Goal: Task Accomplishment & Management: Manage account settings

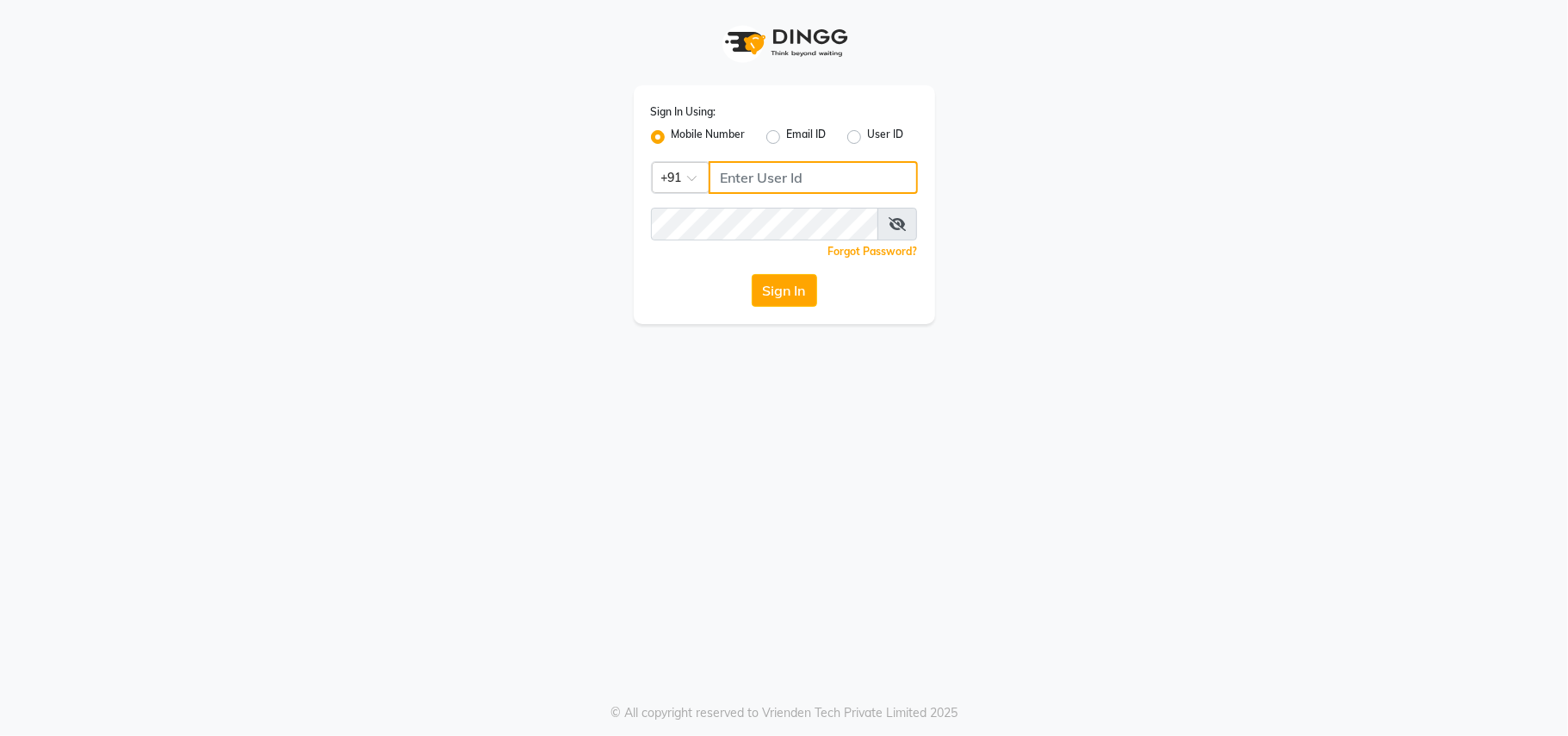
click at [804, 162] on input "Username" at bounding box center [813, 178] width 209 height 32
type input "9811881771"
click at [817, 242] on div "Forgot Password?" at bounding box center [784, 250] width 267 height 18
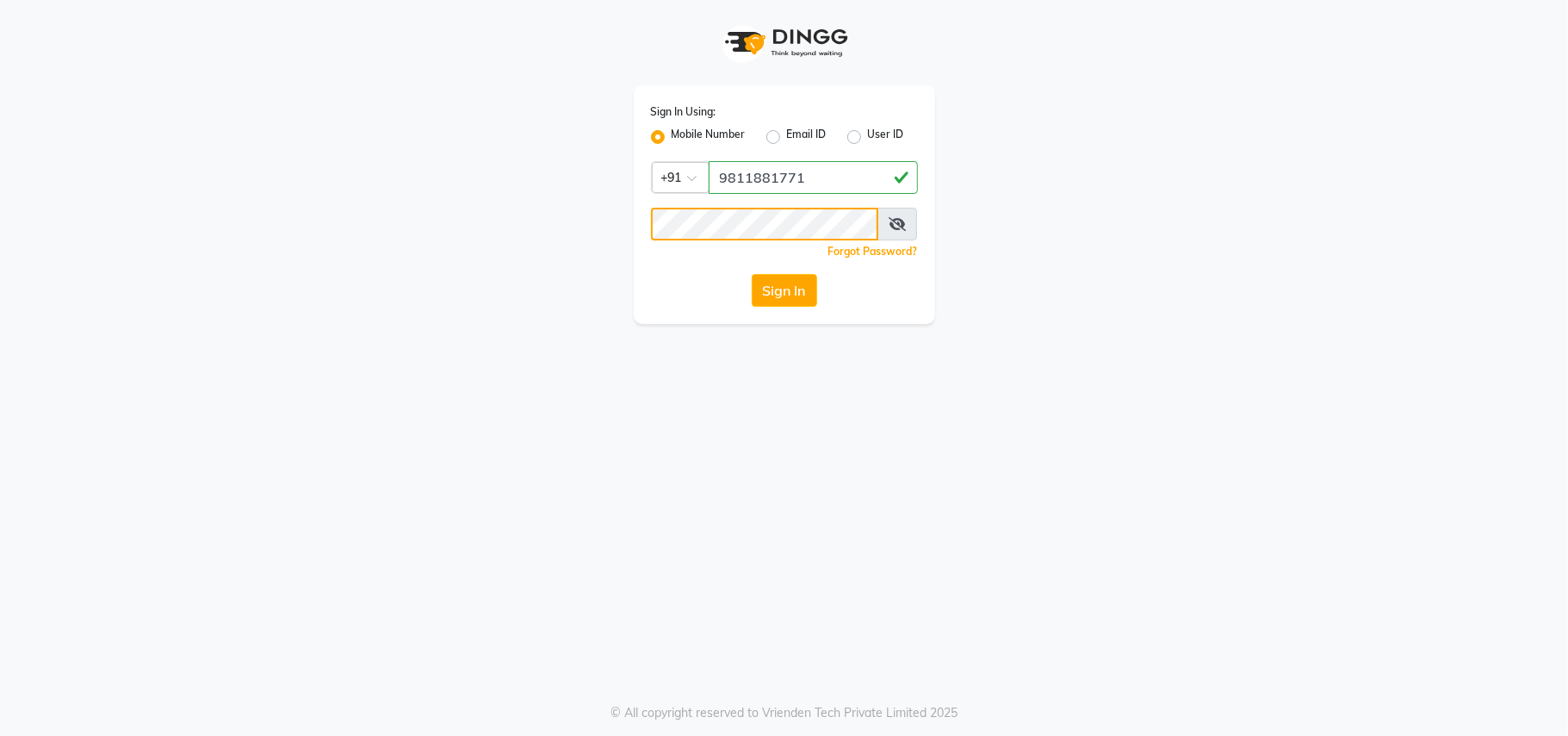
click at [752, 274] on button "Sign In" at bounding box center [784, 291] width 66 height 32
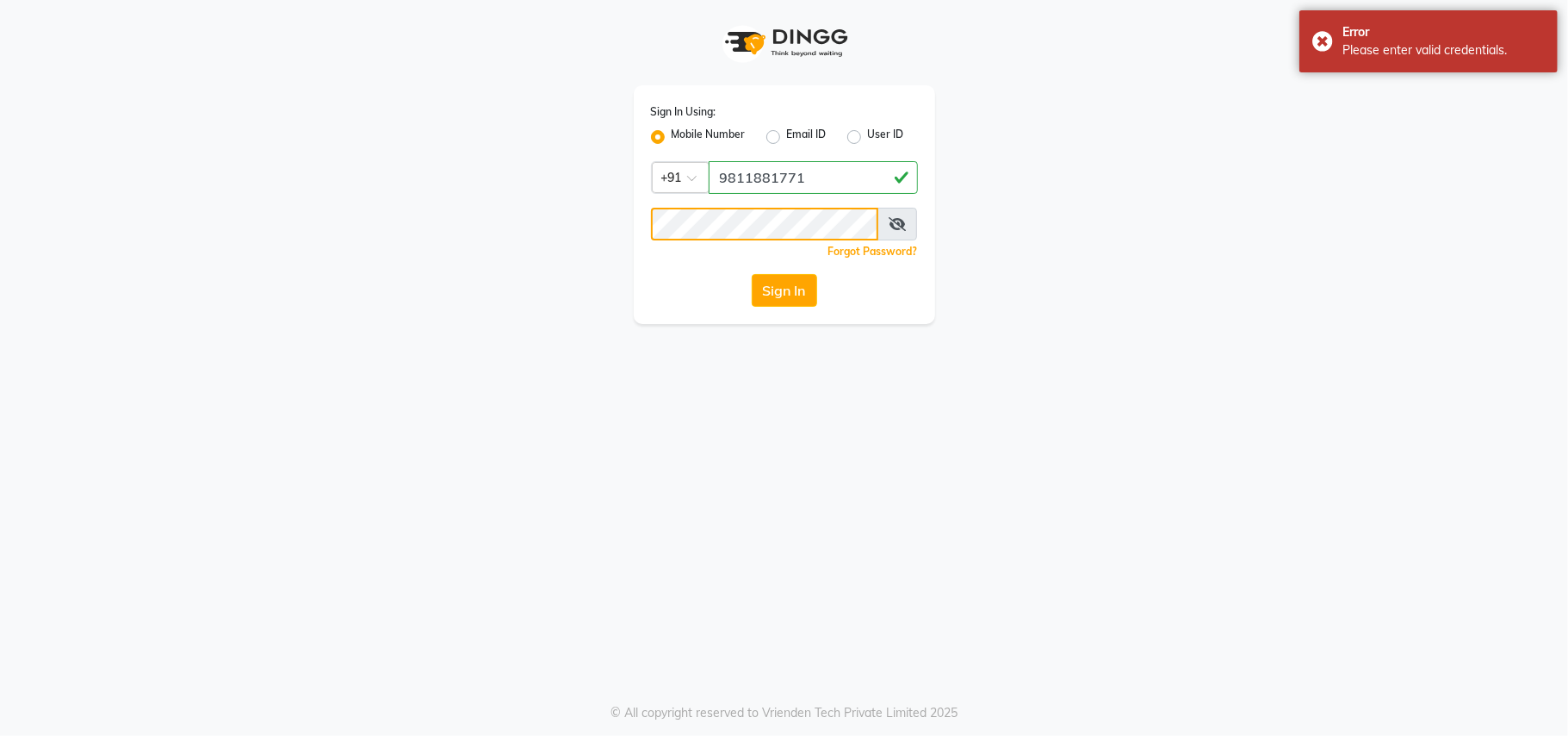
click at [752, 274] on button "Sign In" at bounding box center [784, 291] width 66 height 32
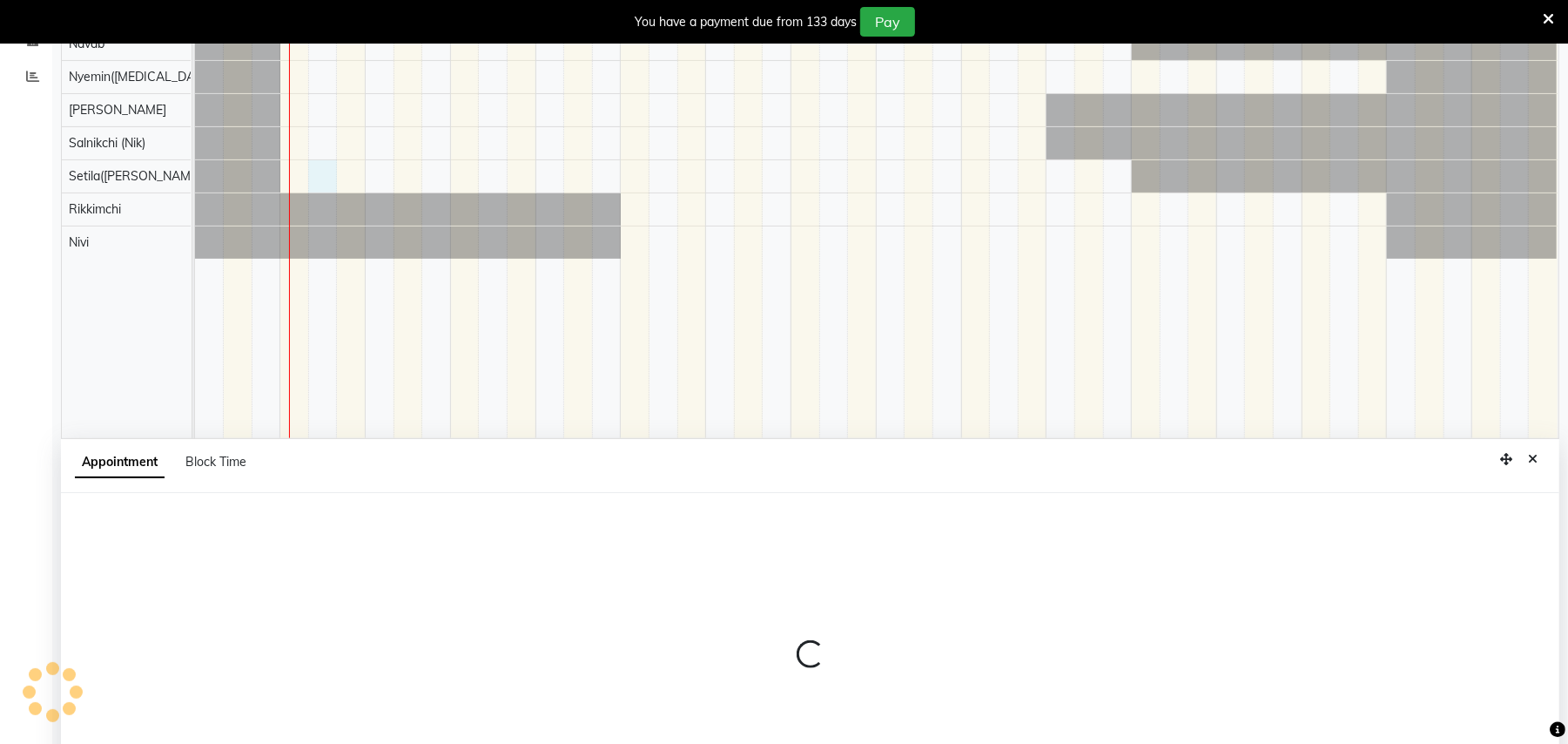
select select "77567"
select select "tentative"
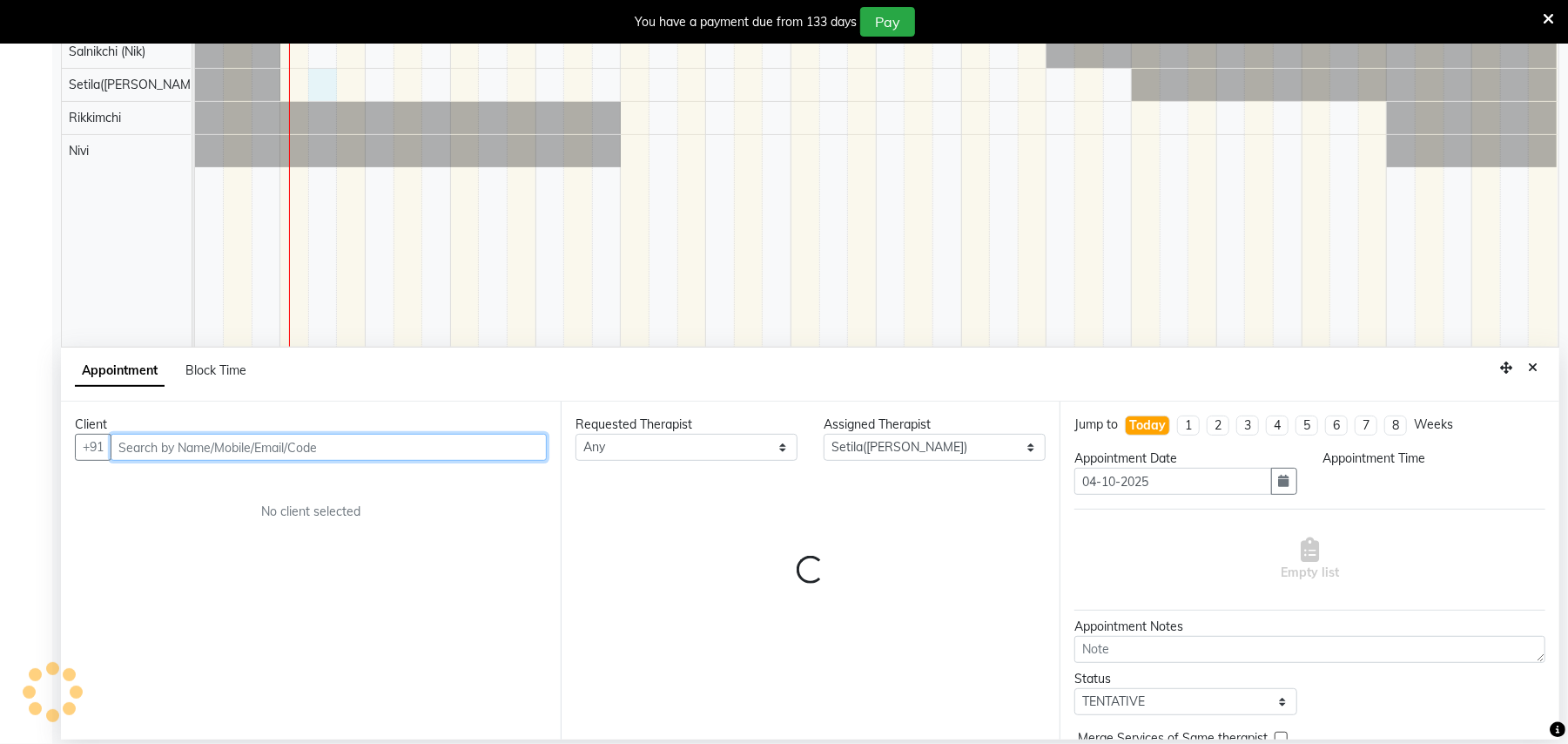
select select "555"
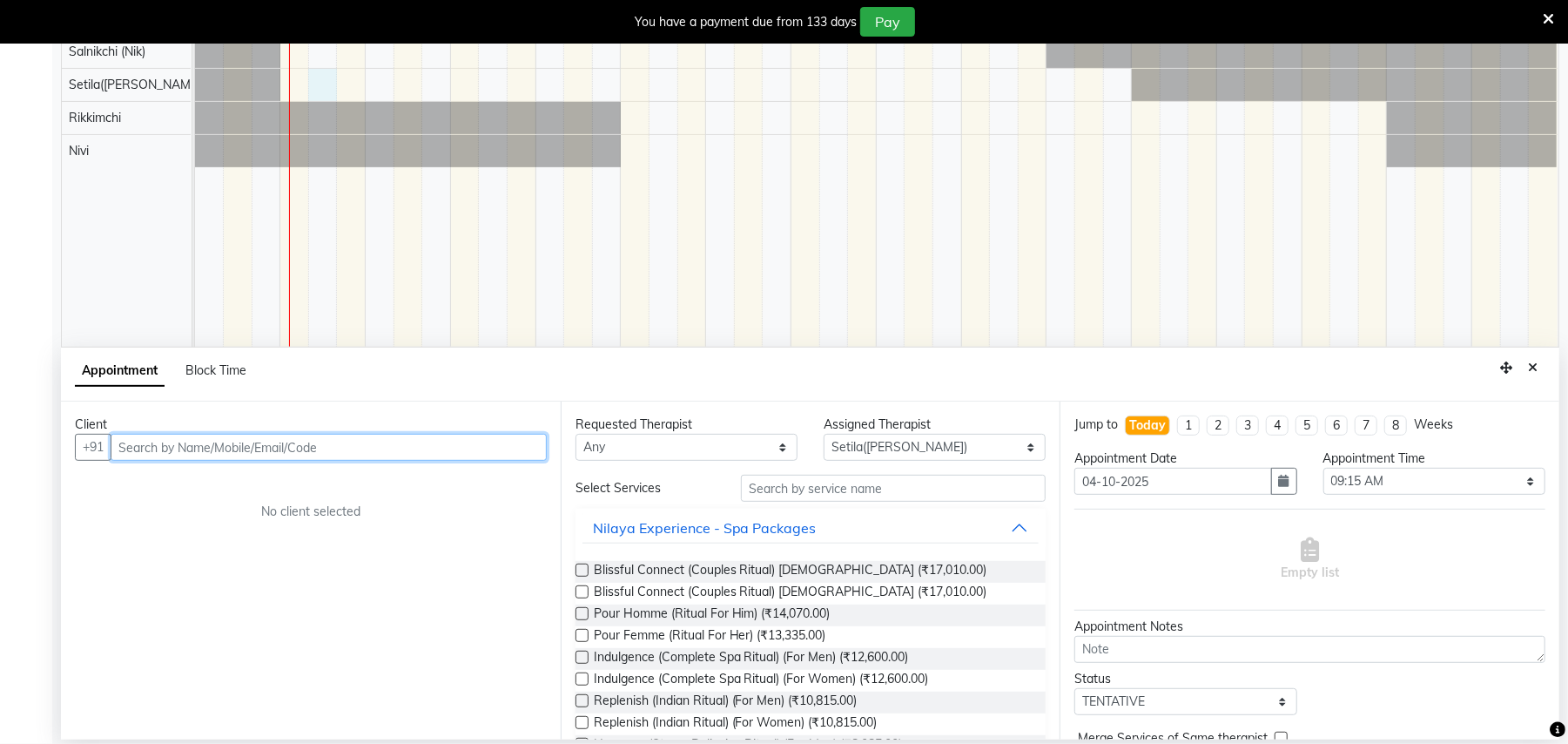
scroll to position [373, 0]
click at [242, 460] on input "text" at bounding box center [328, 447] width 437 height 27
type input "9867027126"
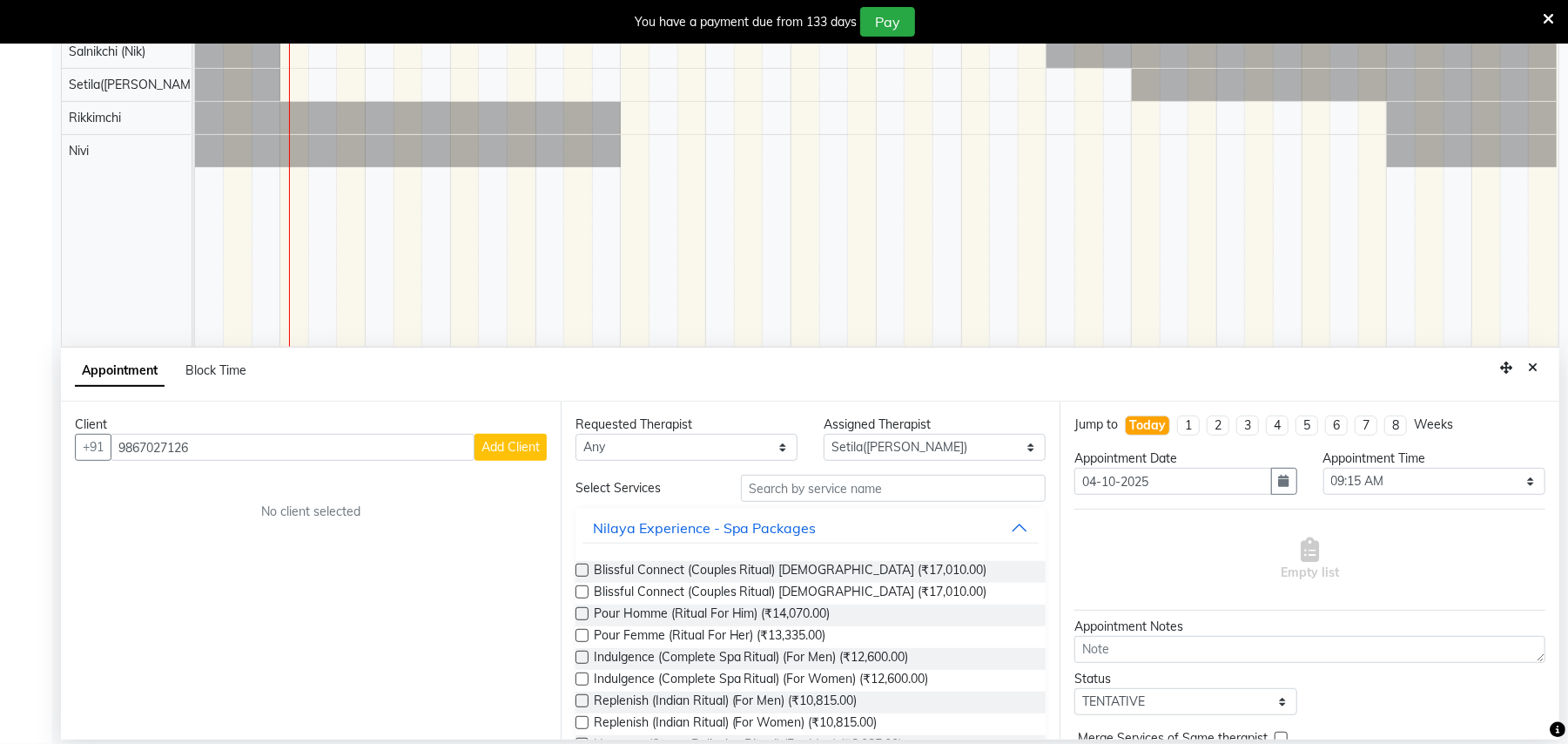
click at [514, 444] on span "Add Client" at bounding box center [510, 446] width 58 height 15
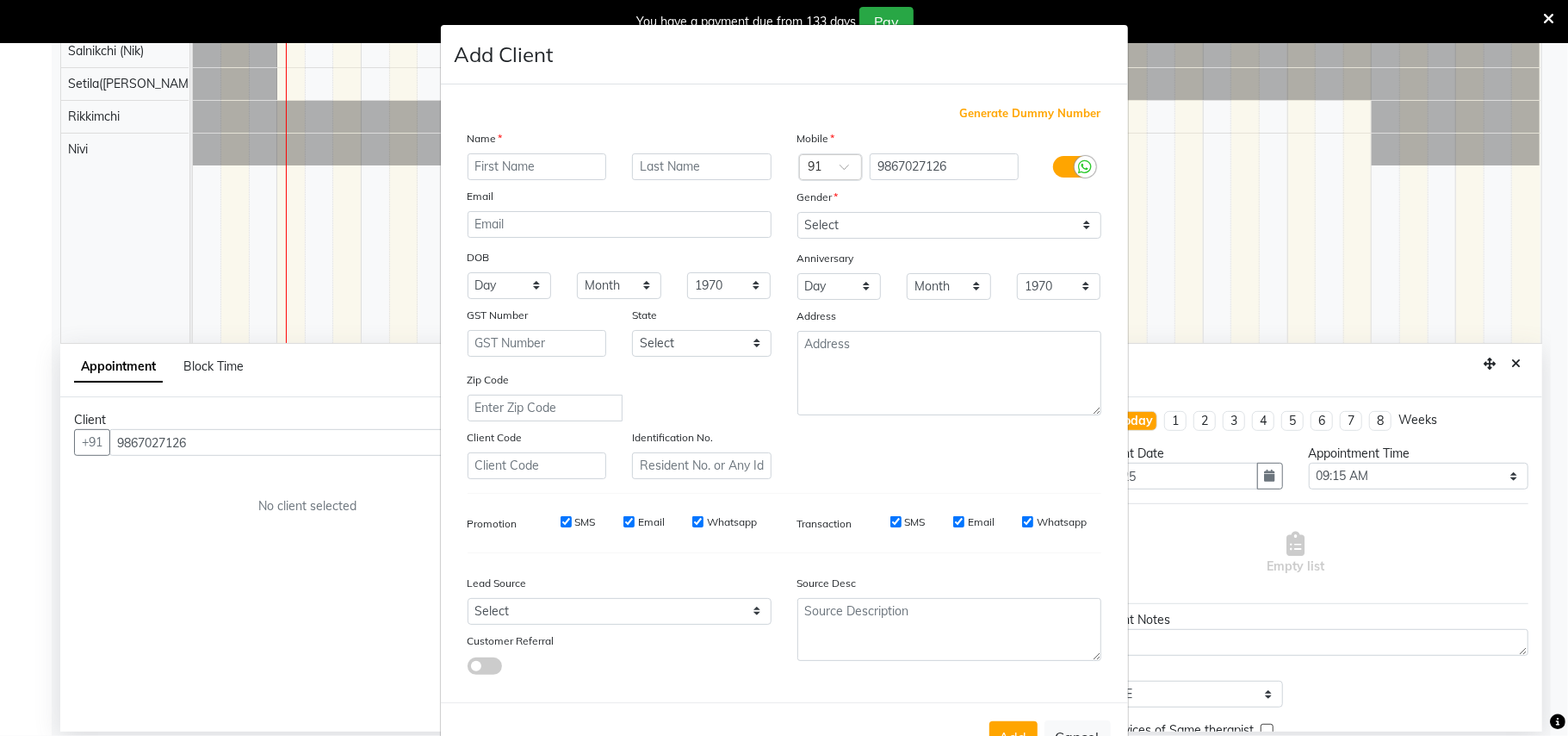
click at [536, 161] on input "text" at bounding box center [537, 166] width 140 height 27
type input "Mr. Pradeep"
click at [813, 229] on select "Select [DEMOGRAPHIC_DATA] [DEMOGRAPHIC_DATA] Other Prefer Not To Say" at bounding box center [950, 226] width 304 height 27
select select "[DEMOGRAPHIC_DATA]"
click at [798, 212] on select "Select [DEMOGRAPHIC_DATA] [DEMOGRAPHIC_DATA] Other Prefer Not To Say" at bounding box center [950, 226] width 304 height 27
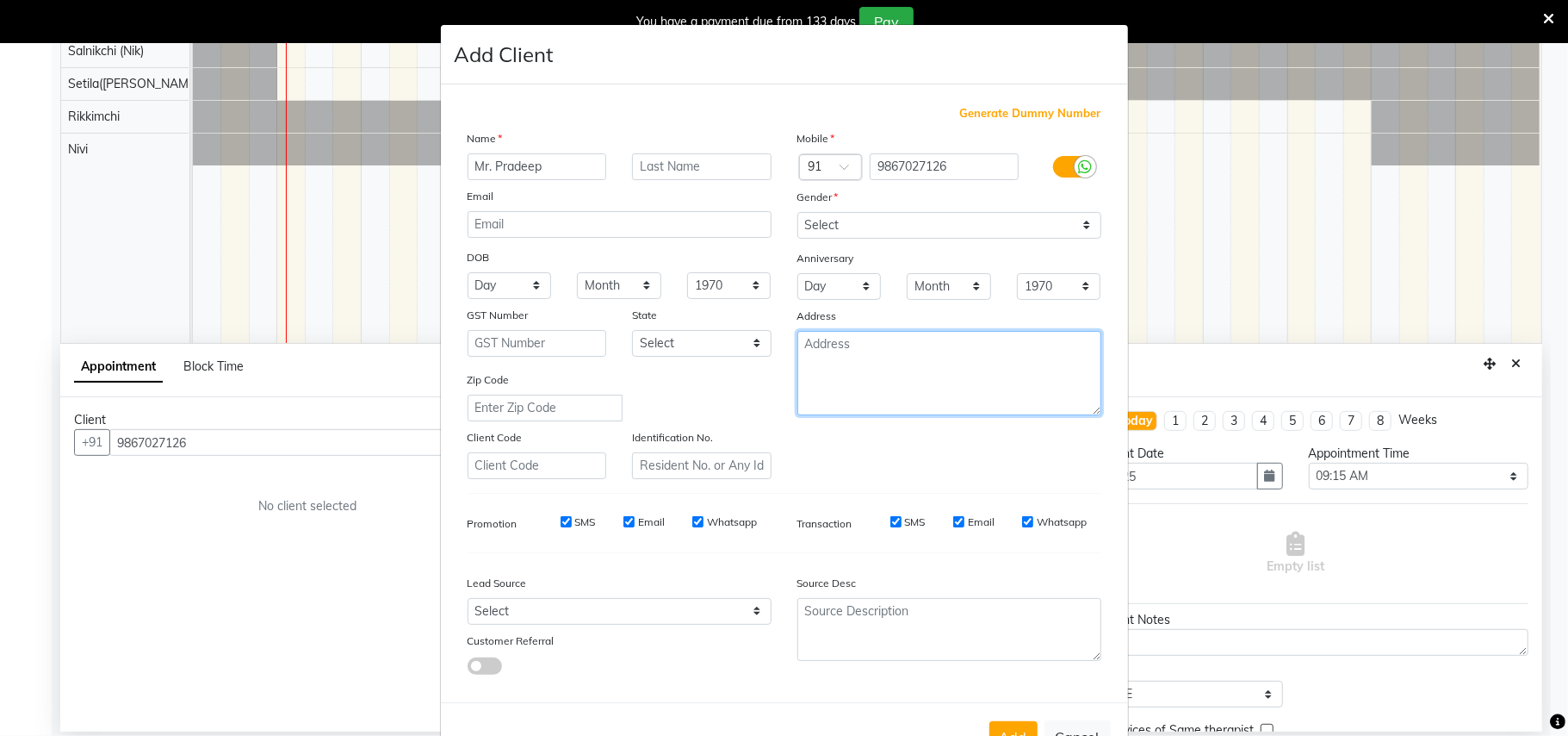
click at [846, 365] on textarea at bounding box center [950, 373] width 304 height 84
type textarea "242"
click at [1007, 722] on button "Add" at bounding box center [1014, 736] width 48 height 31
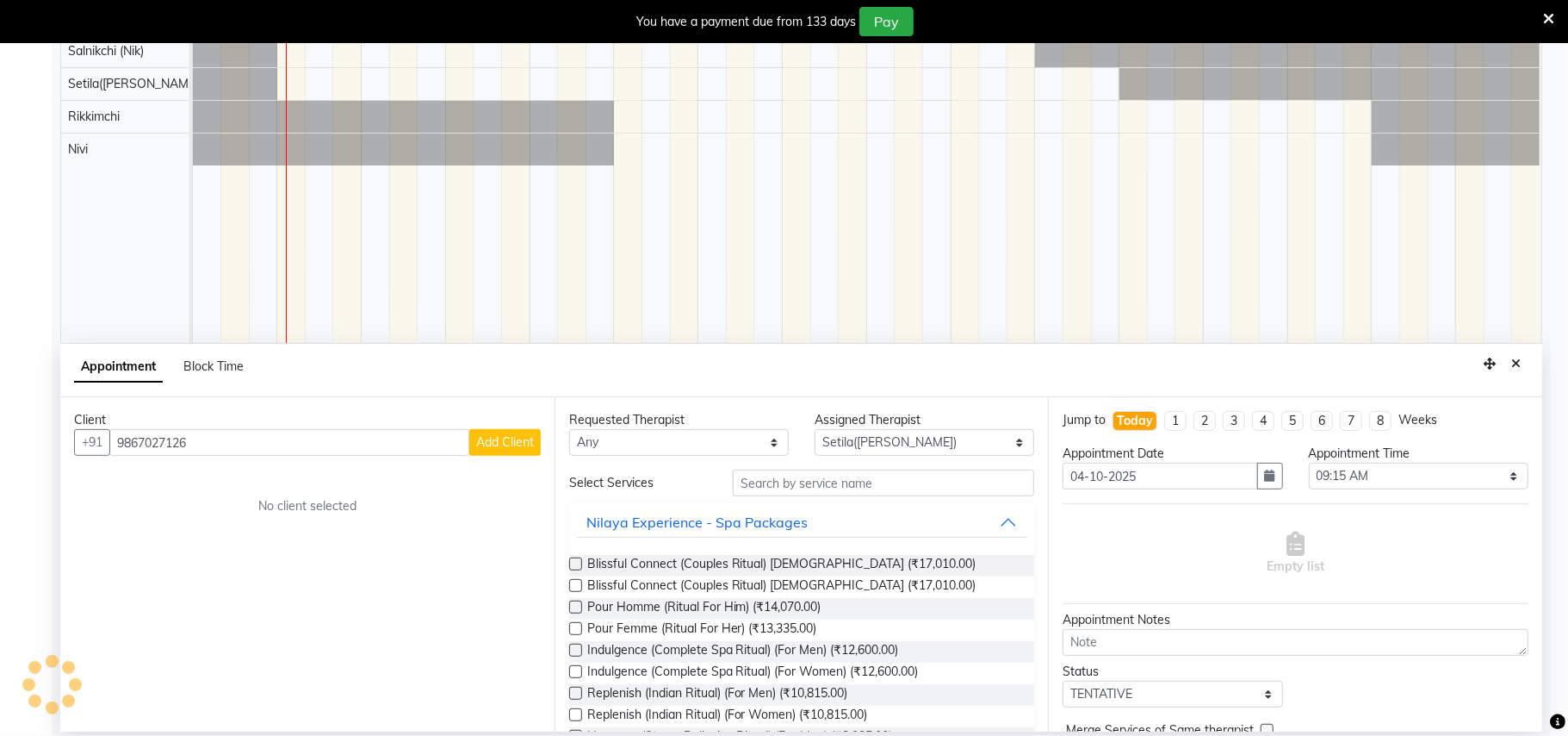
type input "98******26"
select select
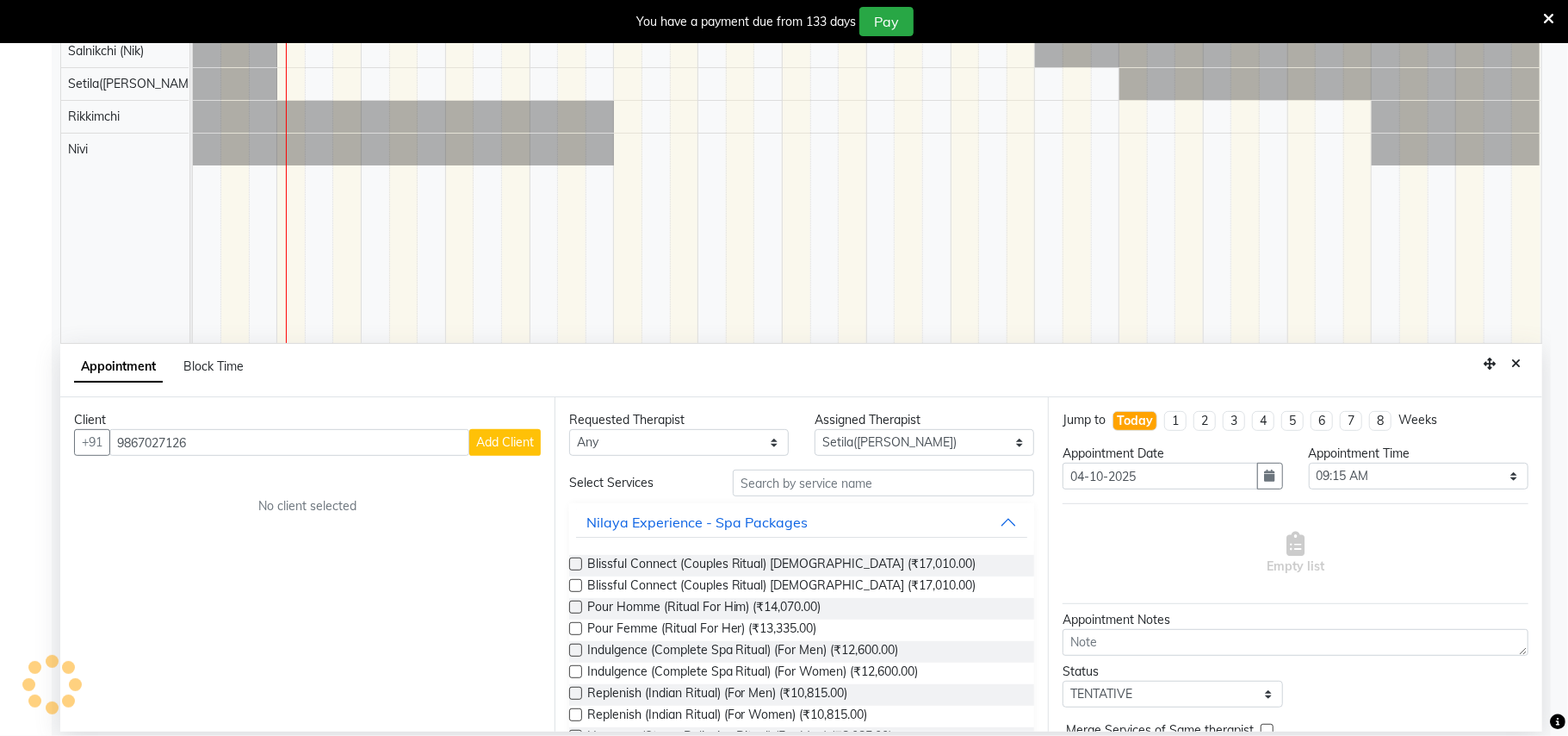
select select
checkbox input "false"
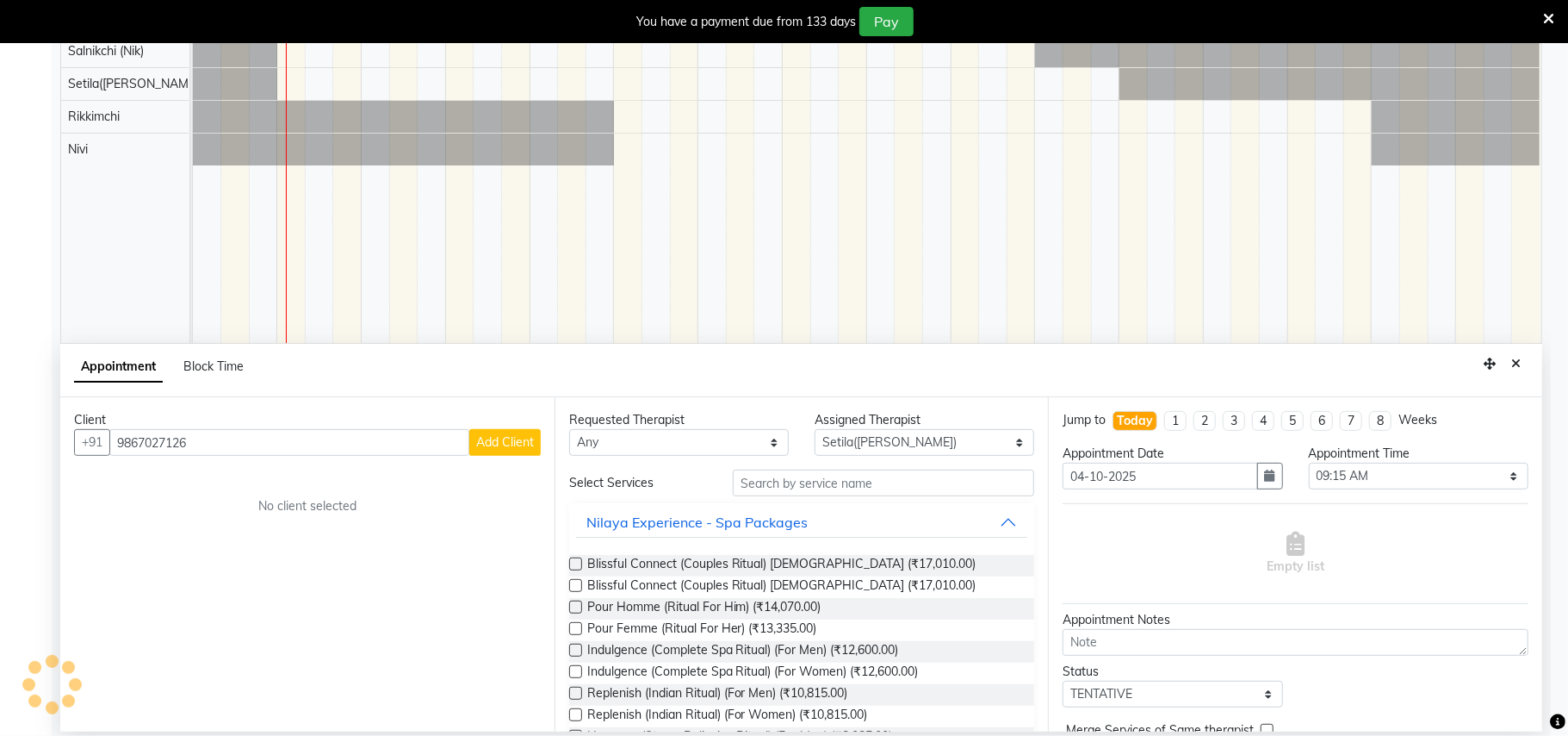
checkbox input "false"
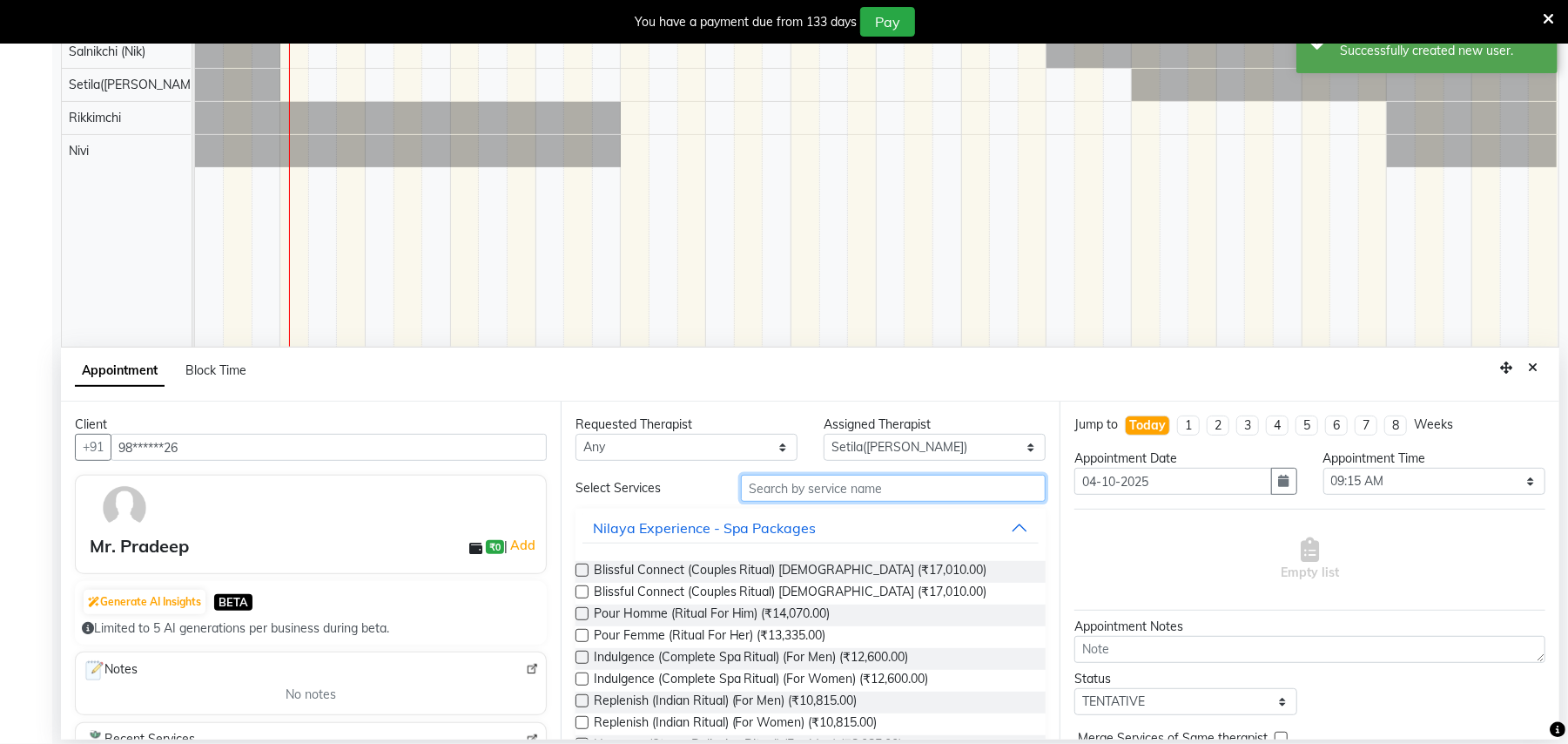
click at [791, 492] on input "text" at bounding box center [893, 488] width 304 height 27
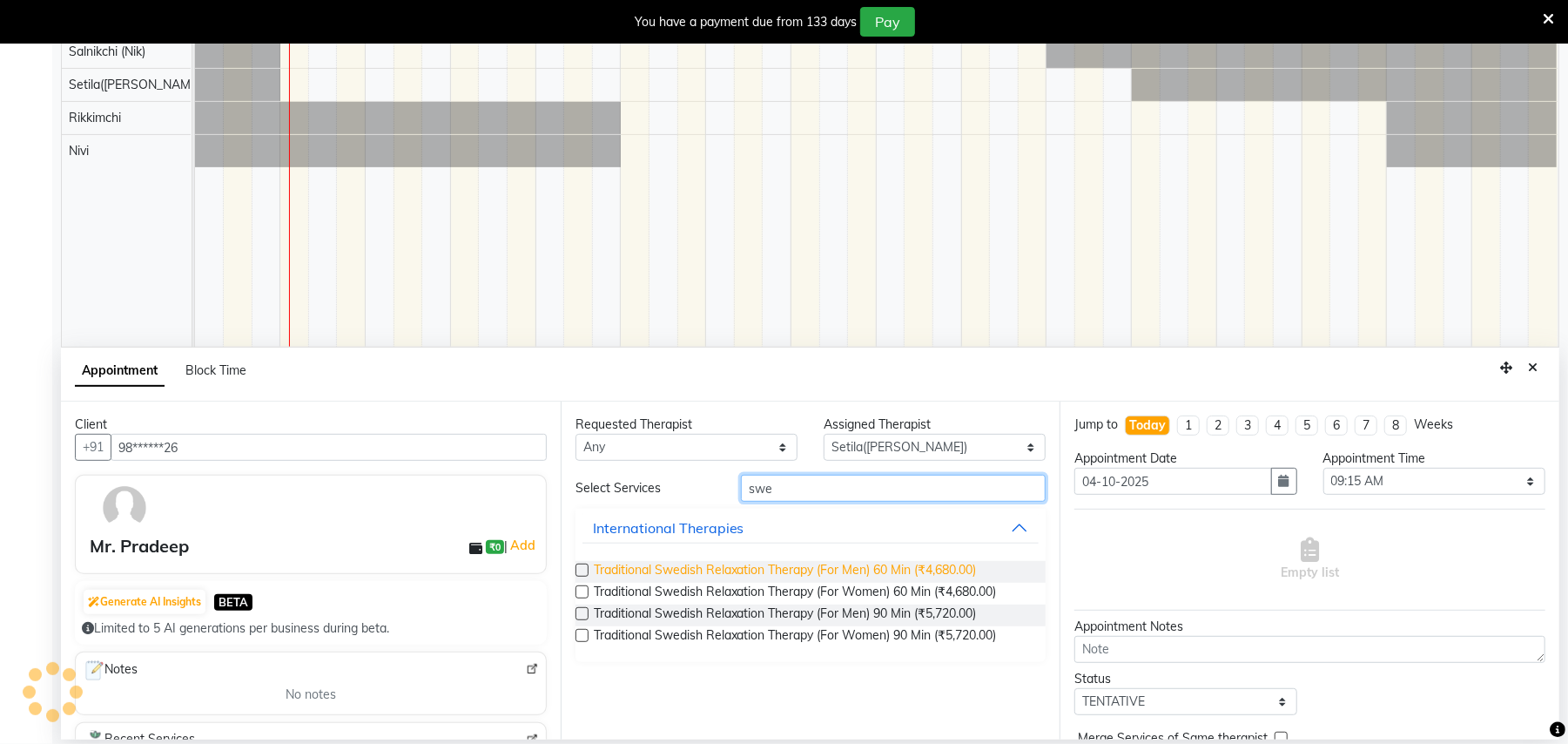
type input "swe"
click at [889, 571] on span "Traditional Swedish Relaxation Therapy (For Men) 60 Min (₹4,680.00)" at bounding box center [785, 572] width 384 height 22
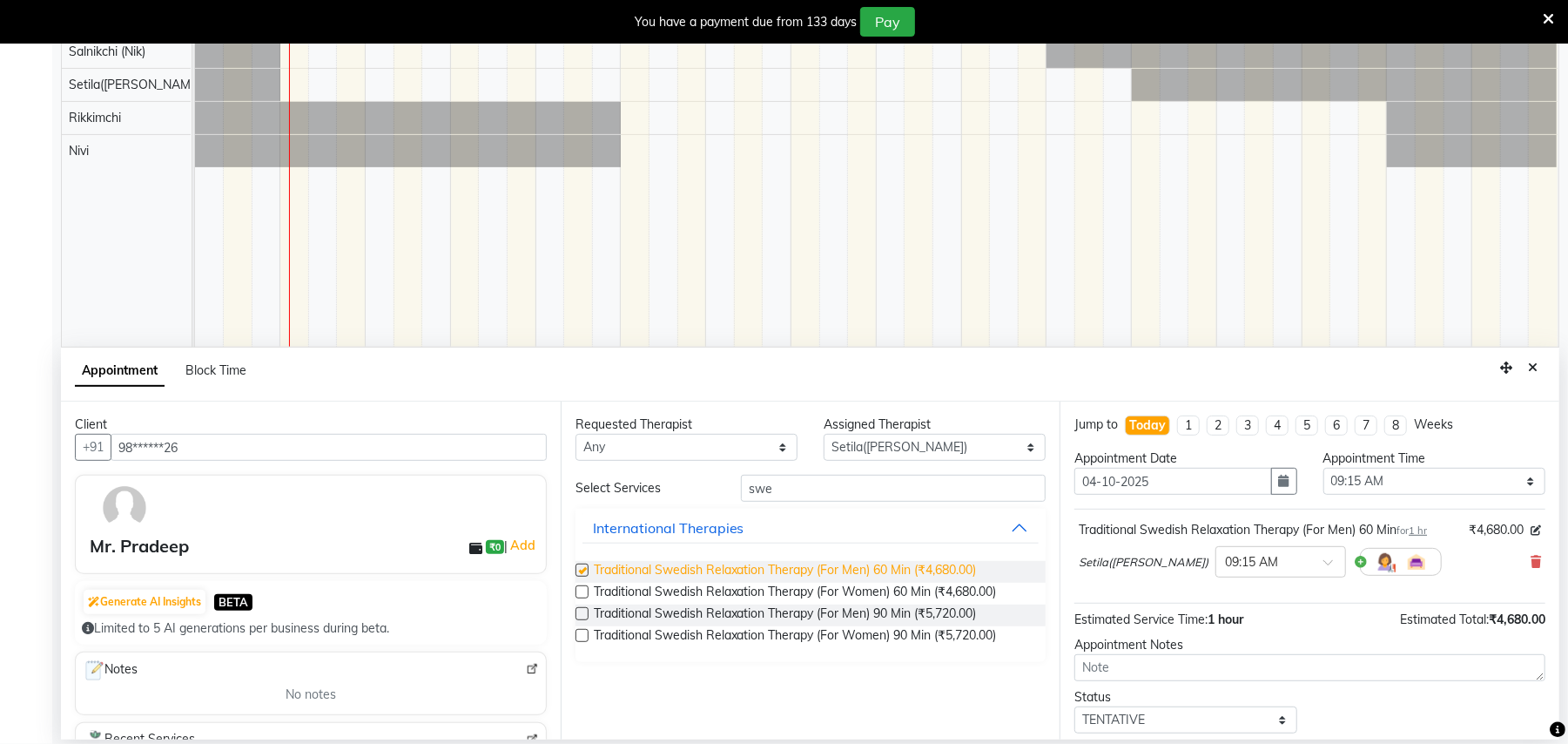
checkbox input "false"
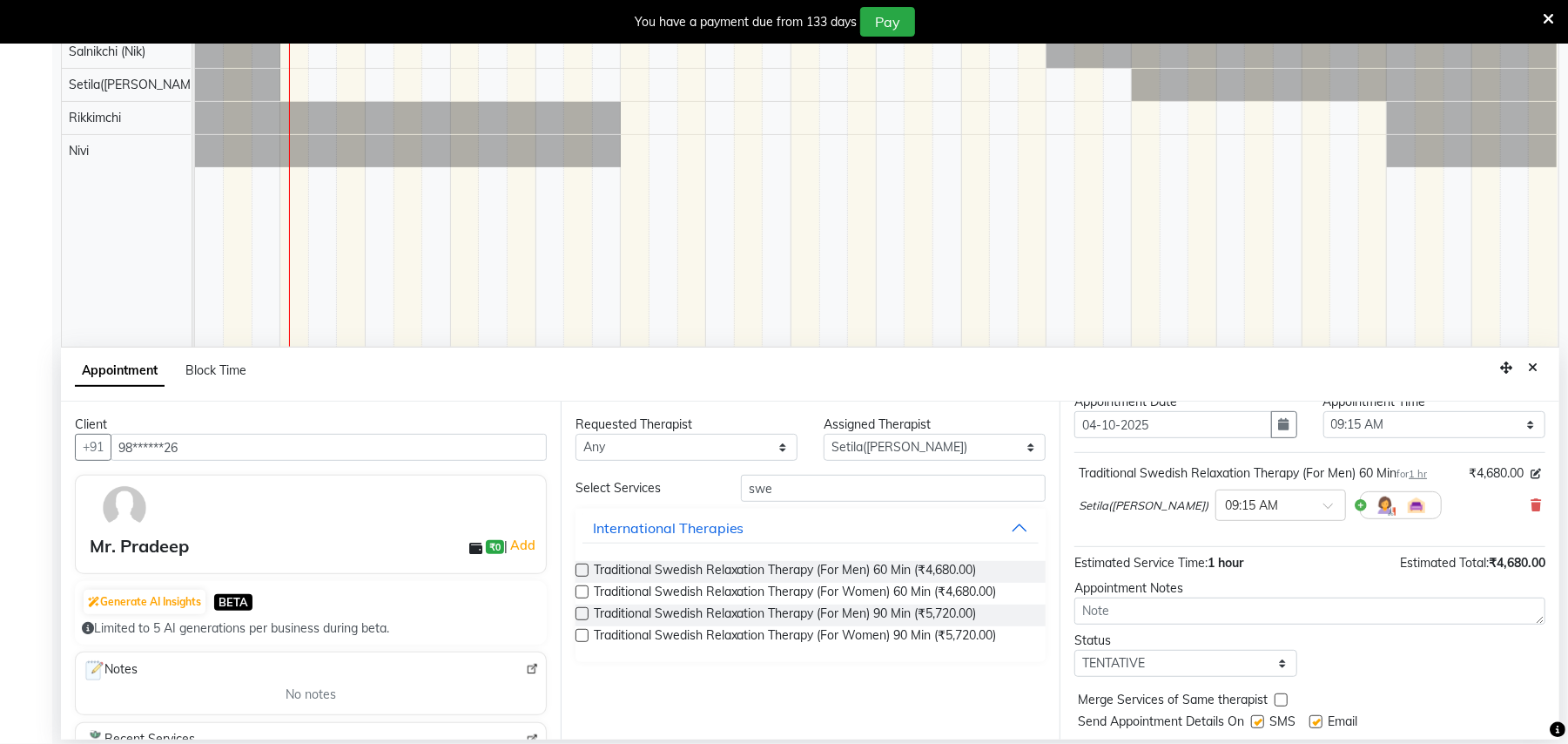
scroll to position [105, 0]
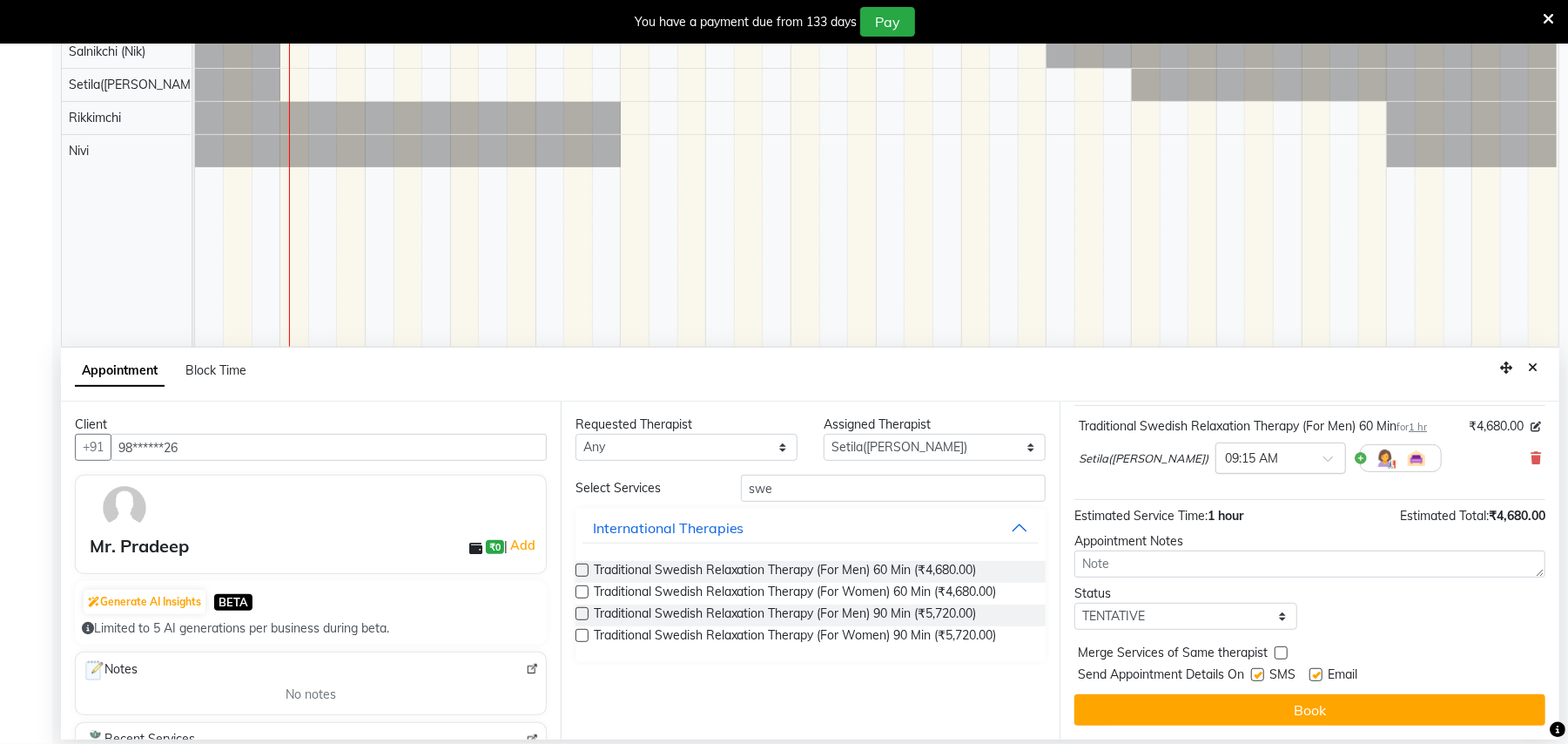
click at [1324, 457] on span at bounding box center [1334, 464] width 22 height 18
click at [1217, 554] on div "09:30 AM" at bounding box center [1280, 554] width 128 height 32
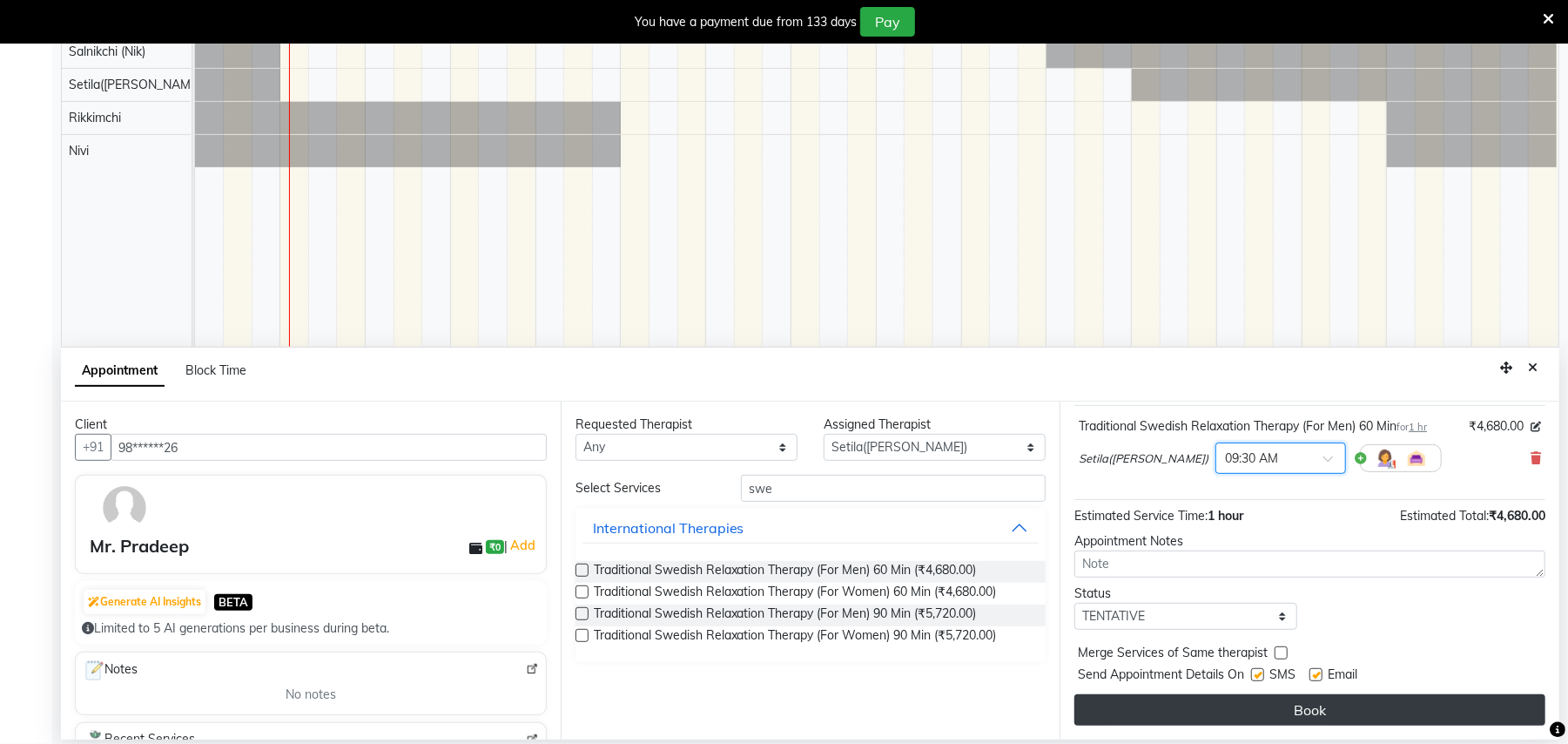
click at [1329, 720] on button "Book" at bounding box center [1310, 709] width 471 height 31
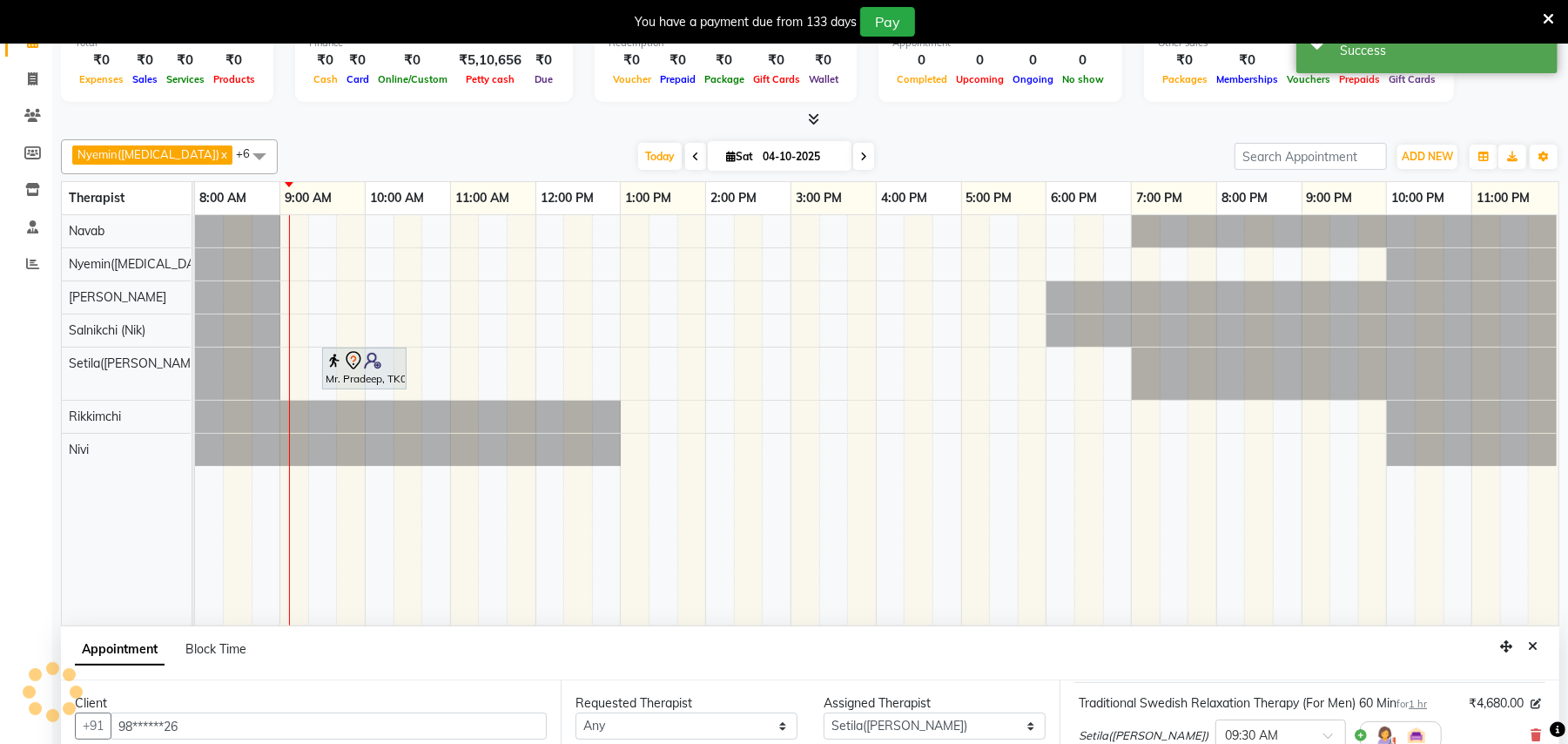
scroll to position [0, 0]
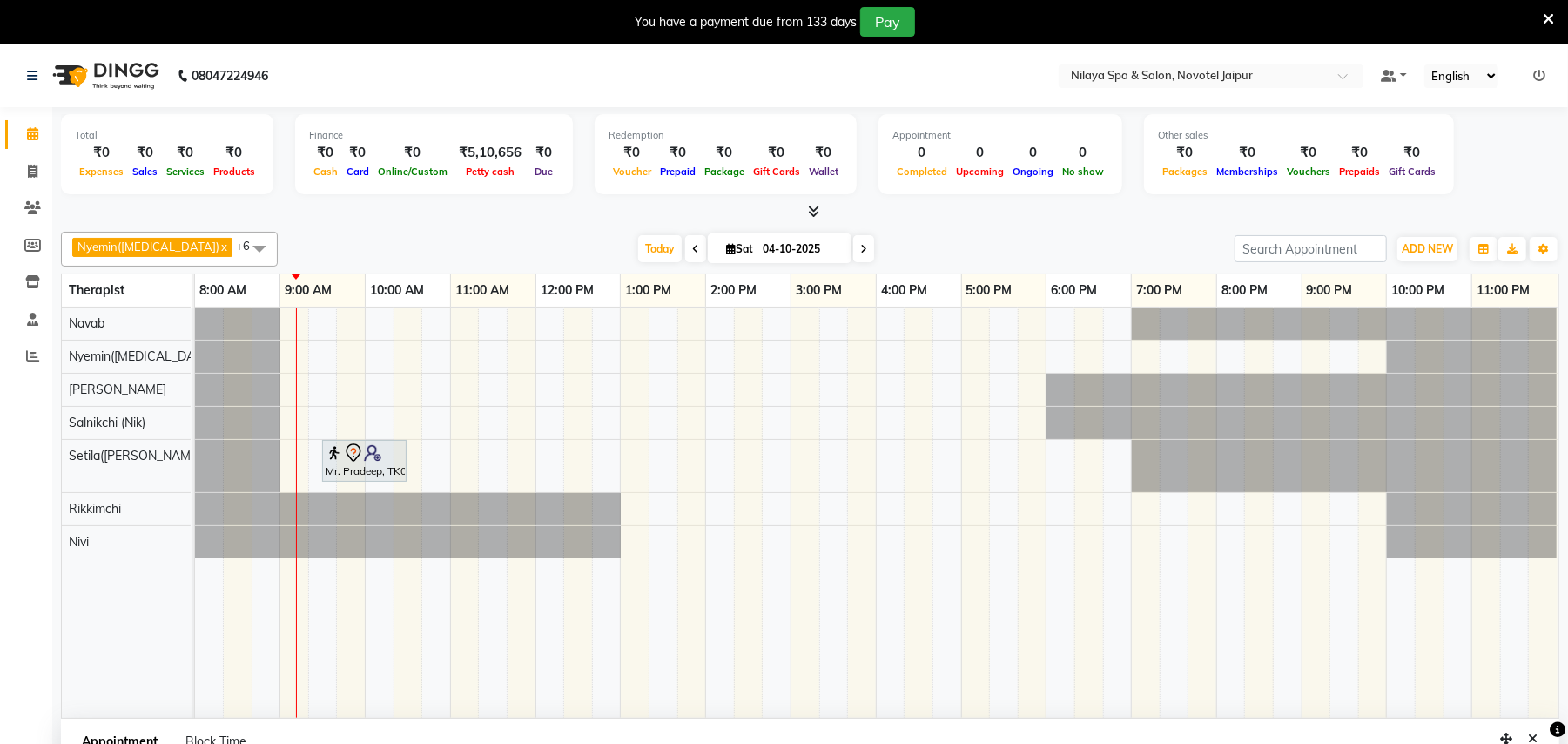
click at [693, 249] on icon at bounding box center [696, 248] width 7 height 11
type input "03-10-2025"
select select "555"
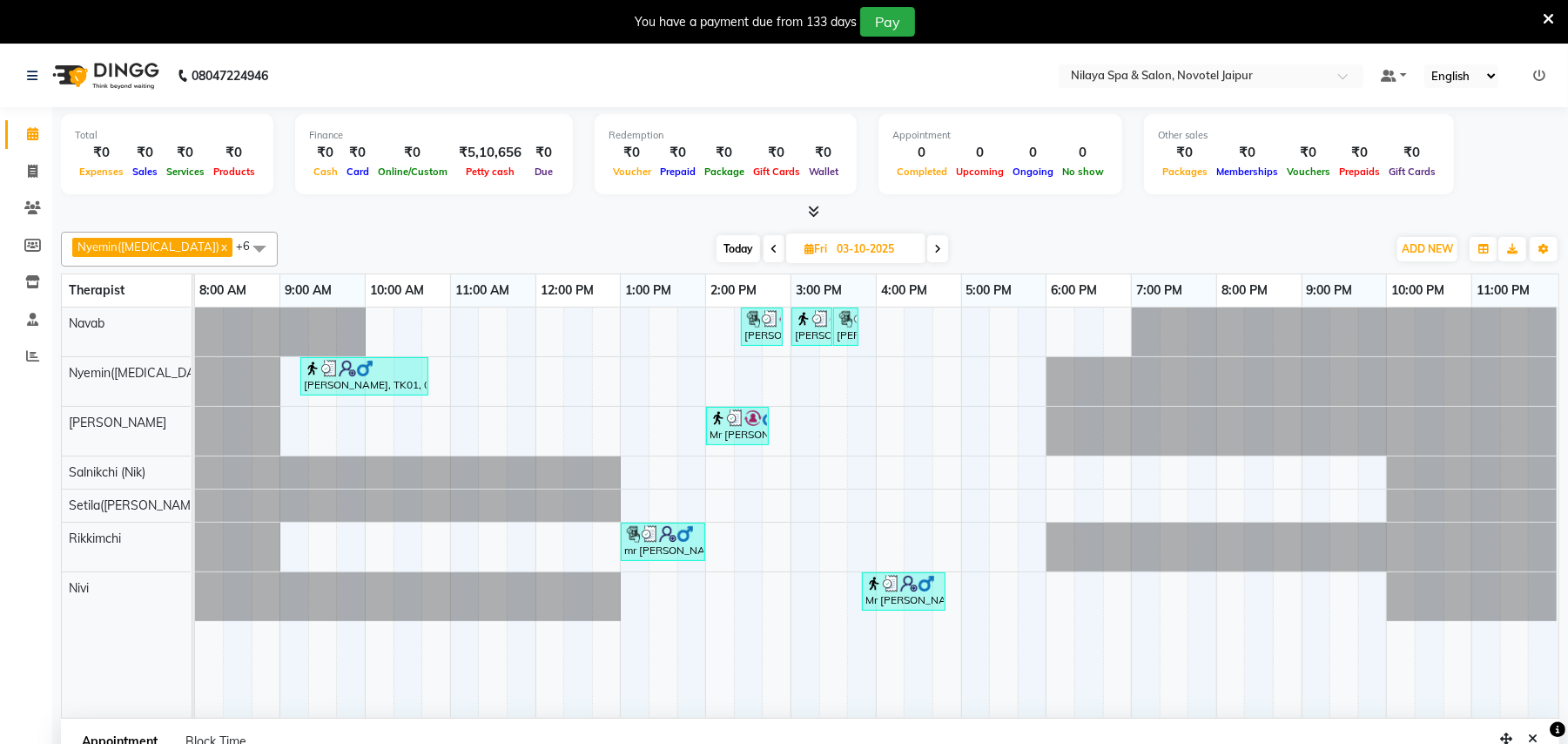
click at [934, 252] on icon at bounding box center [937, 248] width 7 height 11
type input "04-10-2025"
select select "555"
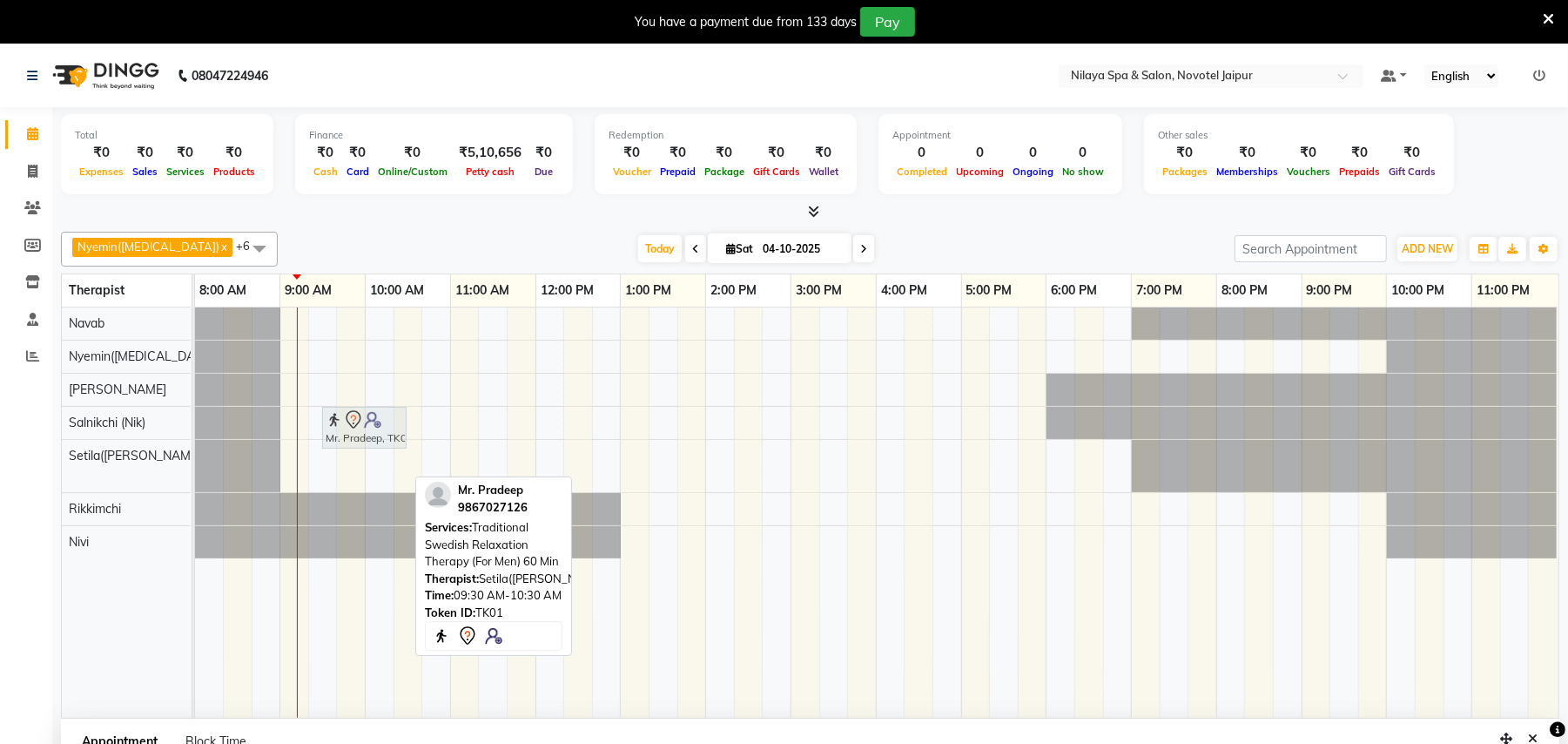
drag, startPoint x: 354, startPoint y: 461, endPoint x: 360, endPoint y: 430, distance: 31.6
click at [360, 430] on tbody "Mr. Pradeep, TK01, 09:30 AM-10:30 AM, Traditional Swedish Relaxation Therapy (F…" at bounding box center [876, 433] width 1363 height 251
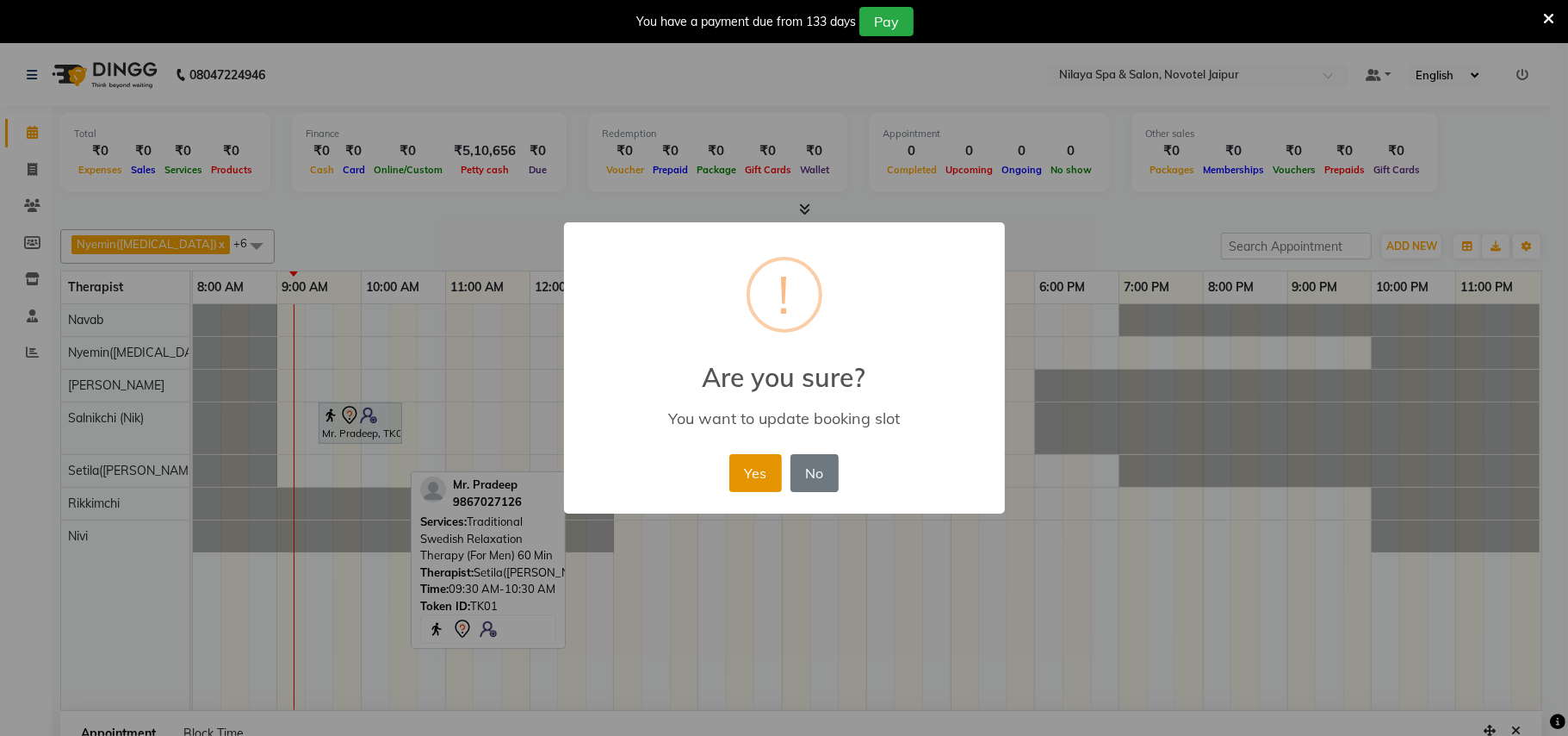
click at [763, 467] on button "Yes" at bounding box center [755, 473] width 53 height 38
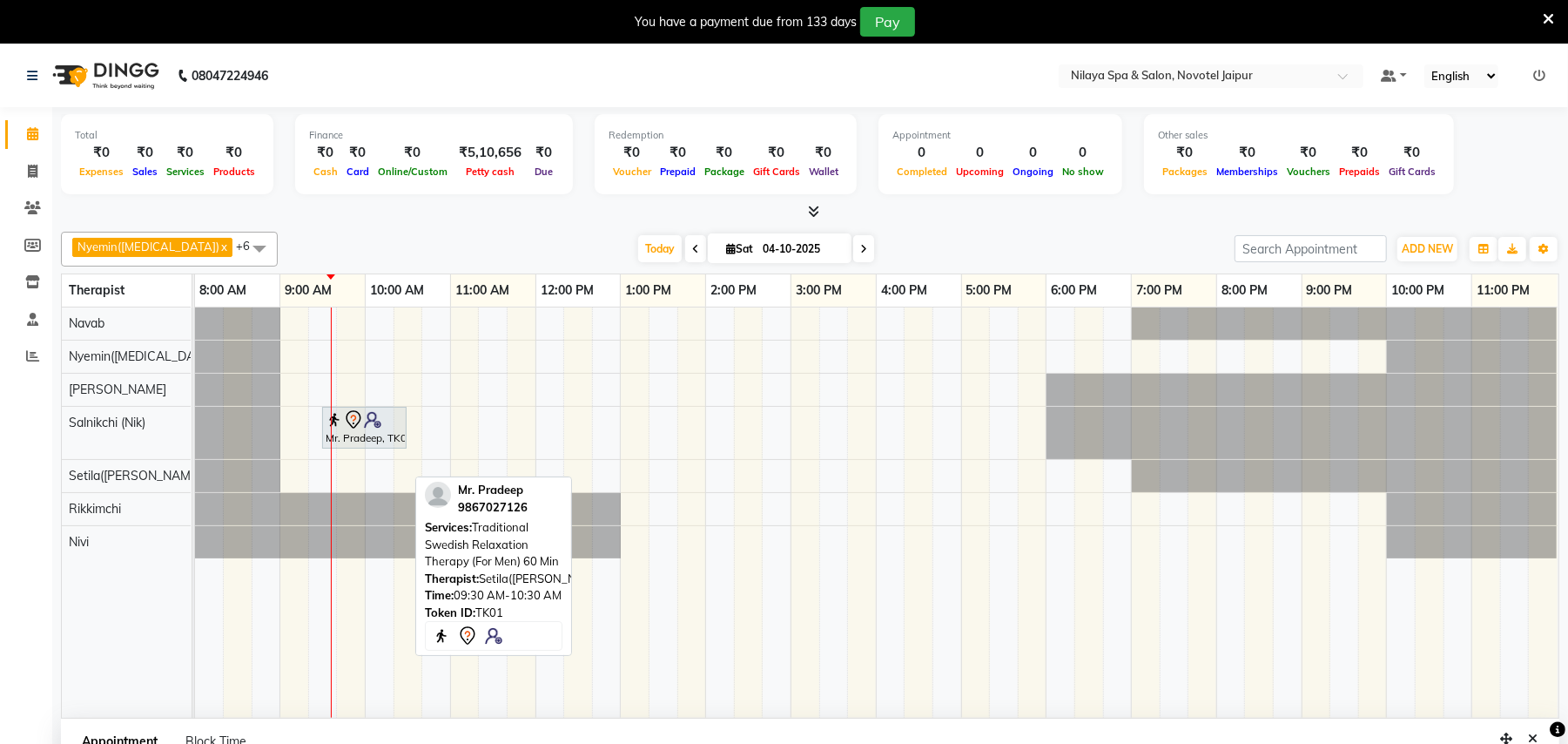
click at [597, 583] on td at bounding box center [607, 512] width 29 height 411
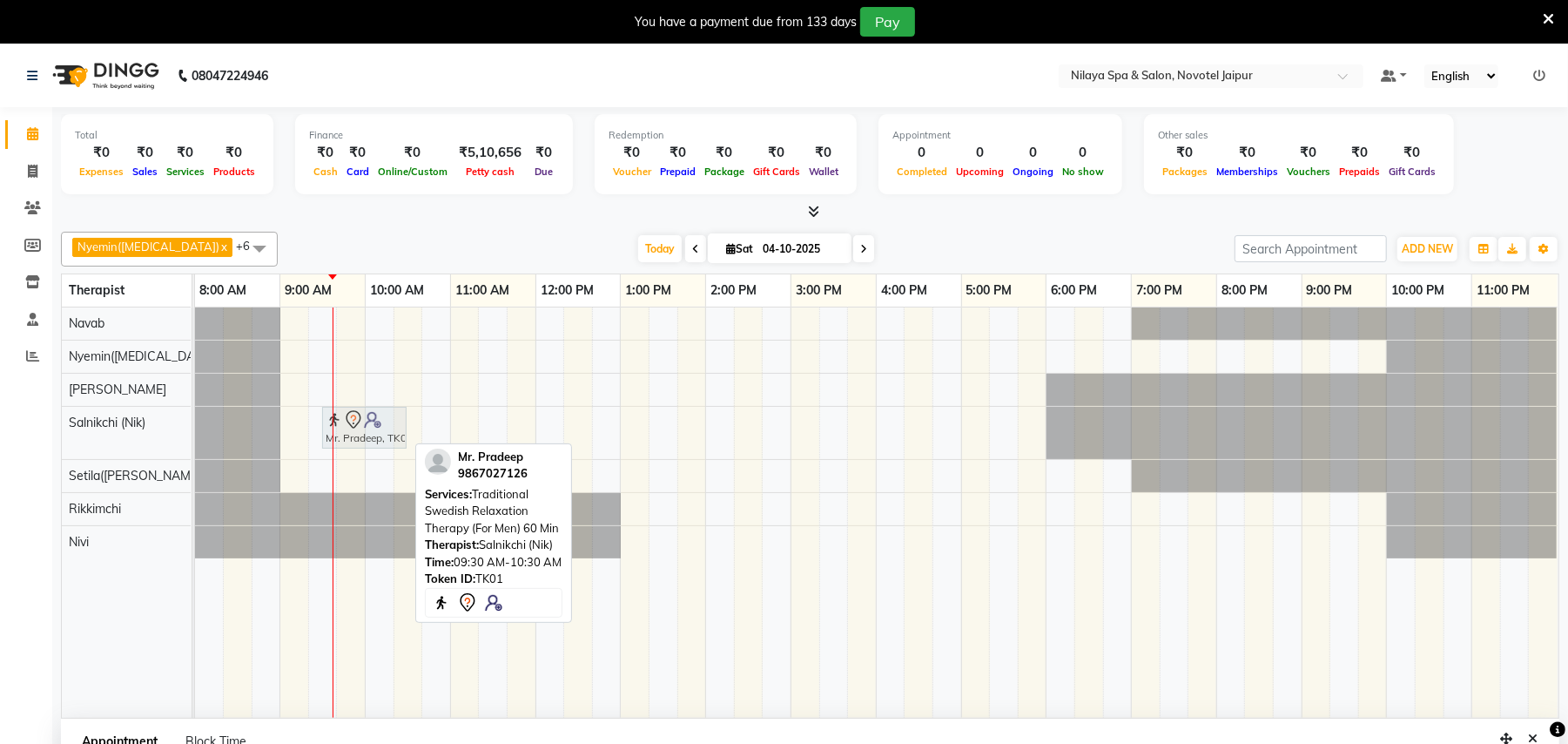
click at [195, 441] on div "Mr. Pradeep, TK01, 09:30 AM-10:30 AM, Traditional Swedish Relaxation Therapy (F…" at bounding box center [195, 433] width 0 height 52
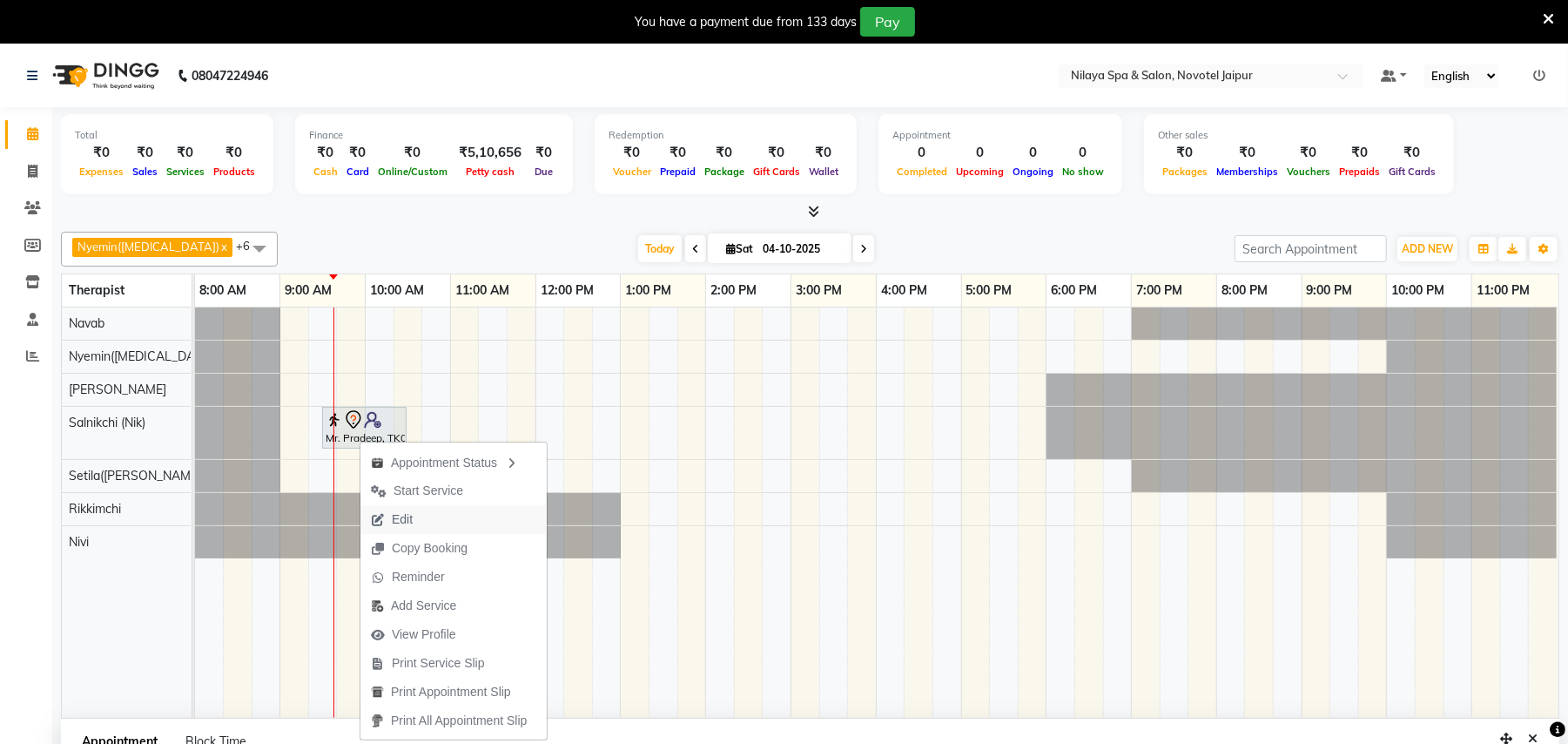
click at [415, 525] on span "Edit" at bounding box center [391, 520] width 63 height 29
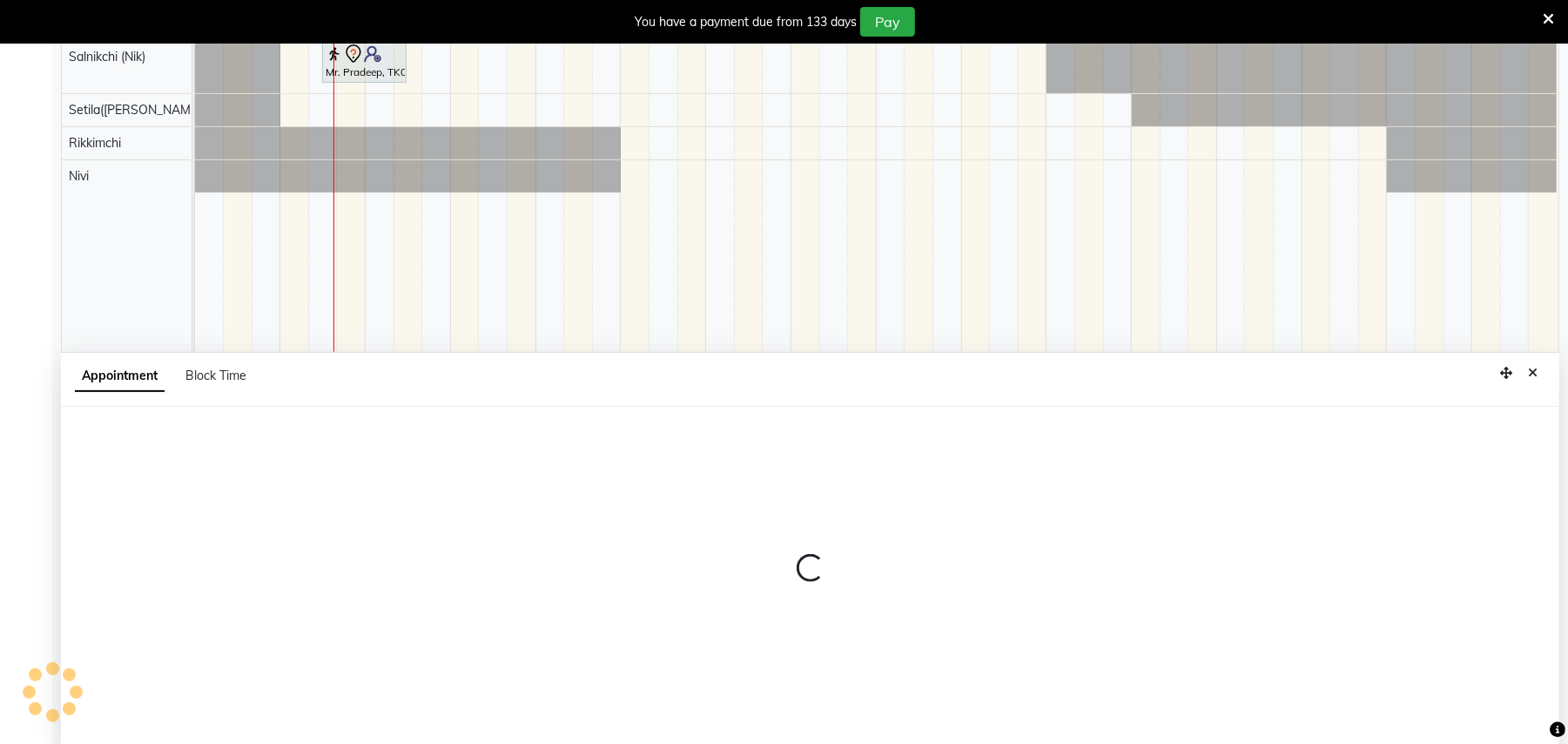
select select "tentative"
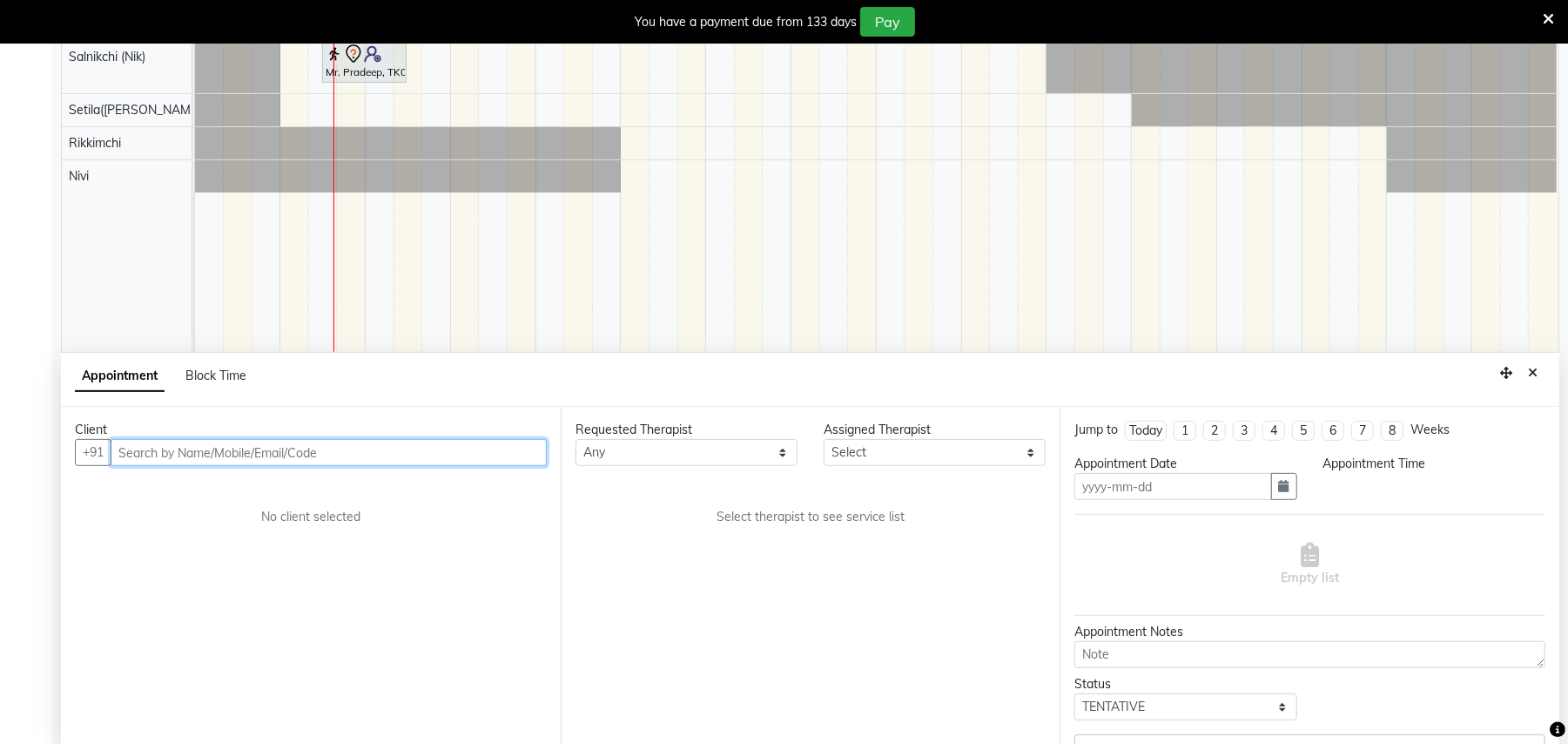
scroll to position [373, 0]
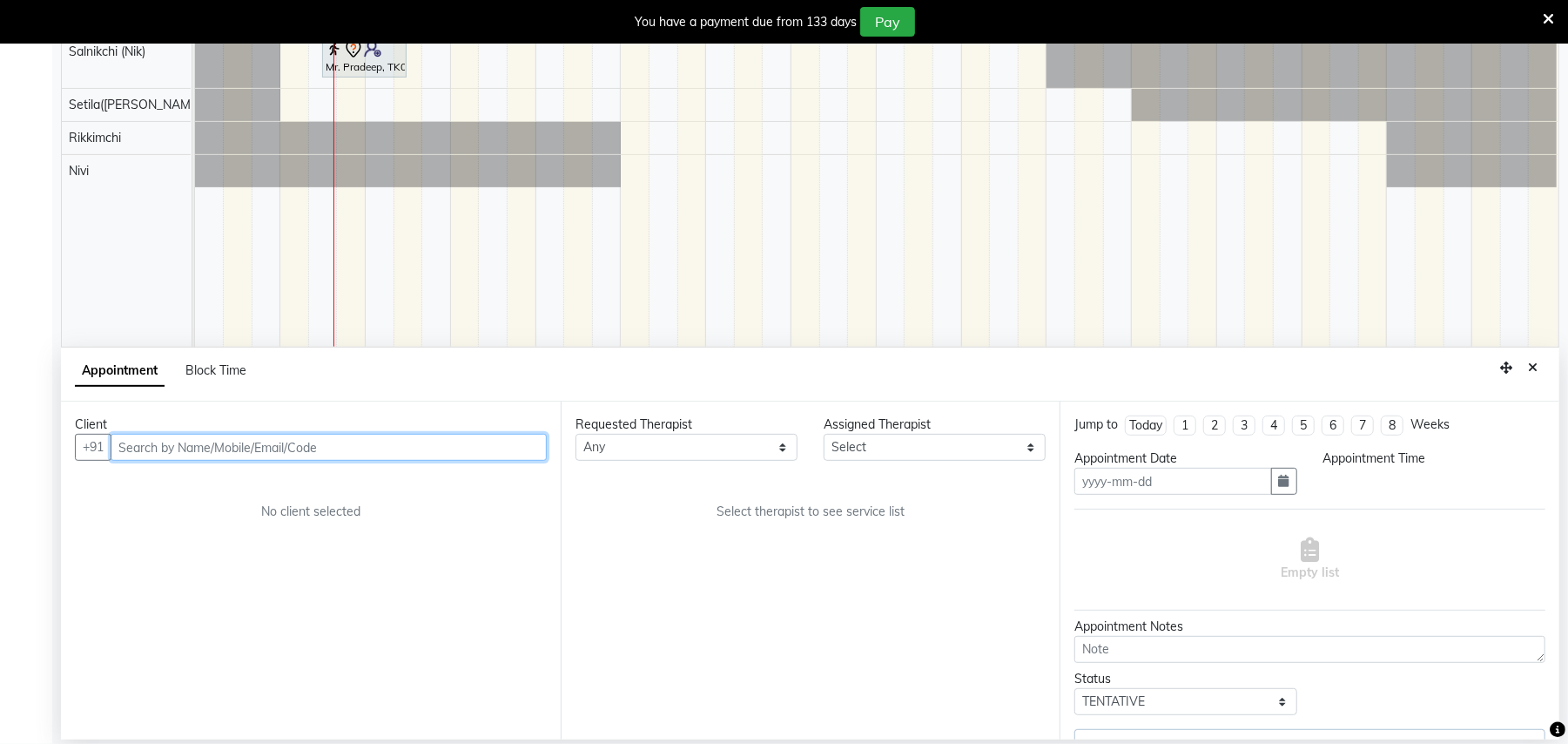
type input "04-10-2025"
select select "80377"
select select "570"
select select "4120"
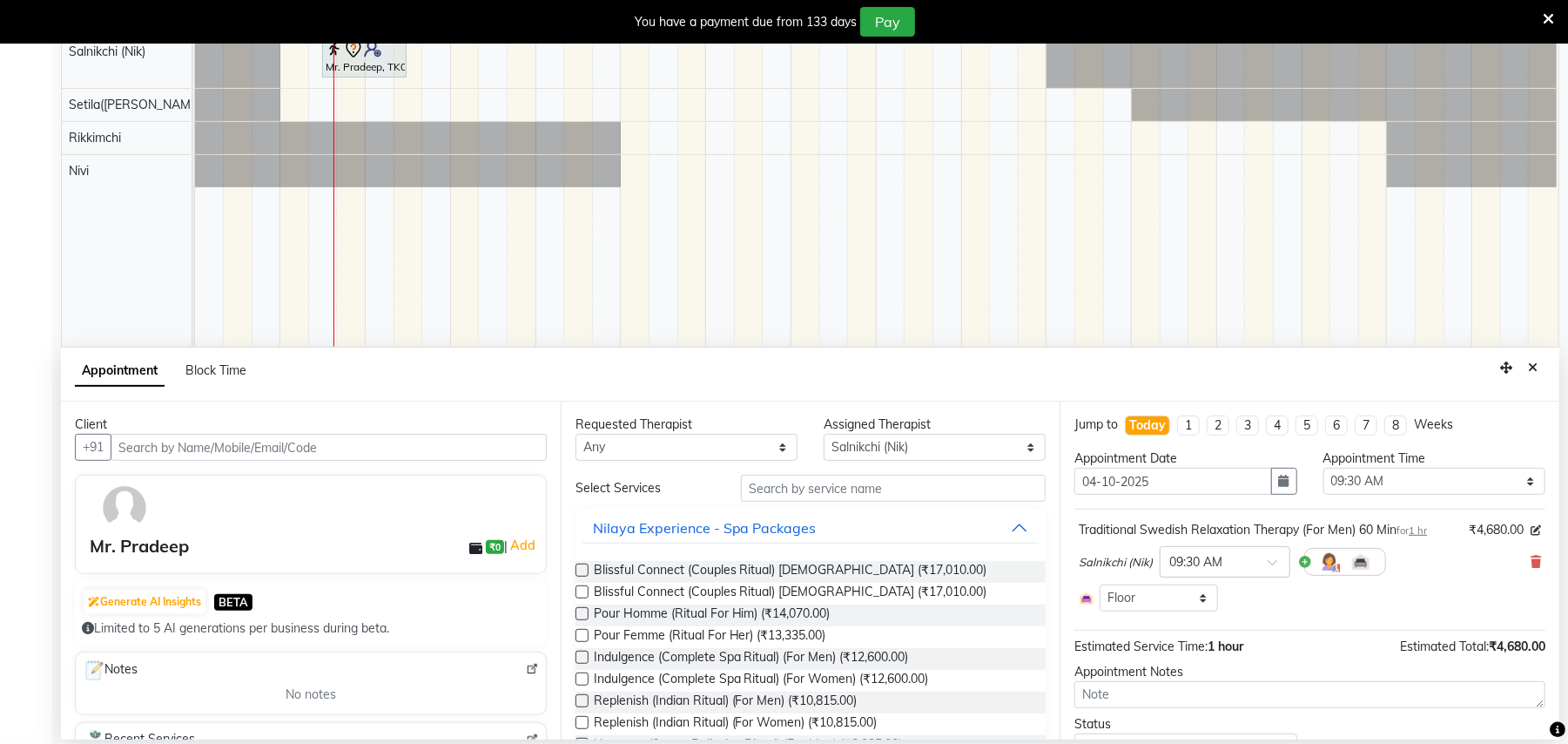
click at [1283, 561] on span at bounding box center [1278, 567] width 22 height 18
click at [1202, 690] on div "09:45 AM" at bounding box center [1225, 690] width 128 height 32
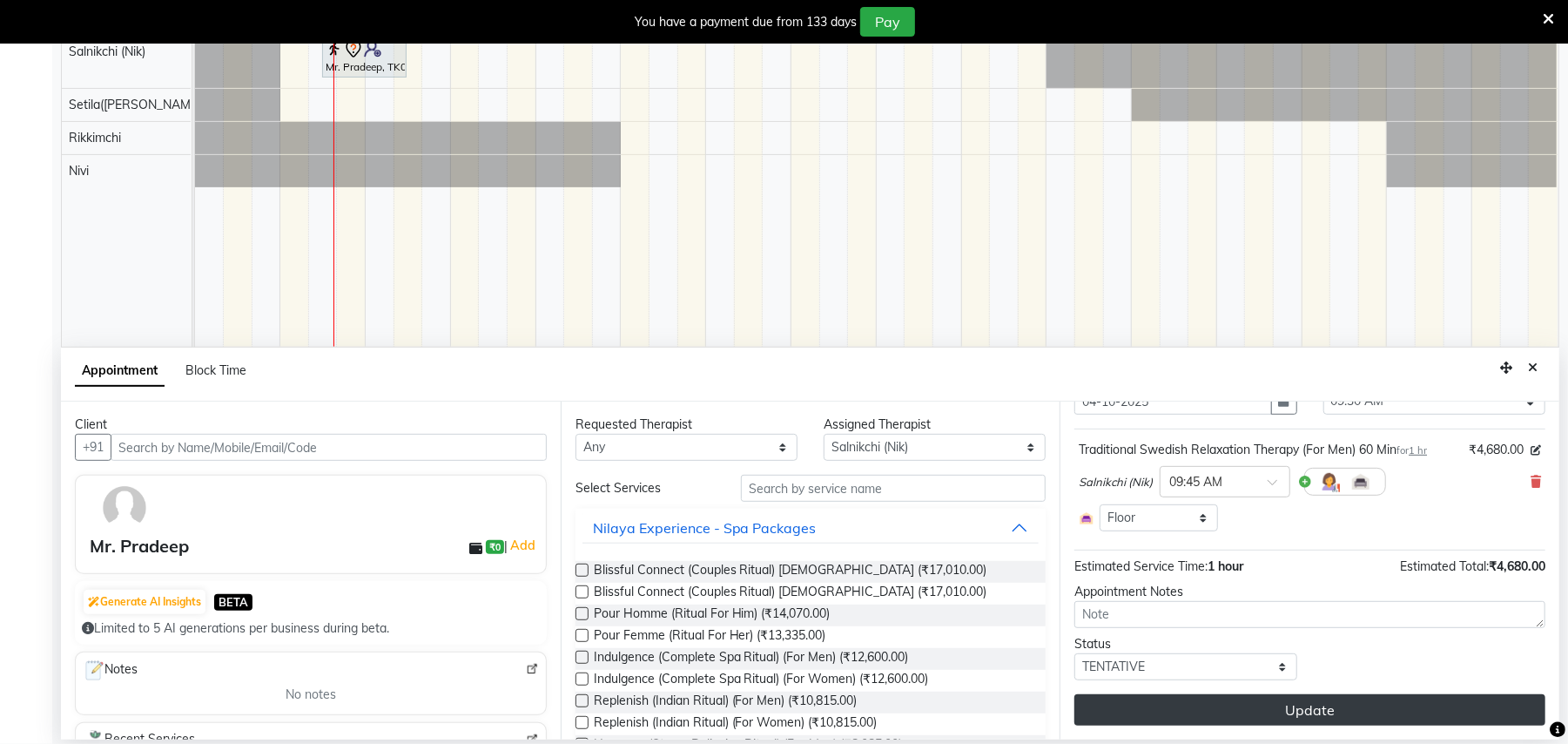
click at [1387, 718] on button "Update" at bounding box center [1310, 709] width 471 height 31
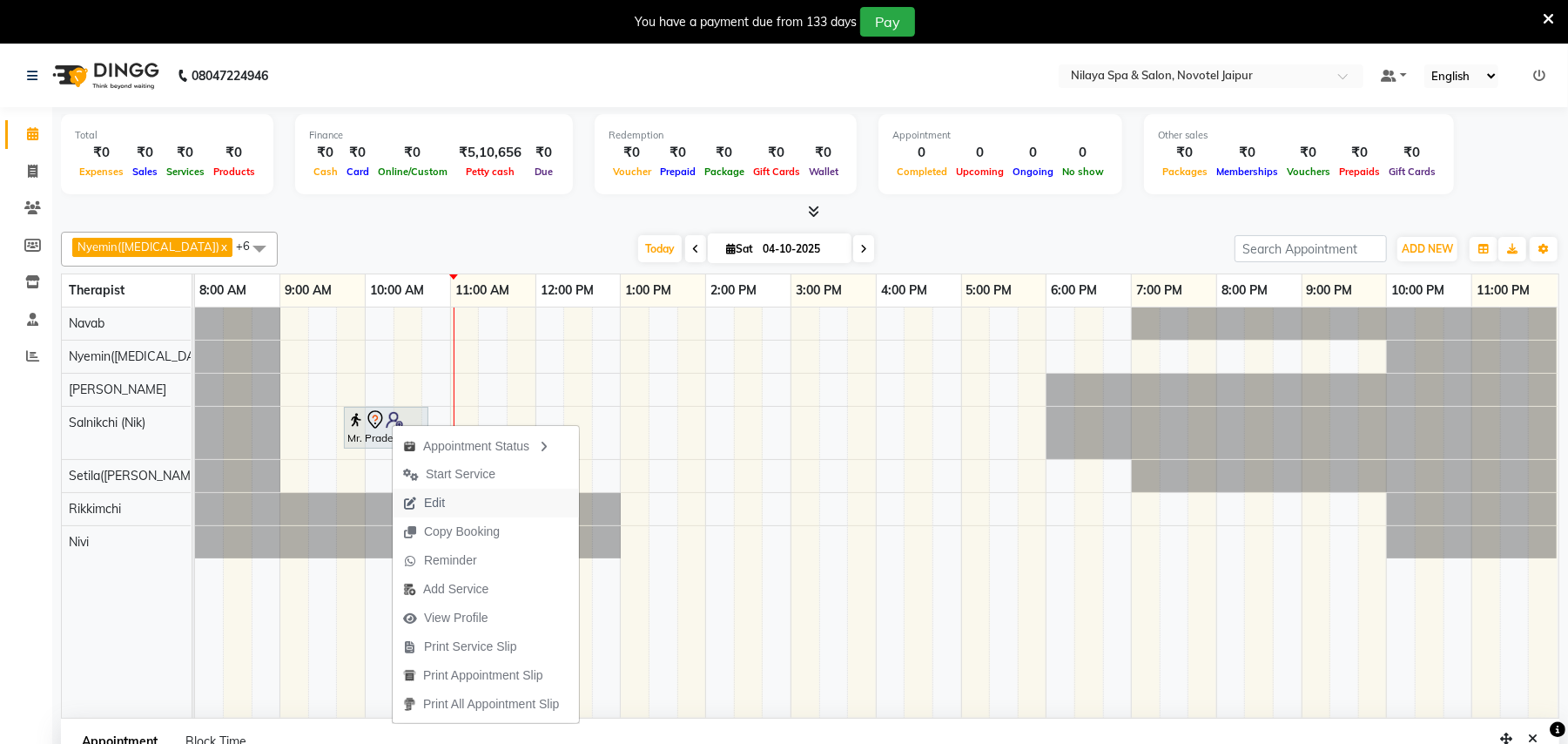
click at [440, 497] on span "Edit" at bounding box center [435, 502] width 21 height 18
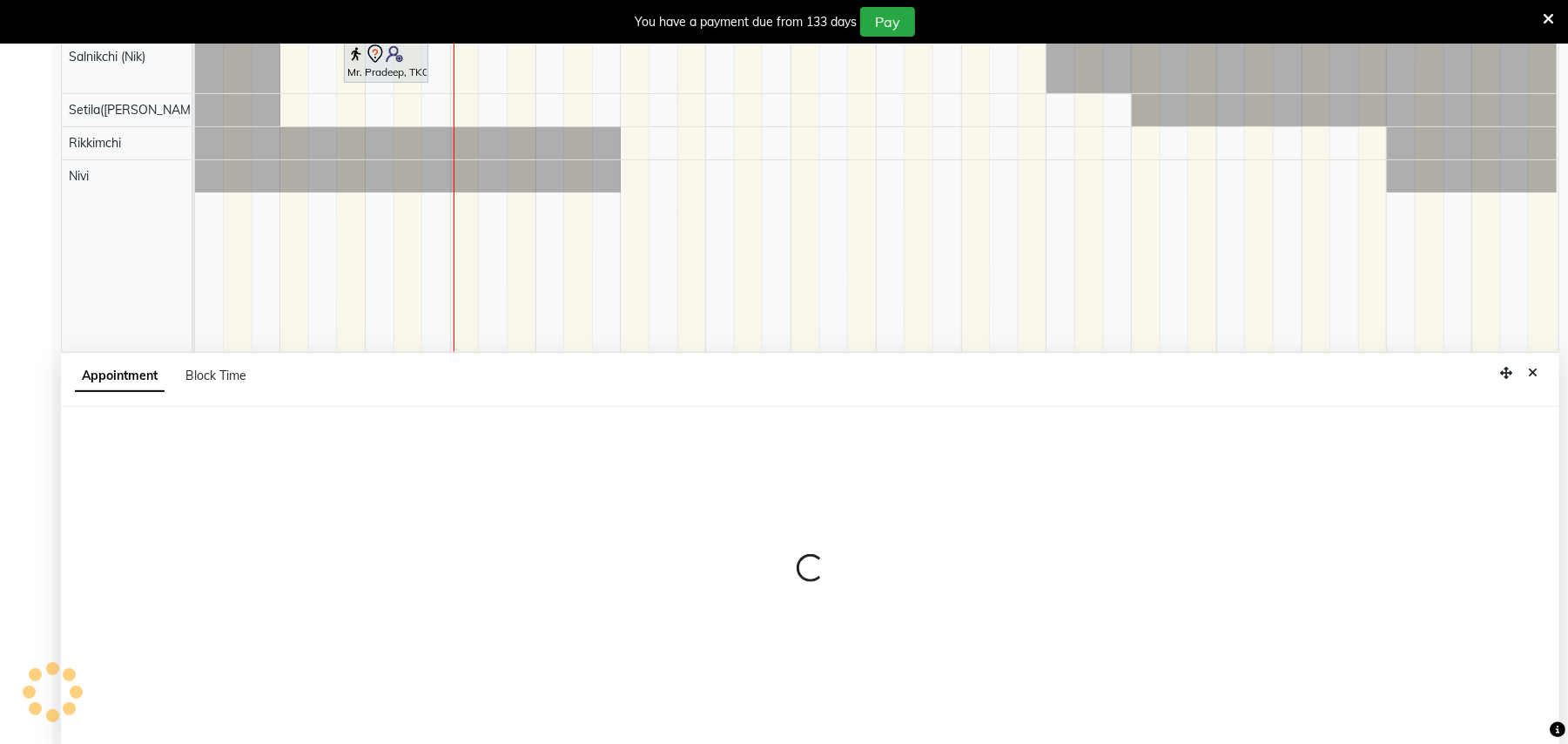
scroll to position [373, 0]
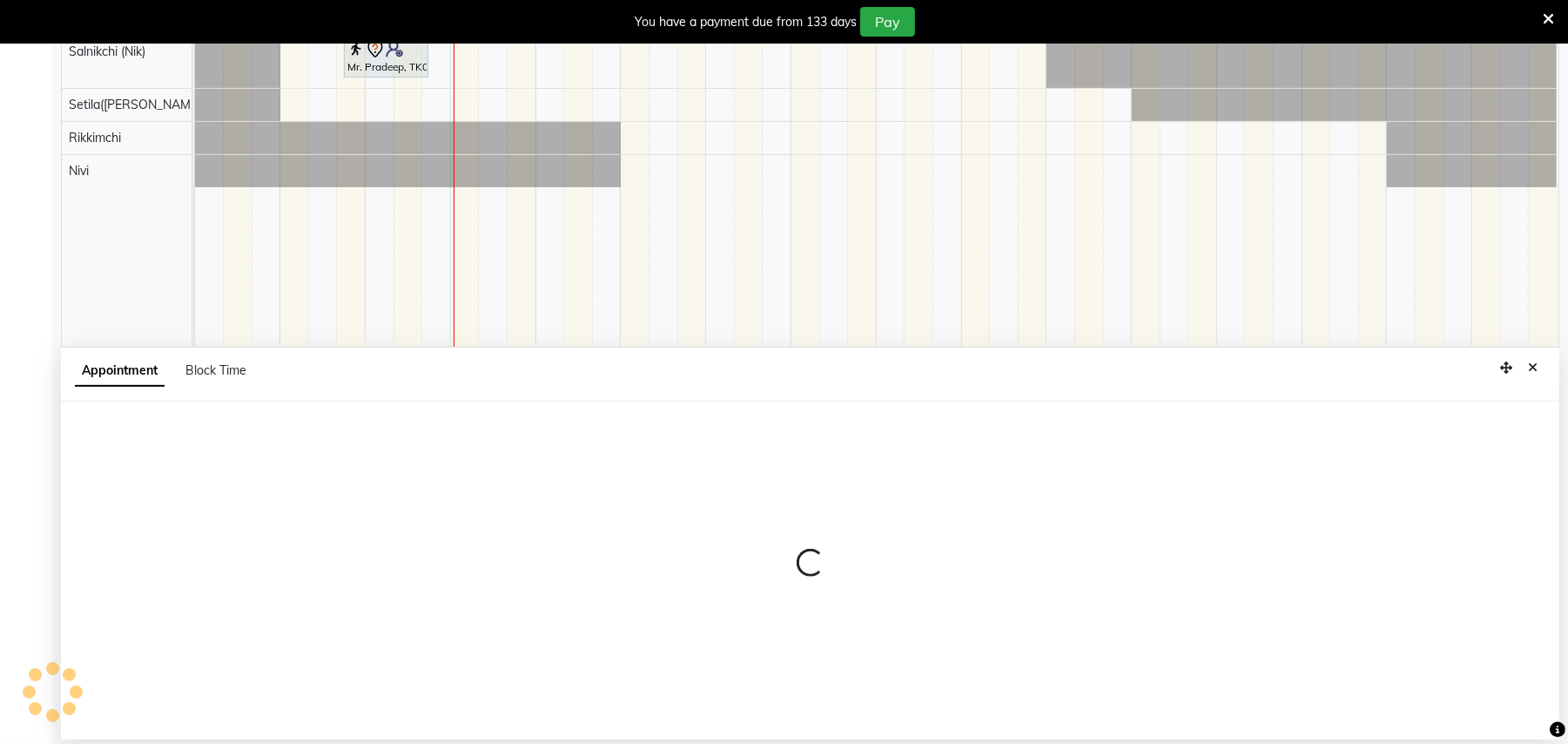
select select "tentative"
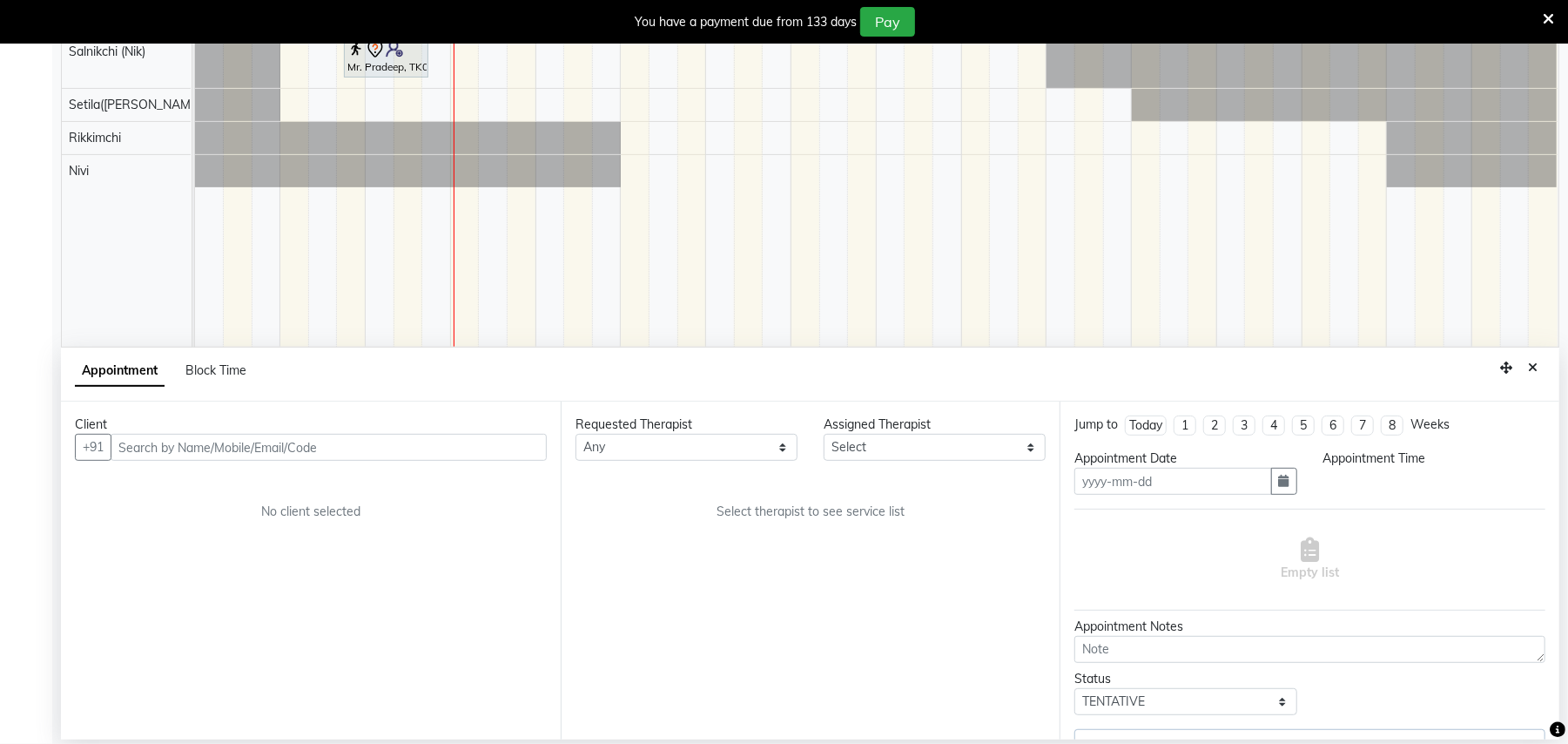
type input "04-10-2025"
select select "585"
select select "80377"
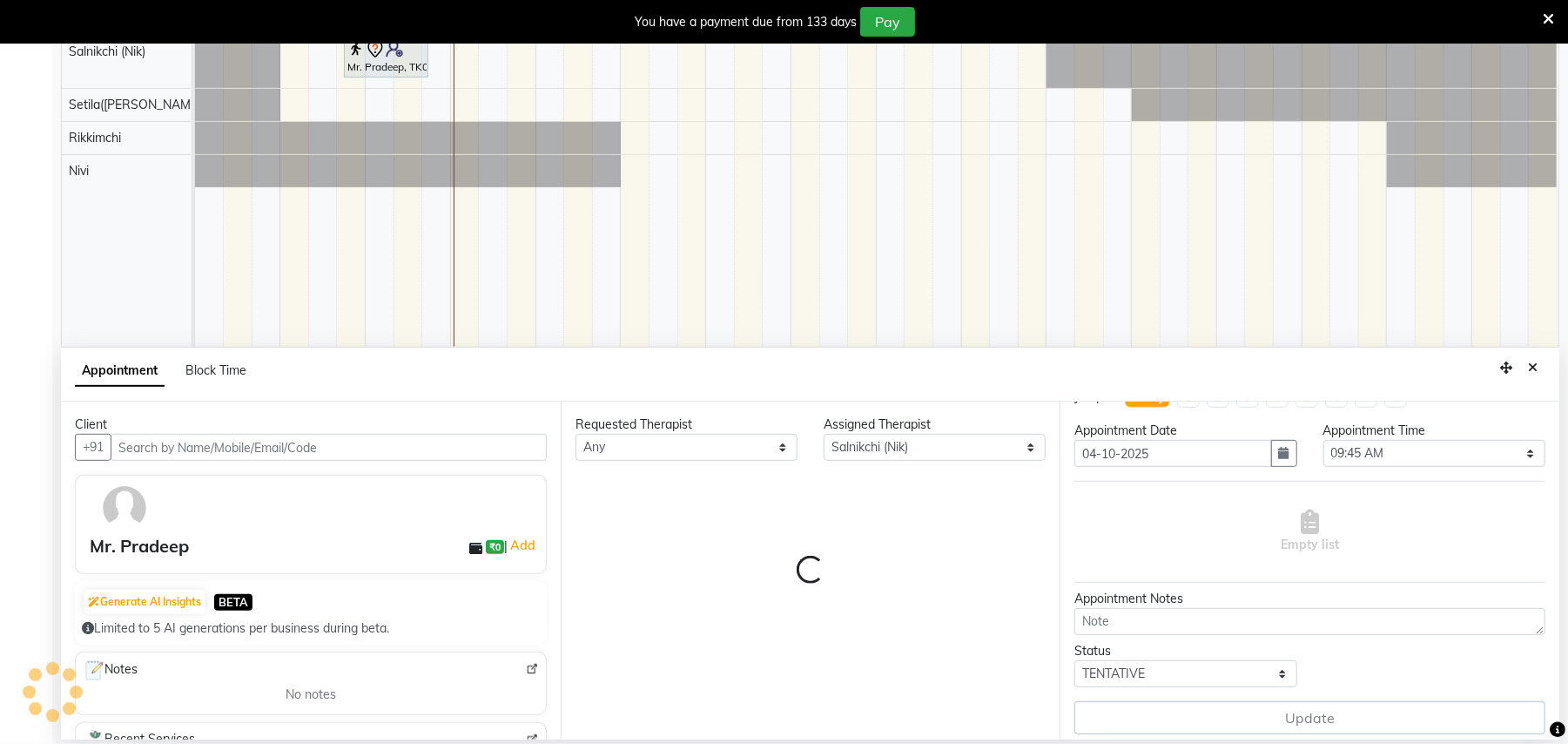
scroll to position [40, 0]
select select "4120"
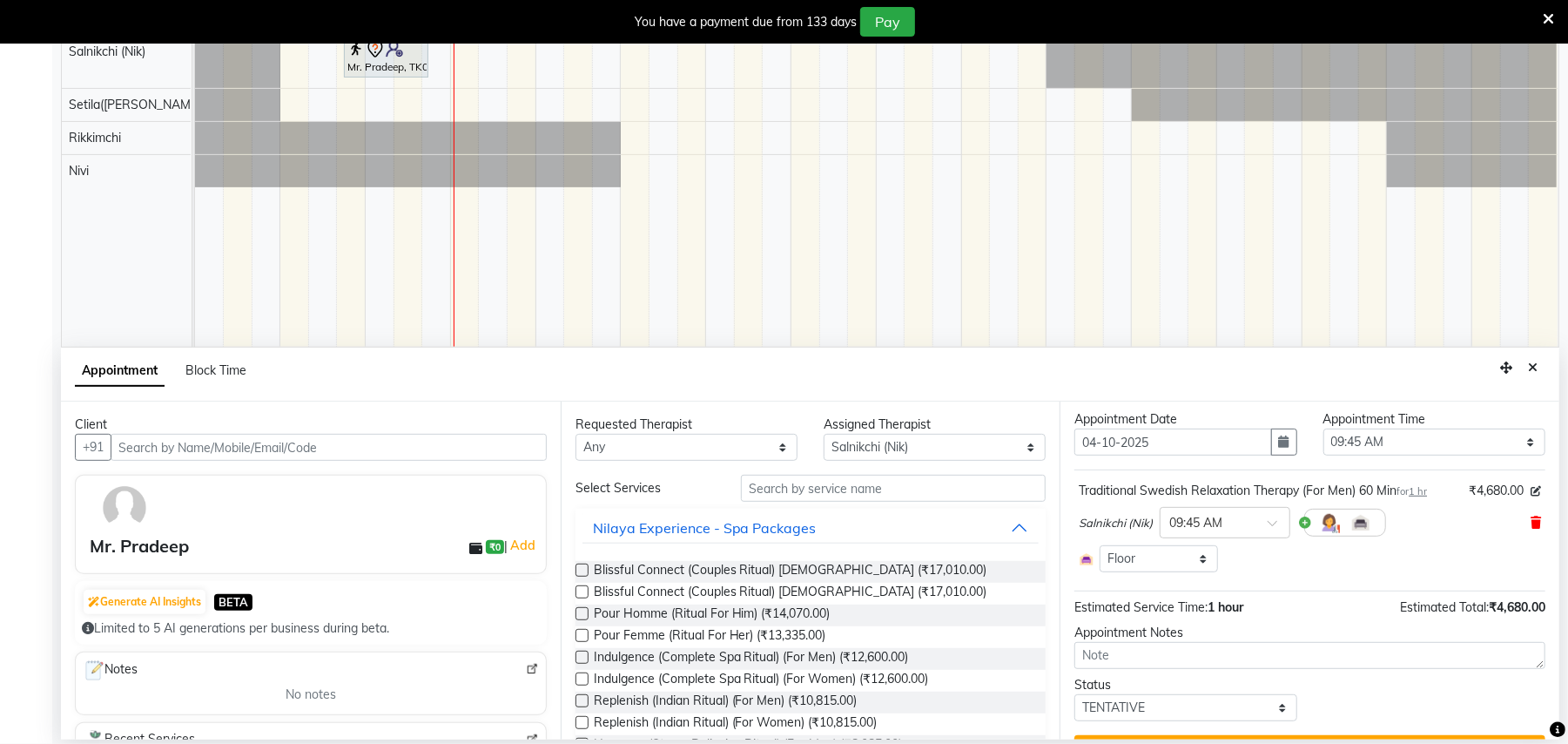
click at [1531, 524] on icon at bounding box center [1536, 523] width 11 height 13
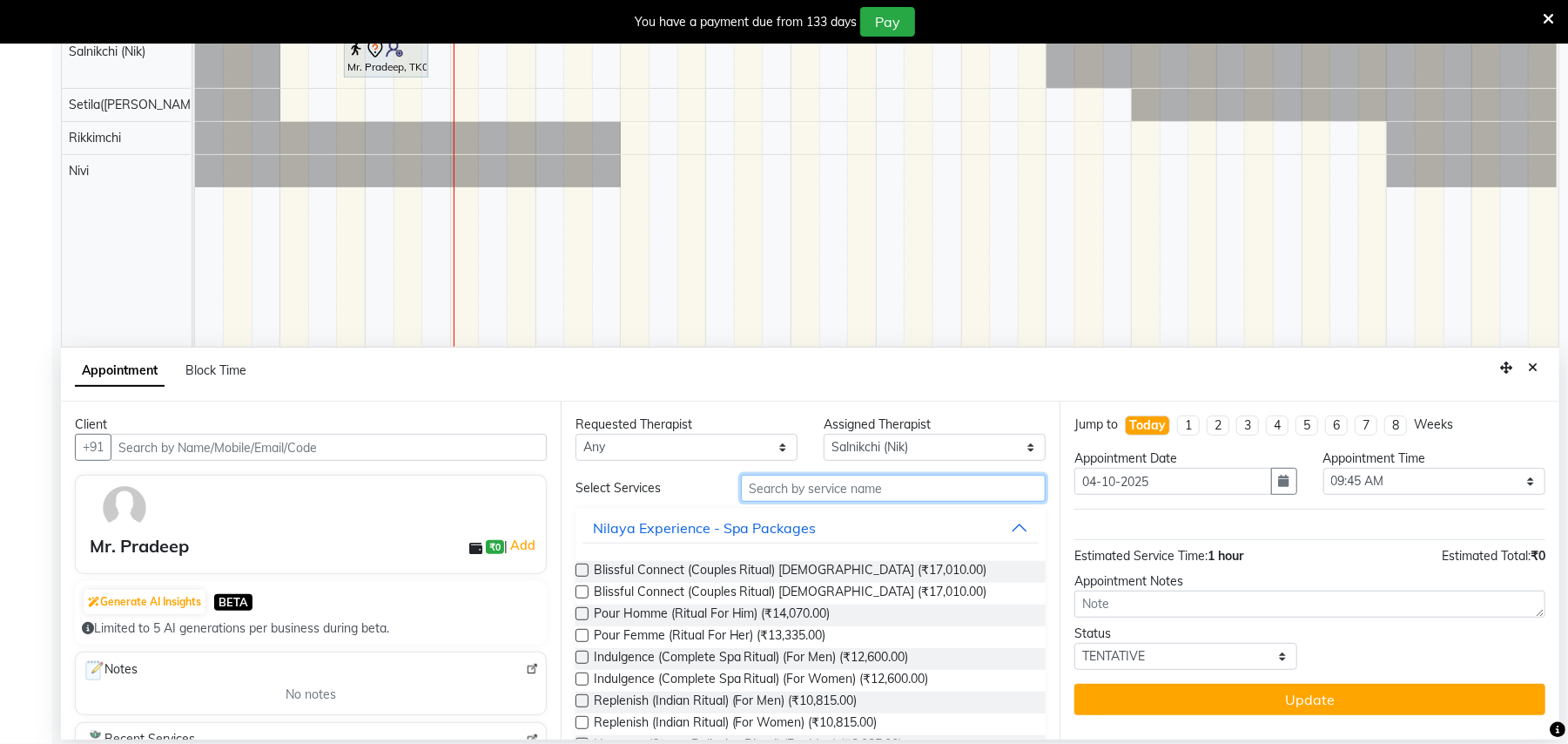
click at [813, 497] on input "text" at bounding box center [893, 488] width 304 height 27
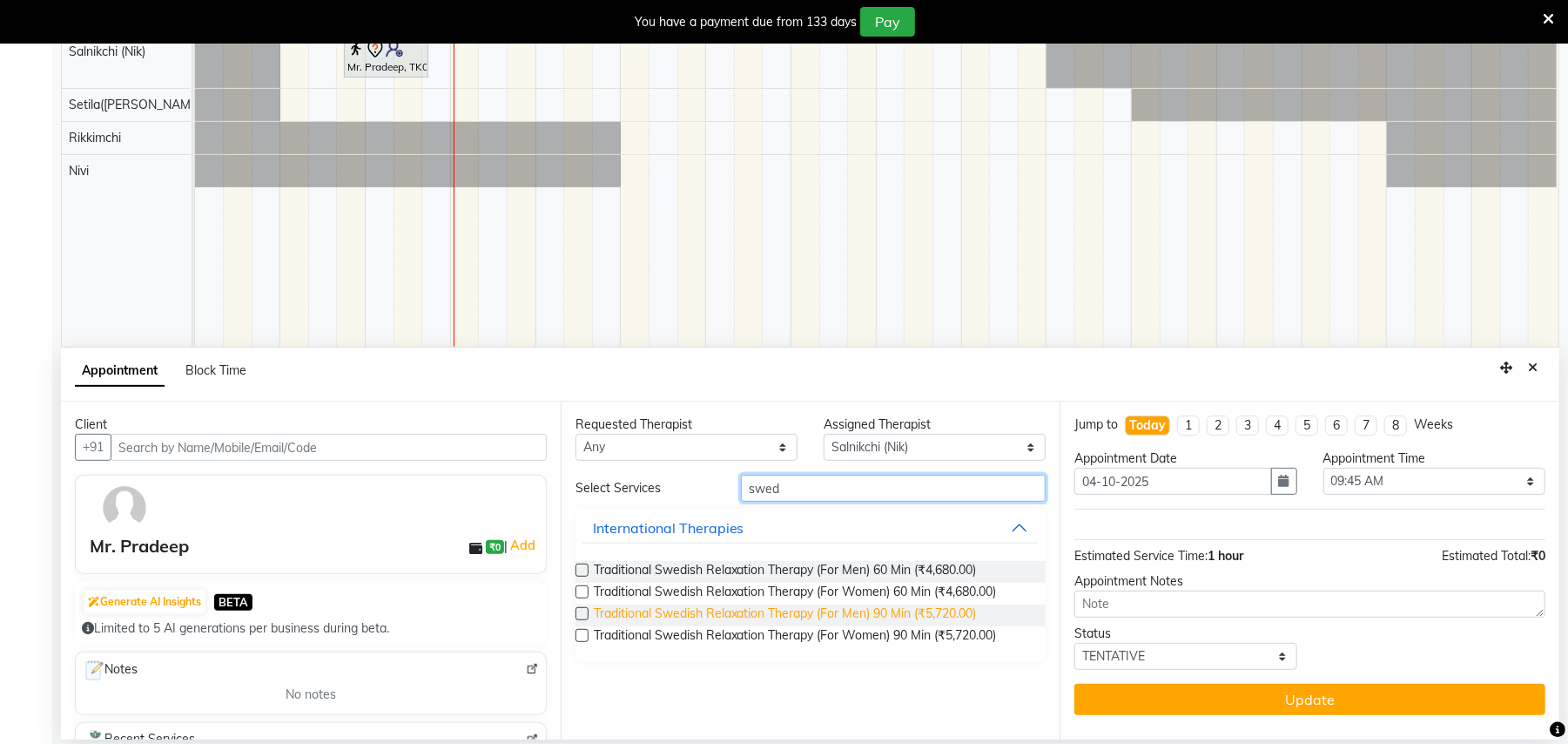
type input "swed"
click at [904, 612] on span "Traditional Swedish Relaxation Therapy (For Men) 90 Min (₹5,720.00)" at bounding box center [785, 615] width 384 height 22
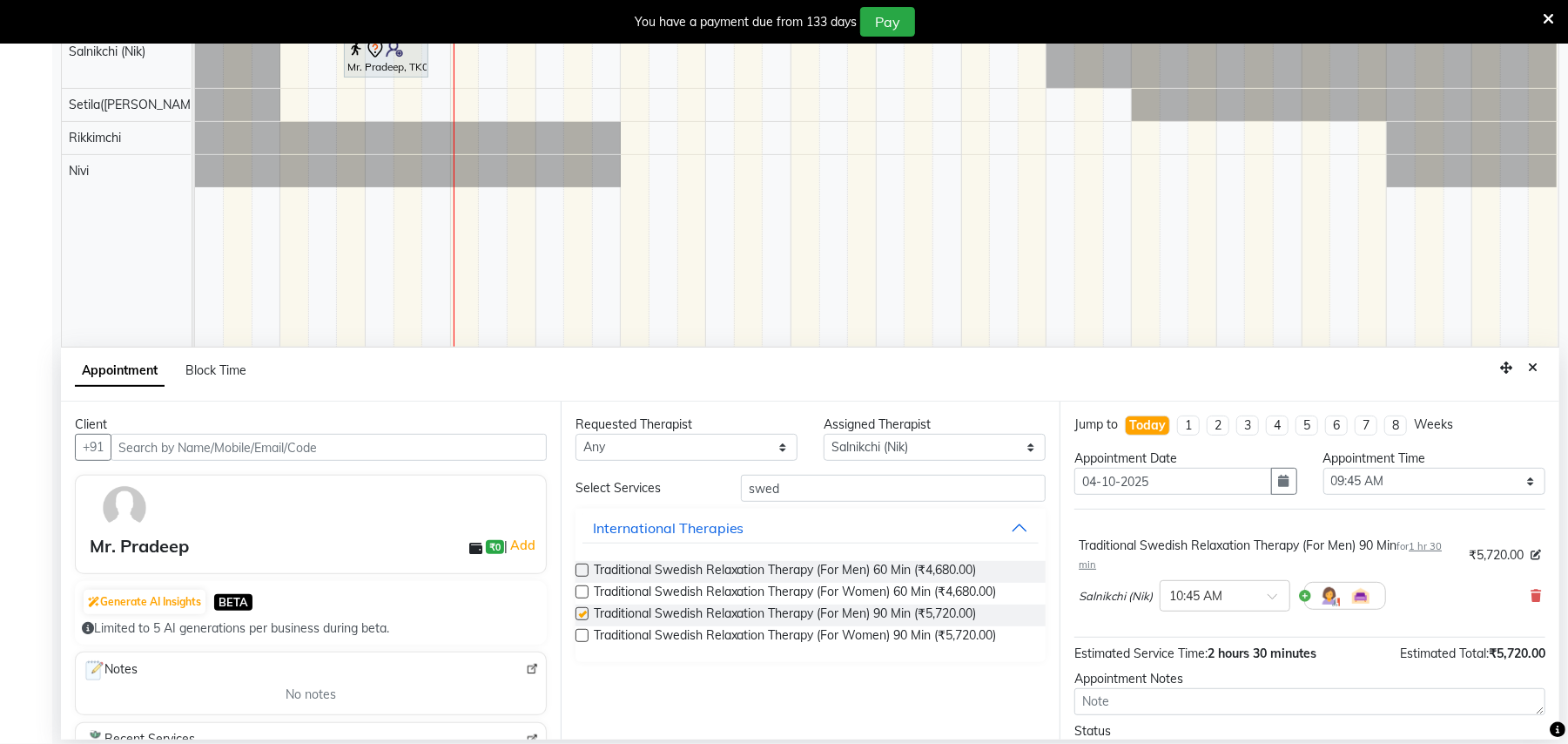
checkbox input "false"
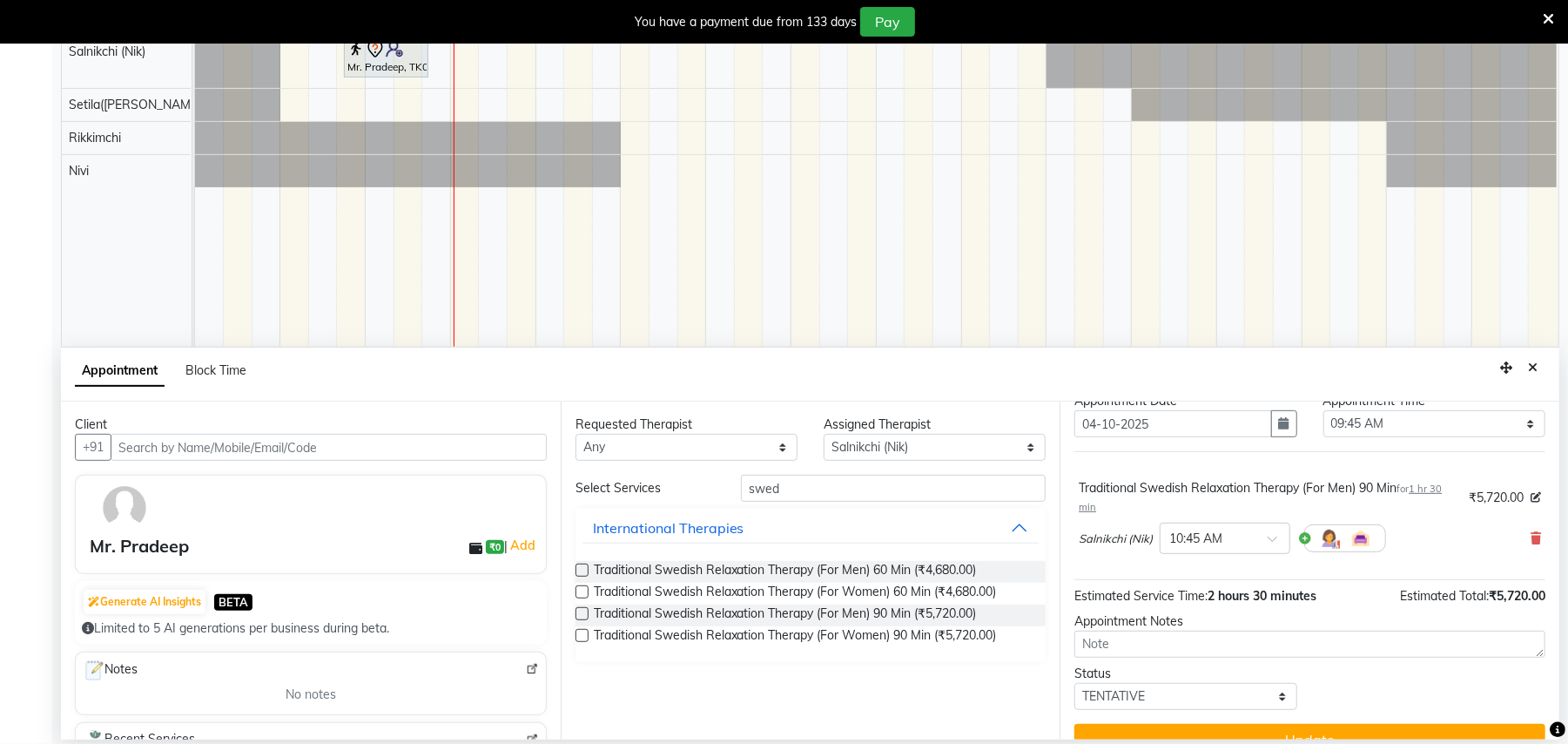
scroll to position [89, 0]
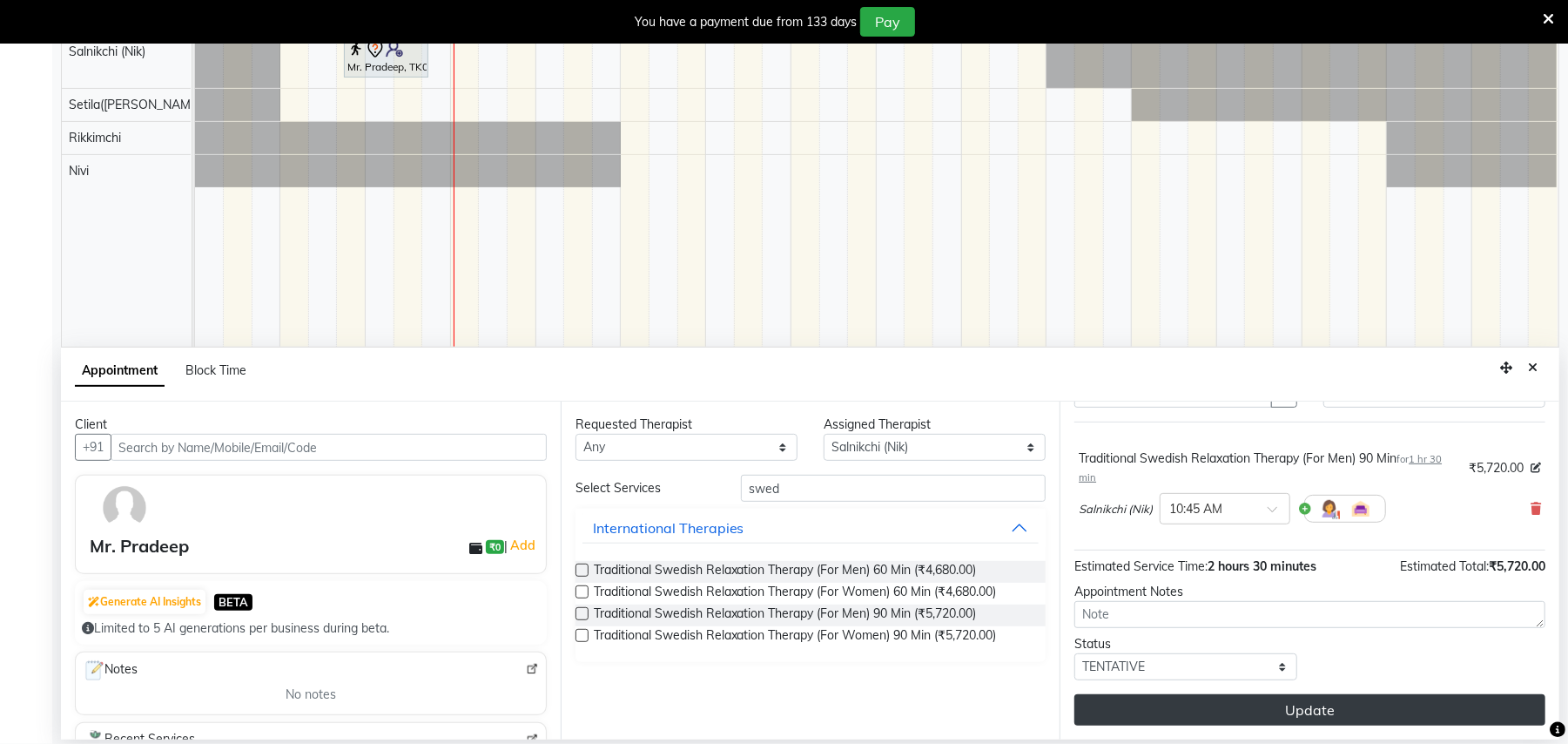
click at [1326, 705] on button "Update" at bounding box center [1310, 709] width 471 height 31
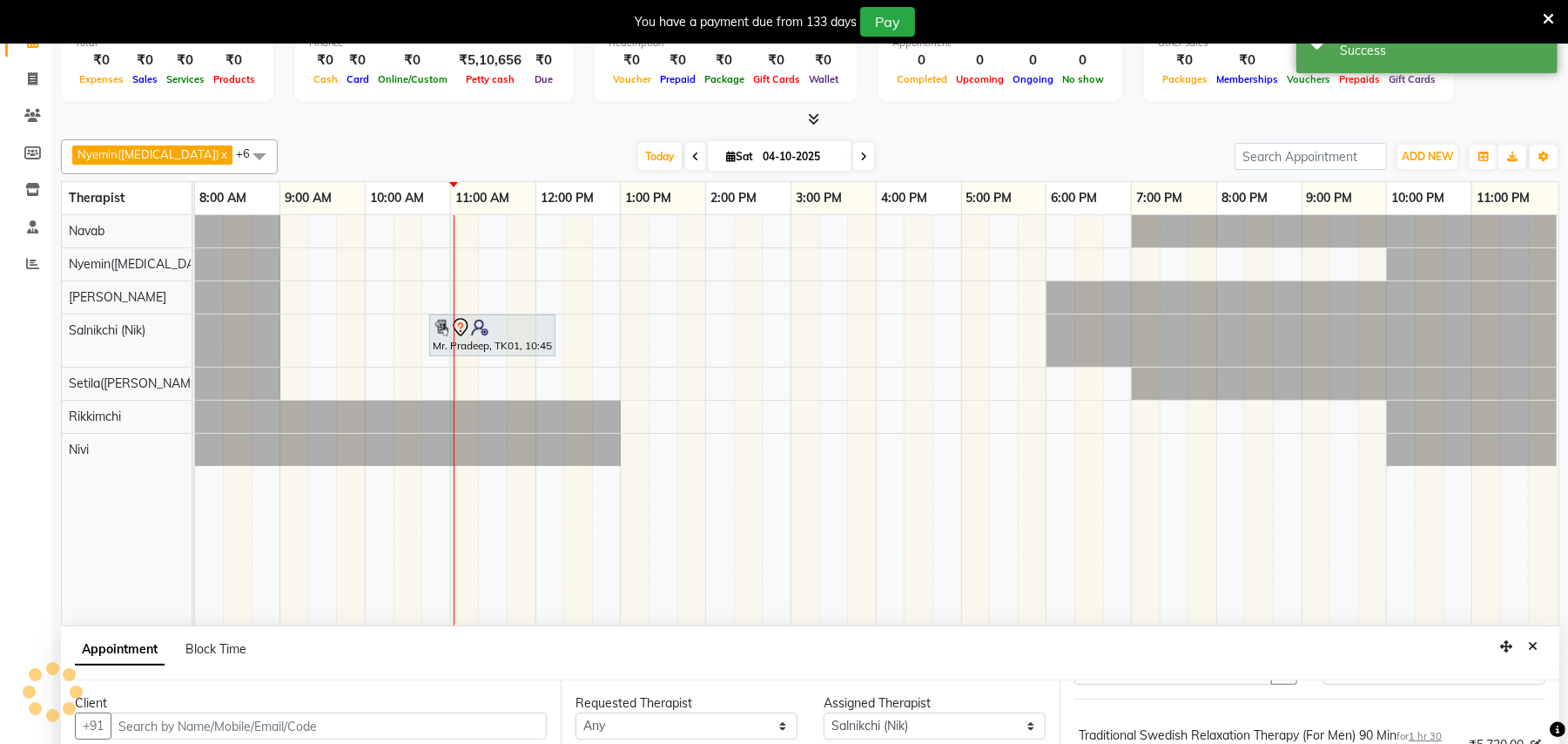
scroll to position [0, 0]
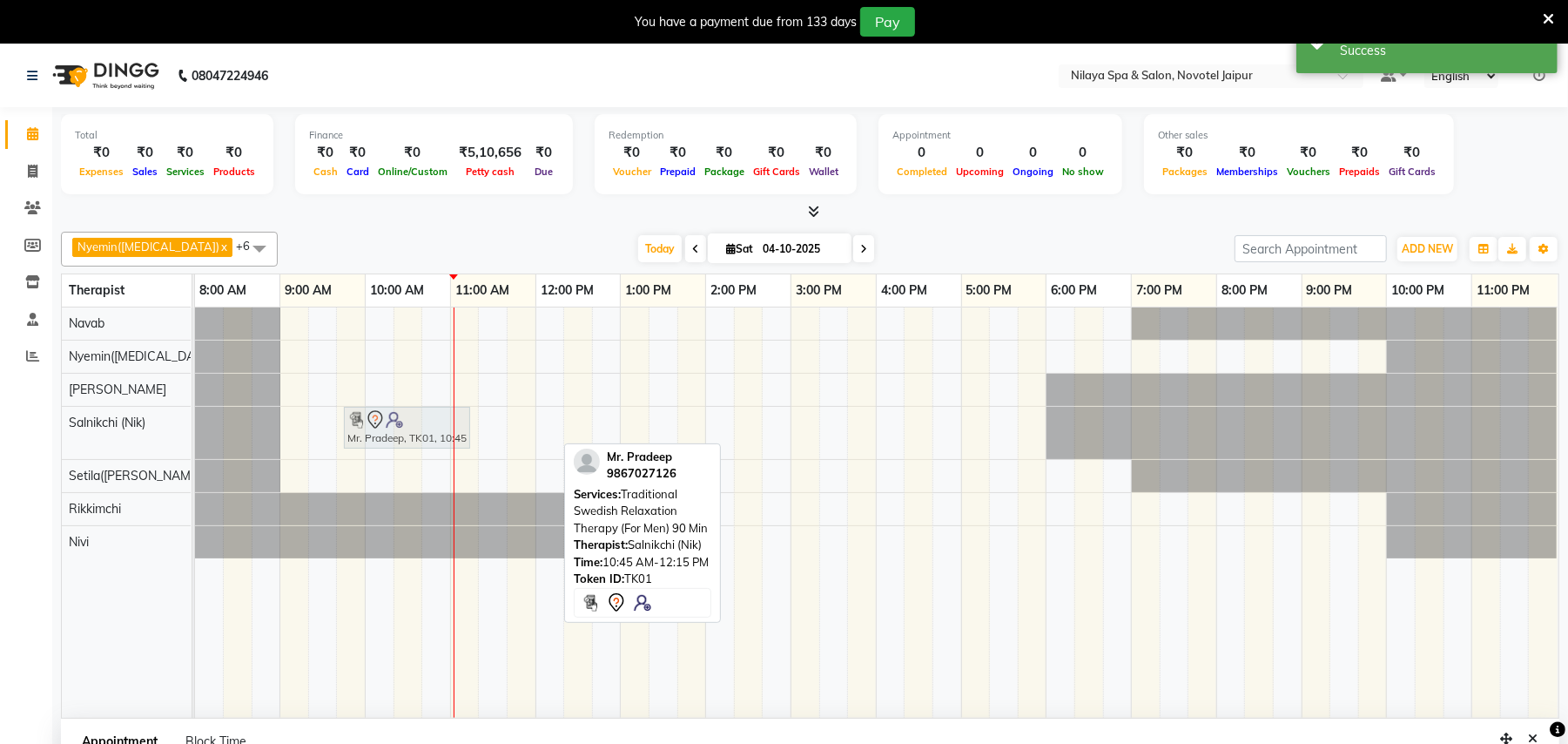
drag, startPoint x: 525, startPoint y: 440, endPoint x: 449, endPoint y: 441, distance: 76.0
click at [195, 441] on div "Mr. Pradeep, TK01, 10:45 AM-12:15 PM, Traditional Swedish Relaxation Therapy (F…" at bounding box center [195, 433] width 0 height 52
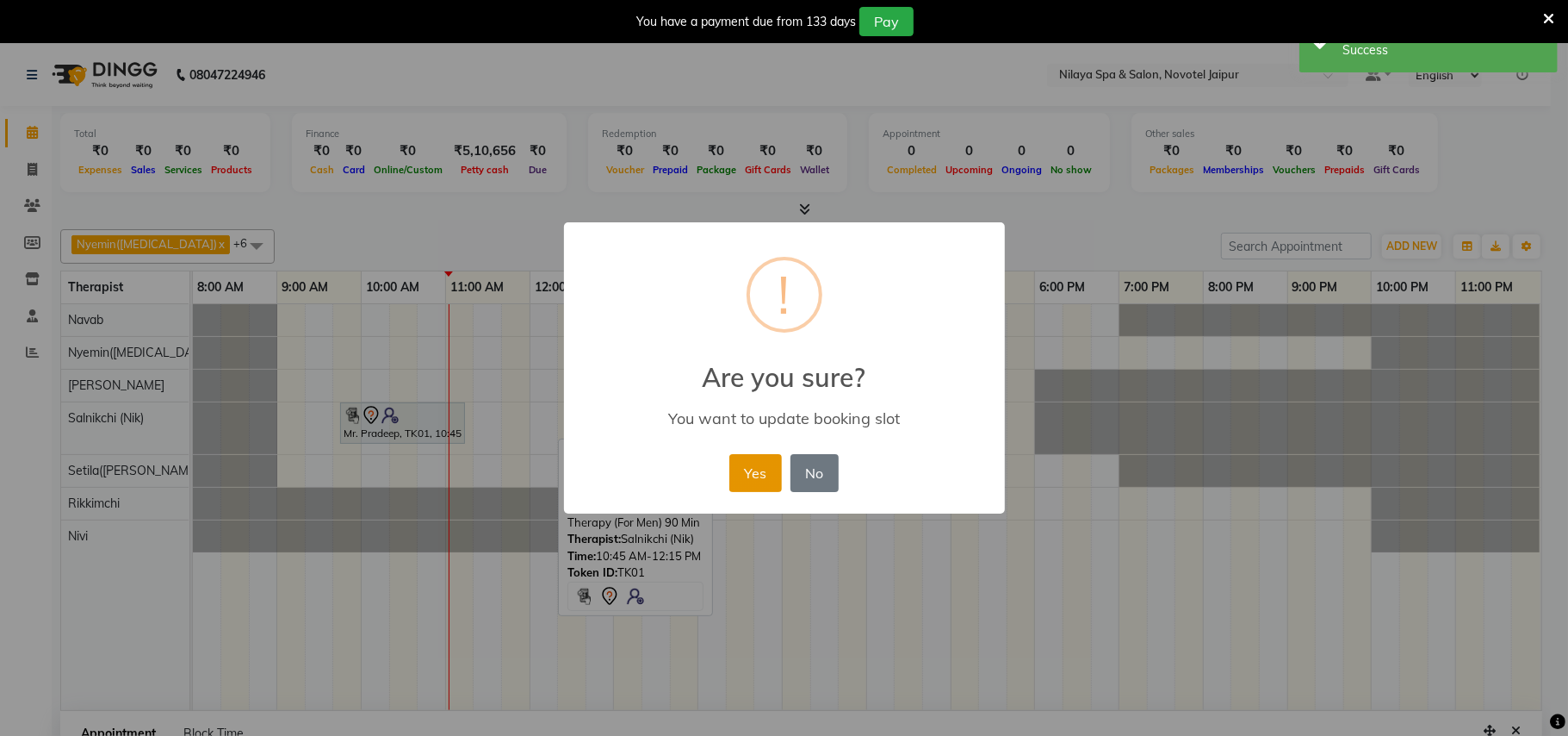
click at [751, 464] on button "Yes" at bounding box center [755, 473] width 53 height 38
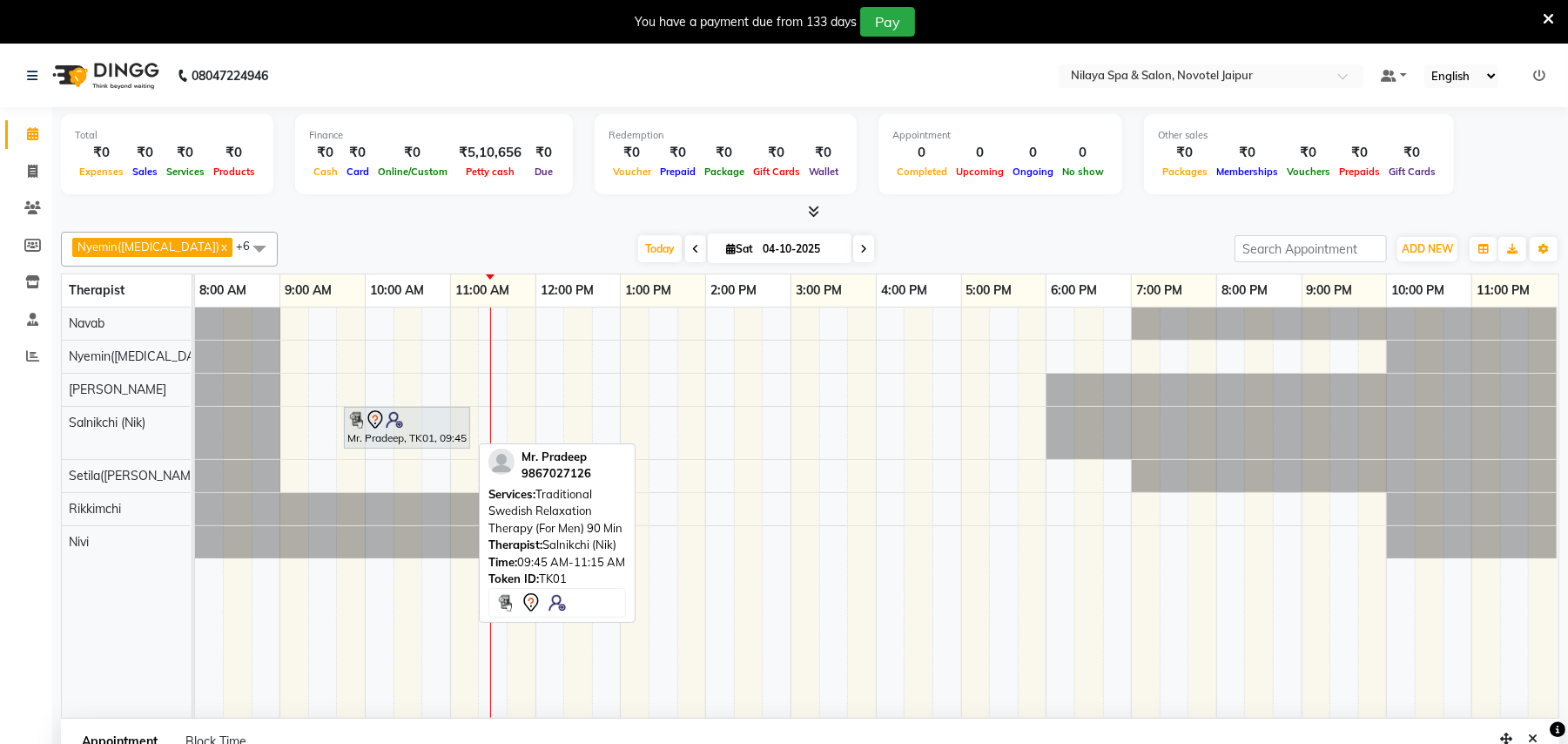
click at [434, 437] on div "Mr. Pradeep, TK01, 09:45 AM-11:15 AM, Traditional Swedish Relaxation Therapy (F…" at bounding box center [407, 428] width 123 height 37
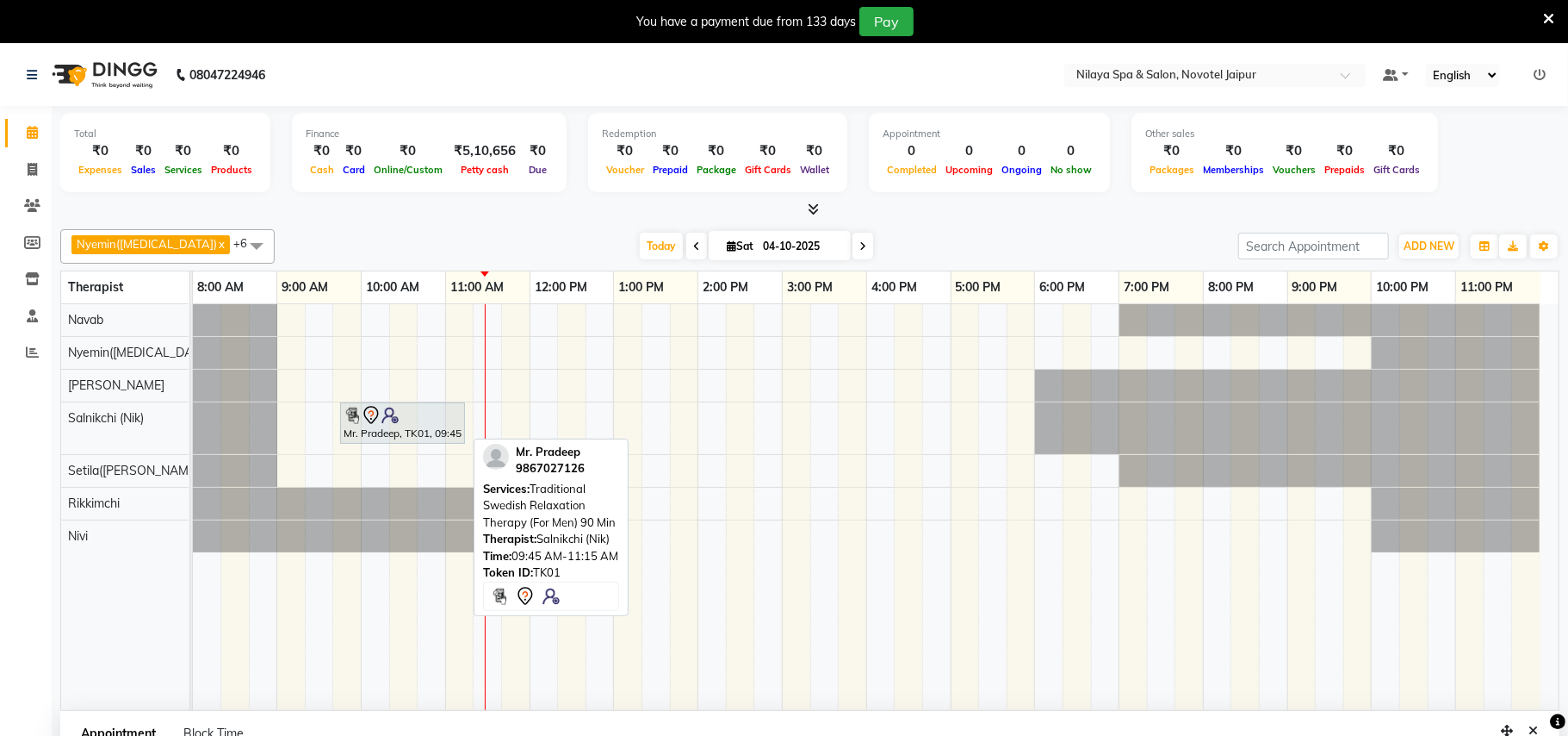
select select "7"
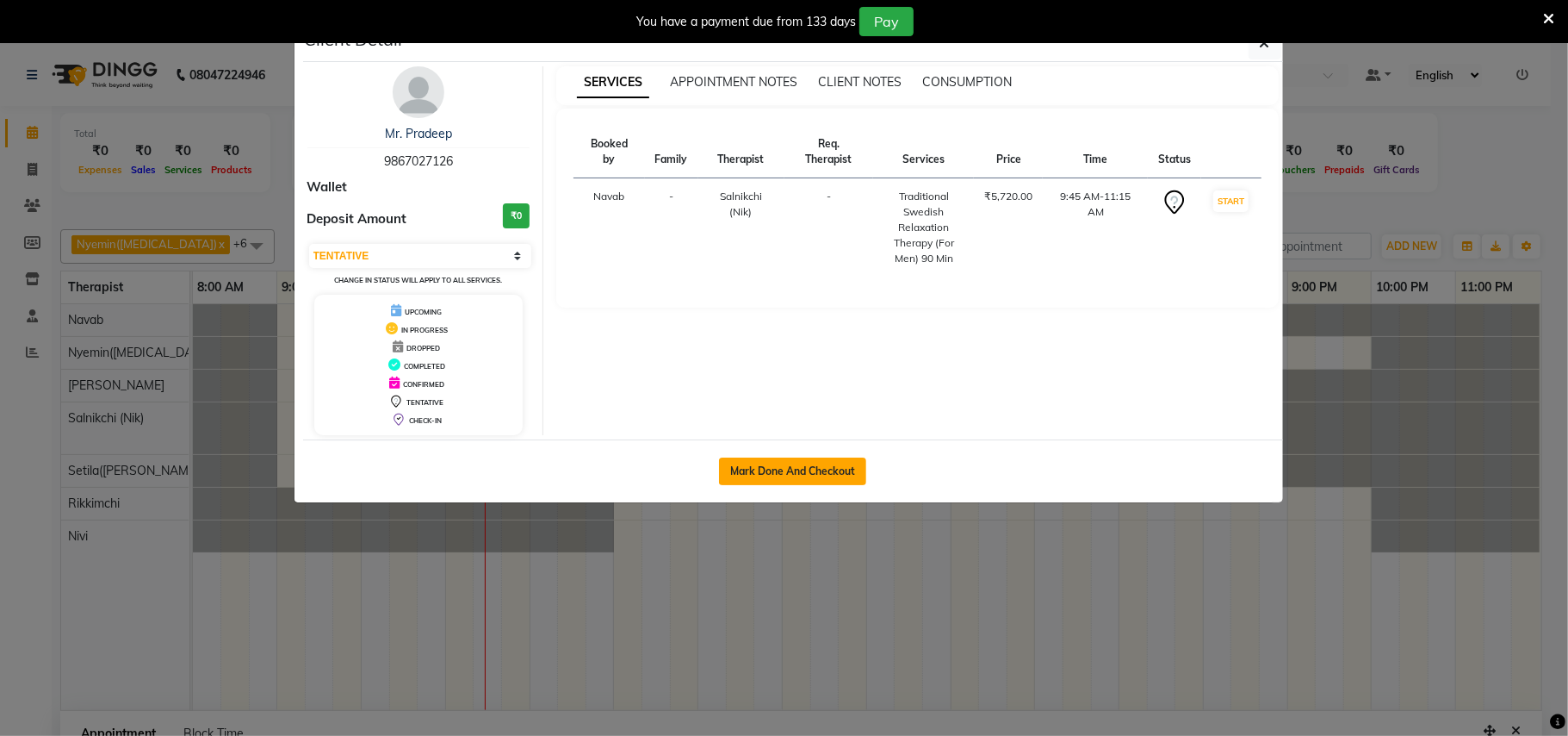
click at [782, 473] on button "Mark Done And Checkout" at bounding box center [793, 471] width 147 height 28
select select "8197"
select select "service"
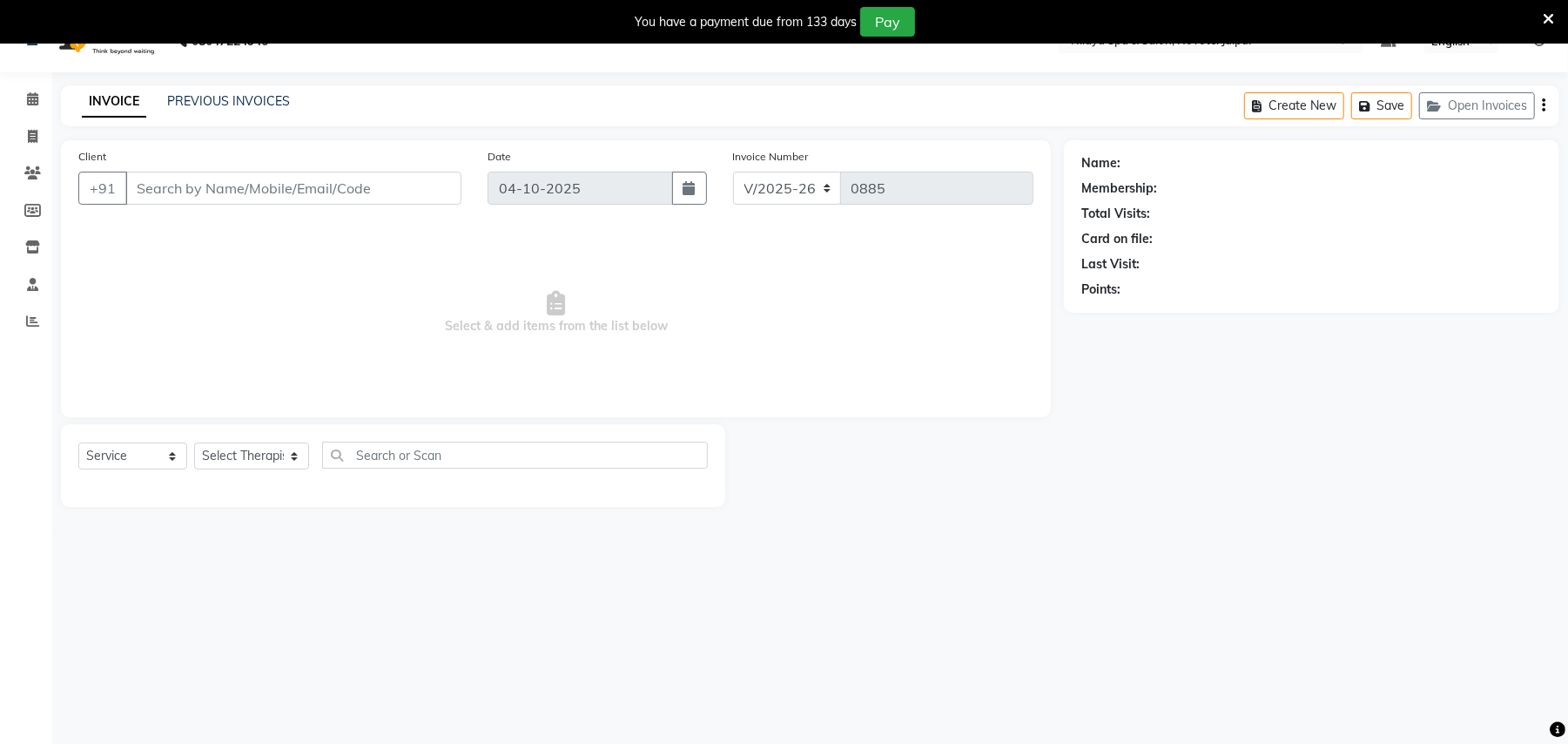
scroll to position [43, 0]
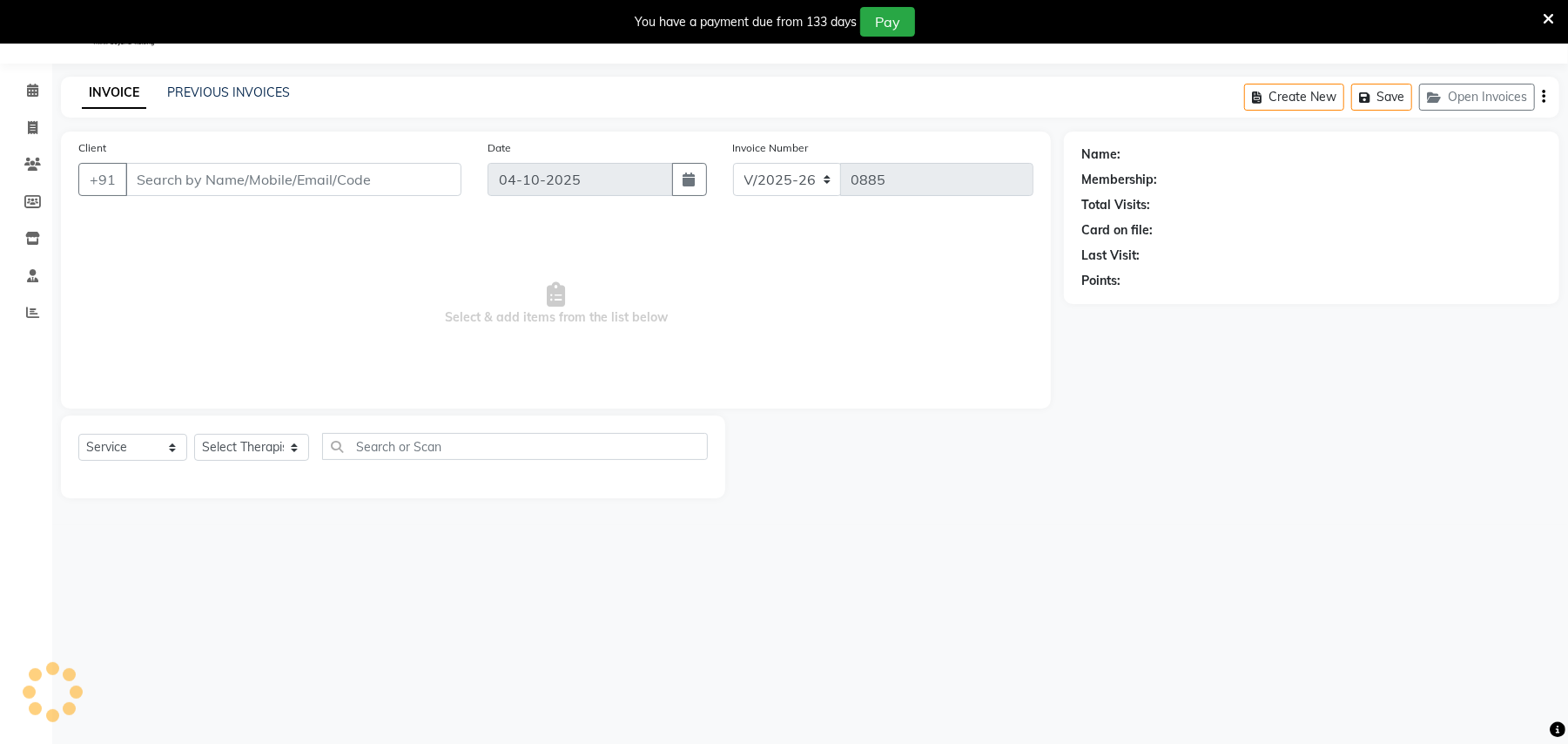
type input "98******26"
select select "80377"
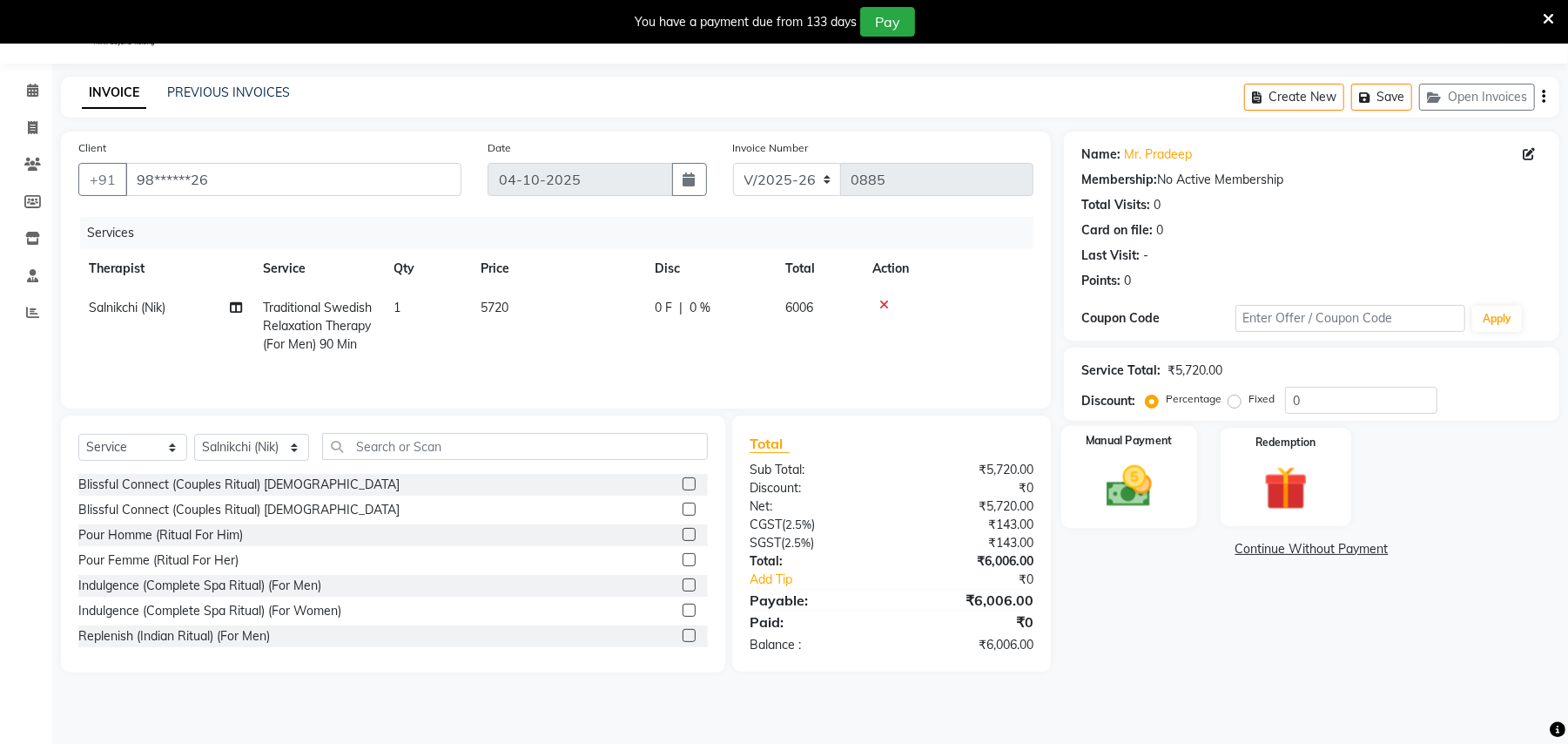
click at [1151, 467] on img at bounding box center [1129, 486] width 75 height 53
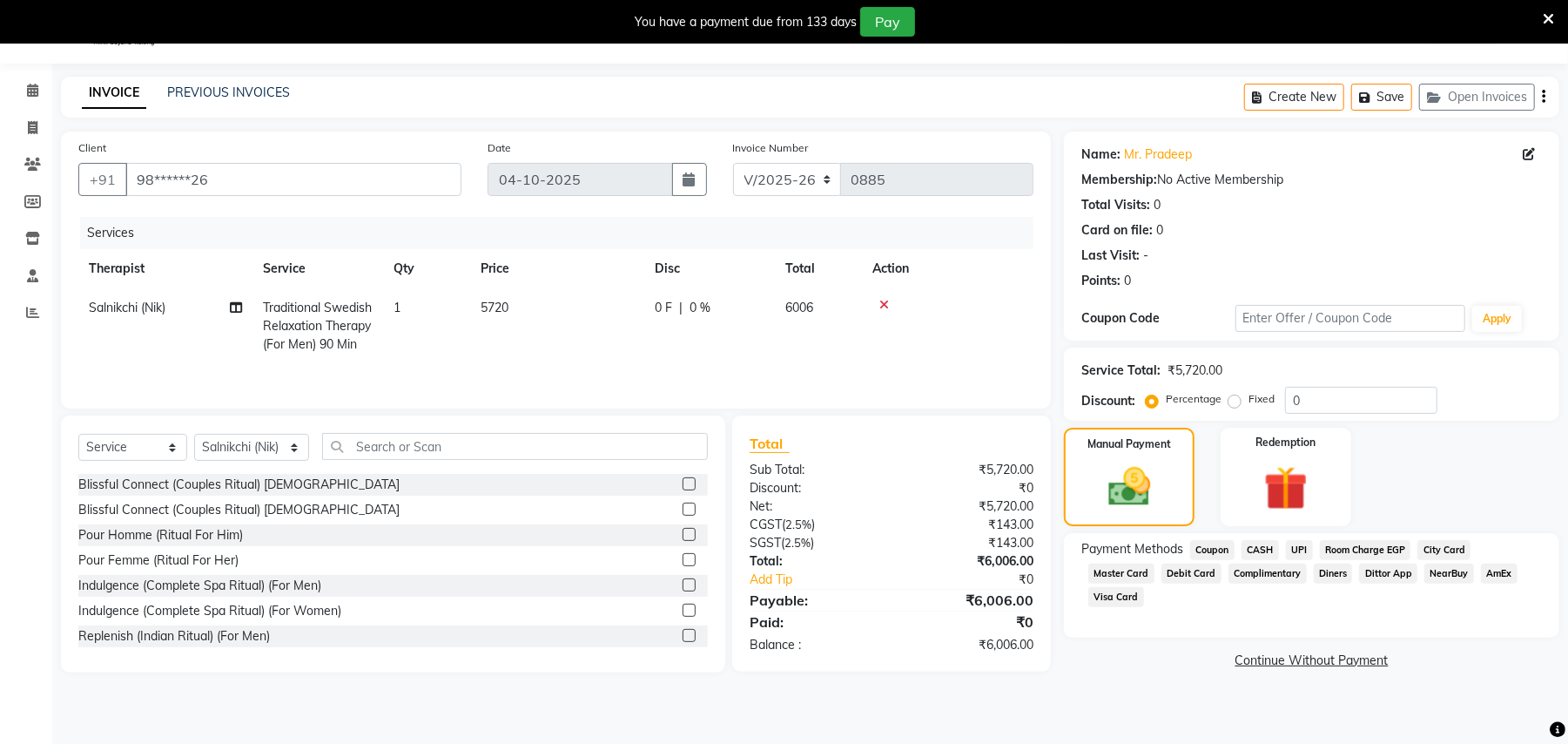
click at [1155, 563] on span "Master Card" at bounding box center [1122, 573] width 67 height 20
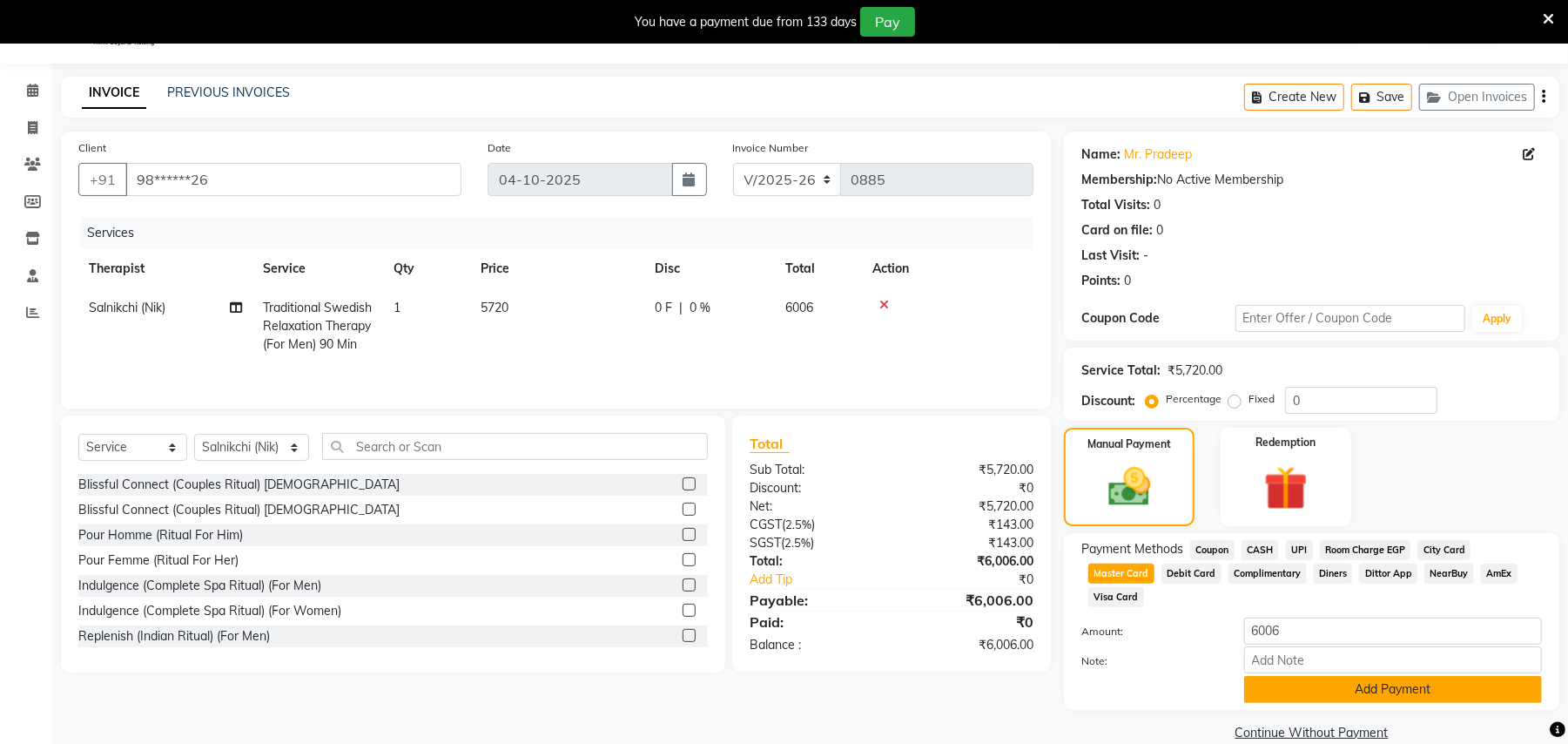
click at [1321, 675] on button "Add Payment" at bounding box center [1393, 689] width 298 height 27
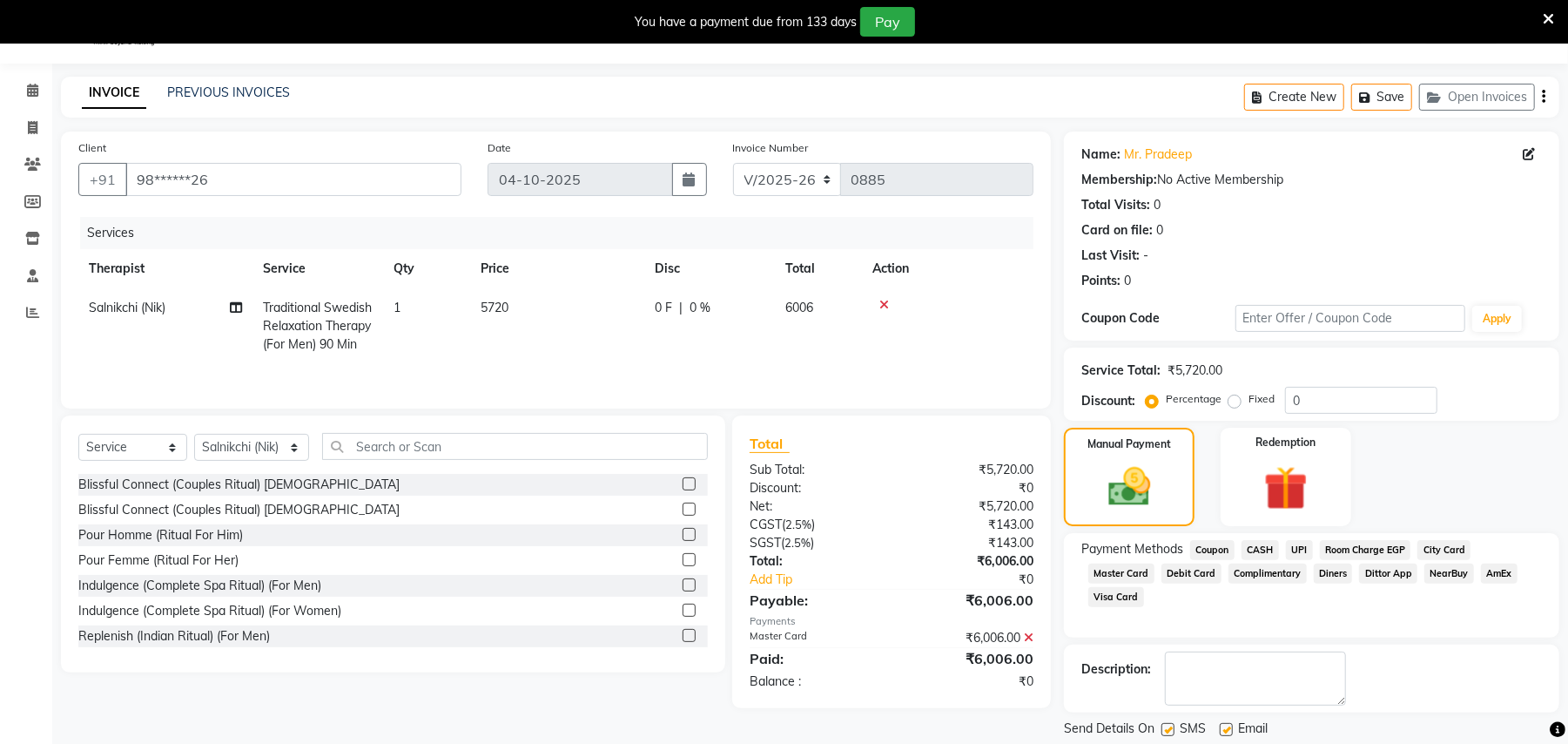
scroll to position [133, 0]
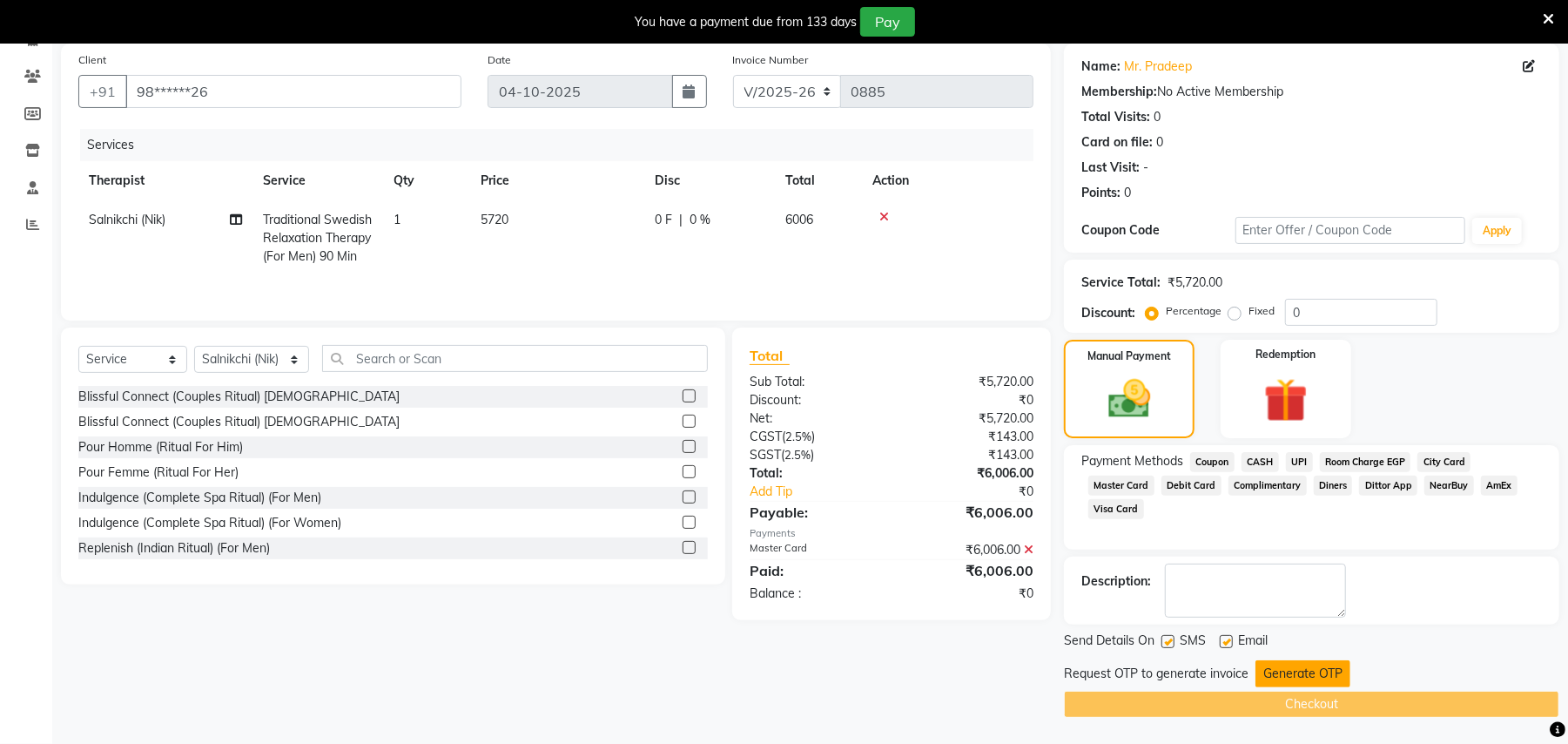
click at [1278, 669] on button "Generate OTP" at bounding box center [1303, 673] width 95 height 27
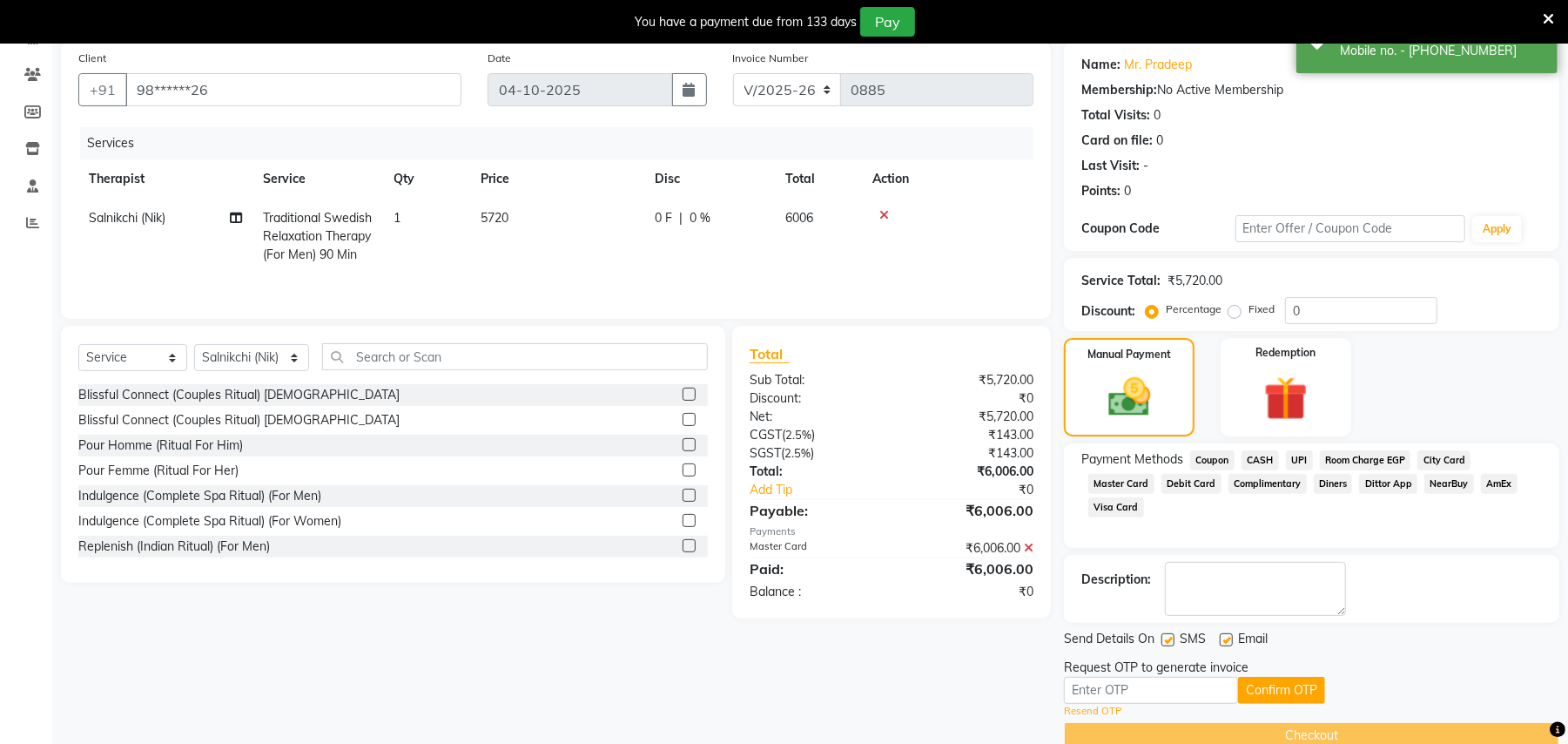
scroll to position [165, 0]
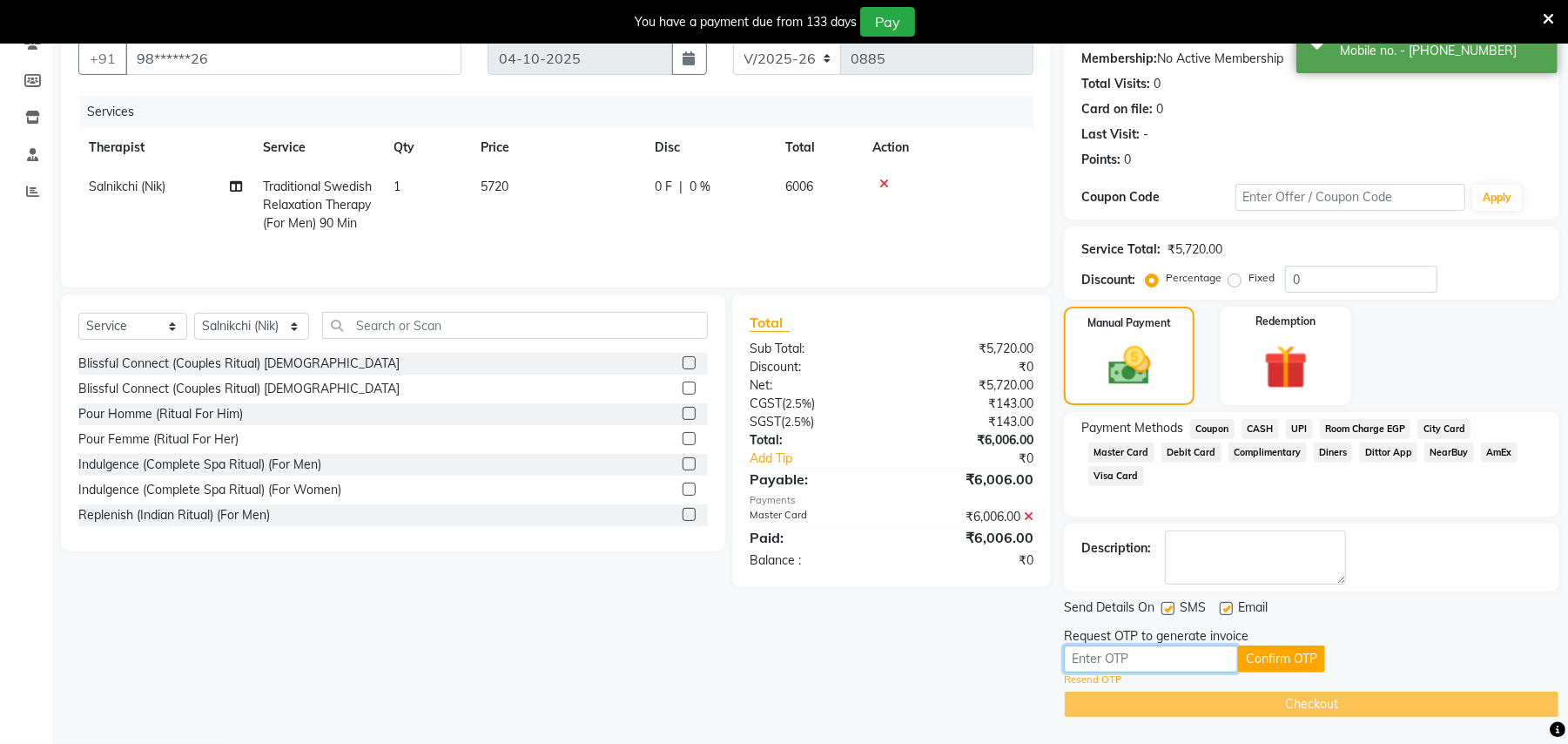
click at [1191, 652] on input "text" at bounding box center [1152, 659] width 174 height 27
type input "2004"
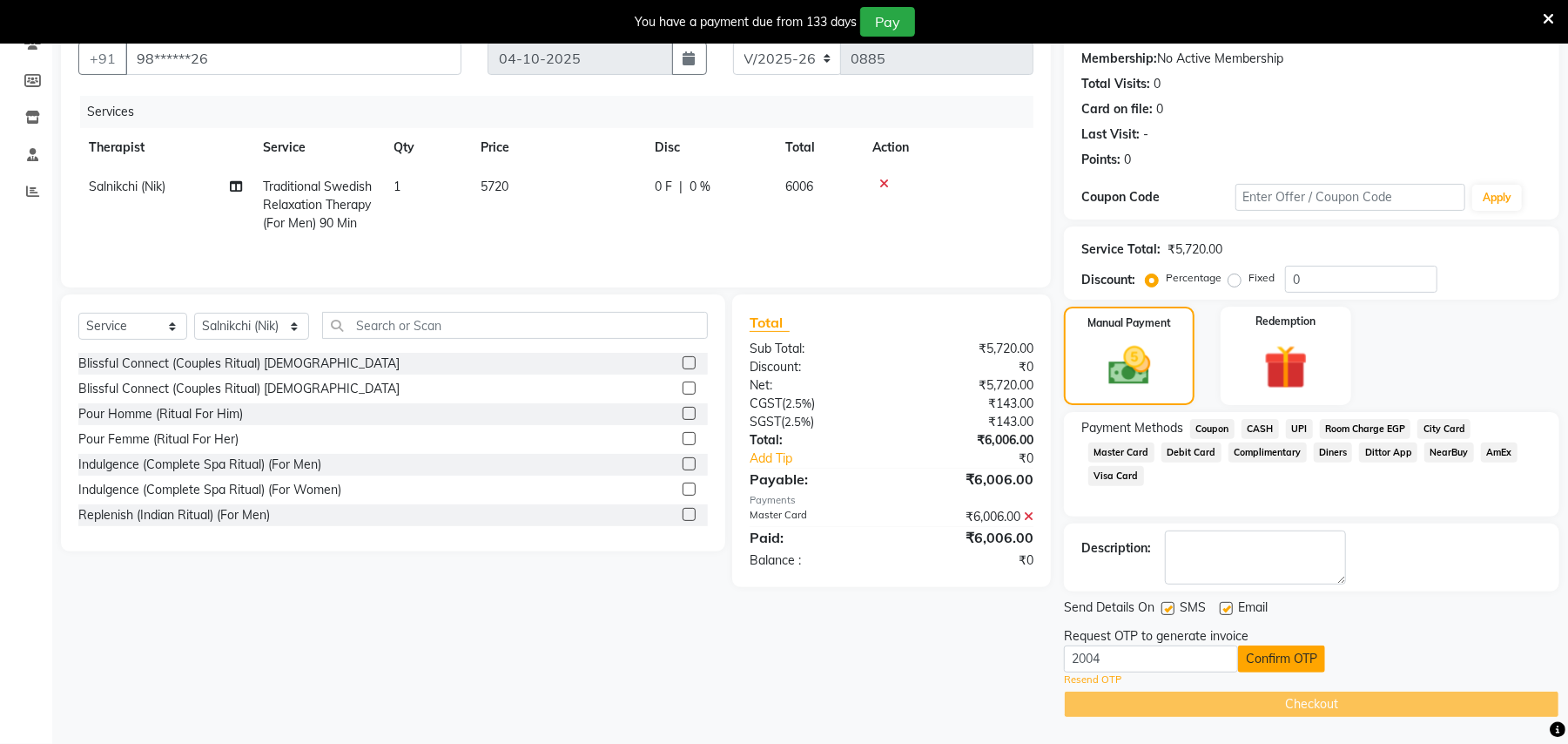
click at [1278, 649] on button "Confirm OTP" at bounding box center [1282, 659] width 87 height 27
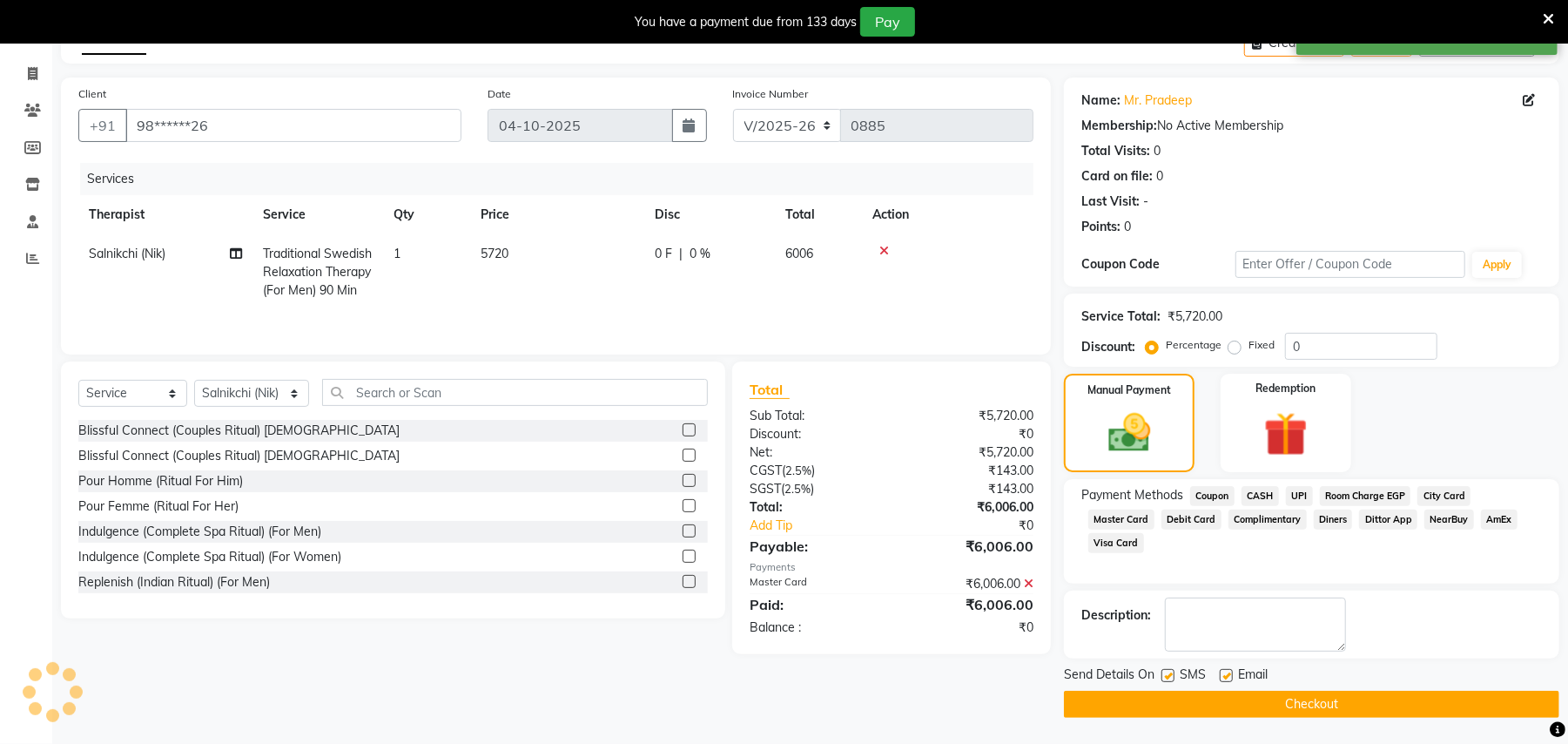
scroll to position [99, 0]
click at [1362, 704] on button "Checkout" at bounding box center [1312, 704] width 496 height 27
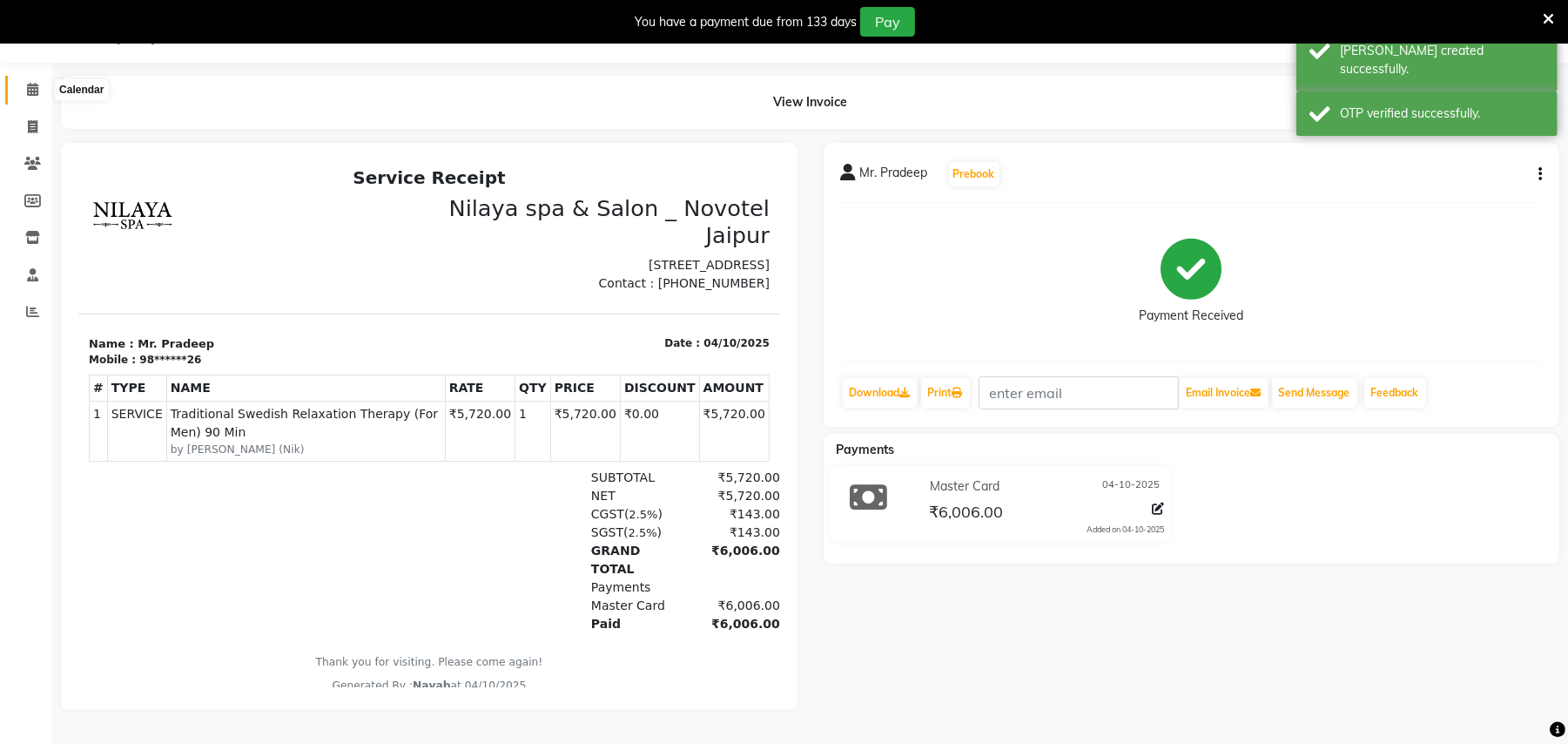
click at [30, 83] on icon at bounding box center [33, 90] width 12 height 14
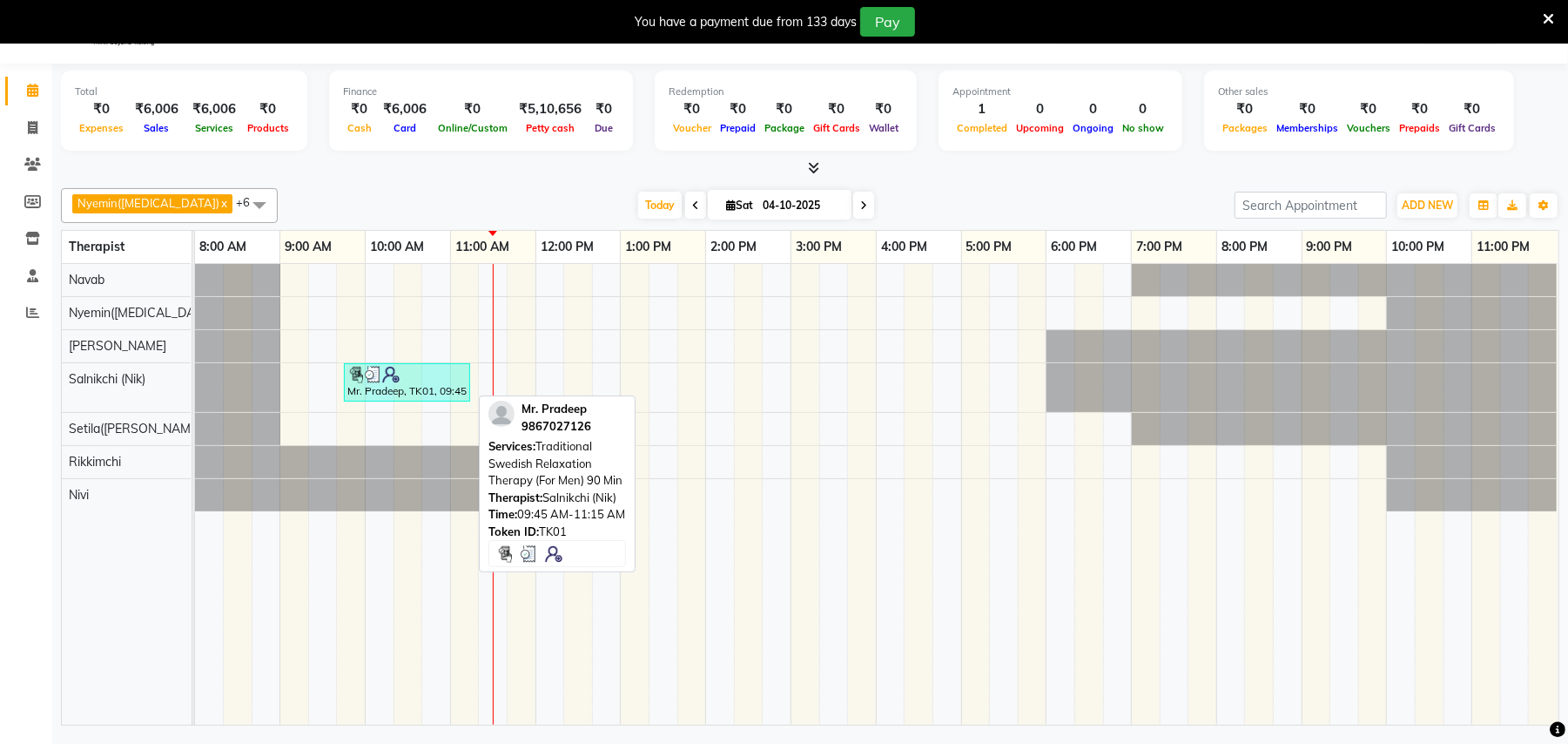
click at [413, 391] on div "Mr. Pradeep, TK01, 09:45 AM-11:15 AM, Traditional Swedish Relaxation Therapy (F…" at bounding box center [407, 383] width 123 height 33
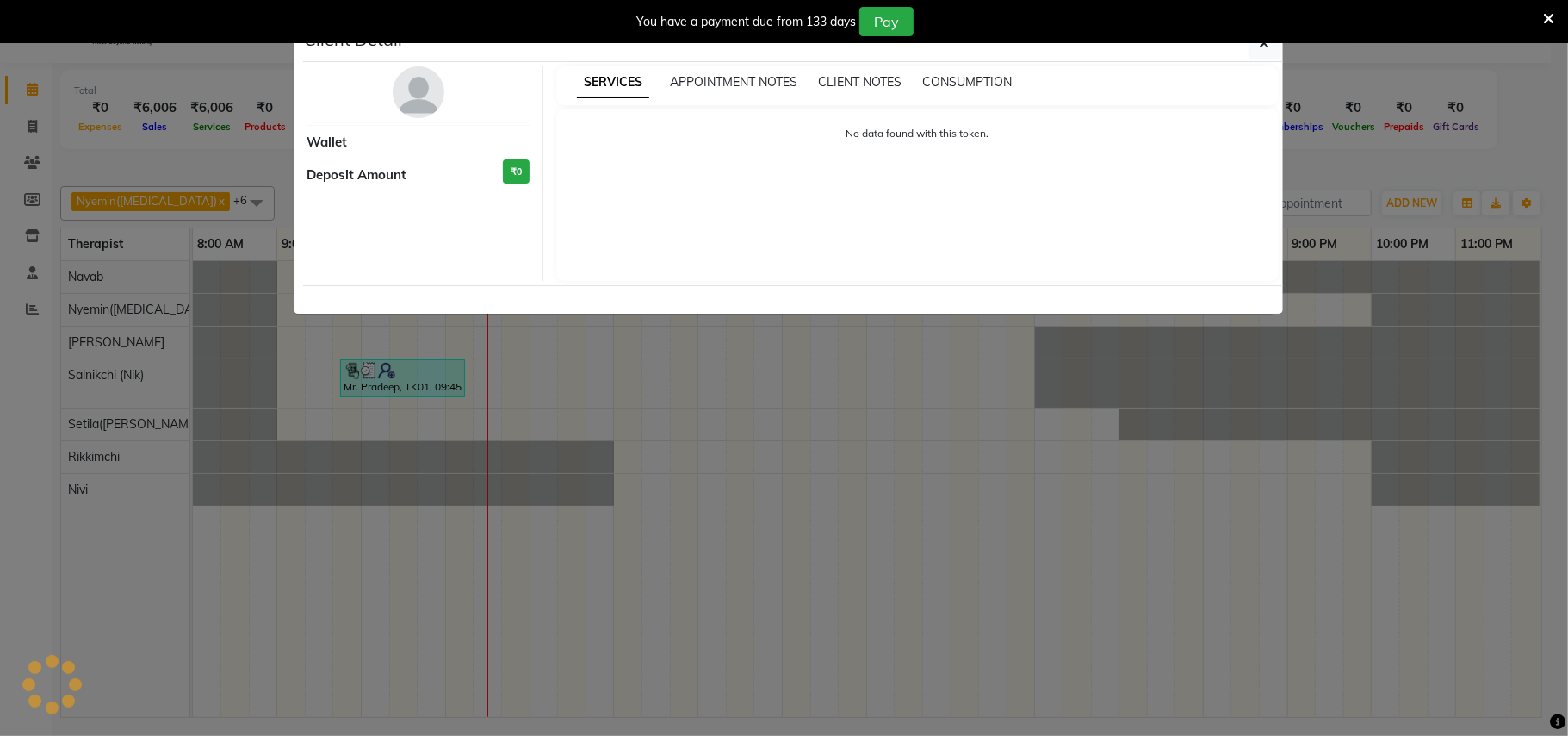
select select "3"
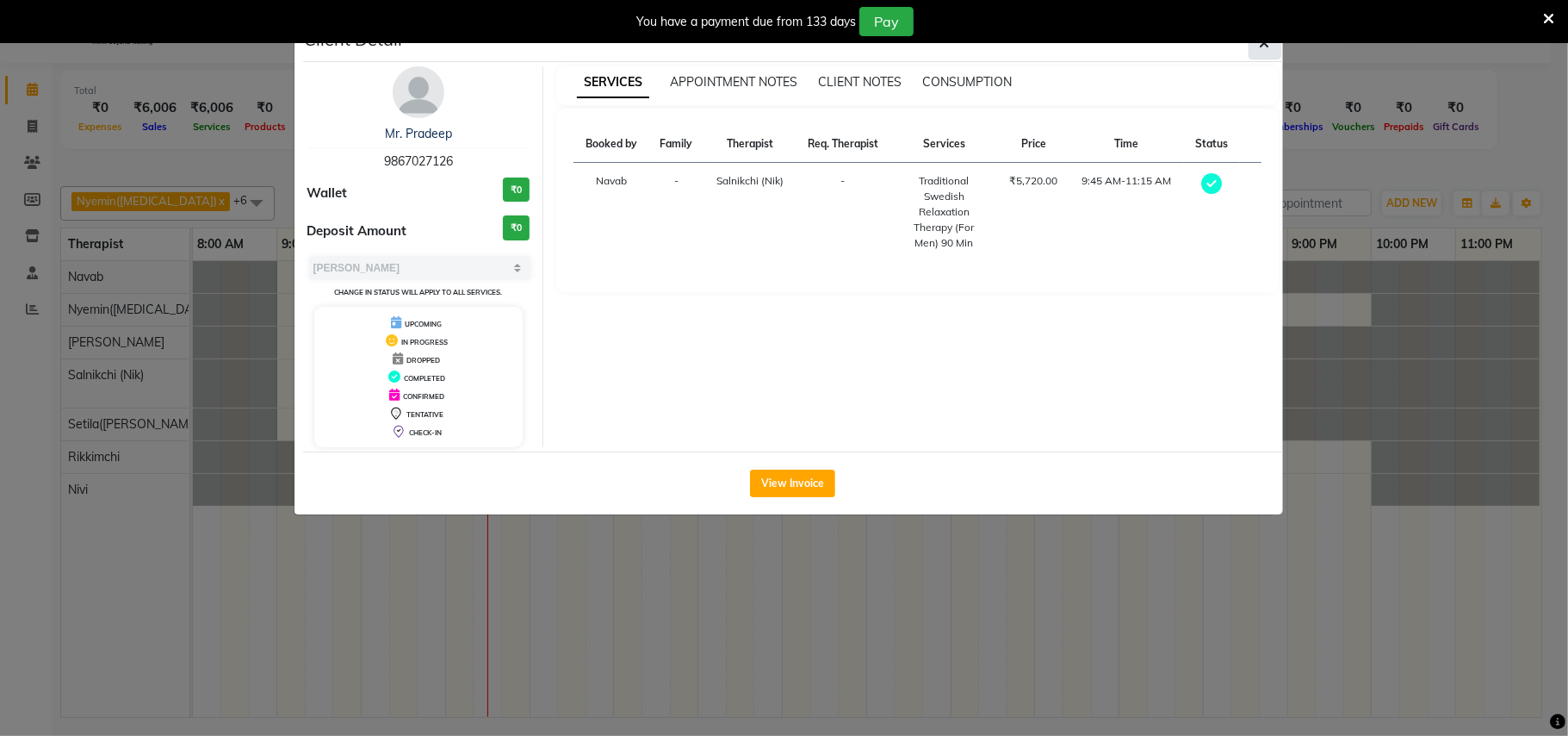
click at [1261, 50] on span "button" at bounding box center [1265, 43] width 11 height 17
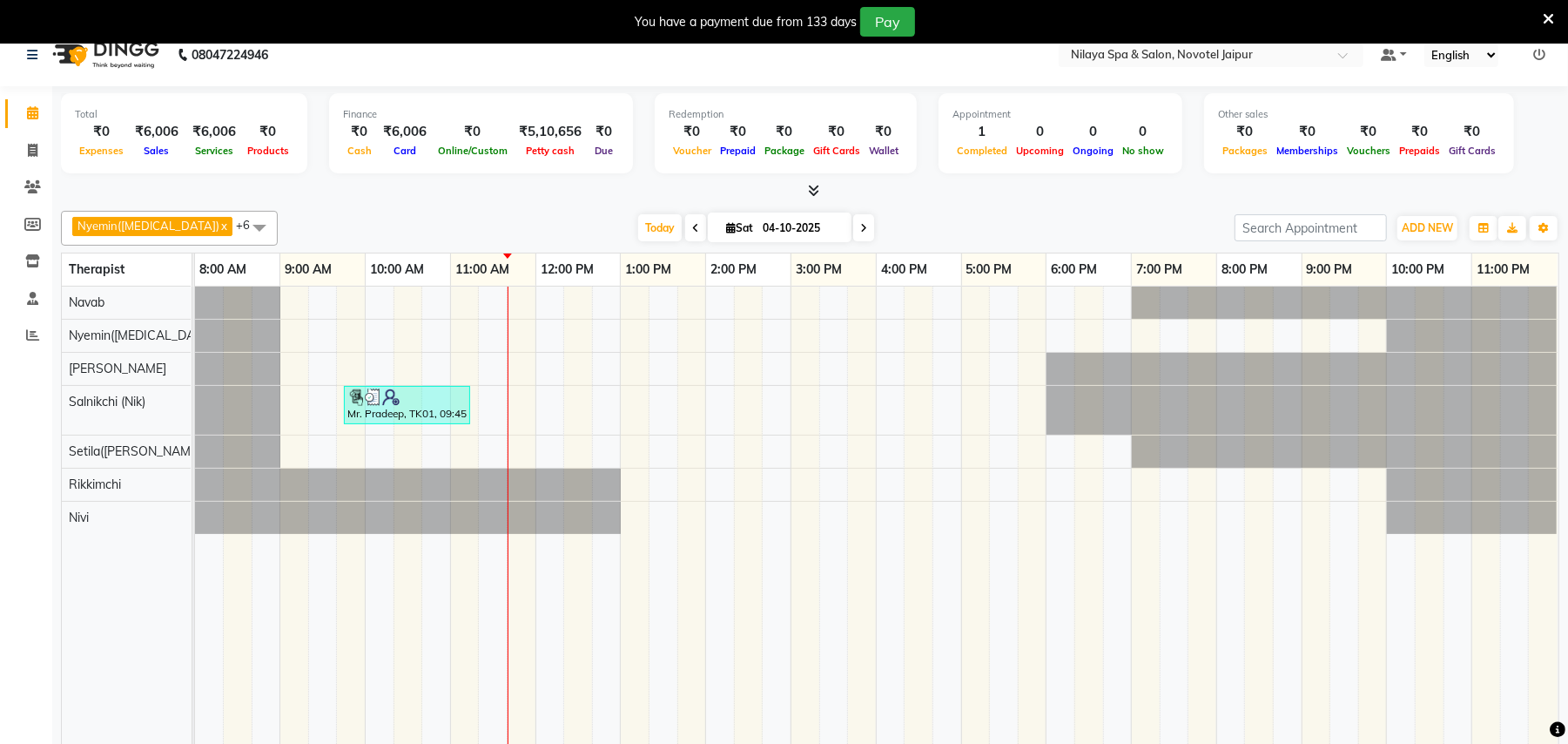
scroll to position [0, 0]
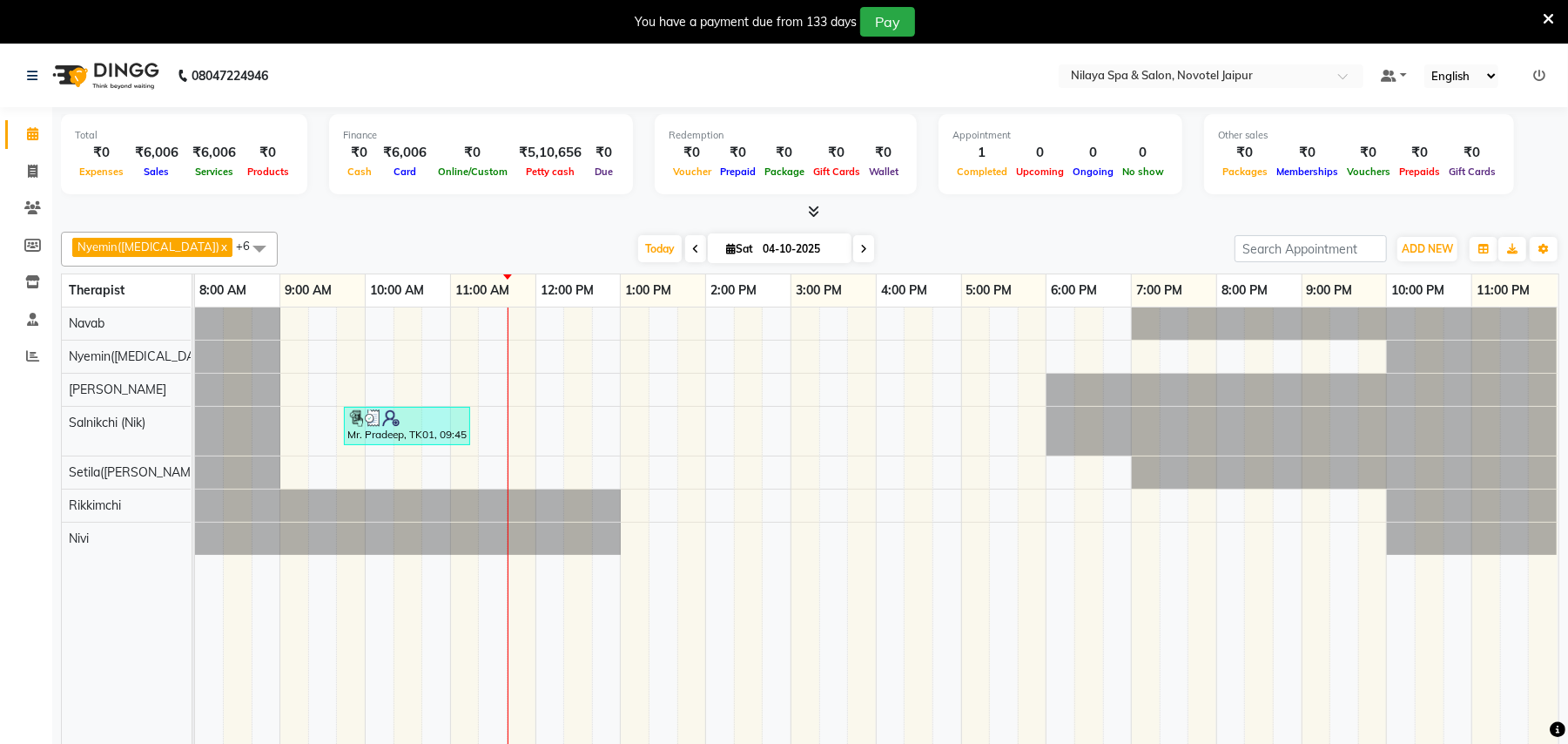
click at [242, 242] on span at bounding box center [260, 248] width 35 height 33
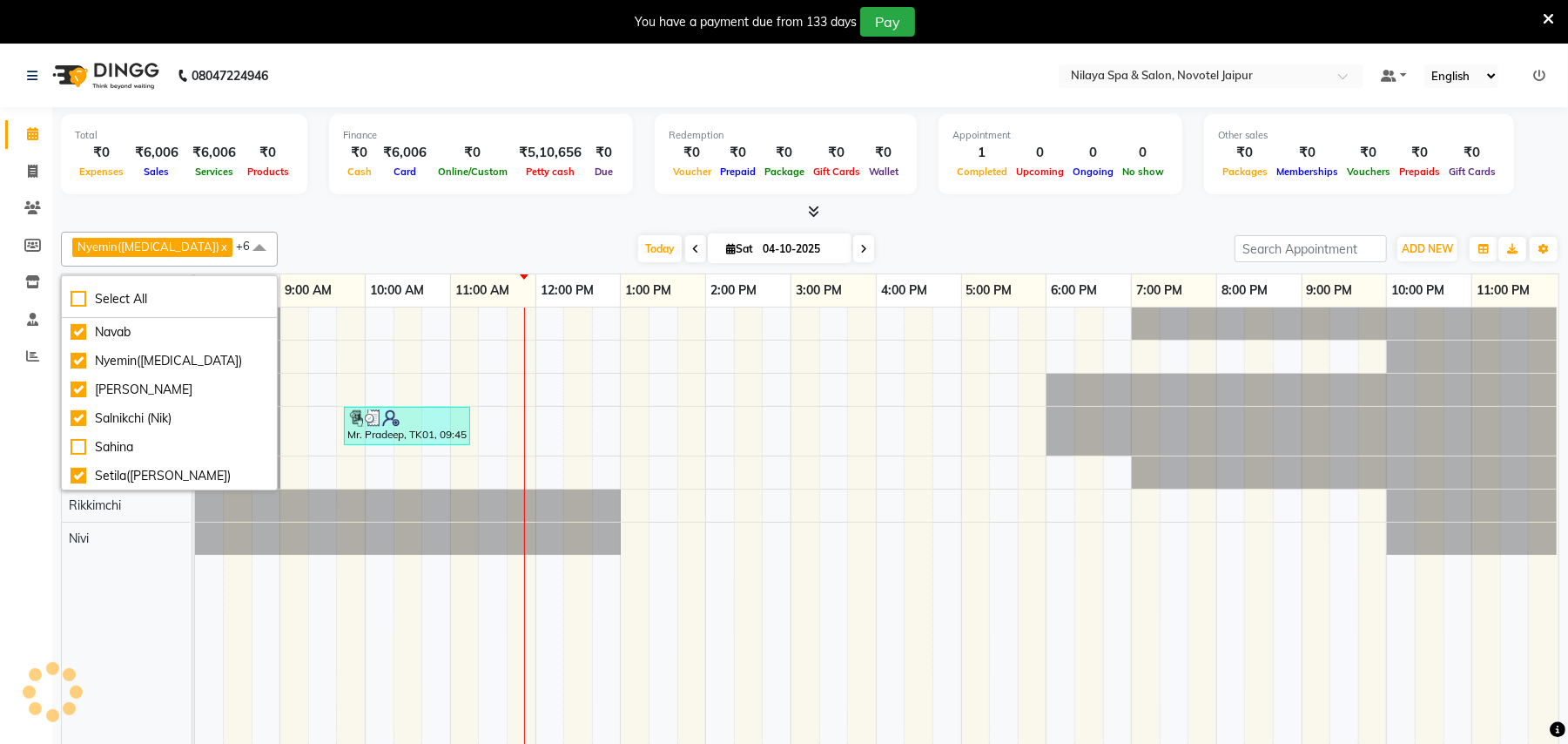
scroll to position [43, 0]
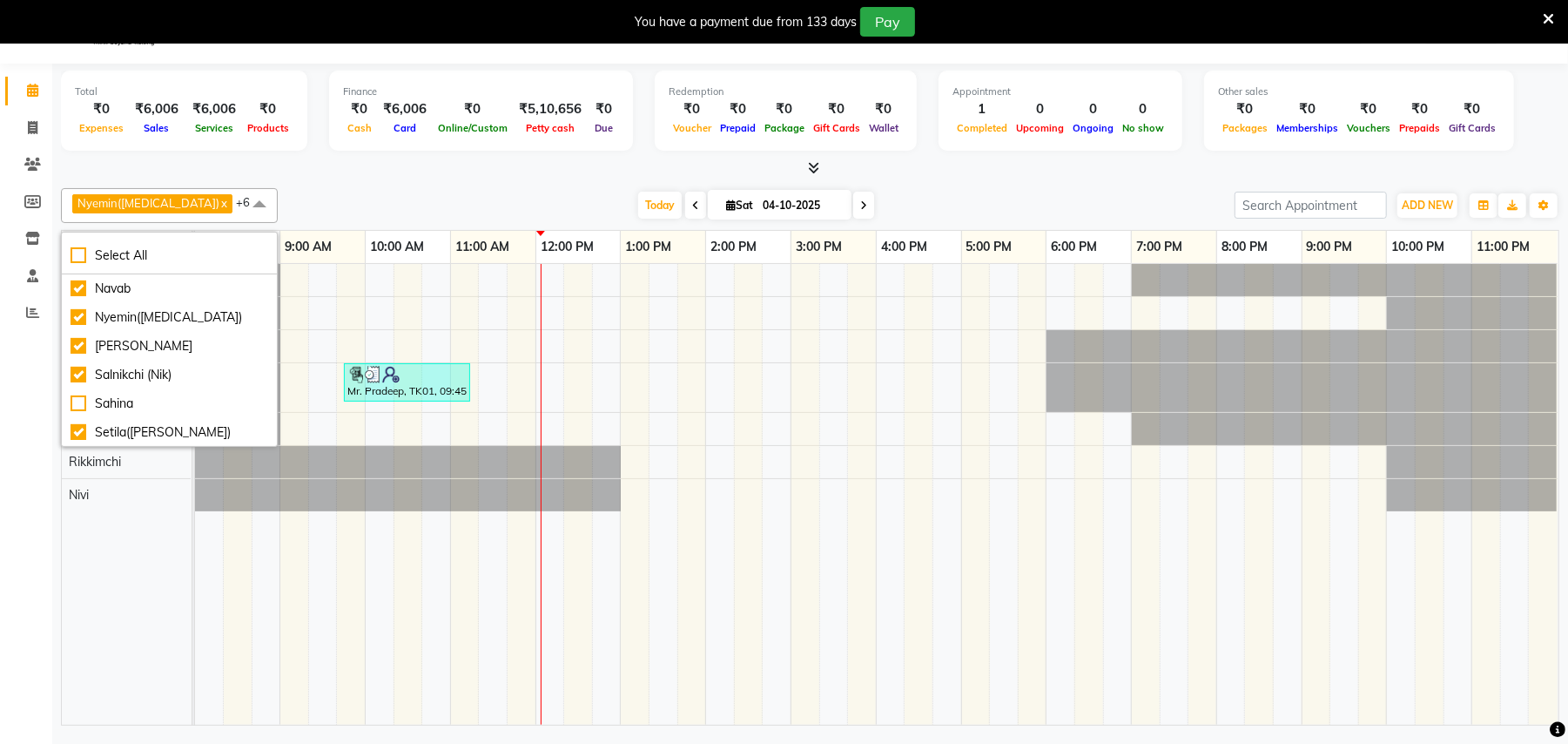
click at [1554, 22] on icon at bounding box center [1549, 19] width 12 height 15
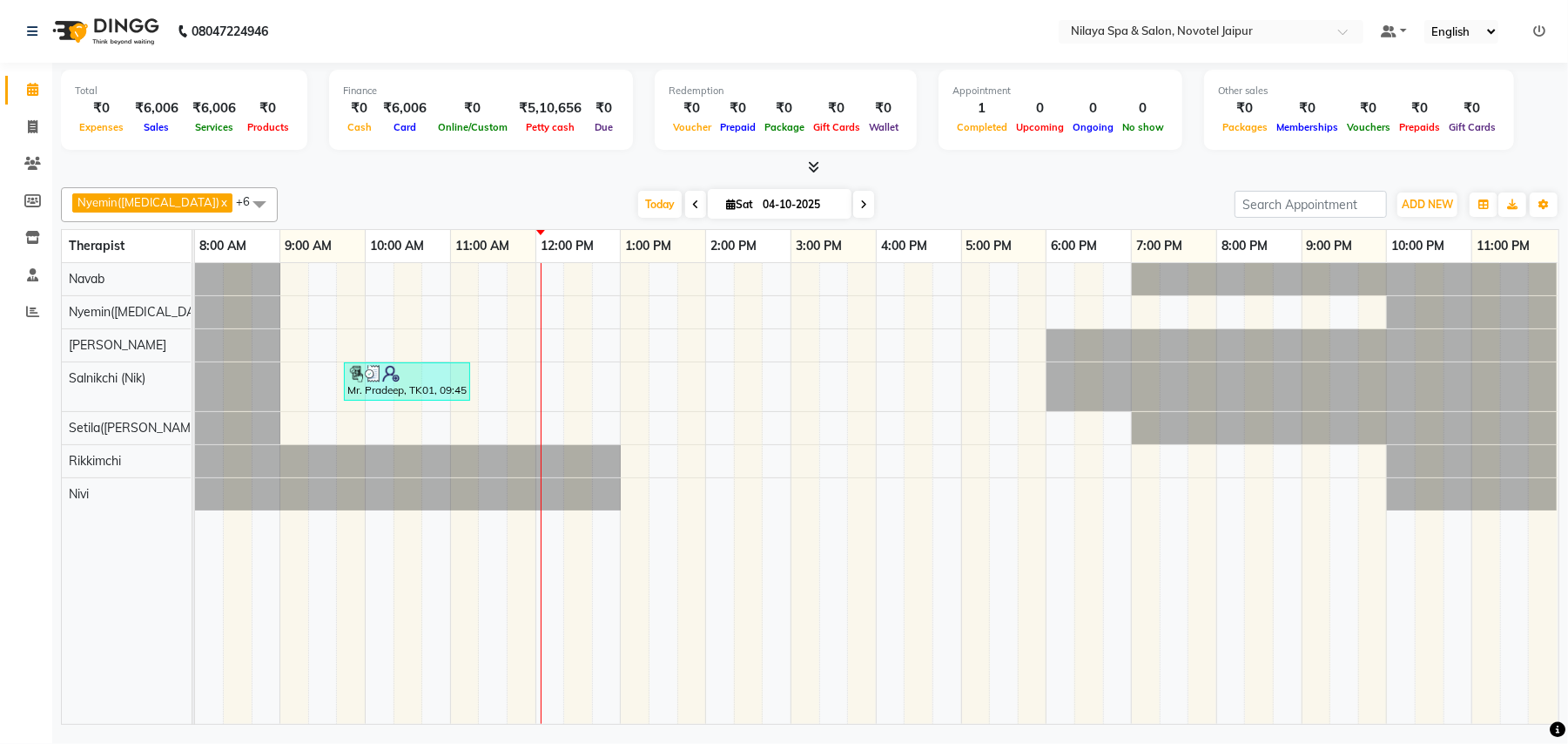
scroll to position [0, 0]
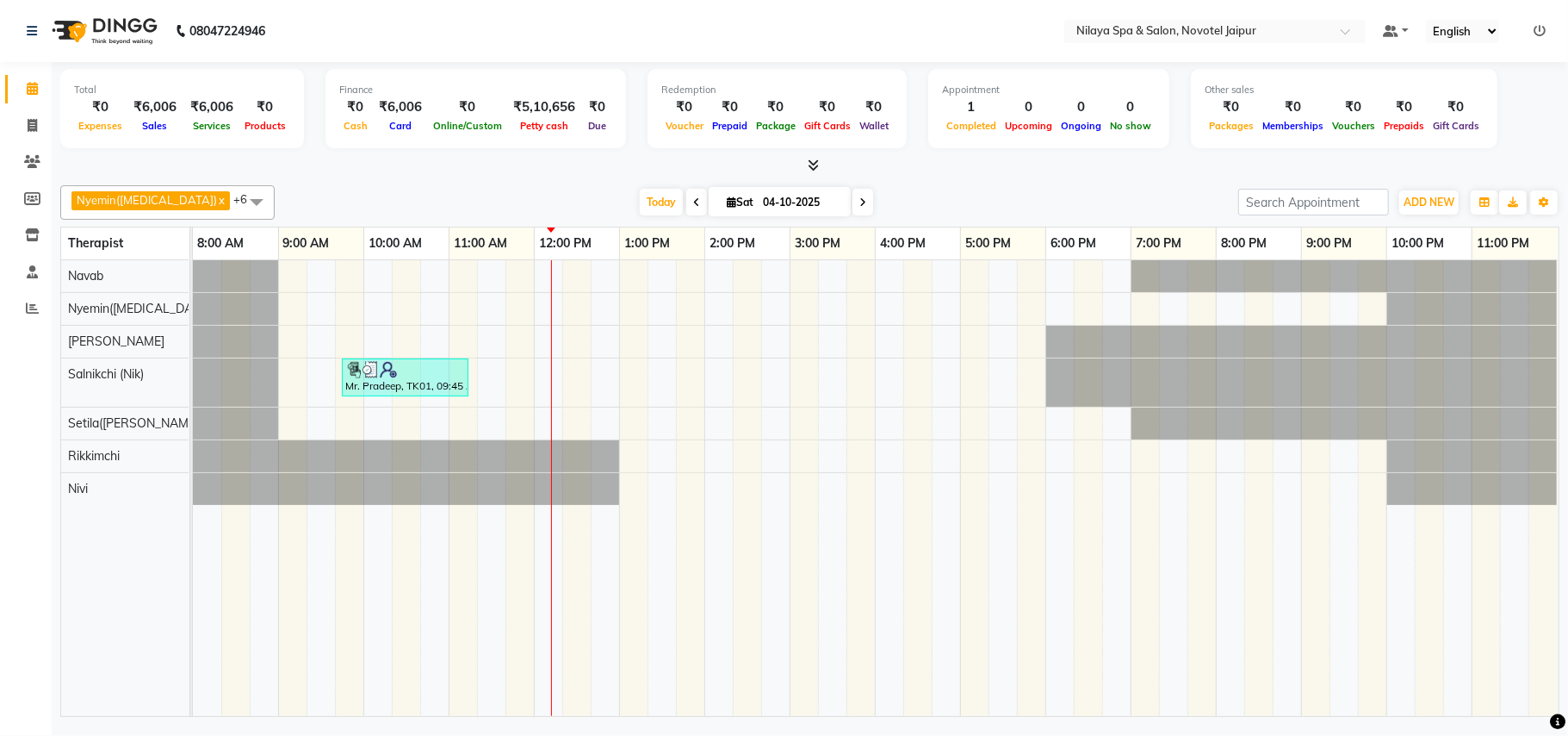
click at [811, 735] on div "08047224946 Select Location × Nilaya Spa & Salon, Novotel Jaipur Default Panel …" at bounding box center [784, 368] width 1568 height 736
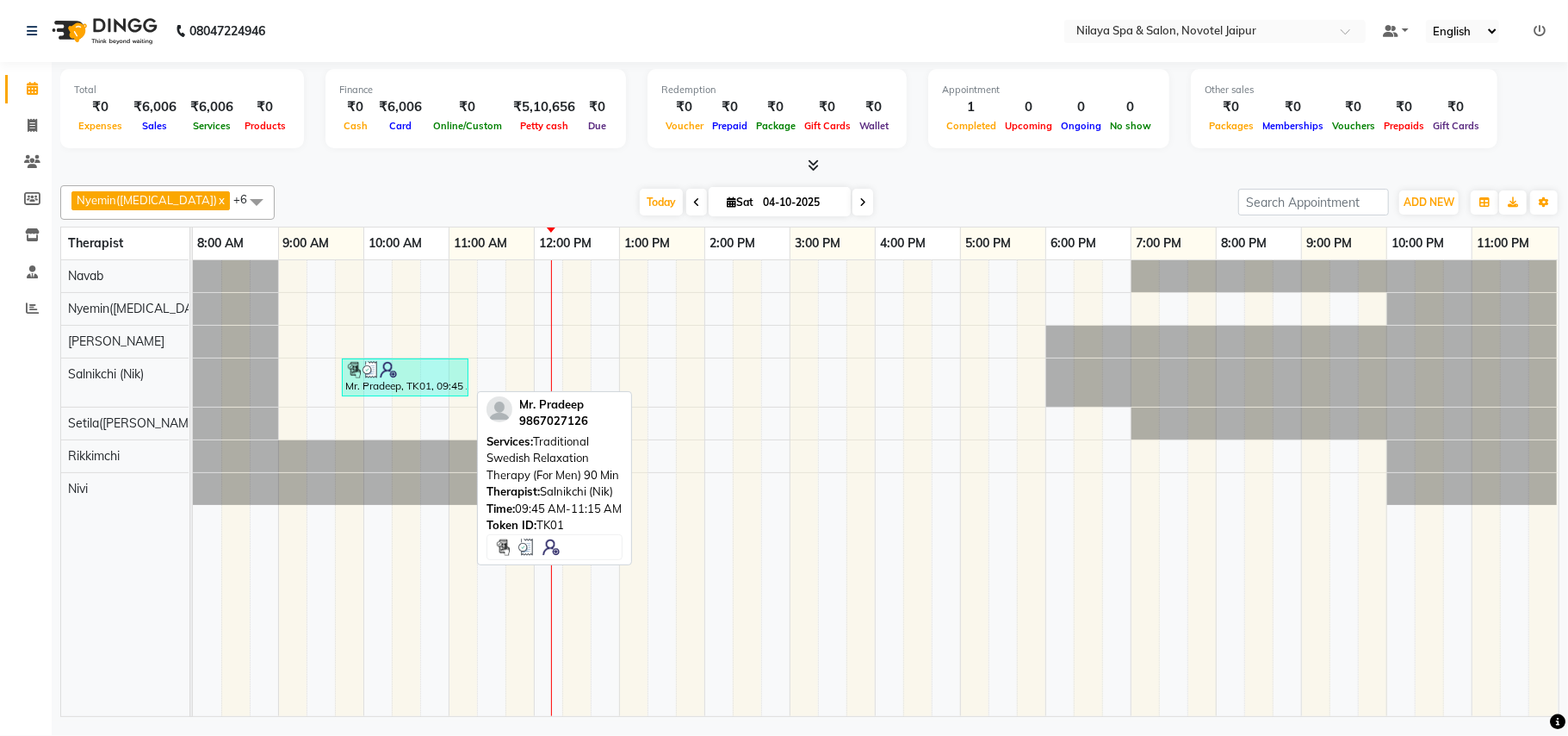
click at [424, 393] on div "Mr. Pradeep, TK01, 09:45 AM-11:15 AM, Traditional Swedish Relaxation Therapy (F…" at bounding box center [405, 378] width 123 height 32
select select "3"
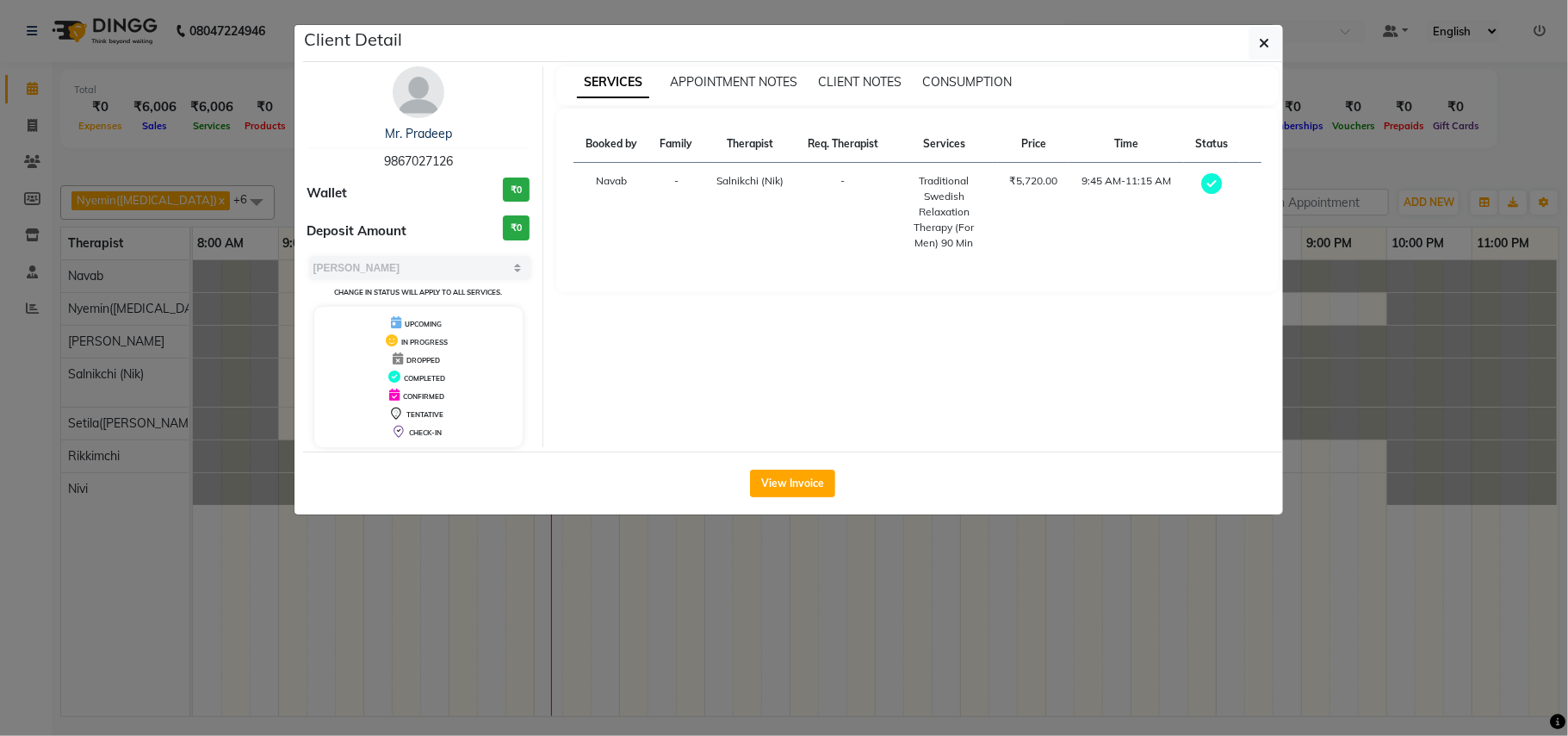
drag, startPoint x: 453, startPoint y: 162, endPoint x: 379, endPoint y: 163, distance: 74.0
click at [379, 163] on div "Mr. Pradeep 9867027126" at bounding box center [419, 148] width 223 height 46
copy span "9867027126"
click at [1264, 43] on icon "button" at bounding box center [1265, 43] width 11 height 13
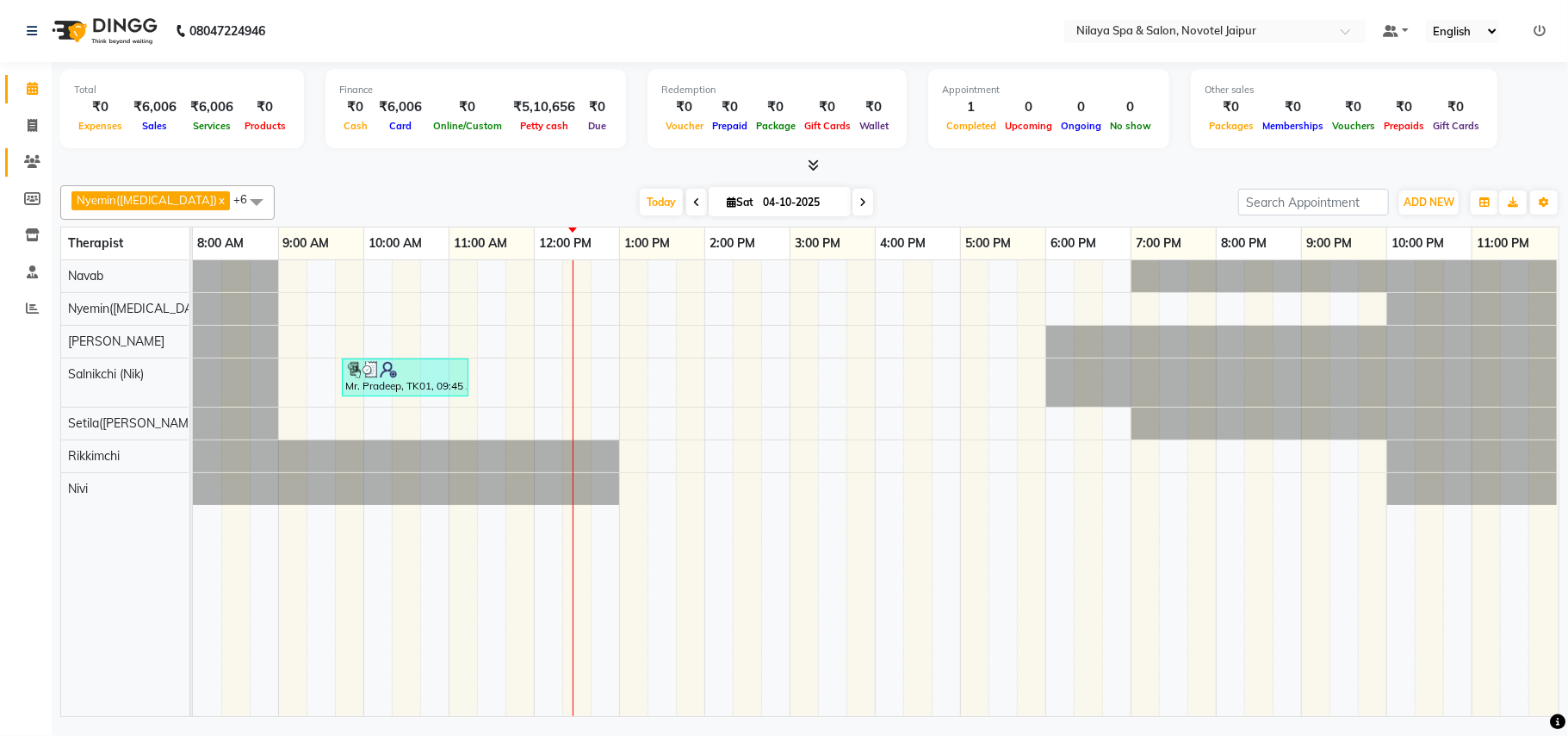
click at [32, 148] on link "Clients" at bounding box center [25, 162] width 41 height 29
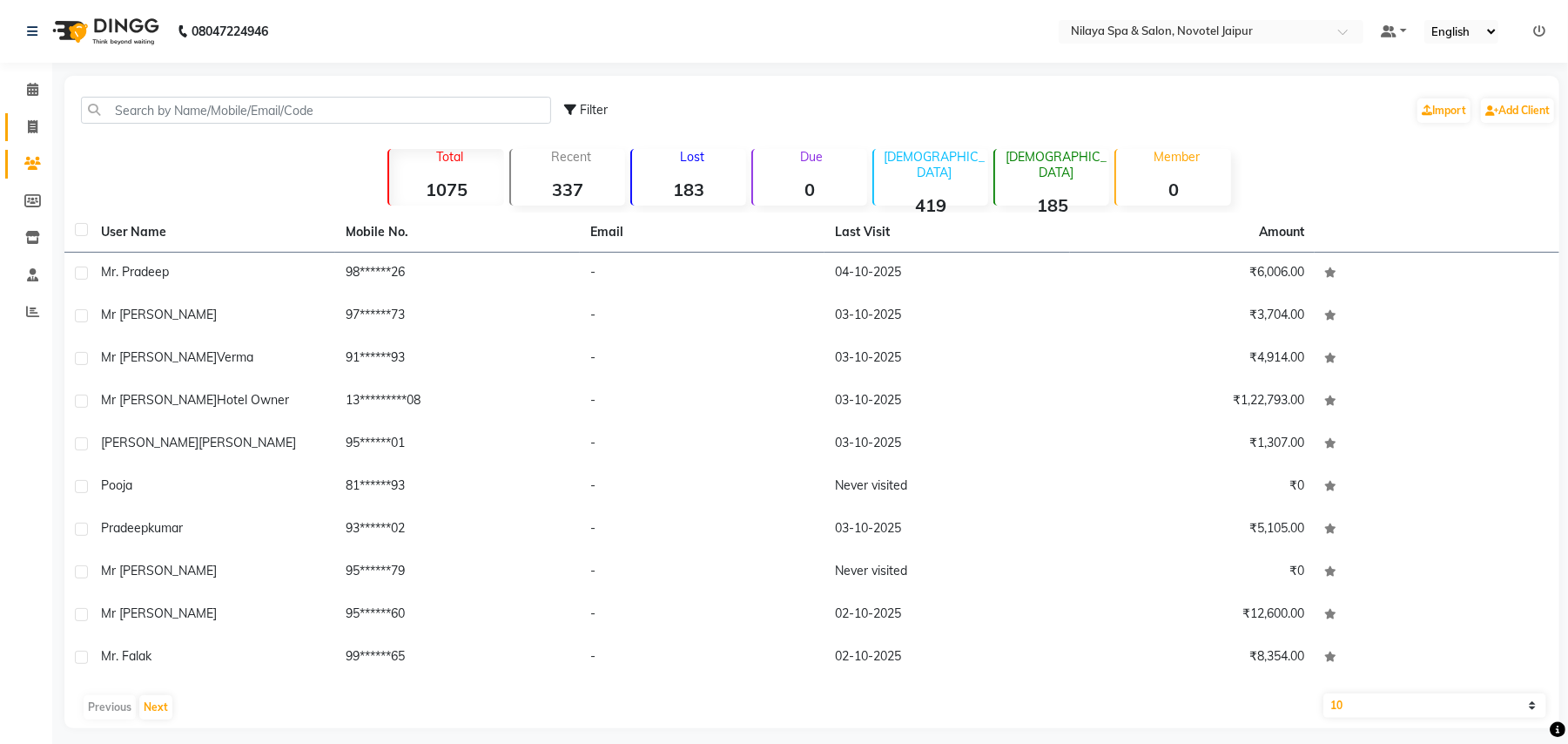
click at [37, 129] on icon at bounding box center [33, 127] width 10 height 14
select select "8197"
select select "service"
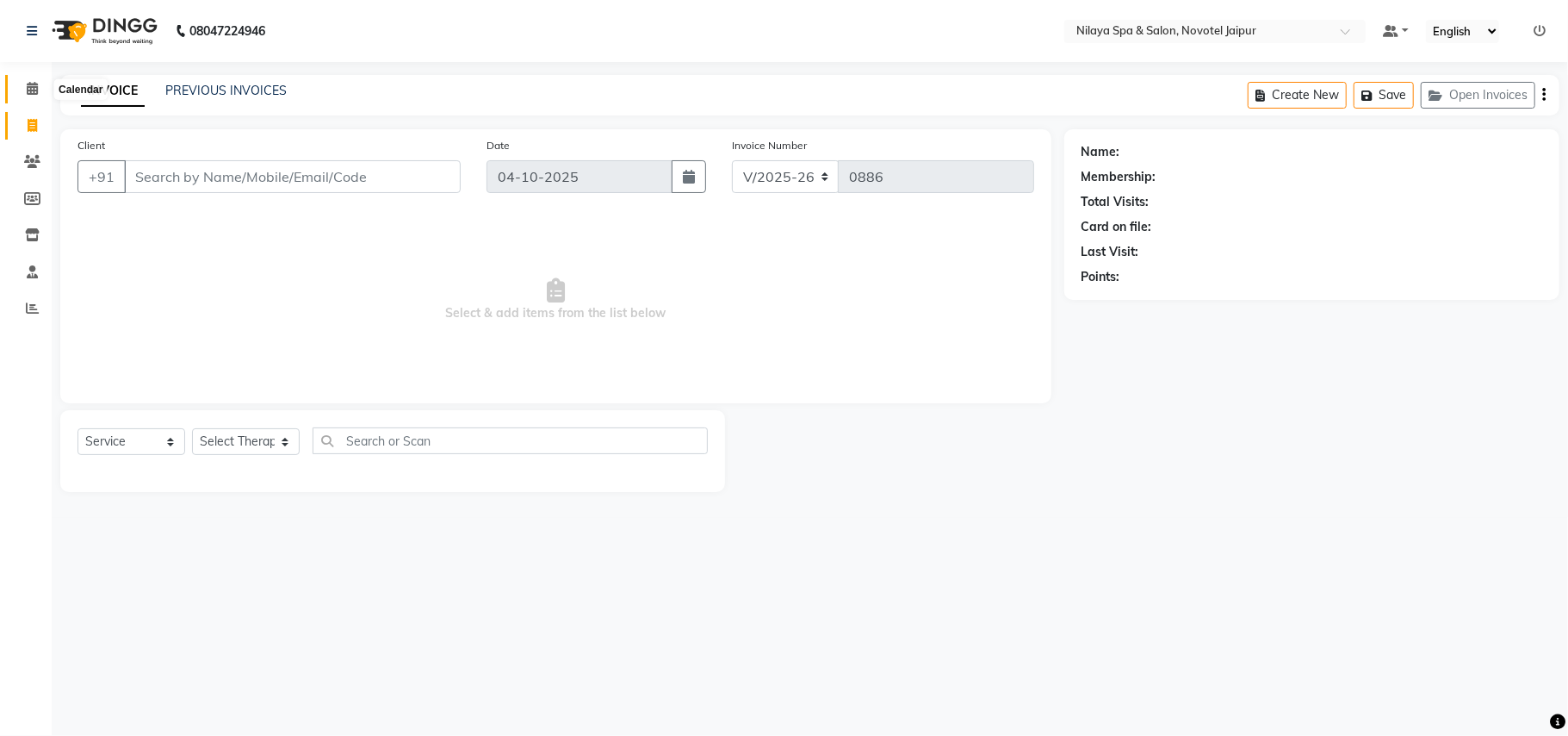
click at [30, 91] on icon at bounding box center [32, 89] width 11 height 13
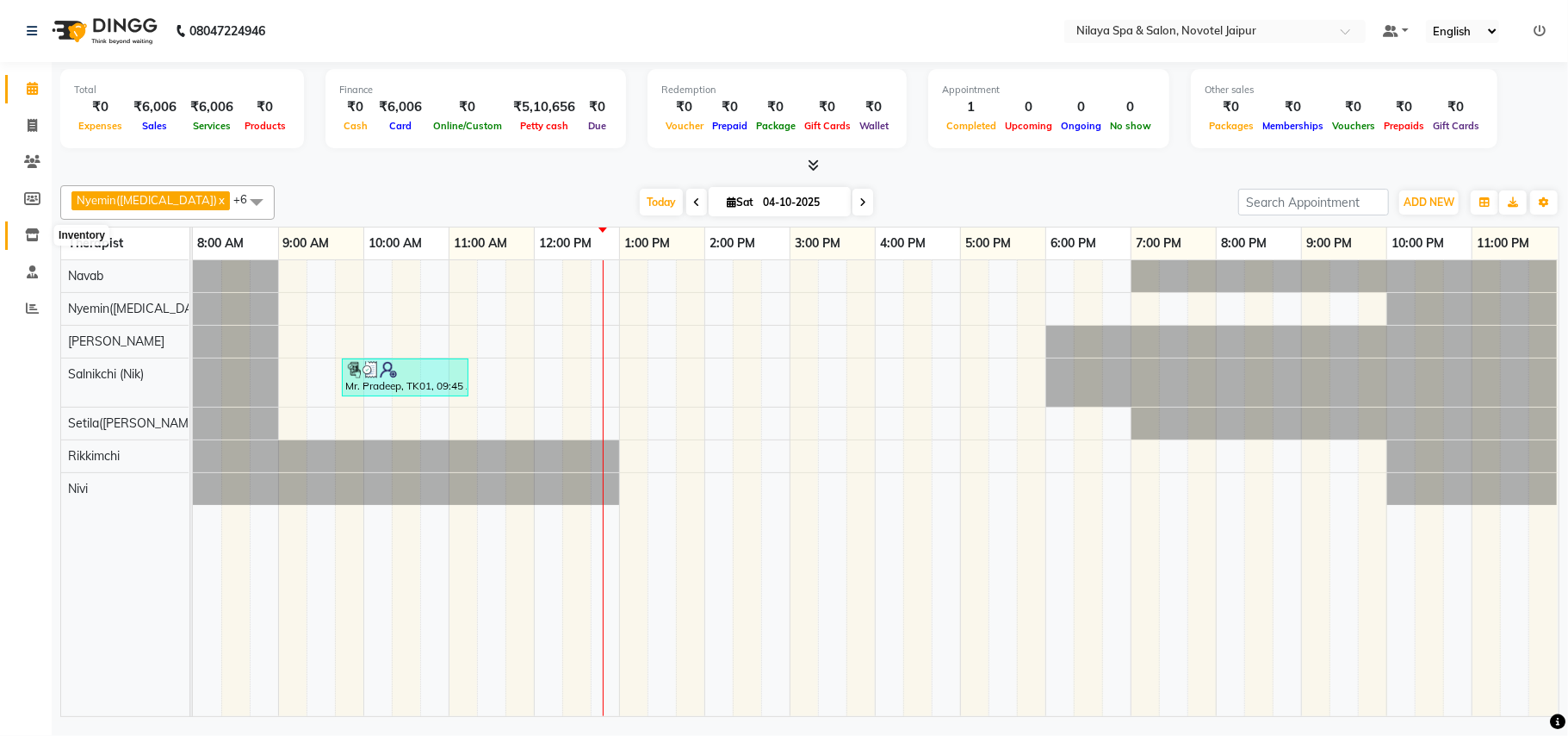
click at [41, 234] on span at bounding box center [32, 235] width 31 height 20
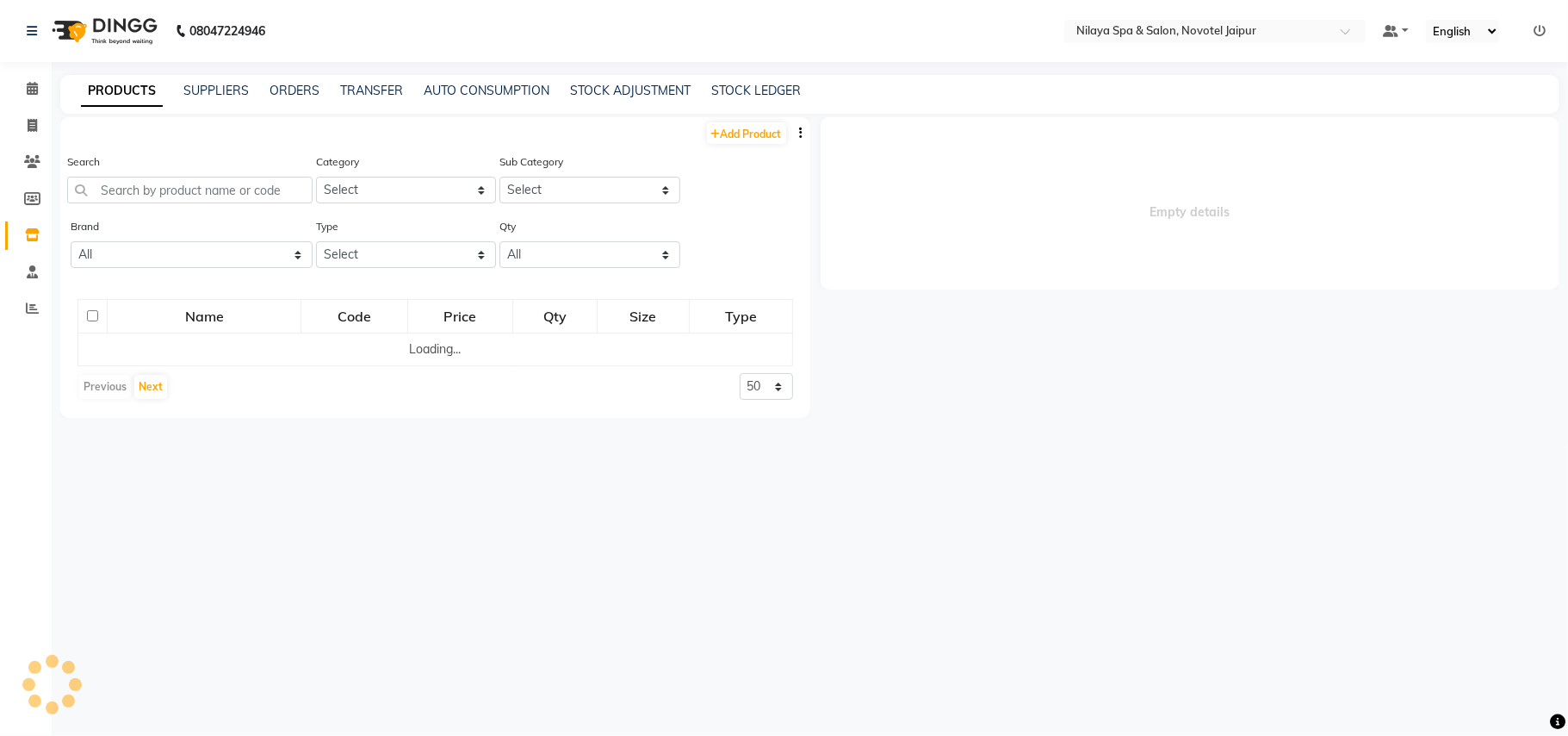
select select
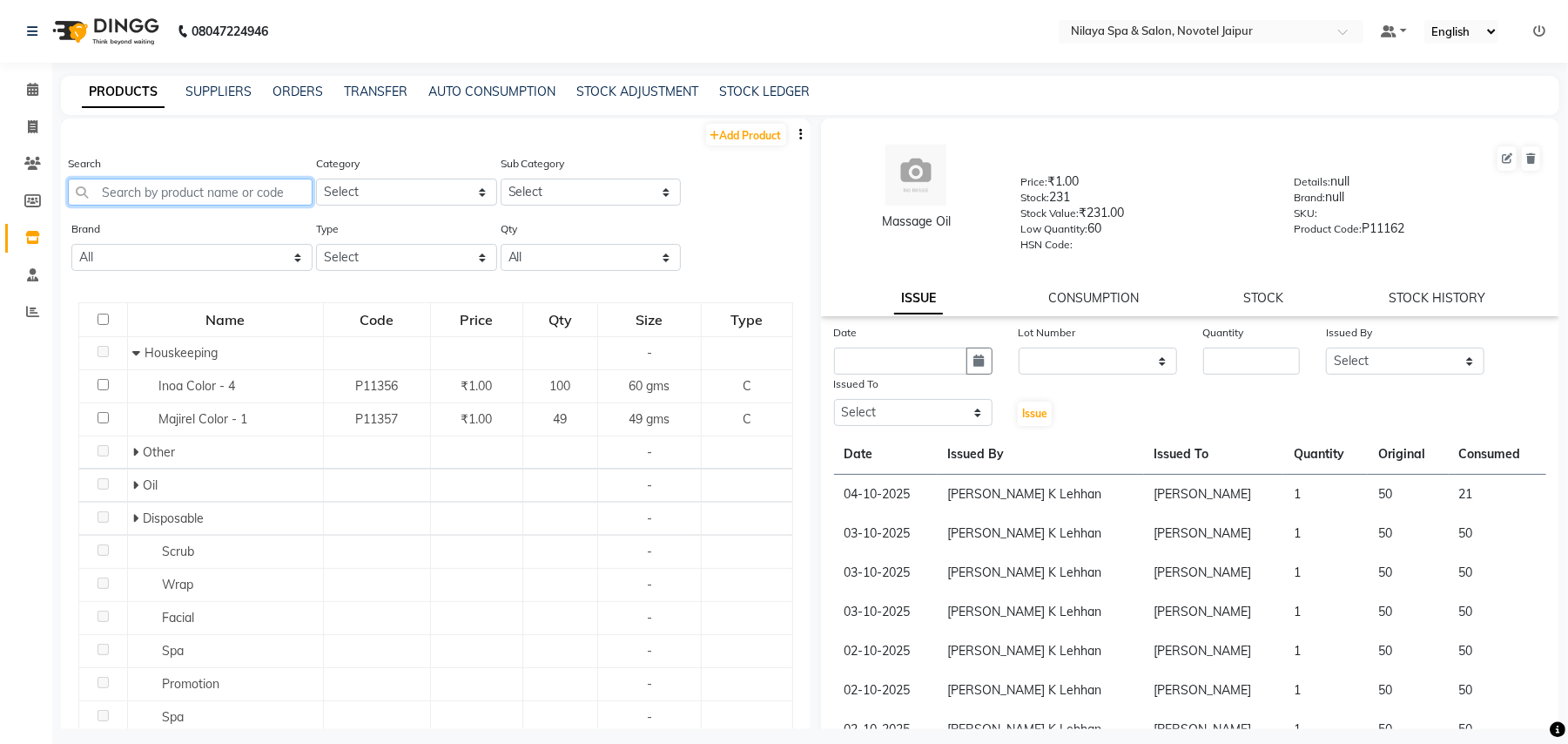
click at [270, 189] on input "text" at bounding box center [189, 192] width 244 height 27
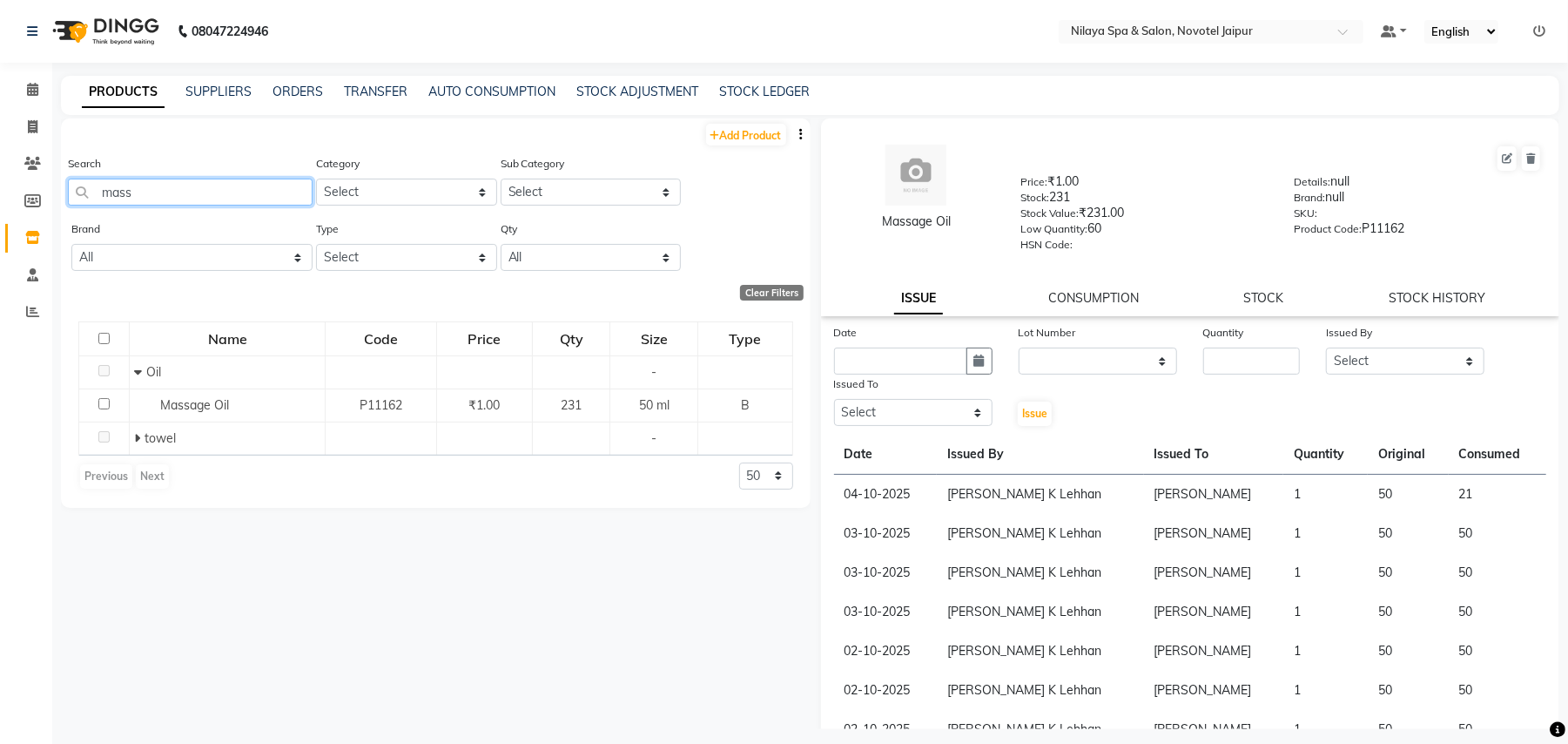
type input "mass"
click at [19, 89] on span at bounding box center [33, 90] width 31 height 20
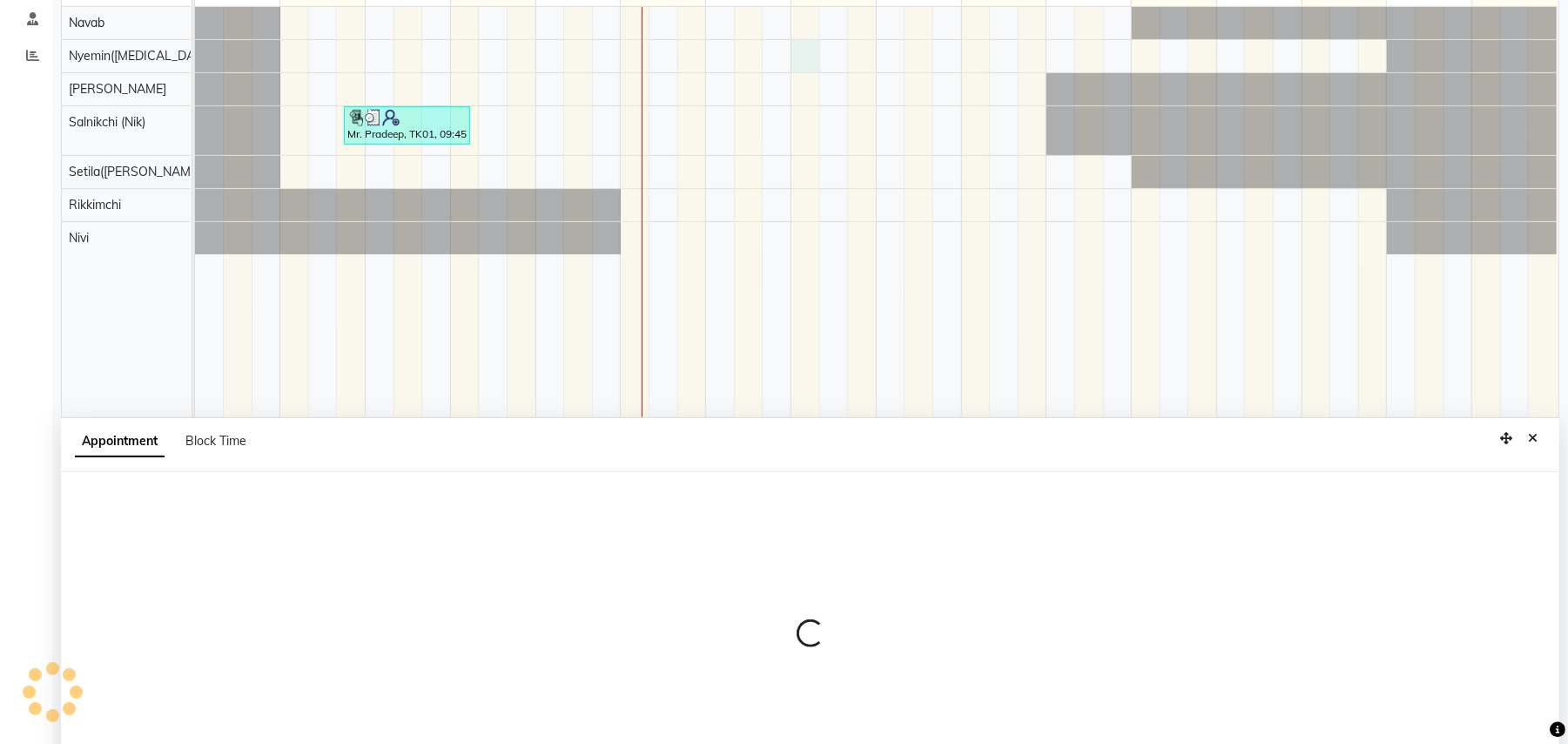
select select "77566"
select select "tentative"
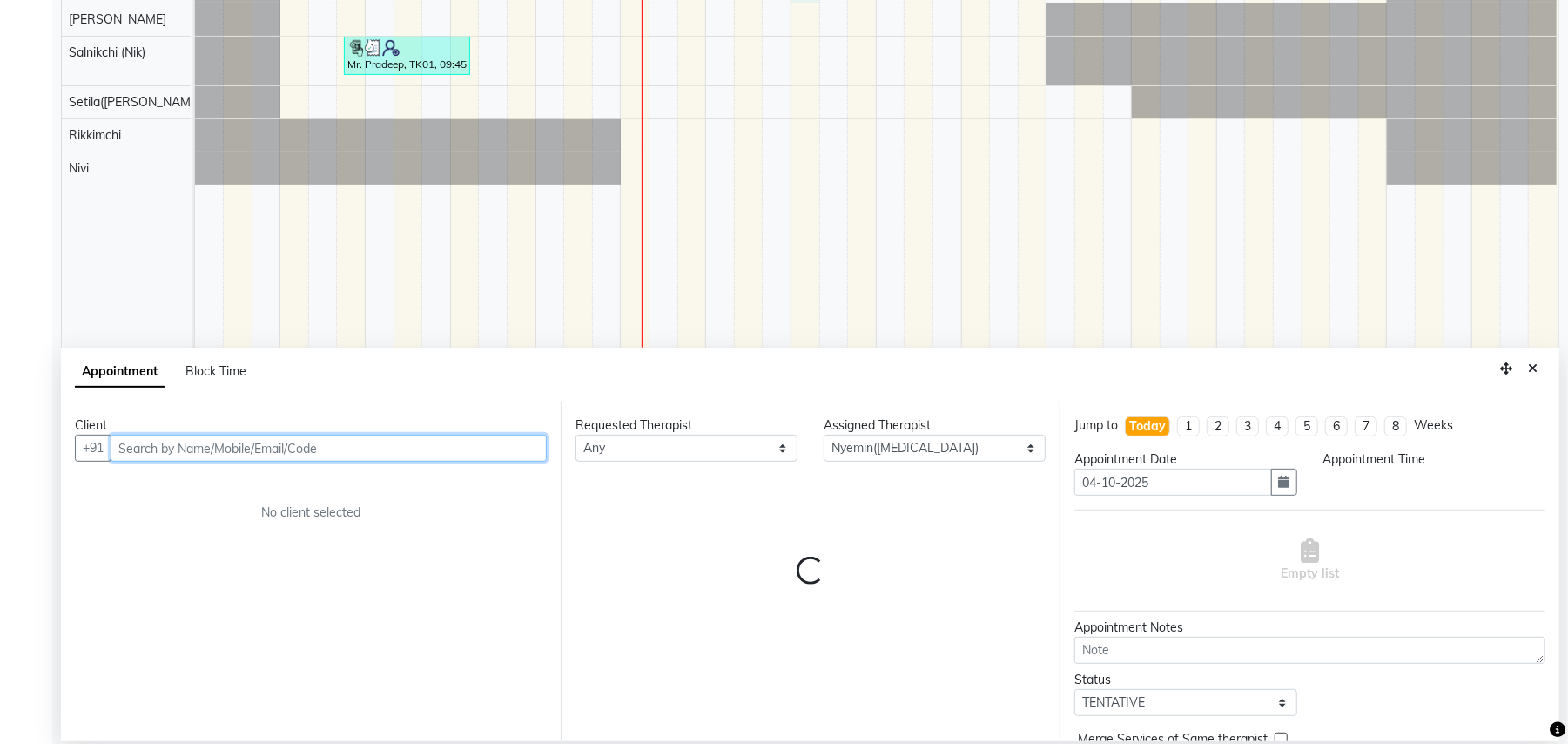
scroll to position [328, 0]
select select "900"
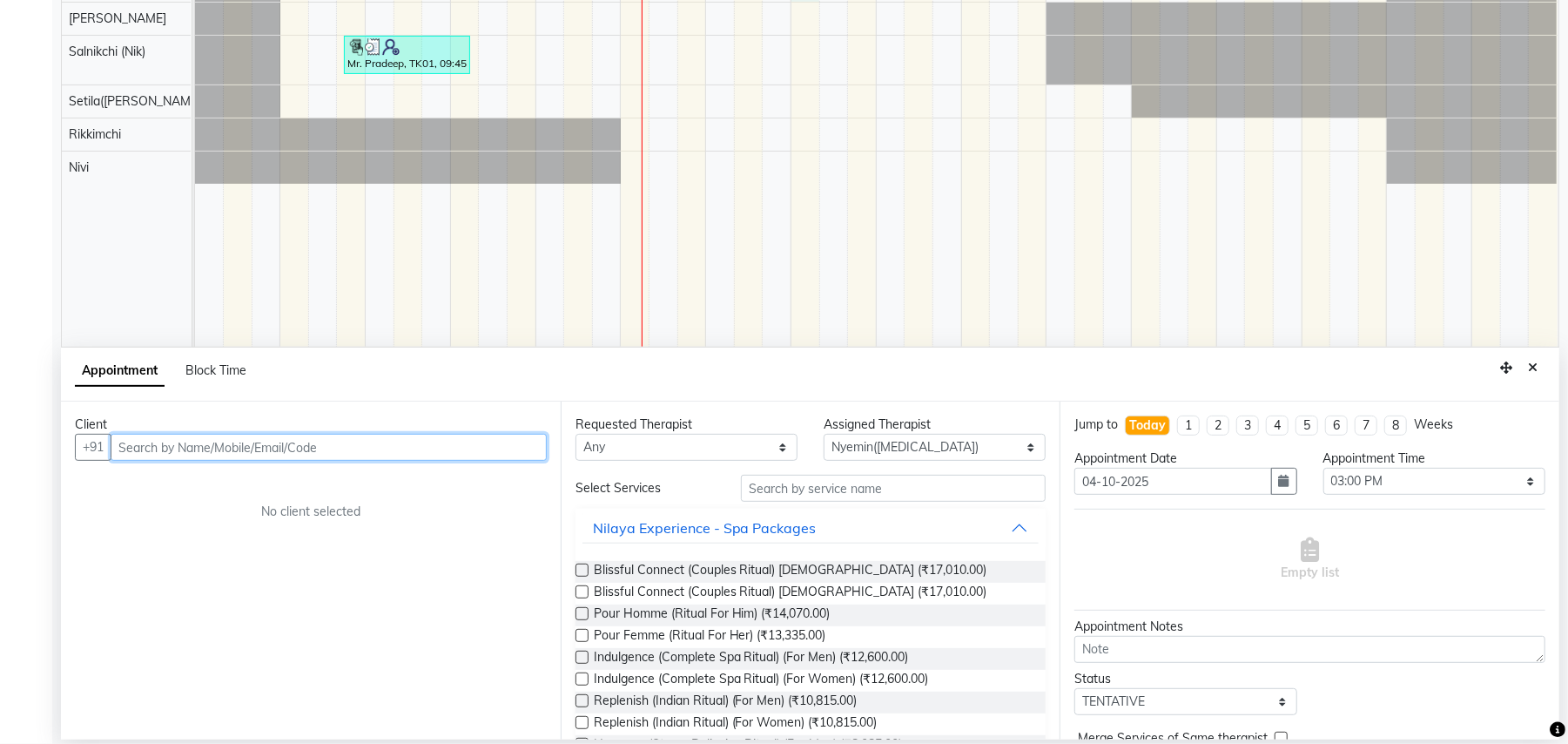
click at [439, 456] on input "text" at bounding box center [328, 447] width 437 height 27
click at [486, 453] on input "text" at bounding box center [328, 447] width 437 height 27
click at [294, 460] on input "text" at bounding box center [328, 447] width 437 height 27
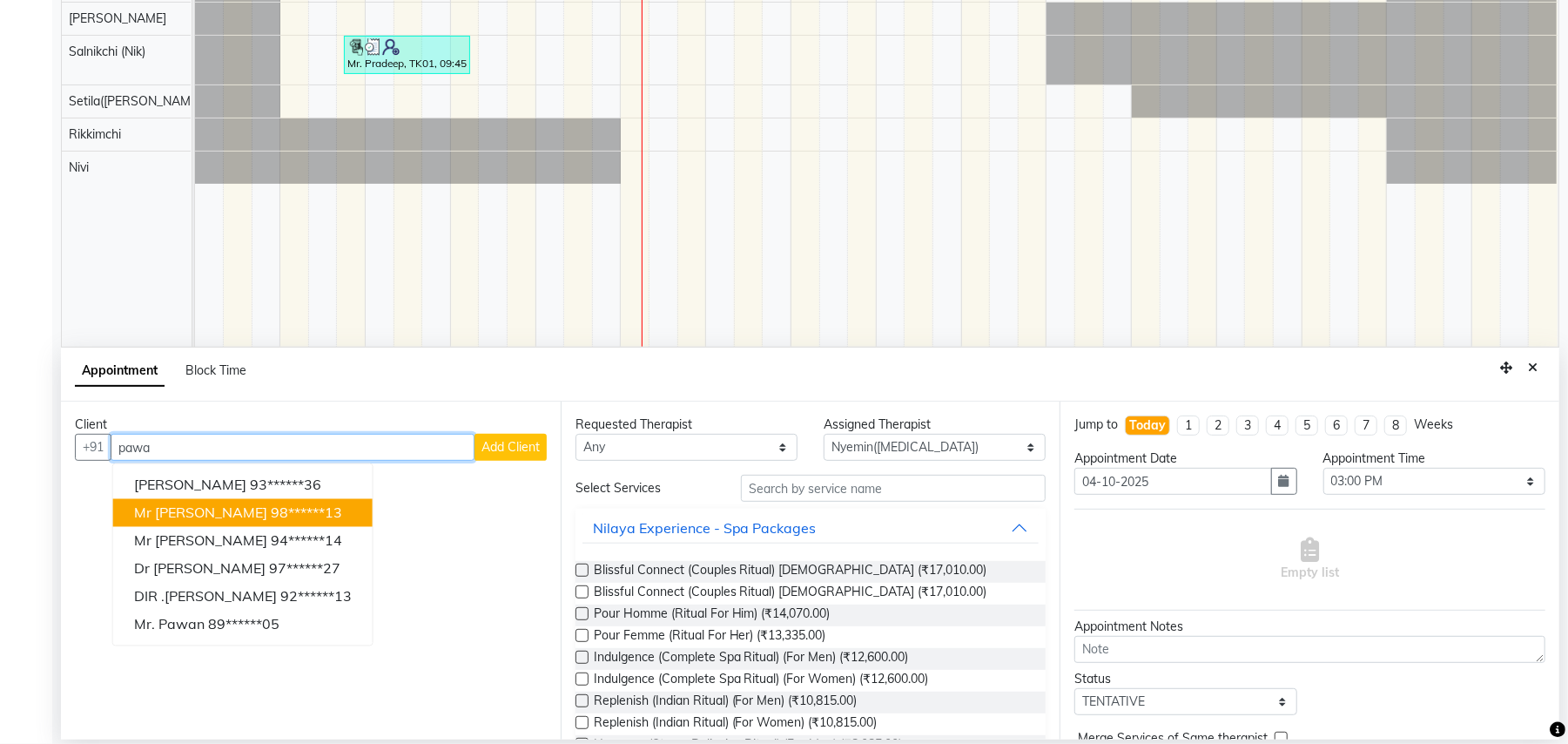
click at [244, 505] on button "Mr [PERSON_NAME] 98******13" at bounding box center [242, 513] width 260 height 28
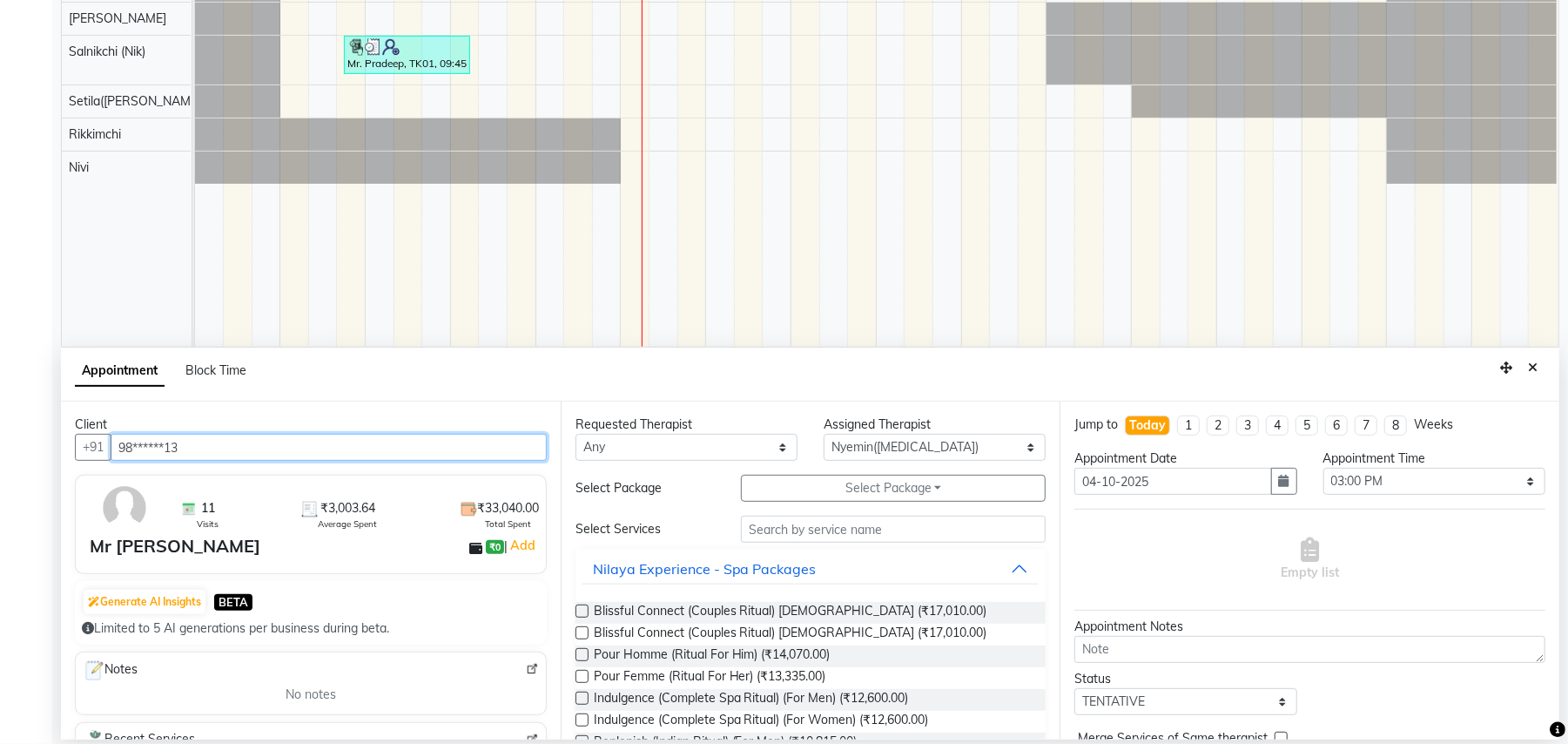
type input "98******13"
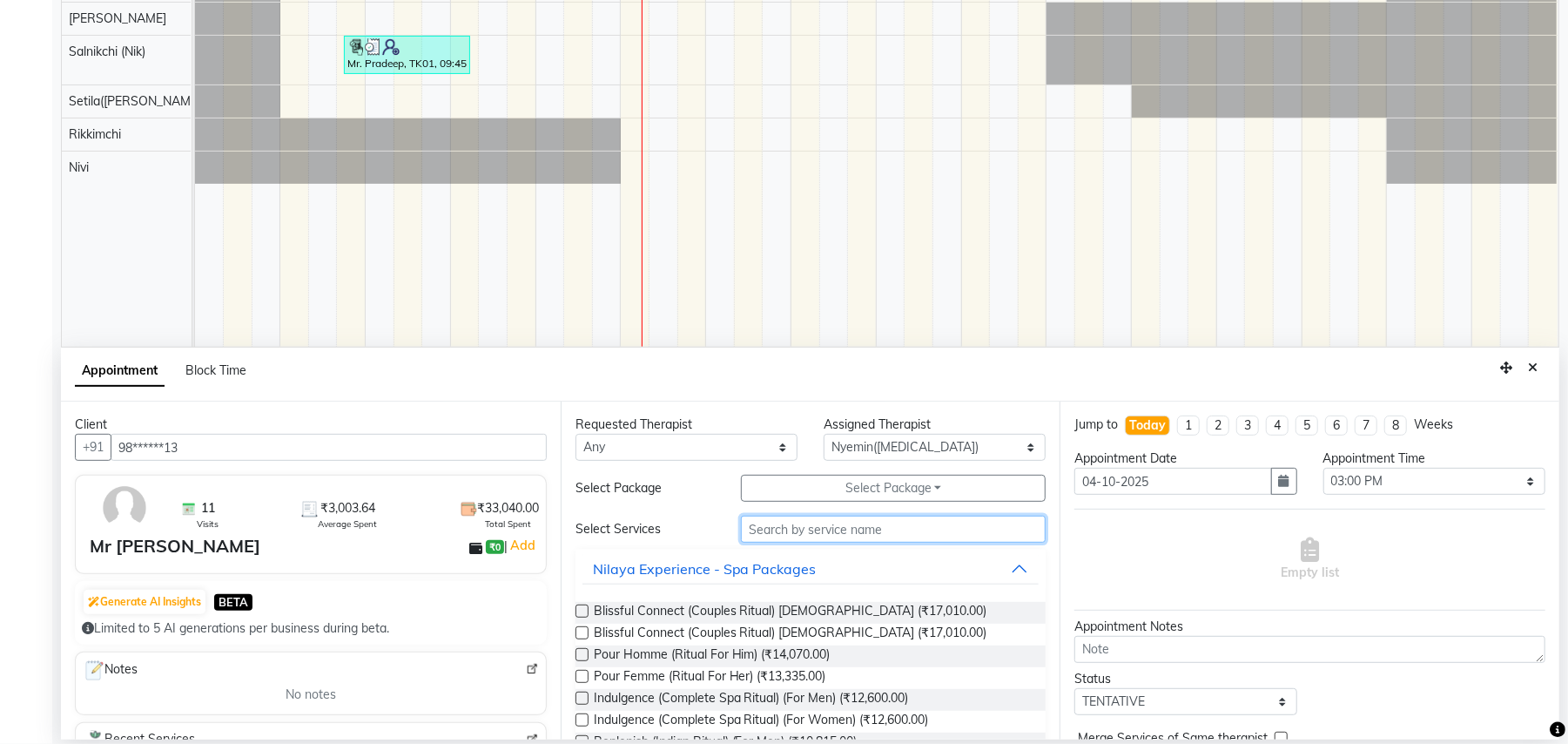
click at [820, 528] on input "text" at bounding box center [893, 529] width 304 height 27
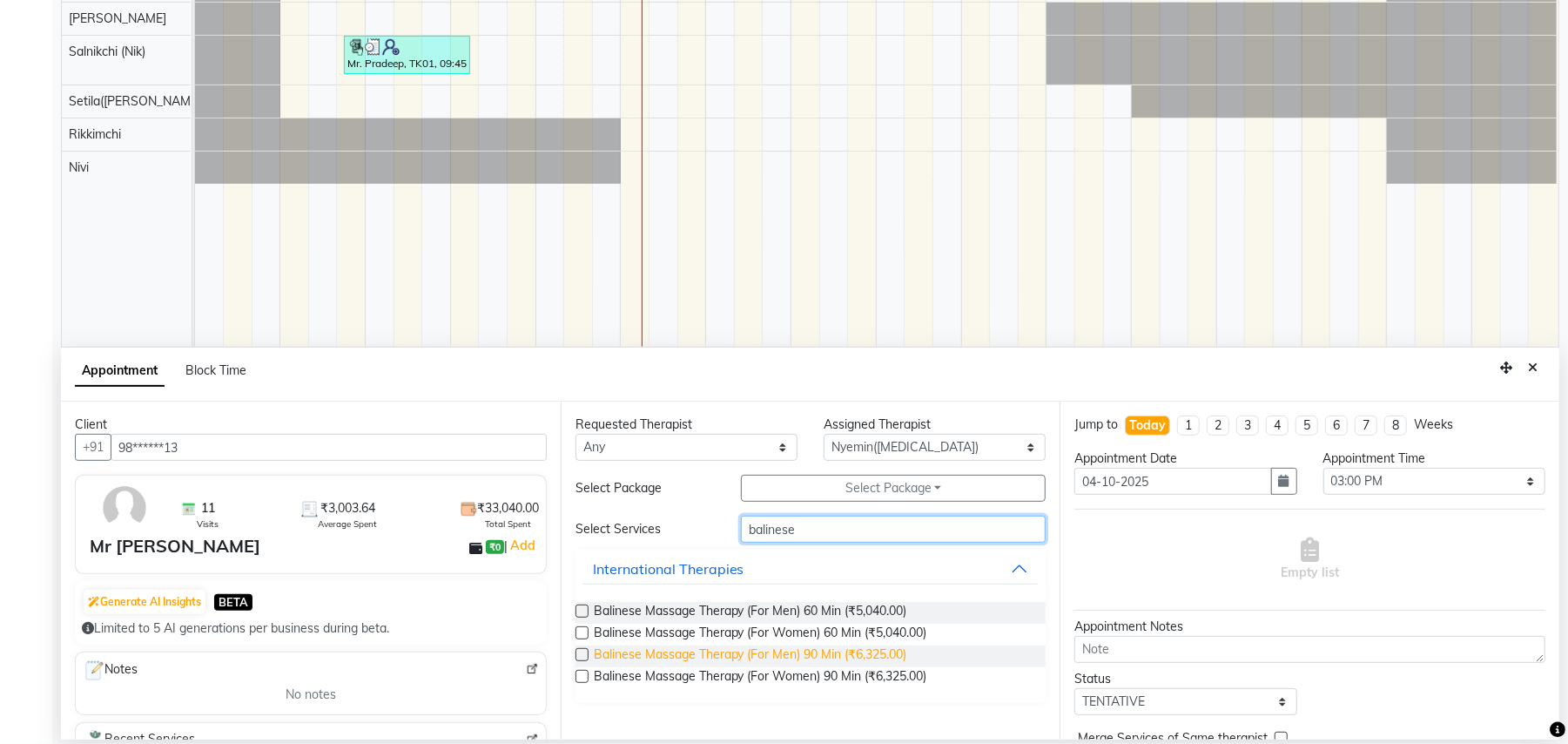
type input "balinese"
click at [851, 660] on span "Balinese Massage Therapy (For Men) 90 Min (₹6,325.00)" at bounding box center [751, 656] width 314 height 22
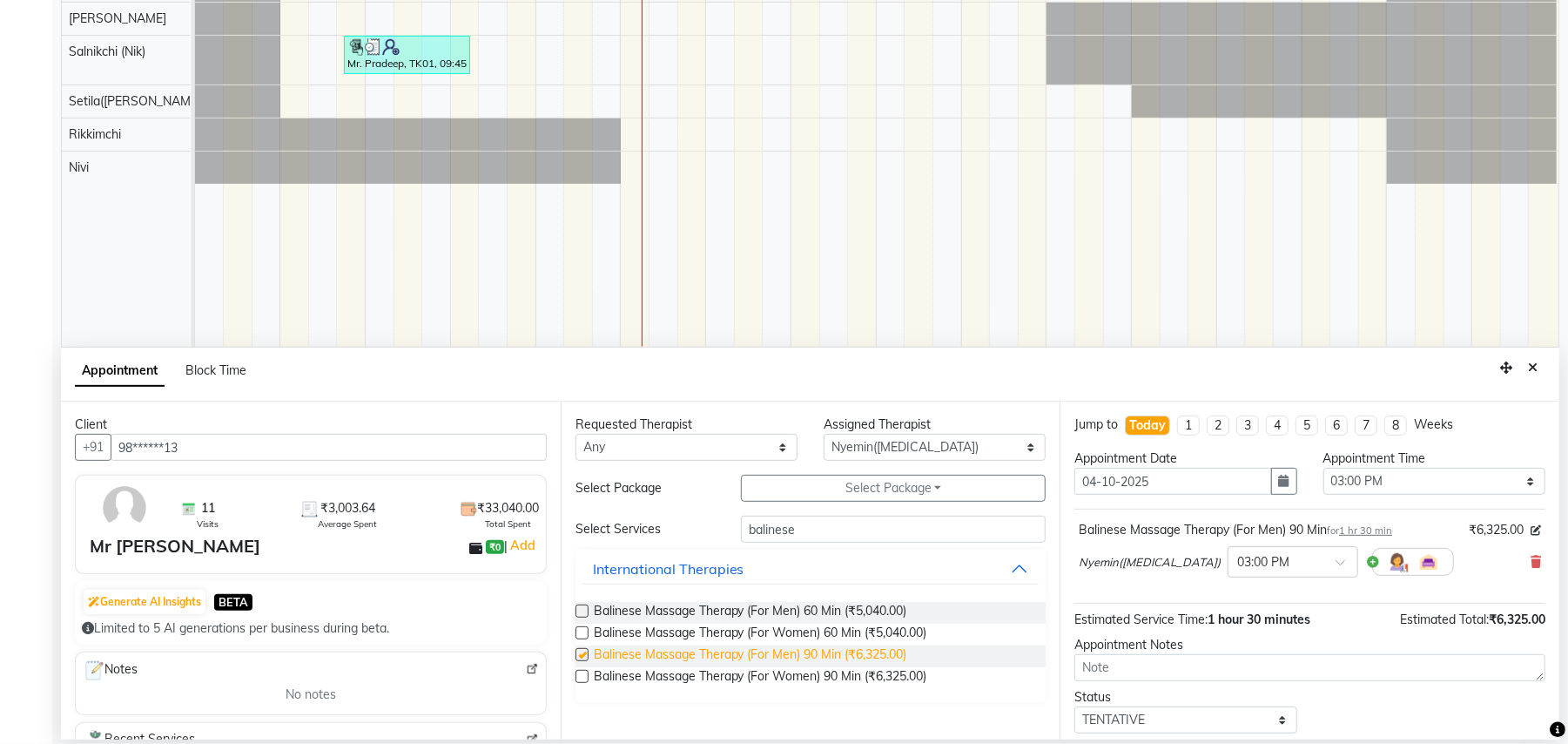
checkbox input "false"
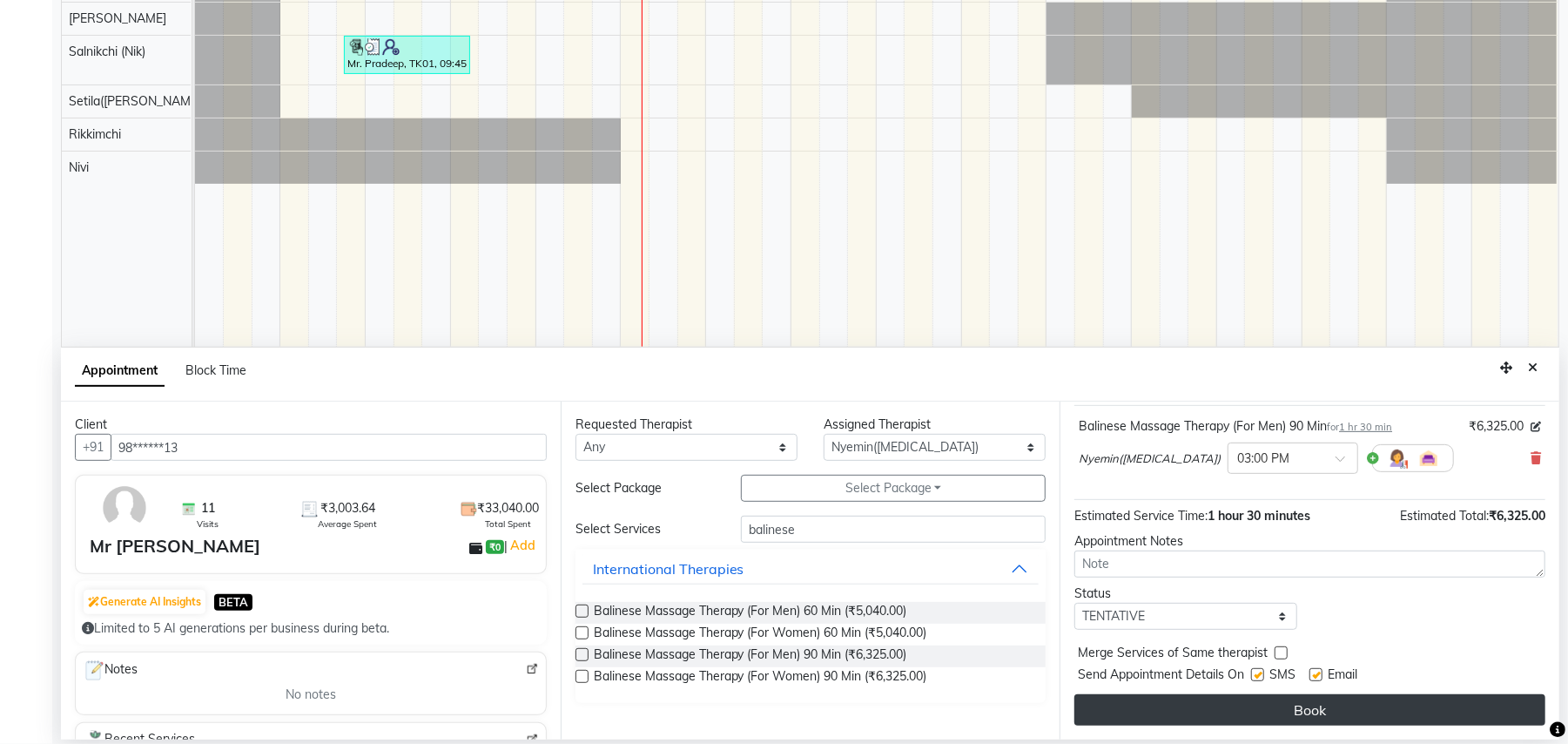
click at [1223, 711] on button "Book" at bounding box center [1310, 709] width 471 height 31
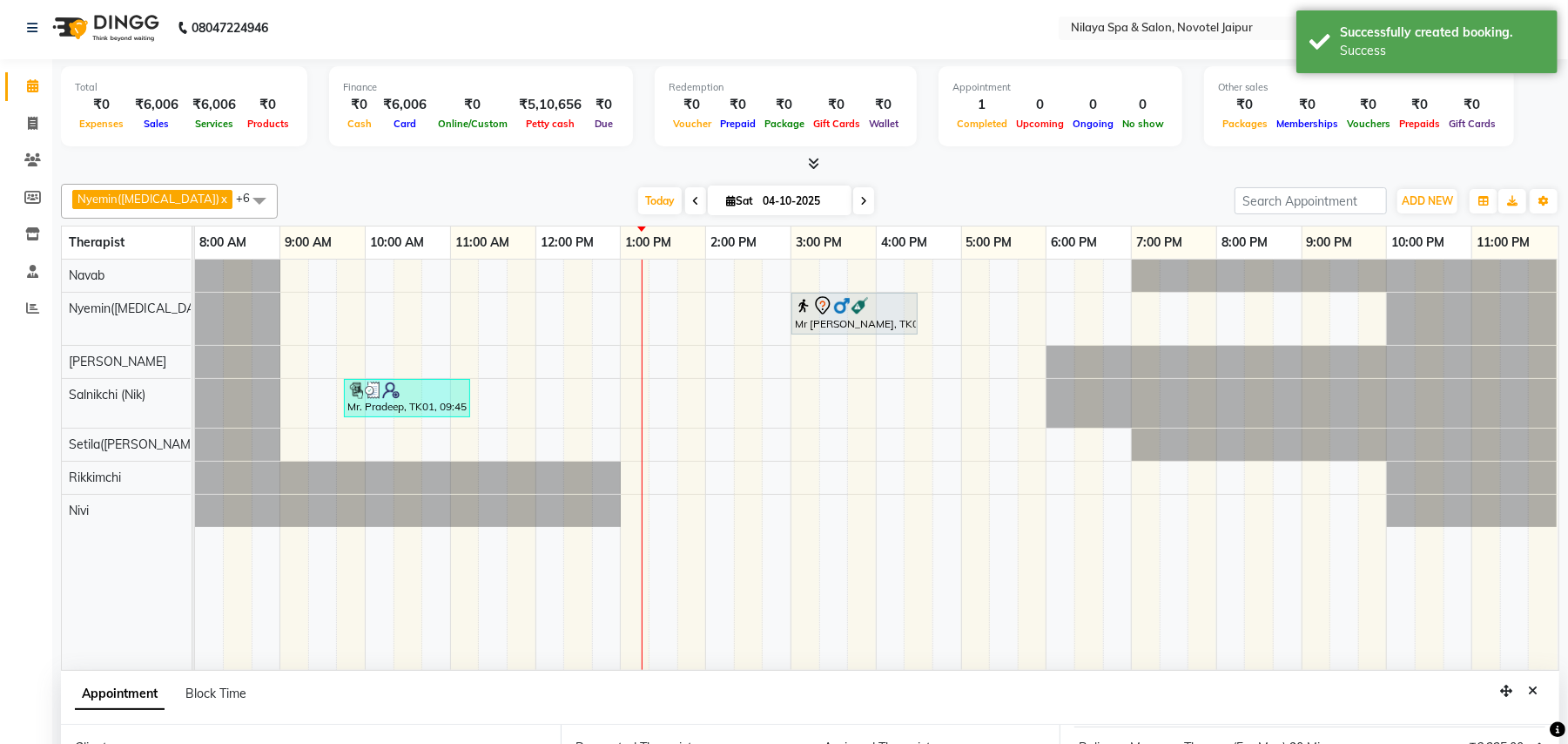
scroll to position [0, 0]
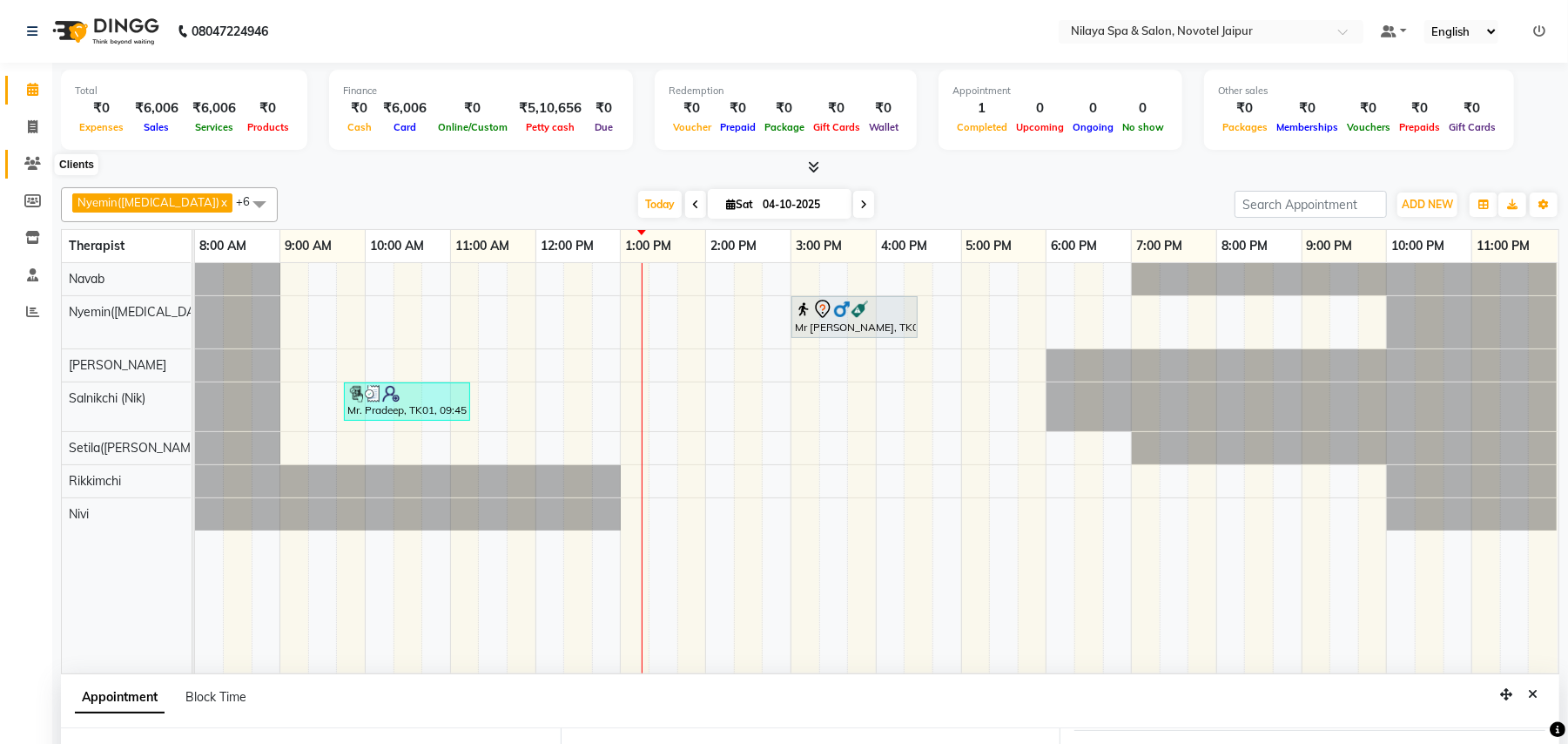
click at [40, 158] on span at bounding box center [33, 164] width 31 height 20
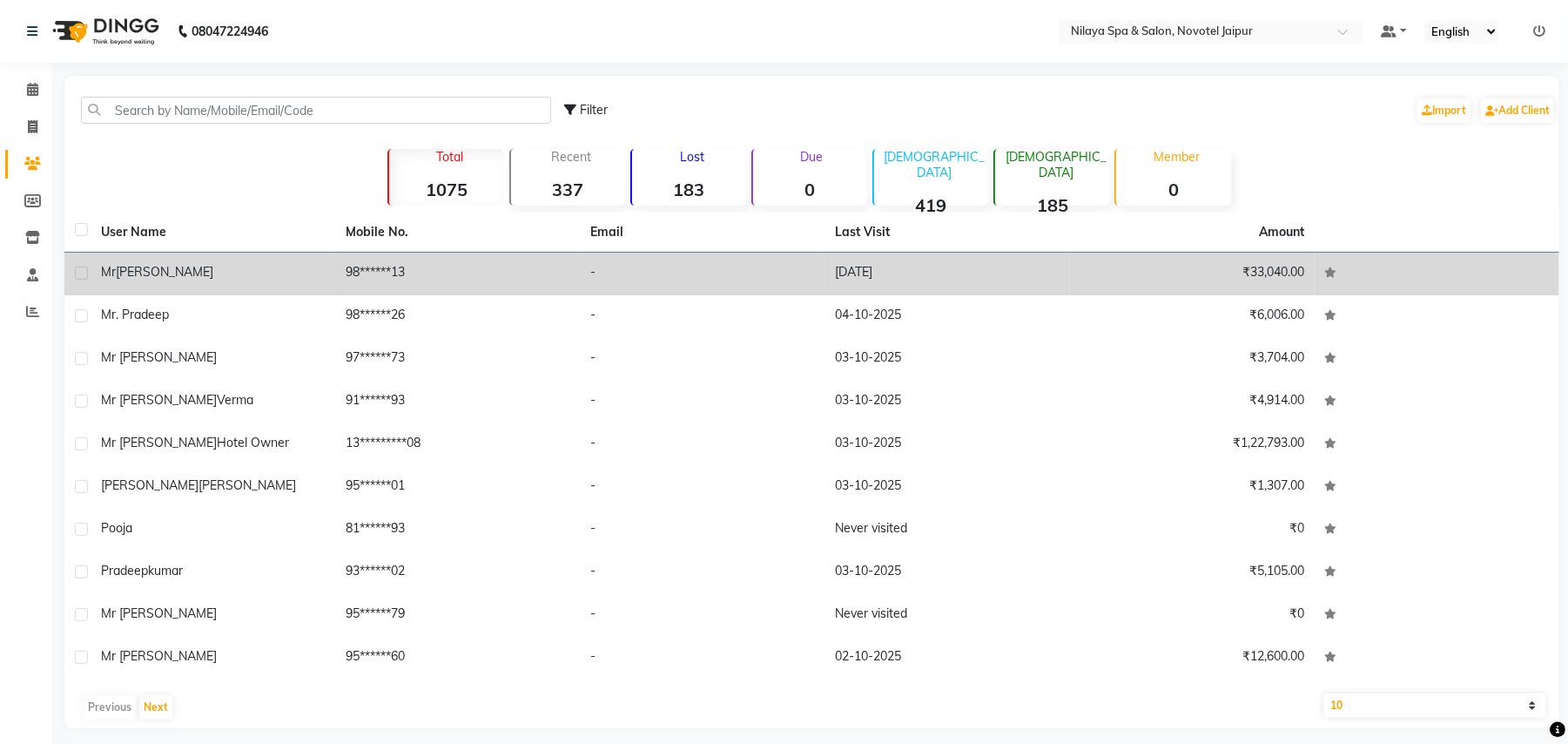
click at [340, 289] on td "98******13" at bounding box center [457, 273] width 244 height 43
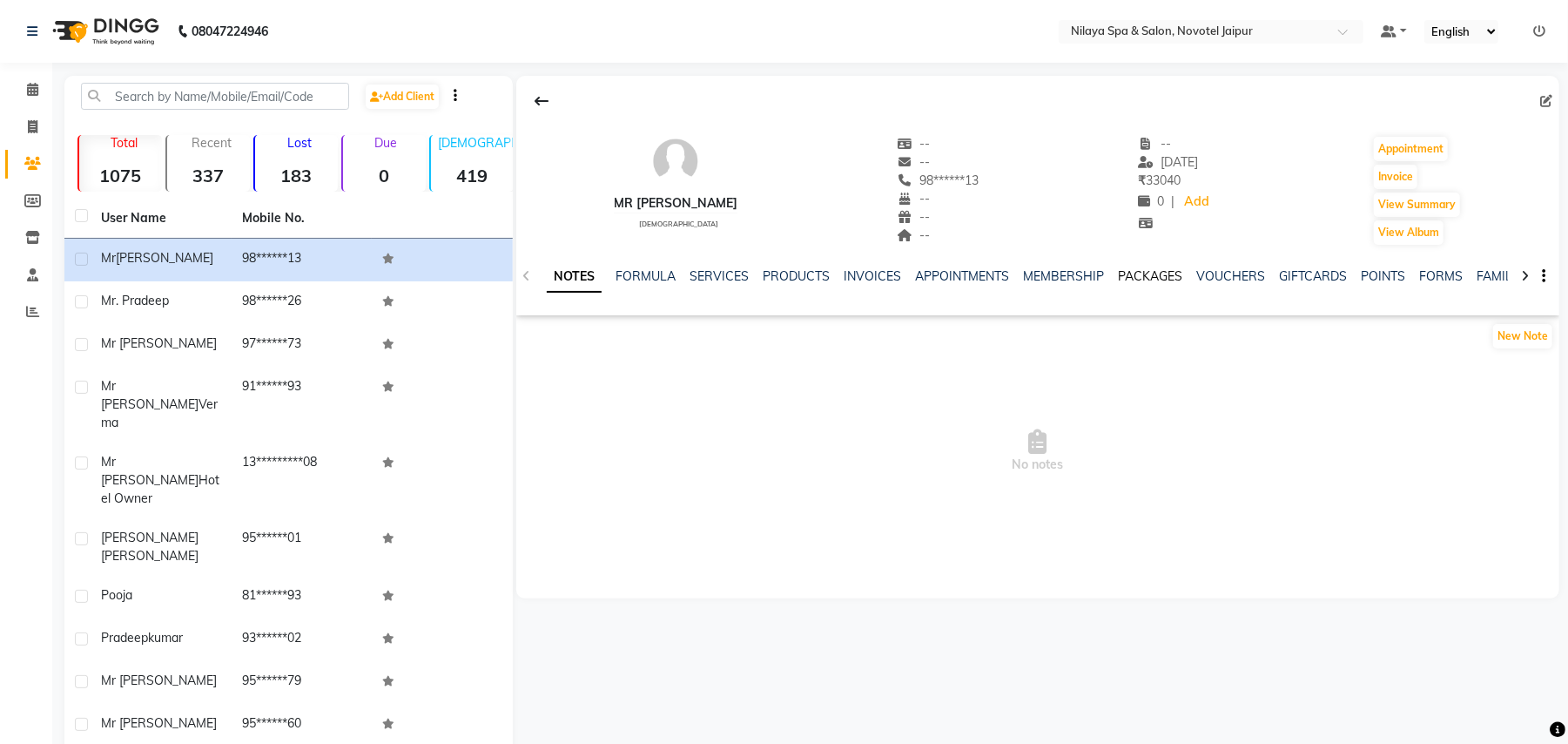
click at [1118, 273] on link "PACKAGES" at bounding box center [1150, 276] width 65 height 15
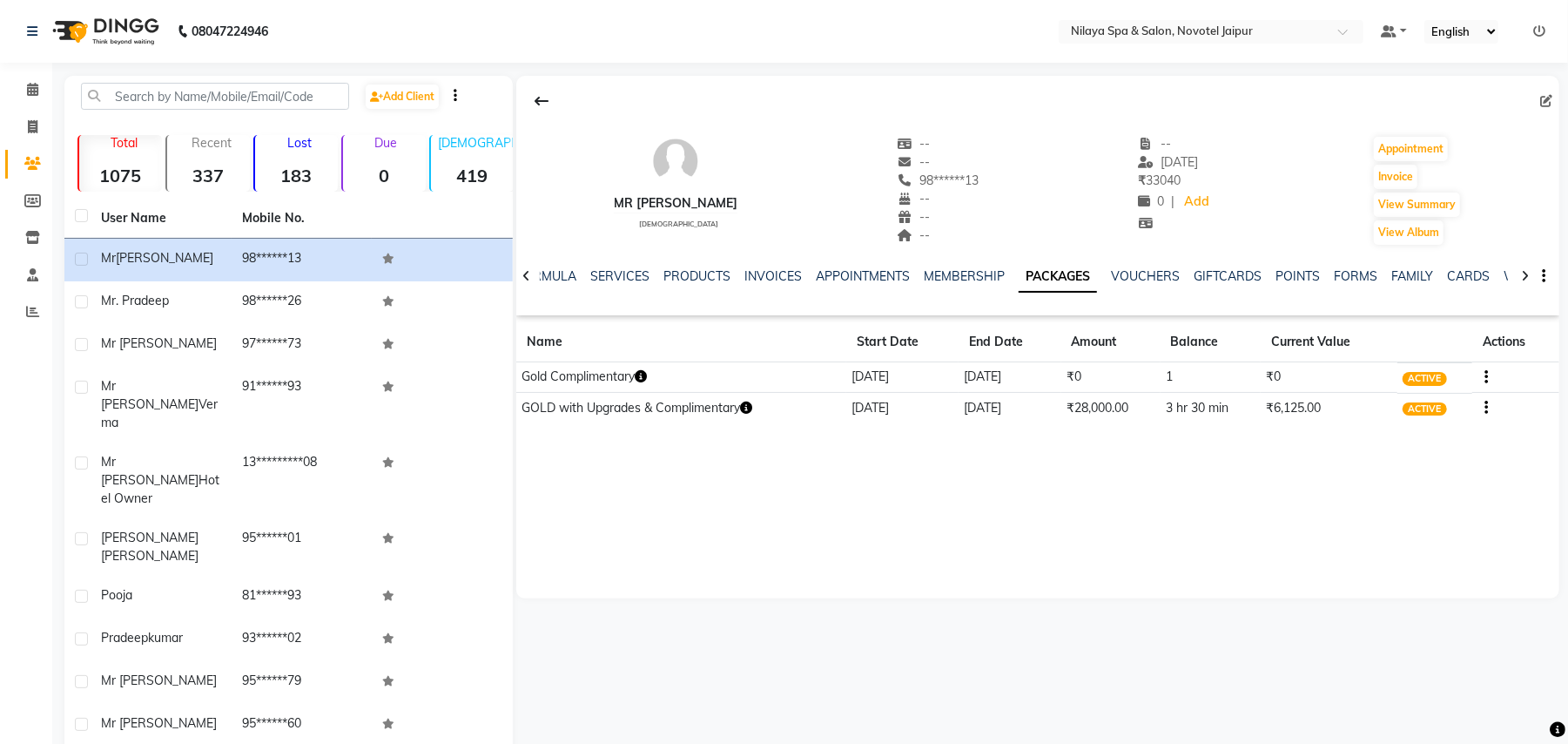
scroll to position [25, 0]
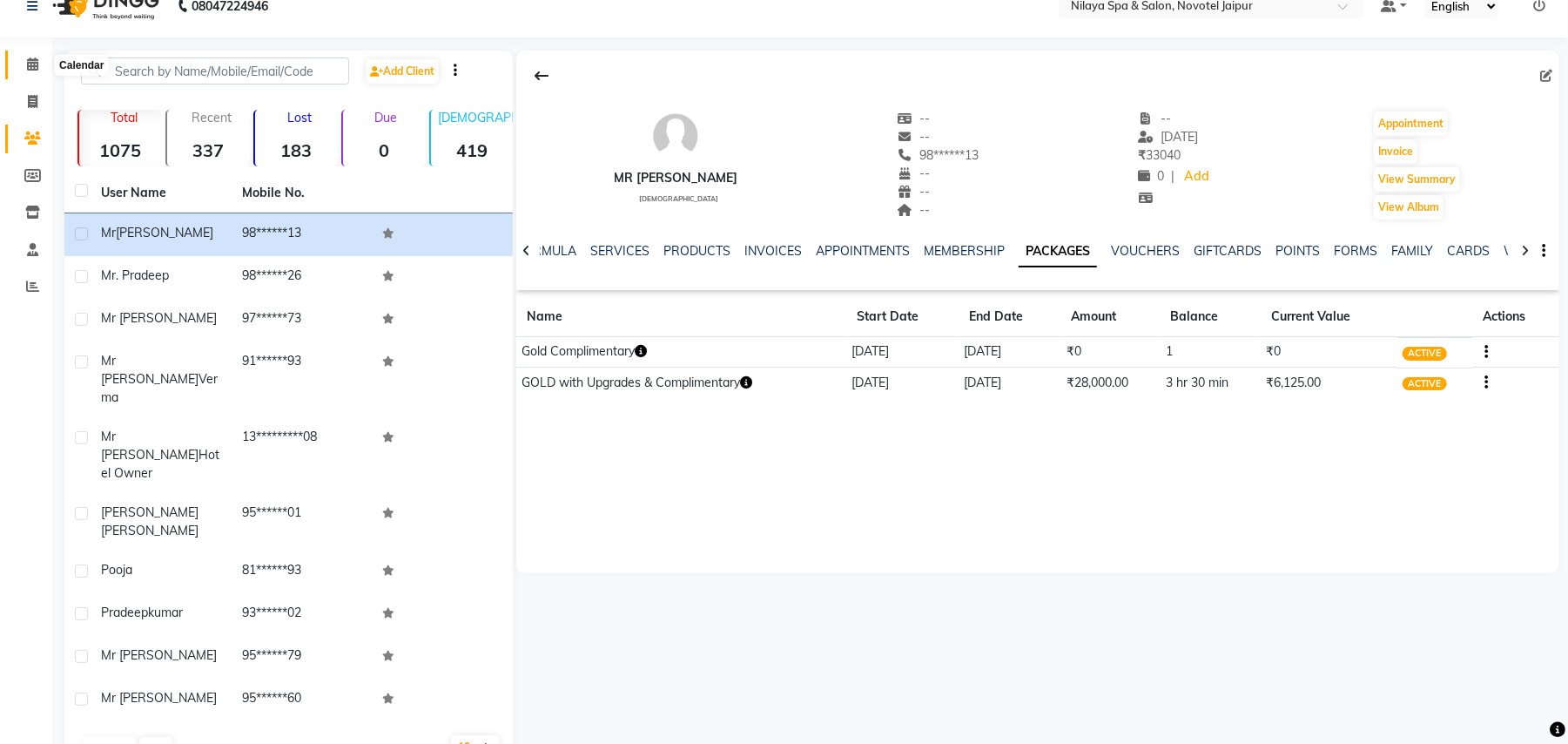
click at [27, 67] on icon at bounding box center [33, 64] width 12 height 14
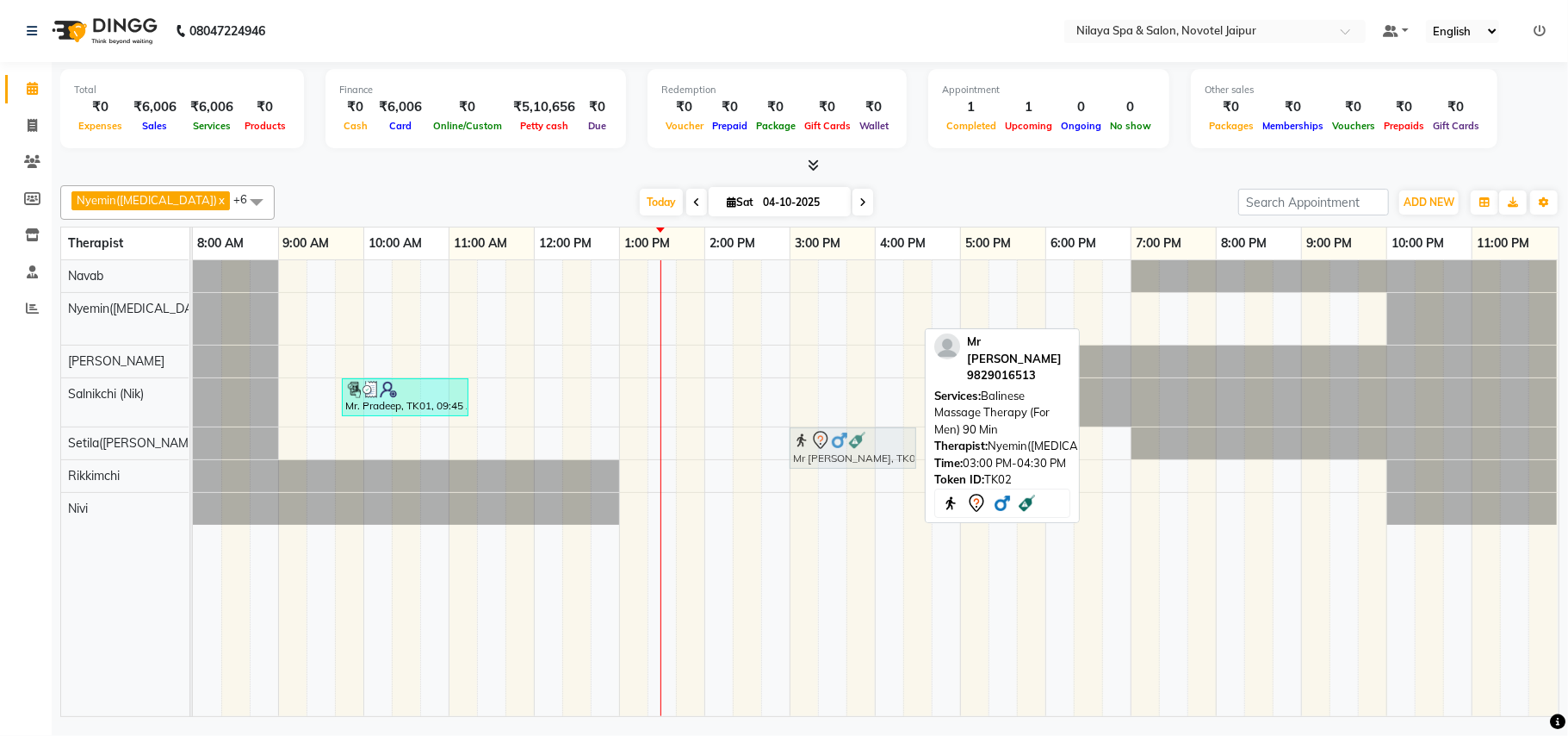
drag, startPoint x: 811, startPoint y: 312, endPoint x: 804, endPoint y: 438, distance: 126.2
click at [804, 438] on tbody "Mr [PERSON_NAME], TK02, 03:00 PM-04:30 PM, Balinese Massage Therapy (For Men) 9…" at bounding box center [875, 392] width 1365 height 265
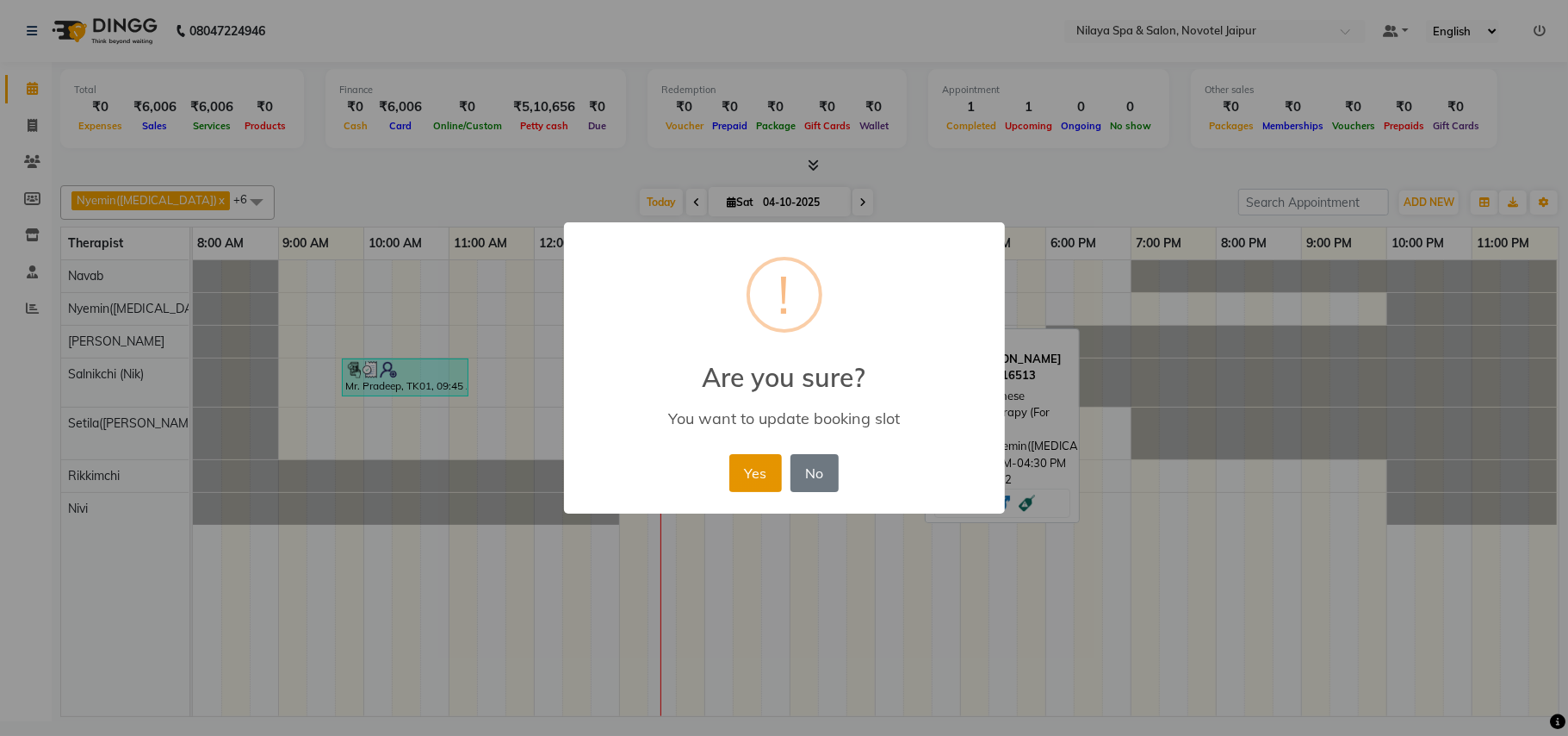
click at [766, 463] on button "Yes" at bounding box center [755, 473] width 53 height 38
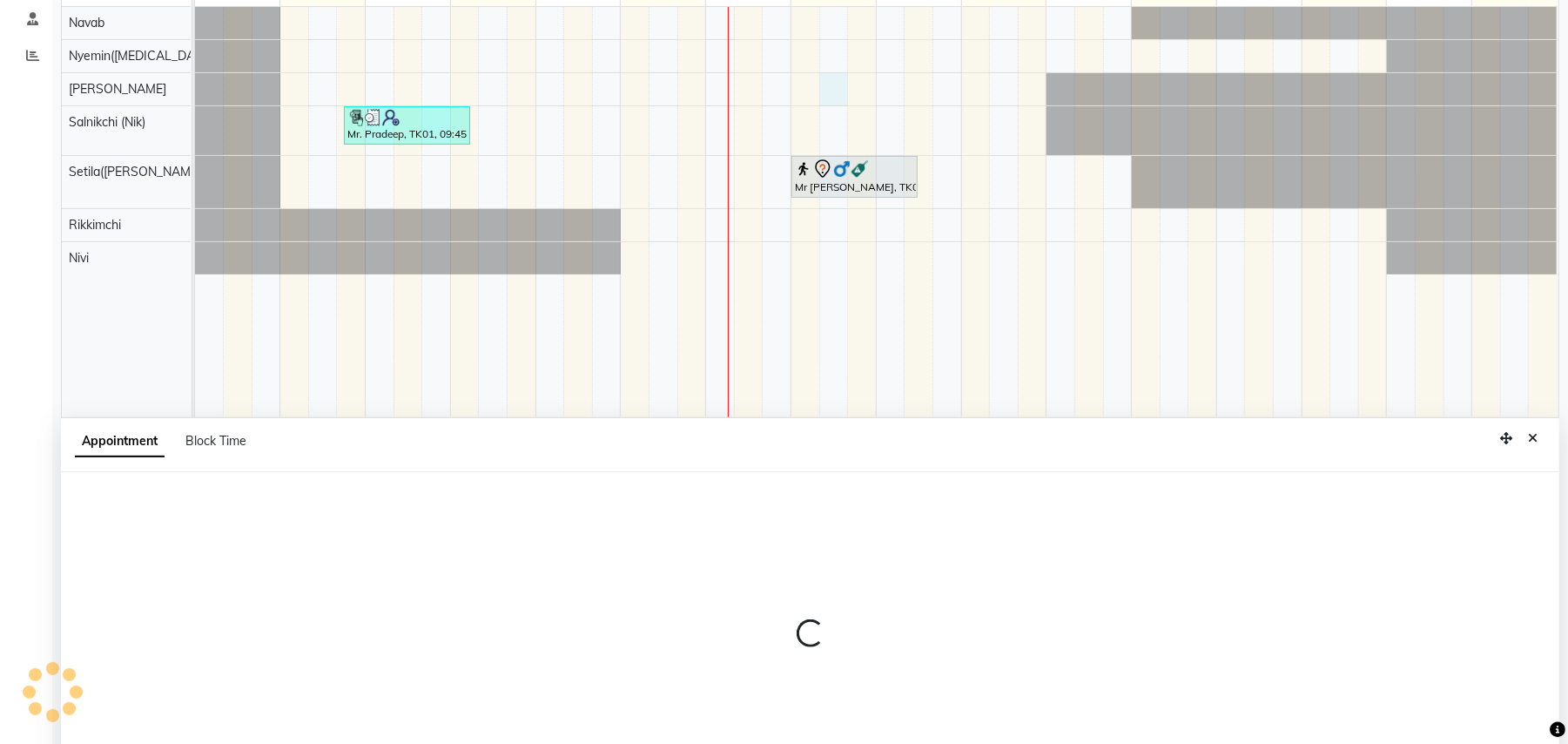
select select "77569"
select select "915"
select select "tentative"
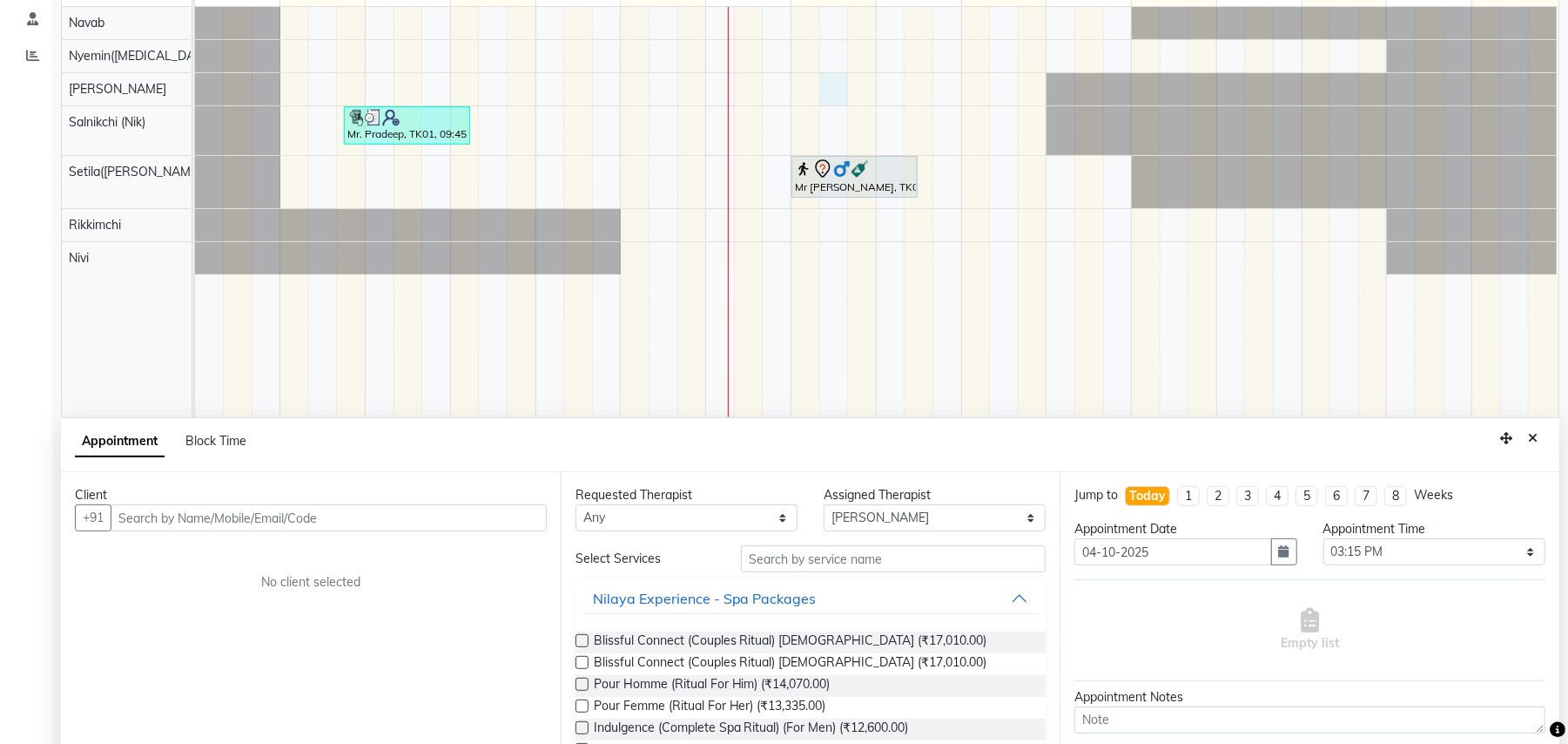
scroll to position [328, 0]
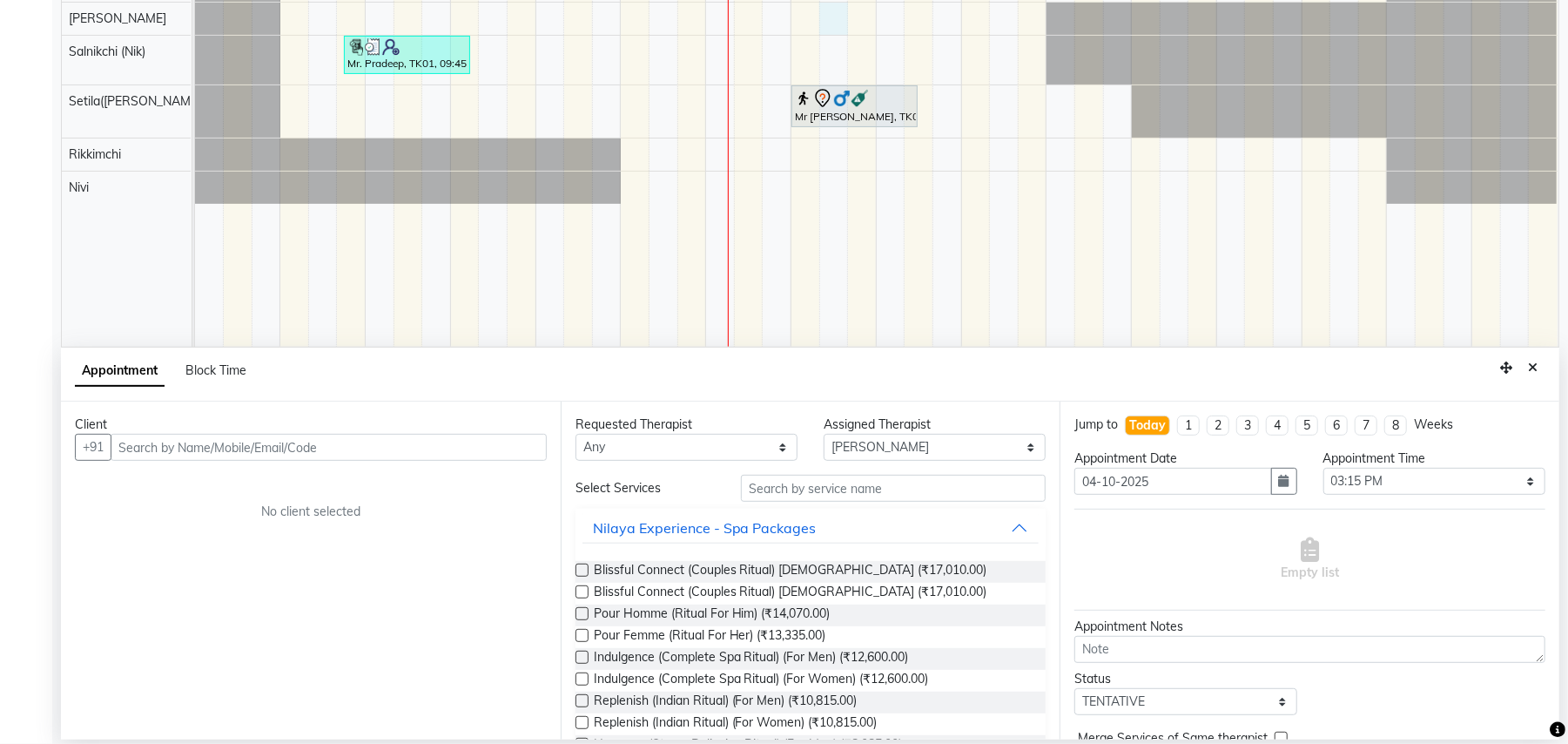
drag, startPoint x: 851, startPoint y: 352, endPoint x: 768, endPoint y: 208, distance: 166.2
click at [768, 208] on td at bounding box center [778, 141] width 29 height 411
click at [1529, 363] on icon "Close" at bounding box center [1533, 367] width 10 height 13
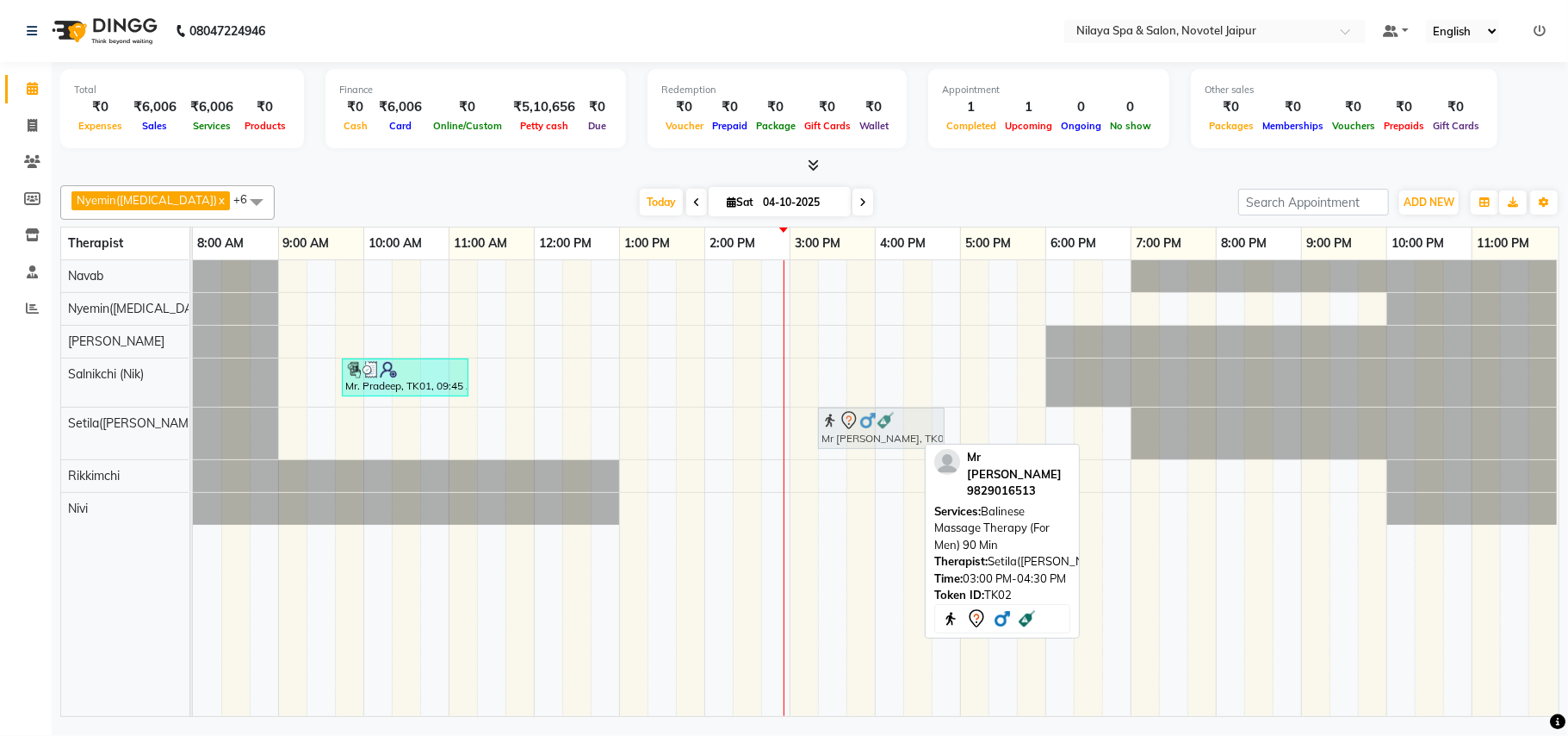
click at [193, 439] on div "Mr [PERSON_NAME], TK02, 03:00 PM-04:30 PM, Balinese Massage Therapy (For Men) 9…" at bounding box center [193, 433] width 0 height 52
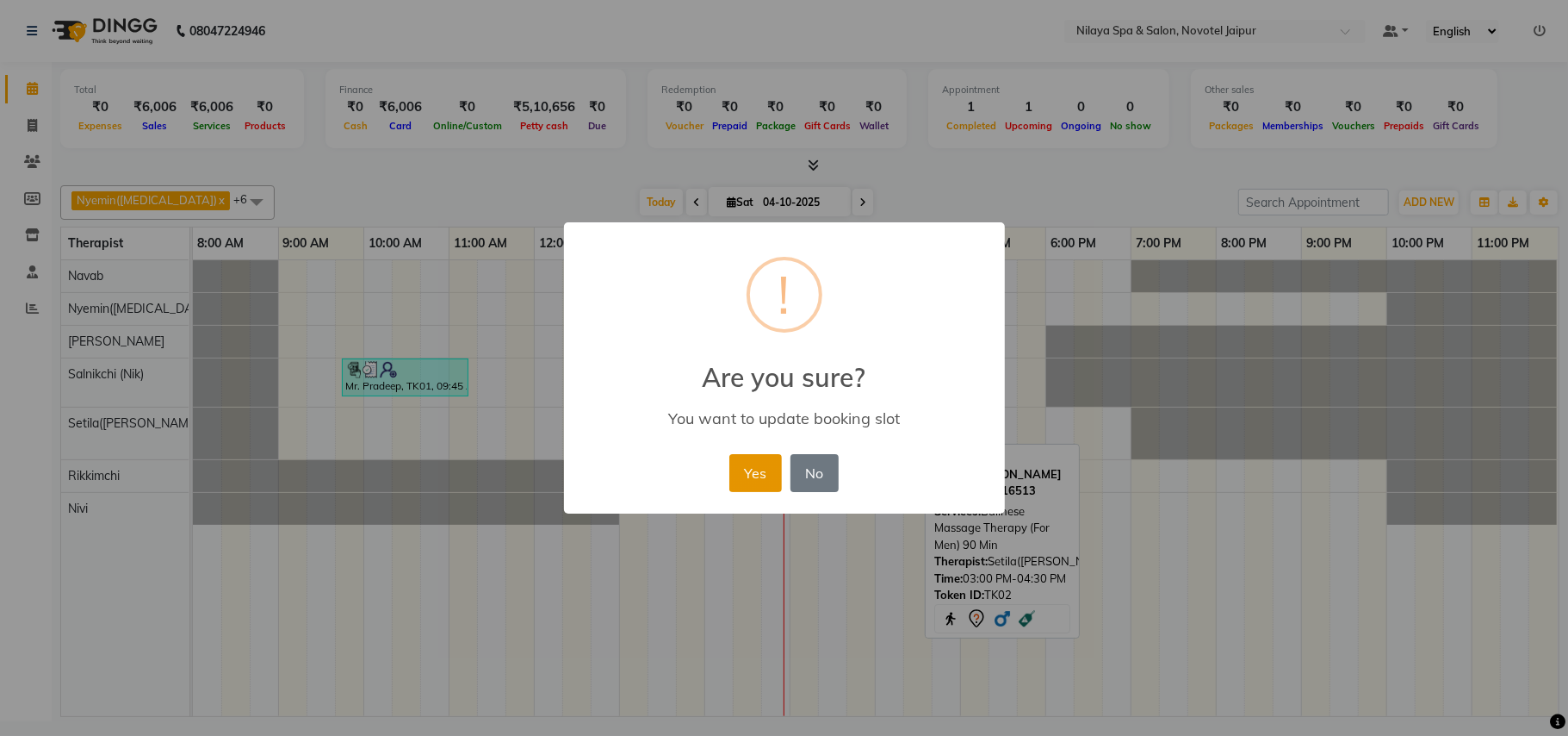
click at [749, 474] on button "Yes" at bounding box center [755, 473] width 53 height 38
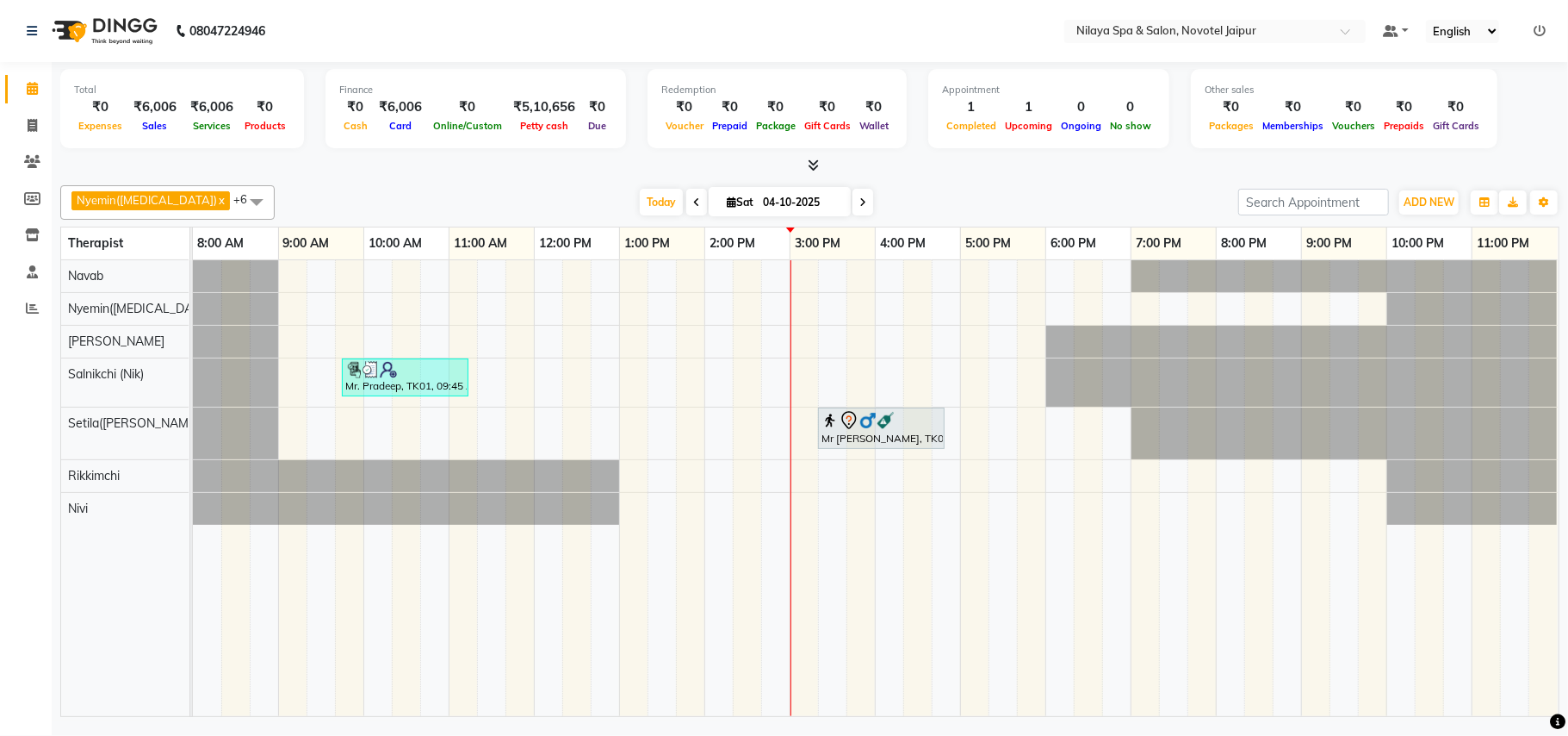
drag, startPoint x: 834, startPoint y: 517, endPoint x: 987, endPoint y: 563, distance: 159.8
click at [987, 563] on tr at bounding box center [875, 487] width 1365 height 456
drag, startPoint x: 1257, startPoint y: 536, endPoint x: 918, endPoint y: 573, distance: 341.0
click at [951, 582] on tr at bounding box center [875, 487] width 1365 height 456
drag, startPoint x: 800, startPoint y: 511, endPoint x: 1109, endPoint y: 629, distance: 330.8
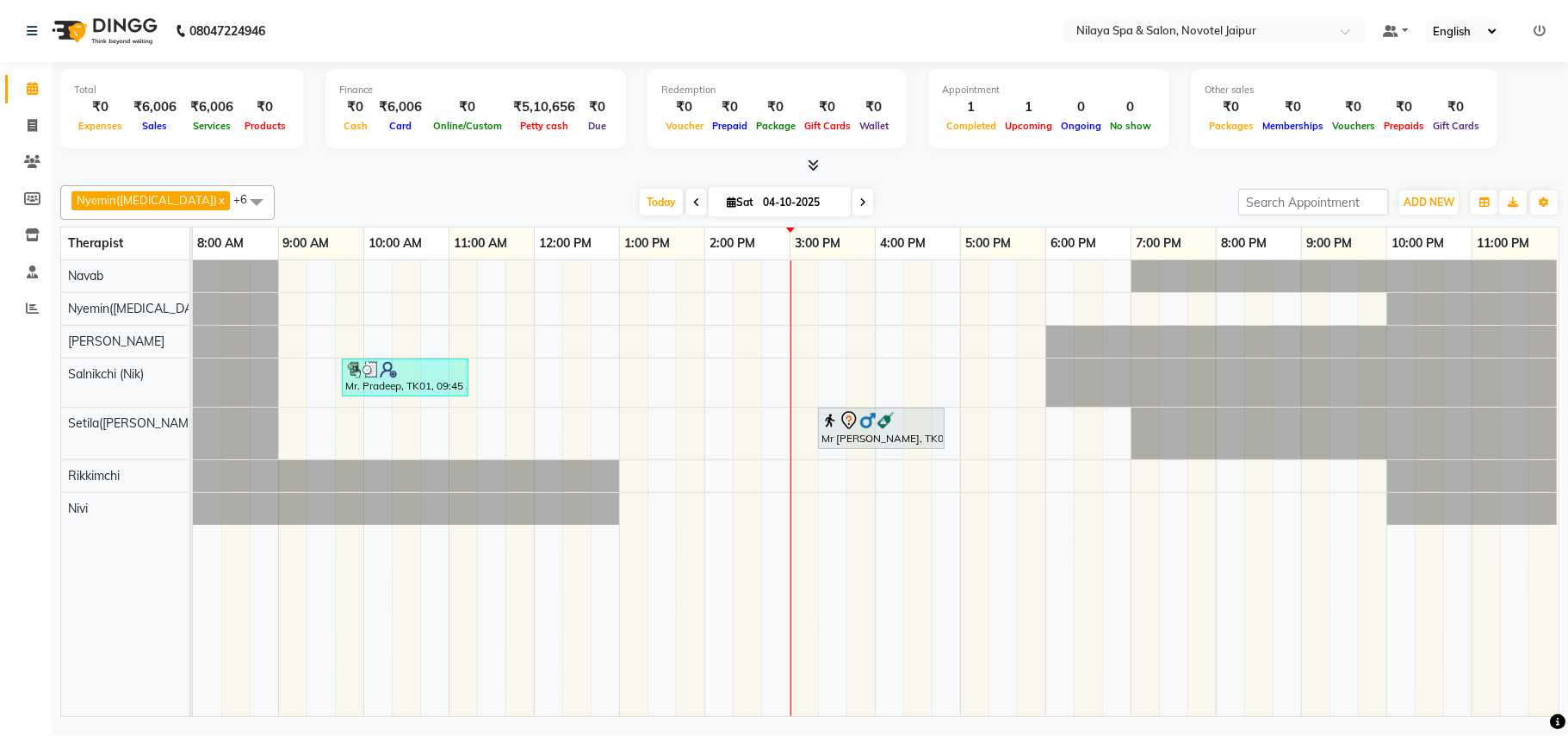
click at [1109, 629] on tr at bounding box center [875, 487] width 1365 height 456
click at [26, 155] on icon at bounding box center [32, 162] width 16 height 13
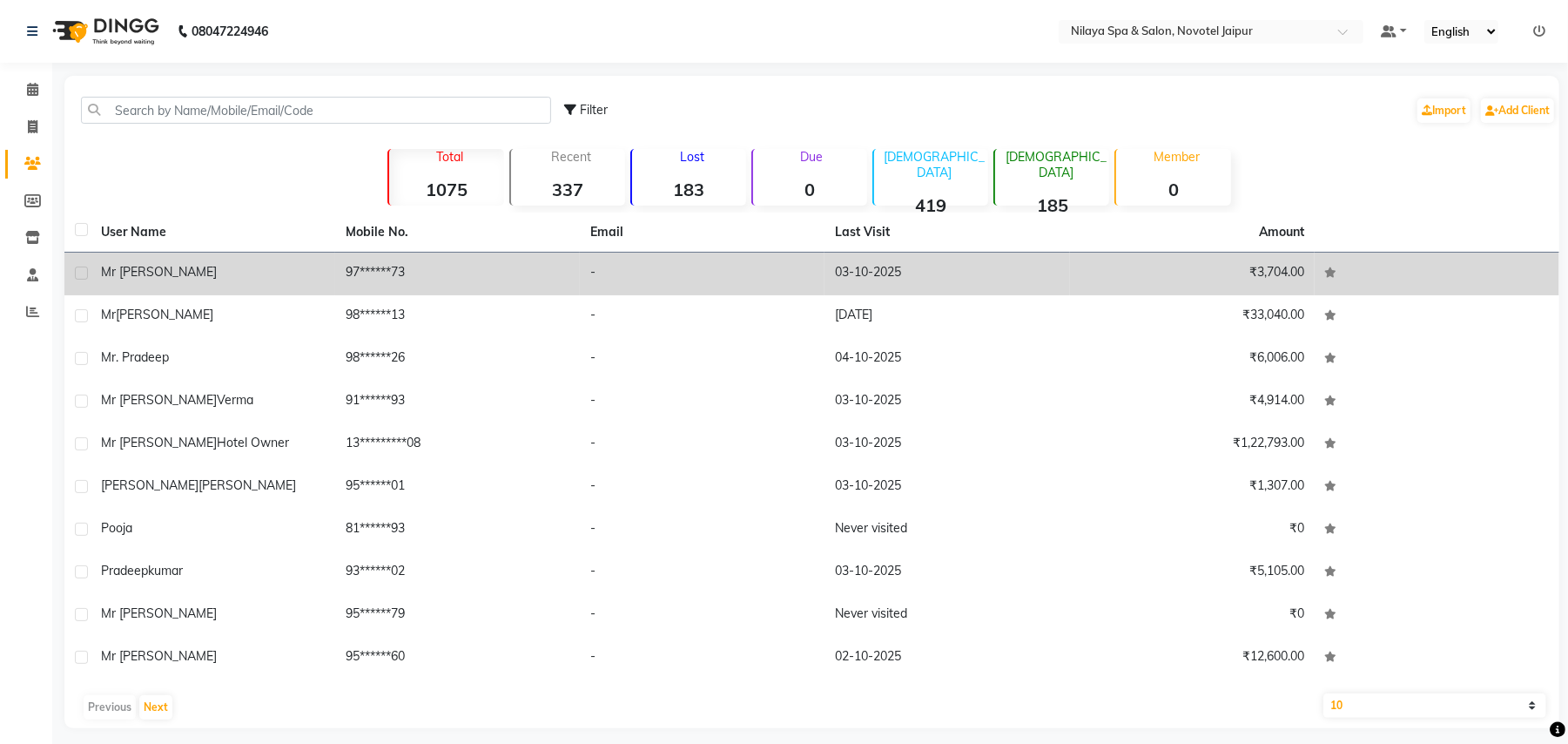
click at [230, 277] on div "mr [PERSON_NAME]" at bounding box center [214, 272] width 224 height 18
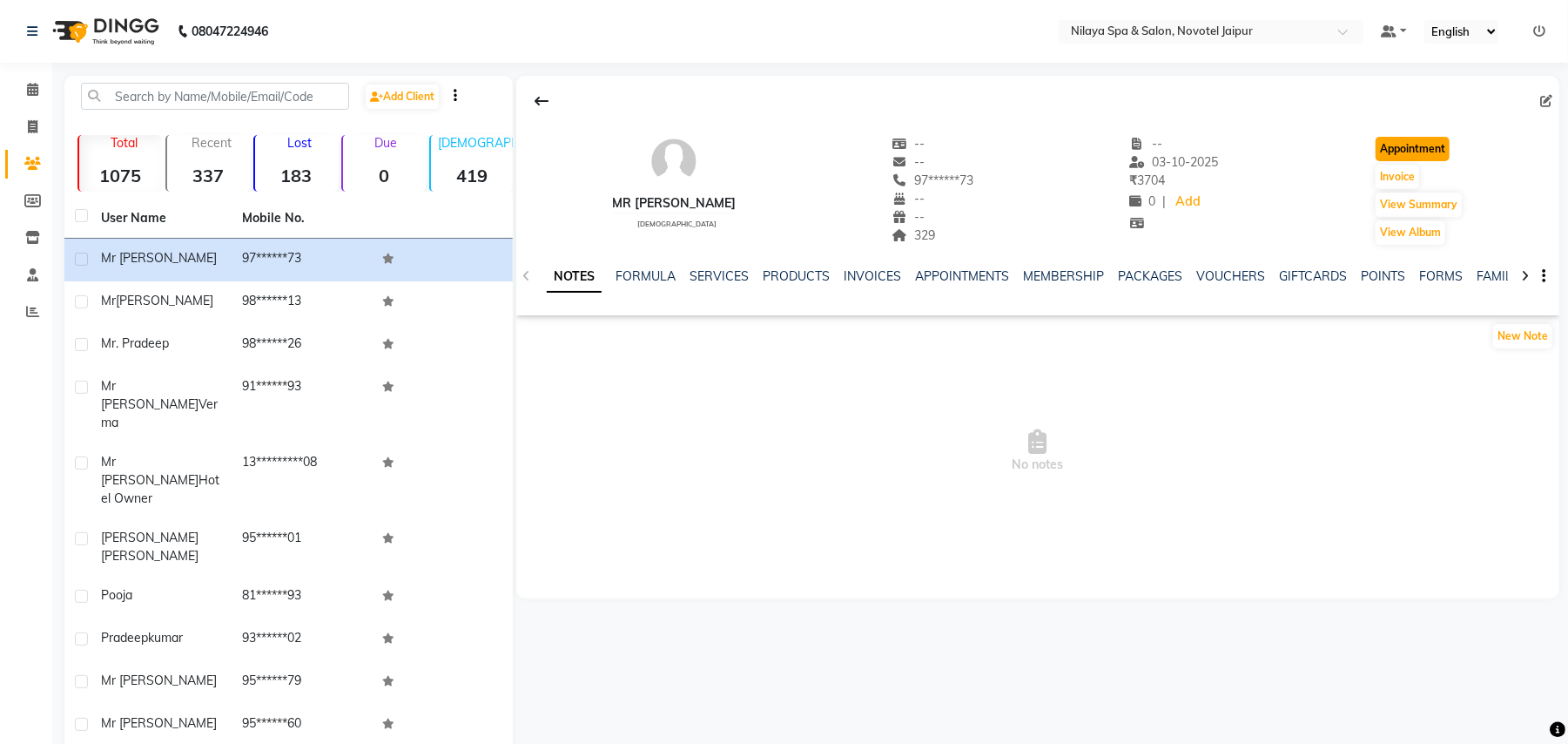
click at [1433, 147] on button "Appointment" at bounding box center [1412, 149] width 74 height 24
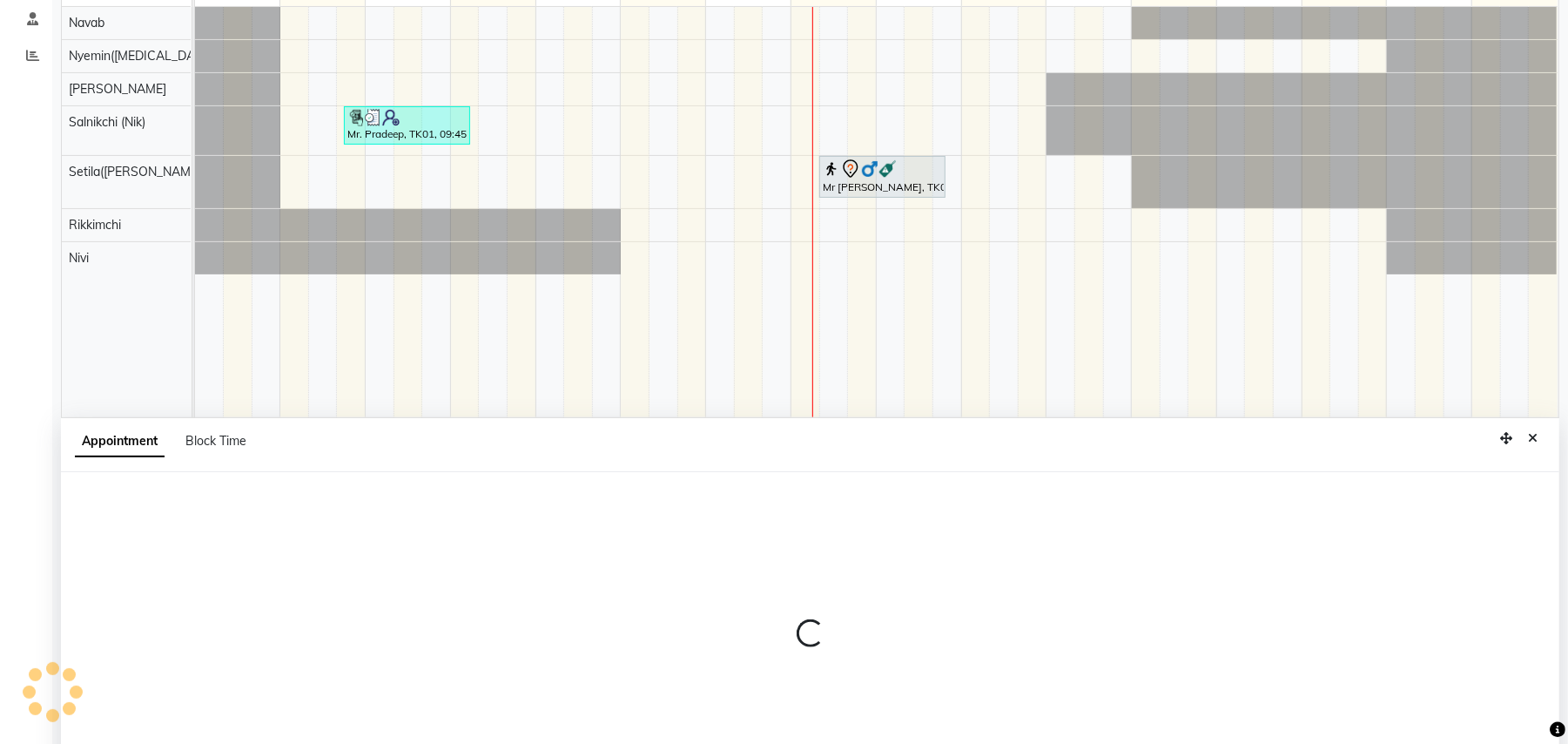
scroll to position [328, 0]
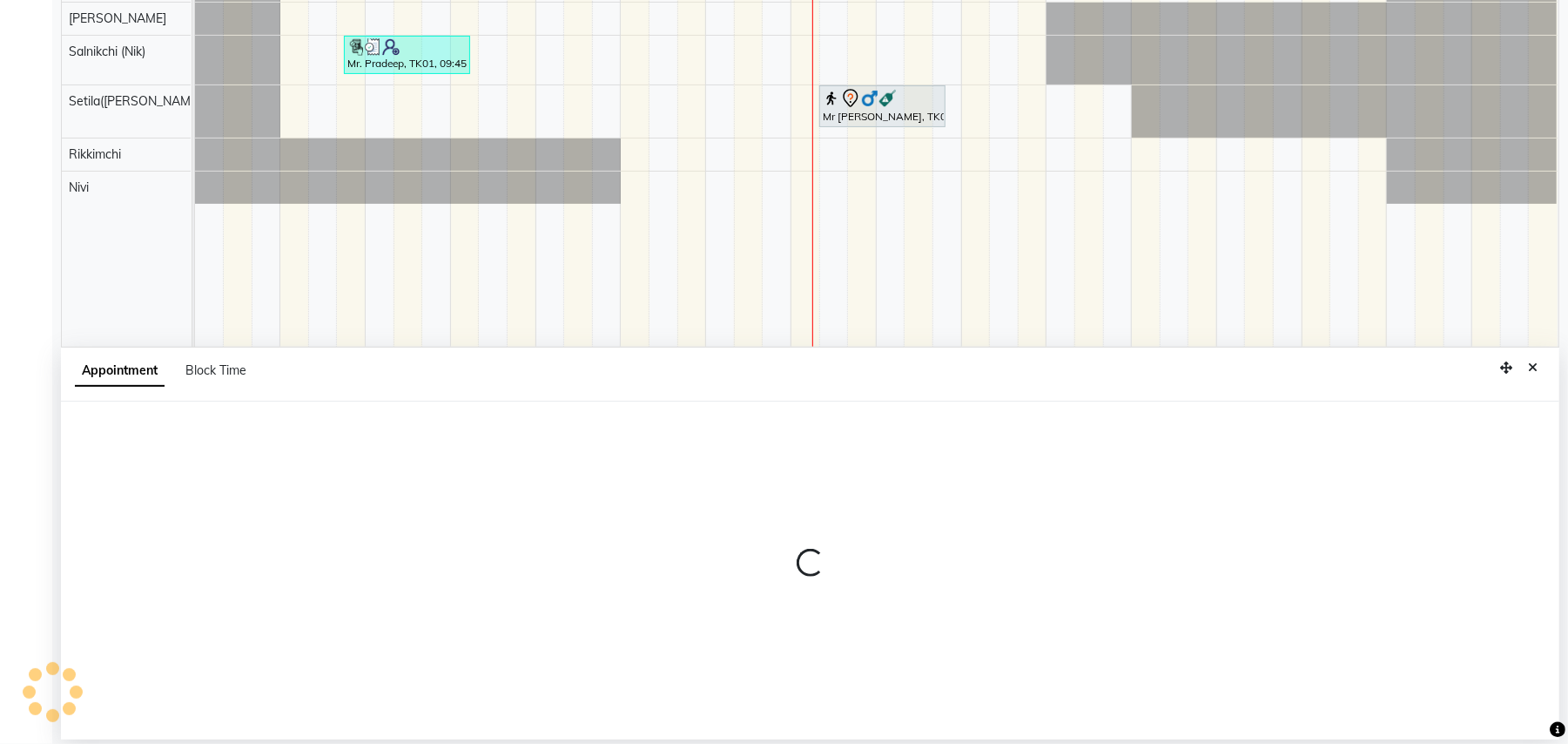
select select "540"
select select "tentative"
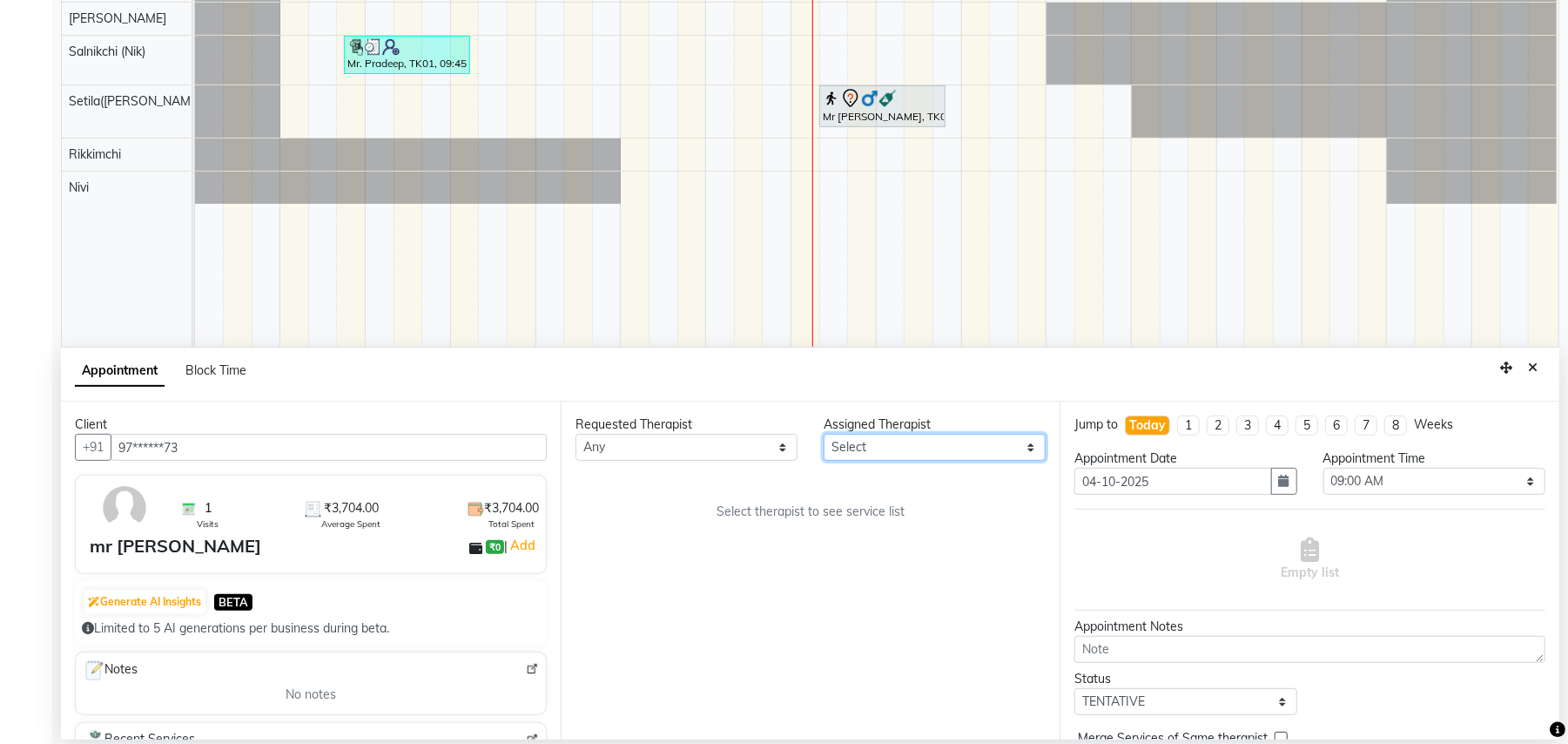
click at [914, 450] on select "Select [PERSON_NAME]([MEDICAL_DATA]) [PERSON_NAME] Rikkimchi [PERSON_NAME] Saln…" at bounding box center [935, 447] width 222 height 27
select select "77566"
click at [824, 435] on select "Select [PERSON_NAME]([MEDICAL_DATA]) [PERSON_NAME] Rikkimchi [PERSON_NAME] Saln…" at bounding box center [935, 447] width 222 height 27
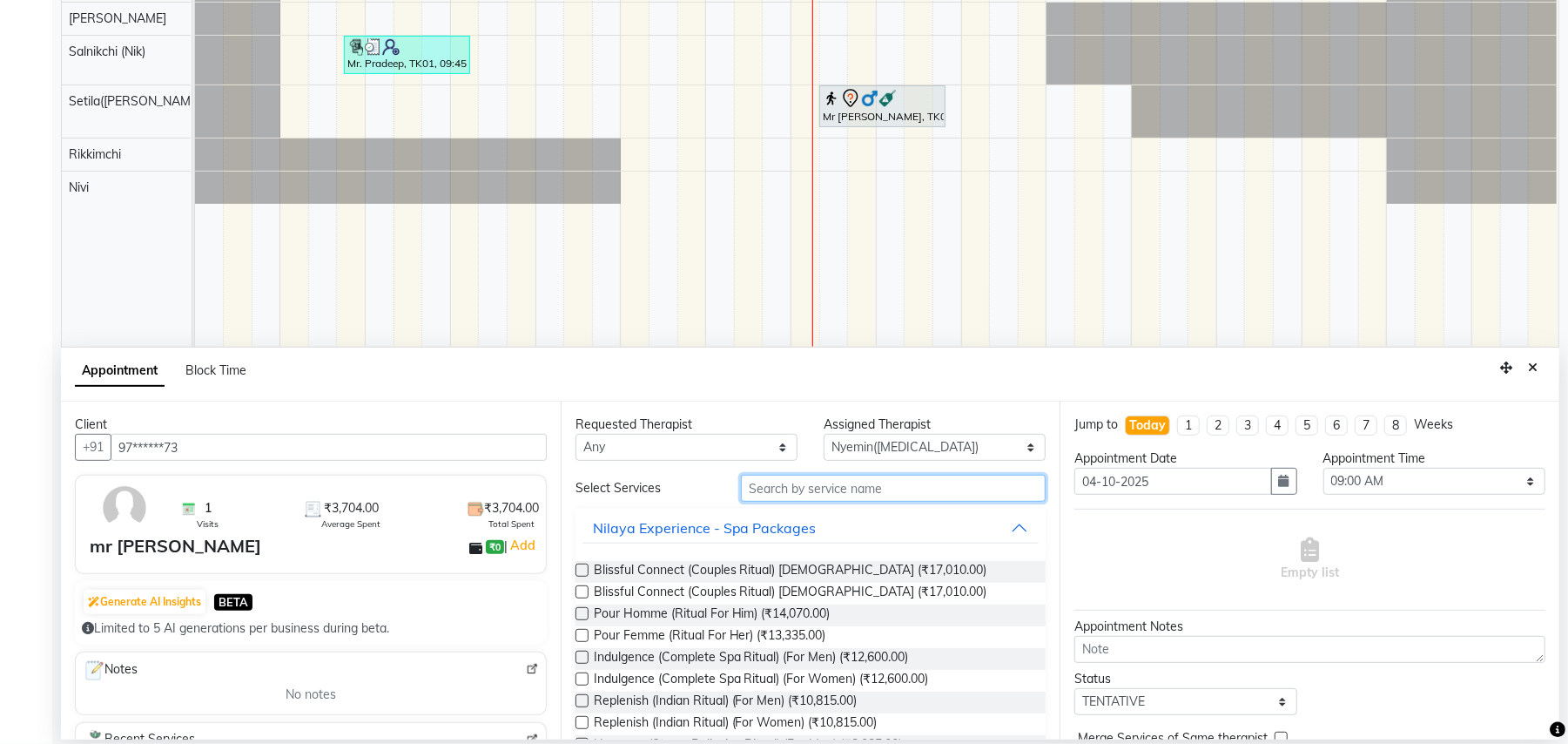
click at [813, 488] on input "text" at bounding box center [893, 488] width 304 height 27
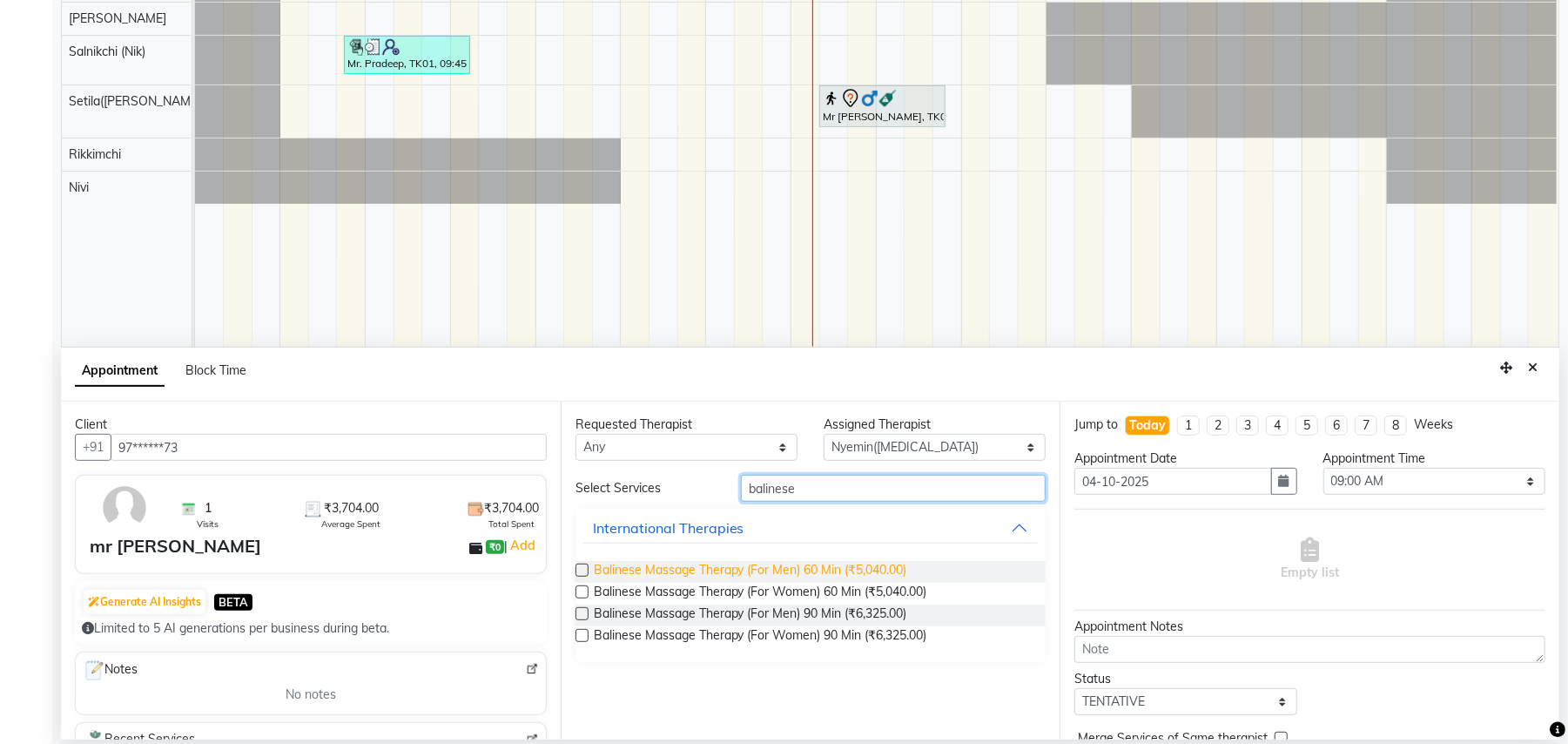
type input "balinese"
click at [812, 566] on span "Balinese Massage Therapy (For Men) 60 Min (₹5,040.00)" at bounding box center [751, 572] width 314 height 22
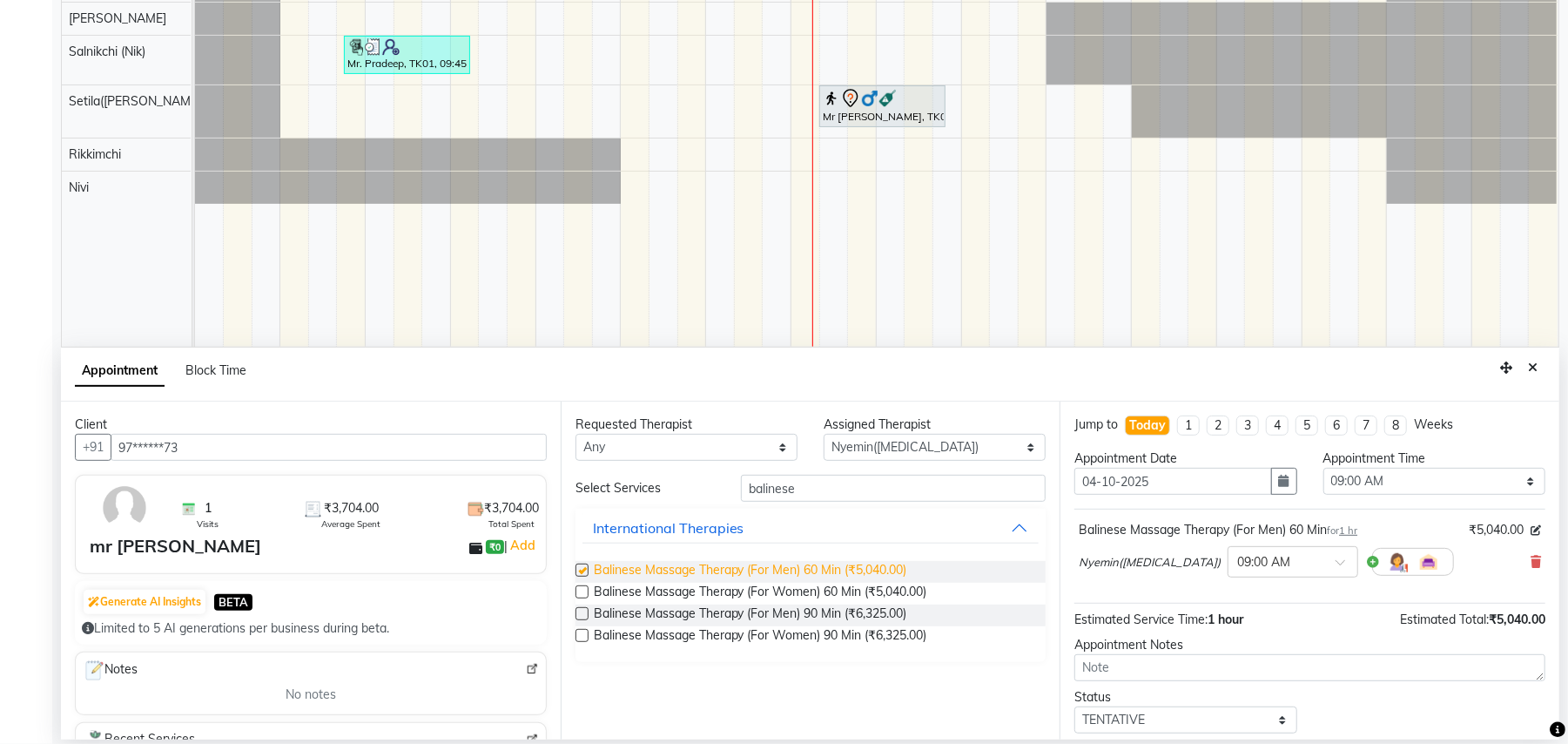
checkbox input "false"
click at [1256, 561] on div at bounding box center [1293, 560] width 128 height 18
click at [1229, 727] on div "02:30 PM" at bounding box center [1293, 722] width 128 height 32
click at [1036, 444] on select "Select [PERSON_NAME]([MEDICAL_DATA]) [PERSON_NAME] Rikkimchi [PERSON_NAME] Saln…" at bounding box center [935, 447] width 222 height 27
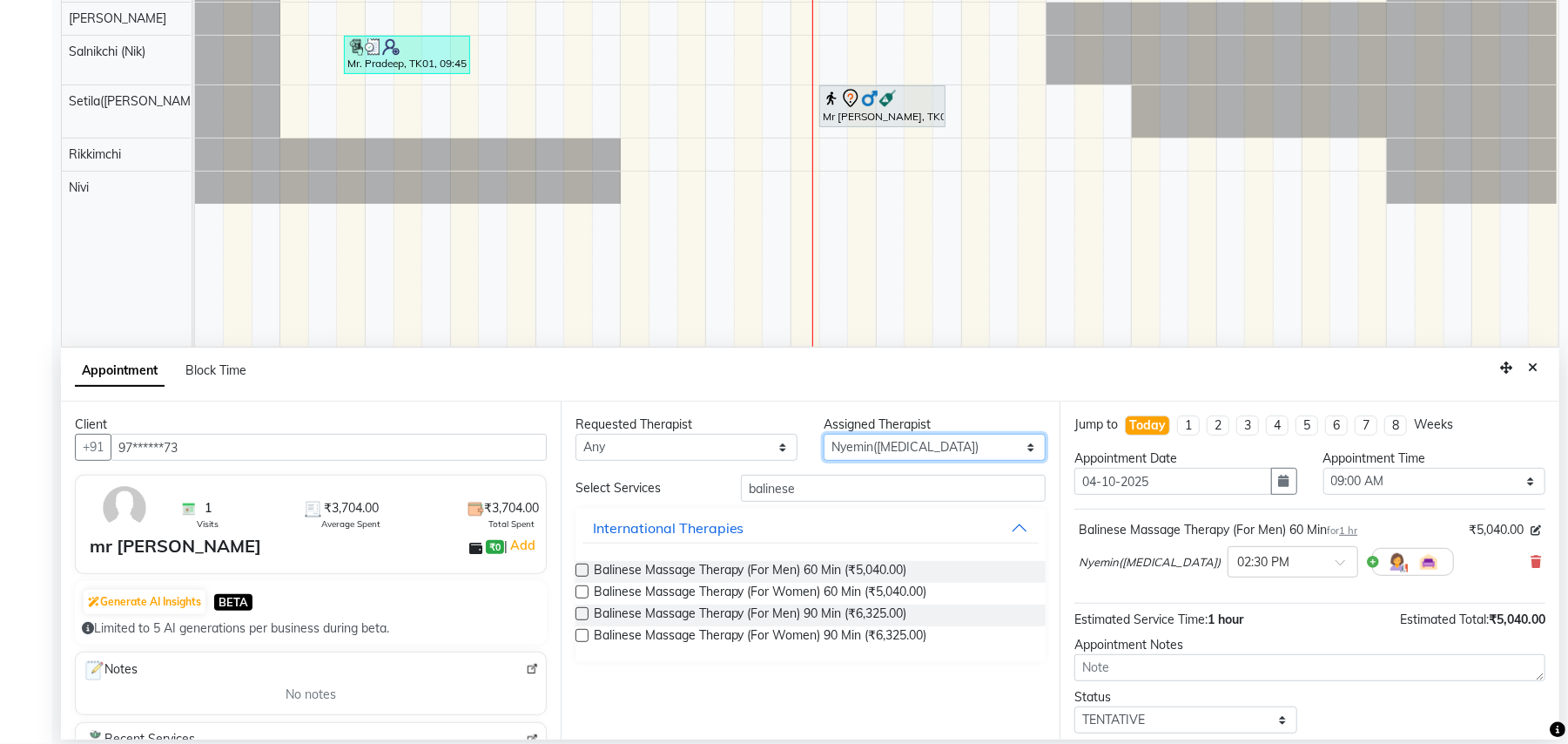
select select "77567"
click at [824, 435] on select "Select [PERSON_NAME]([MEDICAL_DATA]) [PERSON_NAME] Rikkimchi [PERSON_NAME] Saln…" at bounding box center [935, 447] width 222 height 27
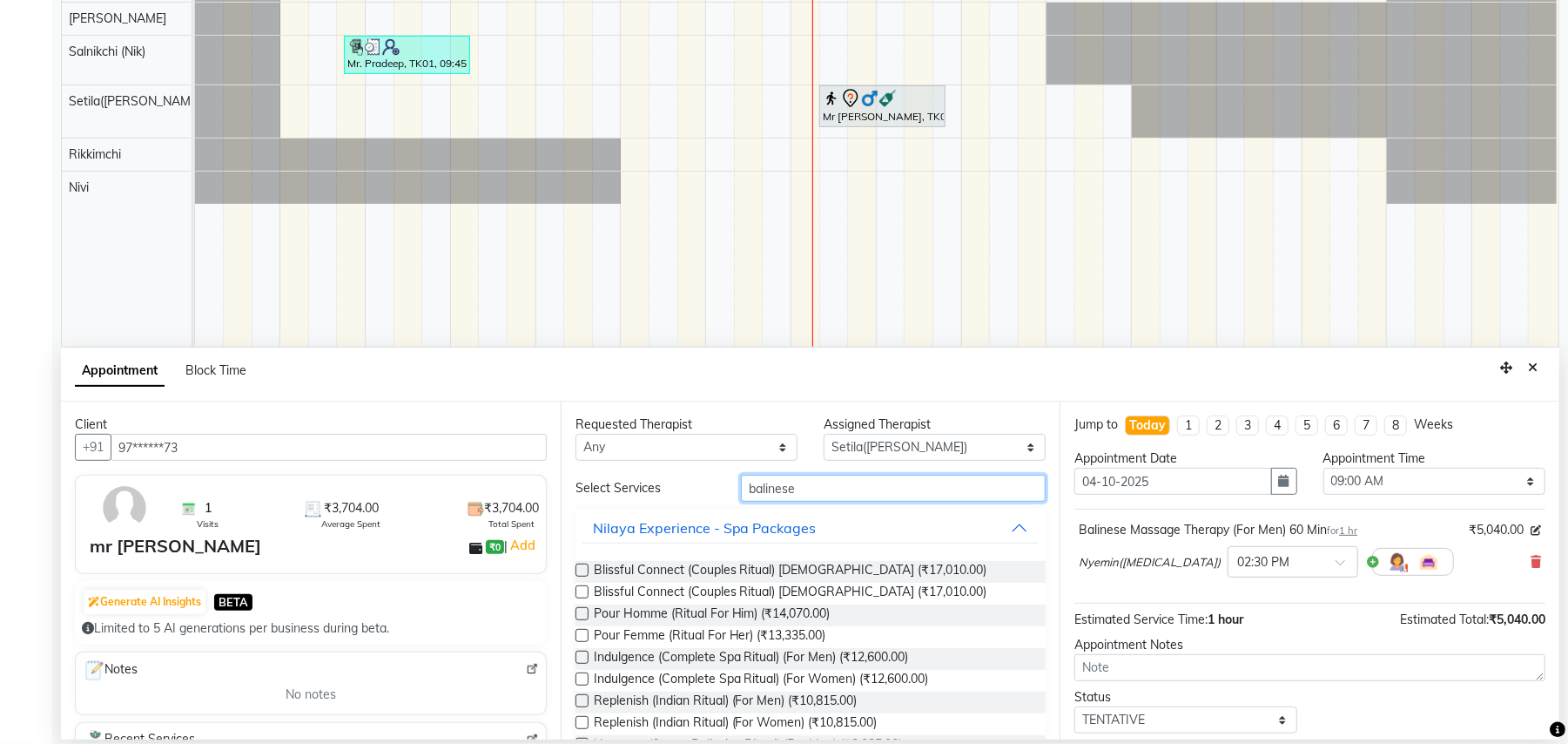
click at [826, 486] on input "balinese" at bounding box center [893, 488] width 304 height 27
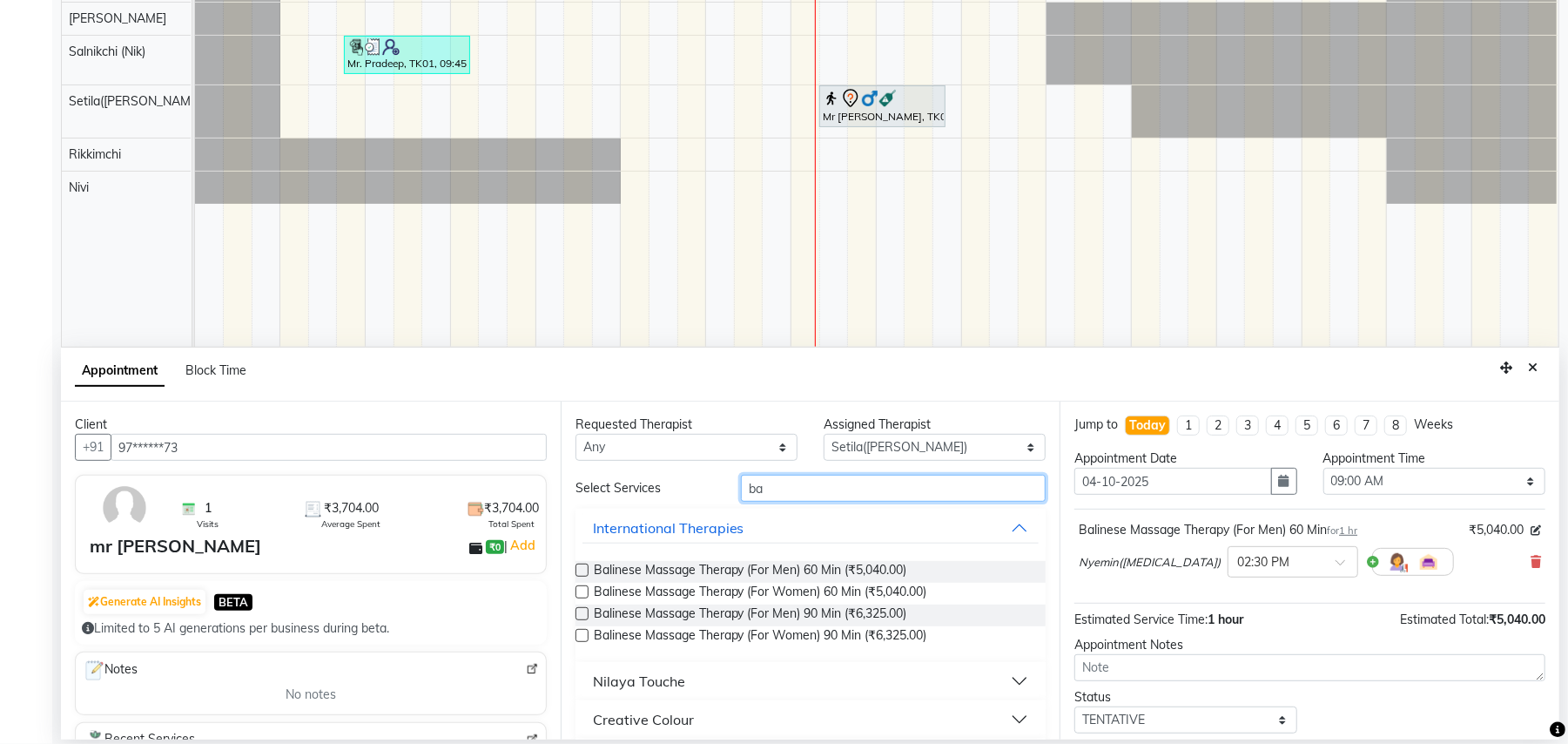
type input "b"
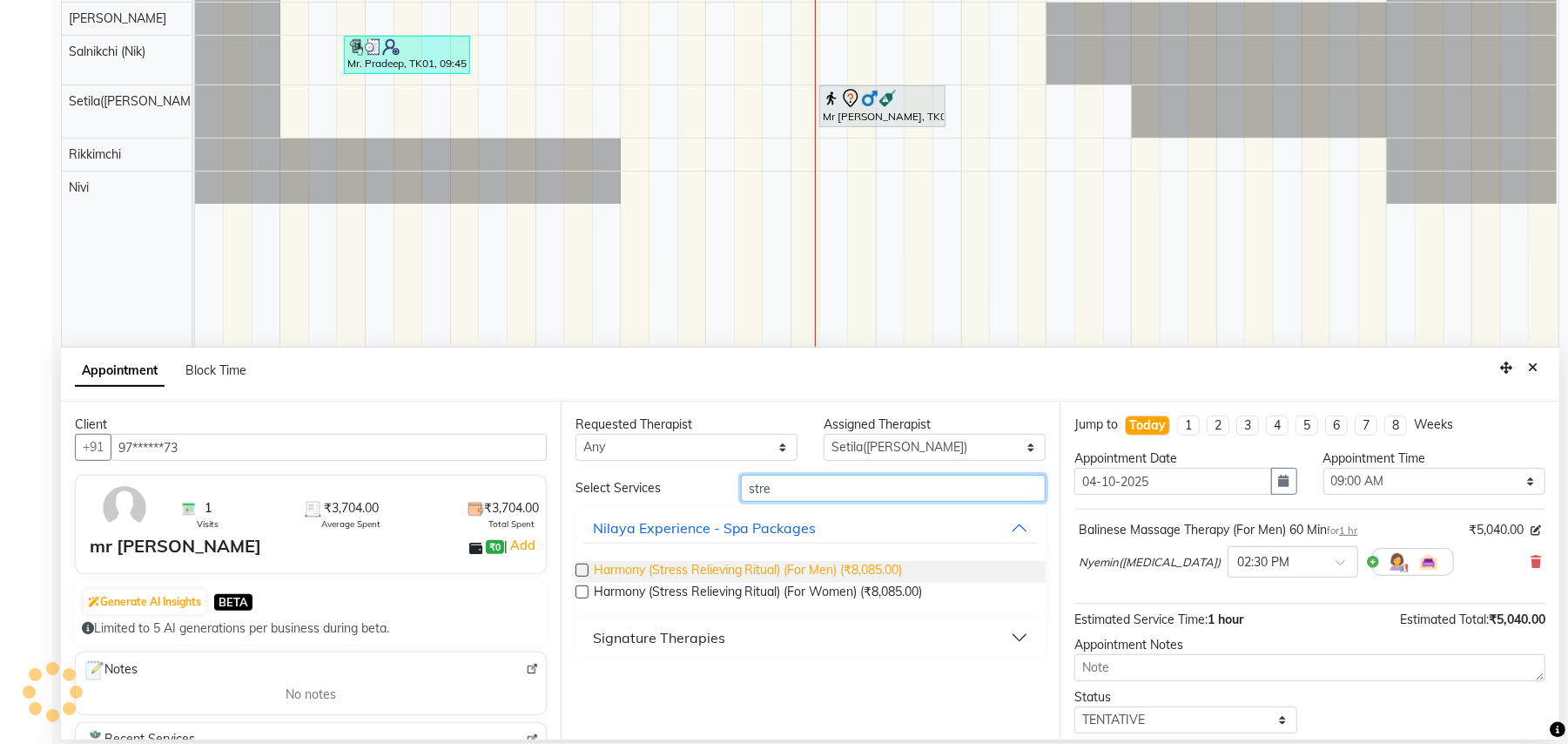
type input "stre"
click at [779, 570] on span "Harmony (Stress Relieving Ritual) (For Men) (₹8,085.00)" at bounding box center [749, 572] width 309 height 22
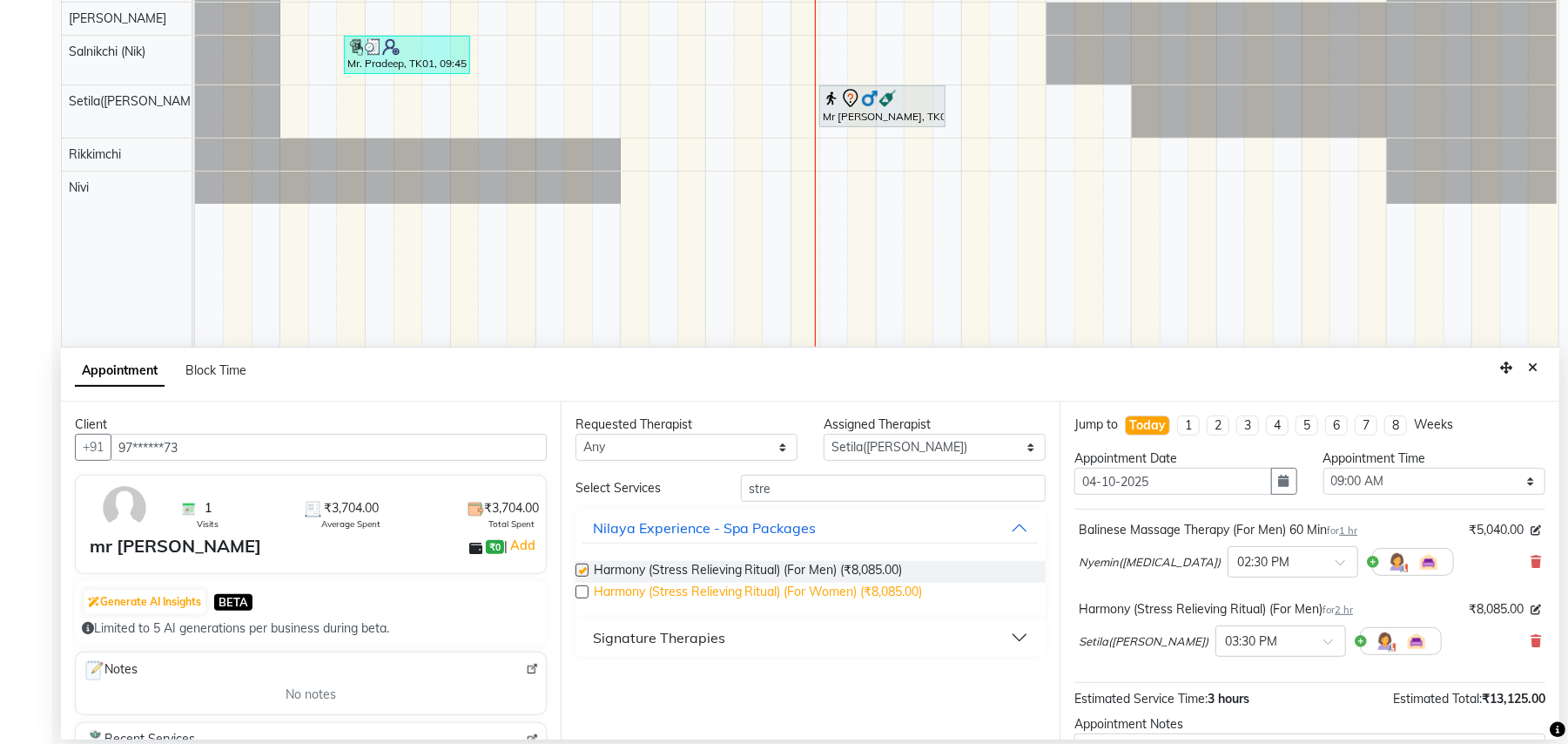
checkbox input "false"
click at [1250, 642] on div at bounding box center [1280, 640] width 128 height 18
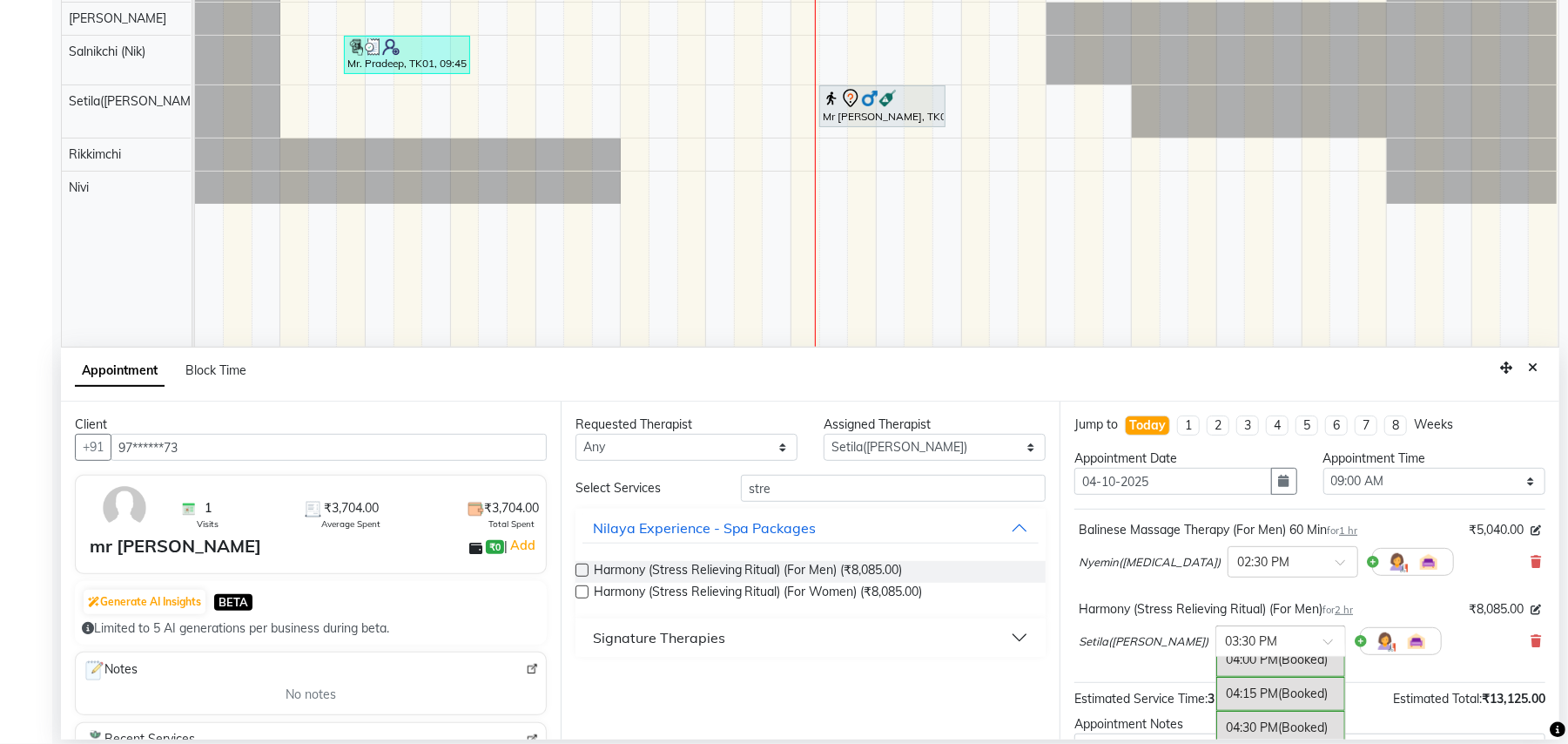
scroll to position [725, 0]
click at [1216, 663] on div "02:30 PM" at bounding box center [1280, 656] width 128 height 32
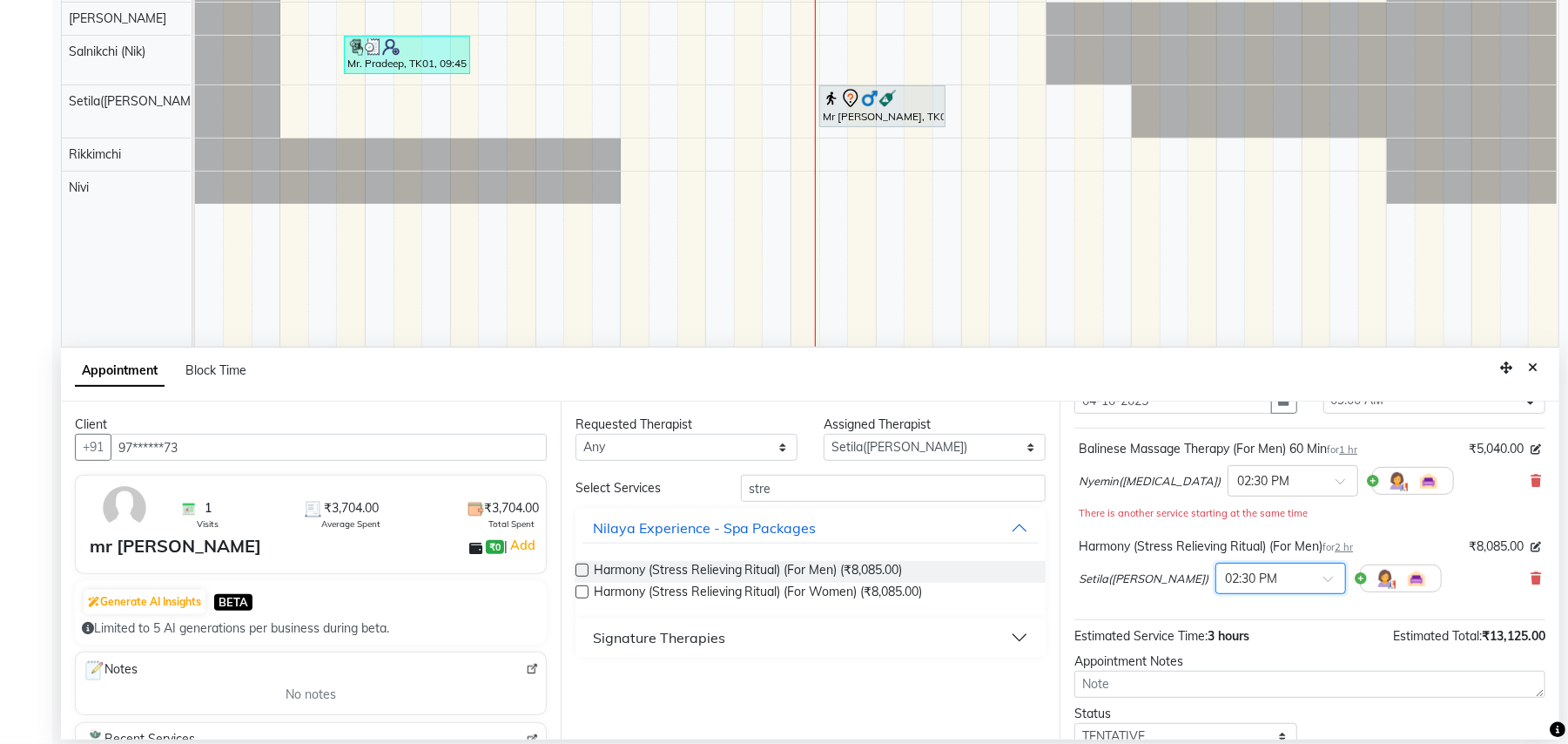
scroll to position [203, 0]
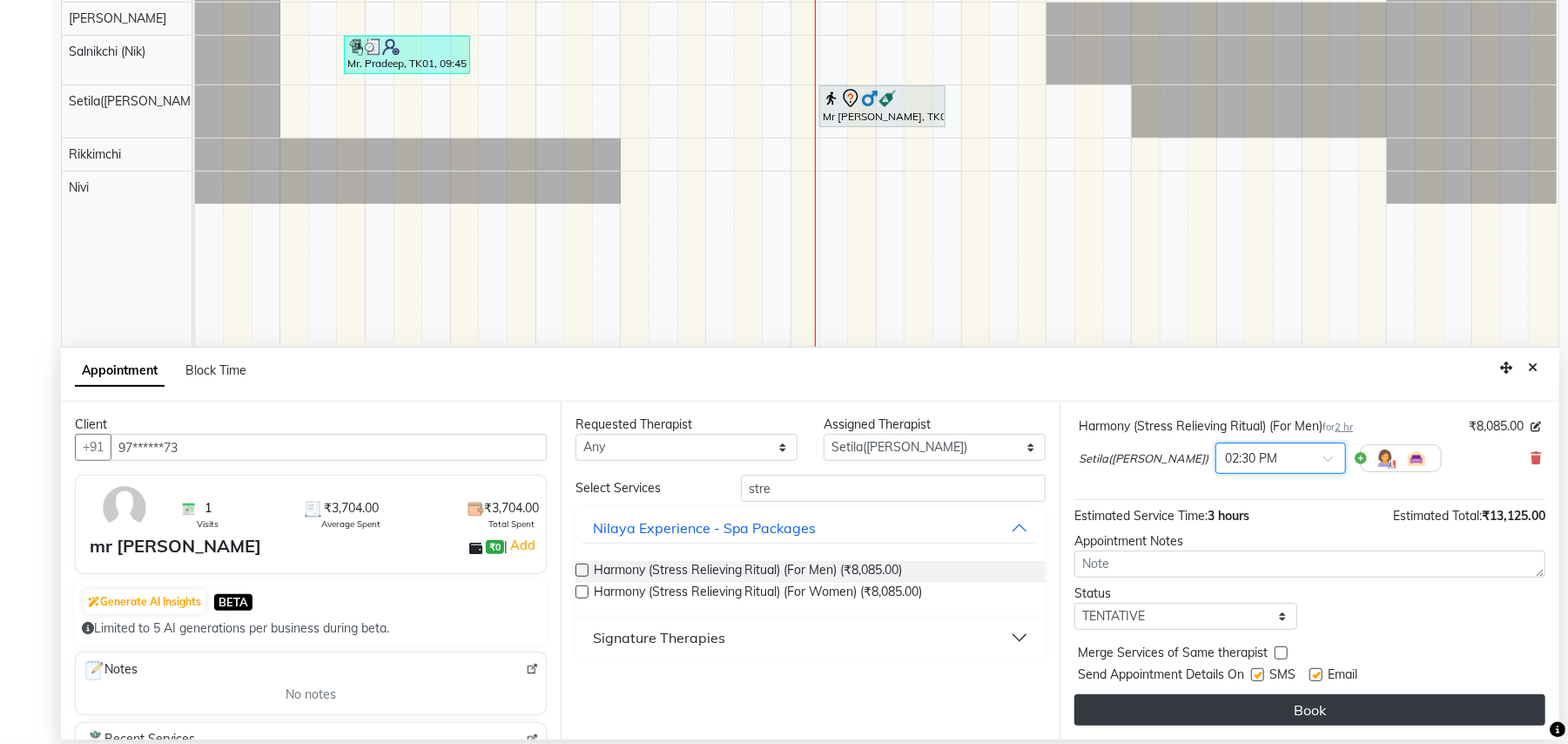
click at [1230, 721] on button "Book" at bounding box center [1310, 709] width 471 height 31
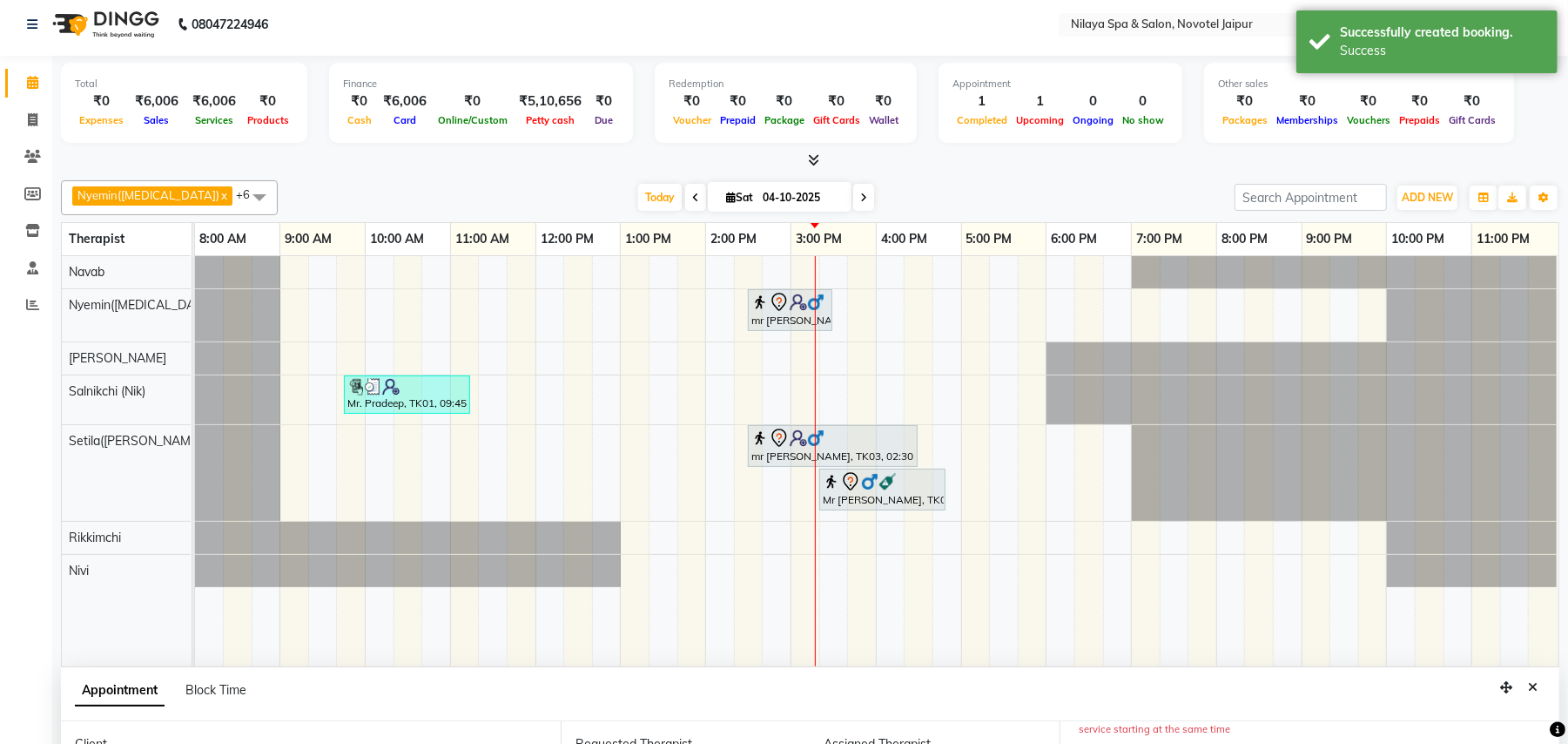
scroll to position [0, 0]
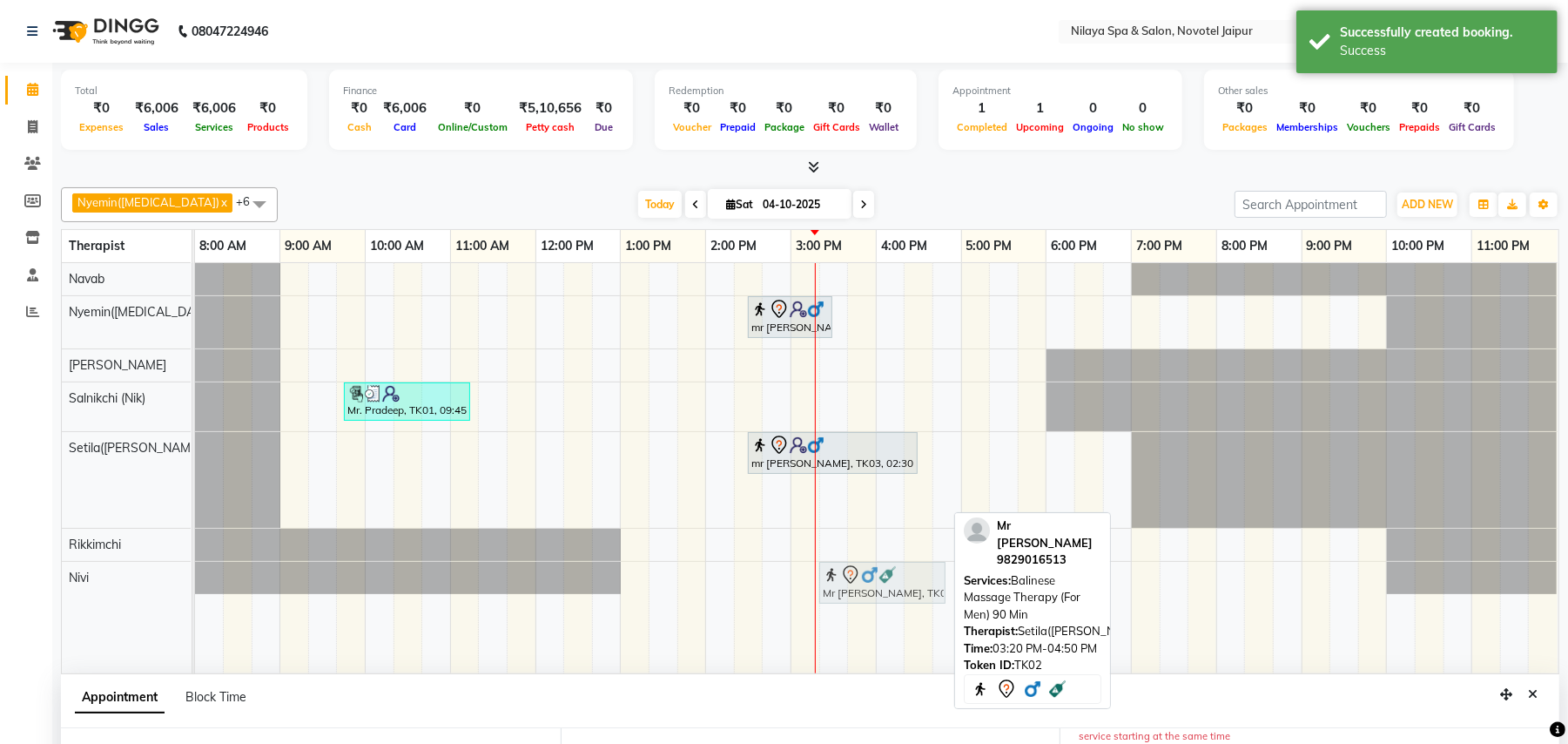
drag, startPoint x: 866, startPoint y: 500, endPoint x: 861, endPoint y: 569, distance: 69.2
click at [861, 569] on tbody "mr [PERSON_NAME], TK03, 02:30 PM-03:30 PM, Balinese Massage Therapy (For Men) 6…" at bounding box center [876, 428] width 1363 height 331
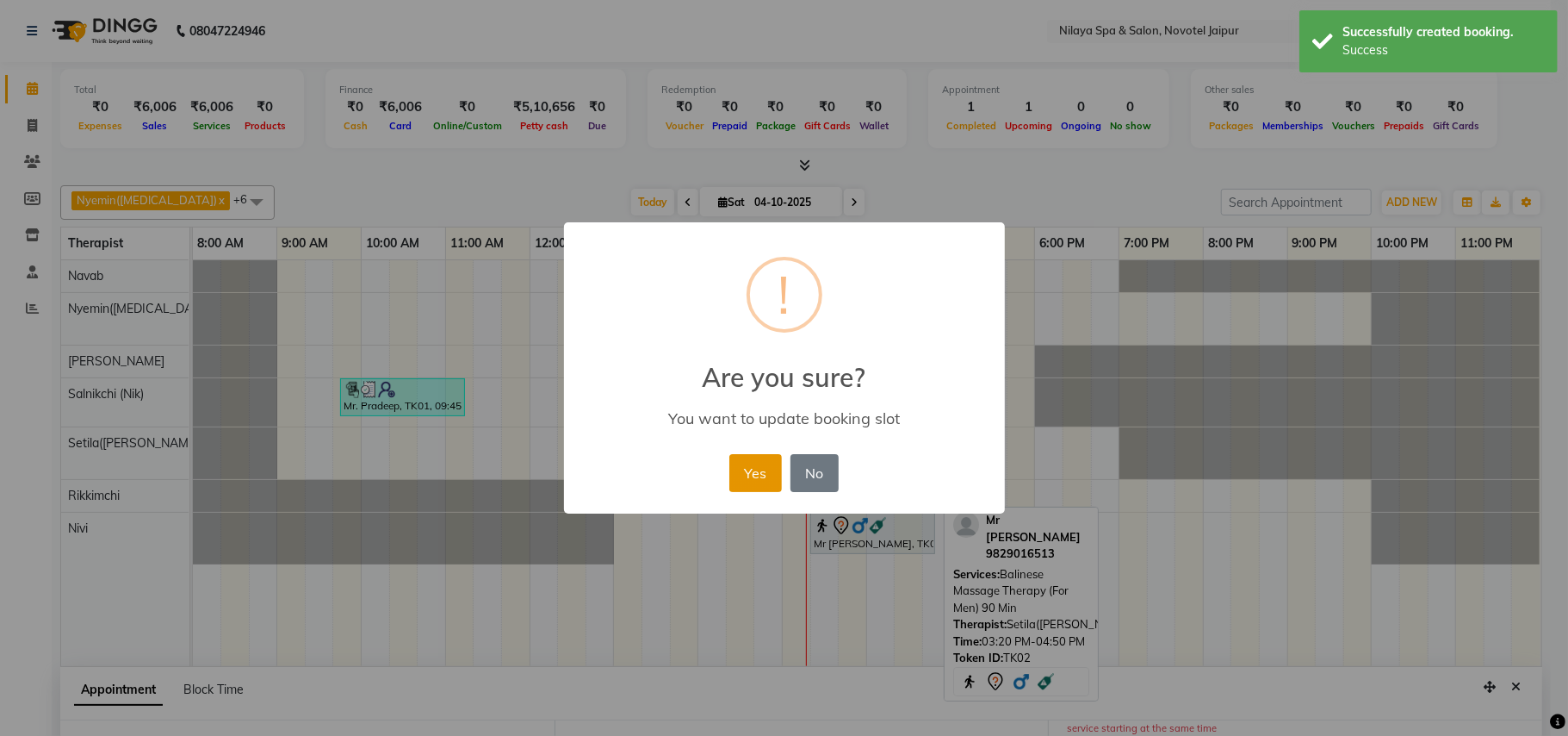
click at [739, 476] on button "Yes" at bounding box center [755, 473] width 53 height 38
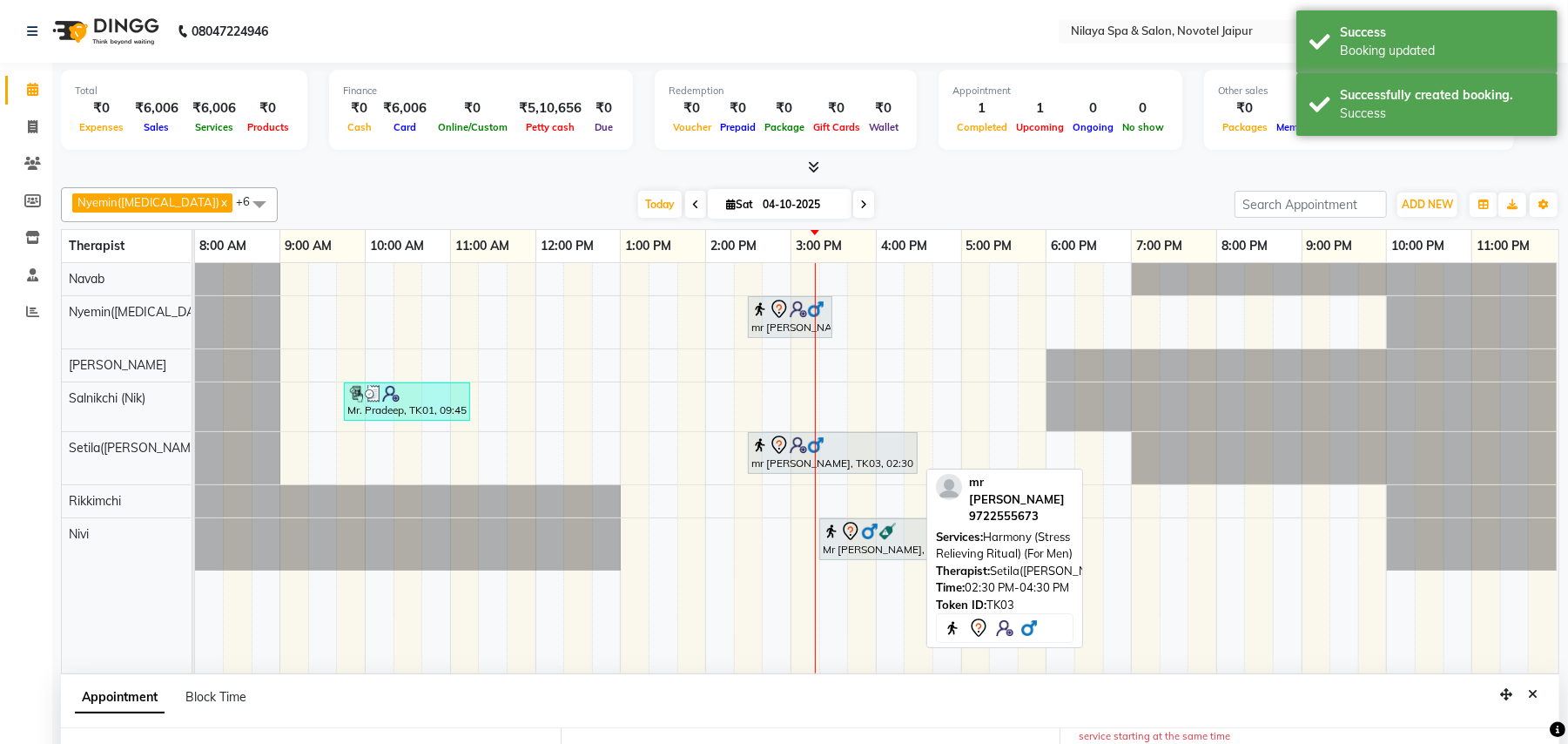
click at [782, 440] on icon at bounding box center [779, 444] width 14 height 18
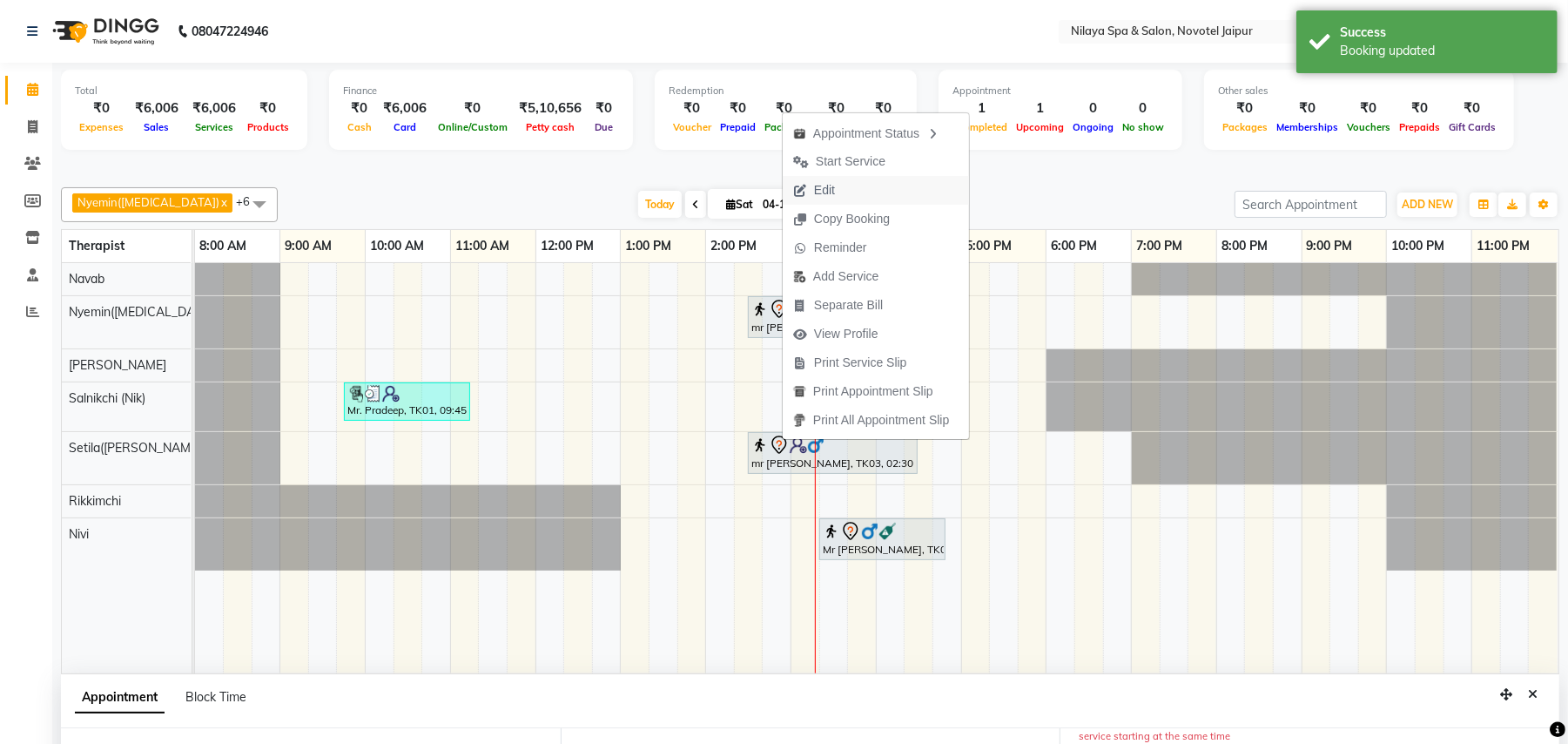
click at [843, 196] on span "Edit" at bounding box center [813, 190] width 63 height 29
select select "tentative"
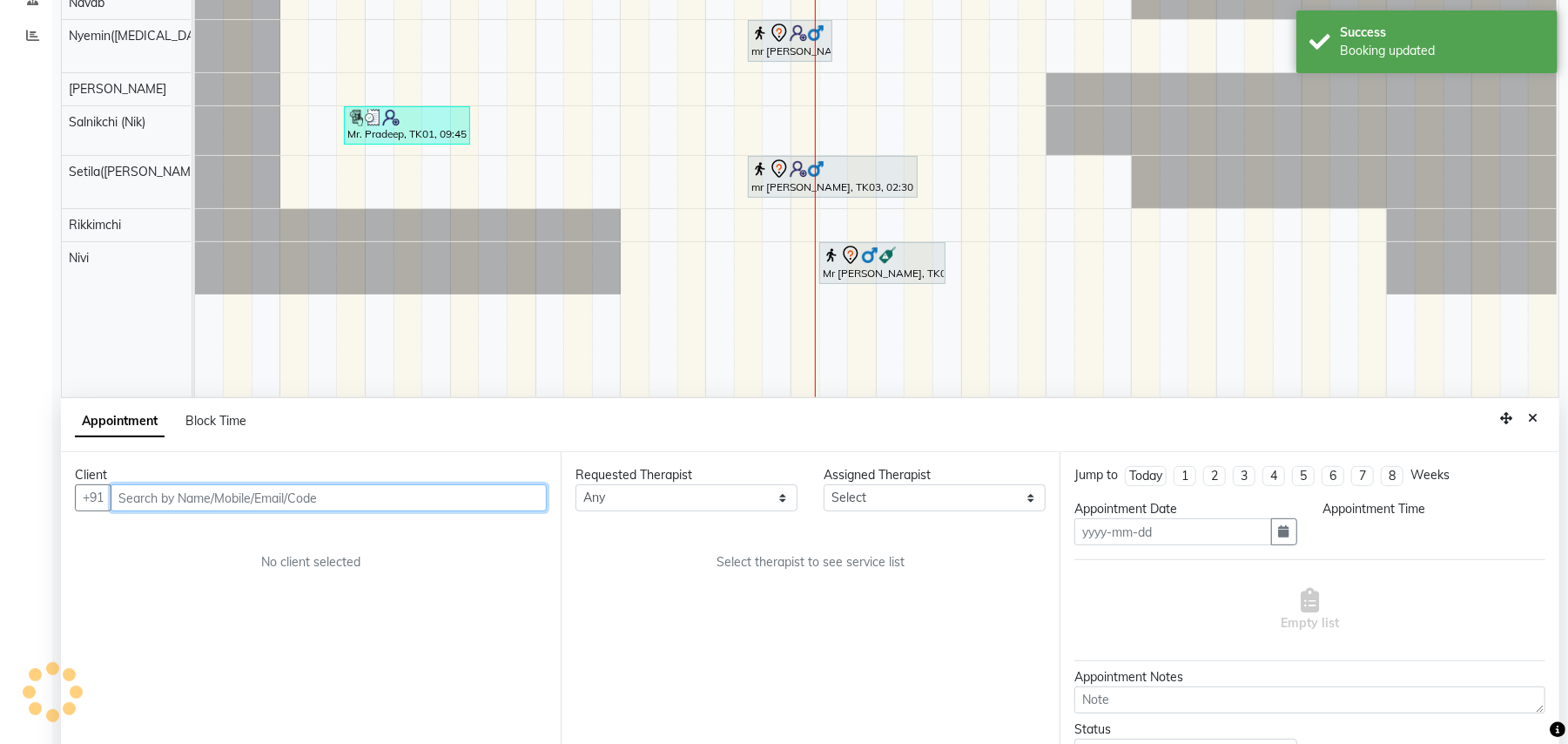
type input "04-10-2025"
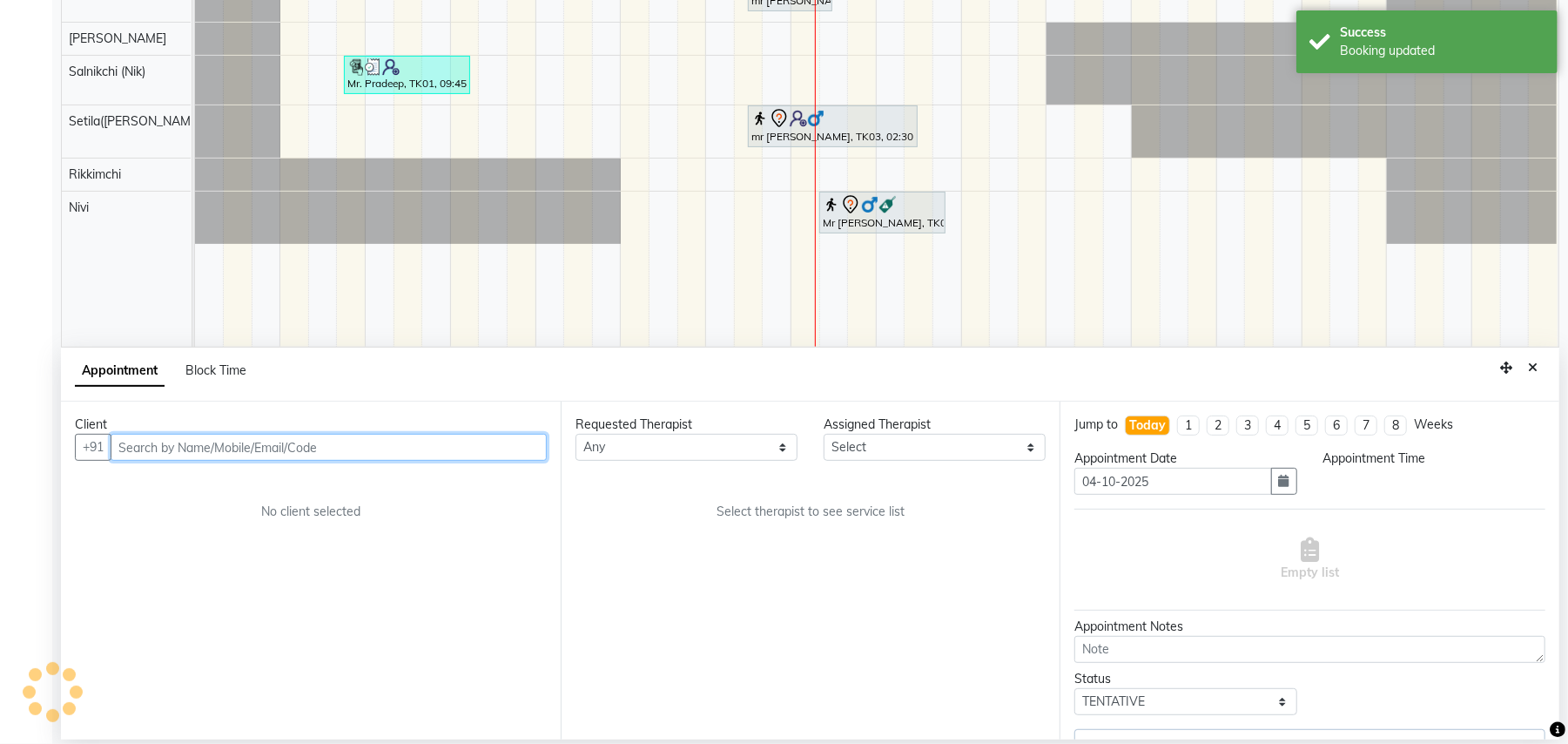
select select "77567"
select select "870"
select select "4120"
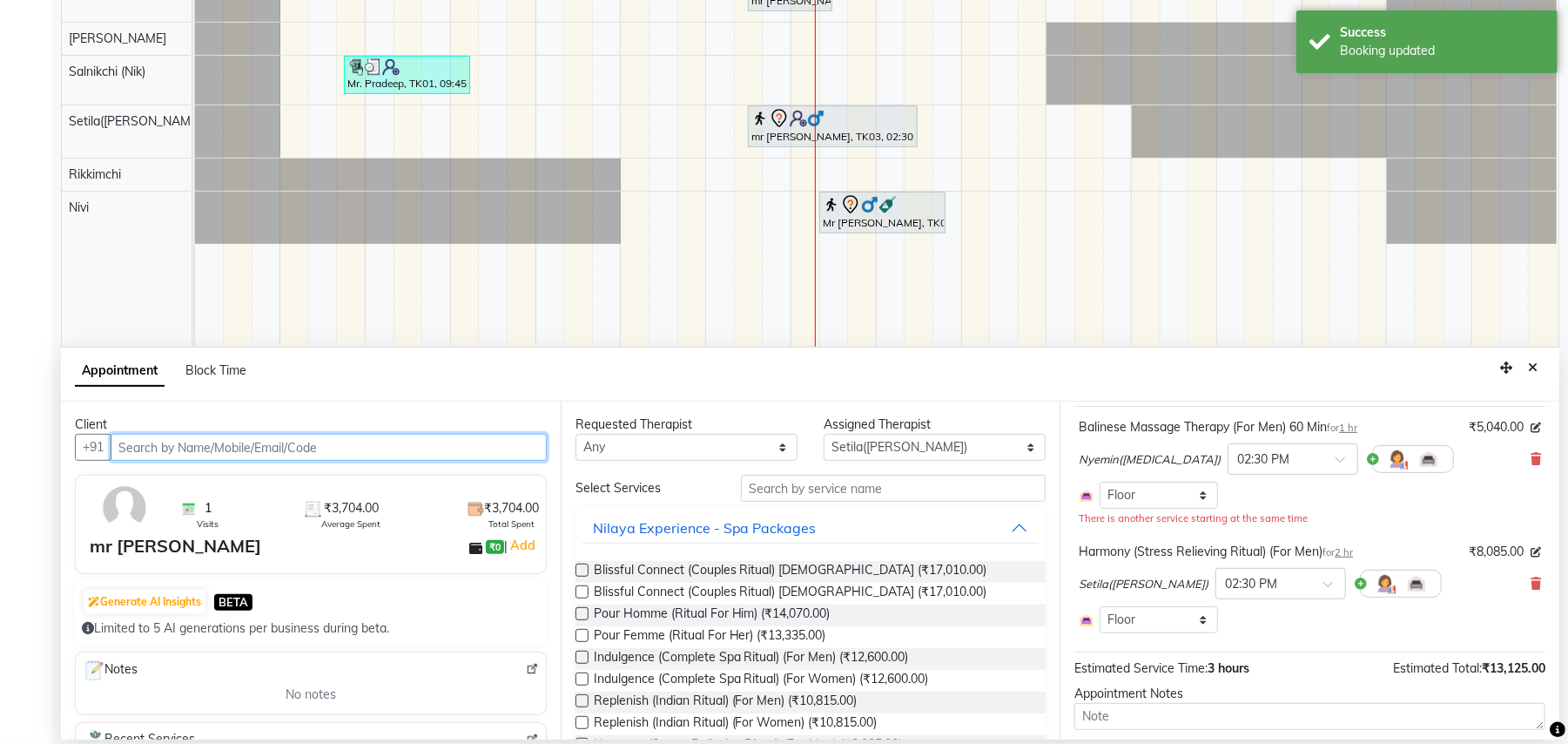
scroll to position [207, 0]
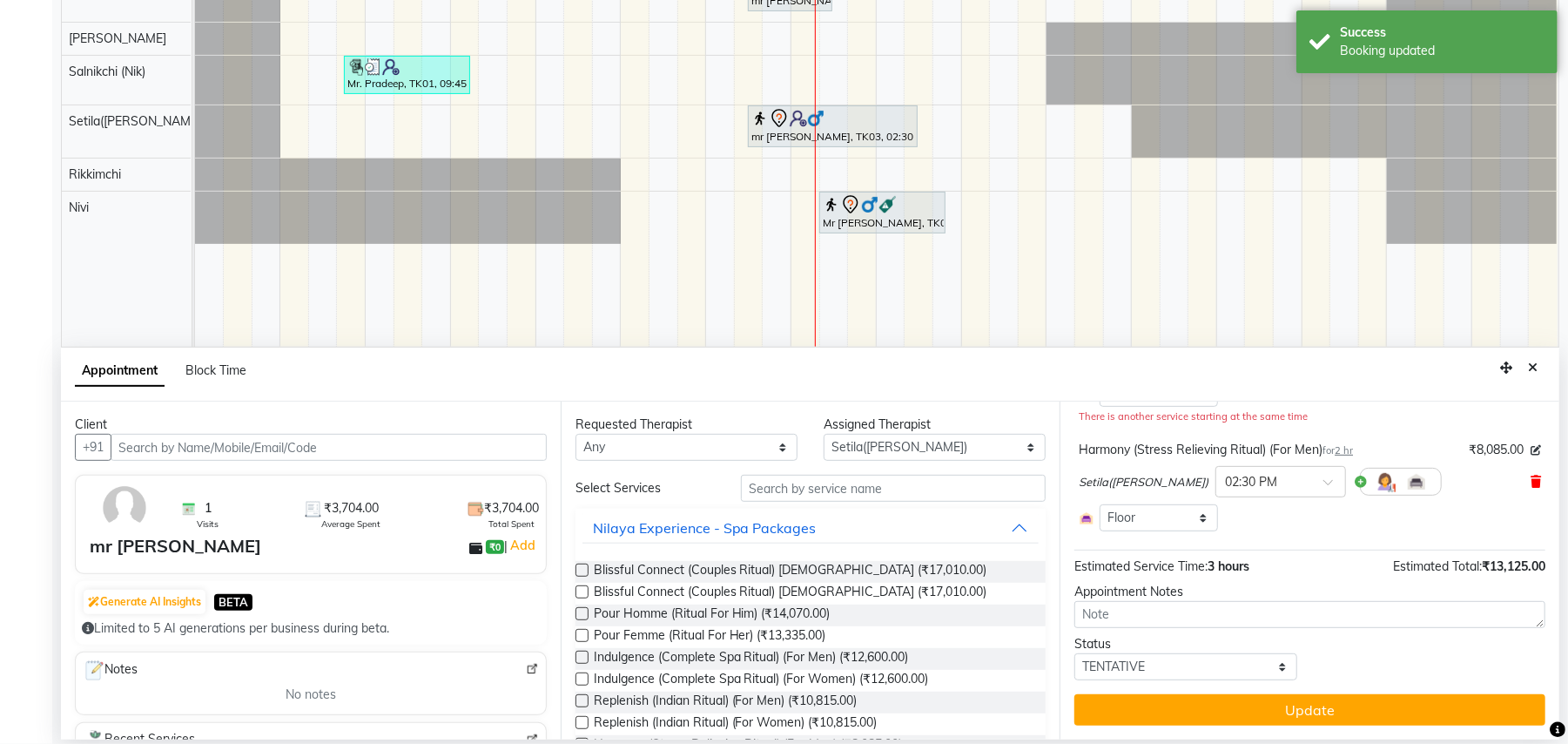
click at [1531, 472] on span at bounding box center [1536, 481] width 11 height 18
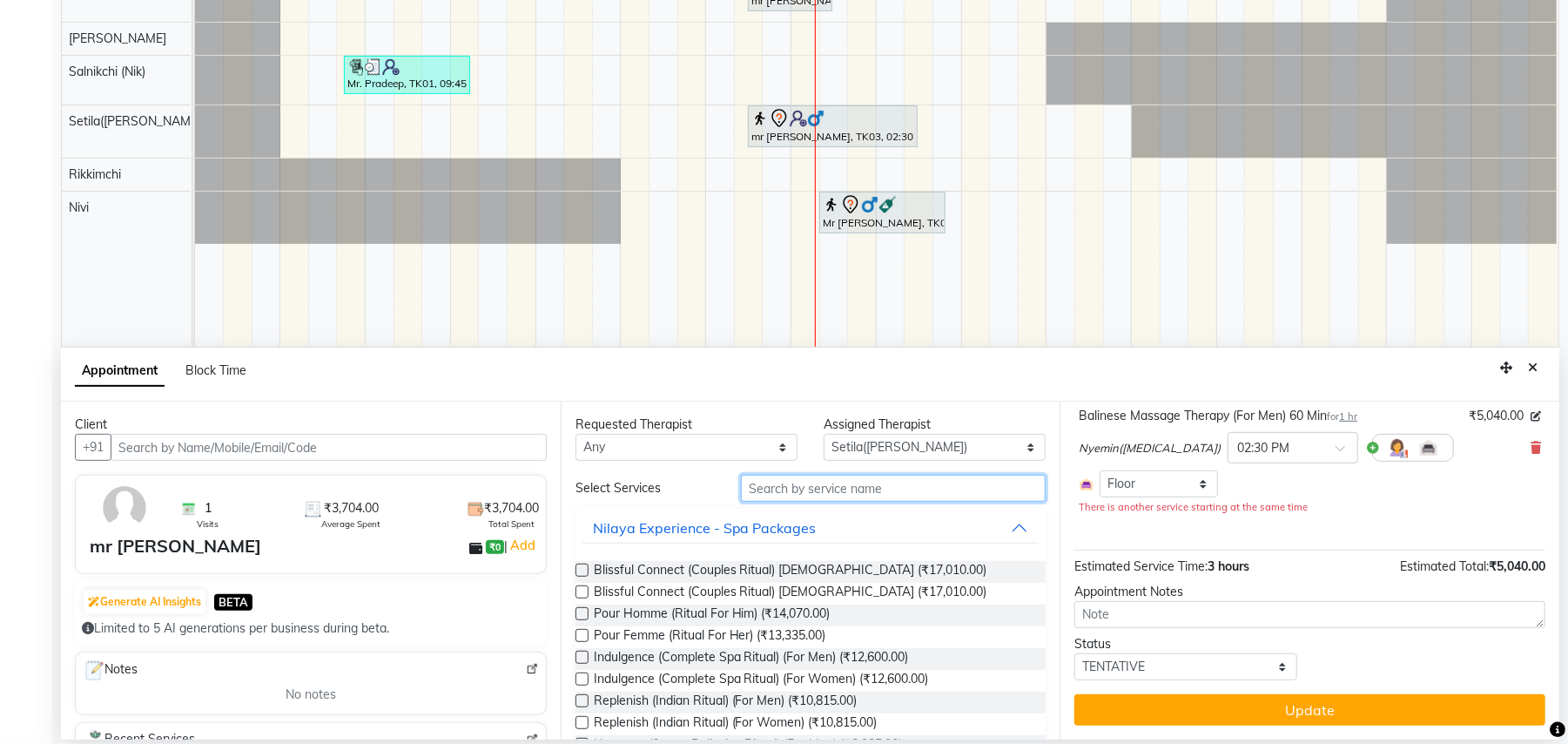
click at [872, 490] on input "text" at bounding box center [893, 488] width 304 height 27
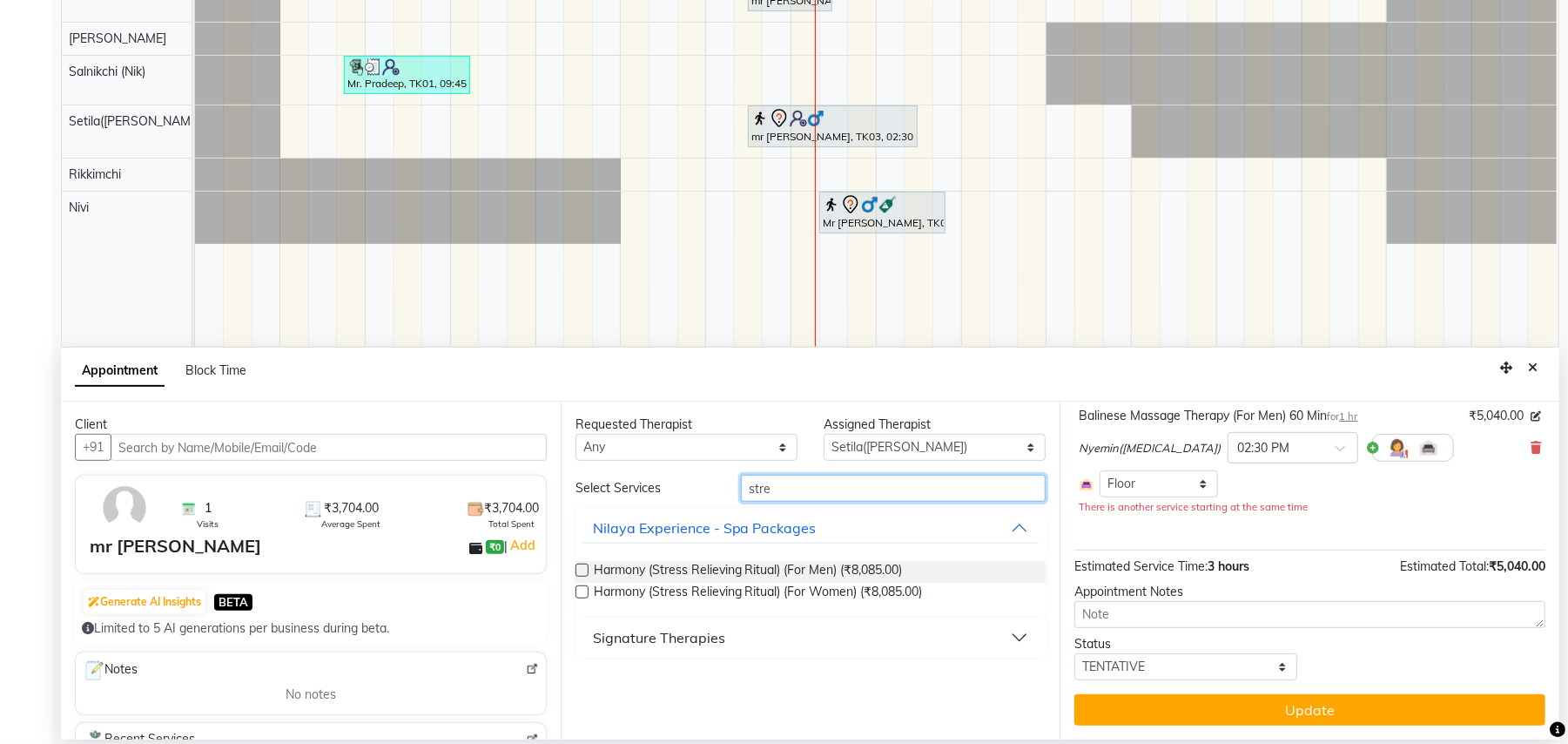
type input "stre"
click at [791, 631] on button "Signature Therapies" at bounding box center [811, 638] width 457 height 31
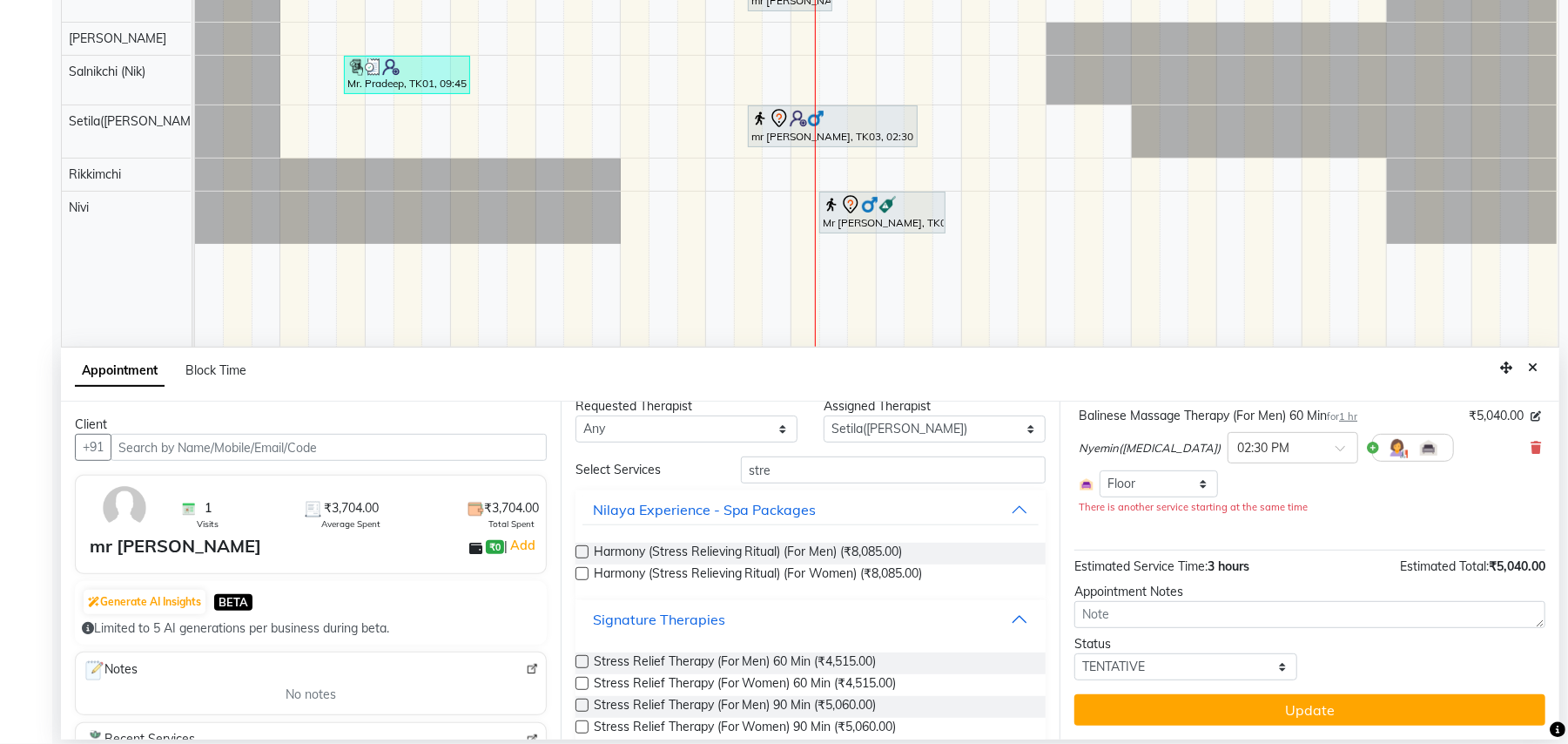
scroll to position [46, 0]
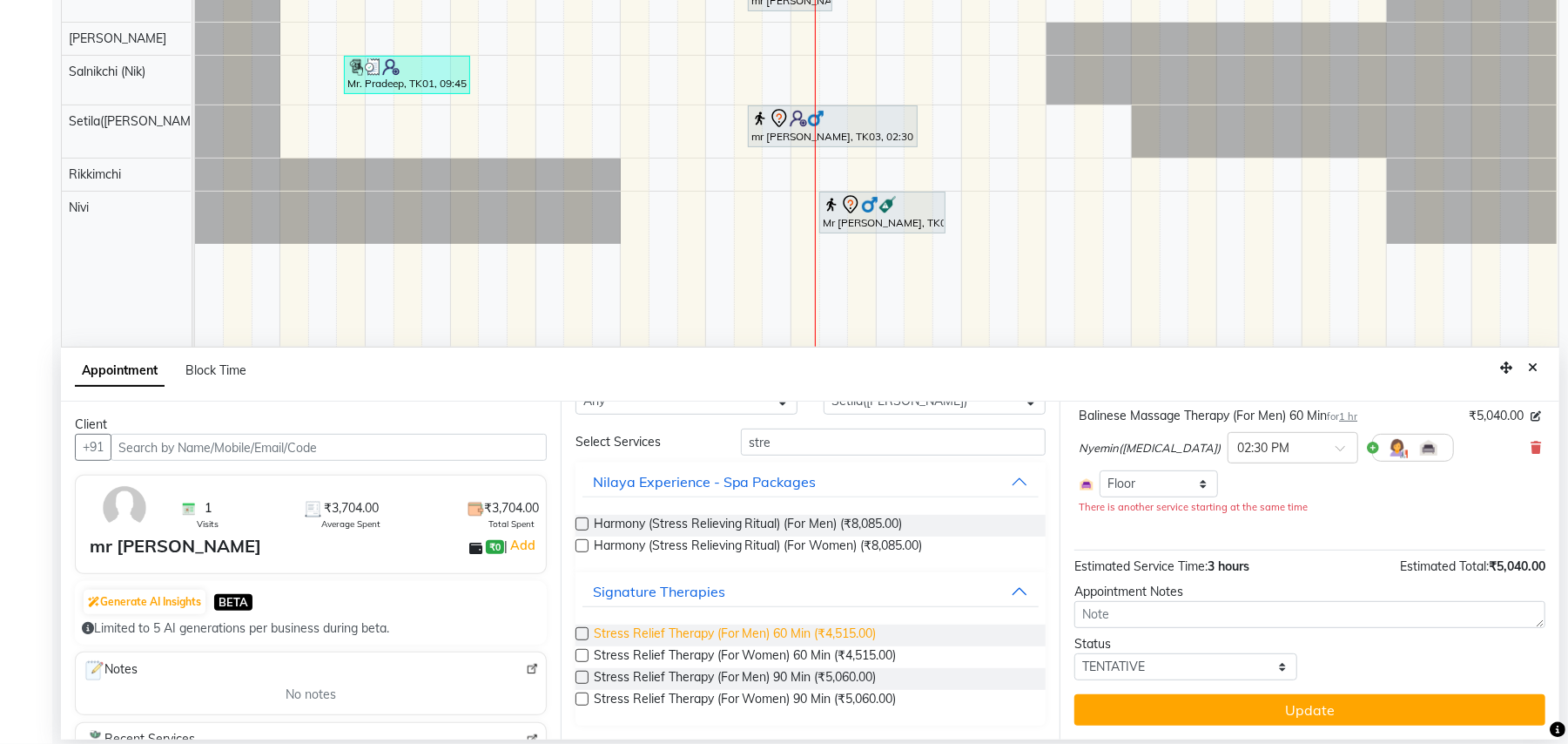
click at [813, 641] on span "Stress Relief Therapy (For Men) 60 Min (₹4,515.00)" at bounding box center [735, 635] width 283 height 22
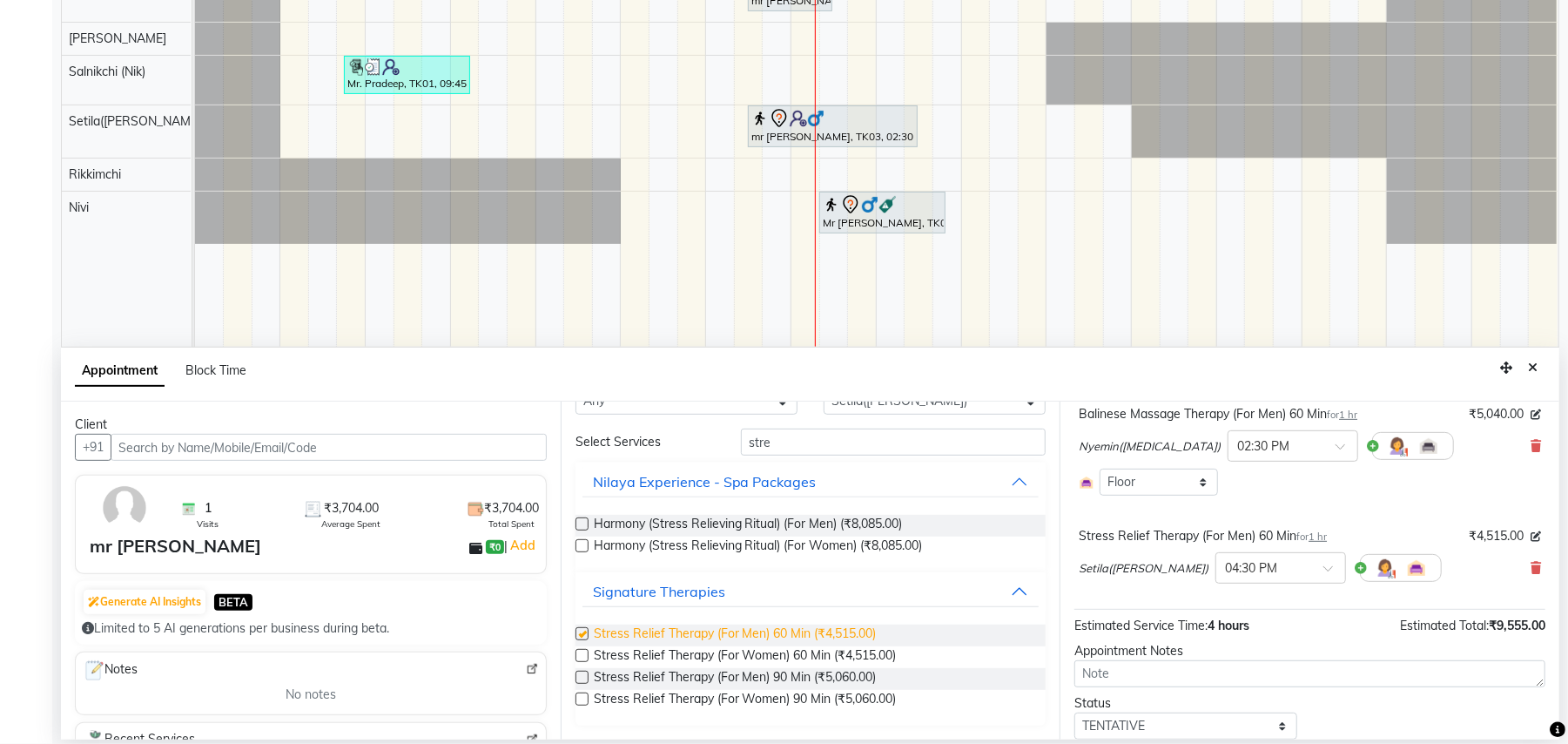
scroll to position [178, 0]
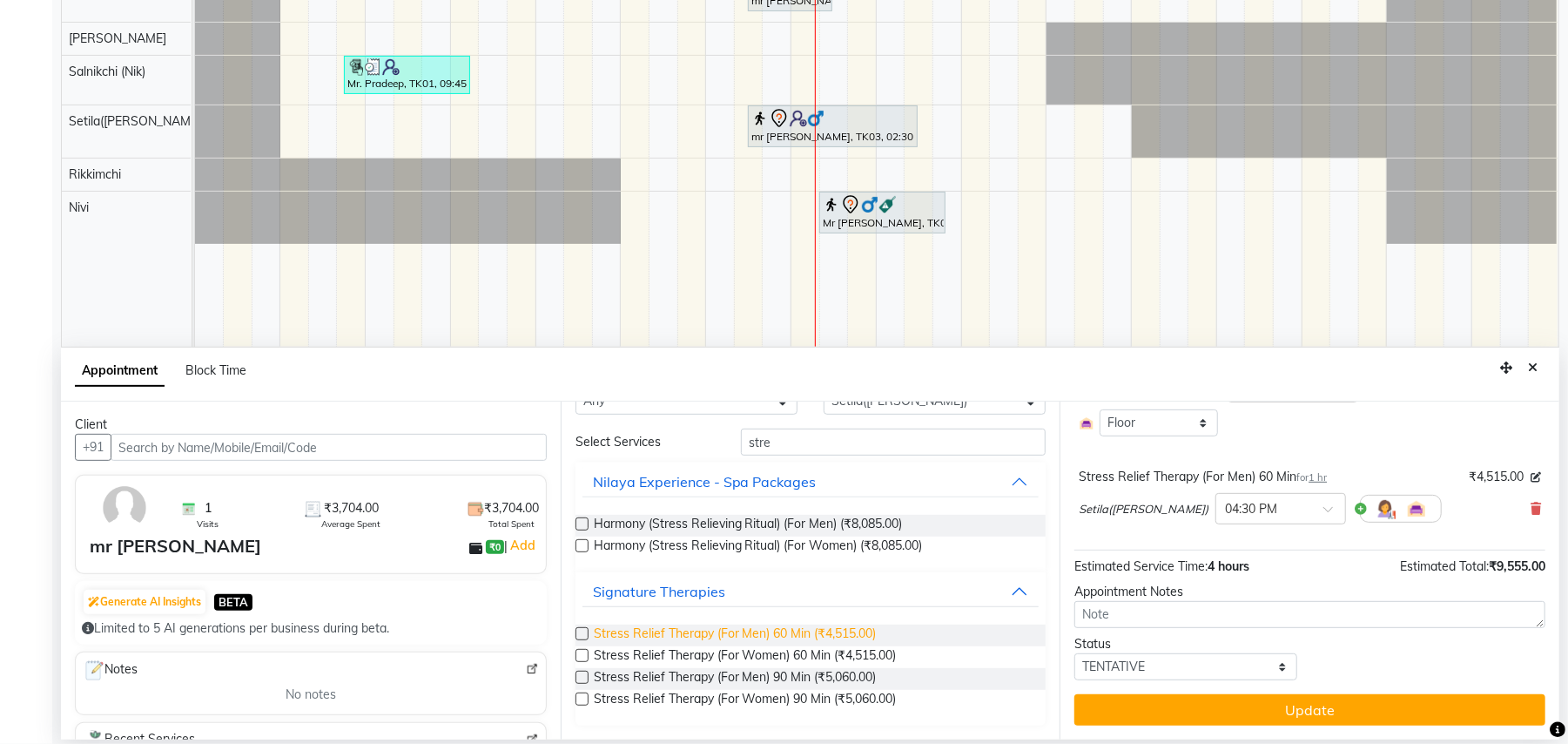
checkbox input "false"
click at [1324, 512] on span at bounding box center [1334, 514] width 22 height 18
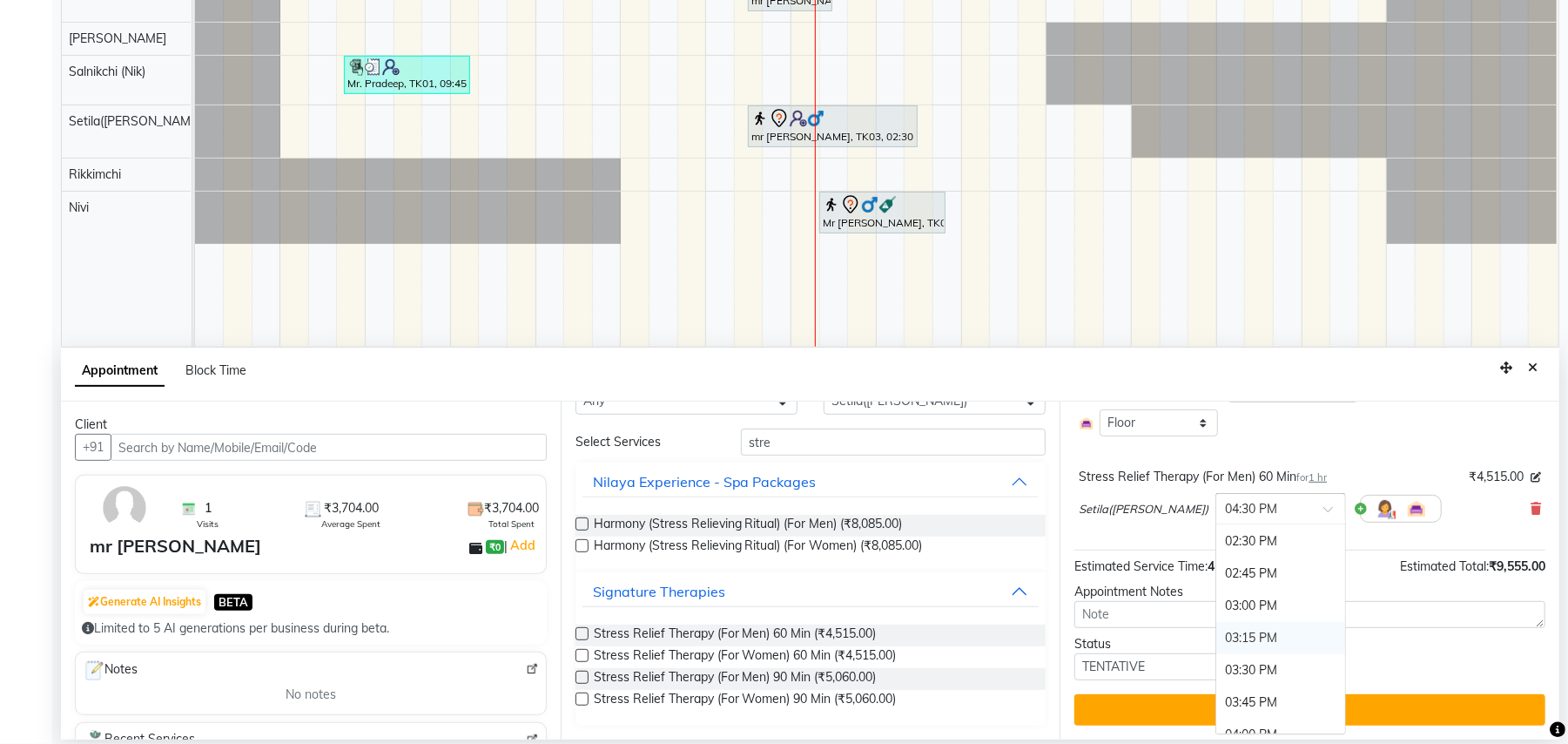
scroll to position [695, 0]
click at [1216, 549] on div "02:30 PM" at bounding box center [1280, 554] width 128 height 32
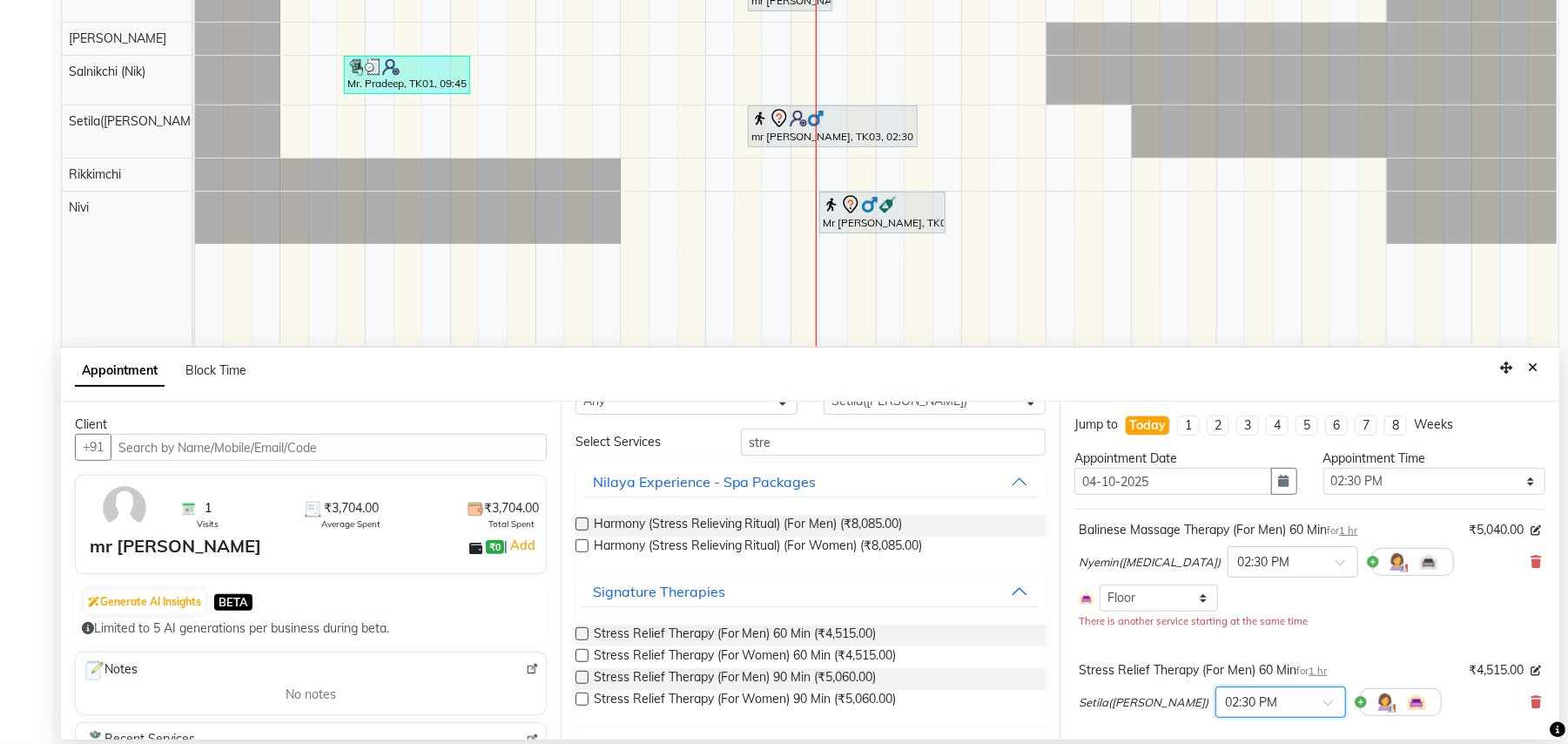
scroll to position [0, 0]
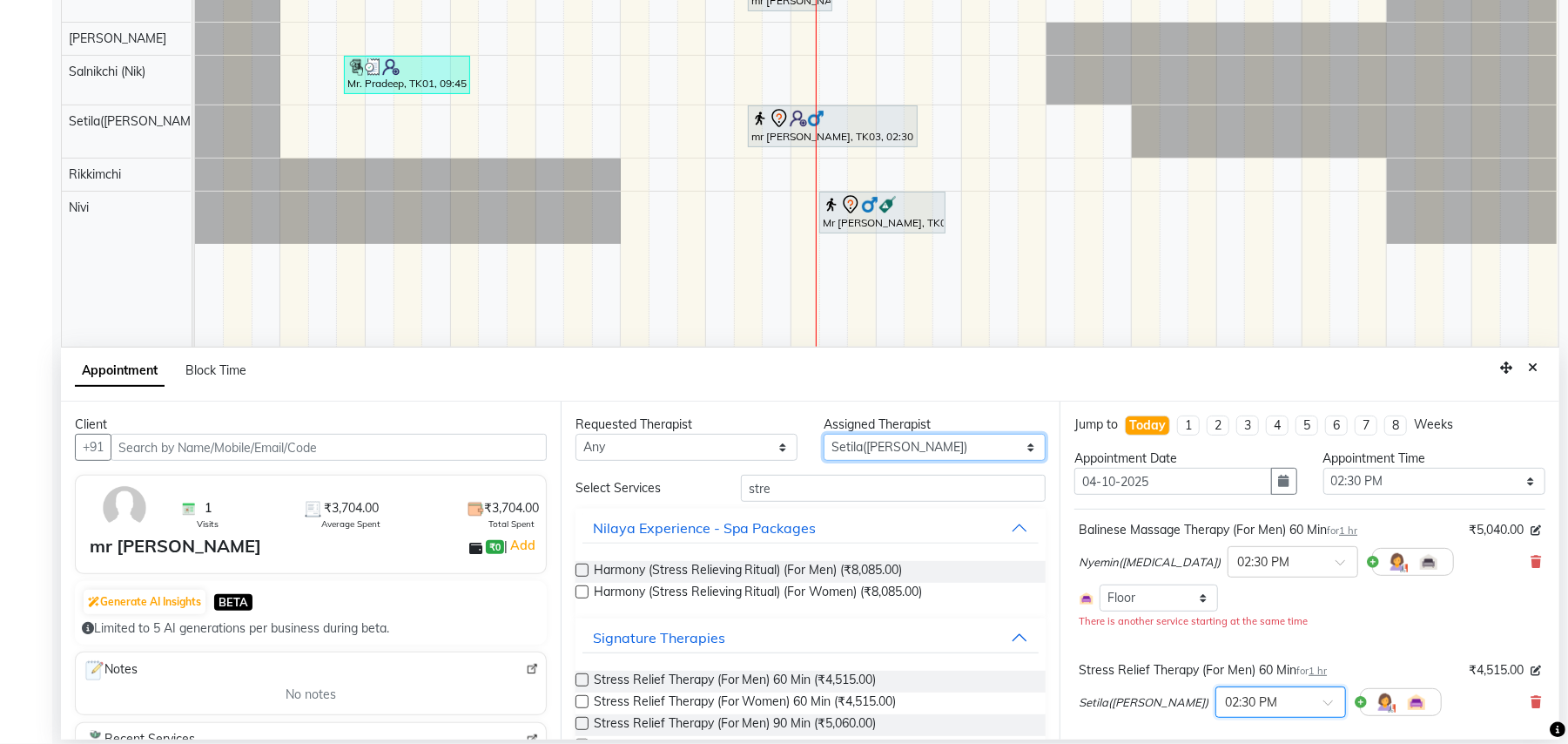
click at [989, 440] on select "Select [PERSON_NAME]([MEDICAL_DATA]) [PERSON_NAME] Rikkimchi [PERSON_NAME] Saln…" at bounding box center [935, 447] width 222 height 27
select select "82558"
click at [824, 435] on select "Select [PERSON_NAME]([MEDICAL_DATA]) [PERSON_NAME] Rikkimchi [PERSON_NAME] Saln…" at bounding box center [935, 447] width 222 height 27
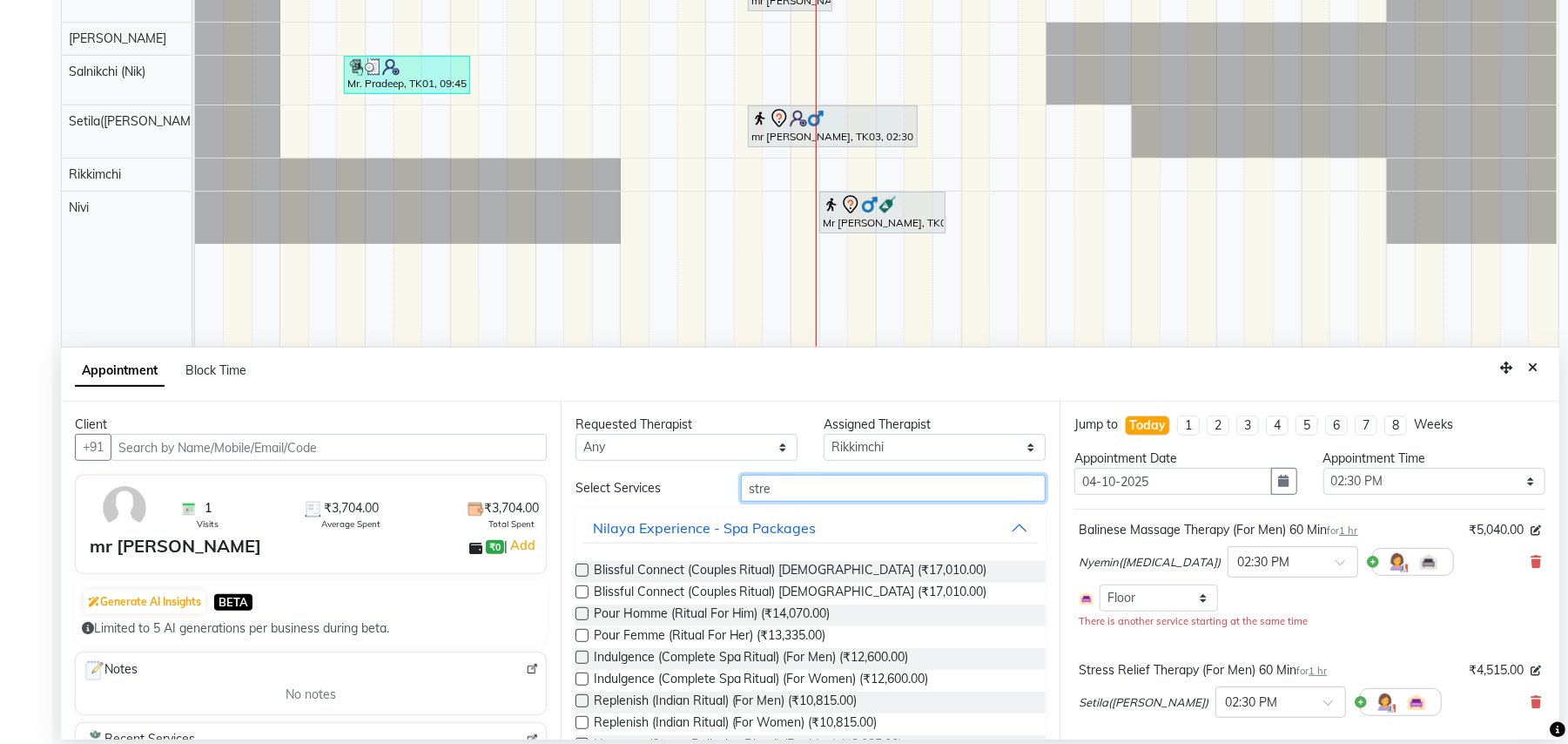
drag, startPoint x: 799, startPoint y: 496, endPoint x: 727, endPoint y: 493, distance: 72.1
click at [728, 493] on div "stre" at bounding box center [894, 488] width 331 height 27
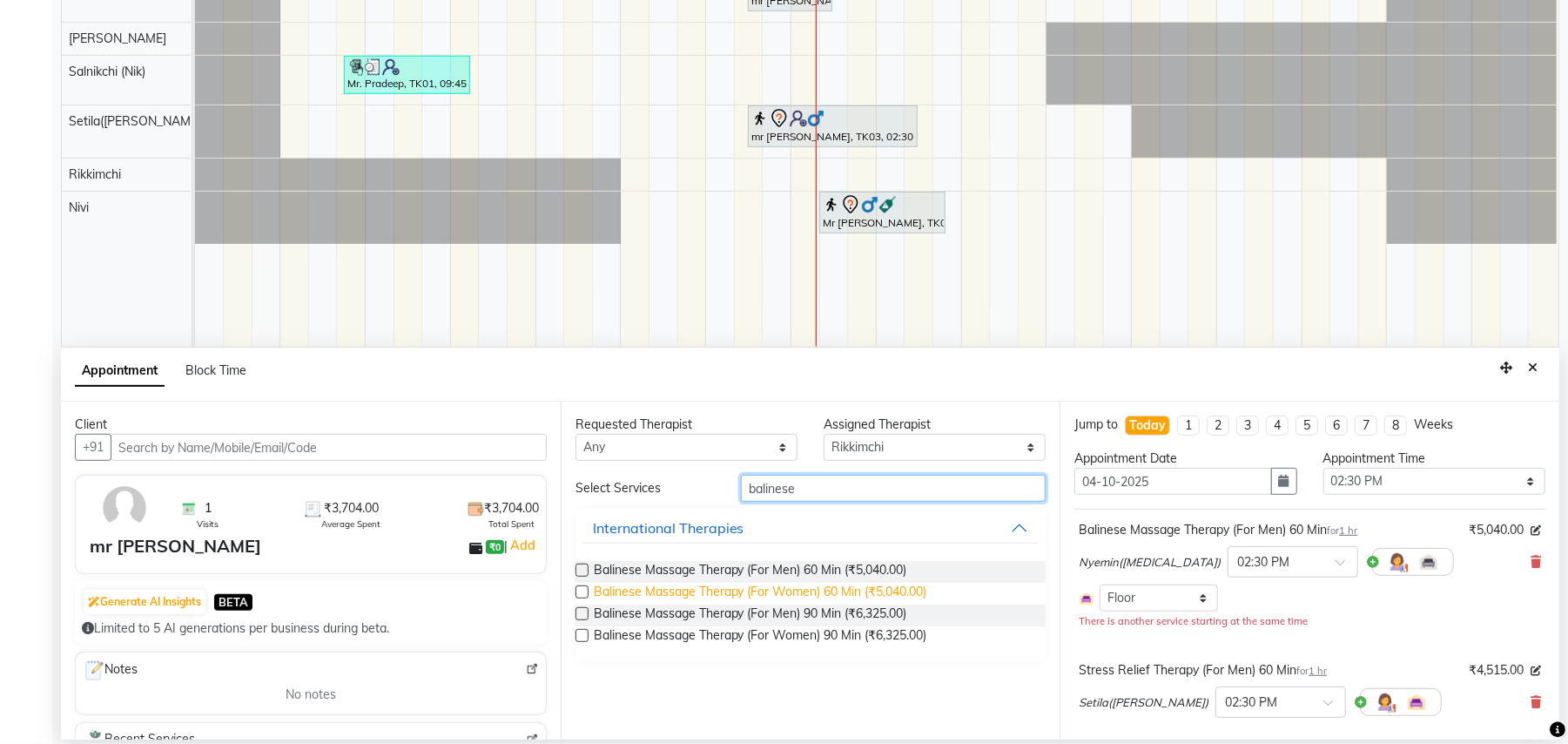
type input "balinese"
click at [813, 596] on span "Balinese Massage Therapy (For Women) 60 Min (₹5,040.00)" at bounding box center [760, 593] width 333 height 22
checkbox input "false"
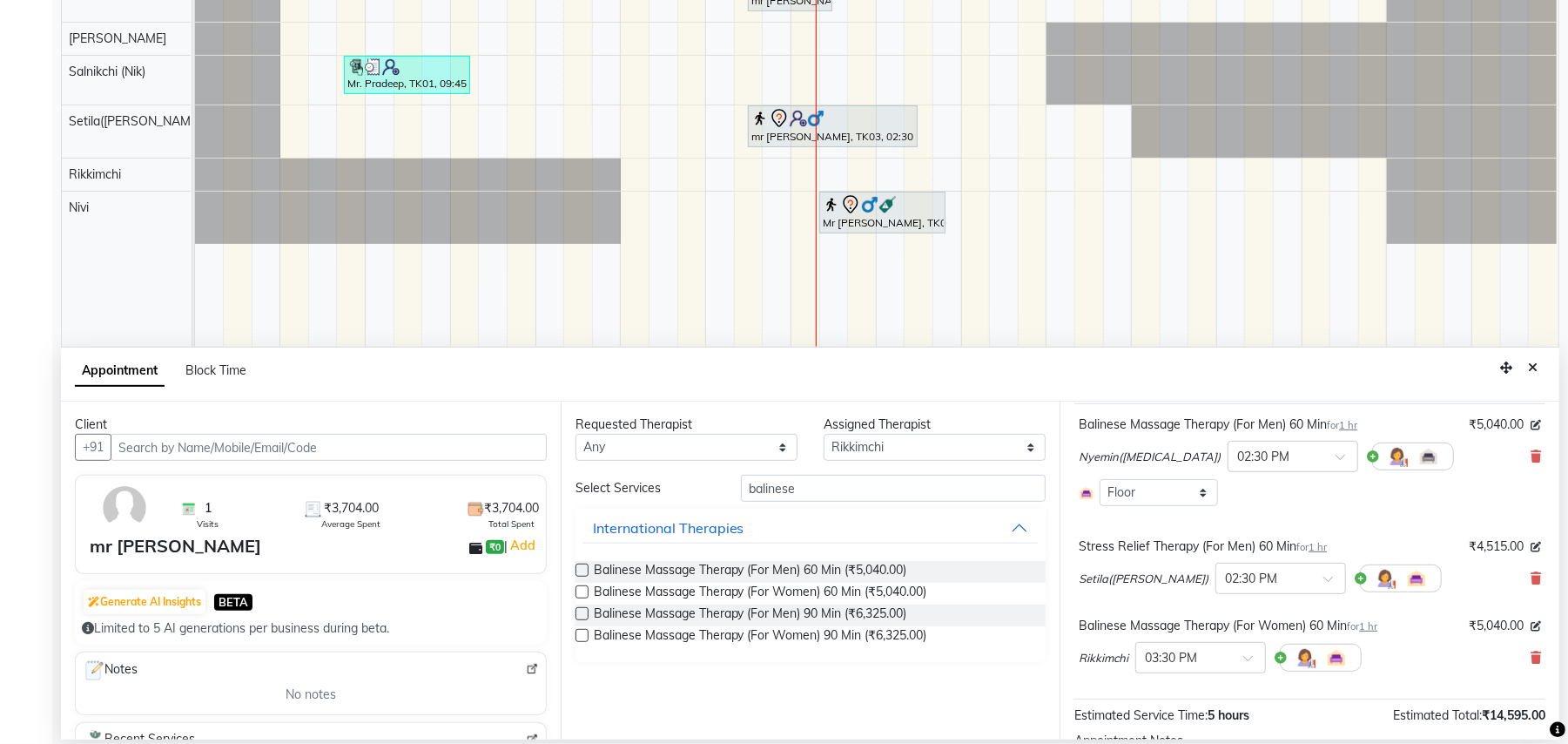
scroll to position [256, 0]
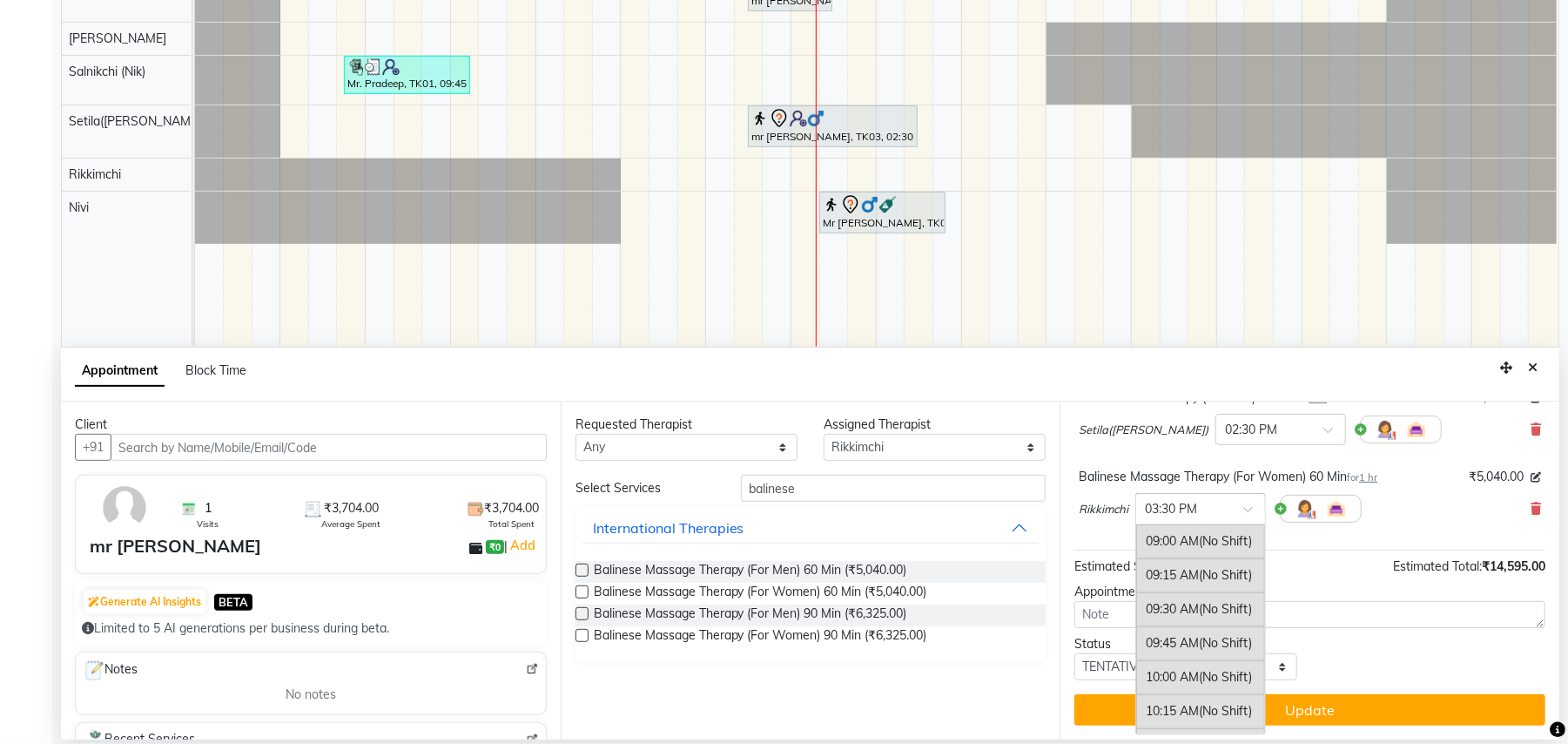
click at [1244, 501] on div at bounding box center [1200, 507] width 128 height 18
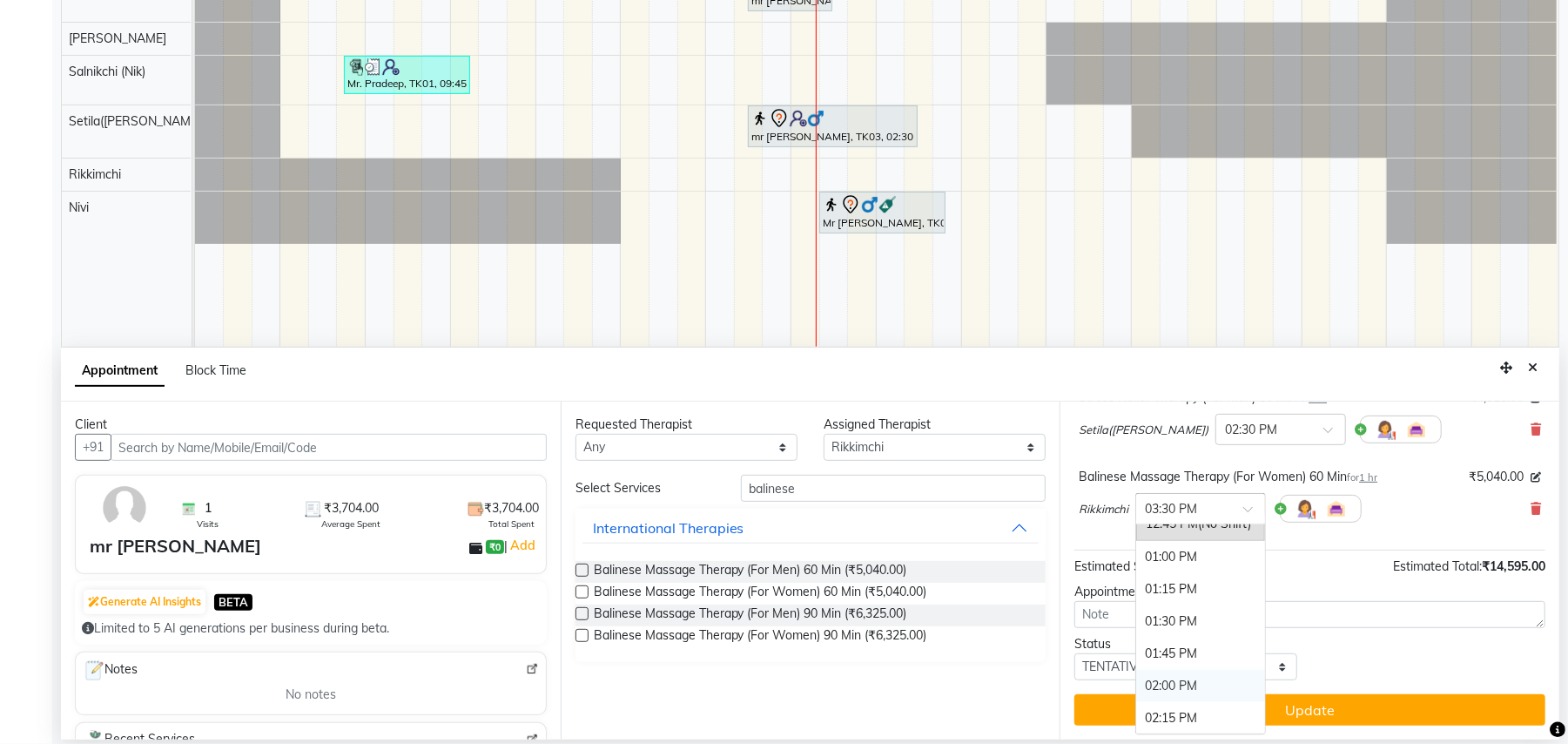
scroll to position [554, 0]
click at [1198, 727] on div "02:30 PM" at bounding box center [1200, 723] width 128 height 32
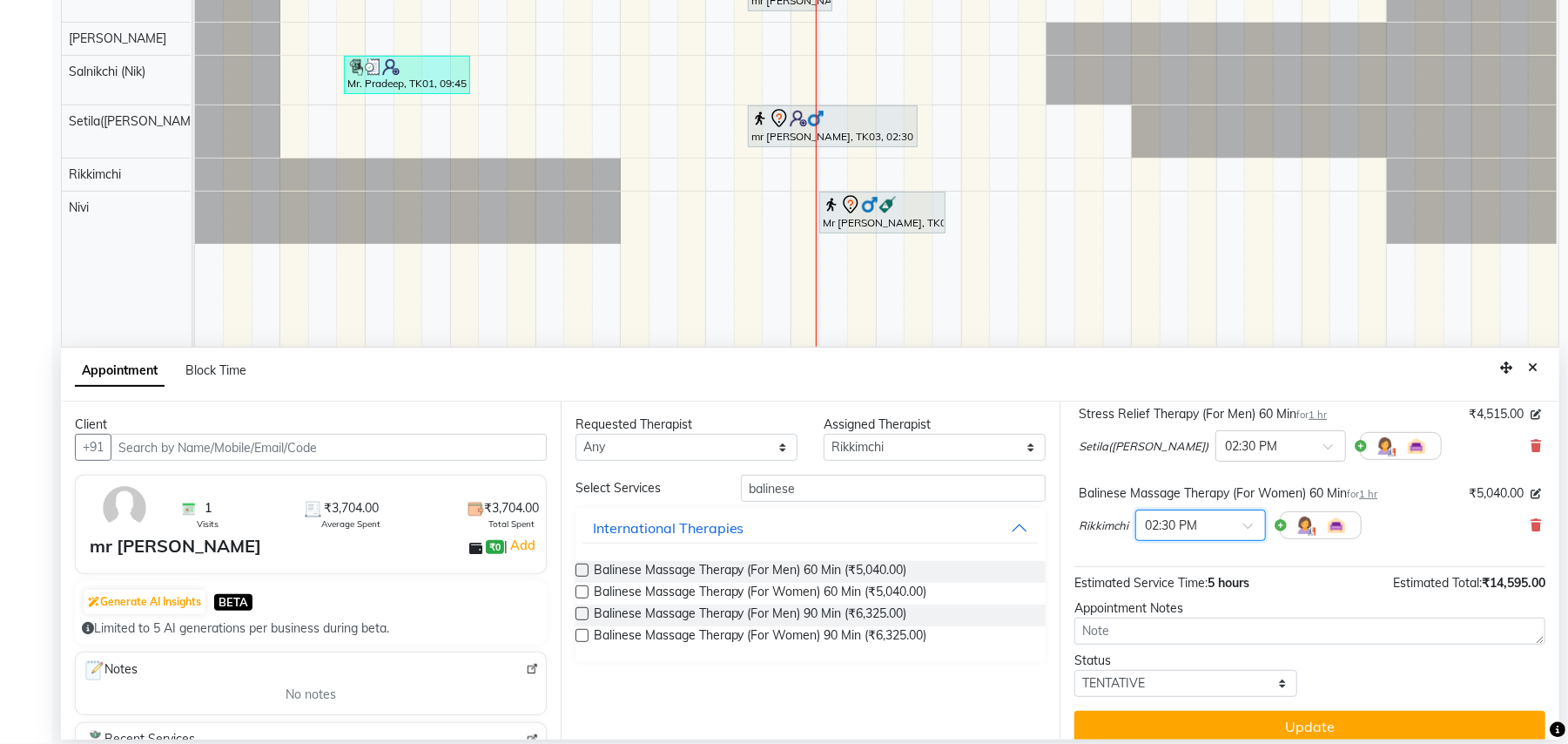
scroll to position [275, 0]
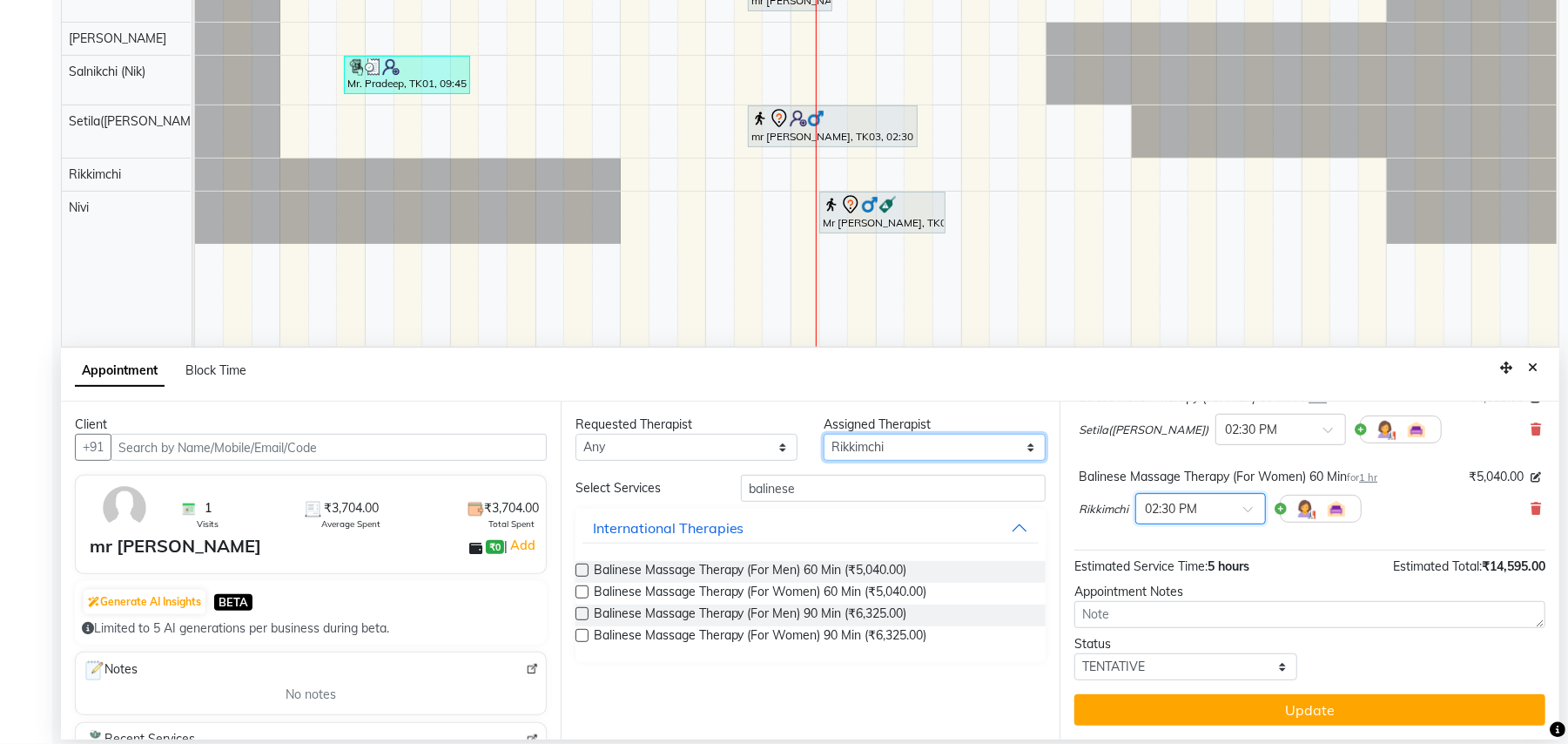
click at [1029, 444] on select "Select [PERSON_NAME]([MEDICAL_DATA]) [PERSON_NAME] Rikkimchi [PERSON_NAME] Saln…" at bounding box center [935, 447] width 222 height 27
select select "80377"
click at [824, 435] on select "Select [PERSON_NAME]([MEDICAL_DATA]) [PERSON_NAME] Rikkimchi [PERSON_NAME] Saln…" at bounding box center [935, 447] width 222 height 27
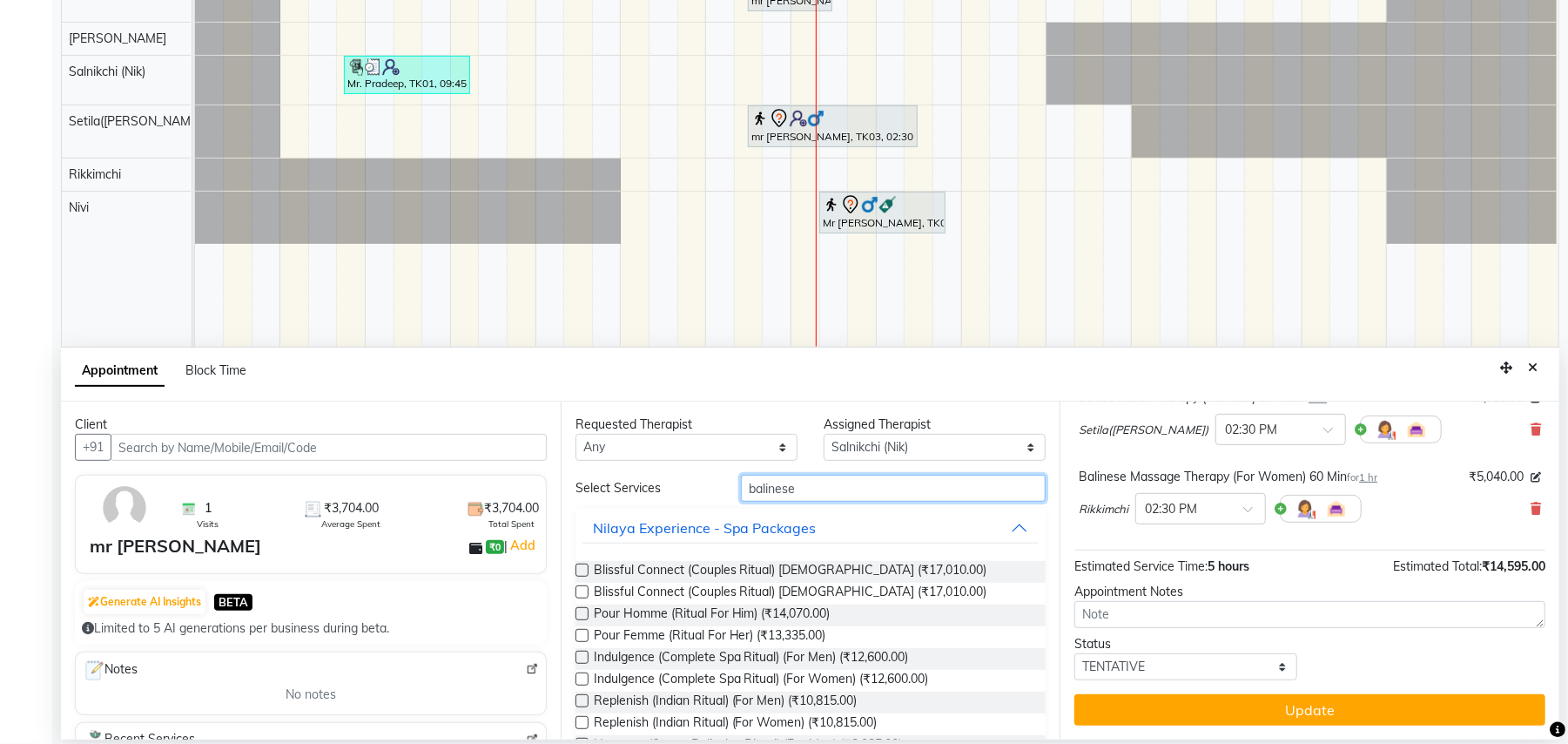
click at [794, 490] on input "balinese" at bounding box center [893, 488] width 304 height 27
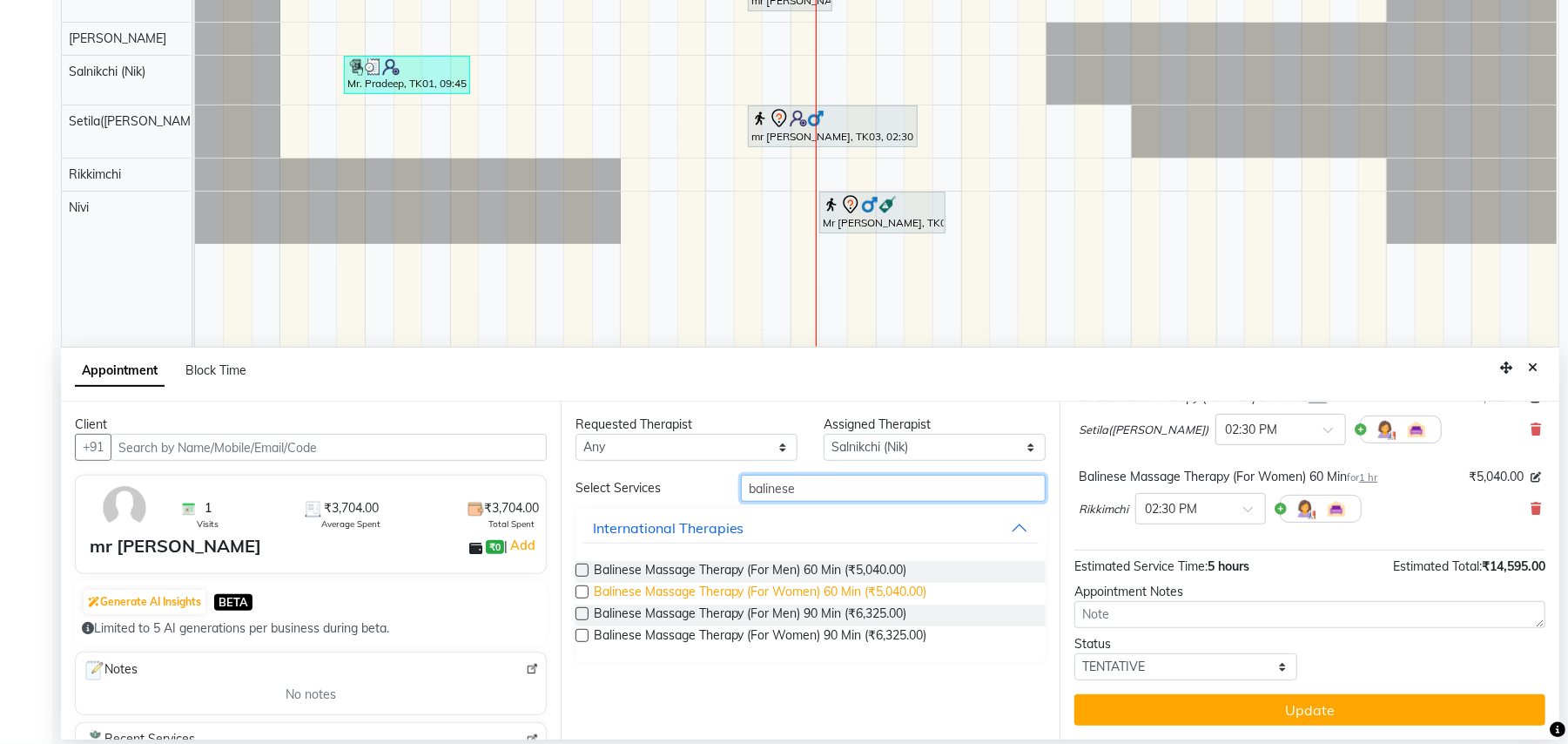
type input "balinese"
click at [844, 593] on span "Balinese Massage Therapy (For Women) 60 Min (₹5,040.00)" at bounding box center [760, 593] width 333 height 22
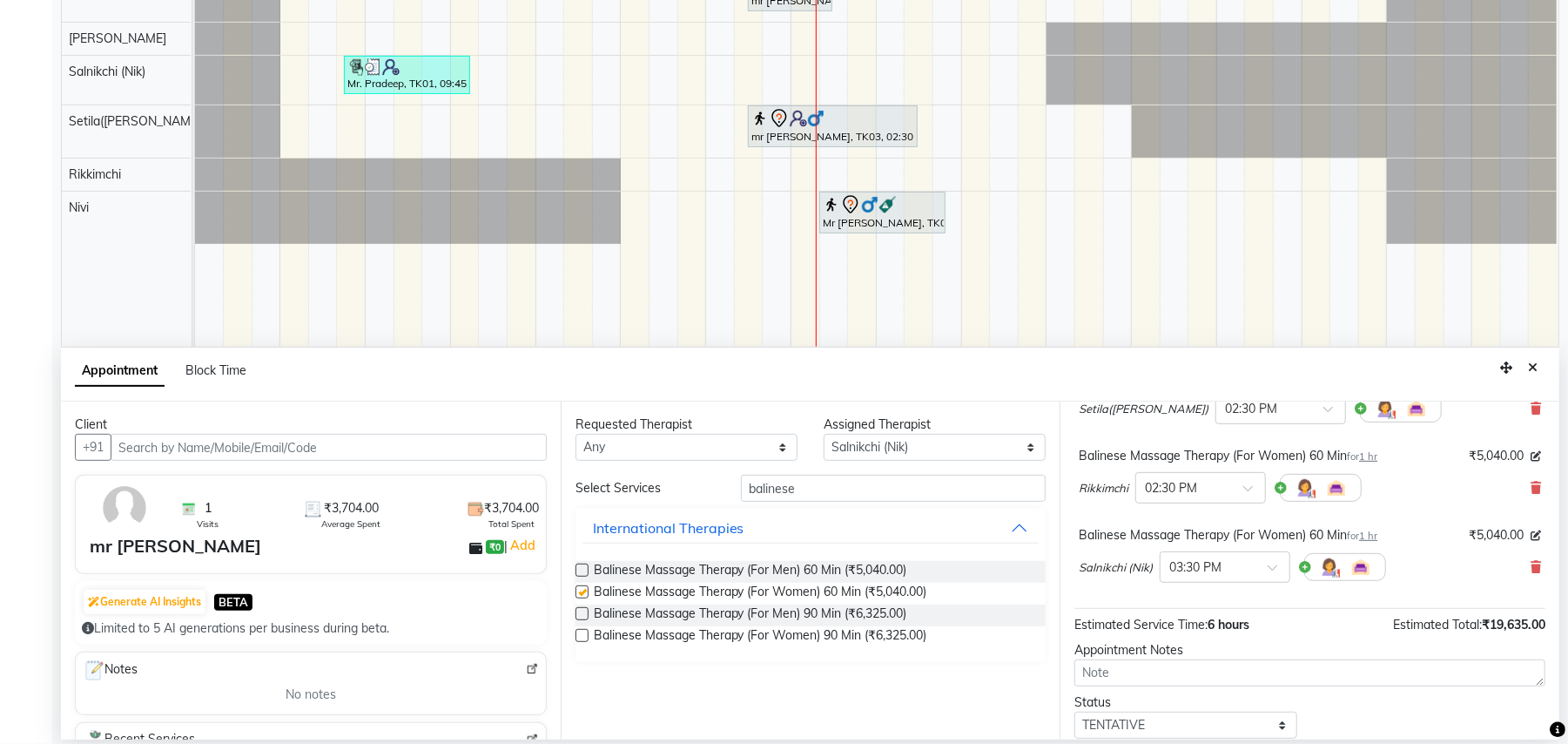
scroll to position [256, 0]
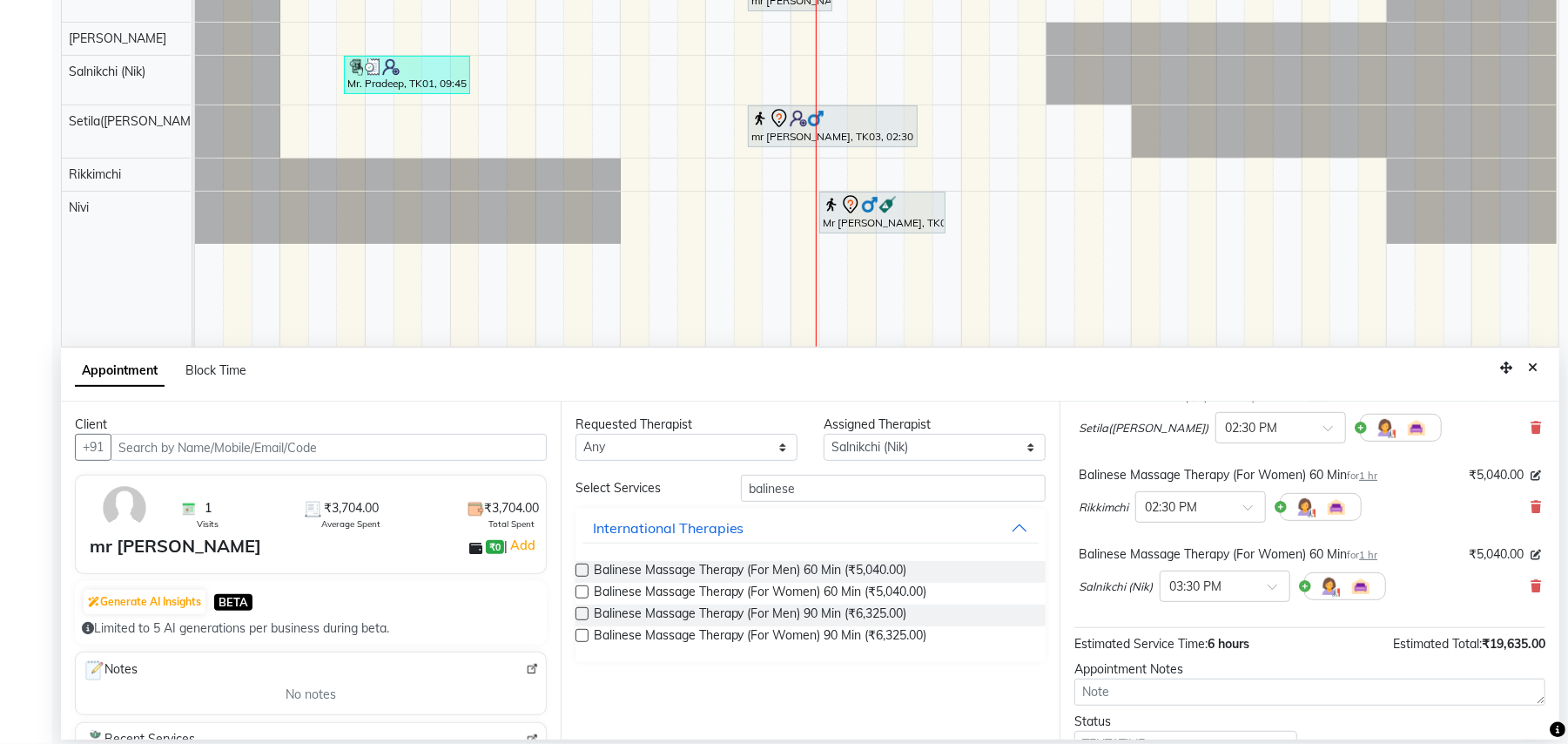
checkbox input "false"
click at [1275, 593] on span at bounding box center [1278, 591] width 22 height 18
click at [1198, 729] on div "02:30 PM" at bounding box center [1225, 717] width 128 height 32
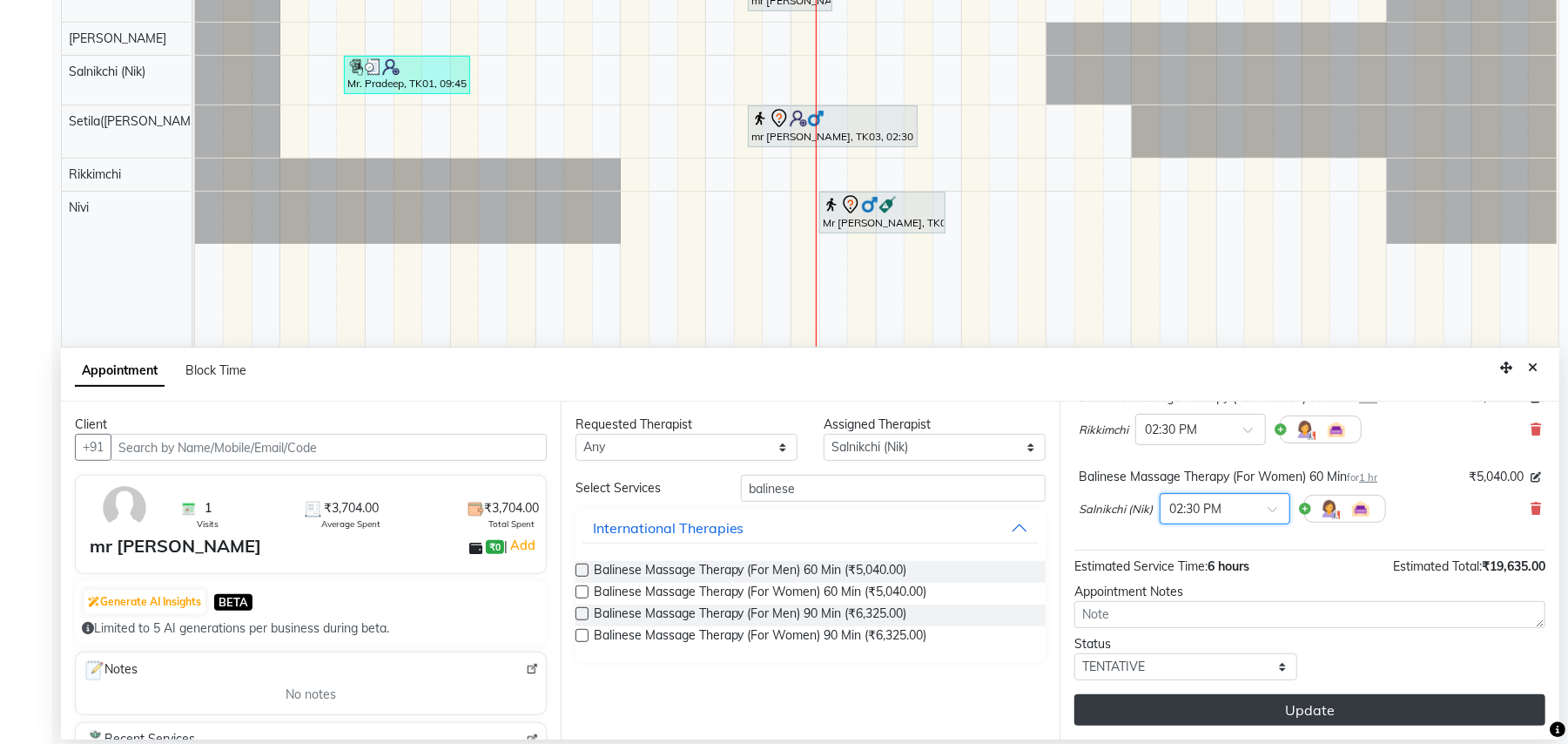
click at [1263, 705] on button "Update" at bounding box center [1310, 709] width 471 height 31
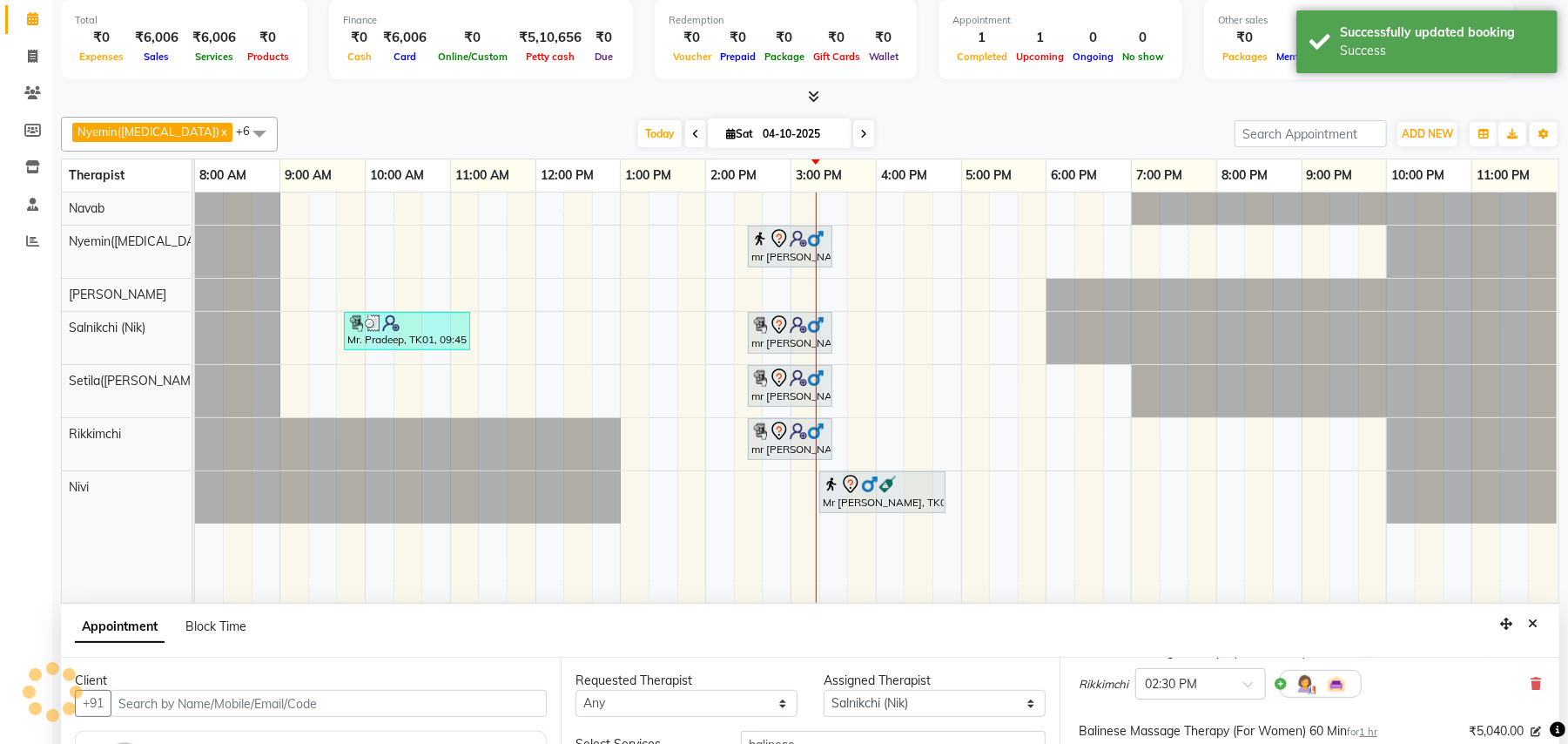
scroll to position [0, 0]
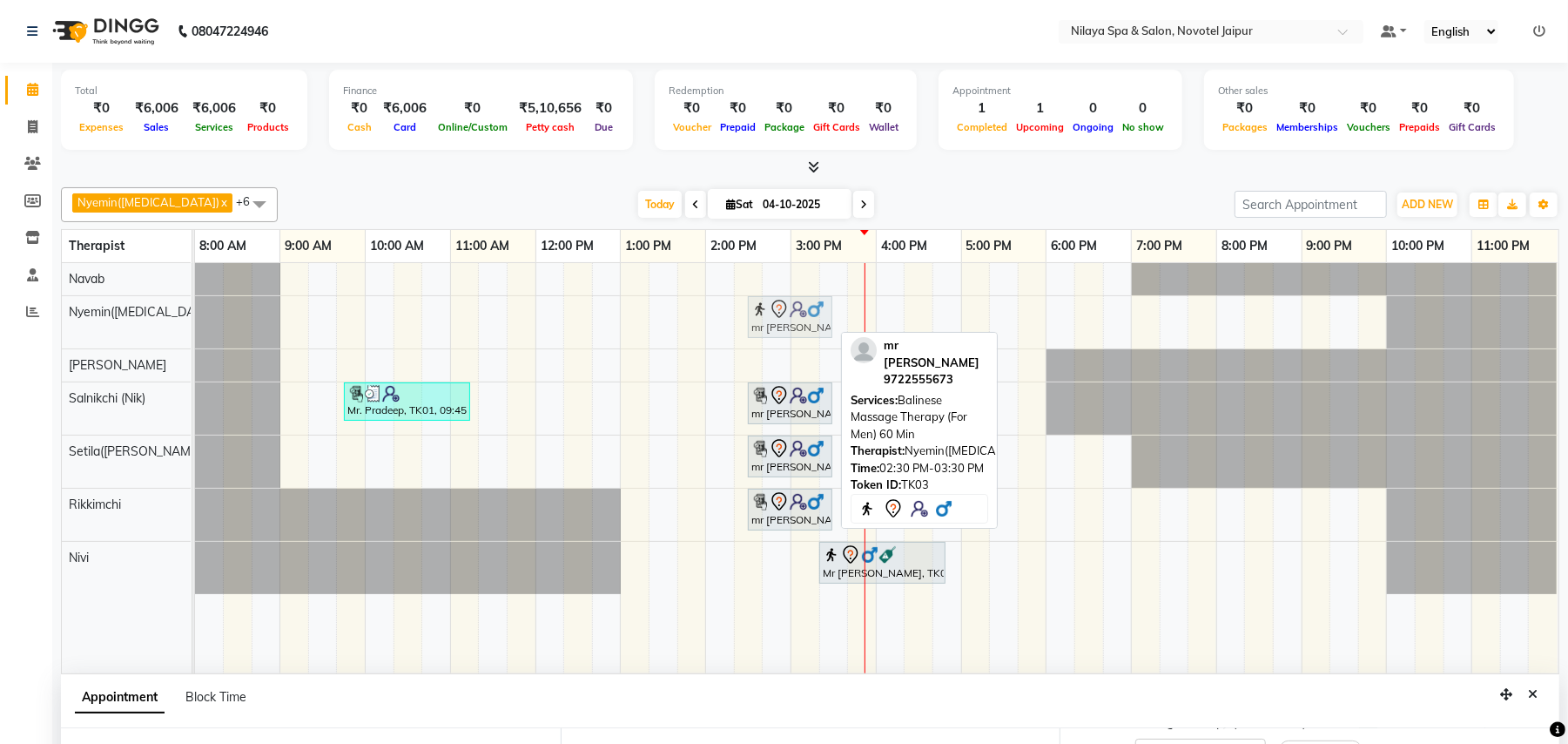
drag, startPoint x: 794, startPoint y: 322, endPoint x: 803, endPoint y: 324, distance: 9.2
click at [195, 324] on div "mr [PERSON_NAME], TK03, 02:30 PM-03:30 PM, Balinese Massage Therapy (For Men) 6…" at bounding box center [195, 322] width 0 height 52
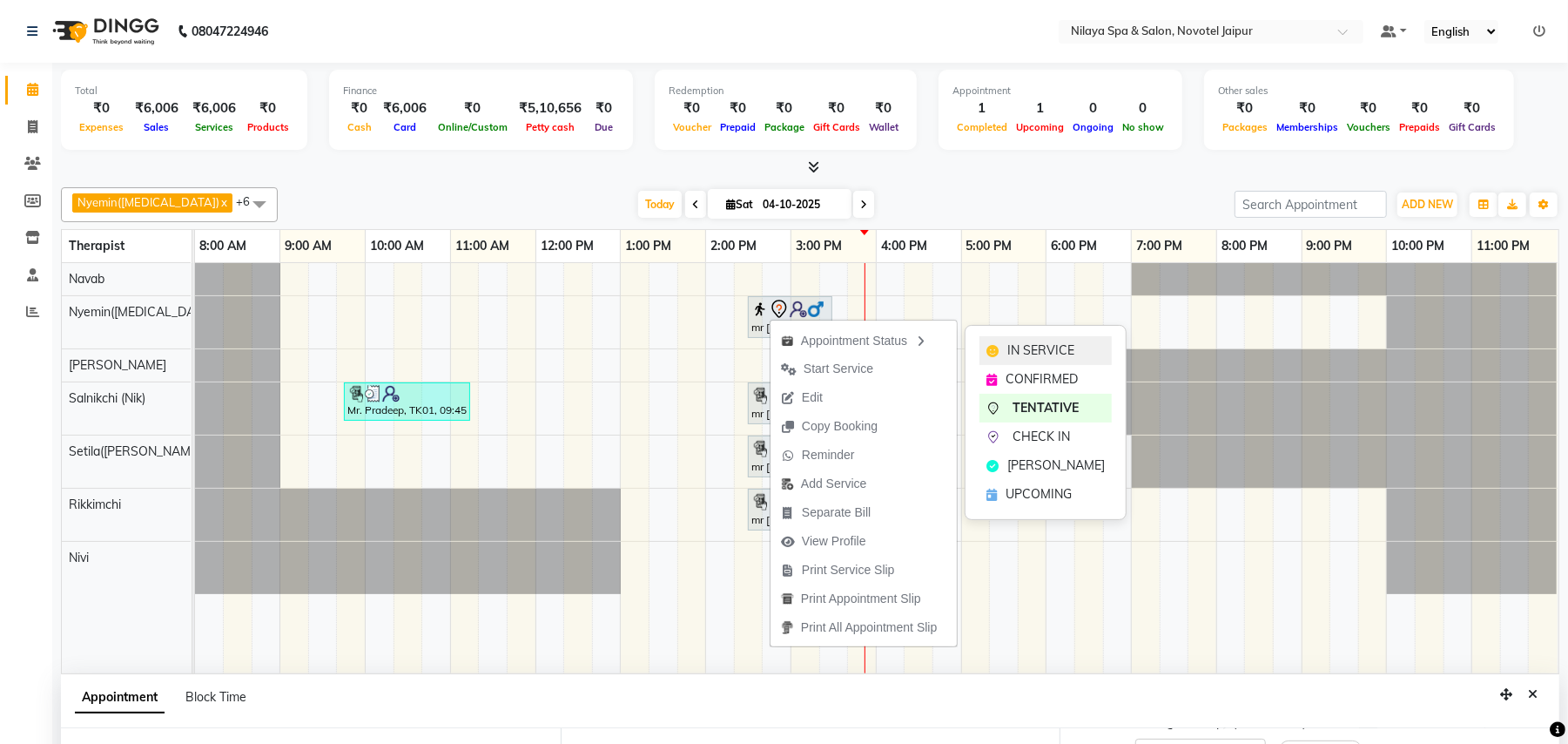
click at [1026, 349] on span "IN SERVICE" at bounding box center [1041, 350] width 67 height 18
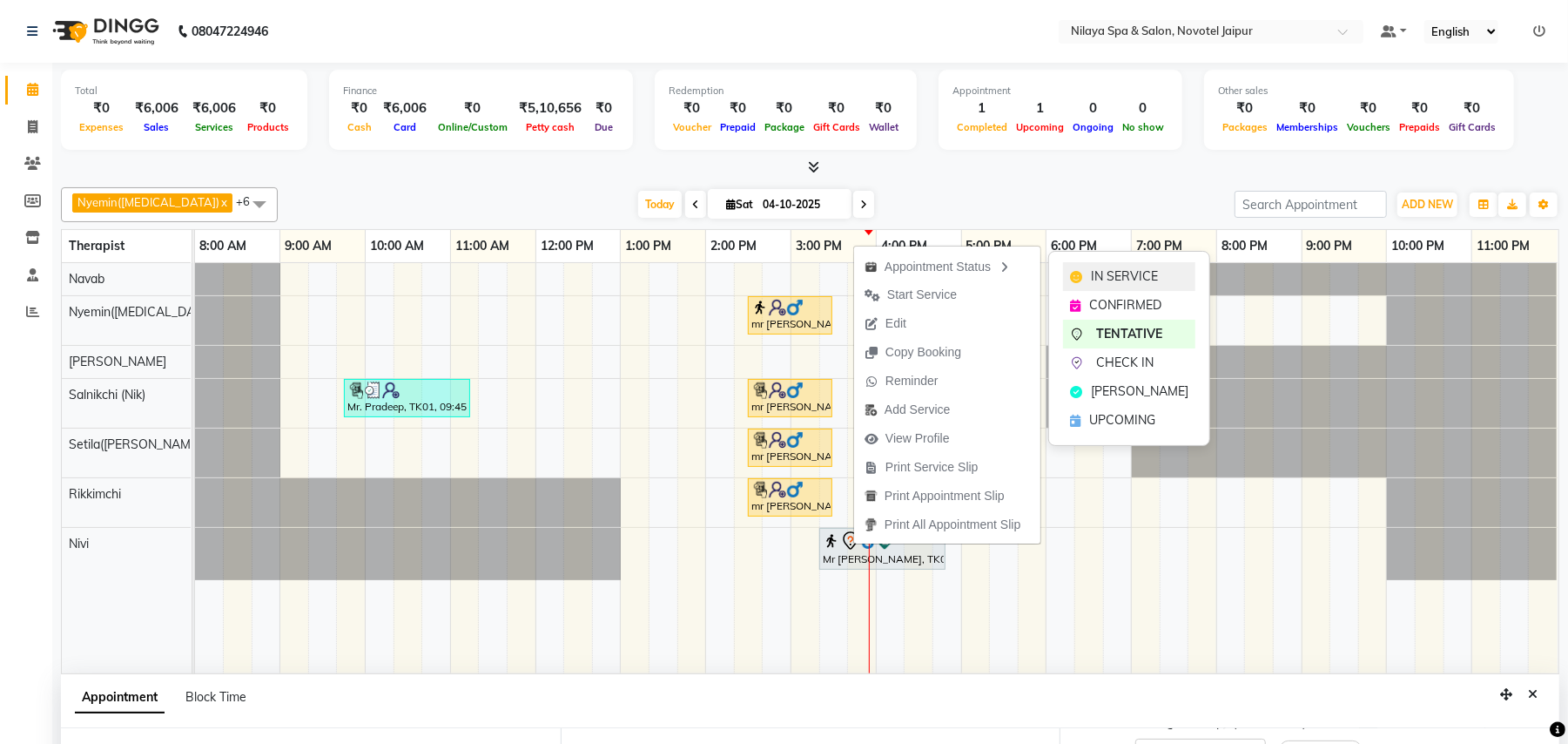
click at [1124, 272] on span "IN SERVICE" at bounding box center [1124, 276] width 67 height 18
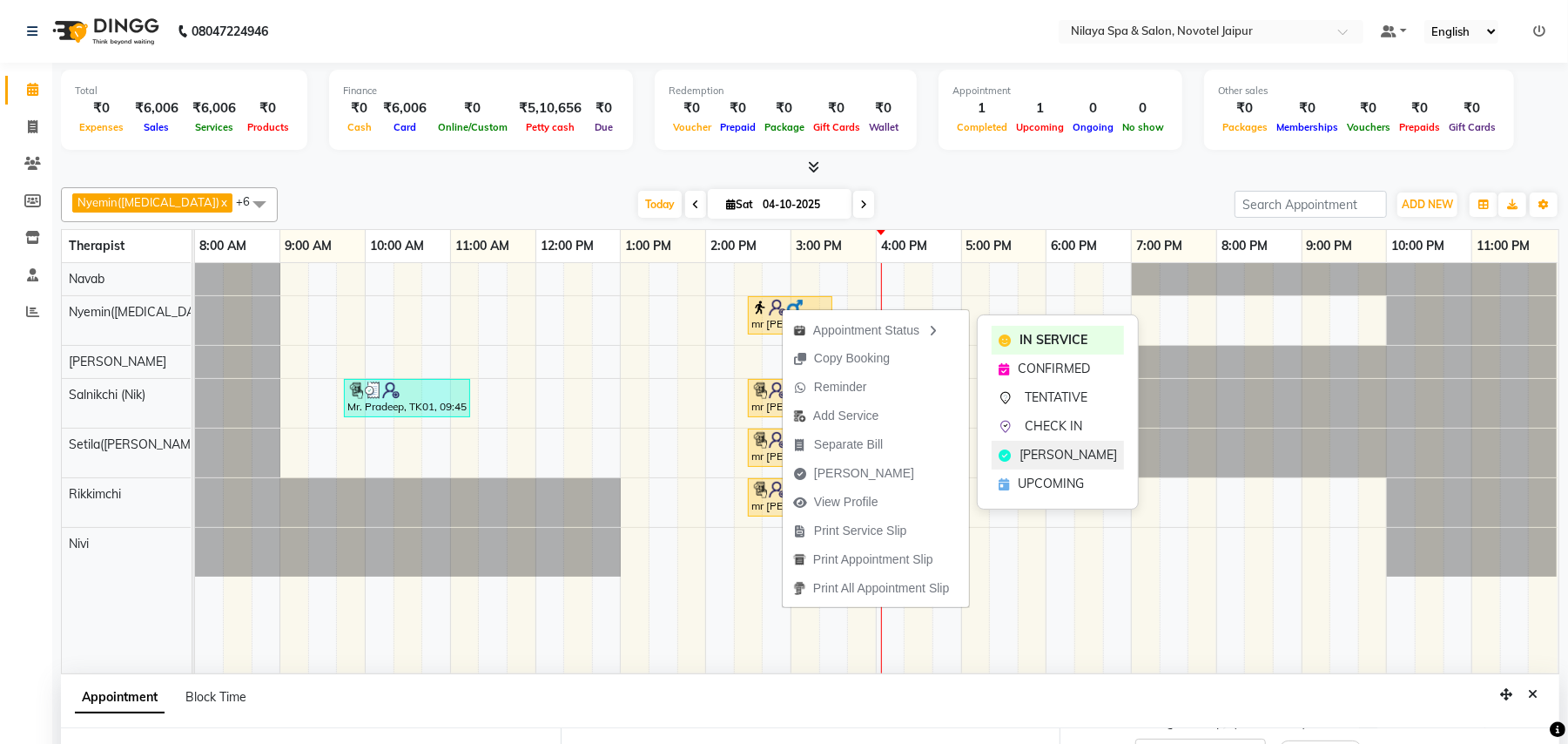
click at [1049, 456] on span "[PERSON_NAME]" at bounding box center [1069, 455] width 98 height 18
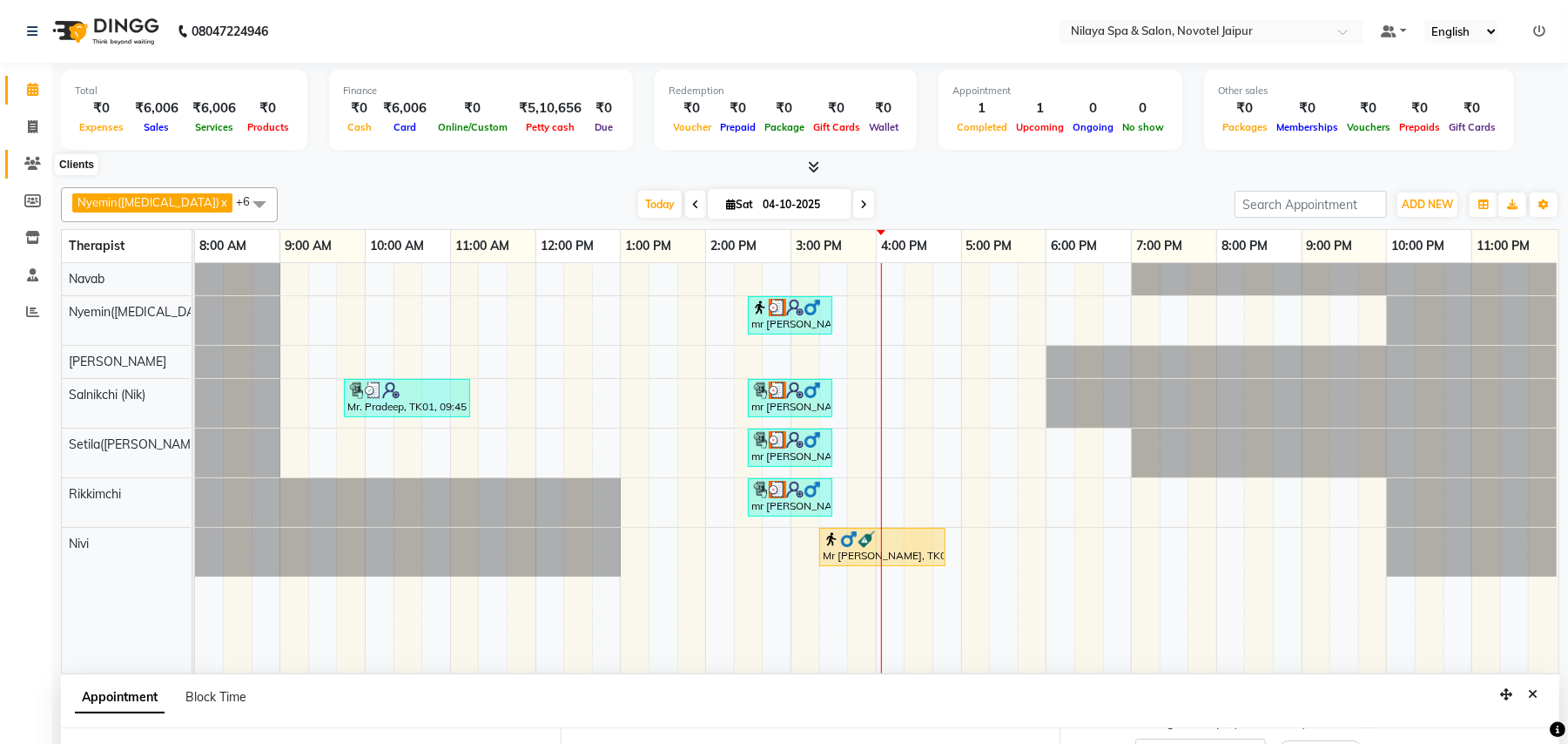
click at [28, 167] on icon at bounding box center [32, 163] width 16 height 14
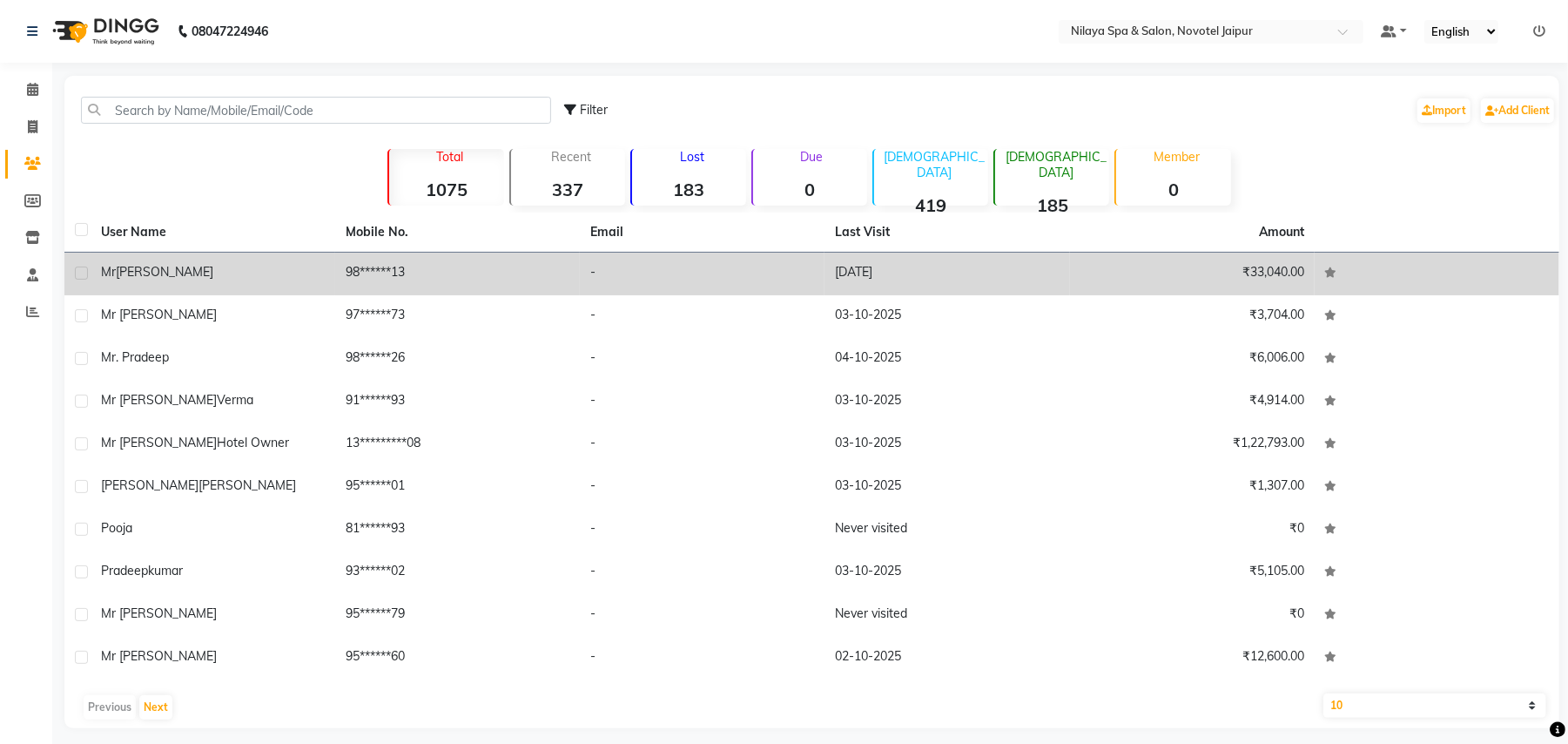
click at [167, 276] on span "[PERSON_NAME]" at bounding box center [164, 272] width 98 height 15
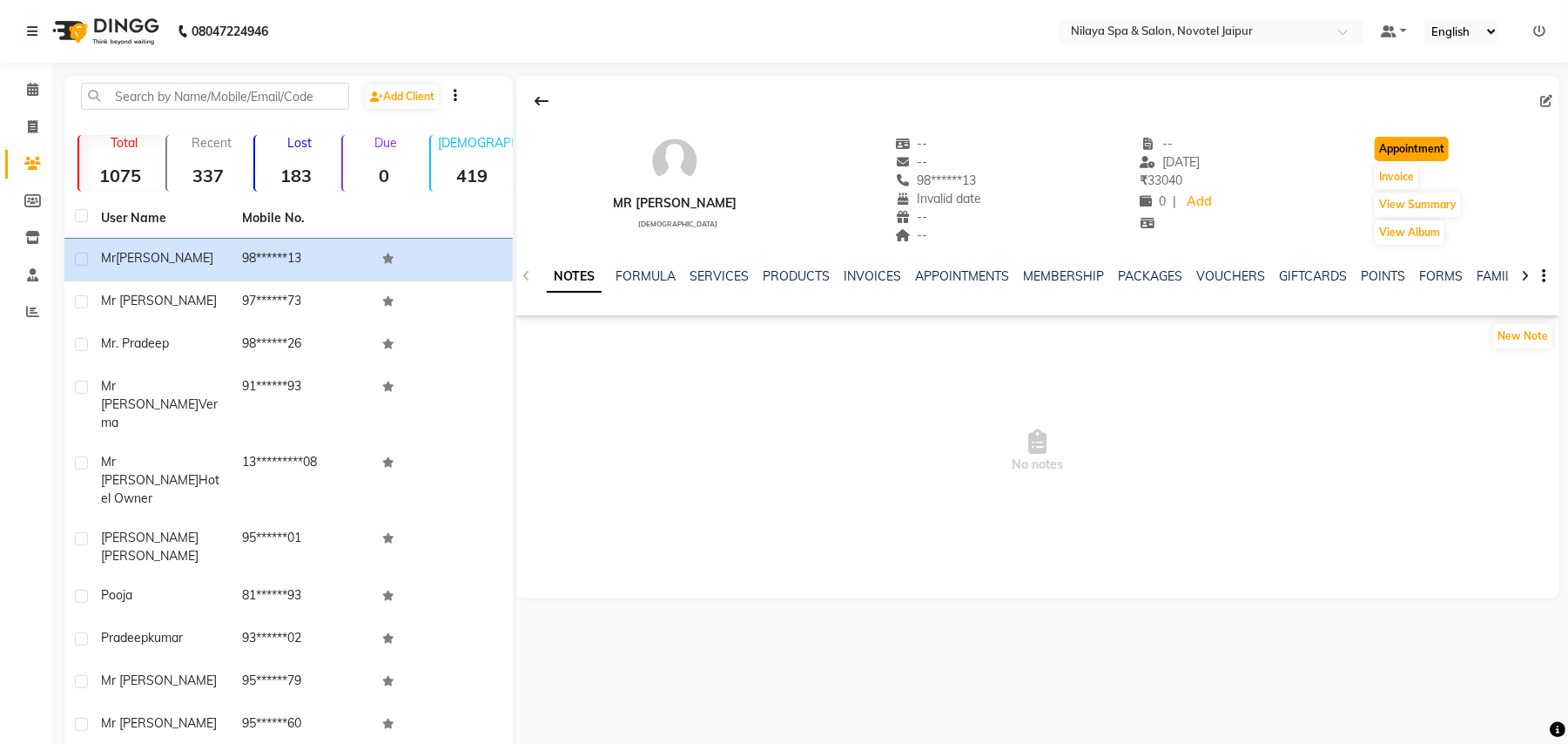
click at [1430, 151] on button "Appointment" at bounding box center [1411, 149] width 74 height 24
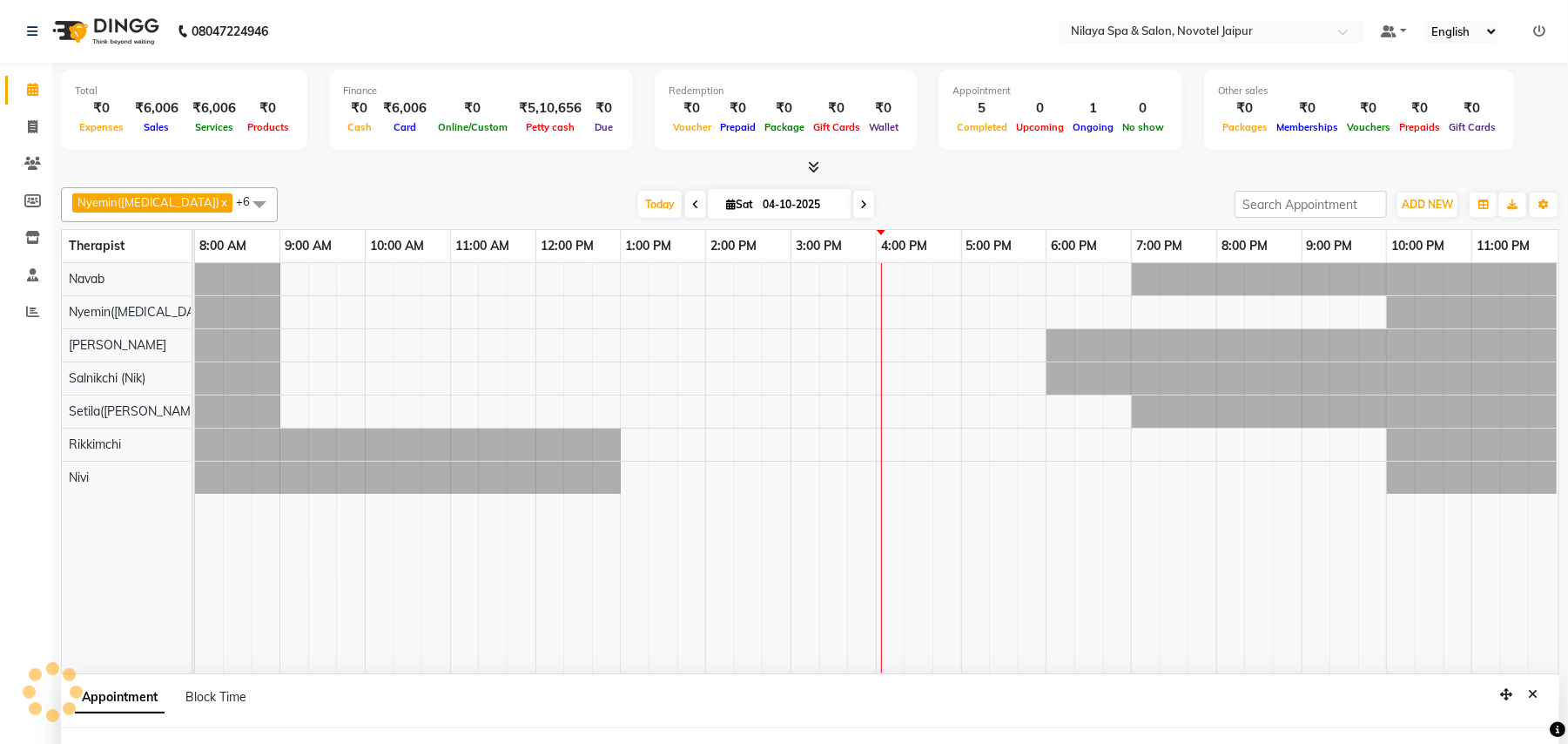
select select "tentative"
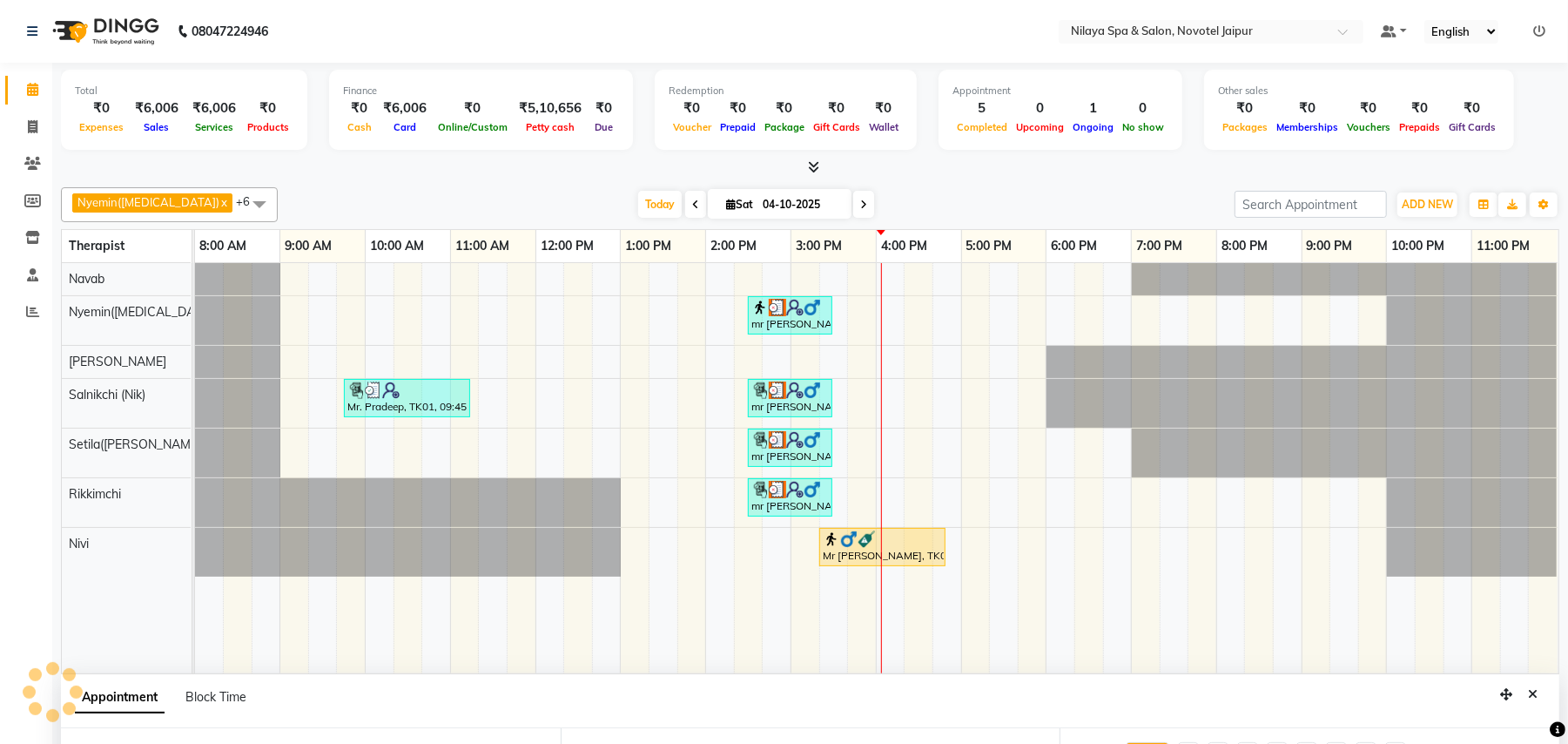
select select "540"
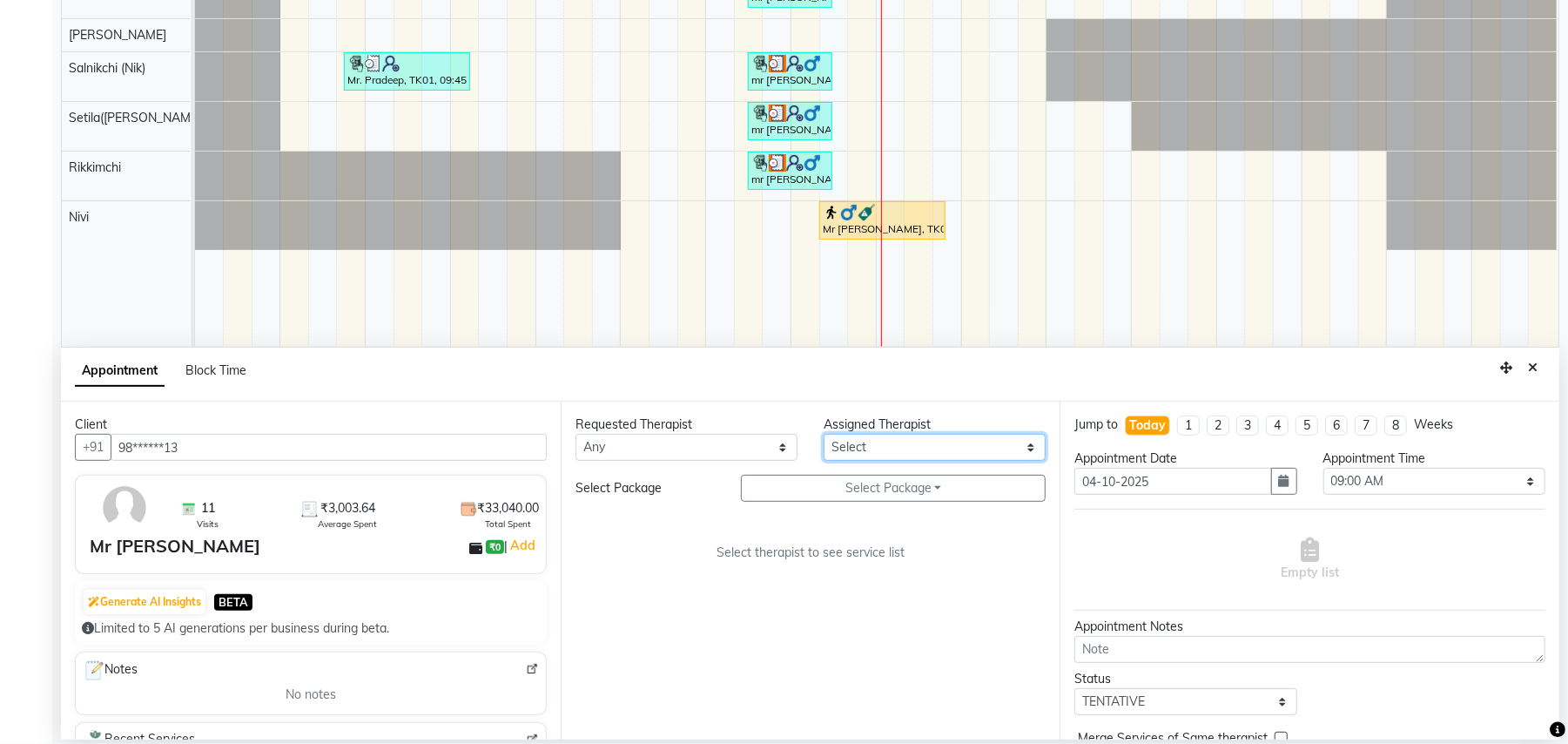
click at [965, 446] on select "Select [PERSON_NAME]([MEDICAL_DATA]) [PERSON_NAME] Rikkimchi [PERSON_NAME] Saln…" at bounding box center [935, 447] width 222 height 27
select select "77566"
click at [824, 435] on select "Select [PERSON_NAME]([MEDICAL_DATA]) [PERSON_NAME] Rikkimchi [PERSON_NAME] Saln…" at bounding box center [935, 447] width 222 height 27
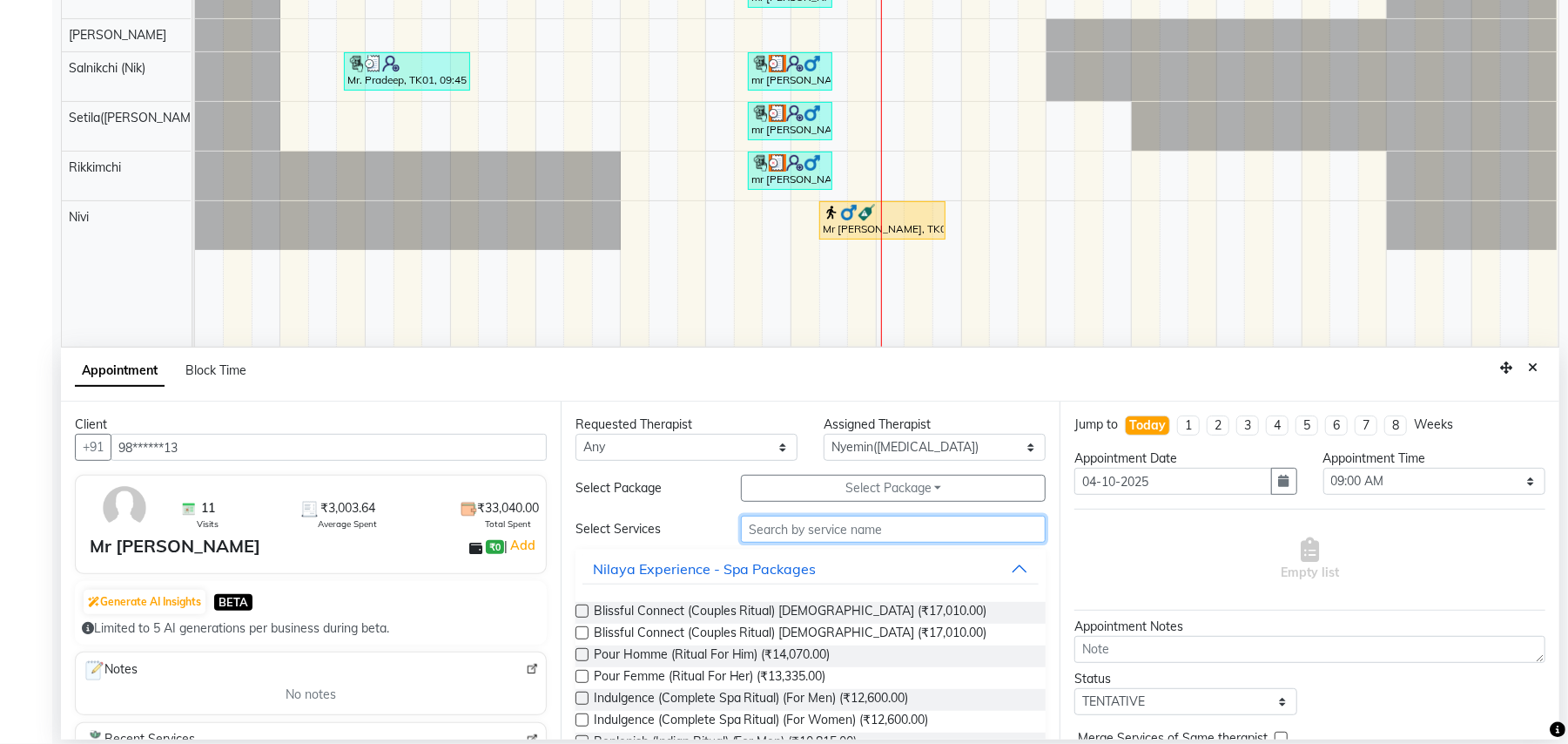
click at [824, 534] on input "text" at bounding box center [893, 529] width 304 height 27
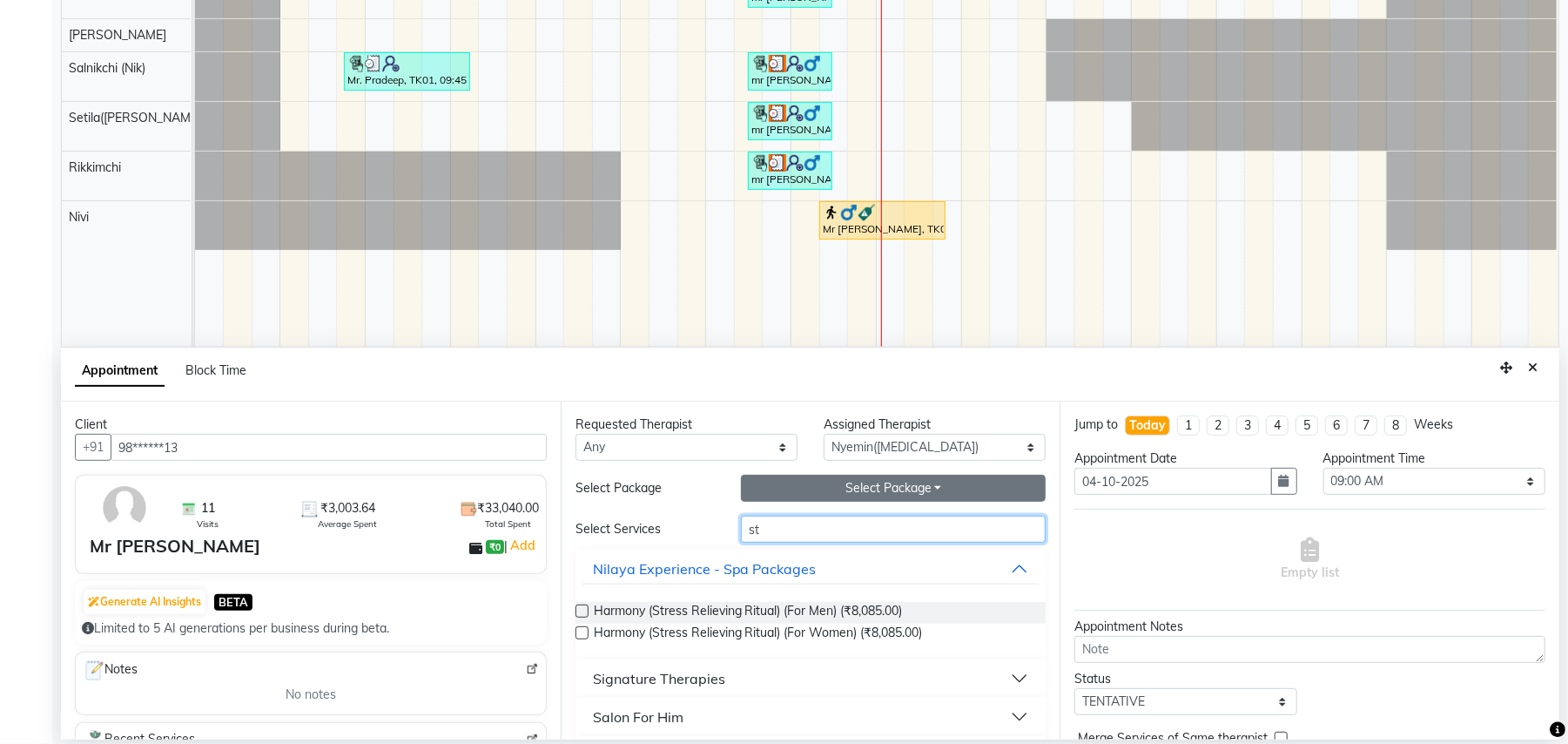
type input "s"
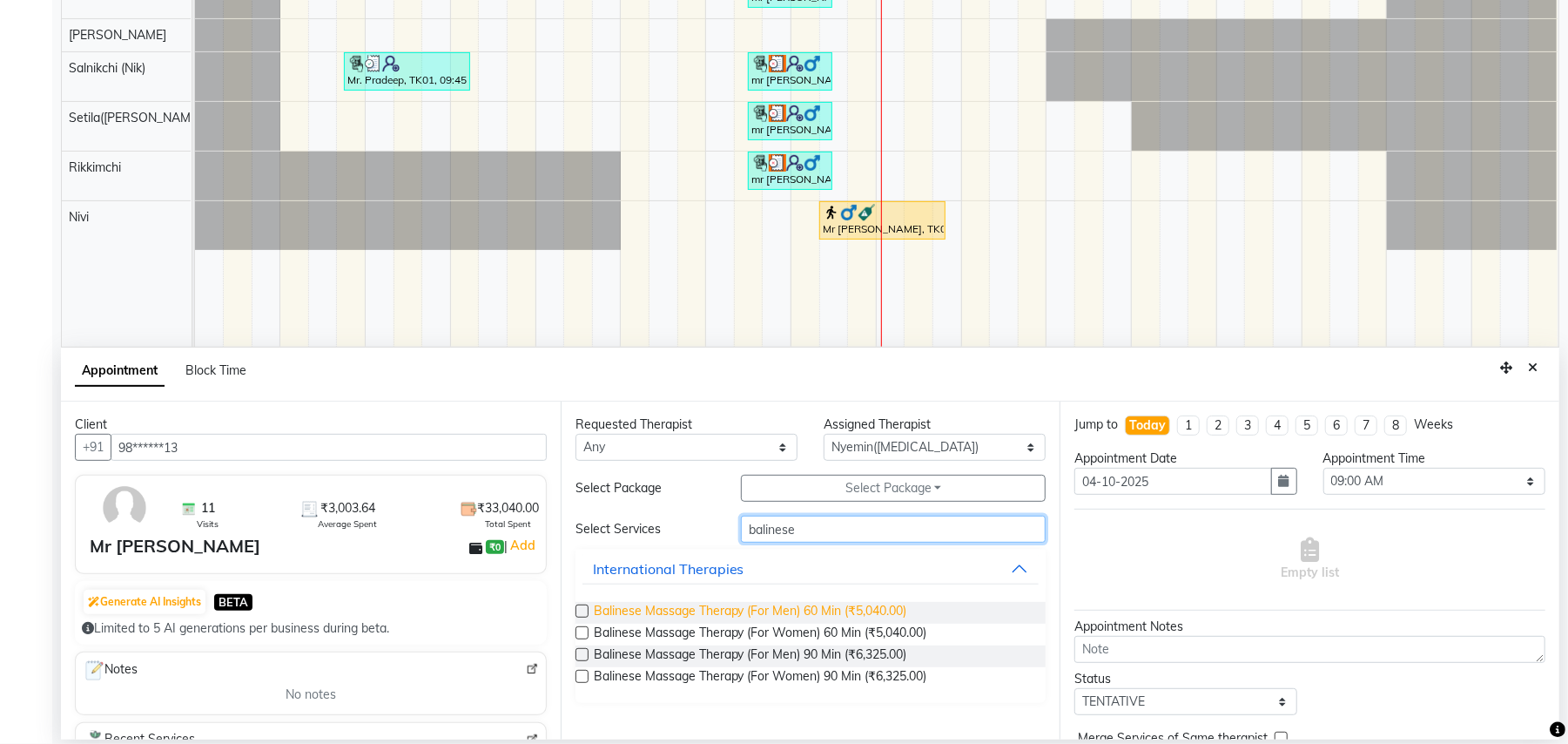
type input "balinese"
click at [841, 614] on span "Balinese Massage Therapy (For Men) 60 Min (₹5,040.00)" at bounding box center [751, 613] width 314 height 22
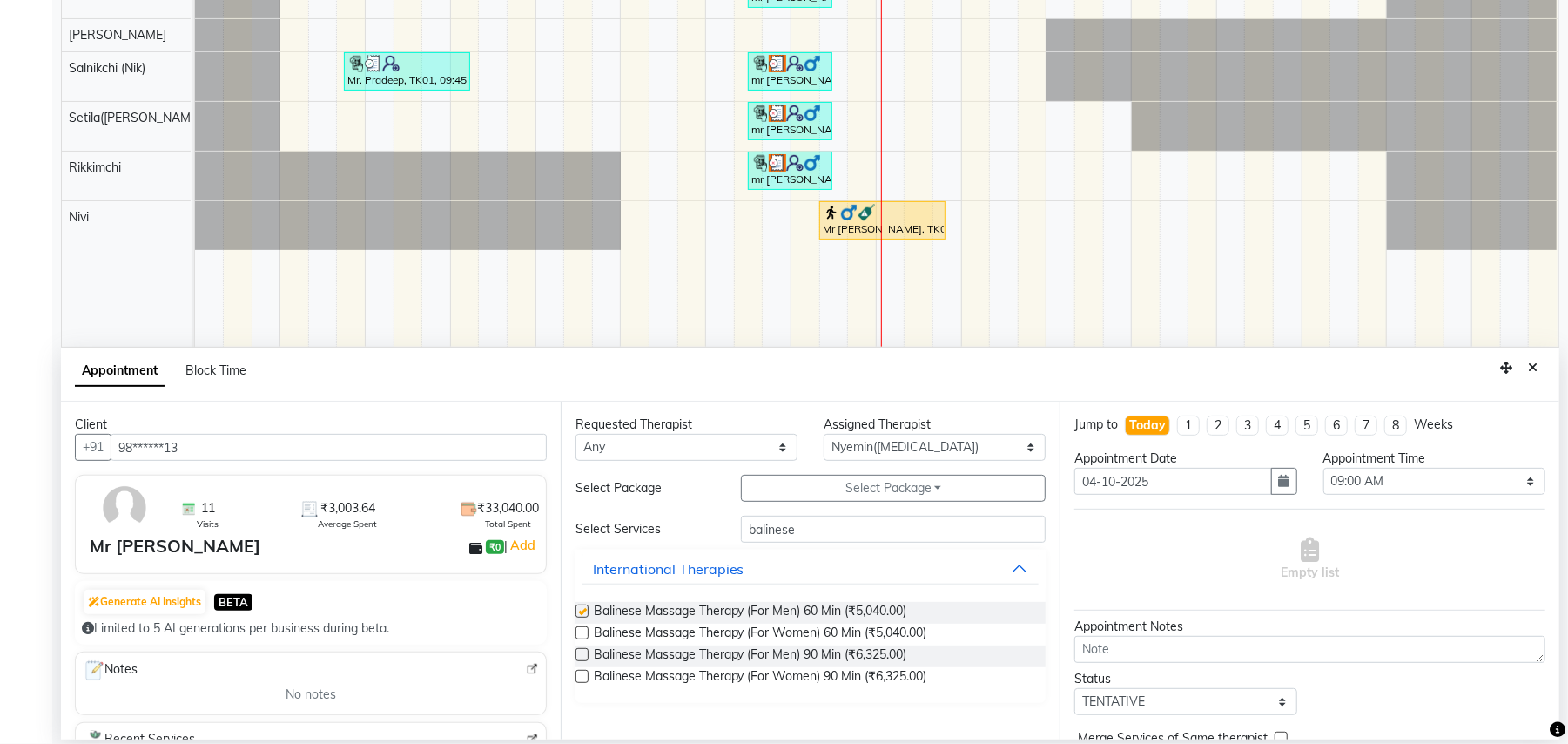
checkbox input "false"
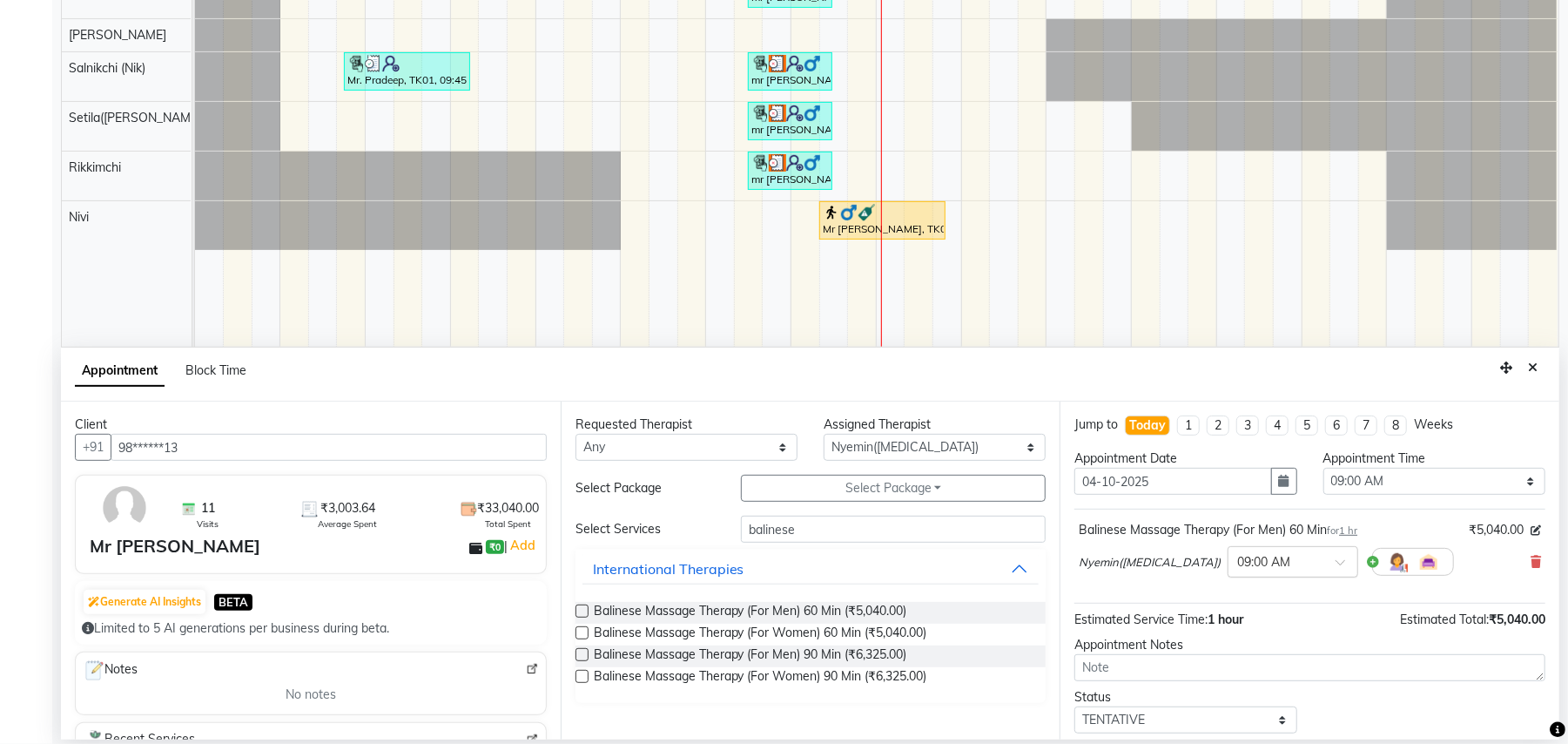
click at [1336, 568] on span at bounding box center [1347, 567] width 22 height 18
click at [1229, 610] on div "04:15 PM" at bounding box center [1293, 606] width 128 height 32
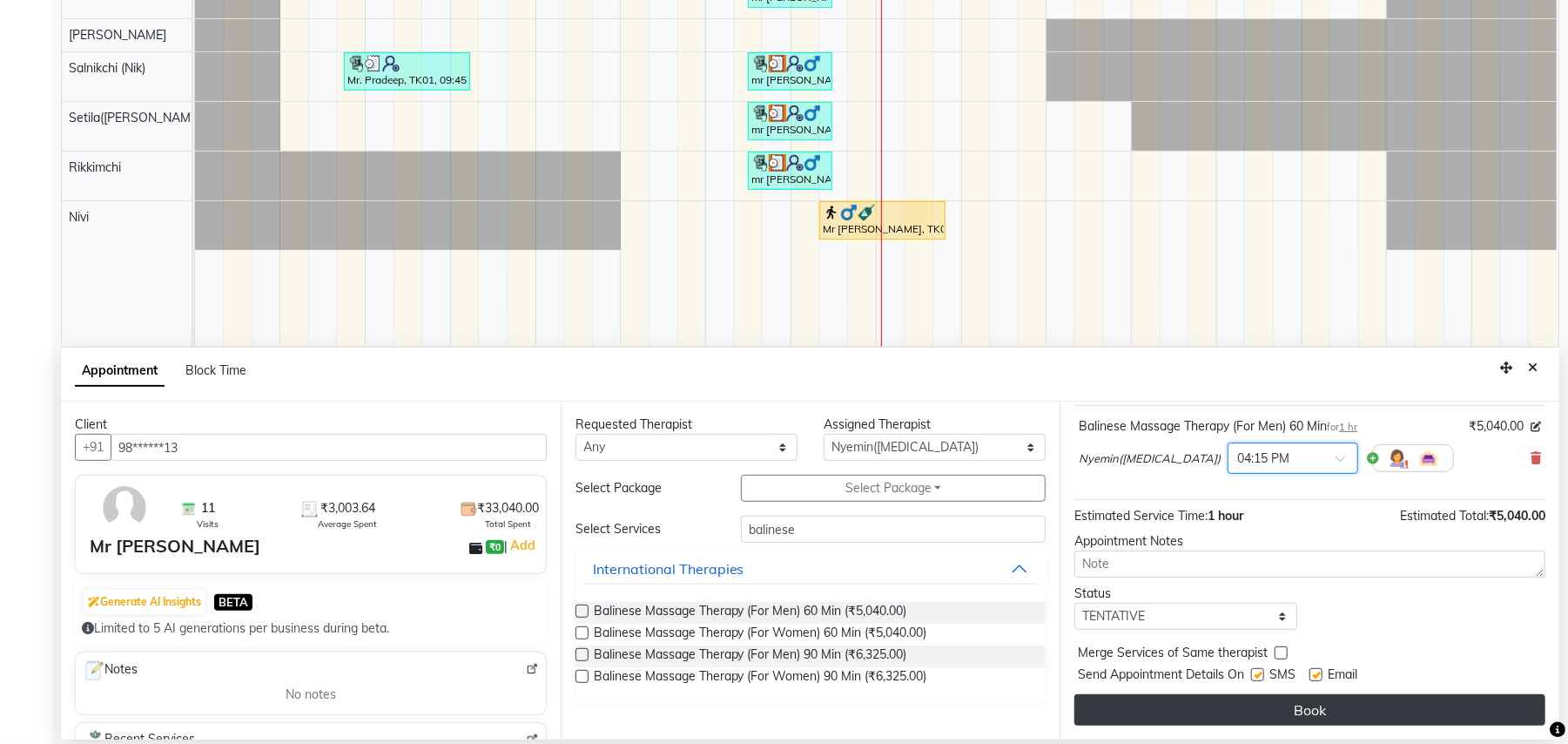
click at [1296, 714] on button "Book" at bounding box center [1310, 709] width 471 height 31
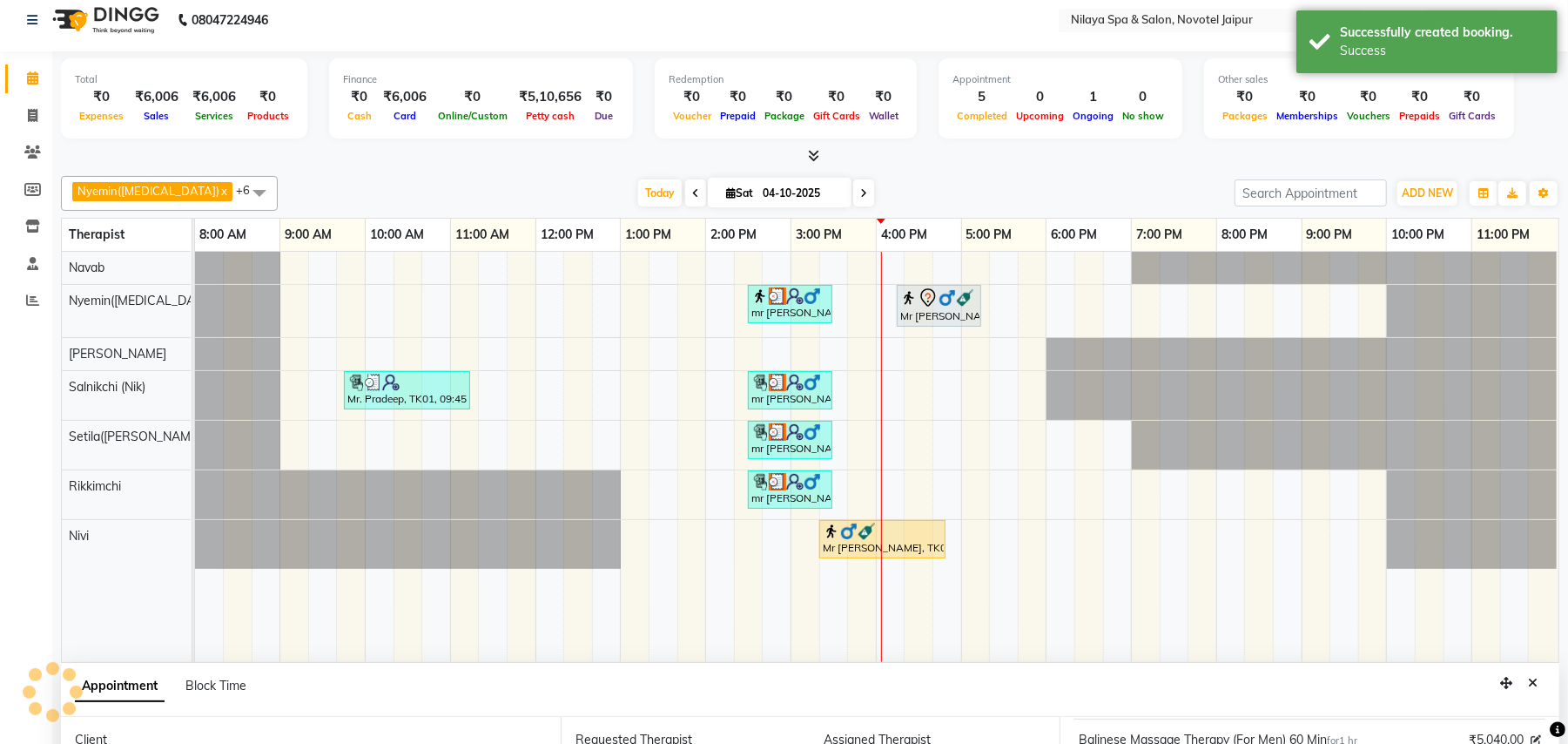
scroll to position [0, 0]
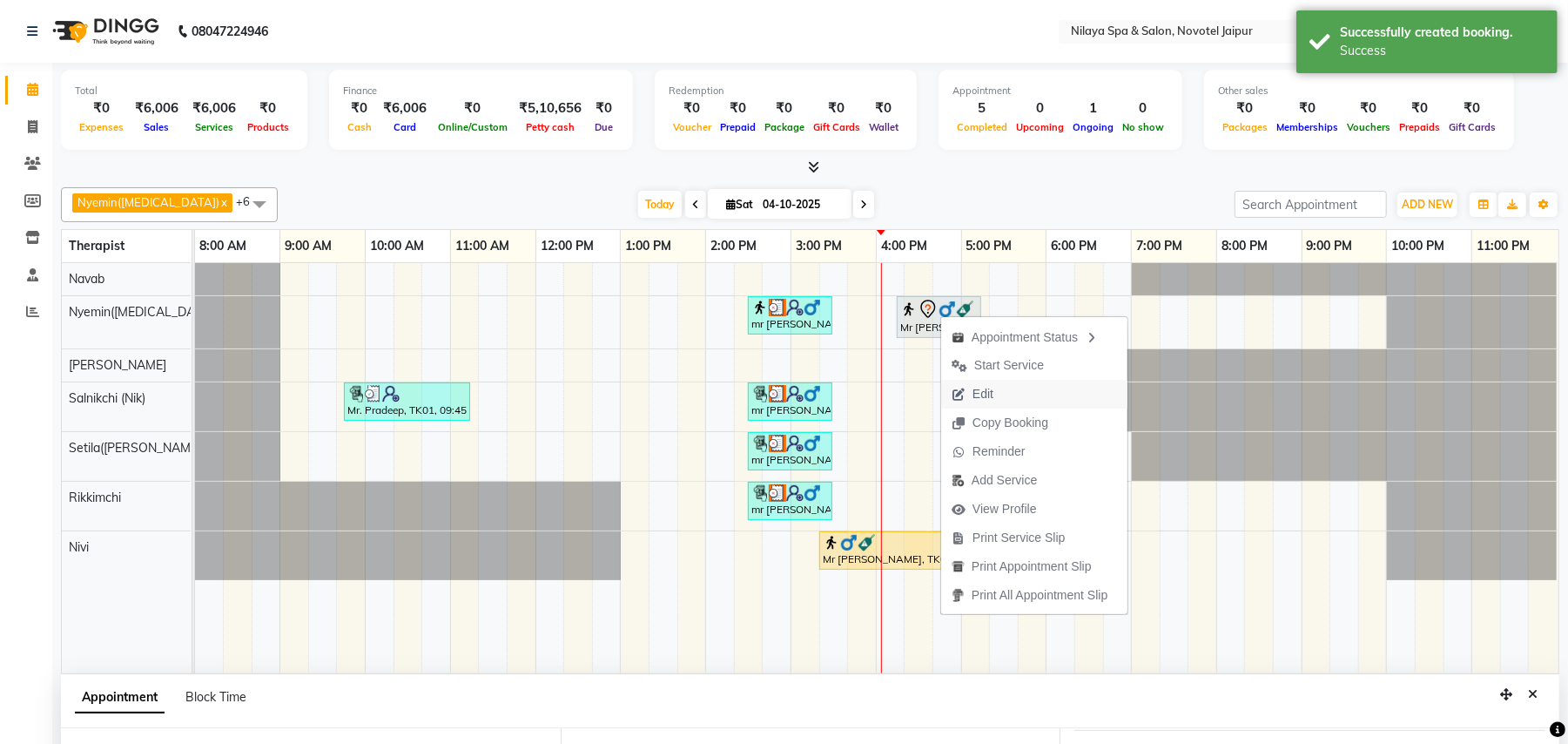
click at [976, 398] on span "Edit" at bounding box center [984, 393] width 21 height 18
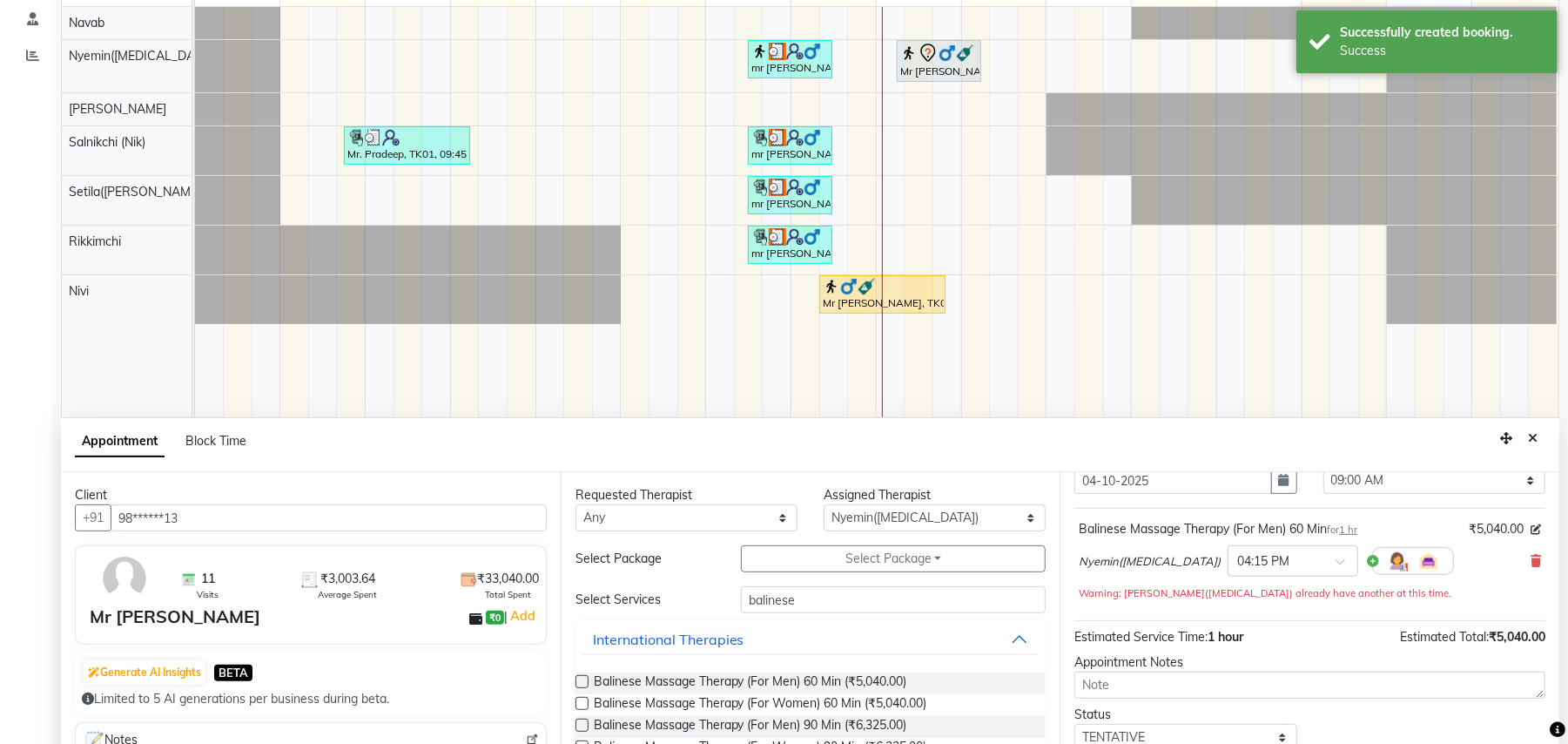
scroll to position [328, 0]
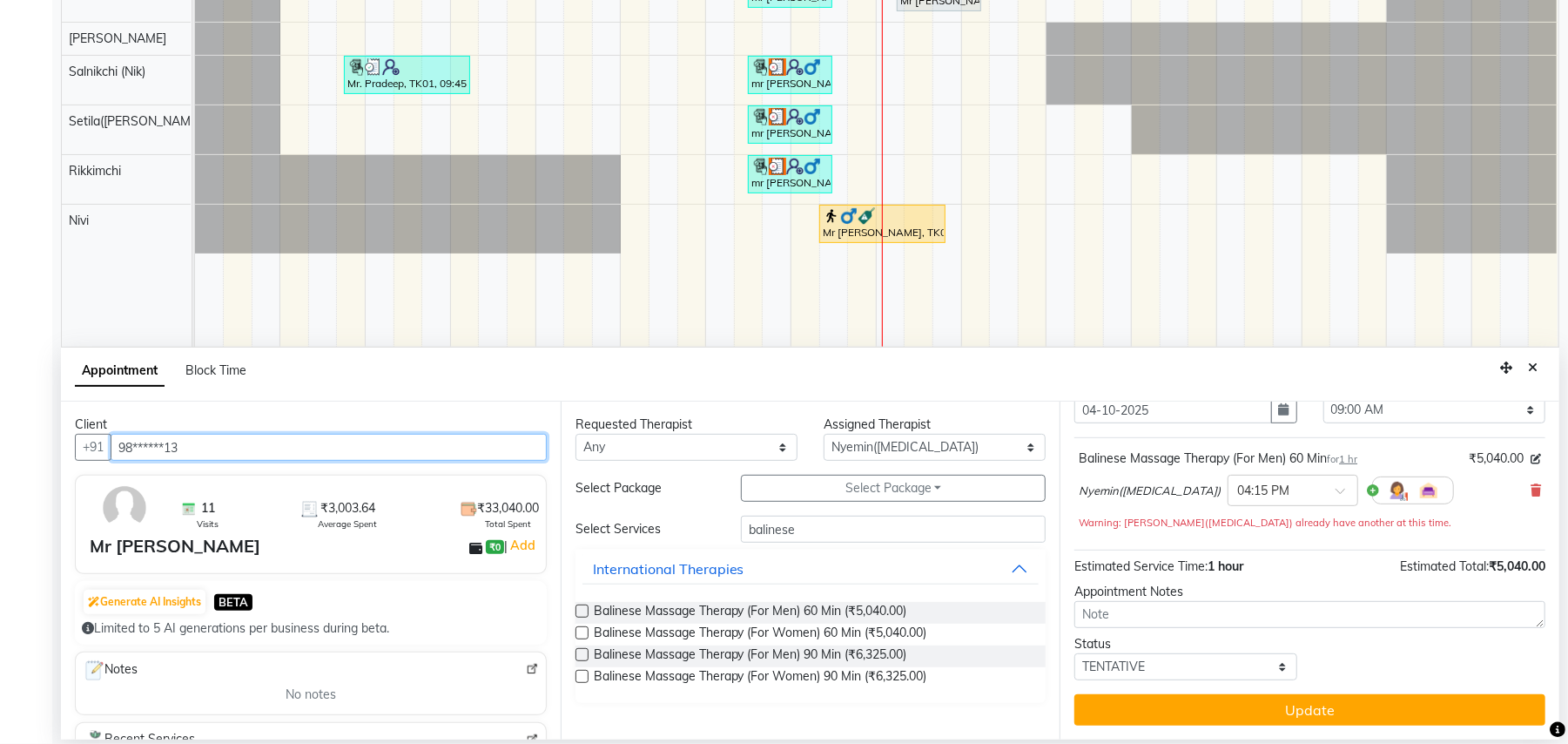
drag, startPoint x: 294, startPoint y: 457, endPoint x: 54, endPoint y: 453, distance: 240.0
click at [54, 453] on div "Total ₹0 Expenses ₹6,006 Sales ₹6,006 Services ₹0 Products Finance ₹0 Cash ₹6,0…" at bounding box center [810, 240] width 1516 height 1008
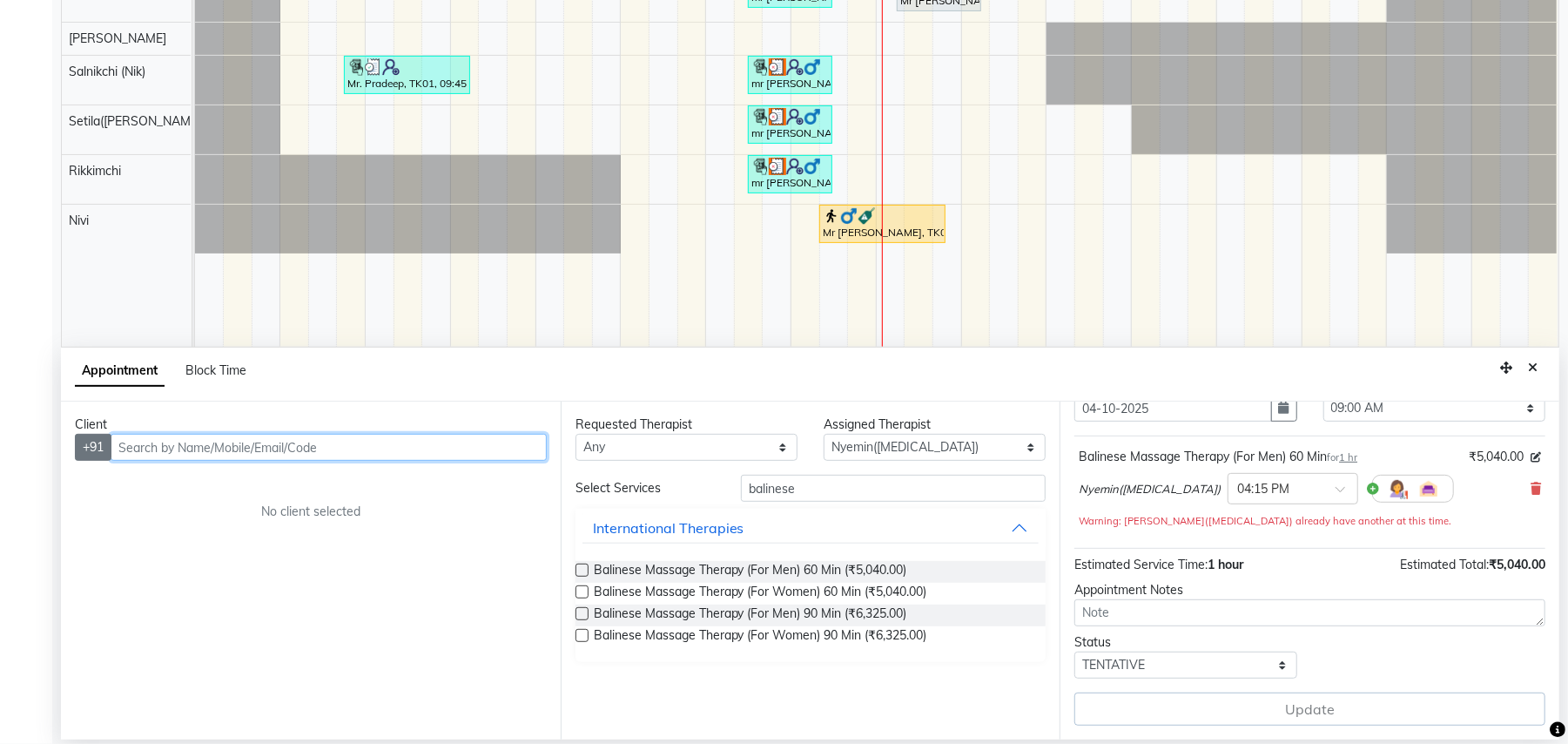
scroll to position [76, 0]
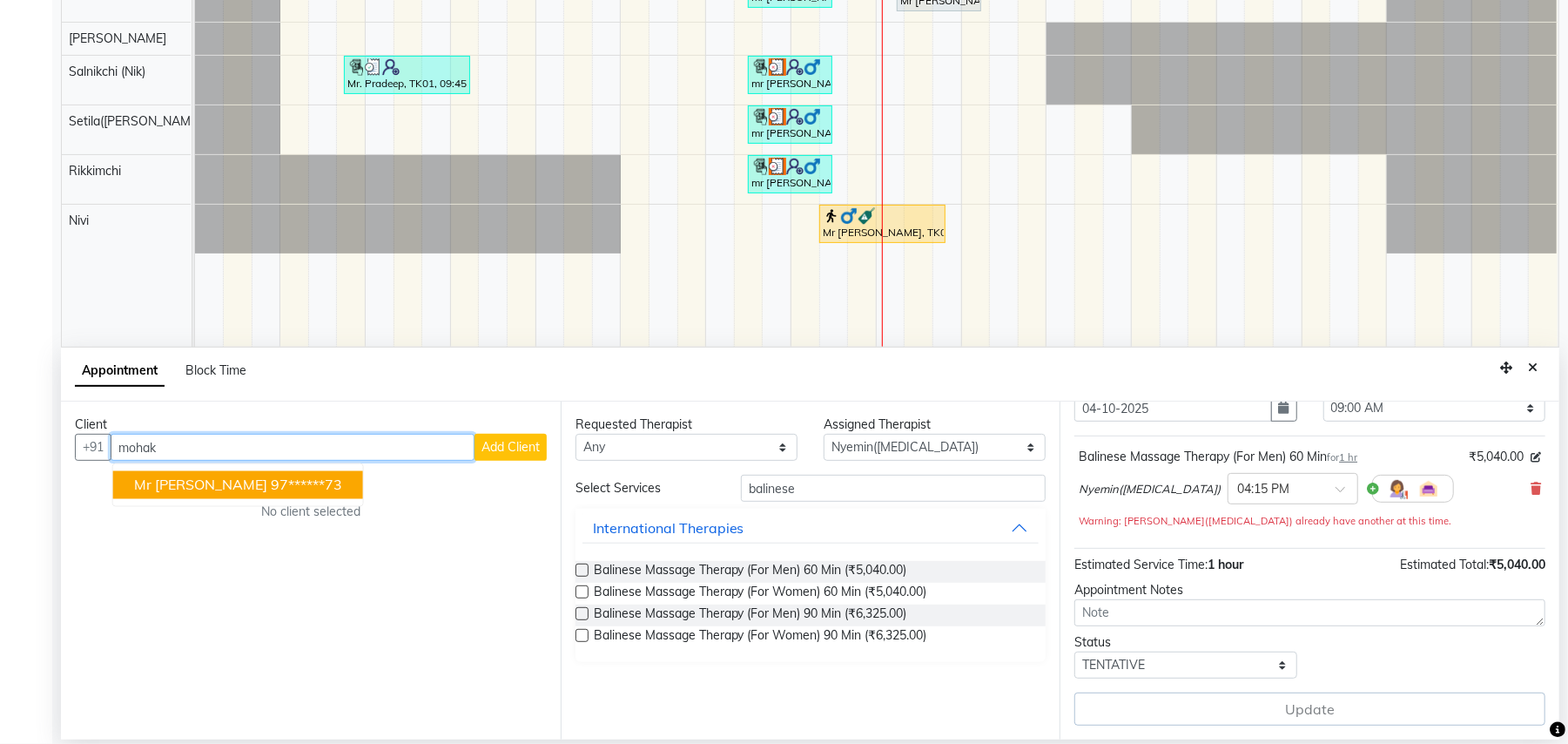
click at [211, 500] on ngb-typeahead-window "mr [PERSON_NAME] 97******73" at bounding box center [238, 485] width 252 height 43
click at [221, 495] on button "mr [PERSON_NAME] 97******73" at bounding box center [238, 485] width 250 height 28
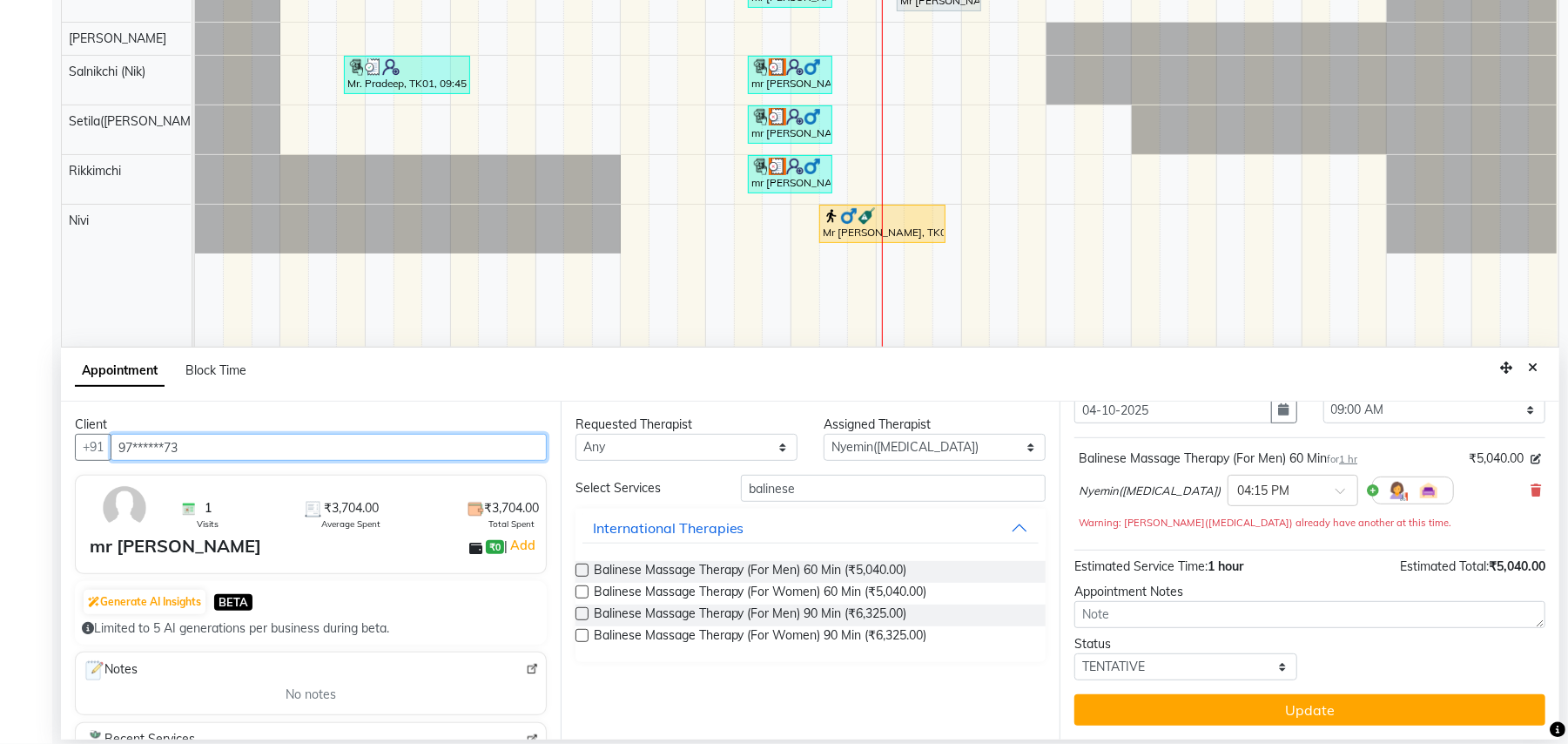
scroll to position [73, 0]
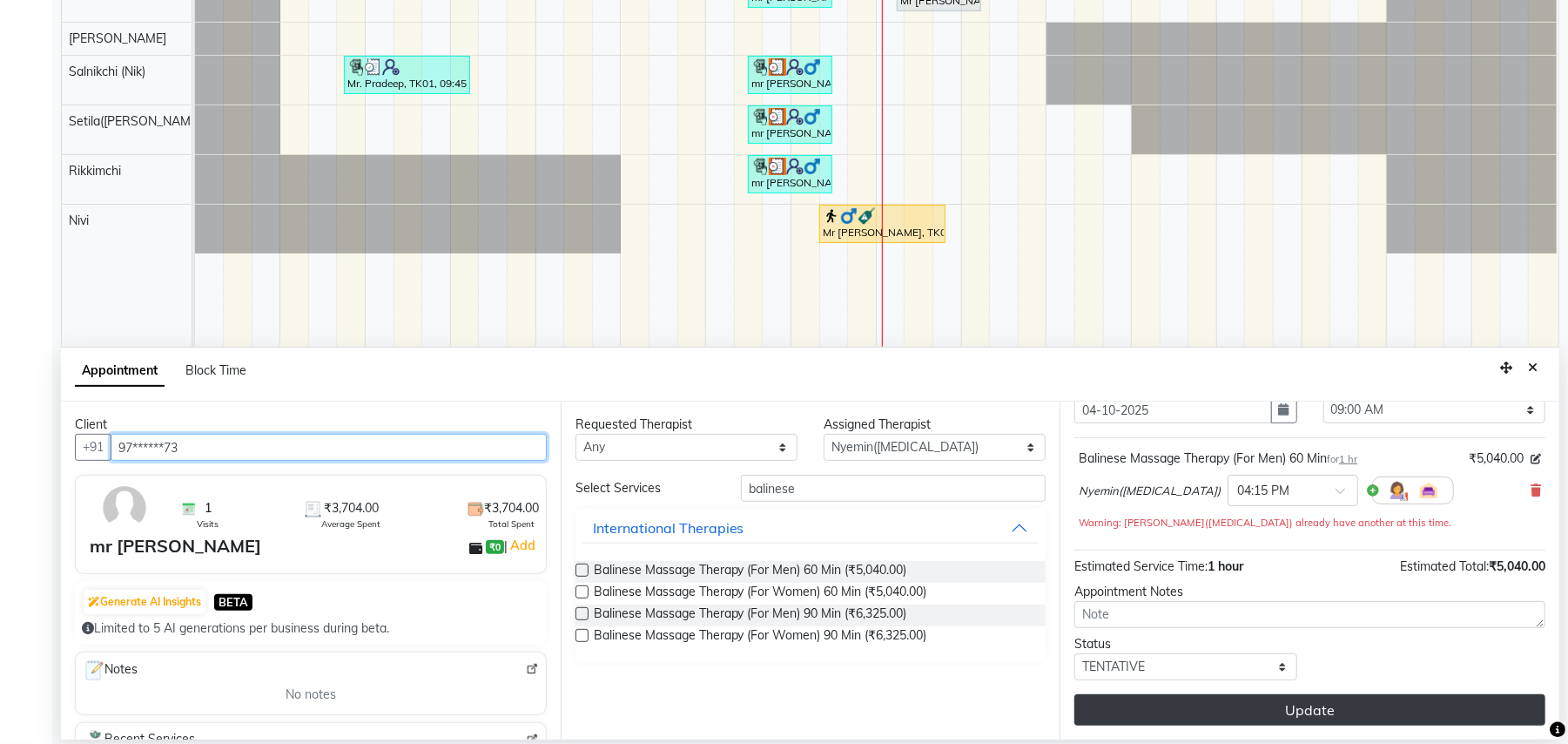
type input "97******73"
click at [1189, 702] on button "Update" at bounding box center [1310, 709] width 471 height 31
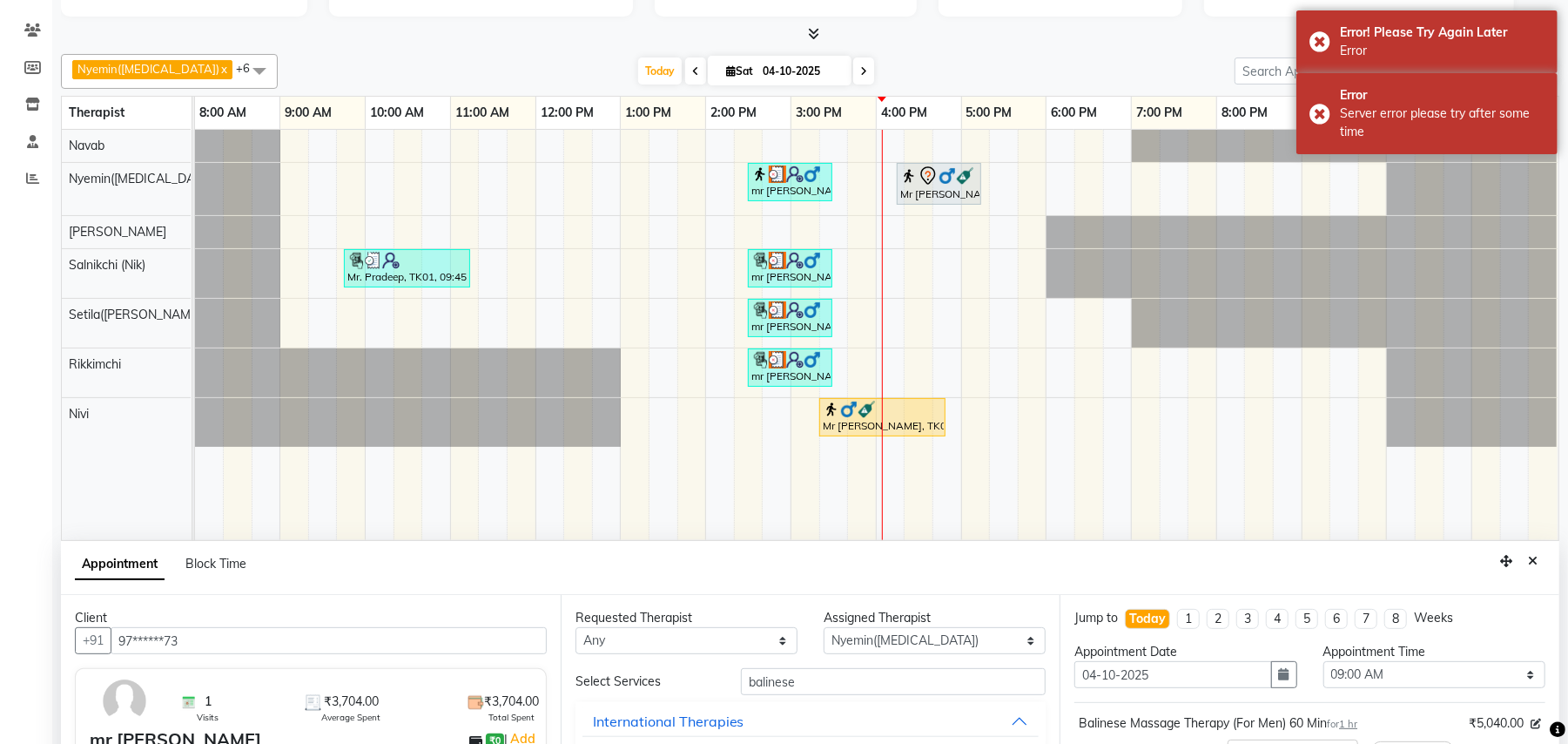
scroll to position [0, 0]
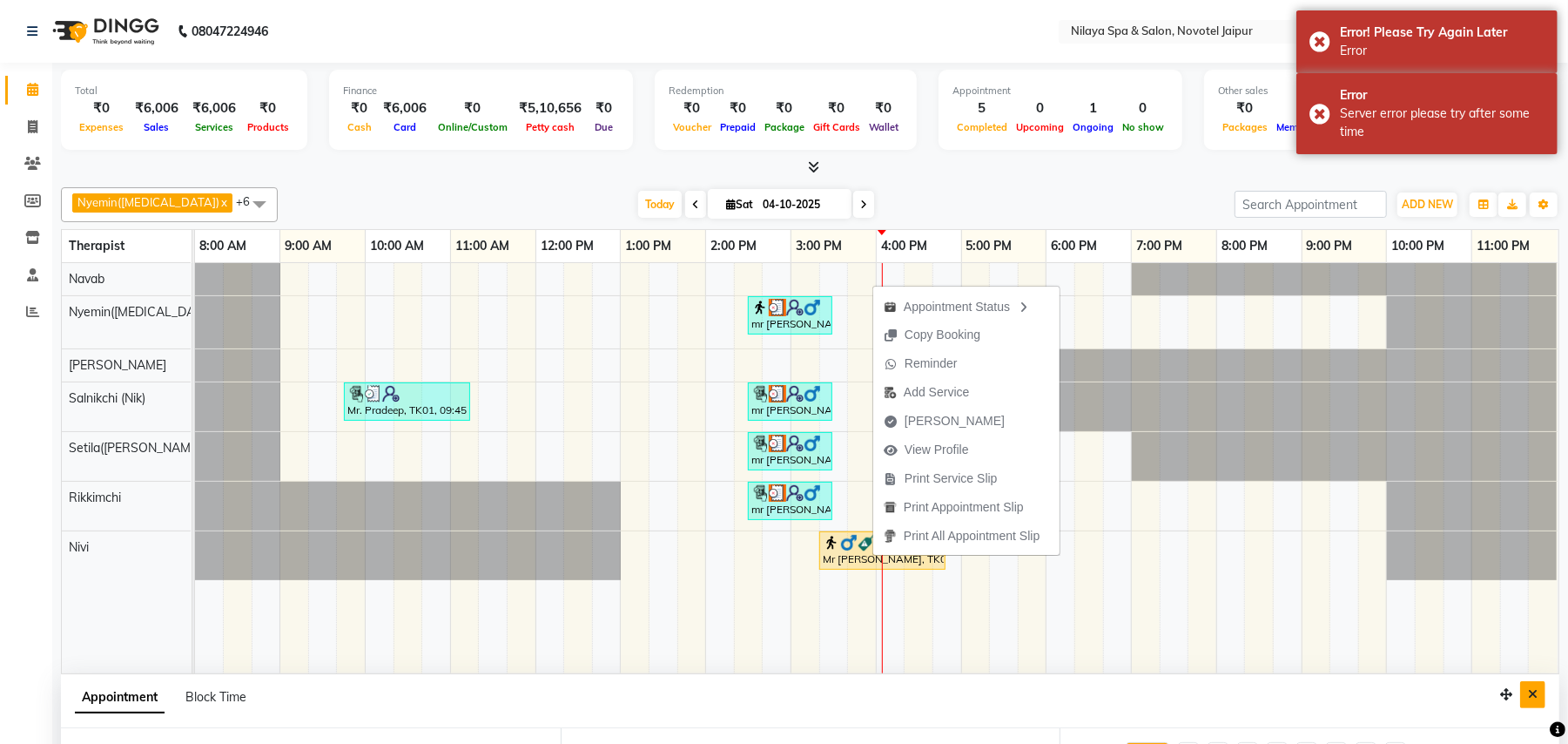
click at [1533, 701] on icon "Close" at bounding box center [1533, 694] width 10 height 13
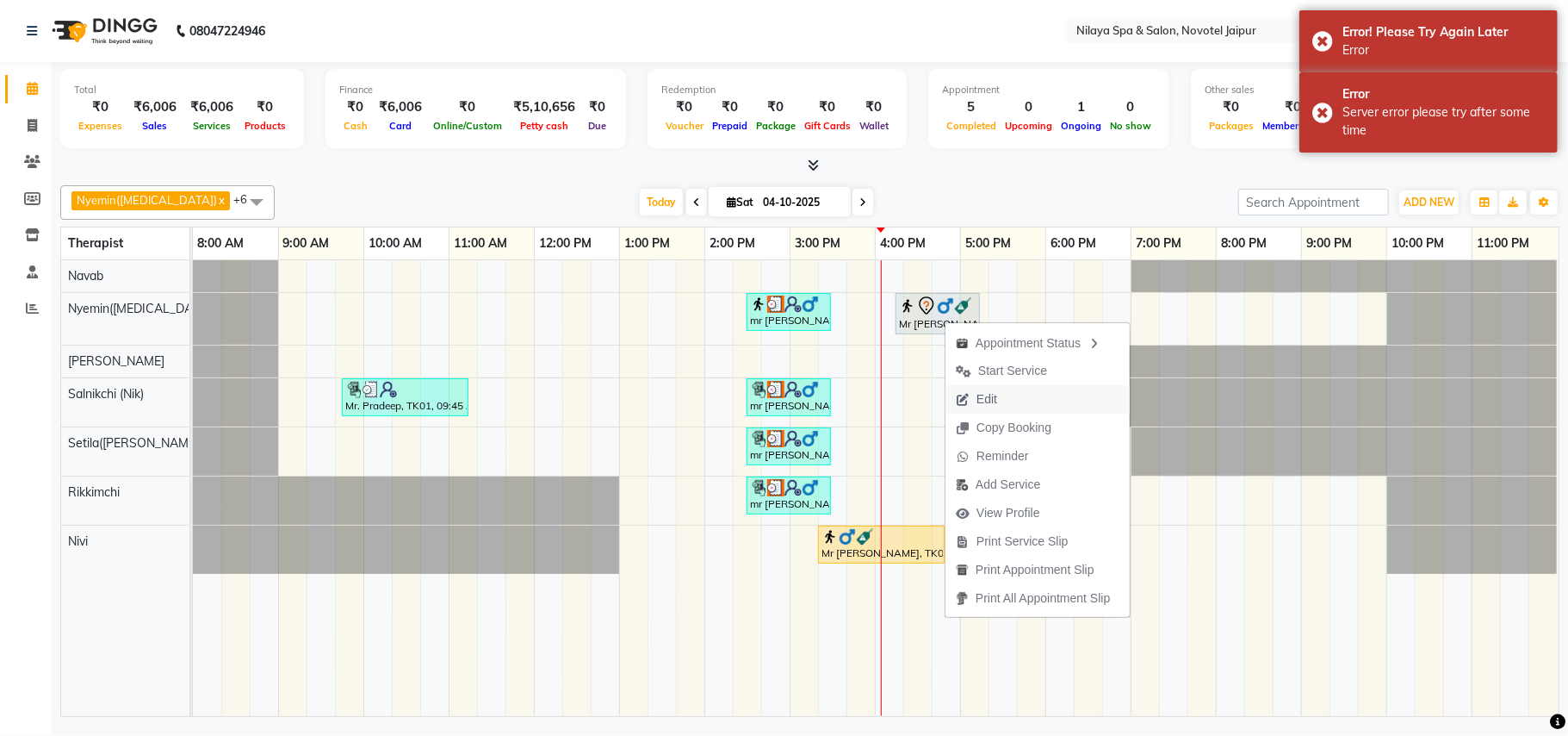
click at [1020, 398] on button "Edit" at bounding box center [1038, 400] width 184 height 29
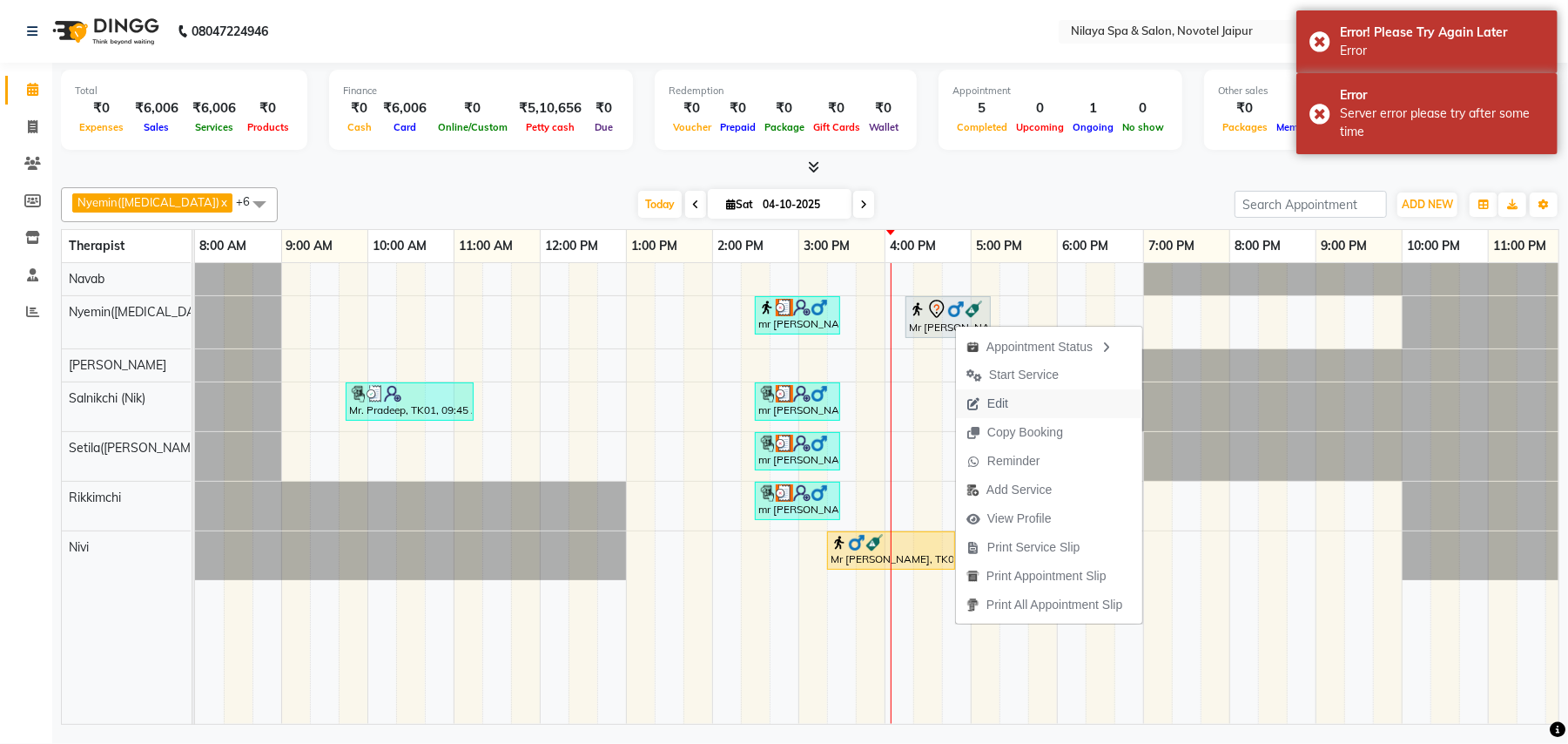
select select "tentative"
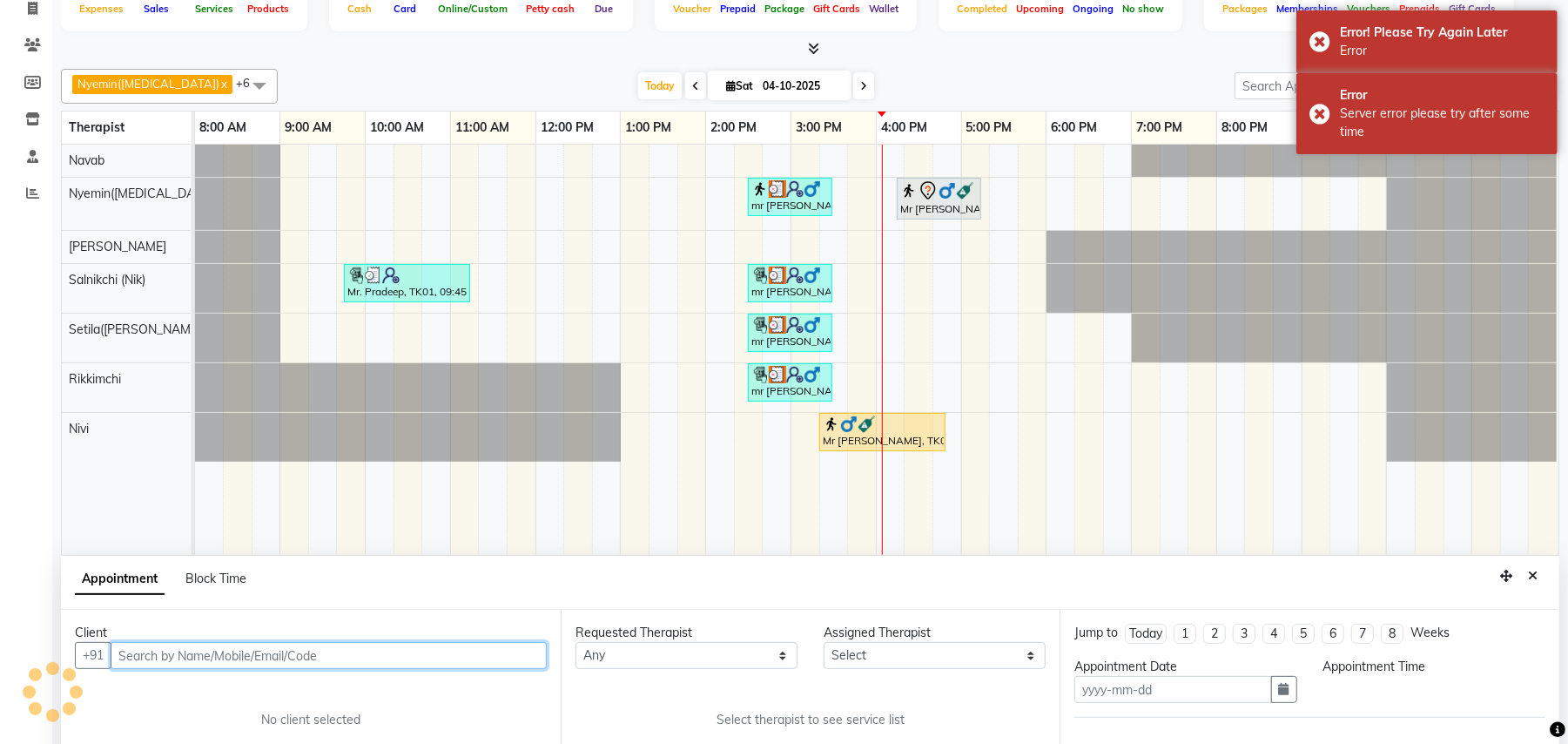
type input "04-10-2025"
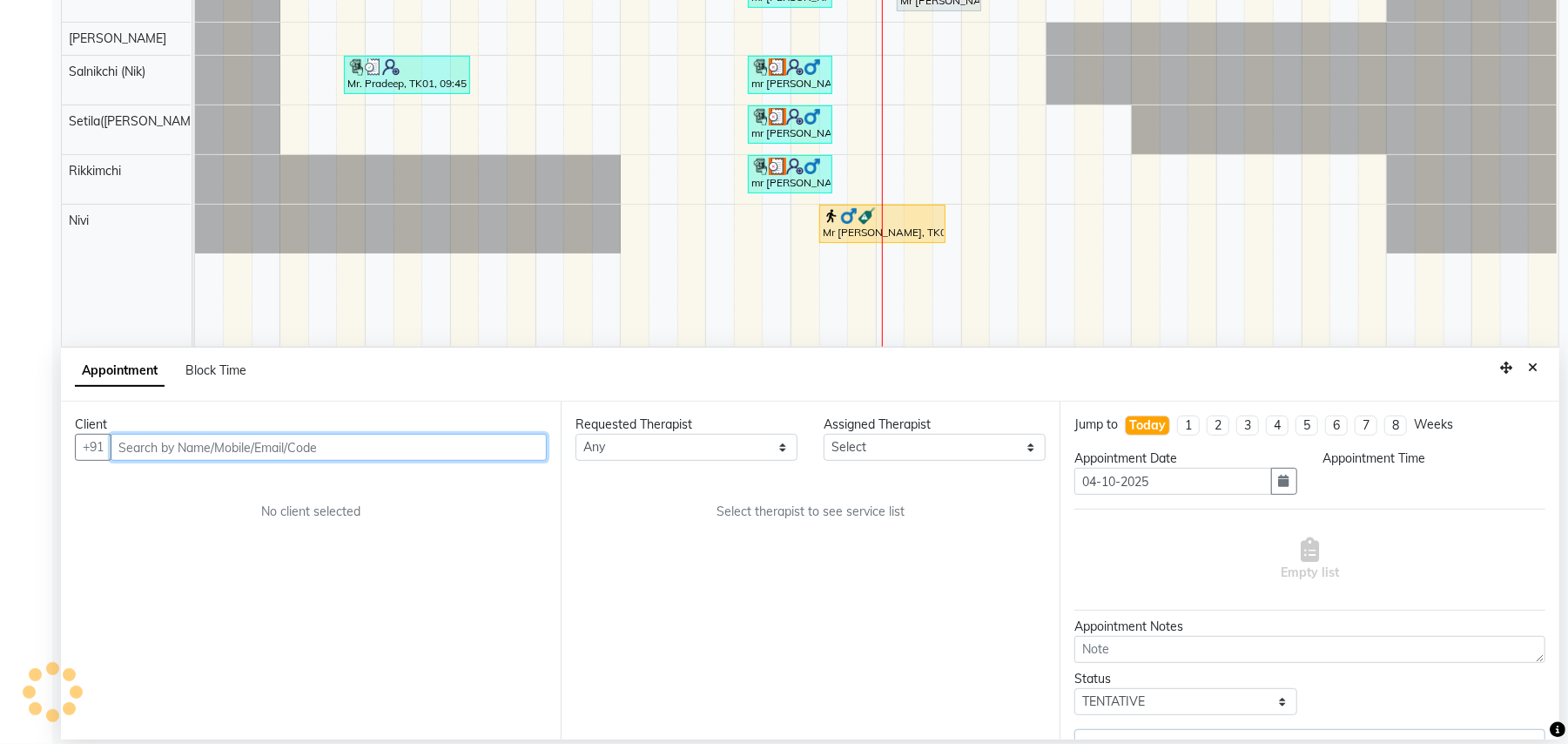
select select "77566"
select select "975"
select select "4120"
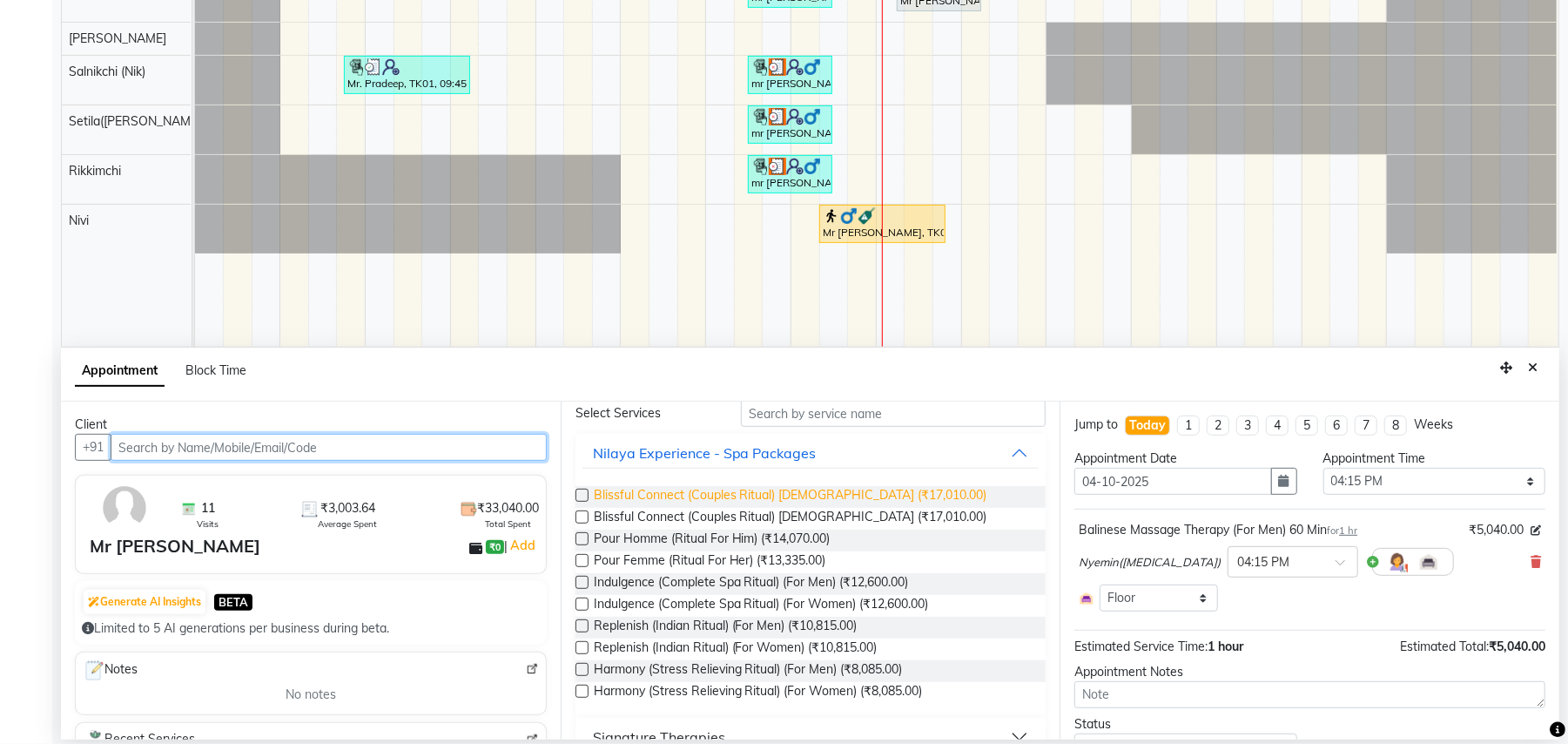
scroll to position [349, 0]
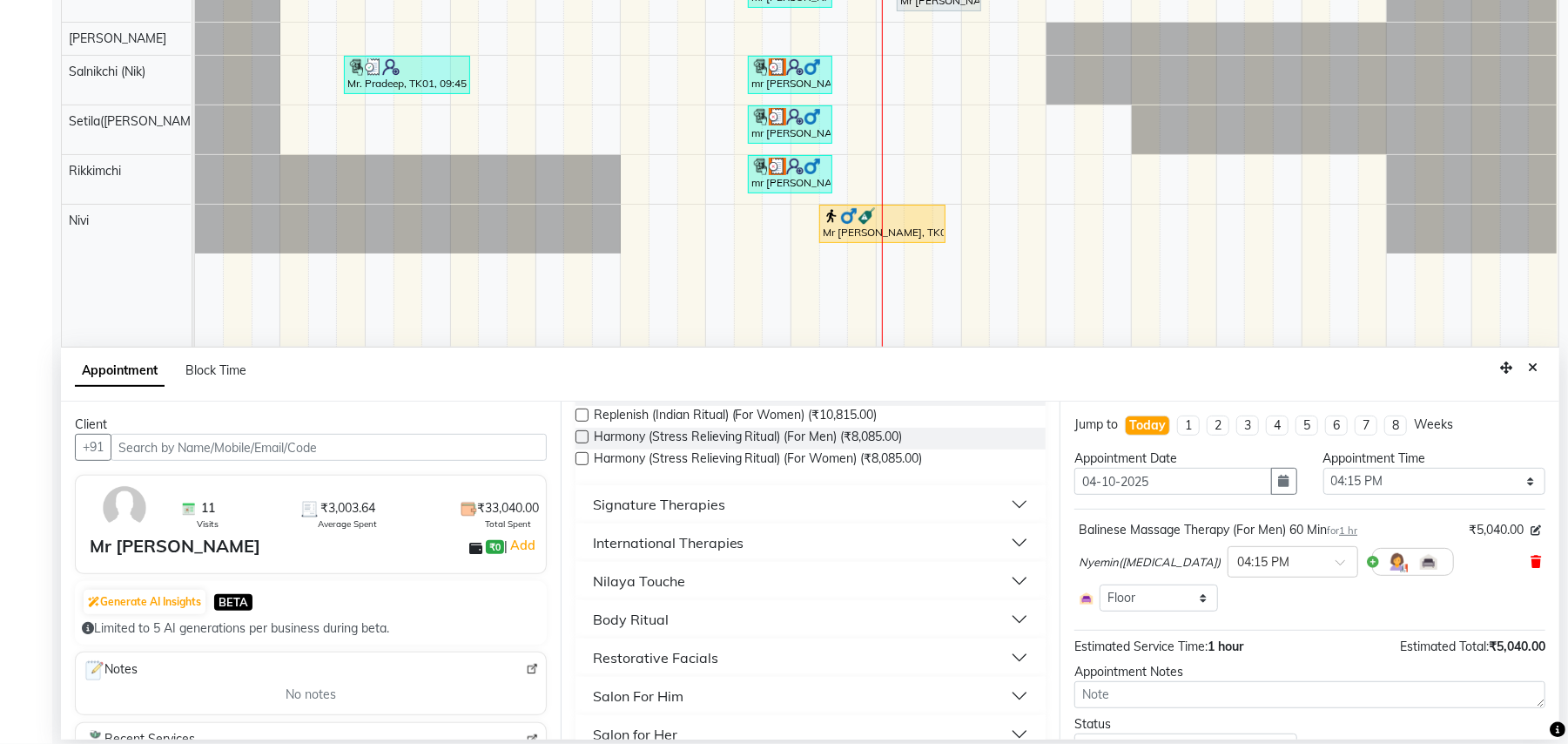
click at [1531, 566] on icon at bounding box center [1536, 561] width 11 height 13
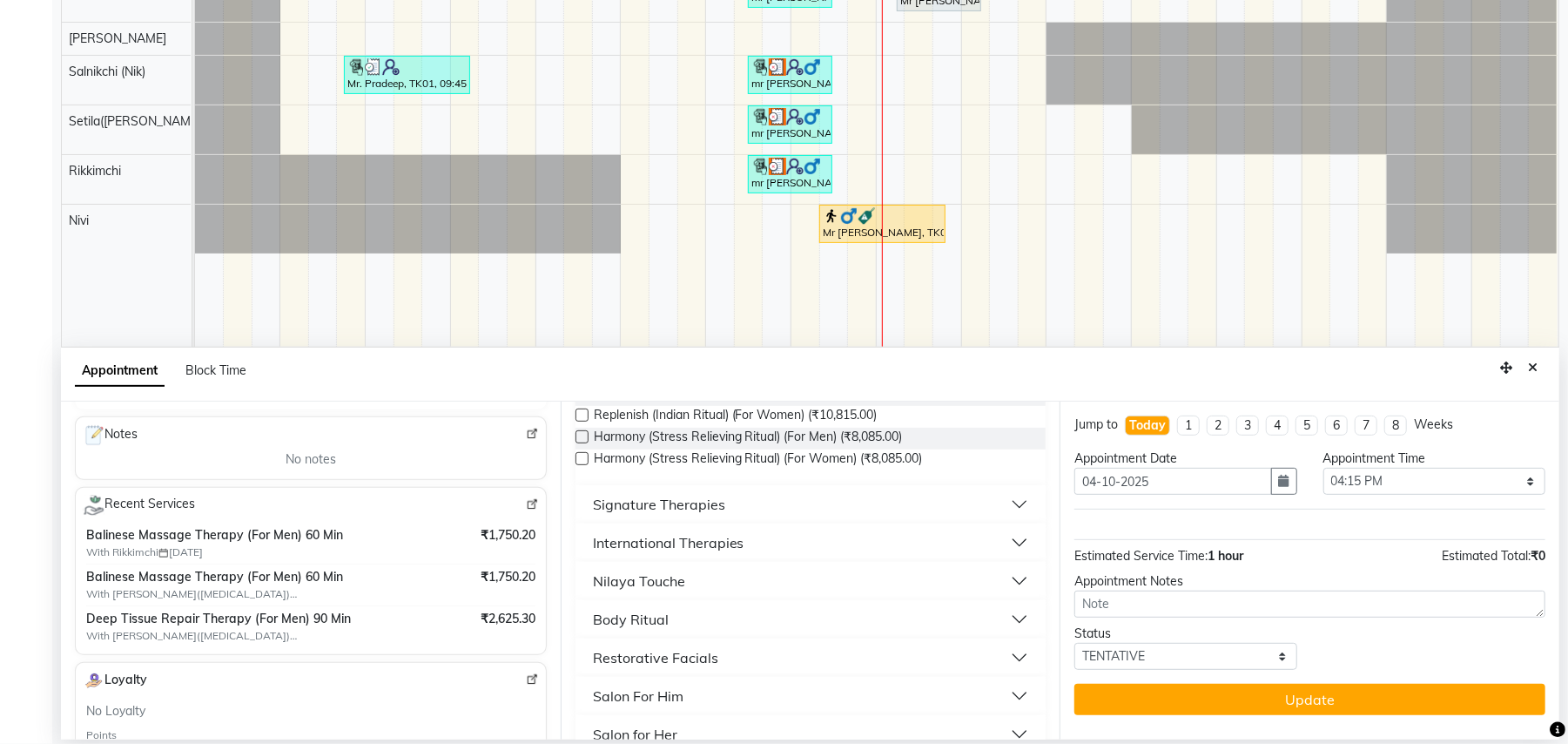
scroll to position [0, 0]
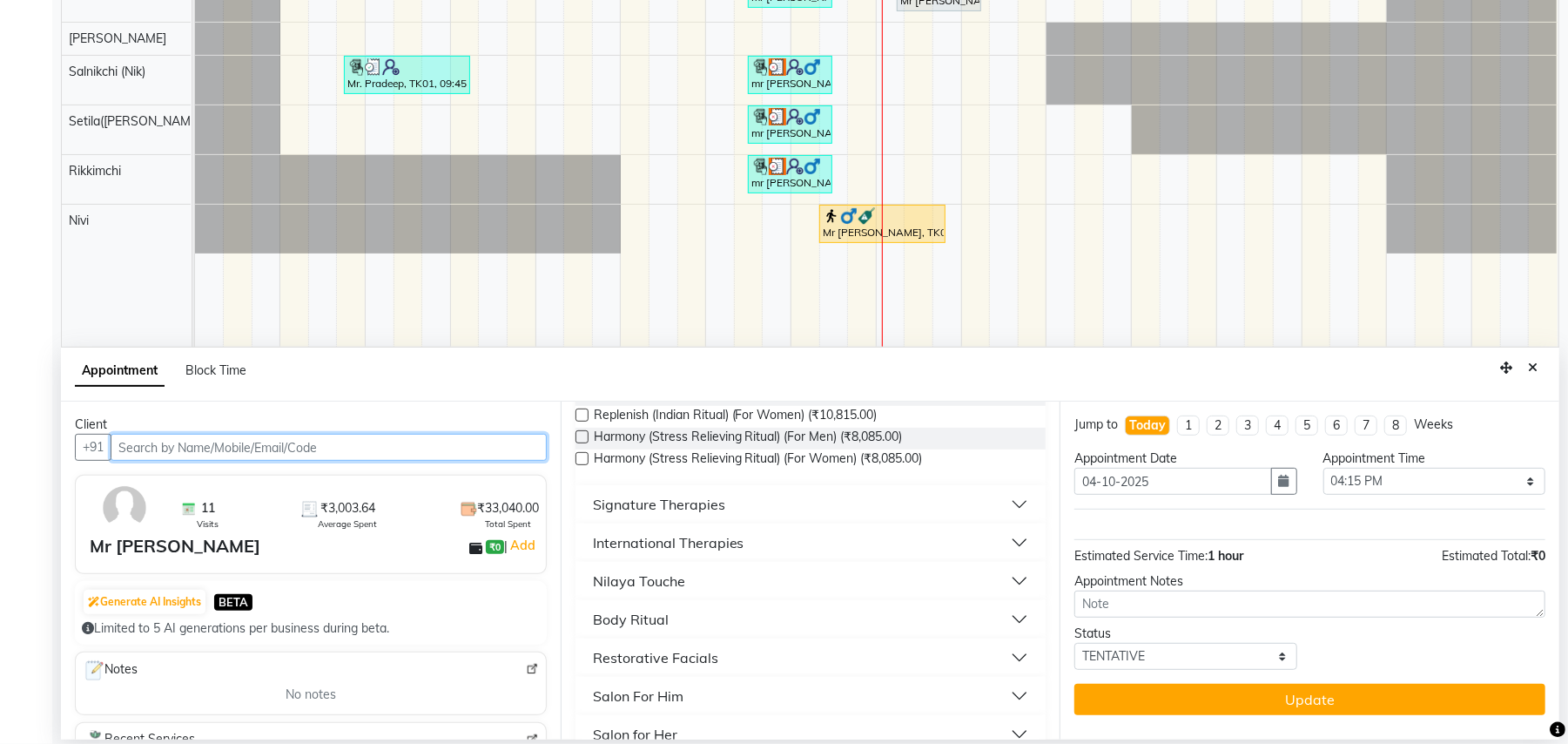
click at [454, 456] on input "text" at bounding box center [328, 447] width 437 height 27
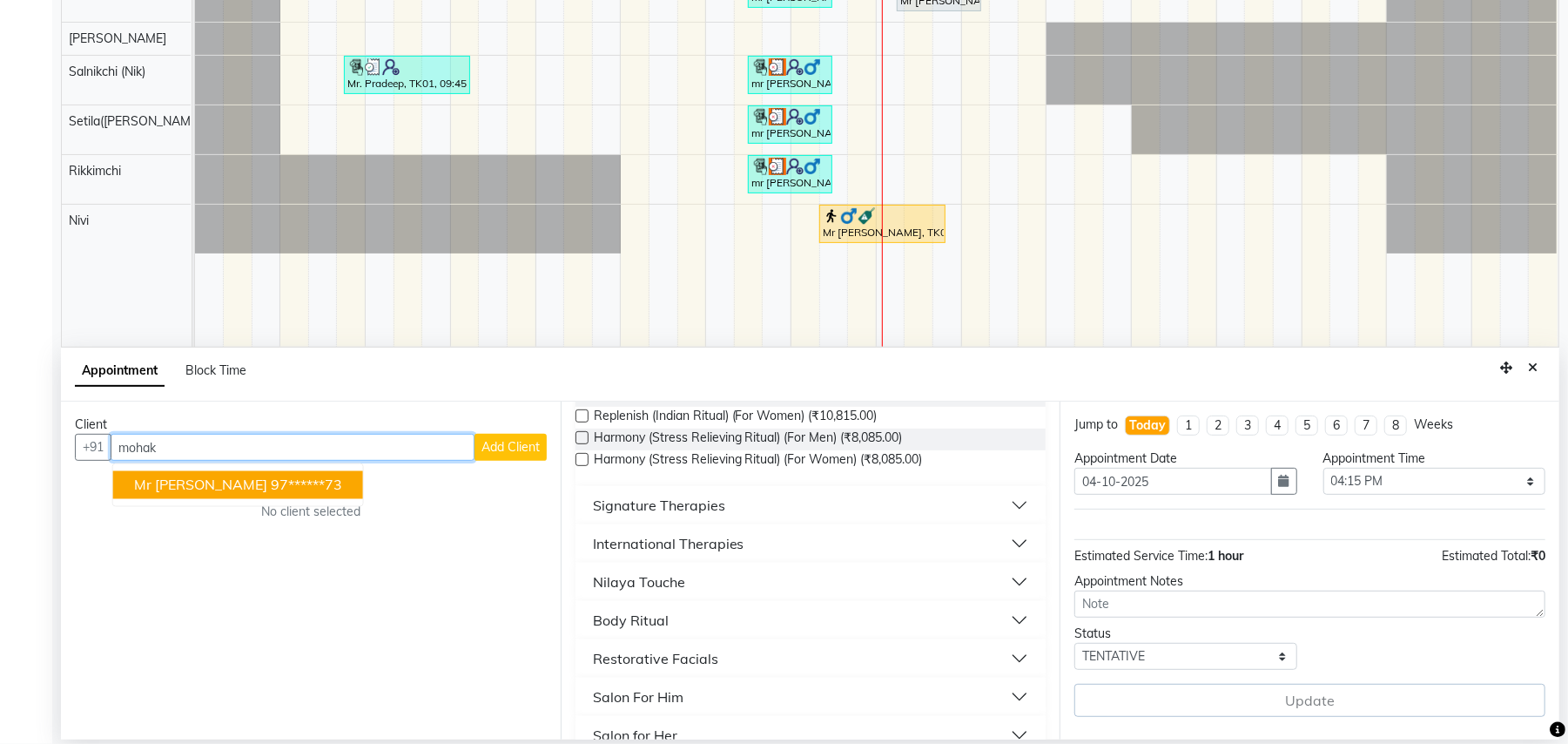
click at [271, 485] on ngb-highlight "97******73" at bounding box center [306, 485] width 71 height 17
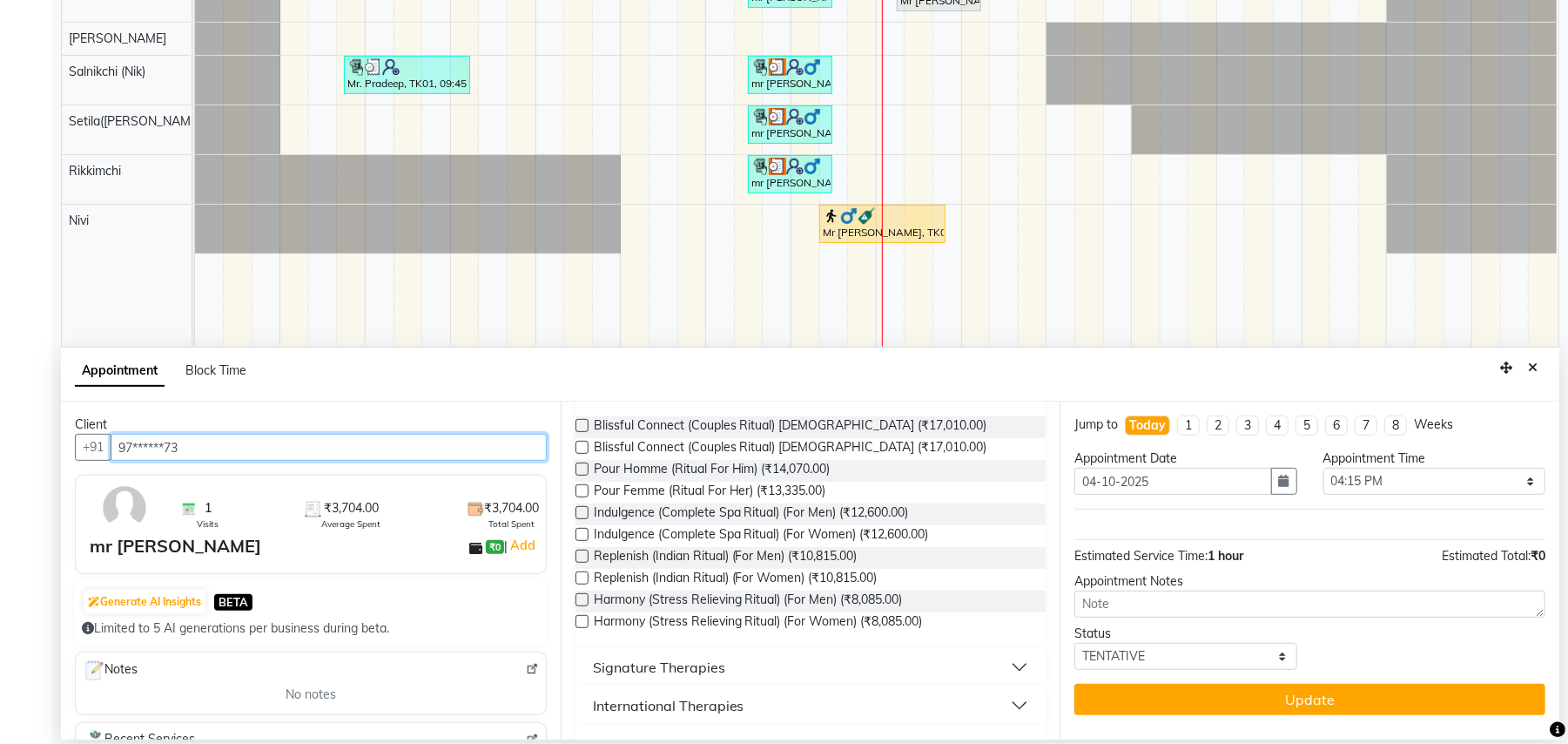
scroll to position [232, 0]
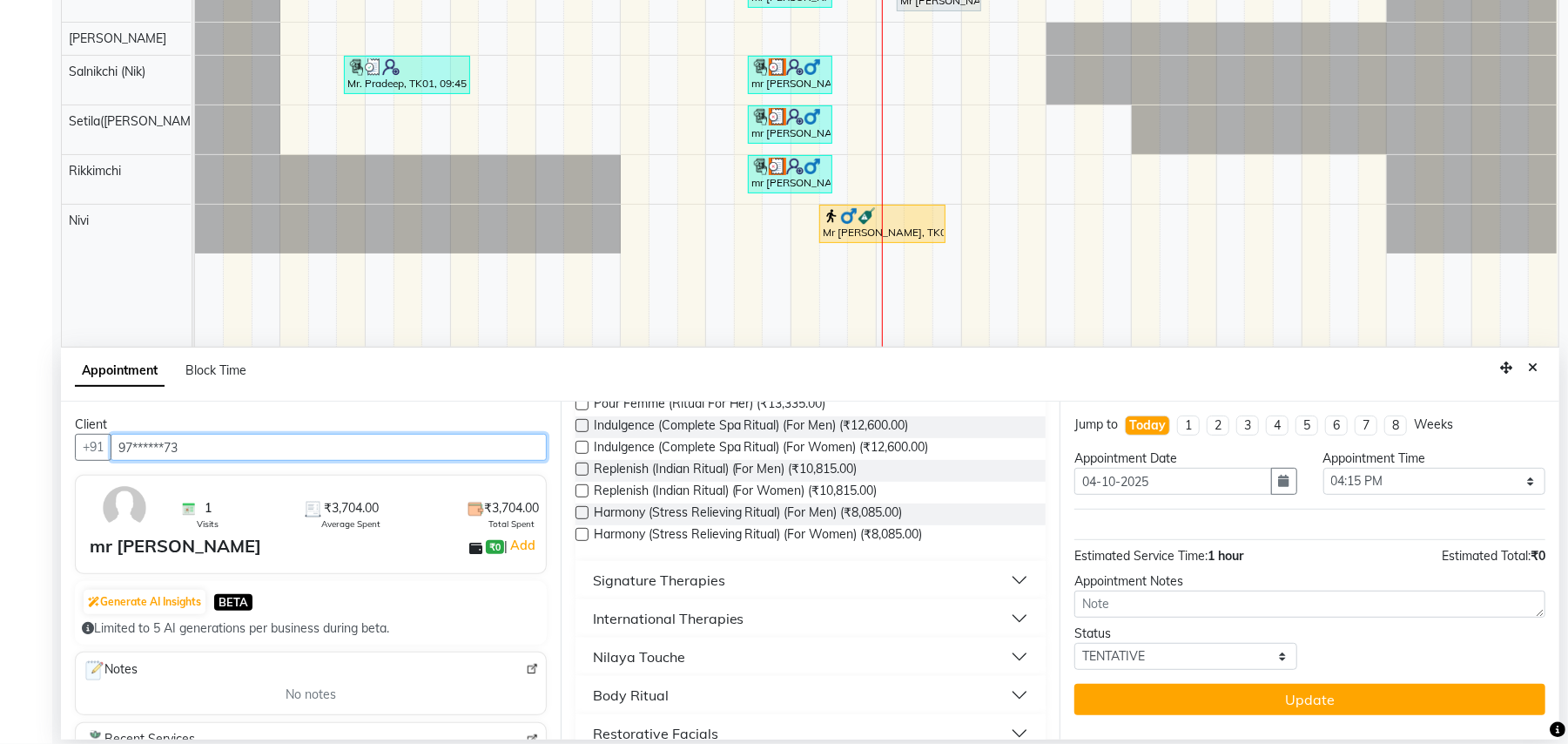
type input "97******73"
click at [705, 589] on div "Signature Therapies" at bounding box center [659, 581] width 132 height 21
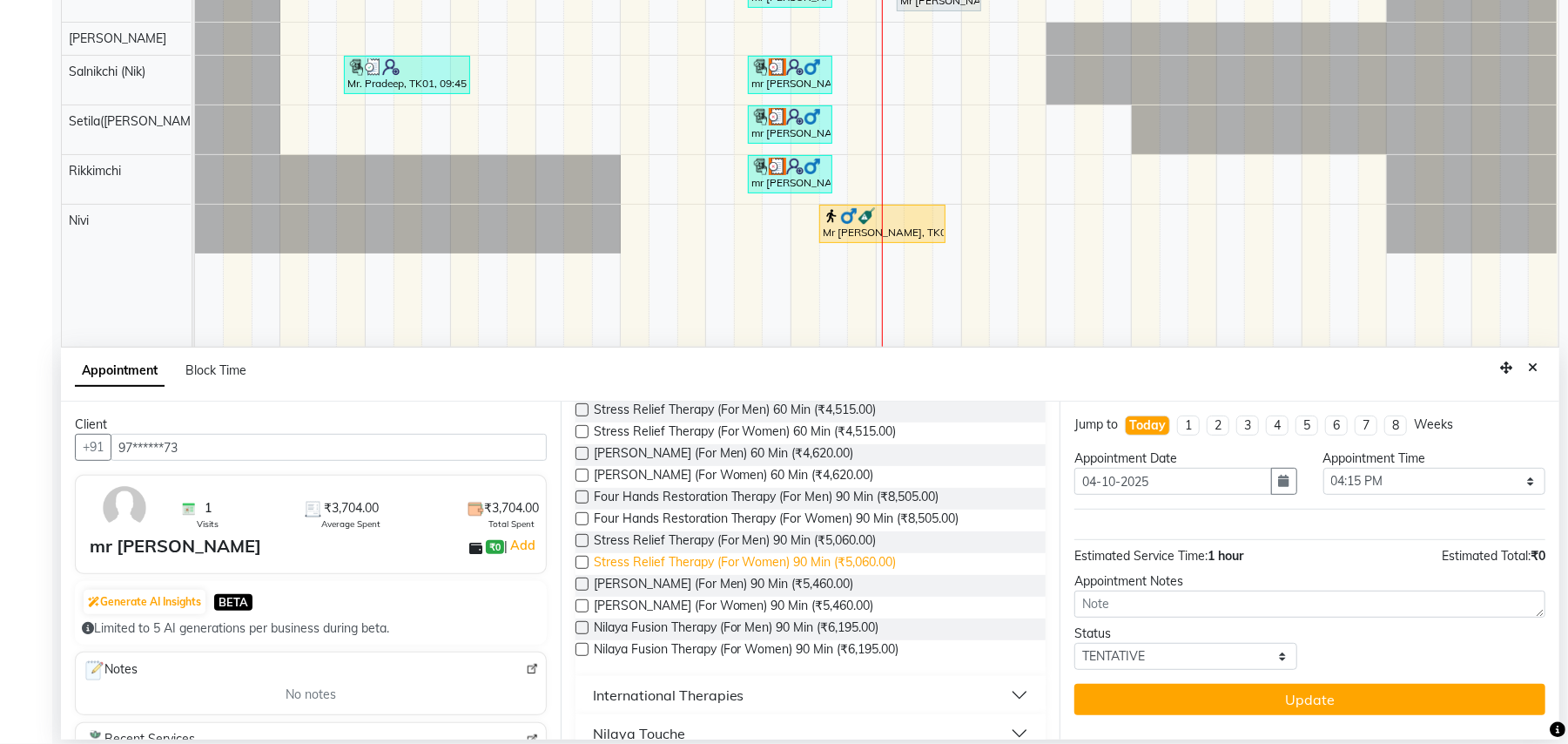
scroll to position [697, 0]
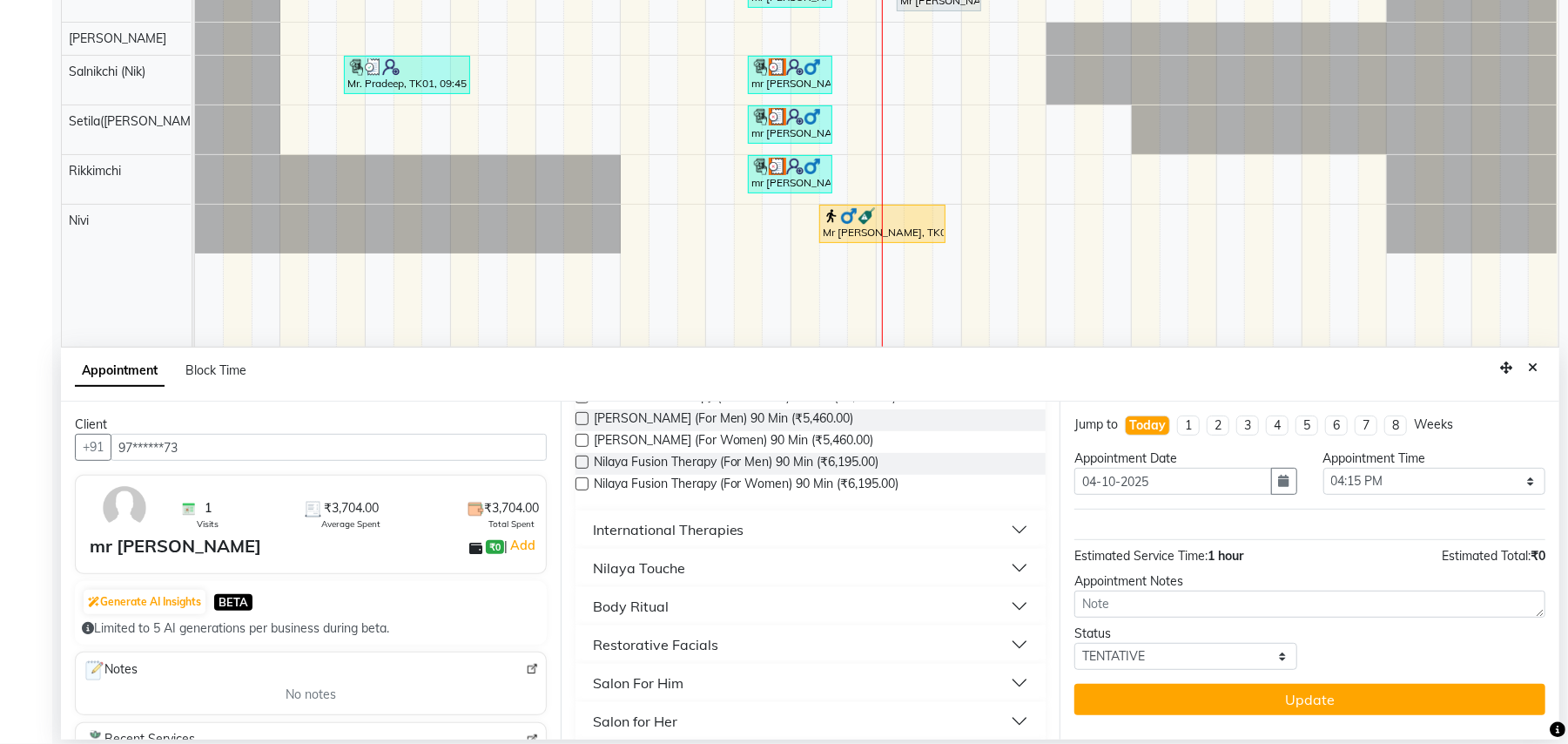
click at [728, 534] on div "International Therapies" at bounding box center [669, 529] width 152 height 21
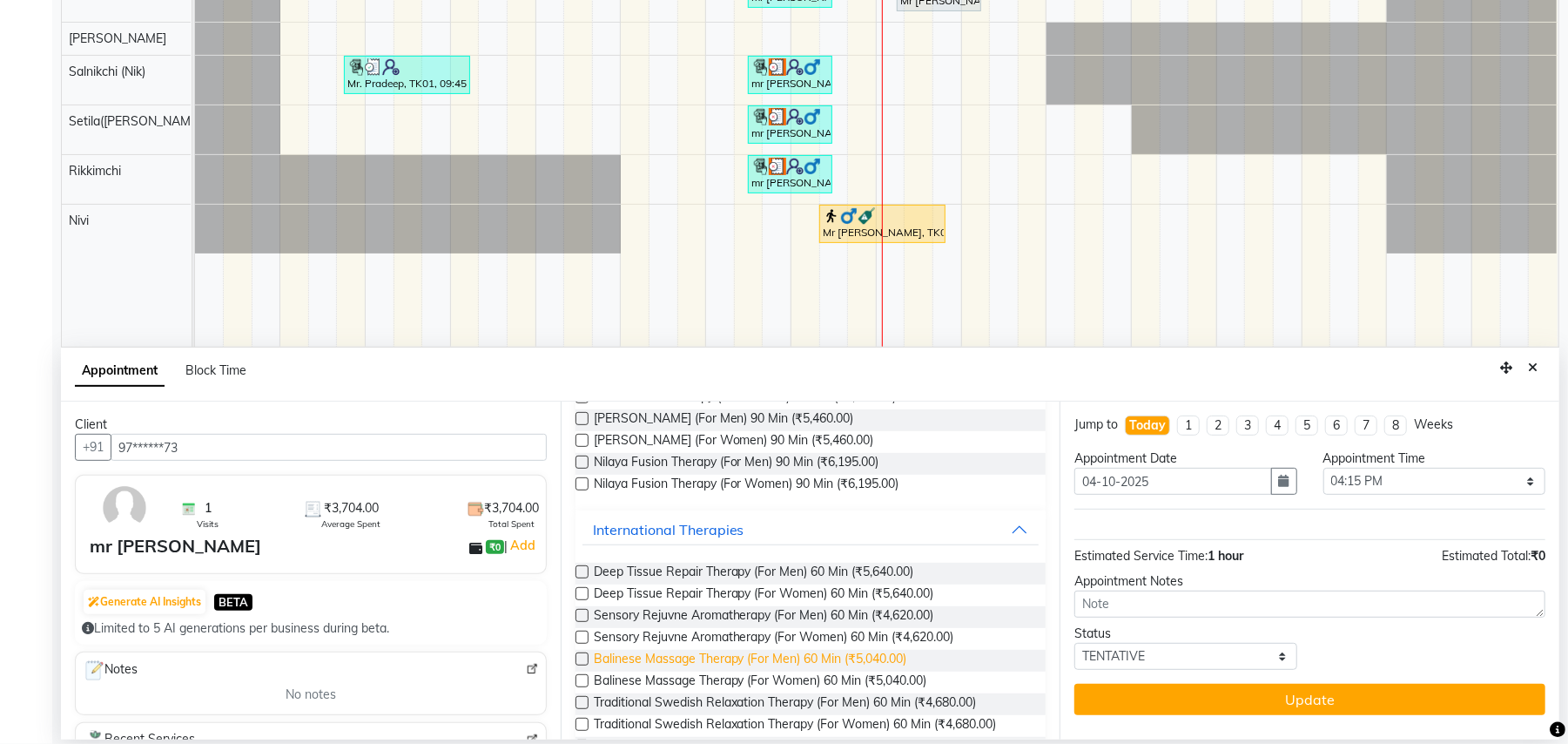
click at [722, 659] on span "Balinese Massage Therapy (For Men) 60 Min (₹5,040.00)" at bounding box center [751, 660] width 314 height 22
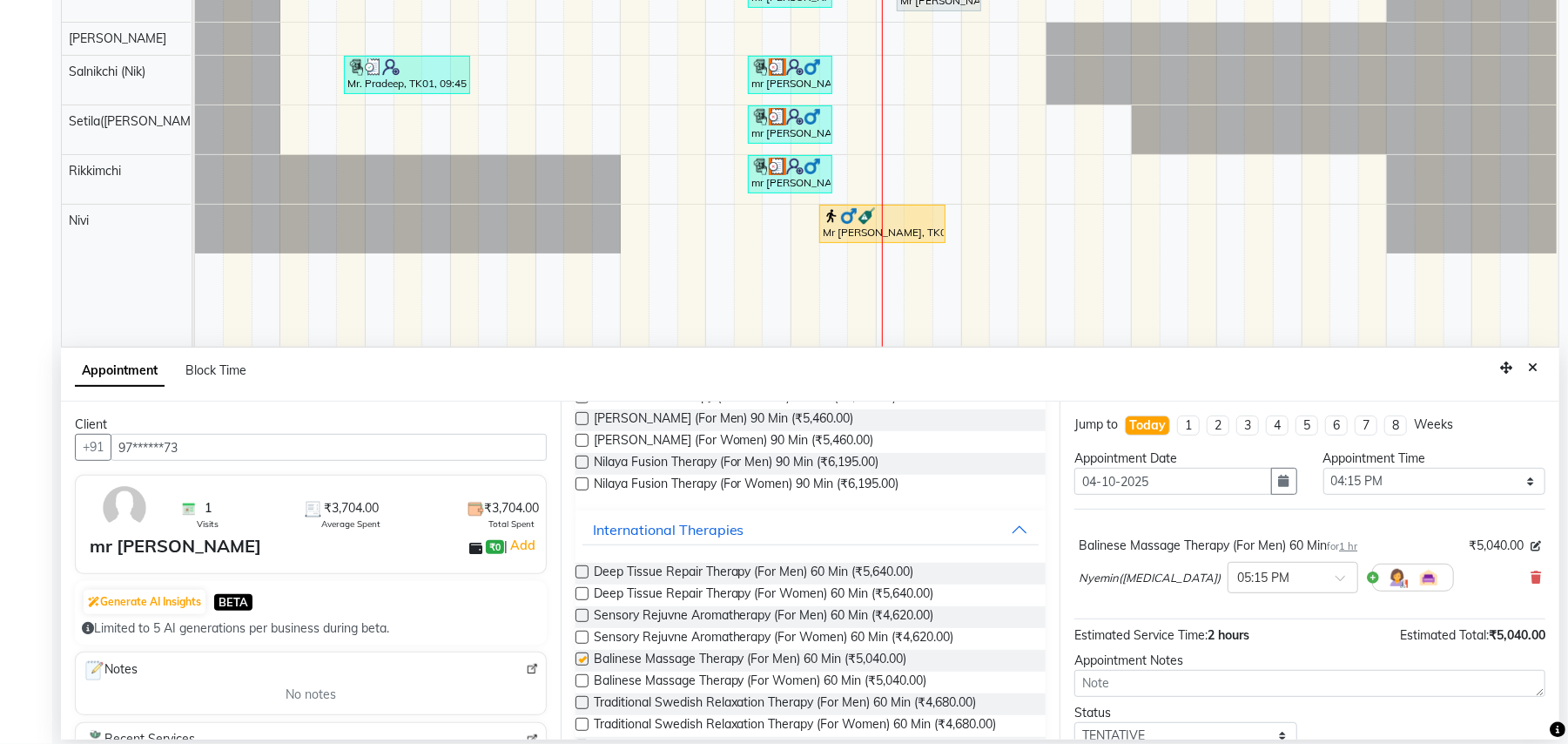
checkbox input "false"
click at [1336, 583] on span at bounding box center [1347, 583] width 22 height 18
click at [1229, 632] on div "04:30 PM" at bounding box center [1293, 626] width 128 height 32
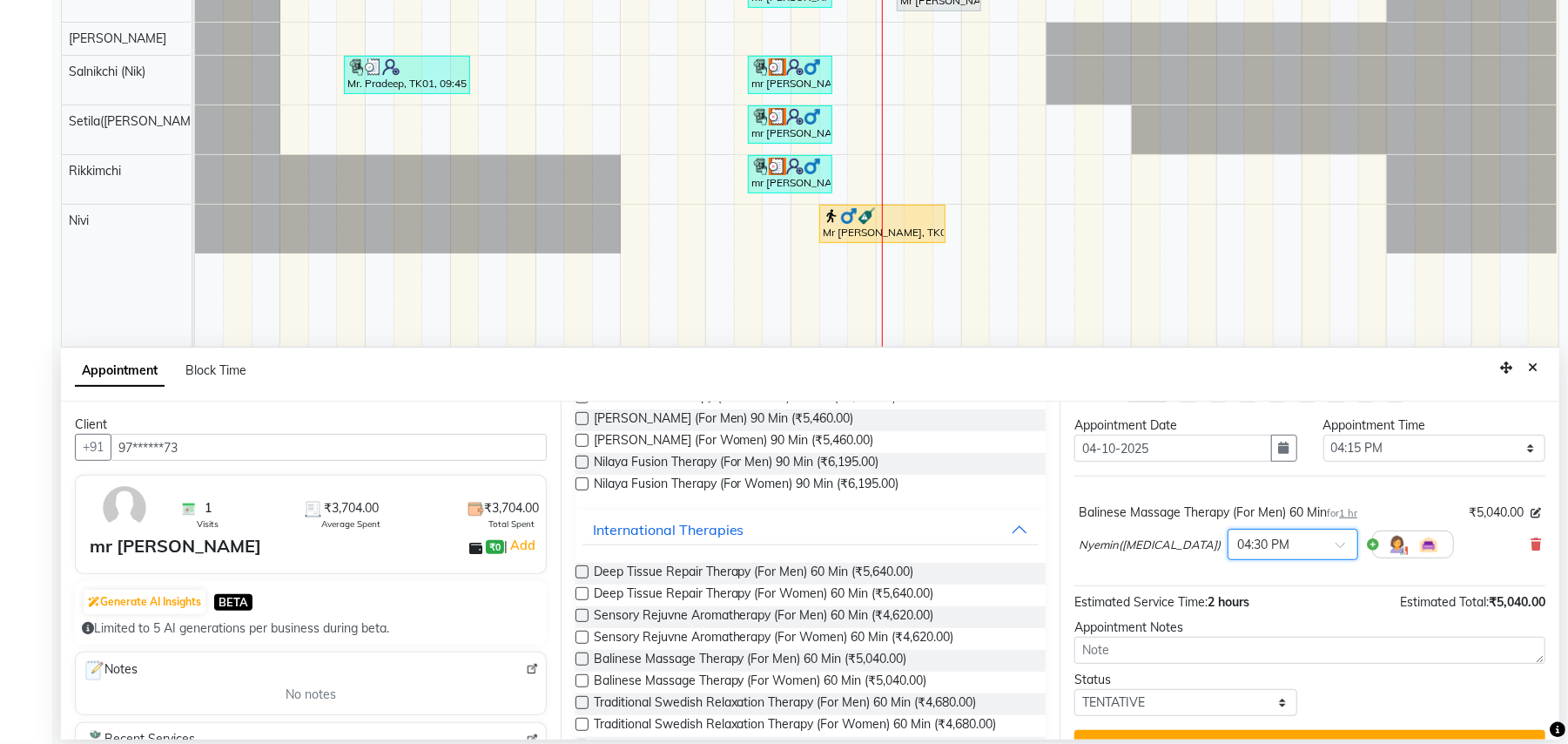
scroll to position [71, 0]
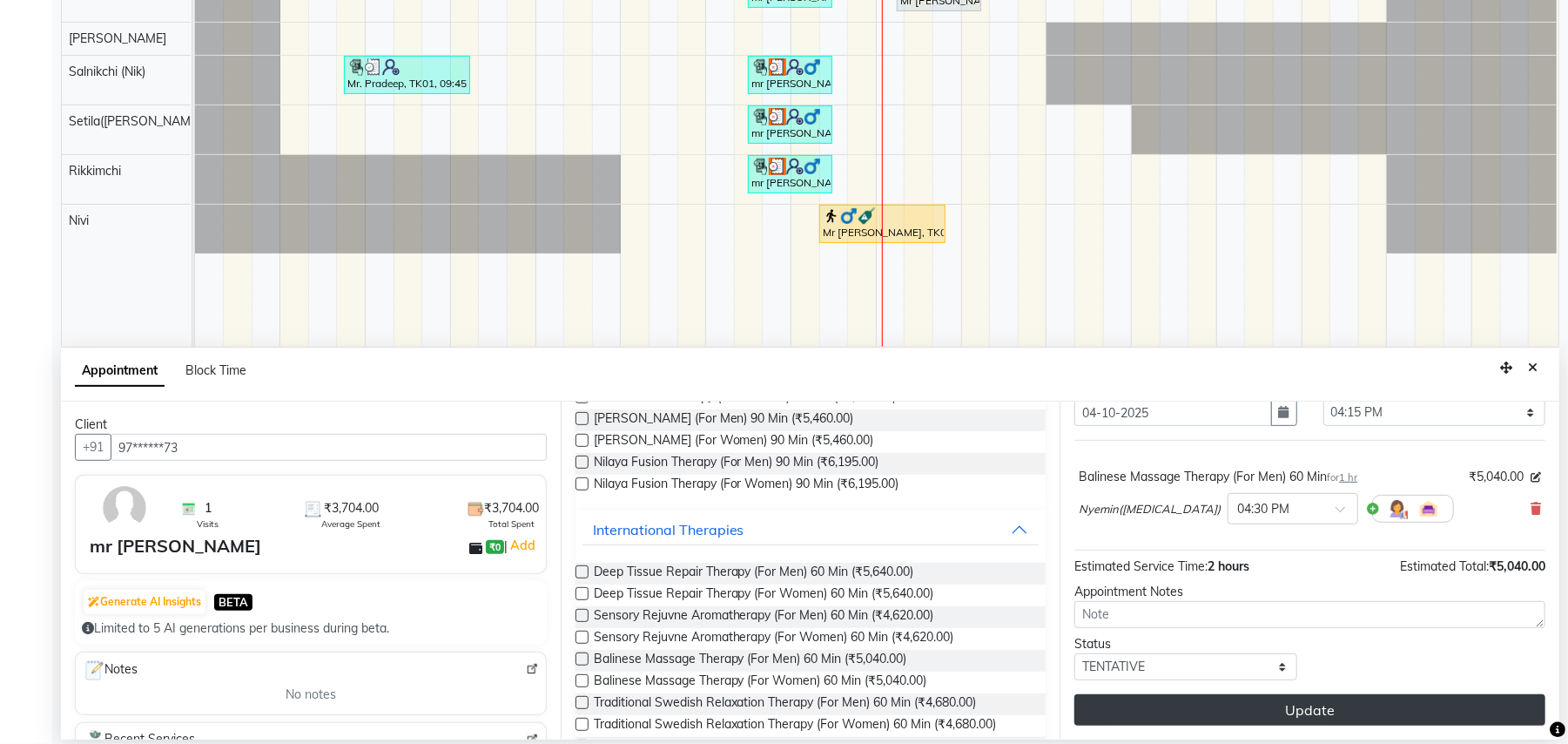
click at [1324, 707] on button "Update" at bounding box center [1310, 709] width 471 height 31
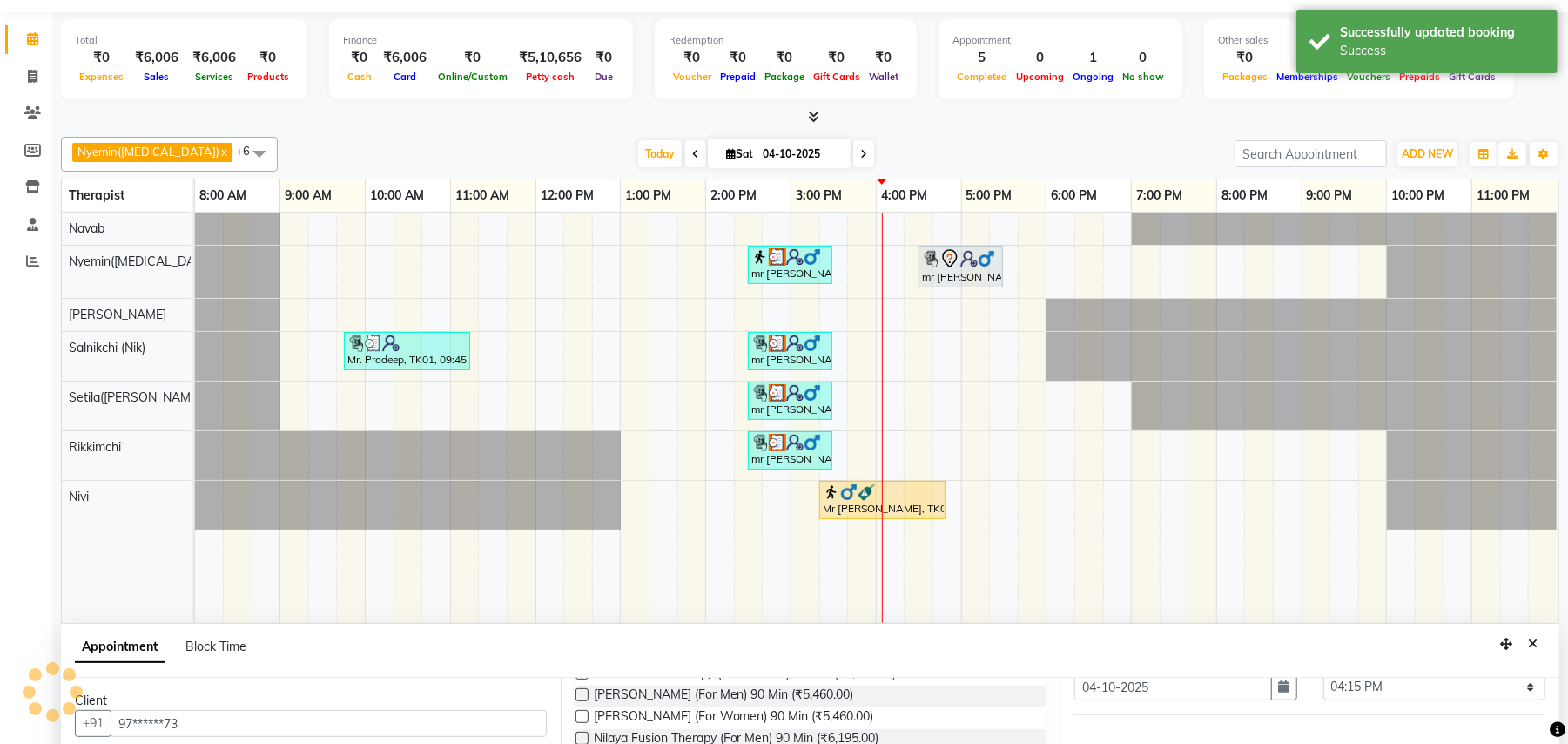
scroll to position [0, 0]
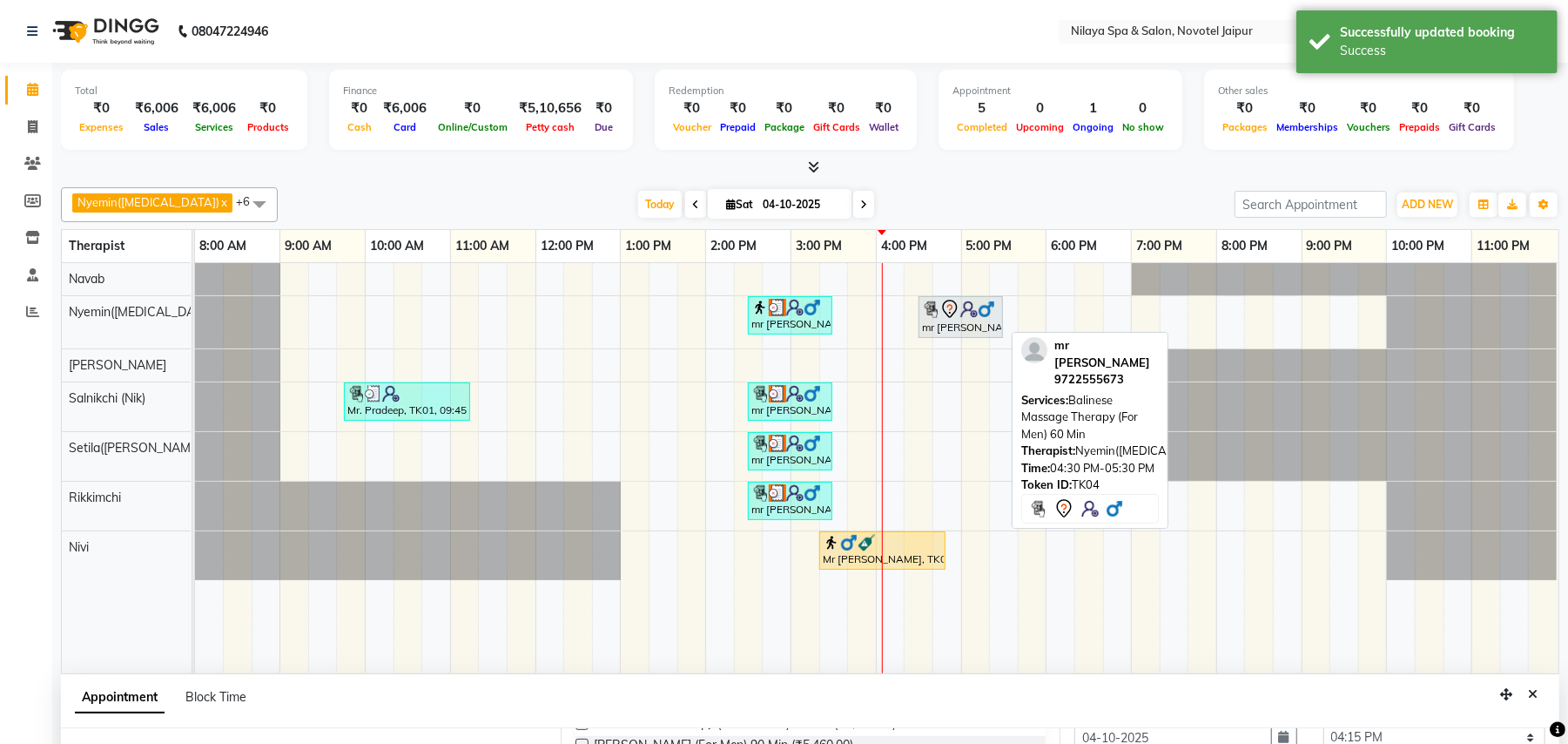
click at [940, 312] on icon at bounding box center [951, 309] width 21 height 21
select select "7"
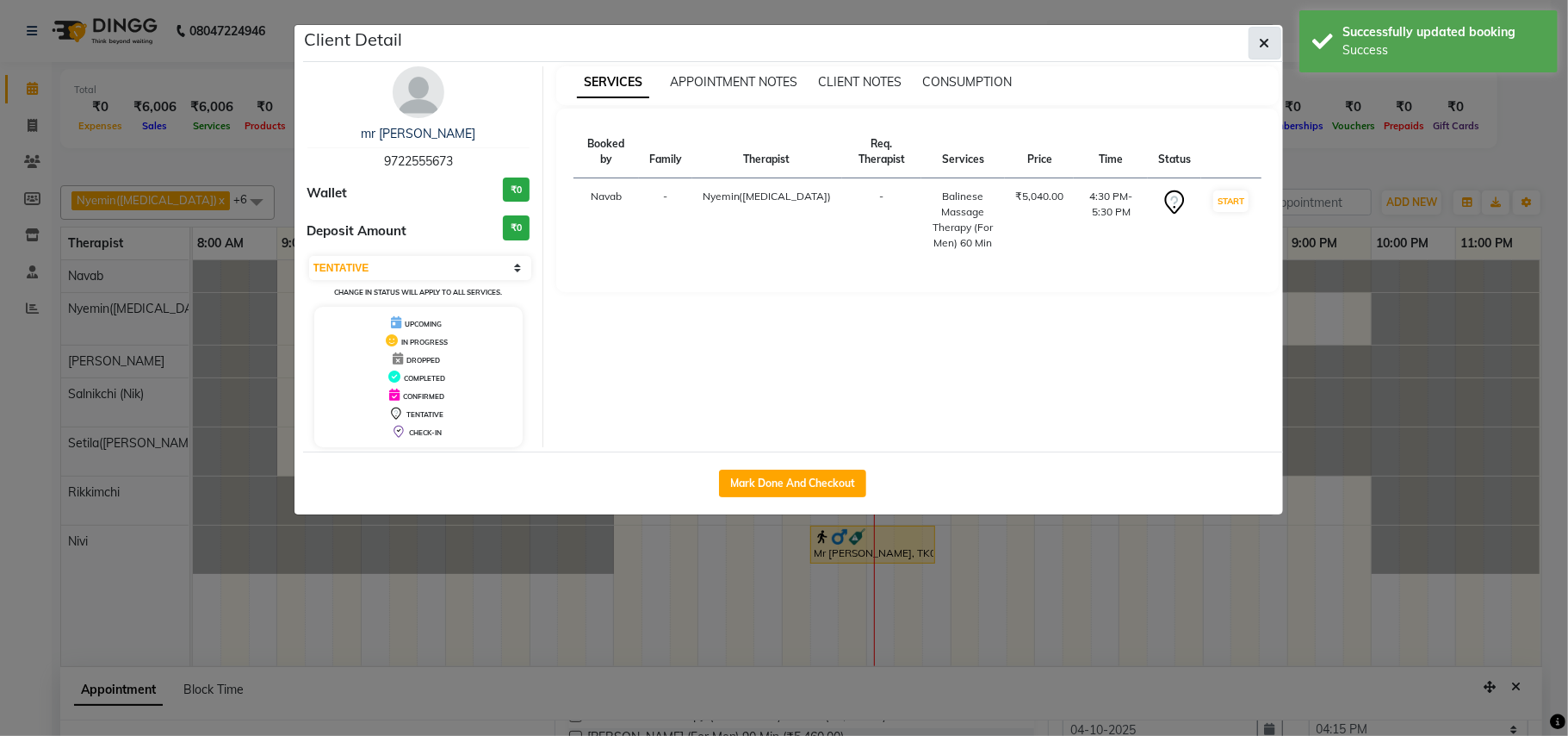
click at [1262, 39] on icon "button" at bounding box center [1265, 43] width 11 height 13
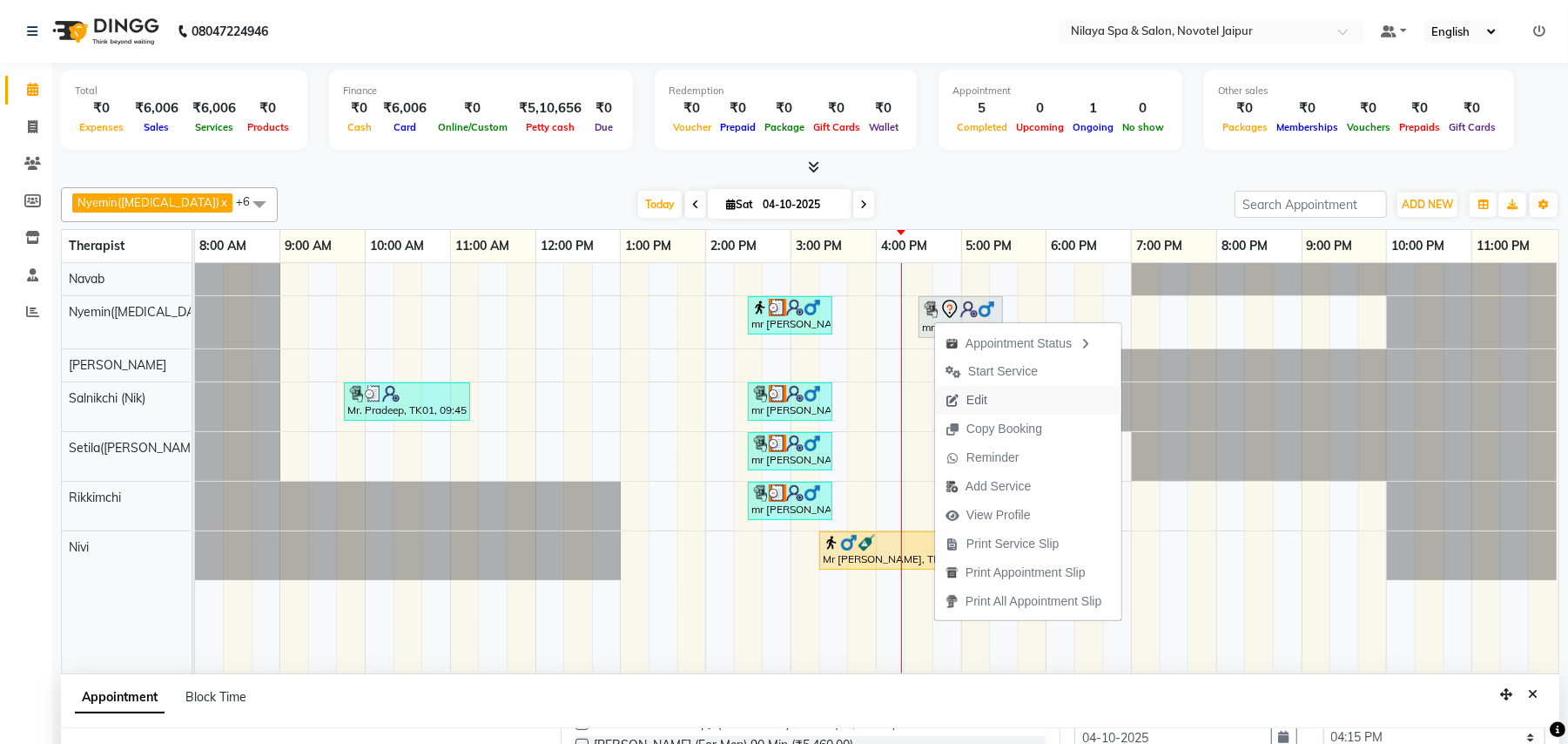
click at [1000, 397] on button "Edit" at bounding box center [1028, 400] width 186 height 29
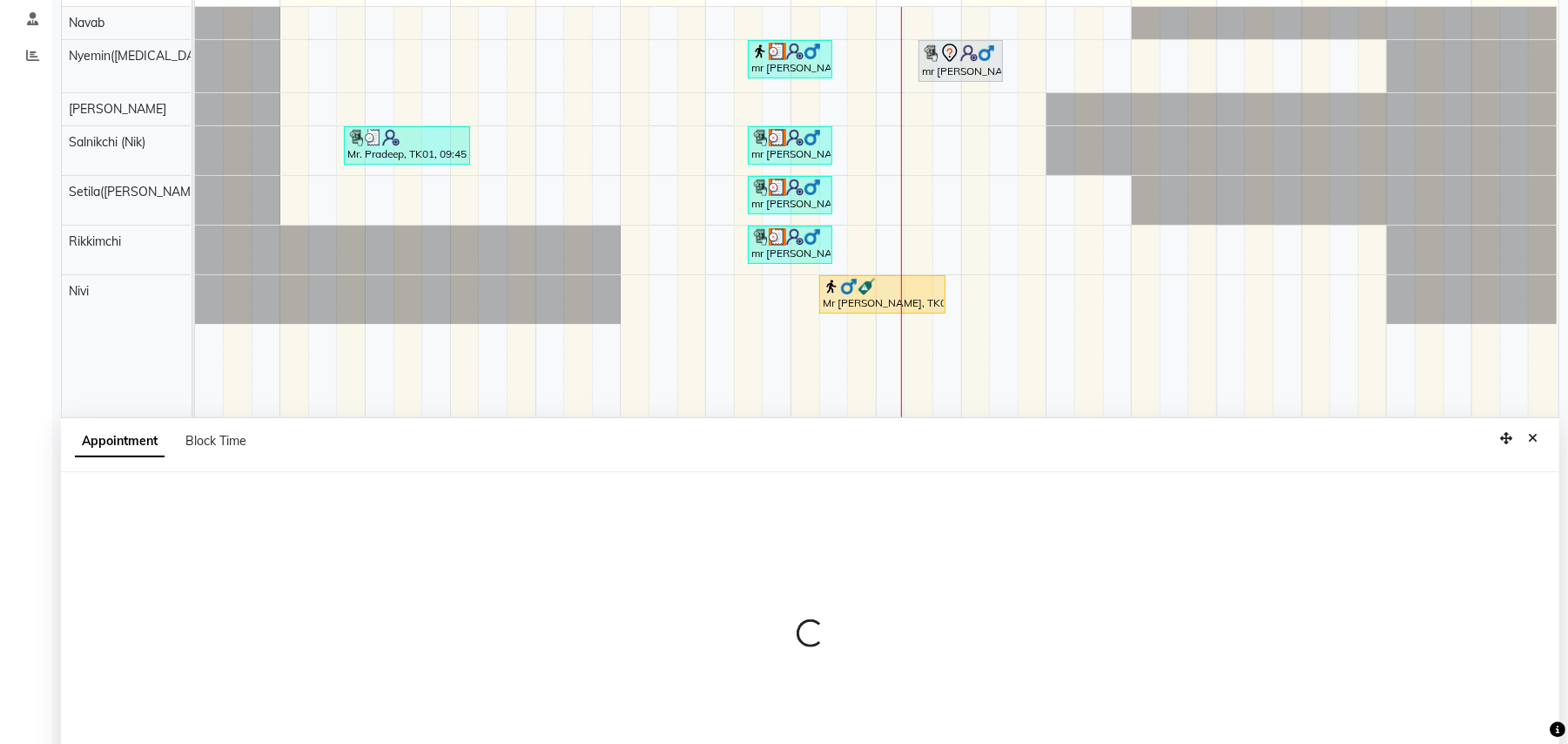
select select "tentative"
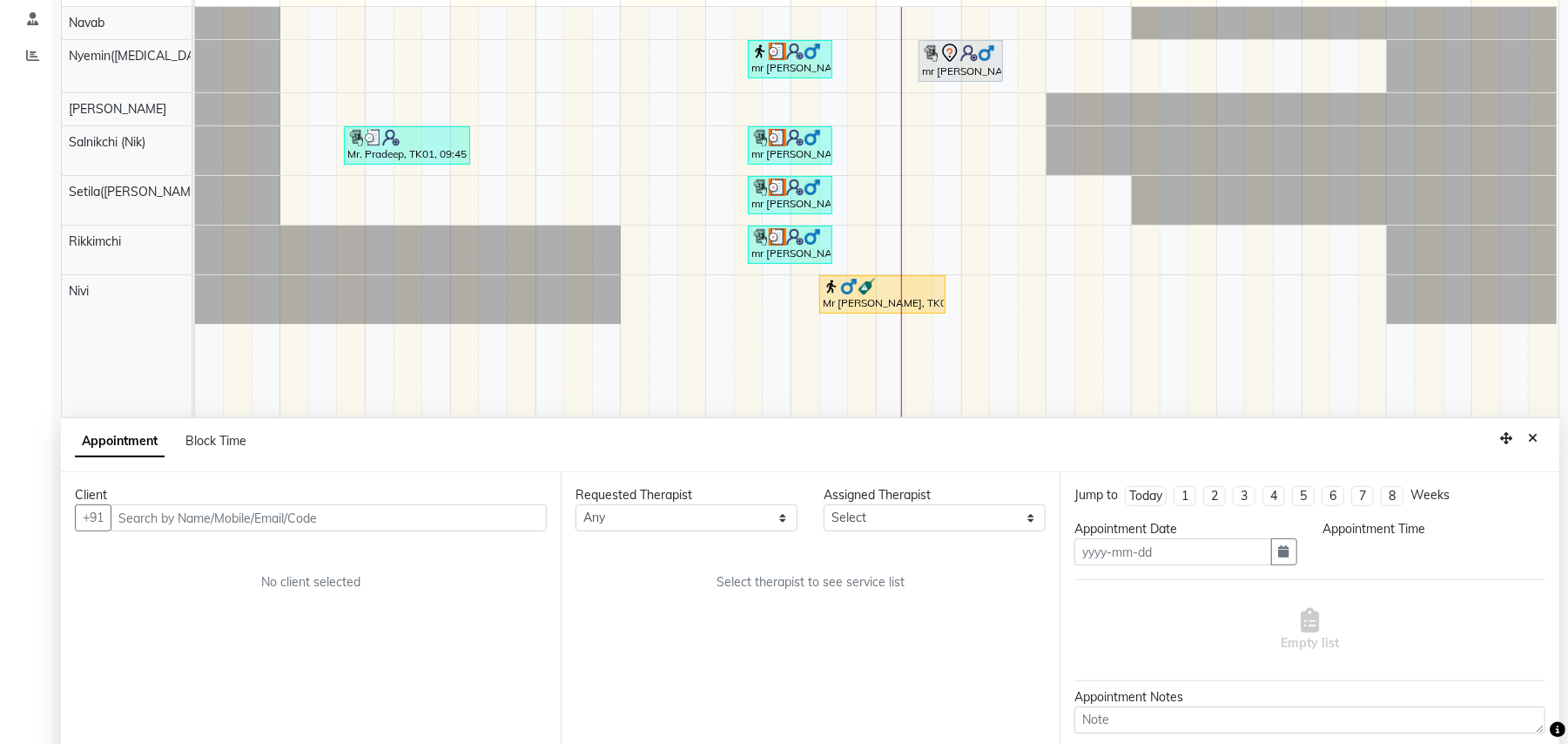
scroll to position [328, 0]
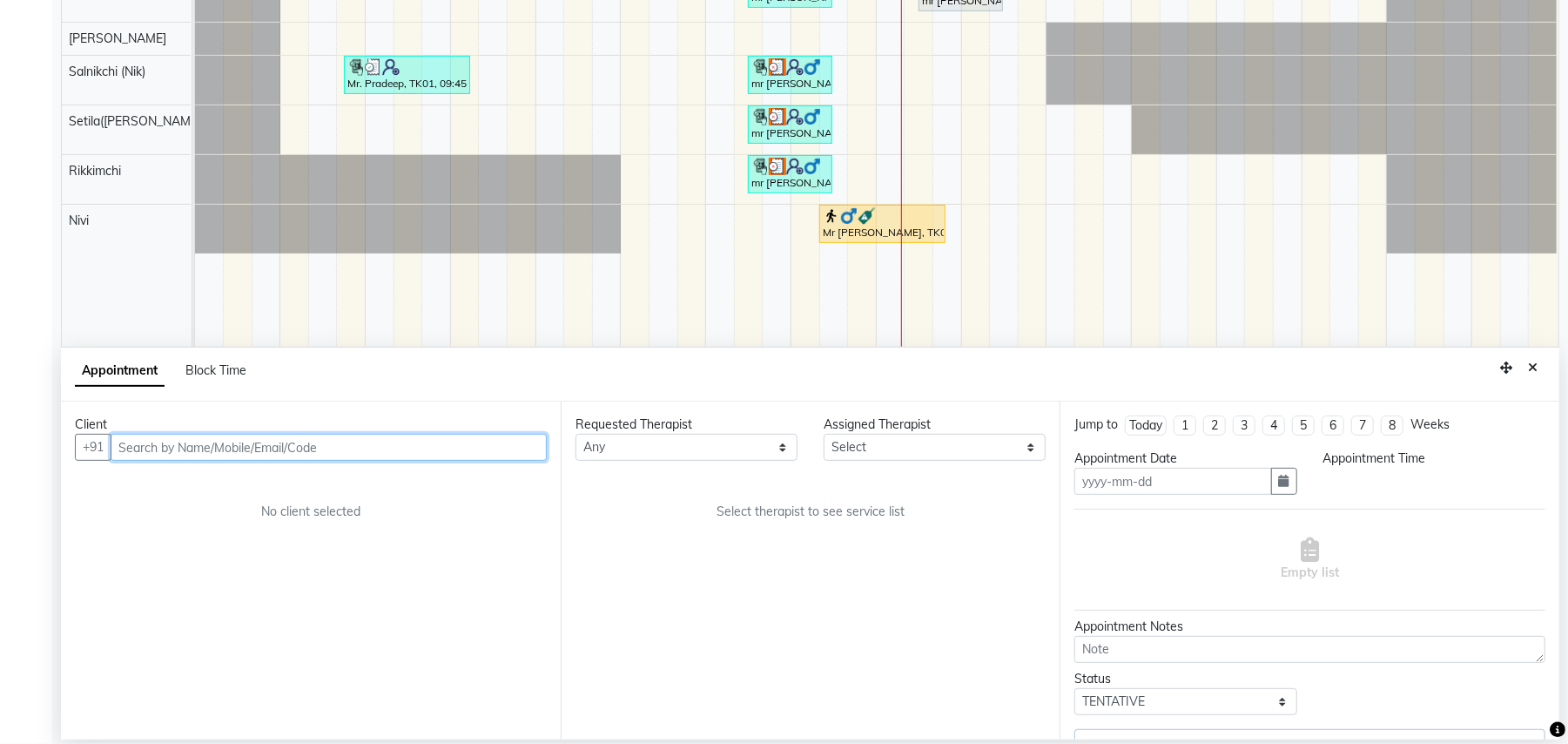
type input "04-10-2025"
select select "990"
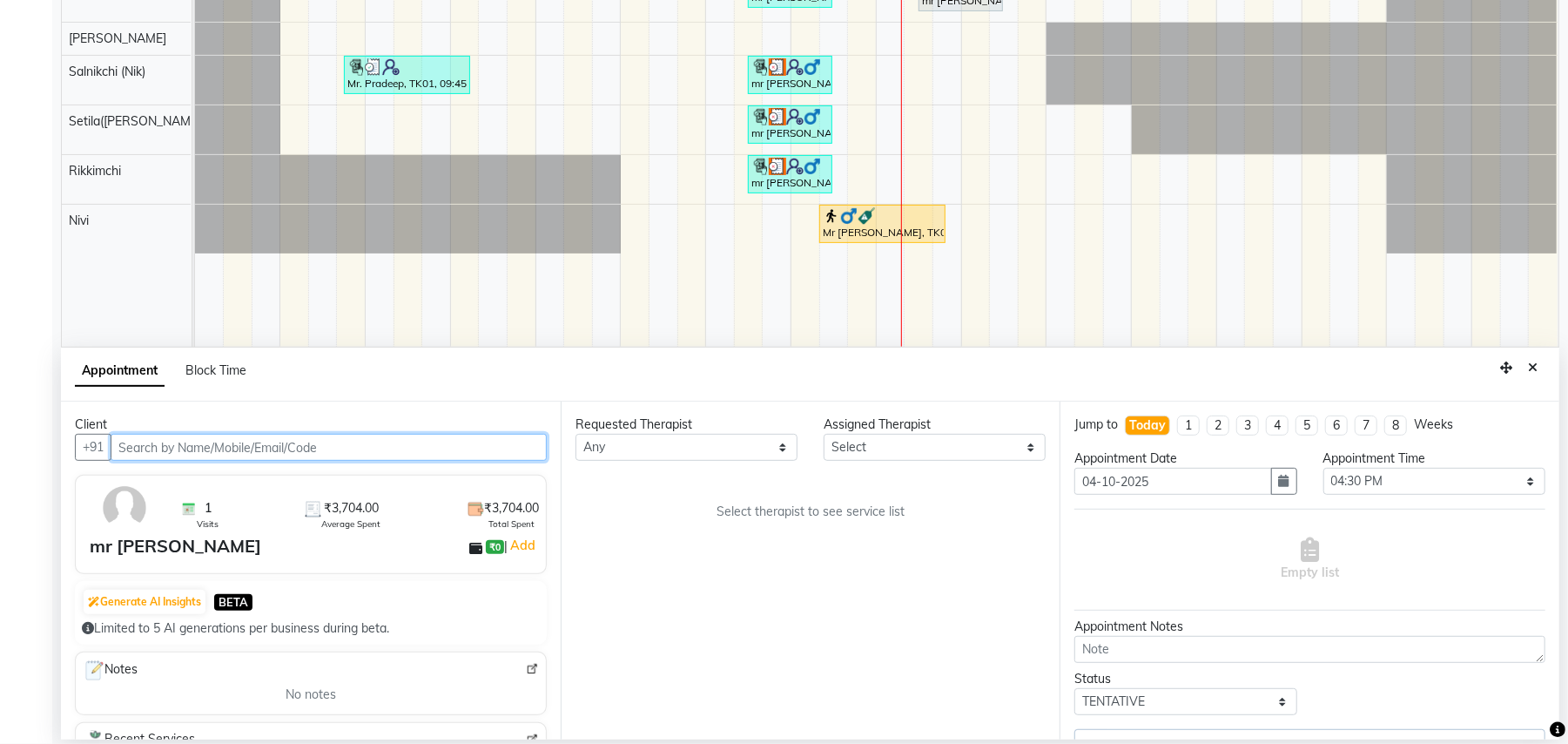
select select "77566"
select select "4120"
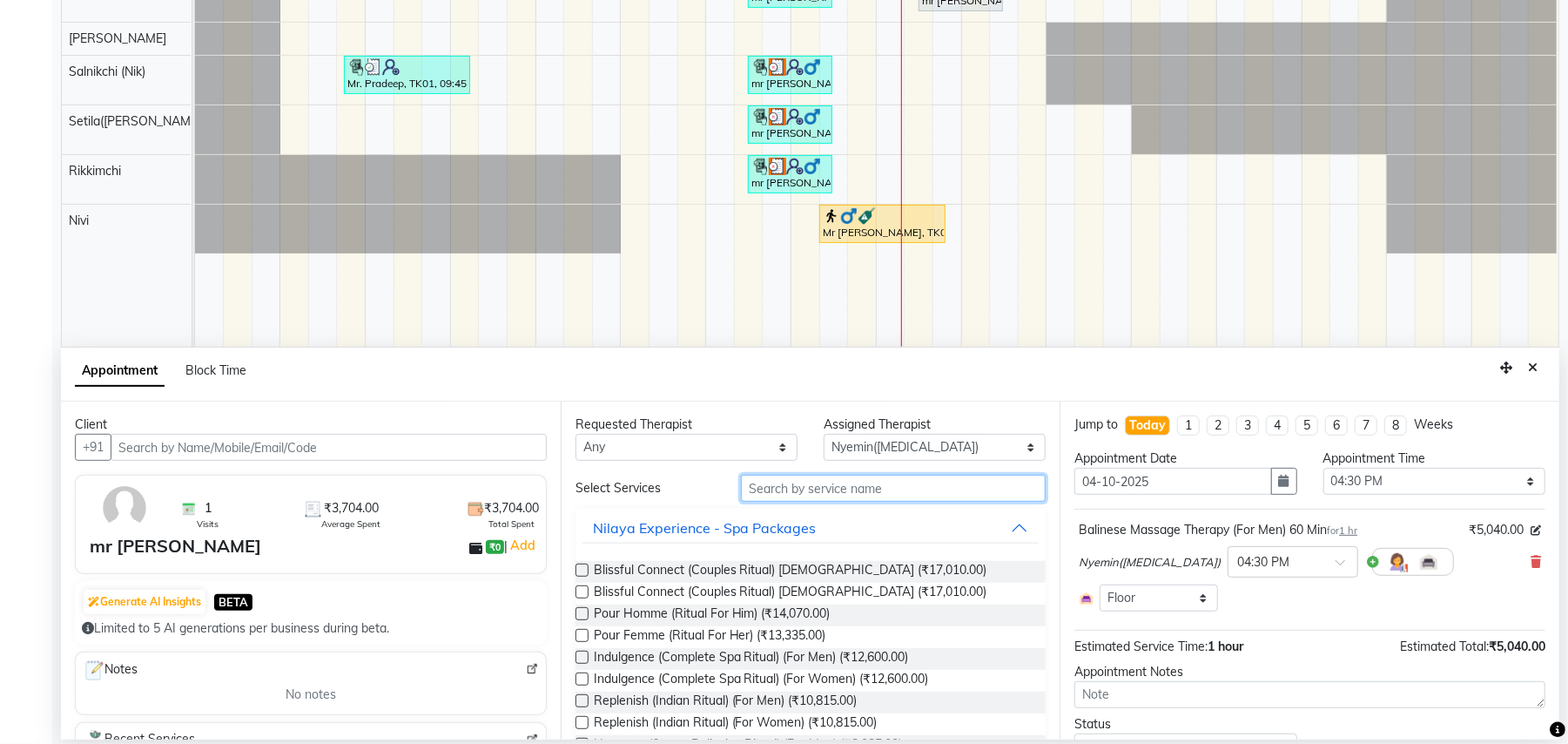
click at [822, 491] on input "text" at bounding box center [893, 488] width 304 height 27
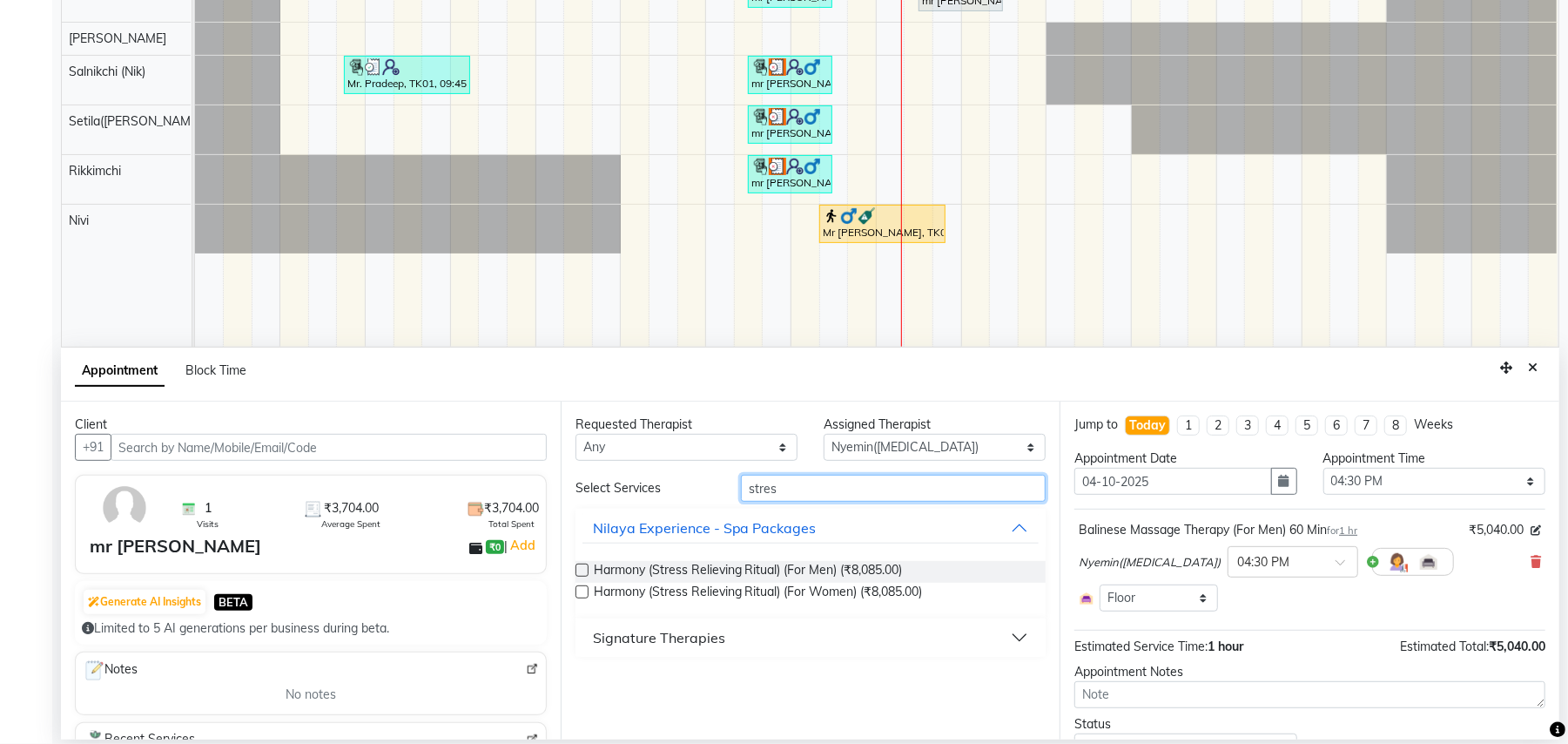
type input "stres"
click at [694, 640] on div "Signature Therapies" at bounding box center [659, 638] width 132 height 21
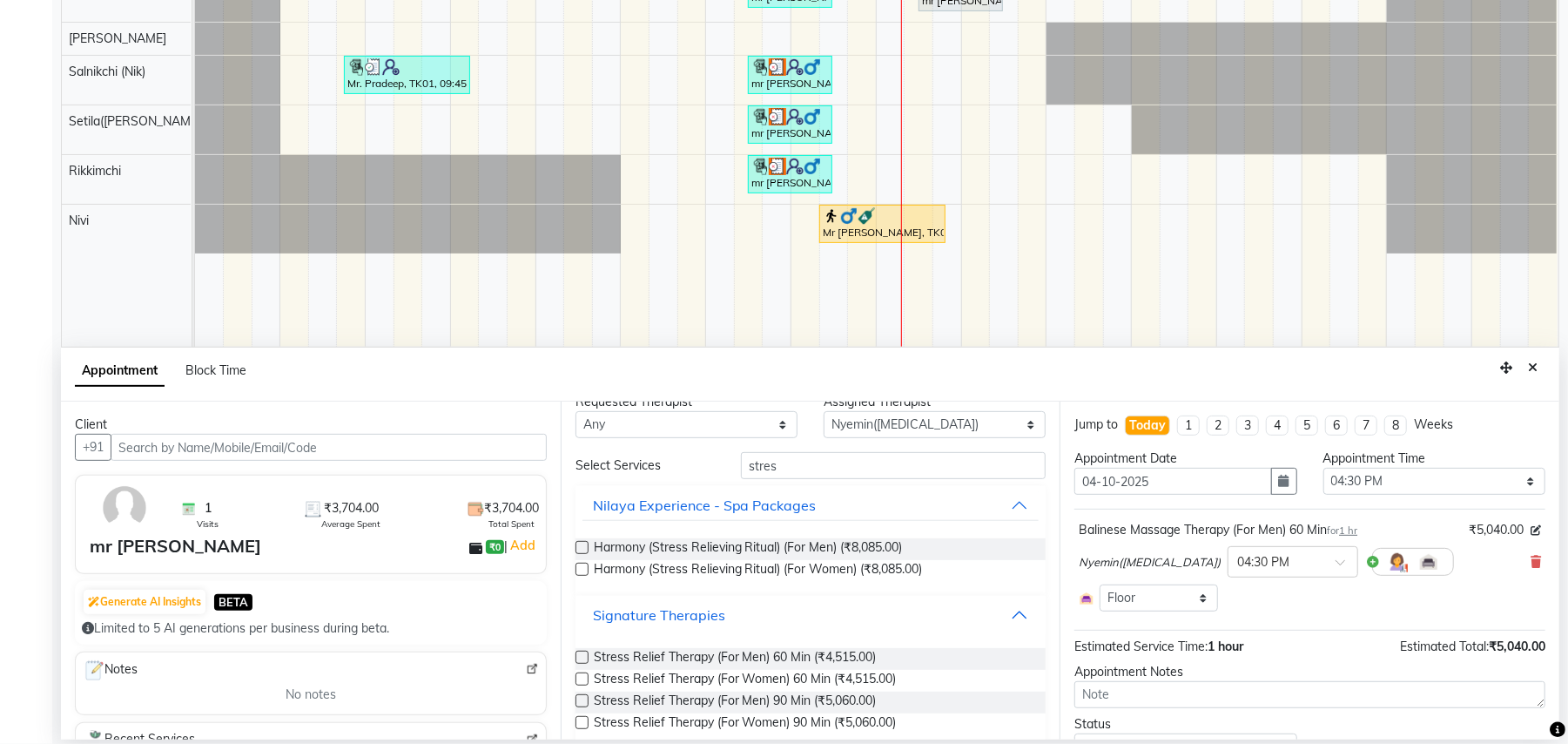
scroll to position [46, 0]
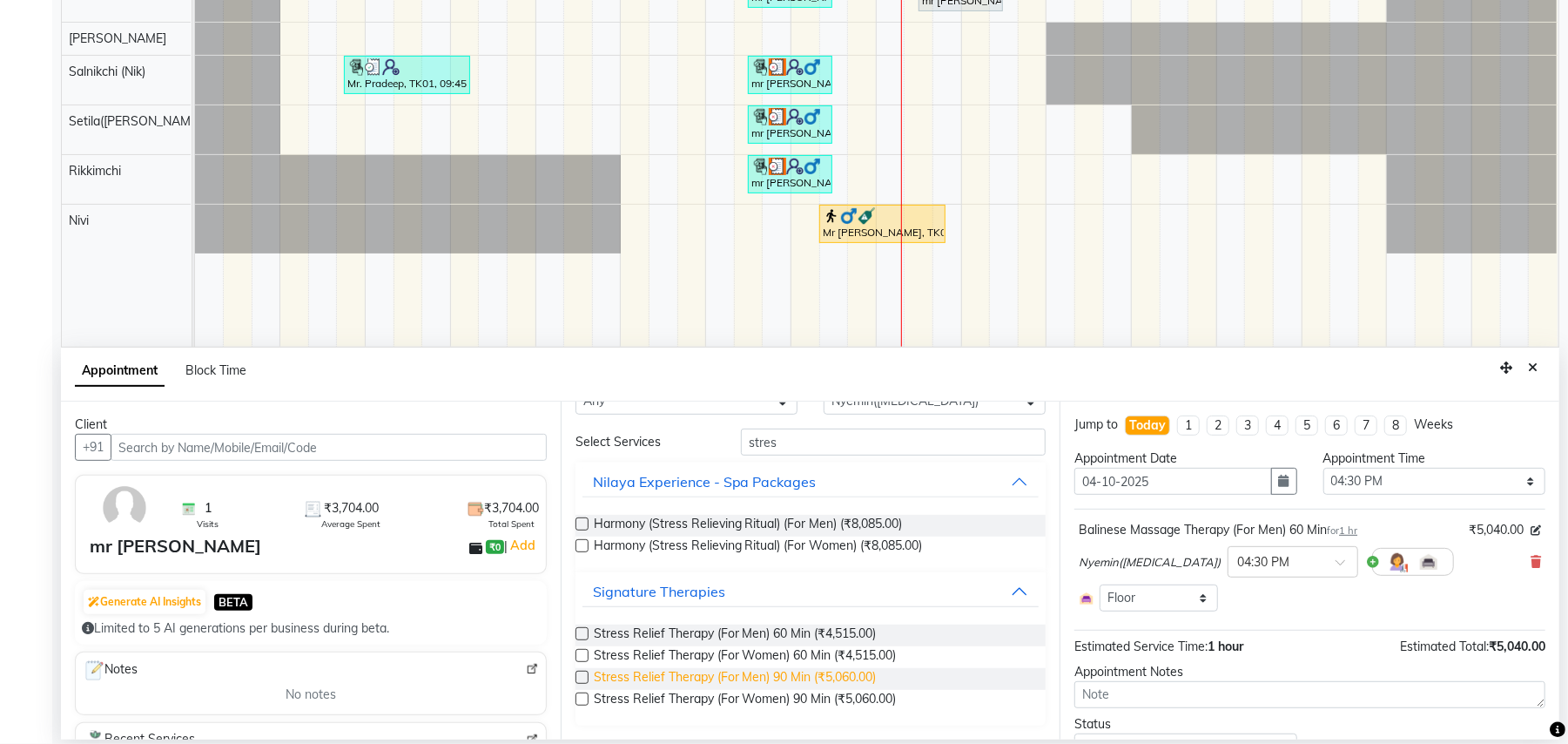
click at [834, 685] on span "Stress Relief Therapy (For Men) 90 Min (₹5,060.00)" at bounding box center [735, 678] width 283 height 22
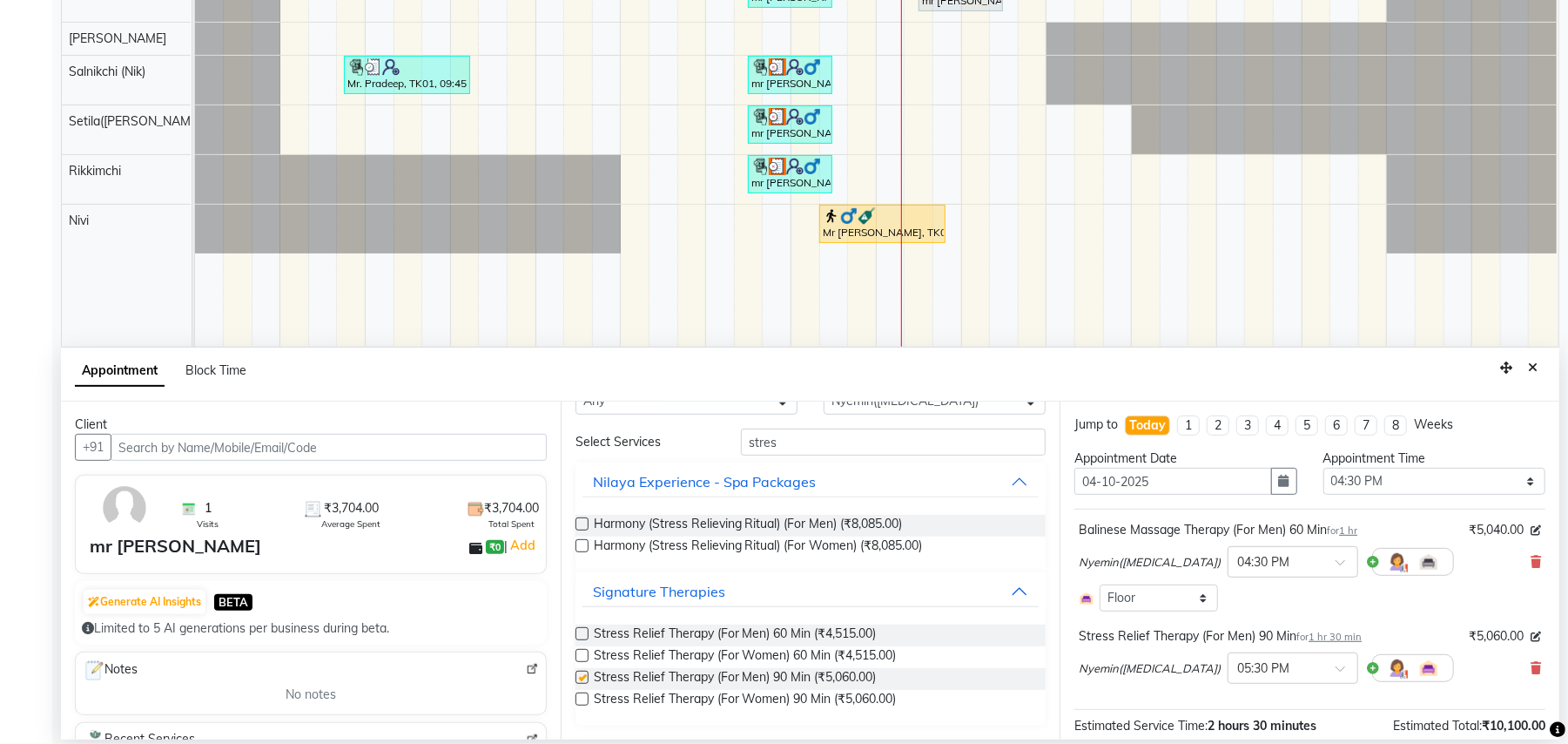
checkbox input "false"
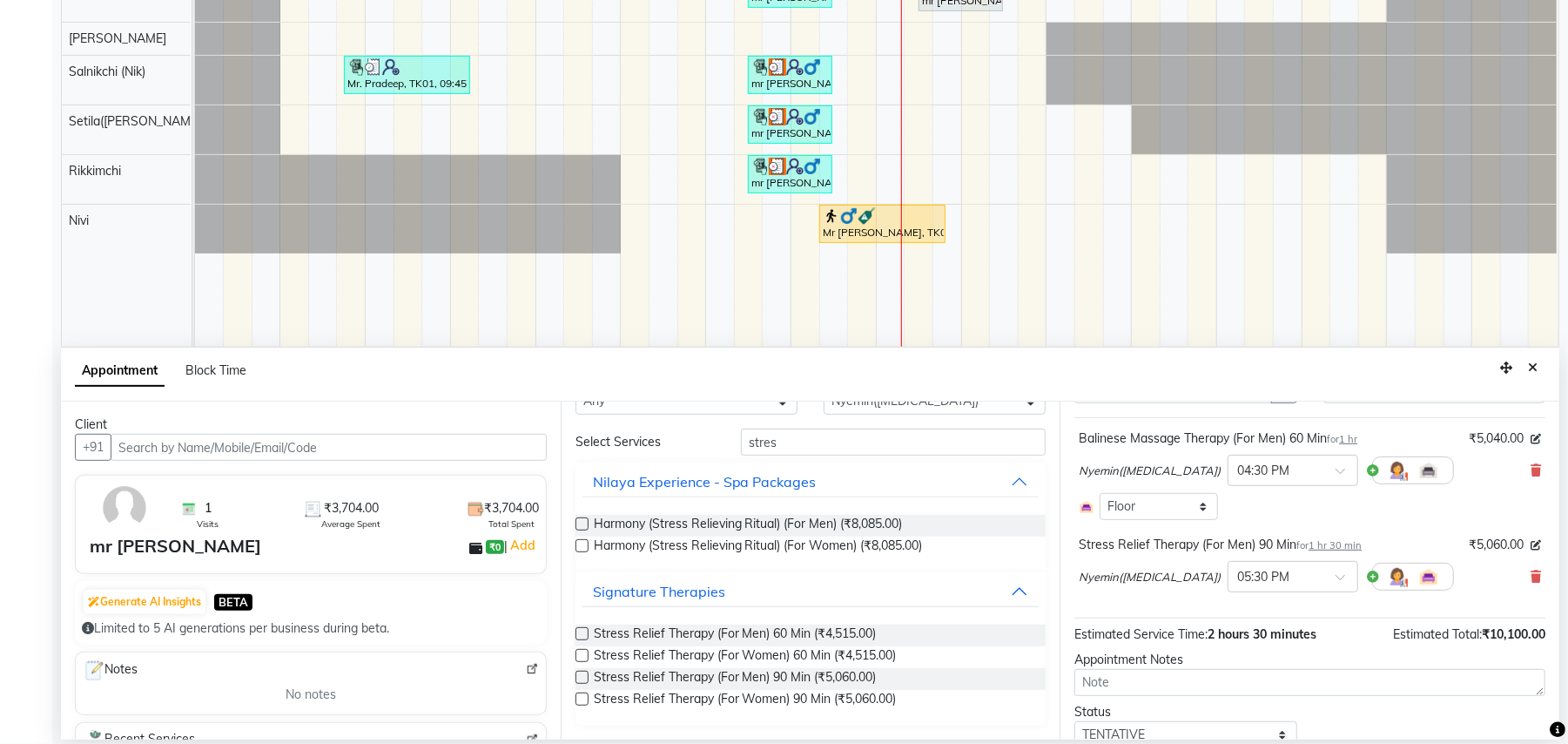
scroll to position [161, 0]
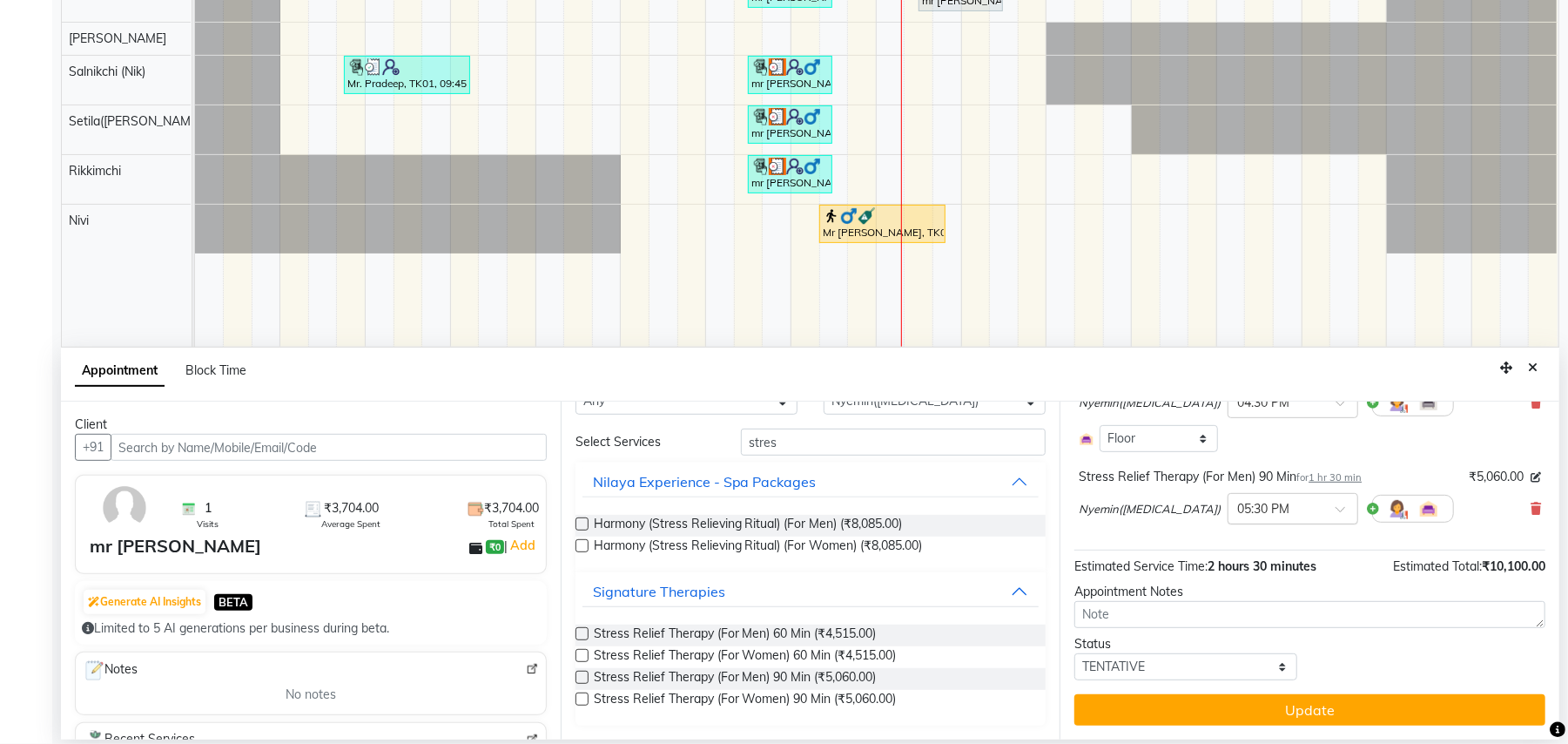
click at [1336, 510] on span at bounding box center [1347, 514] width 22 height 18
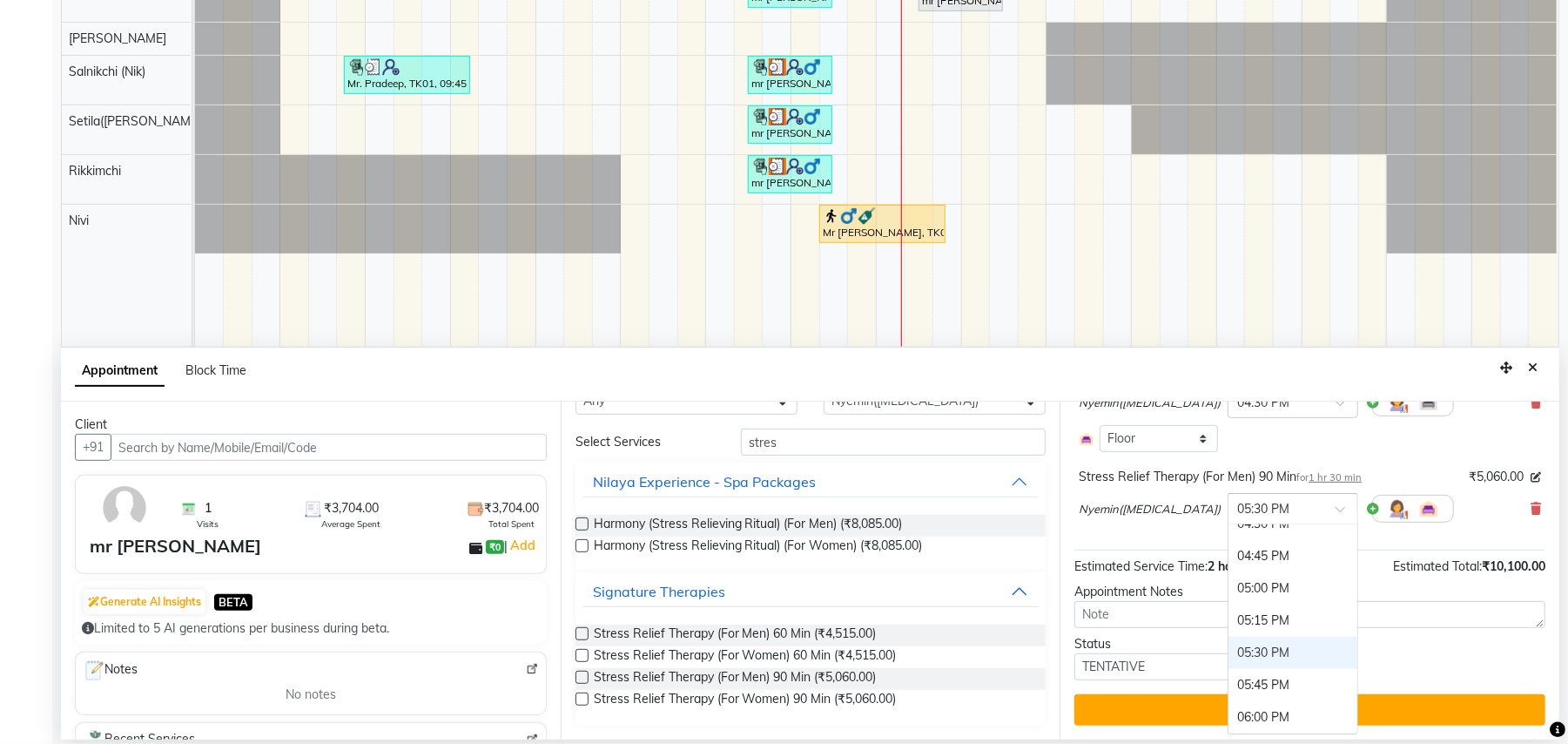
scroll to position [989, 0]
click at [1229, 529] on div "04:30 PM" at bounding box center [1293, 524] width 128 height 32
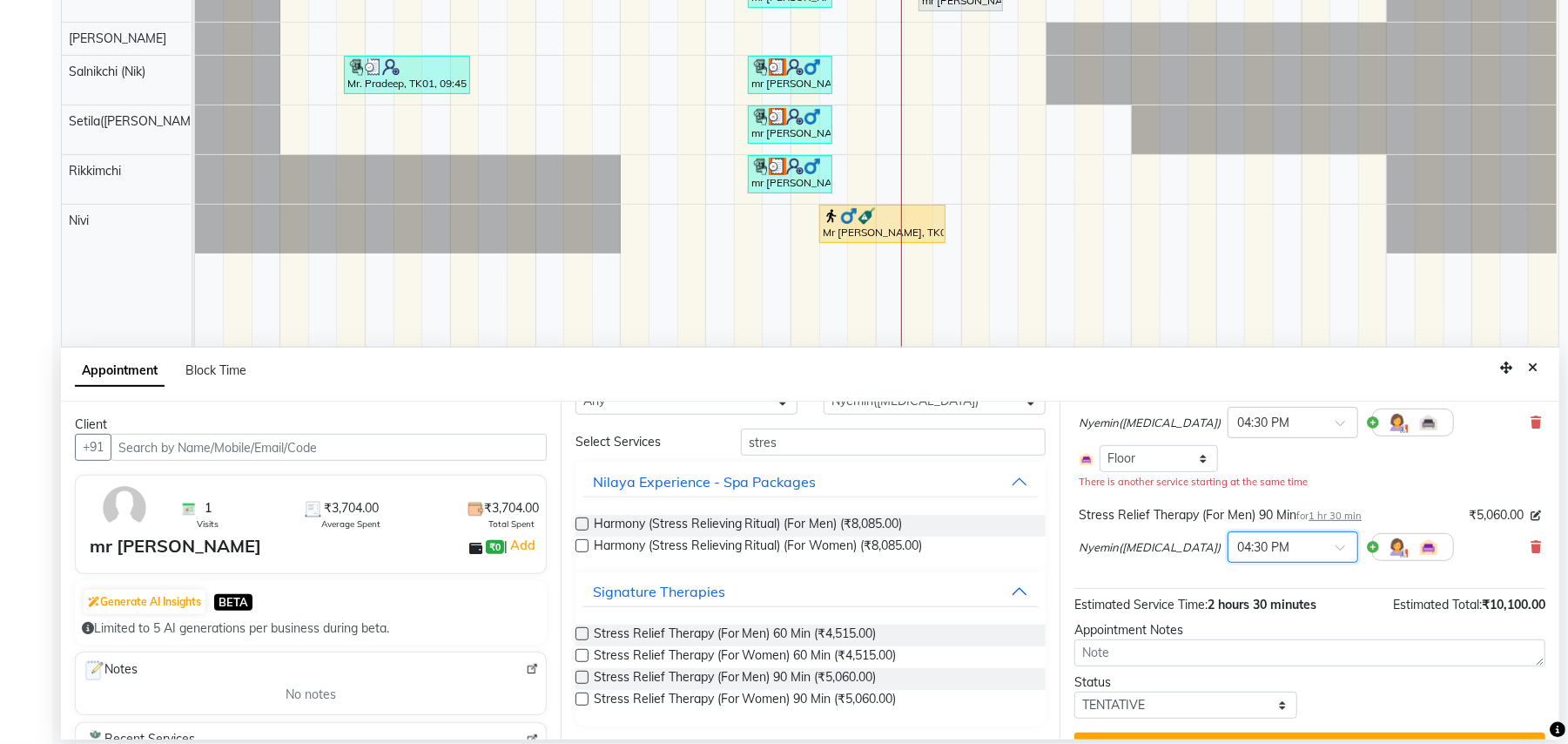
scroll to position [180, 0]
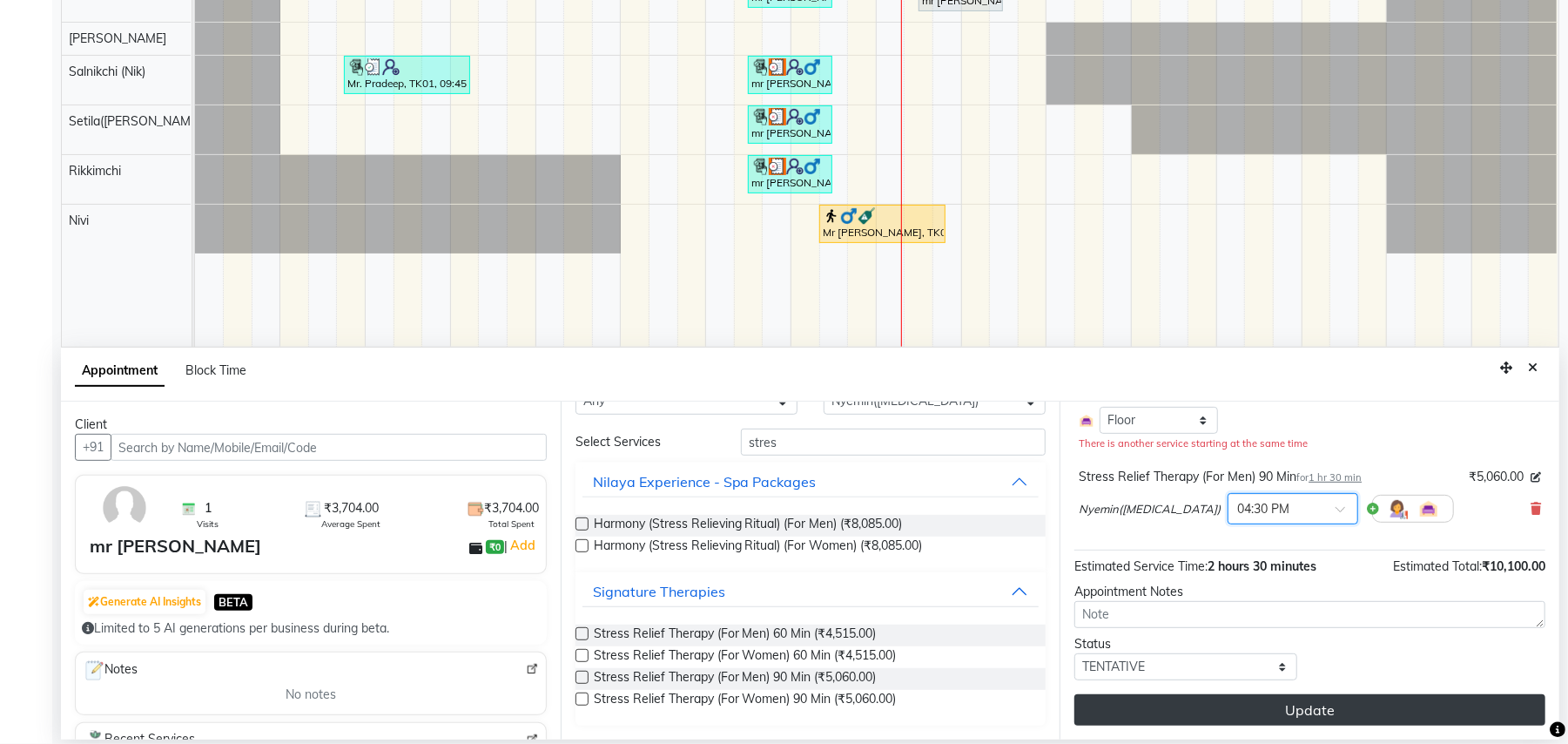
click at [1293, 714] on button "Update" at bounding box center [1310, 709] width 471 height 31
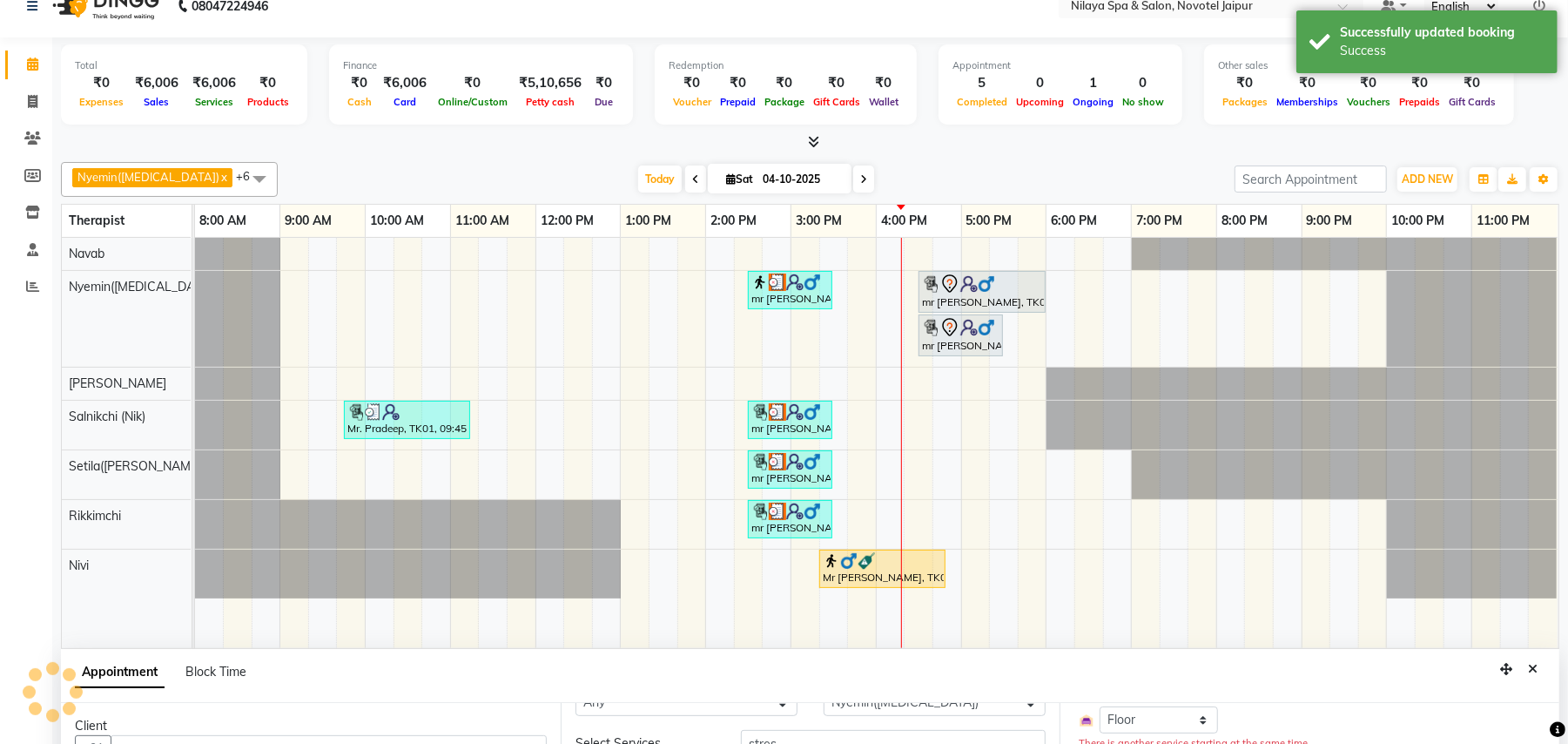
scroll to position [0, 0]
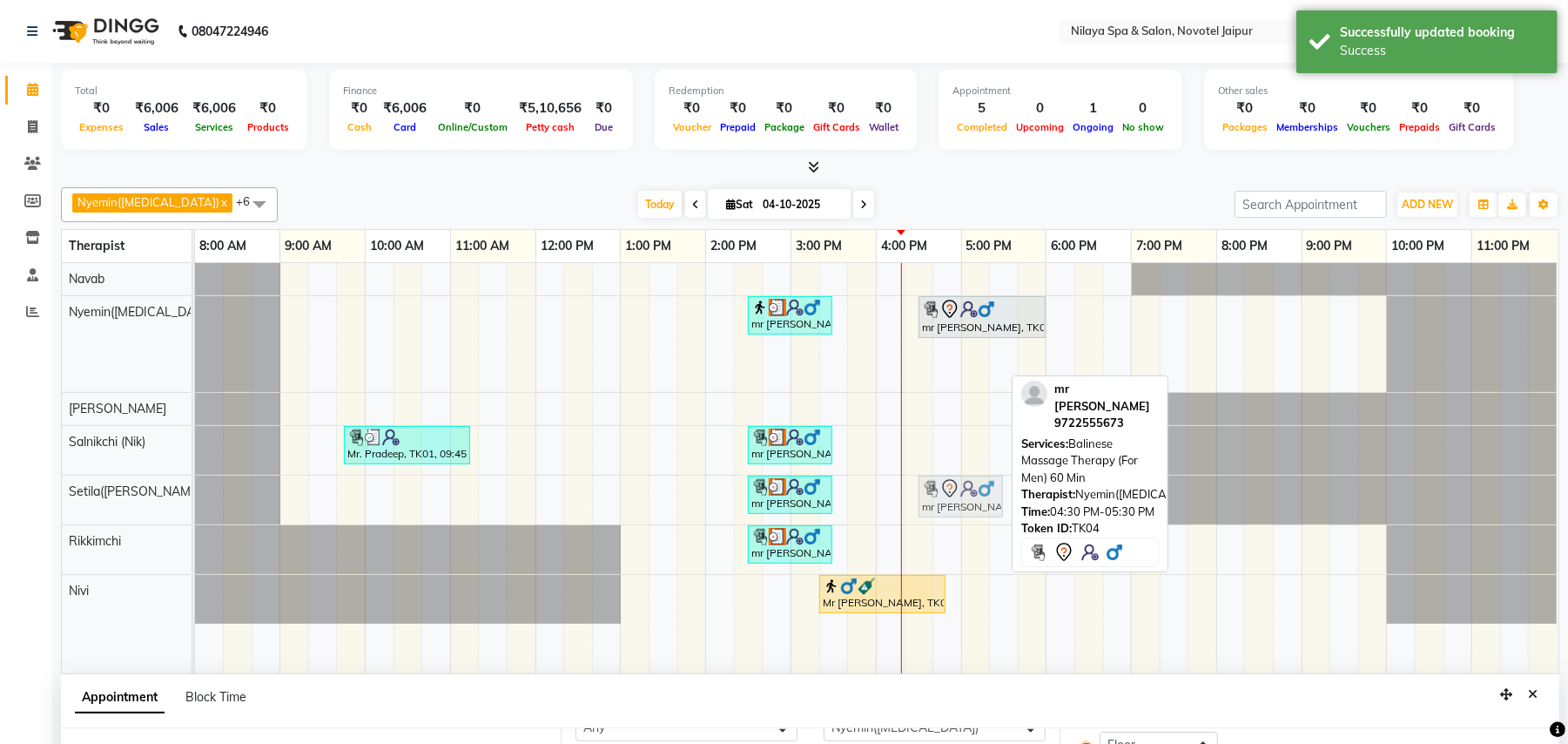
drag, startPoint x: 965, startPoint y: 364, endPoint x: 955, endPoint y: 490, distance: 126.4
click at [955, 490] on tbody "mr [PERSON_NAME], TK03, 02:30 PM-03:30 PM, Balinese Massage Therapy (For Men) 6…" at bounding box center [876, 443] width 1363 height 360
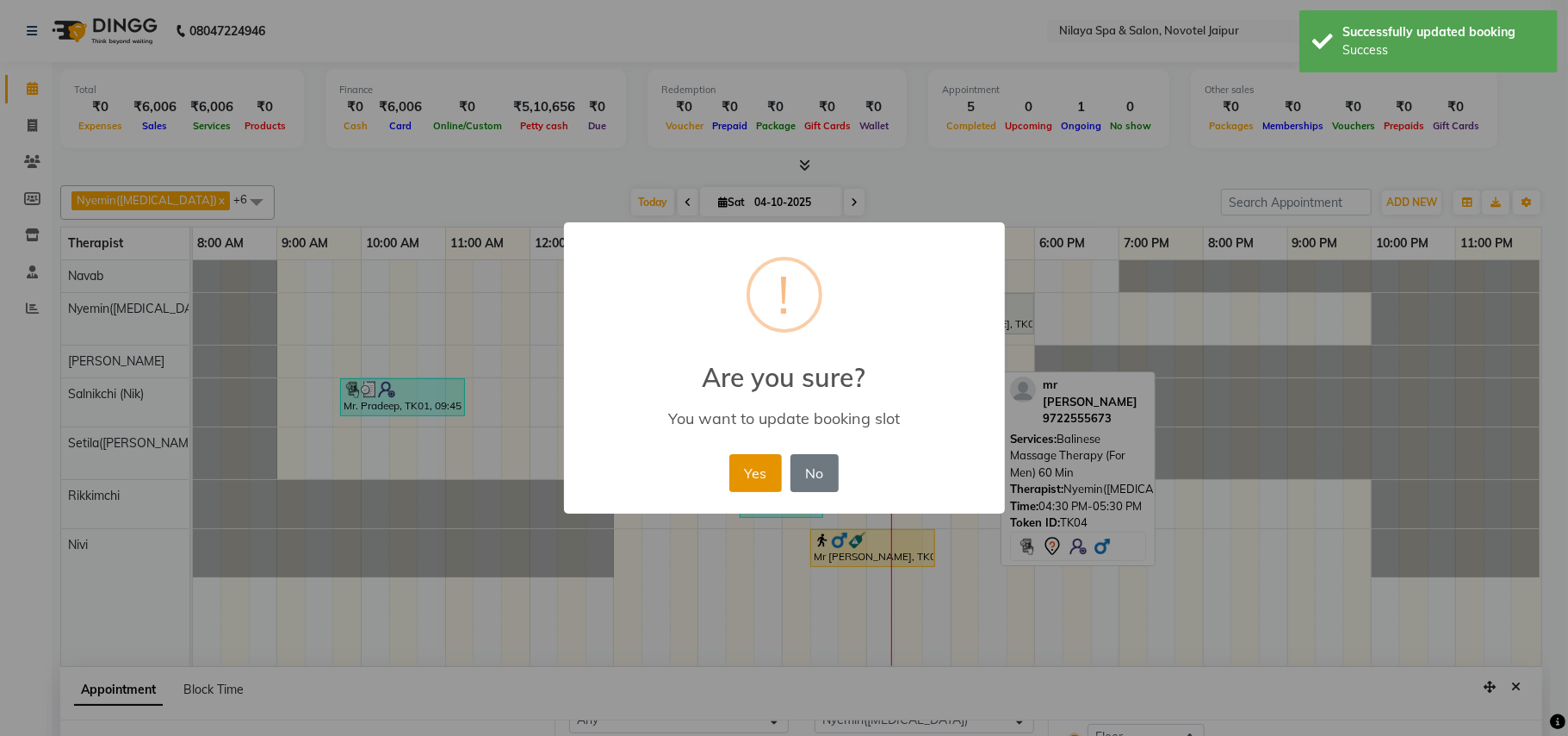
click at [746, 465] on button "Yes" at bounding box center [755, 473] width 53 height 38
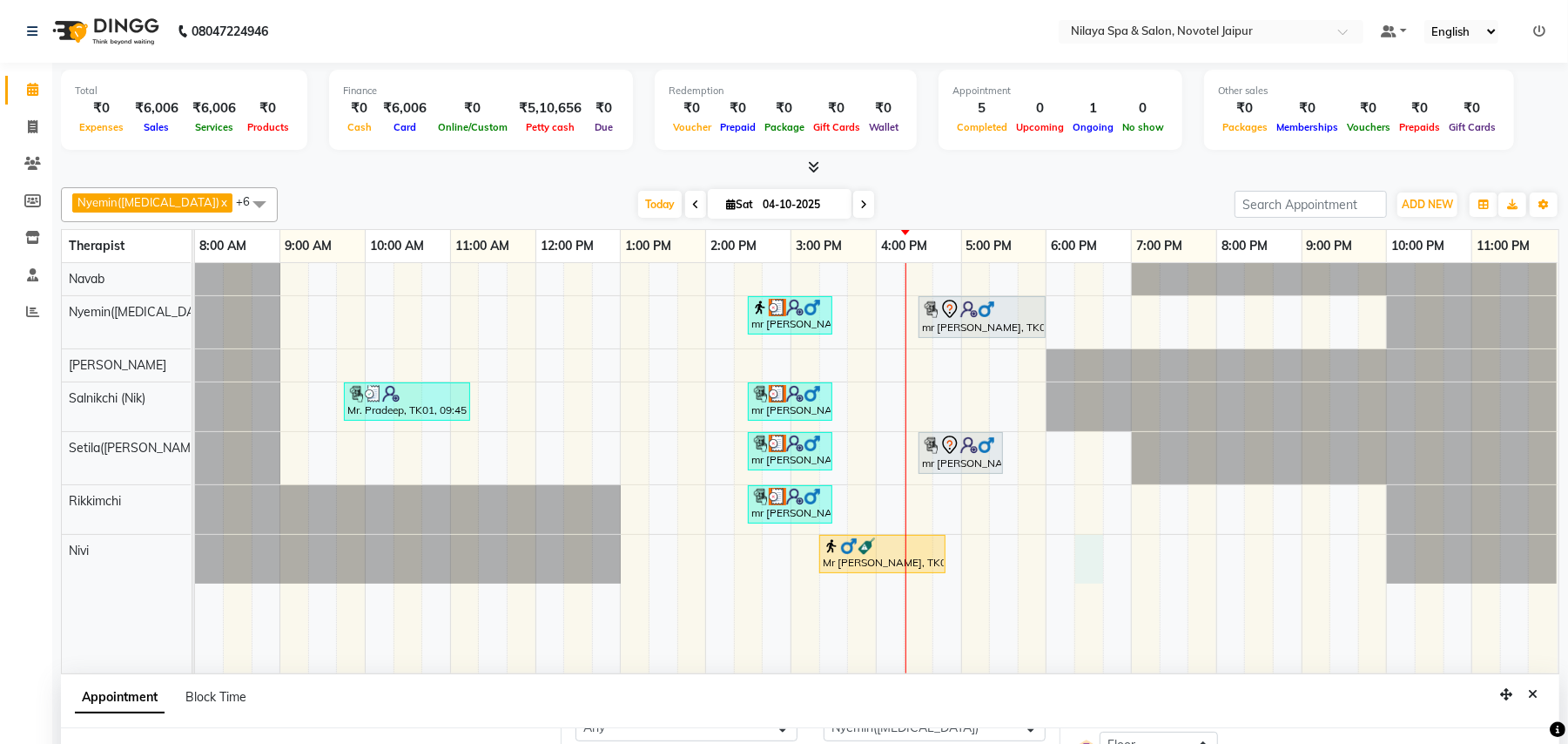
click at [1092, 587] on td at bounding box center [1089, 468] width 29 height 411
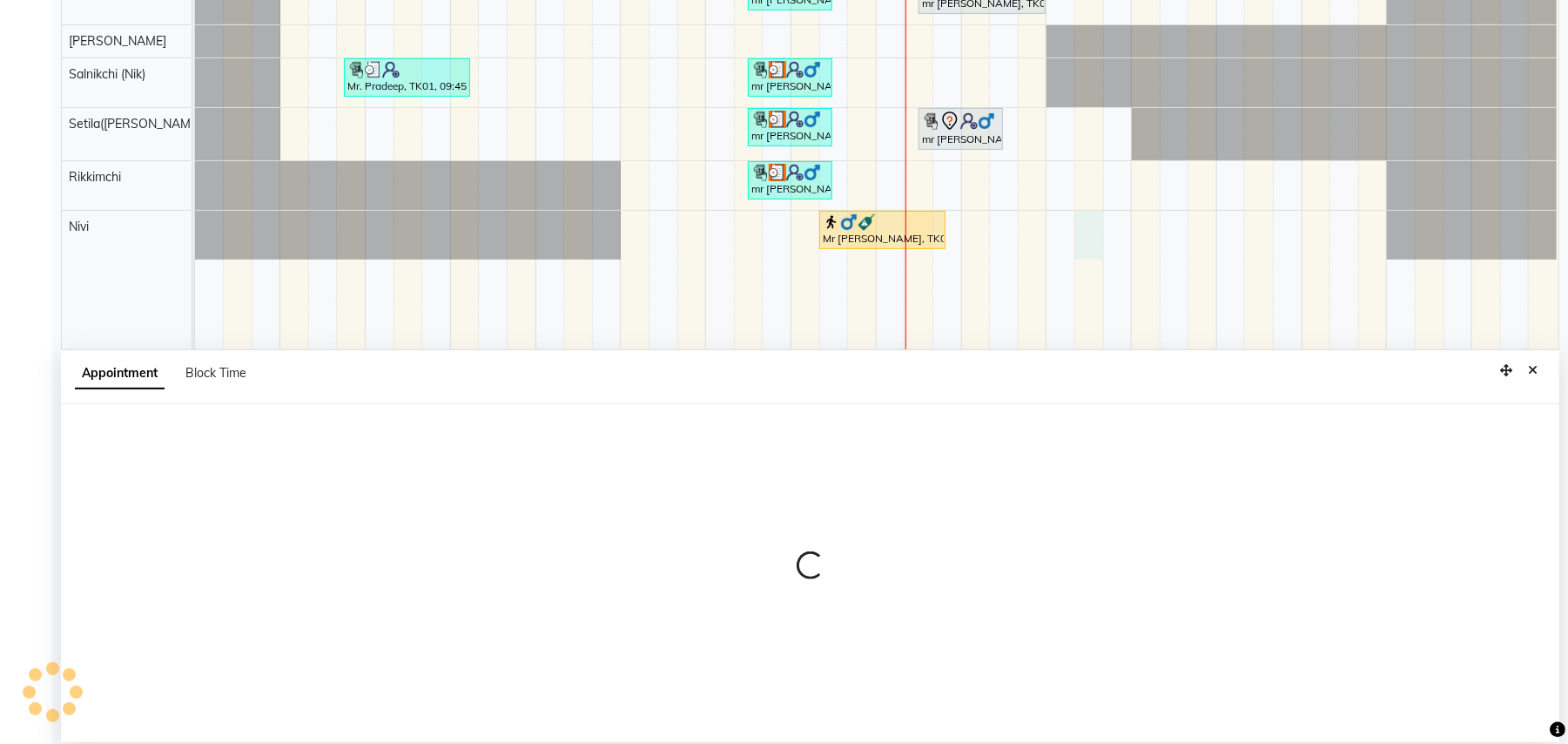
scroll to position [328, 0]
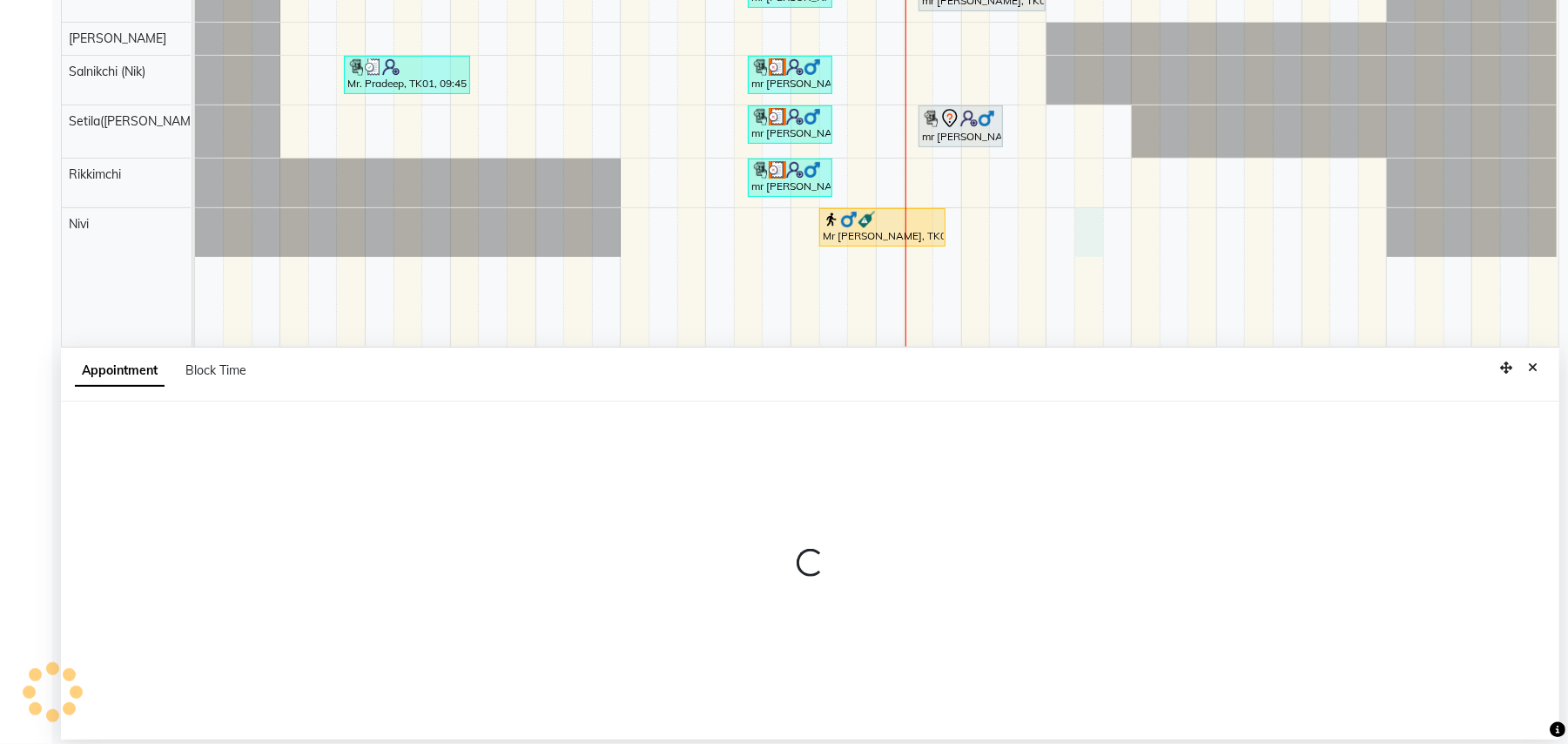
select select "92785"
select select "1095"
select select "tentative"
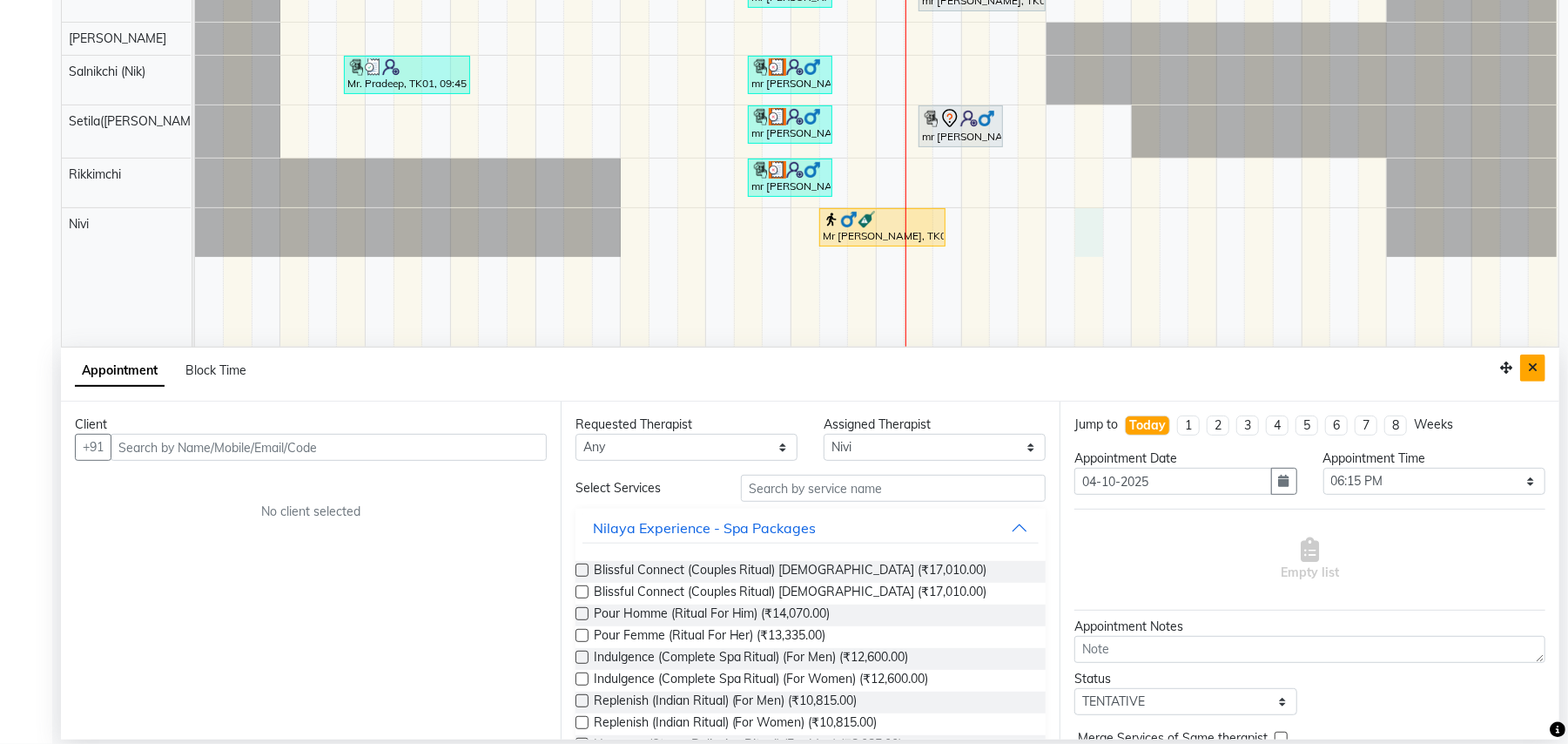
click at [1532, 363] on icon "Close" at bounding box center [1533, 367] width 10 height 13
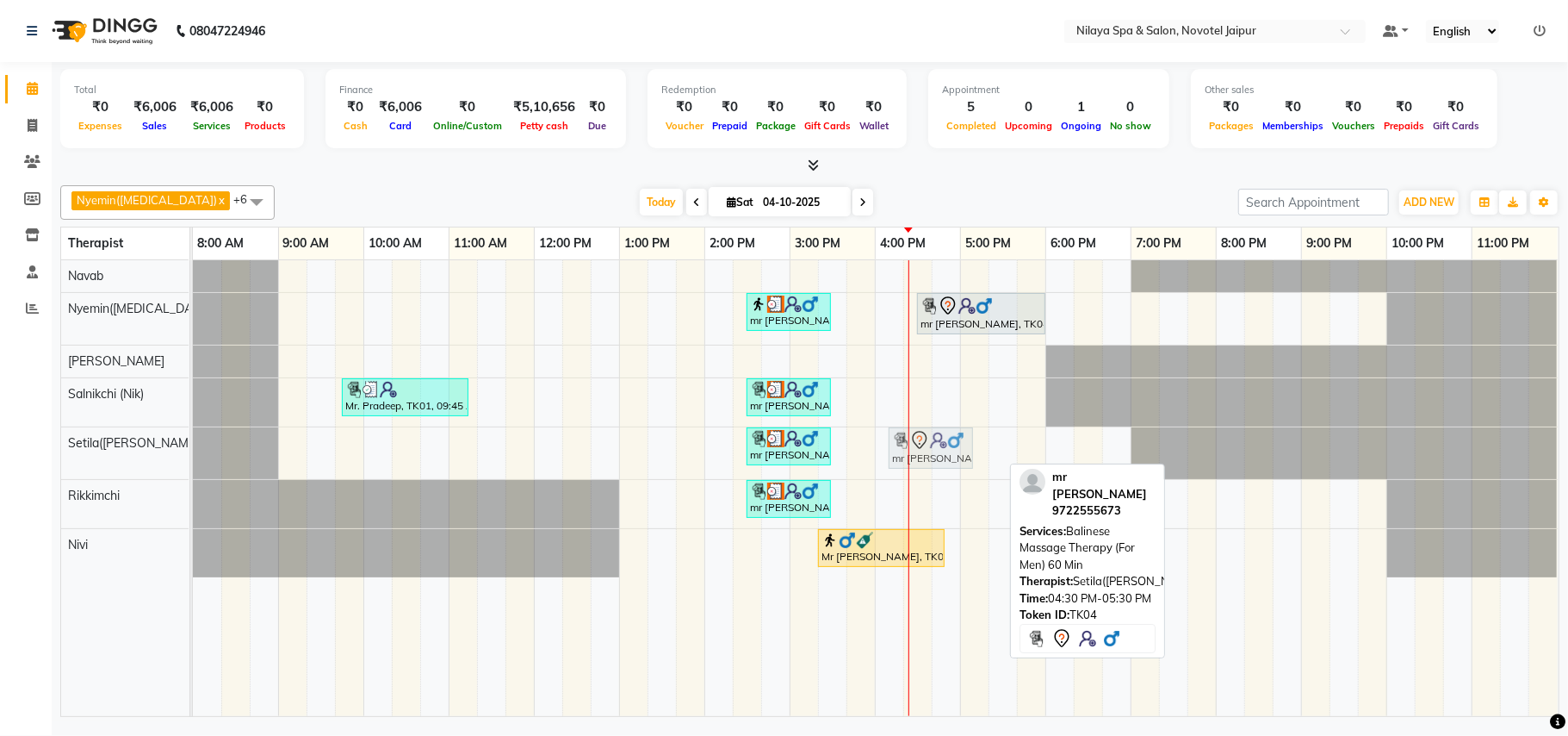
drag, startPoint x: 948, startPoint y: 450, endPoint x: 938, endPoint y: 451, distance: 10.0
click at [193, 452] on div "mr [PERSON_NAME], TK03, 02:30 PM-03:30 PM, Stress Relief Therapy (For Men) 60 M…" at bounding box center [193, 453] width 0 height 52
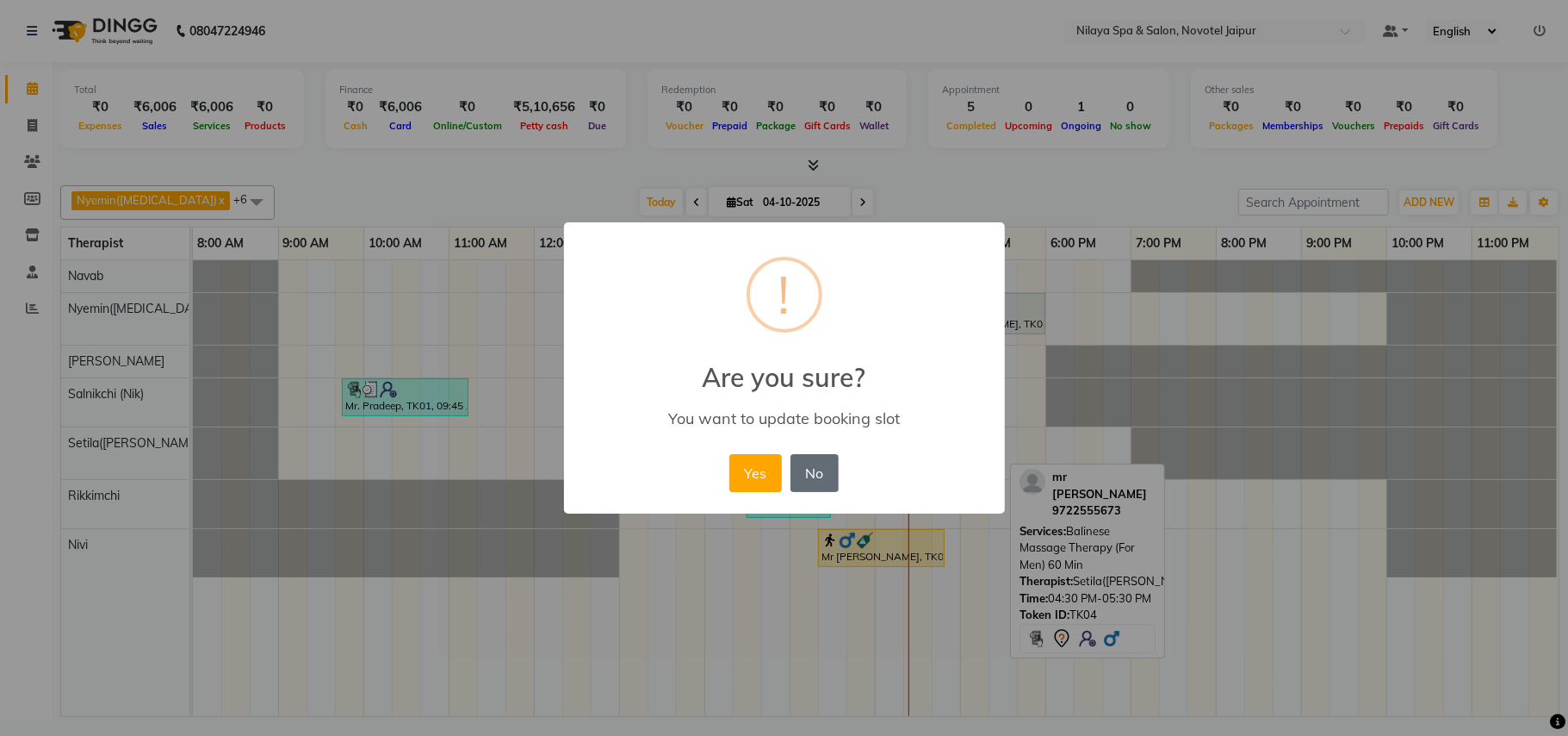
click at [817, 477] on button "No" at bounding box center [814, 473] width 48 height 38
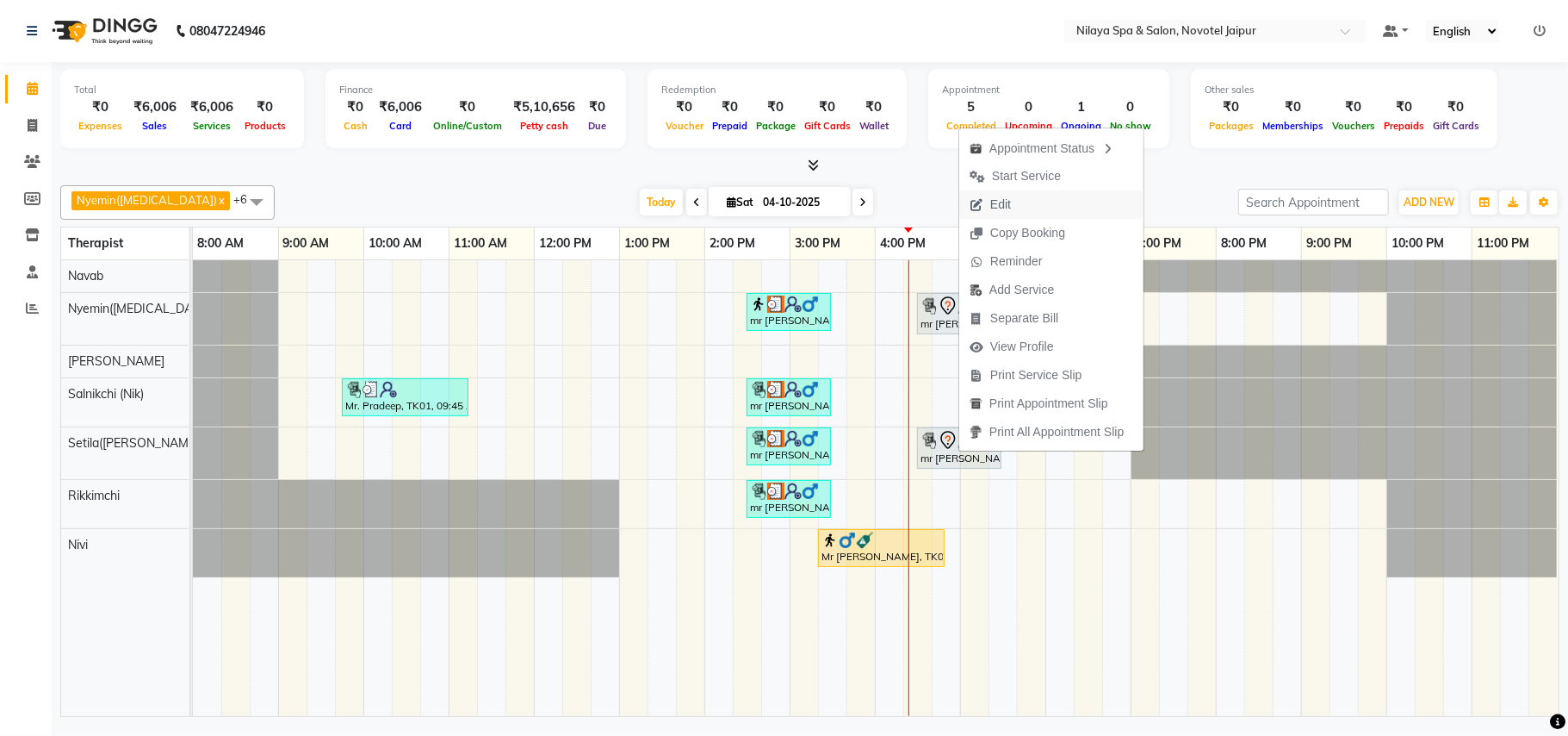
click at [996, 211] on span "Edit" at bounding box center [1001, 205] width 21 height 18
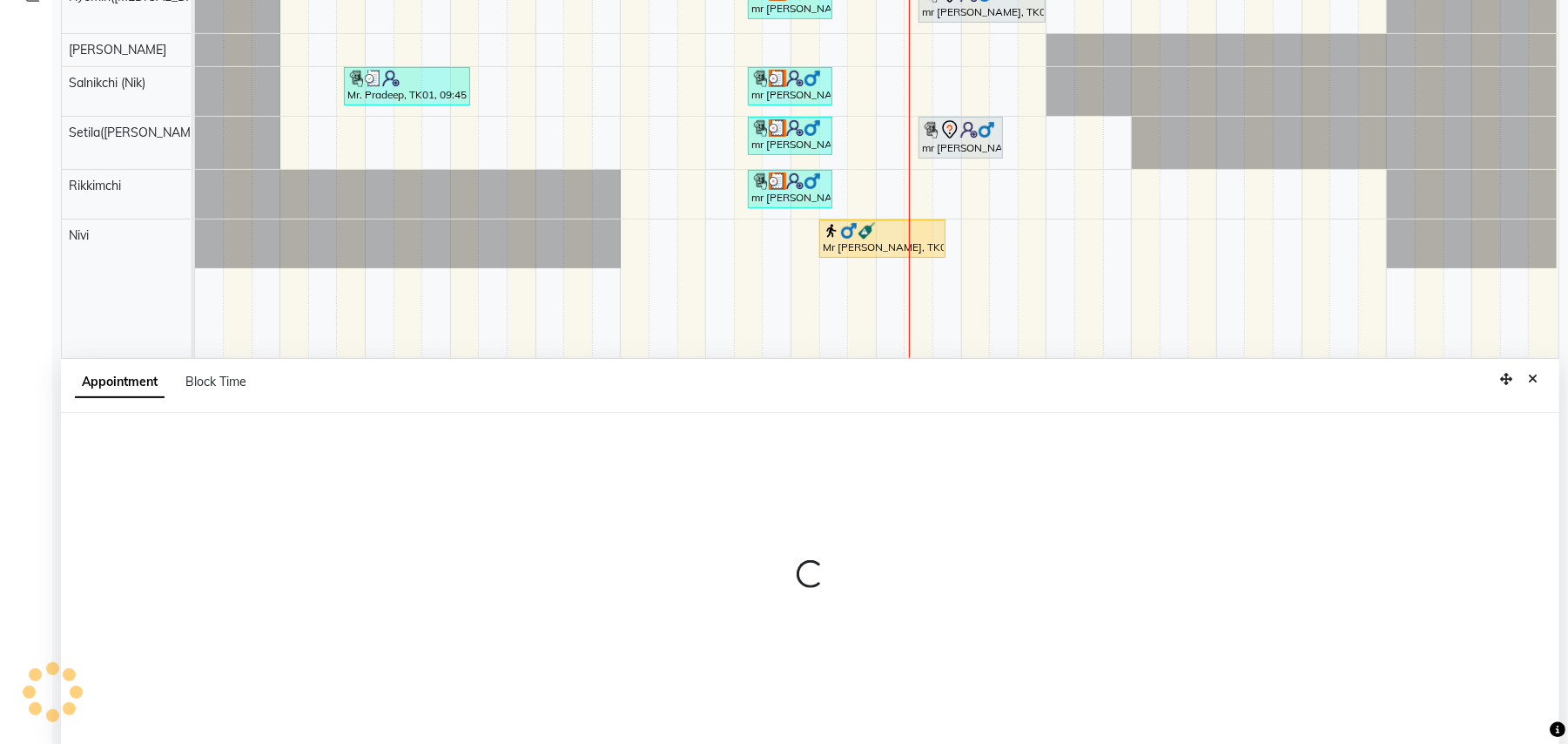
scroll to position [328, 0]
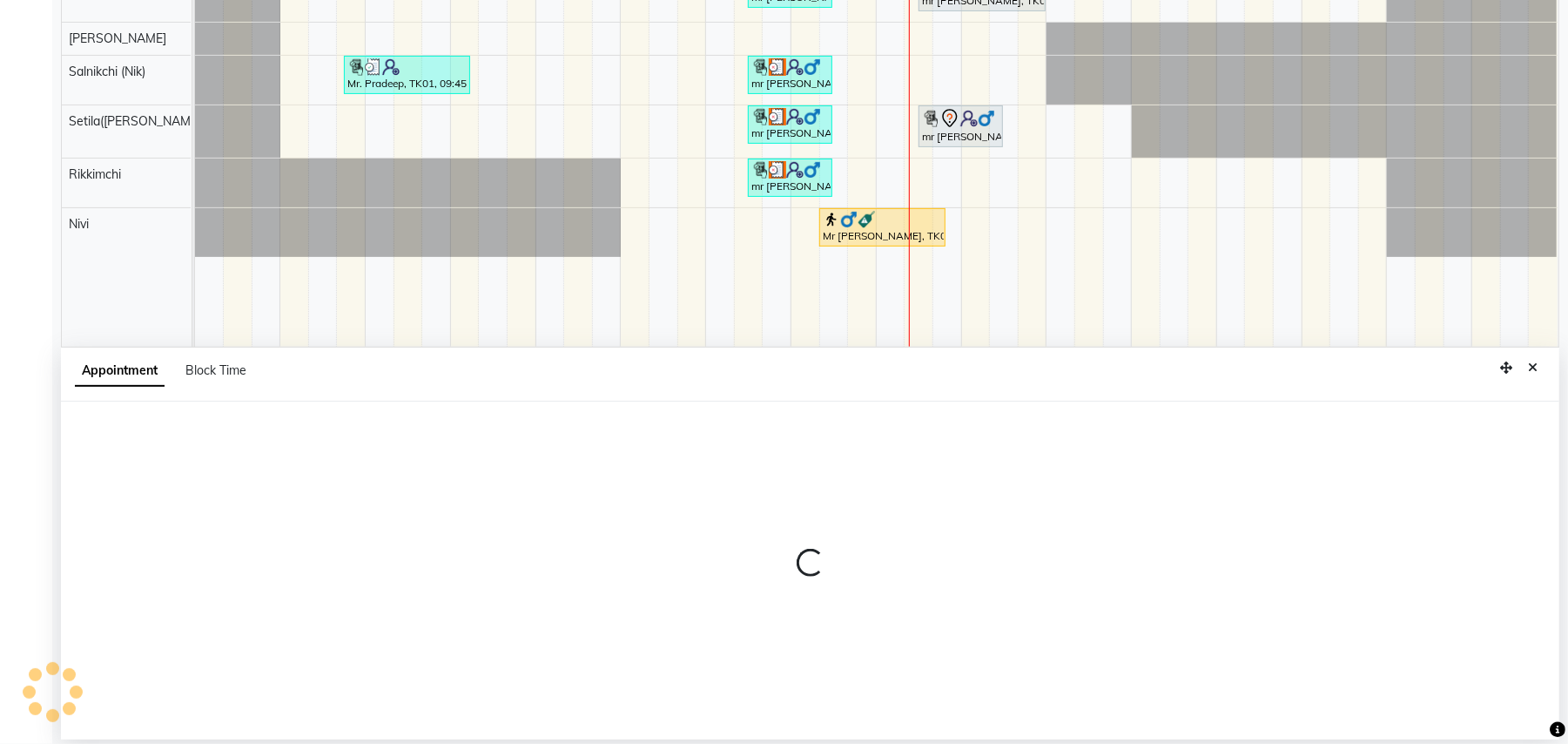
select select "tentative"
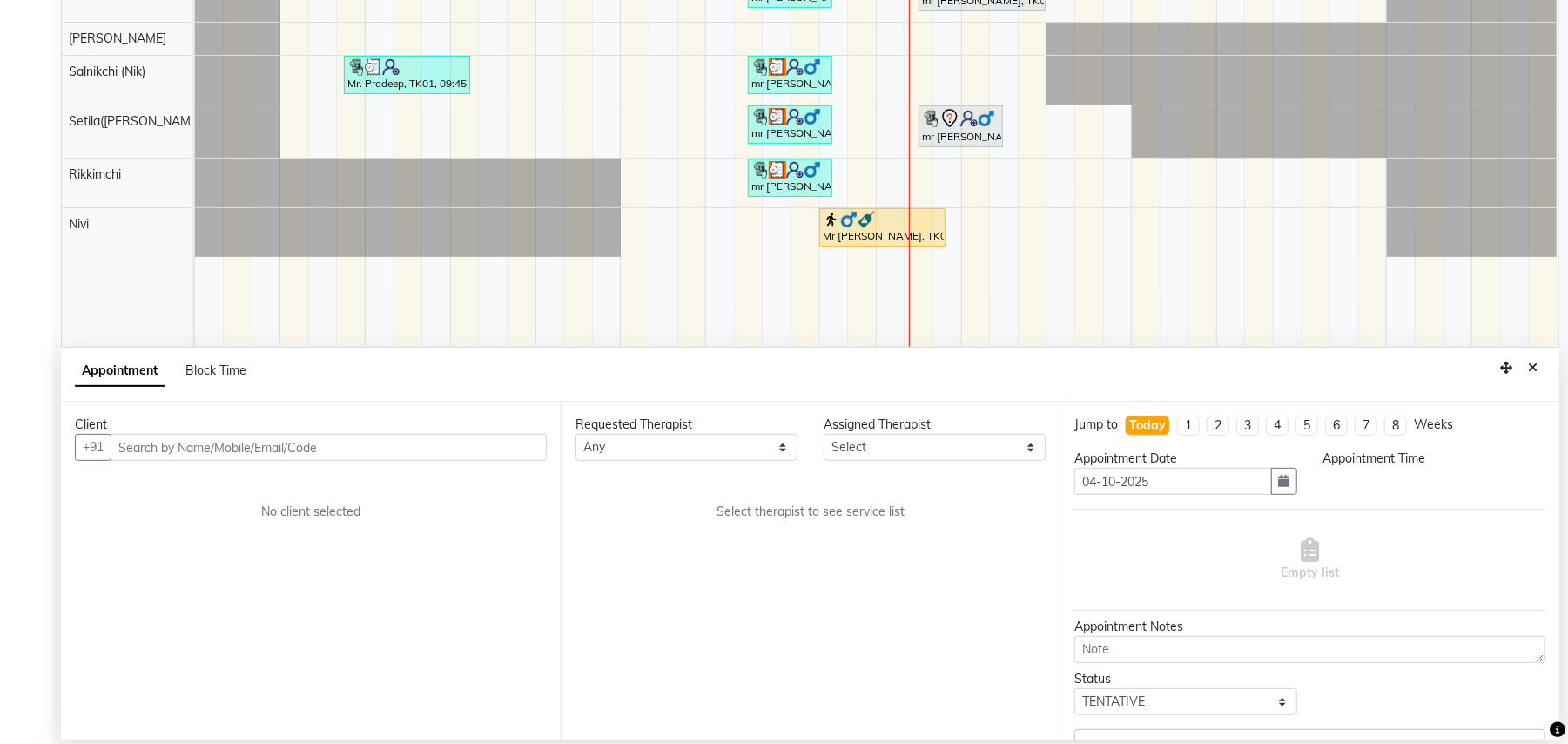
select select "77566"
select select "990"
select select "4120"
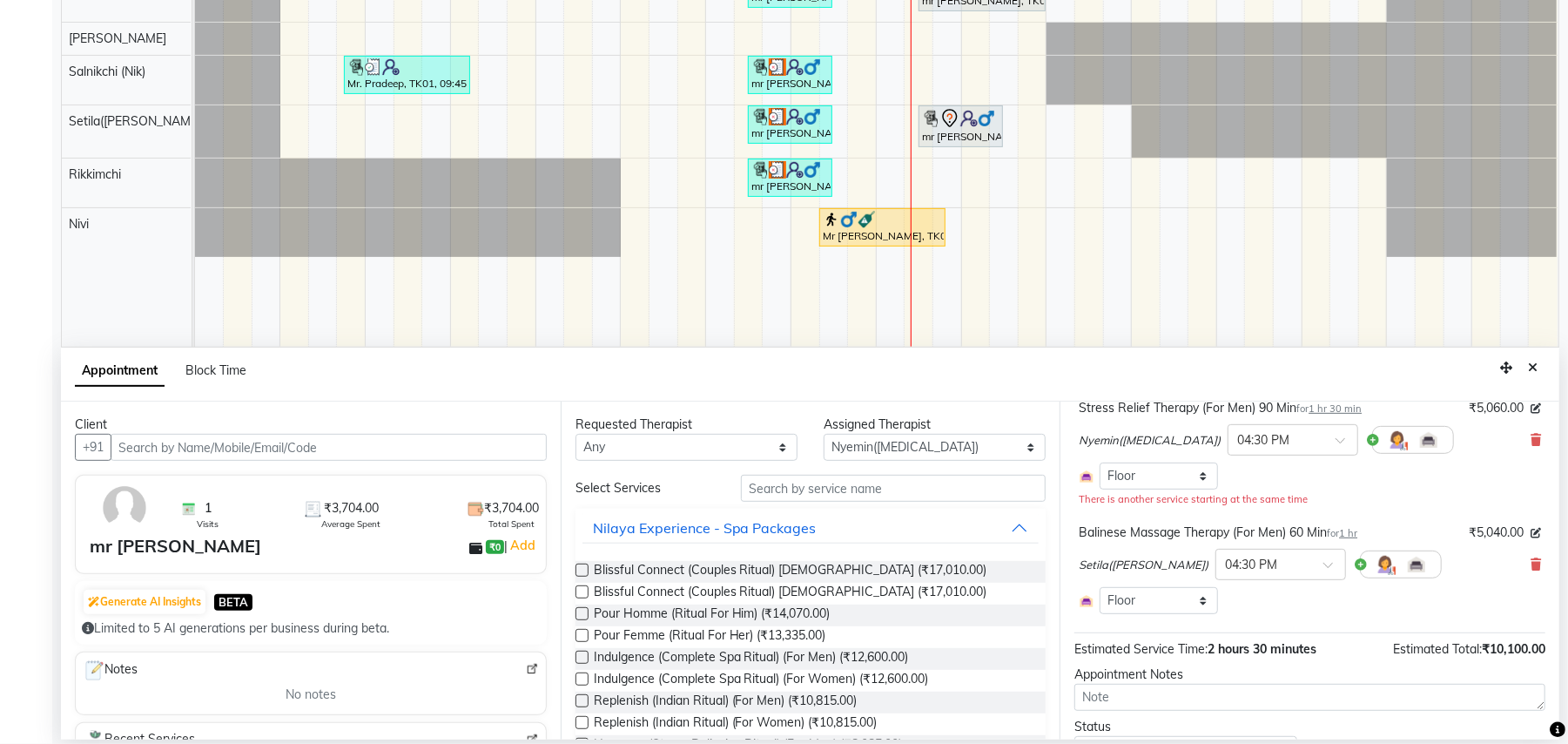
scroll to position [0, 0]
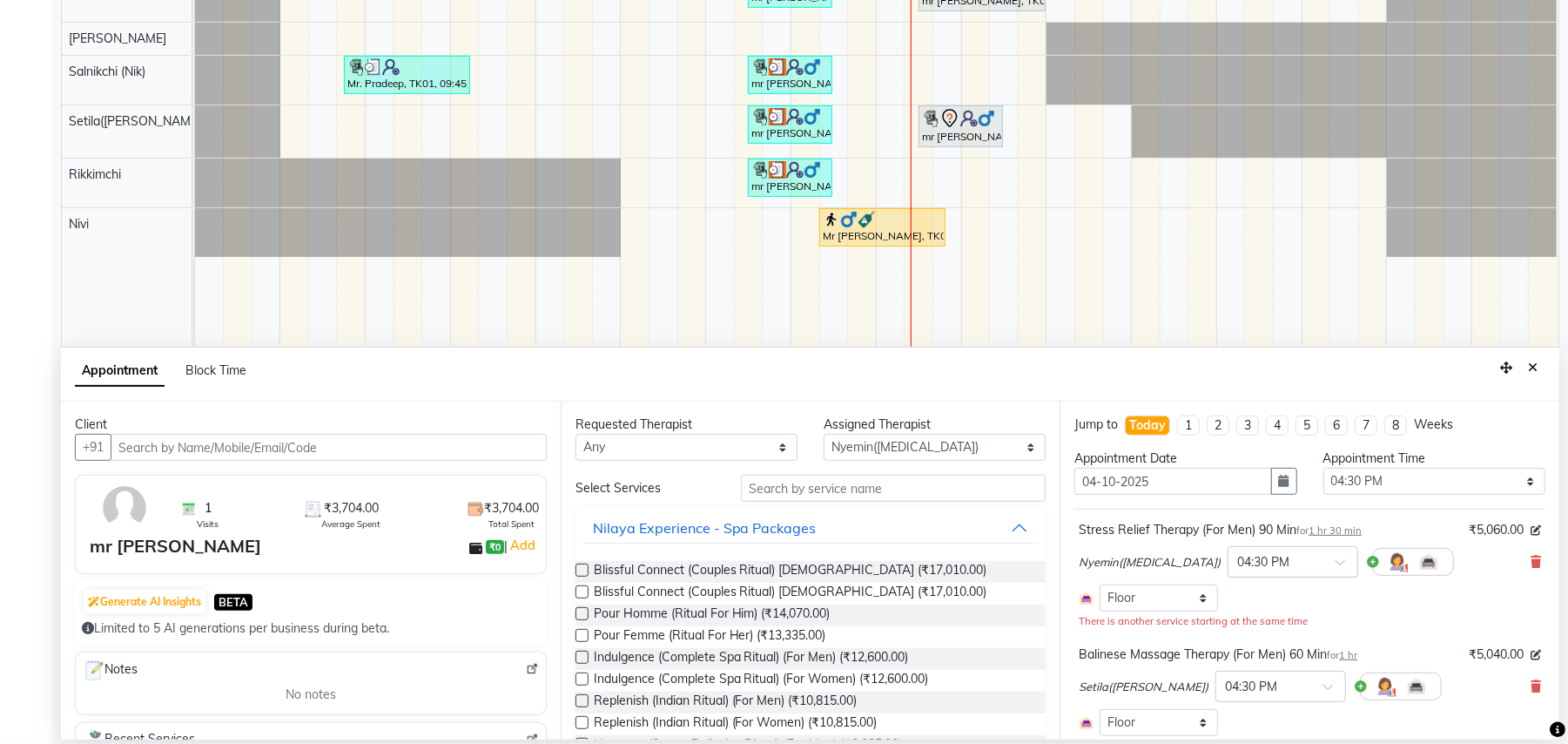
click at [1280, 558] on div at bounding box center [1293, 560] width 128 height 18
click at [1229, 679] on div "04:15 PM" at bounding box center [1293, 673] width 128 height 32
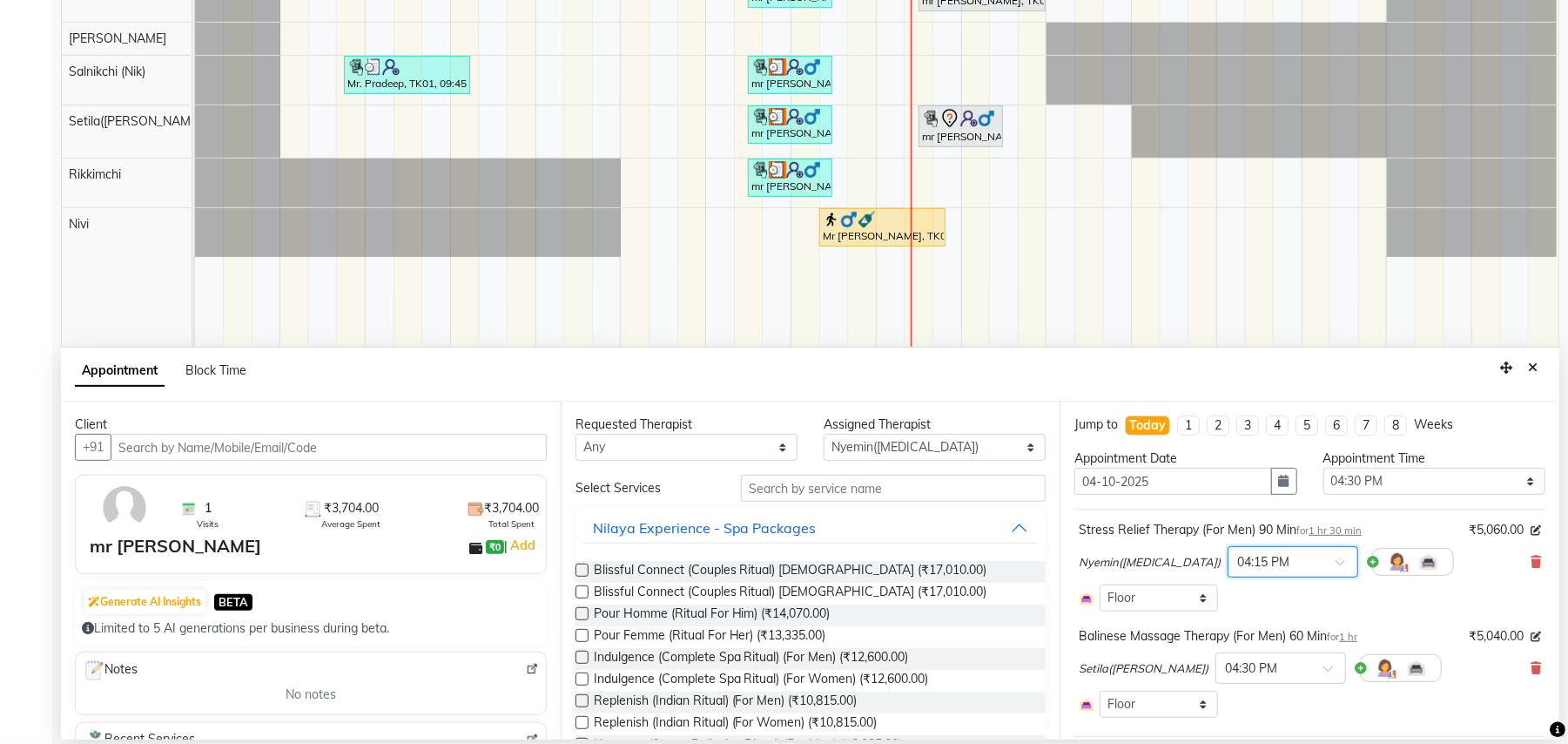
scroll to position [188, 0]
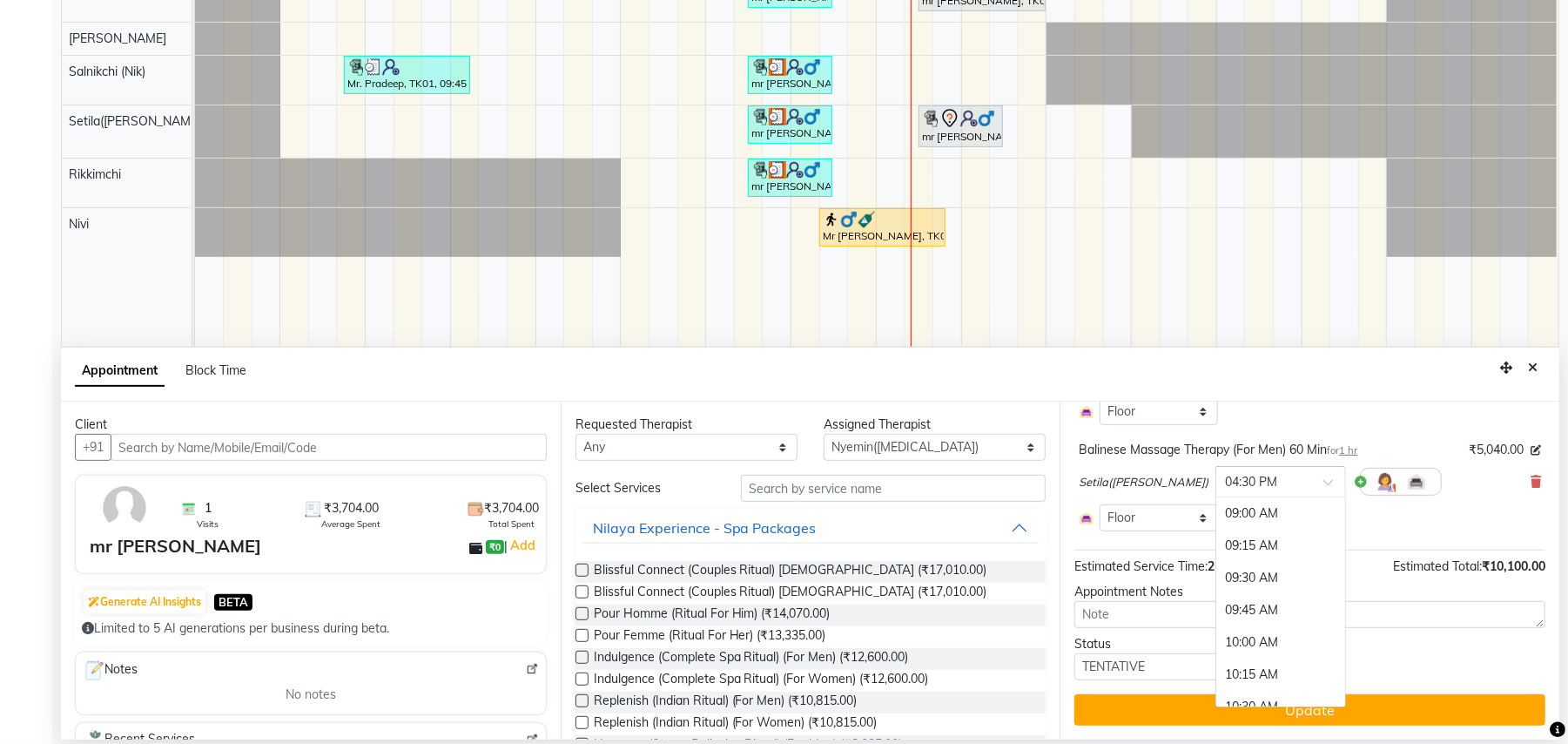
click at [1247, 488] on div at bounding box center [1280, 480] width 128 height 18
click at [1216, 590] on div "04:15 PM" at bounding box center [1280, 594] width 128 height 32
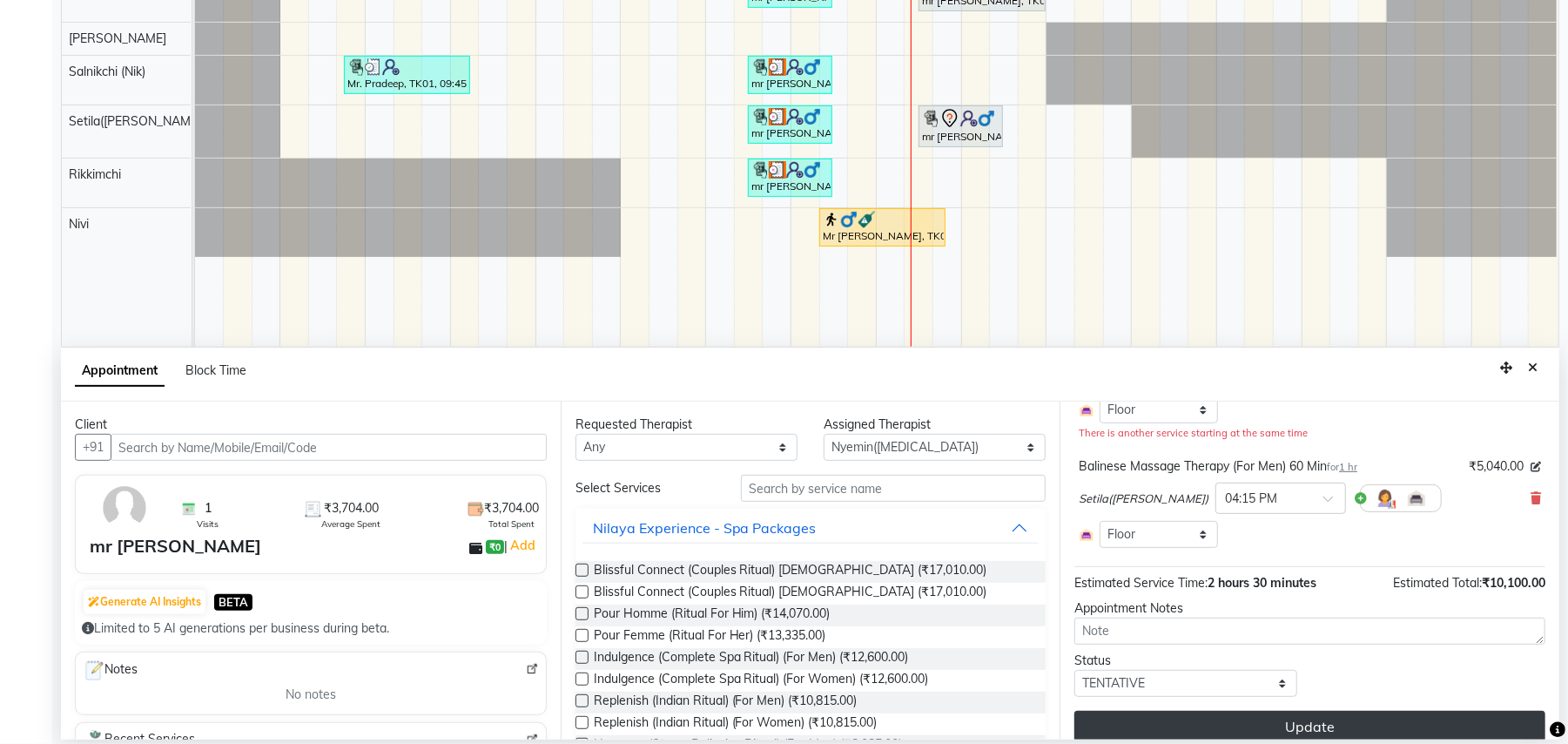
click at [1331, 729] on button "Update" at bounding box center [1310, 727] width 471 height 31
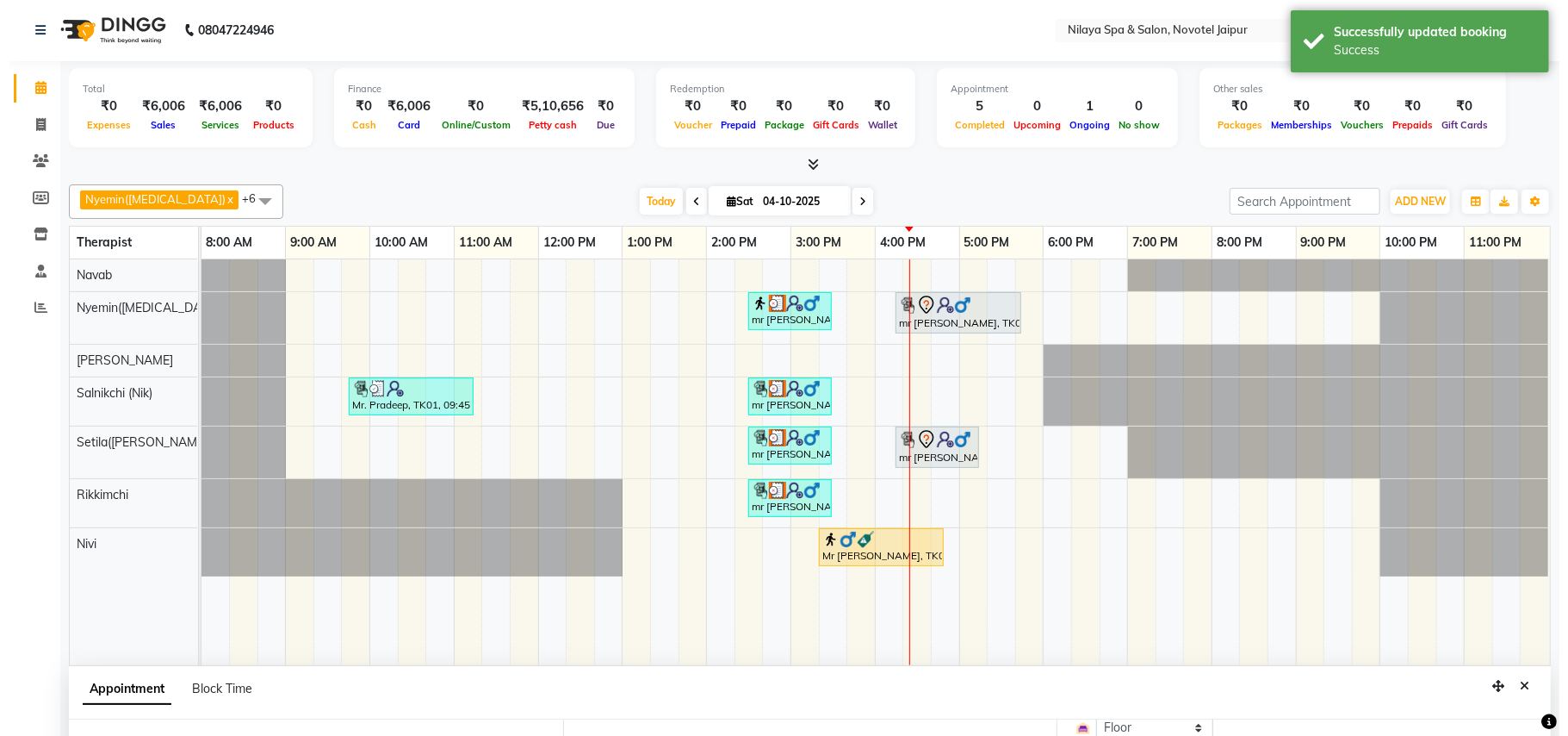
scroll to position [0, 0]
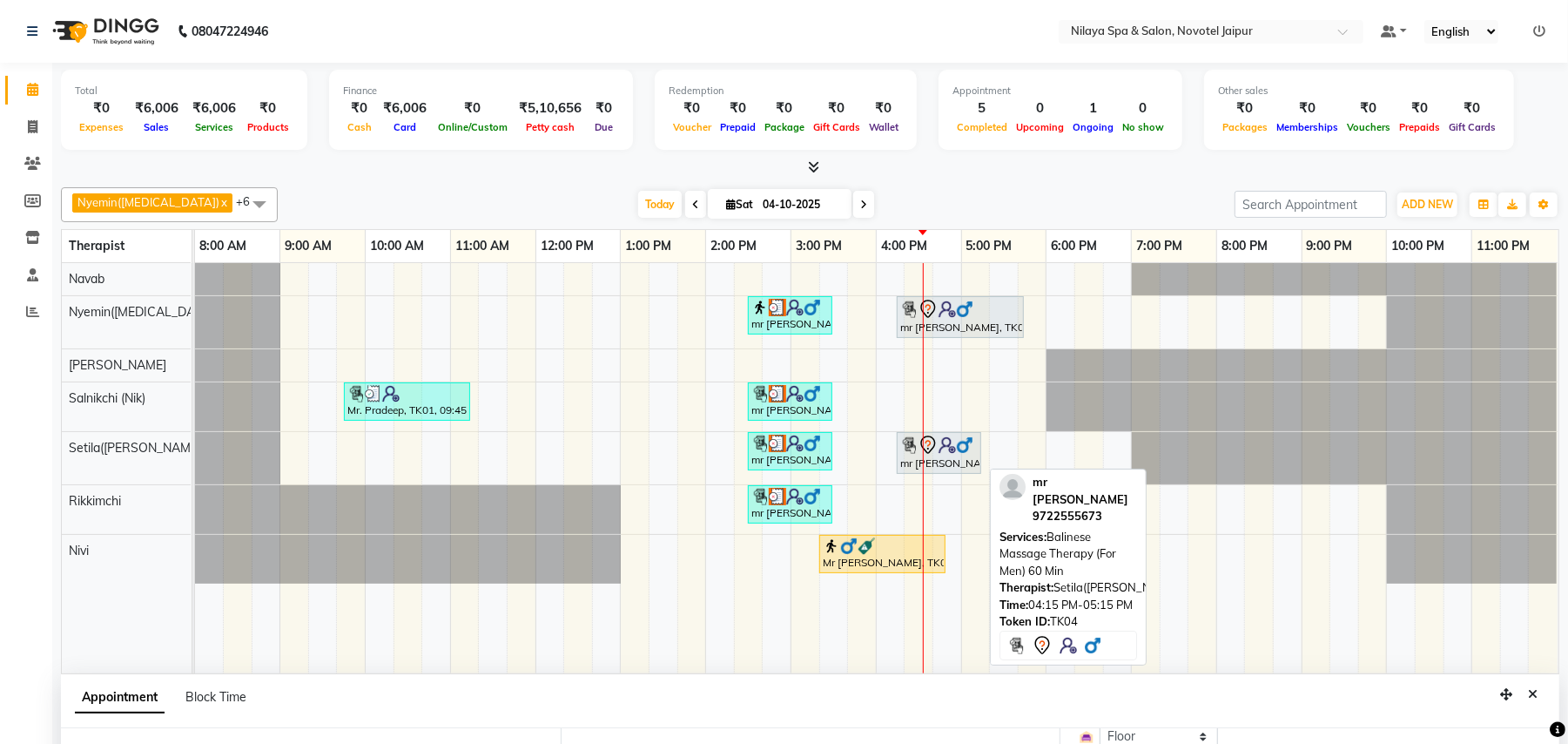
click at [963, 467] on div "mr [PERSON_NAME], TK04, 04:15 PM-05:15 PM, Balinese Massage Therapy (For Men) 6…" at bounding box center [939, 453] width 81 height 37
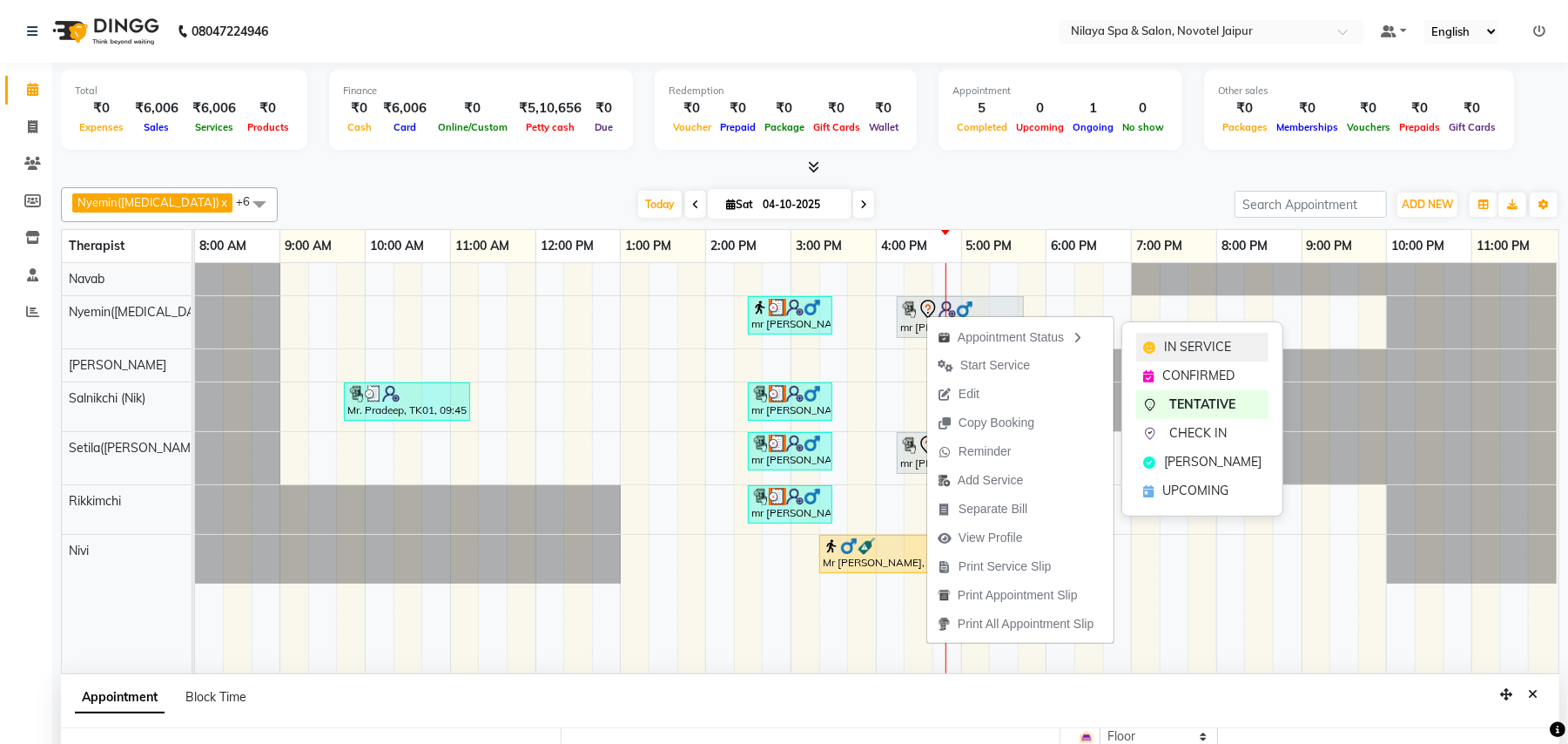
click at [1202, 341] on span "IN SERVICE" at bounding box center [1197, 347] width 67 height 18
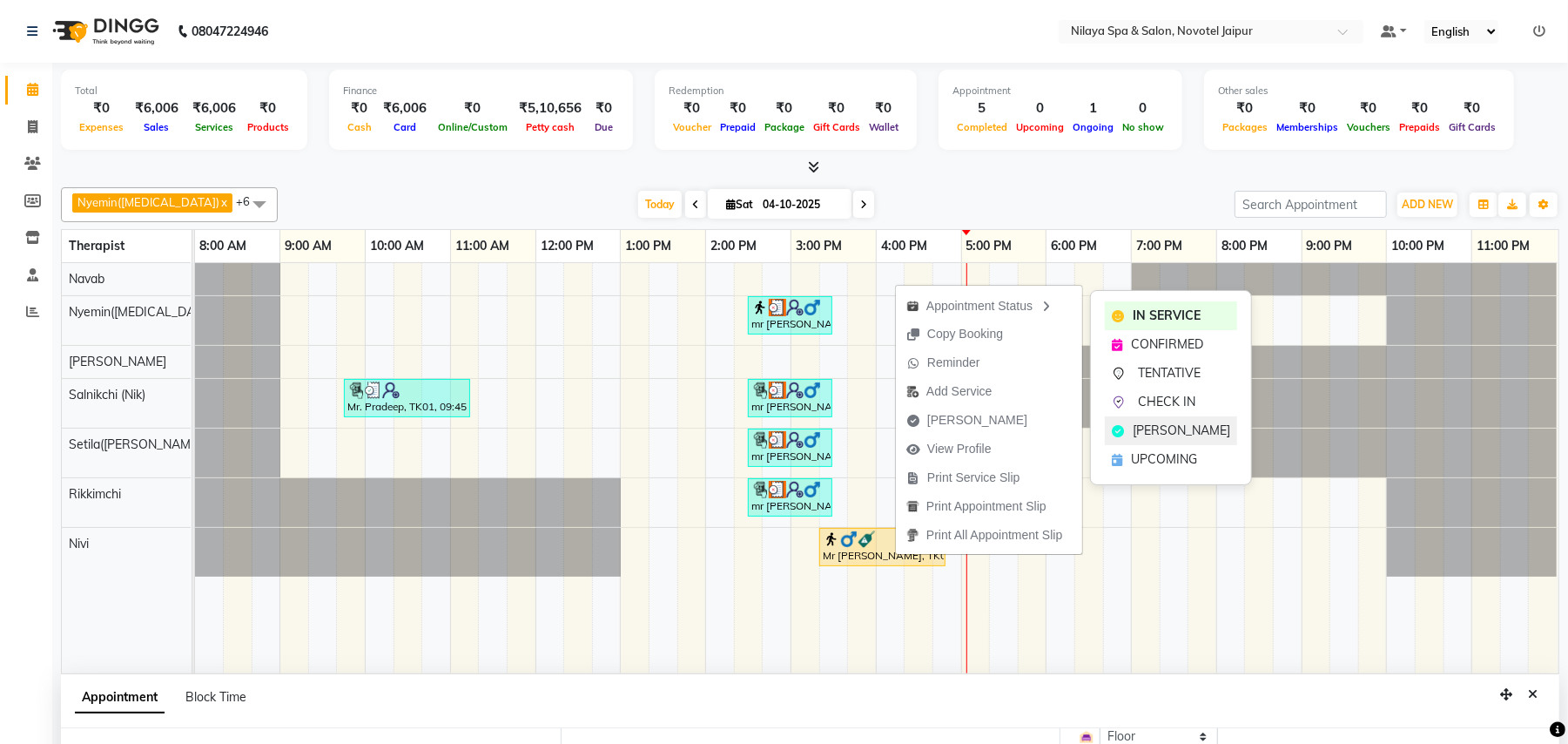
click at [1160, 433] on span "[PERSON_NAME]" at bounding box center [1182, 430] width 98 height 18
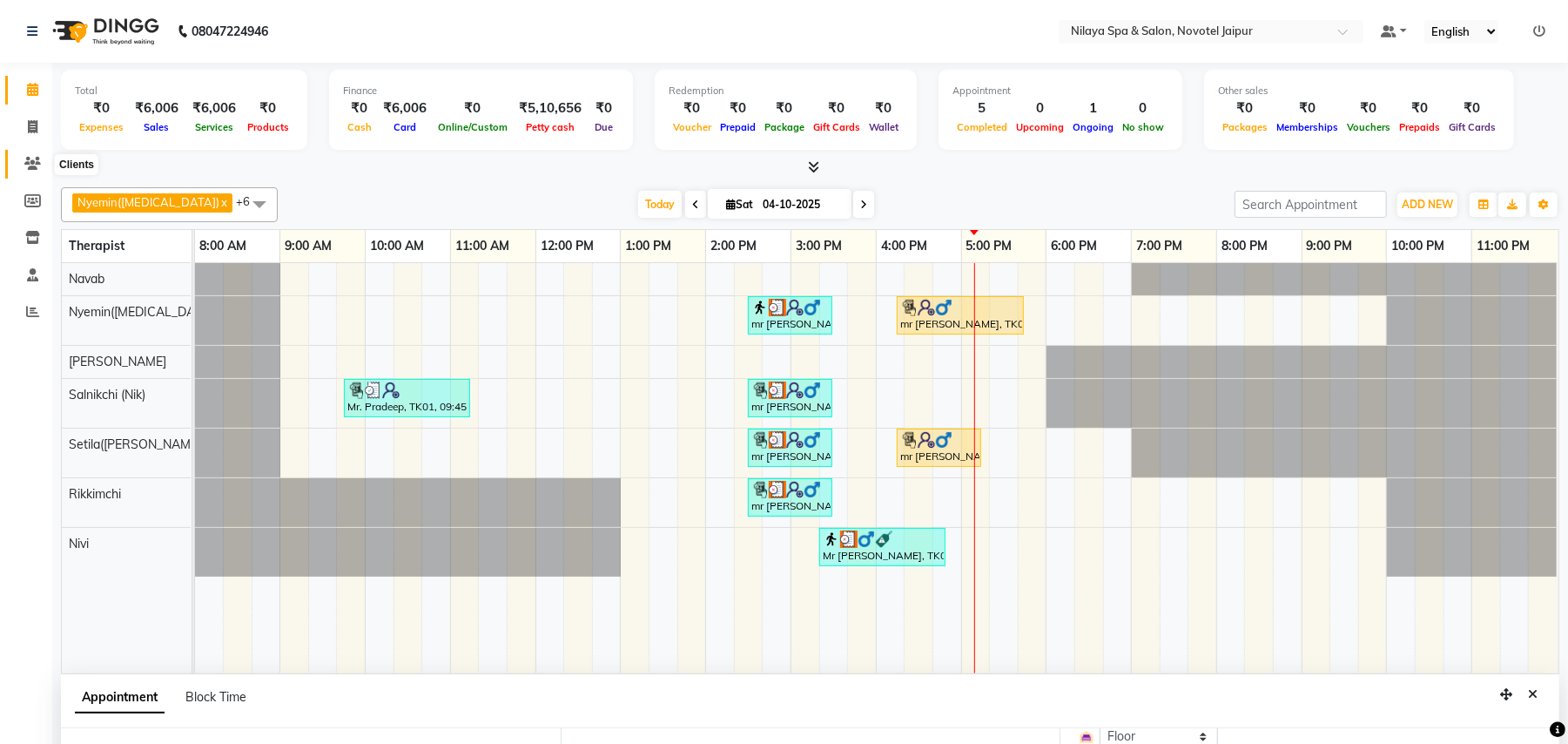
click at [37, 165] on icon at bounding box center [32, 163] width 16 height 14
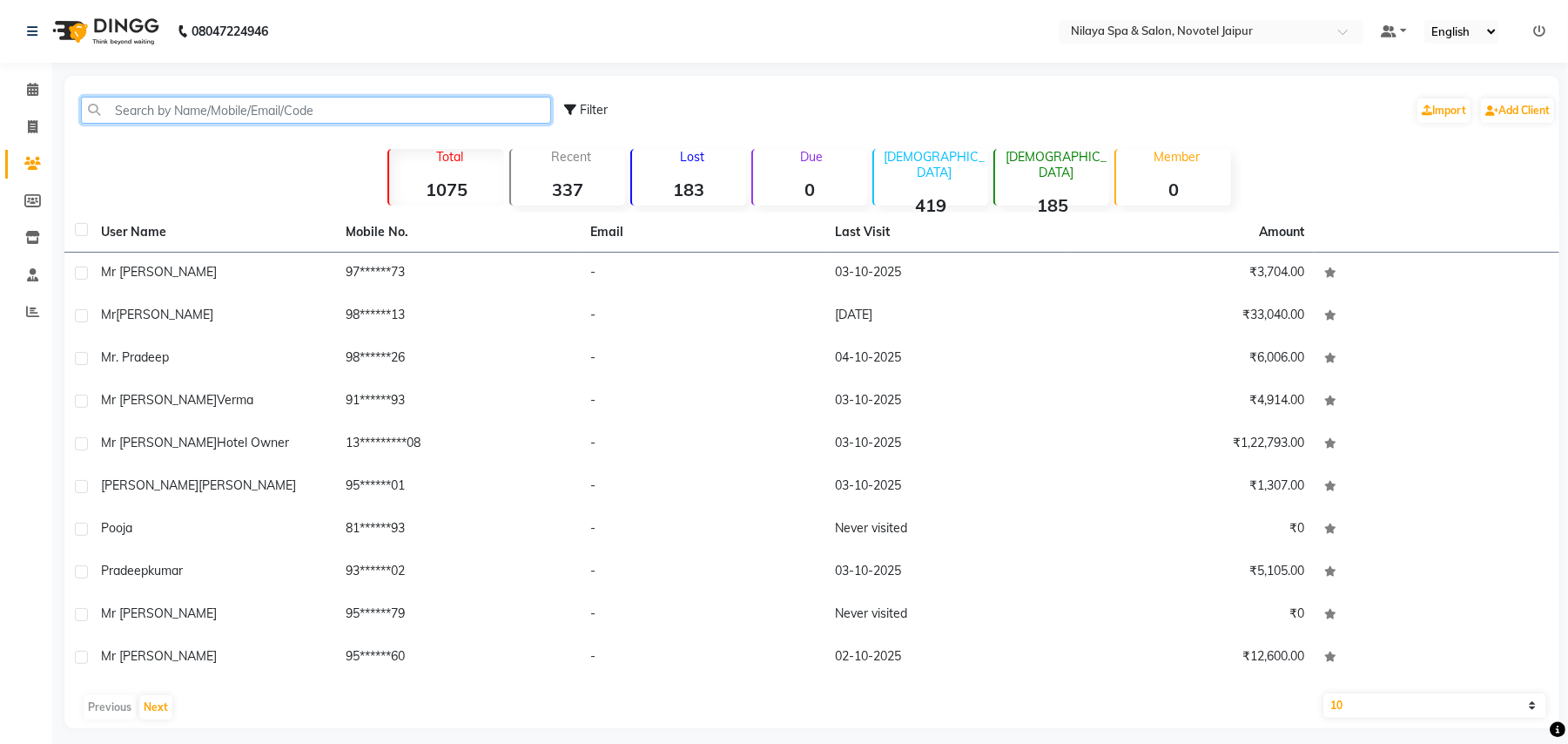
click at [261, 108] on input "text" at bounding box center [316, 110] width 470 height 27
click at [314, 108] on input "text" at bounding box center [316, 110] width 470 height 27
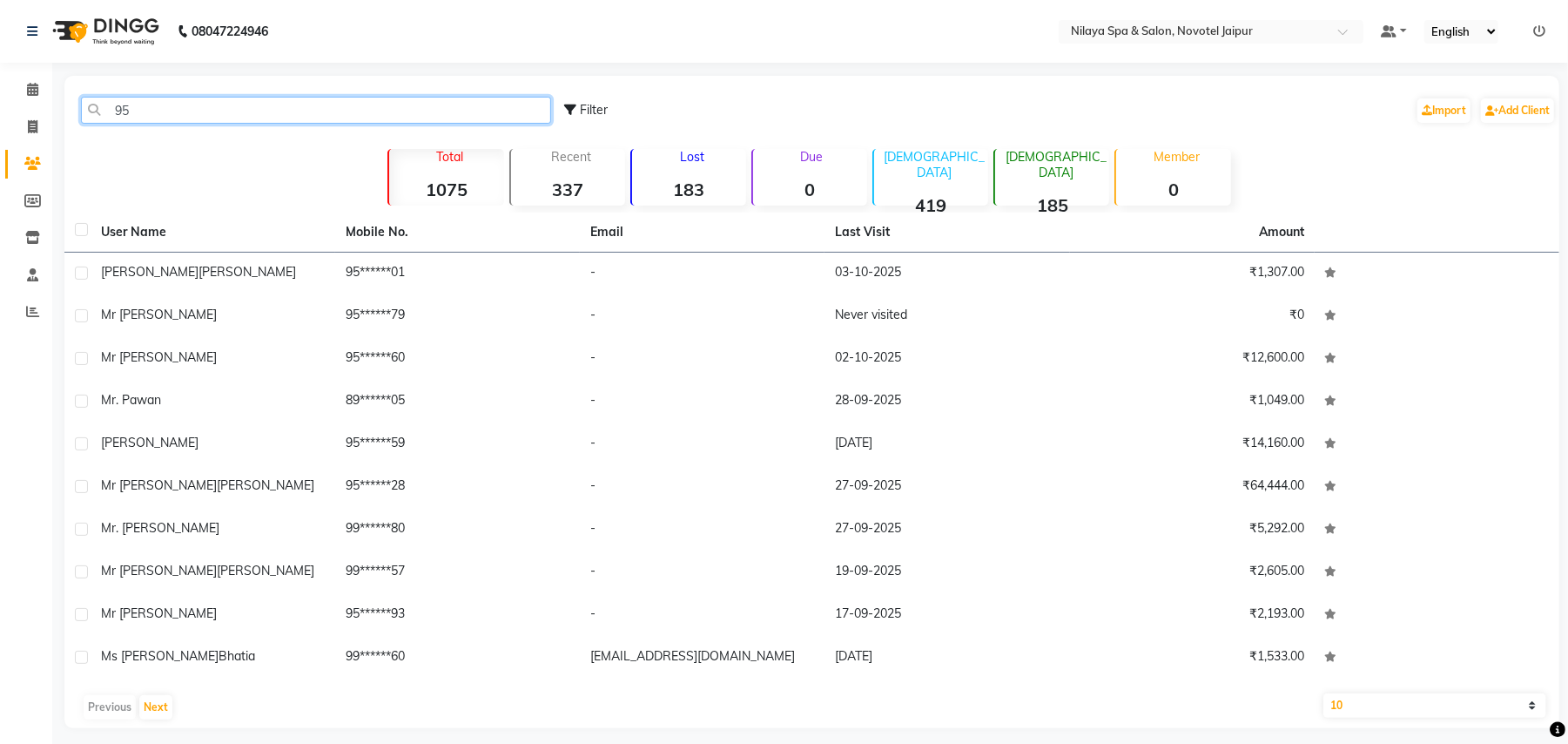
click at [199, 122] on input "95" at bounding box center [316, 110] width 470 height 27
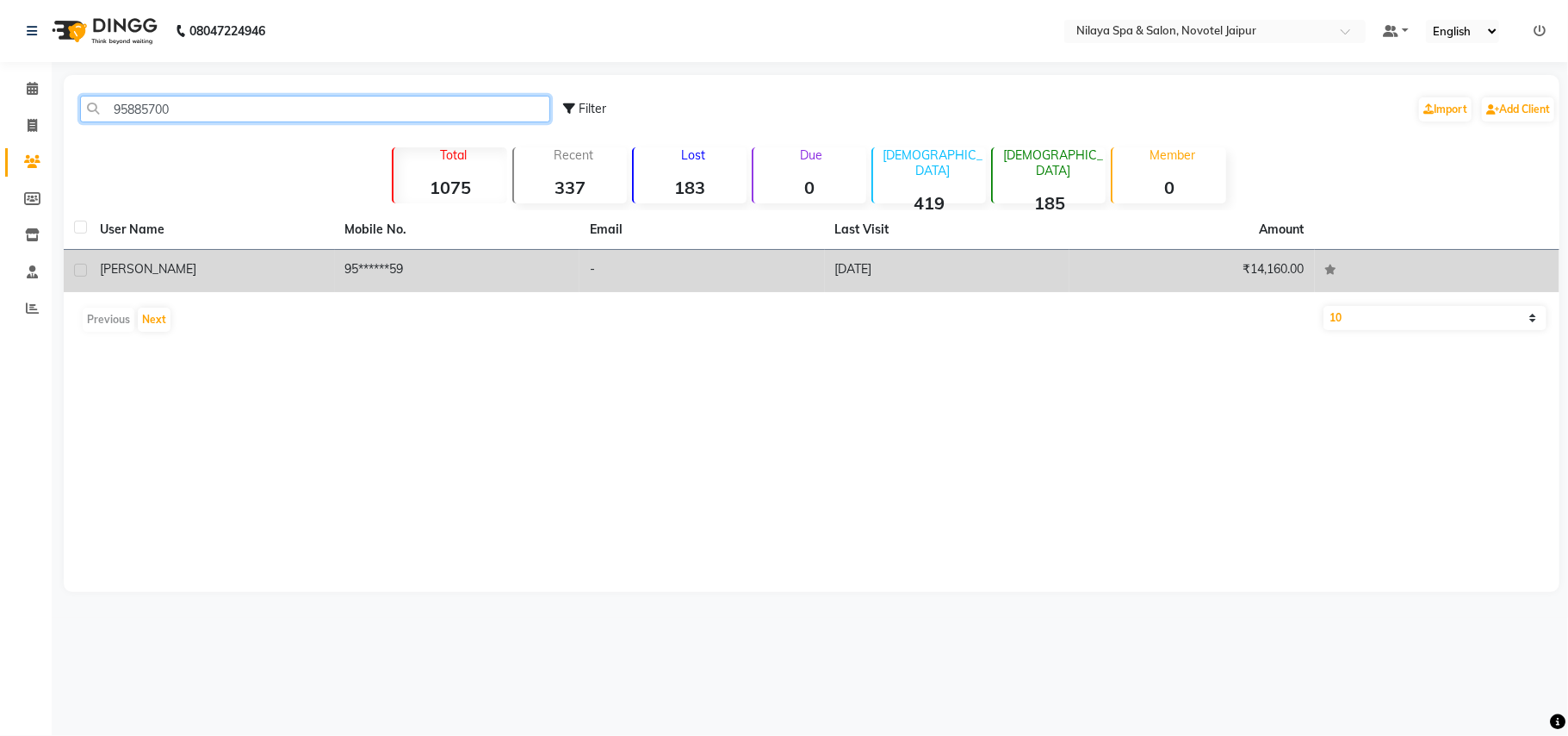
type input "95885700"
click at [867, 270] on td "[DATE]" at bounding box center [948, 271] width 246 height 42
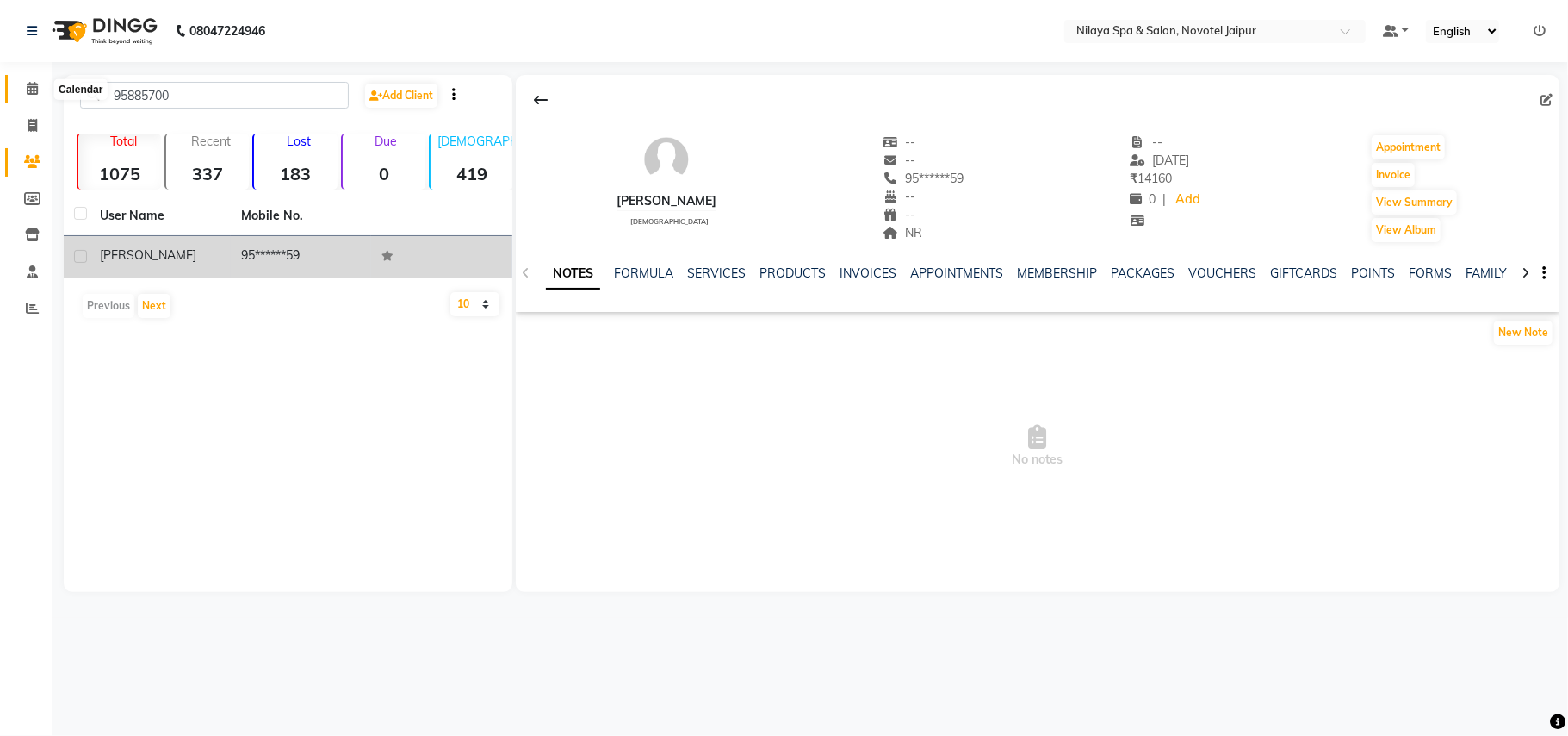
click at [31, 93] on icon at bounding box center [32, 89] width 11 height 13
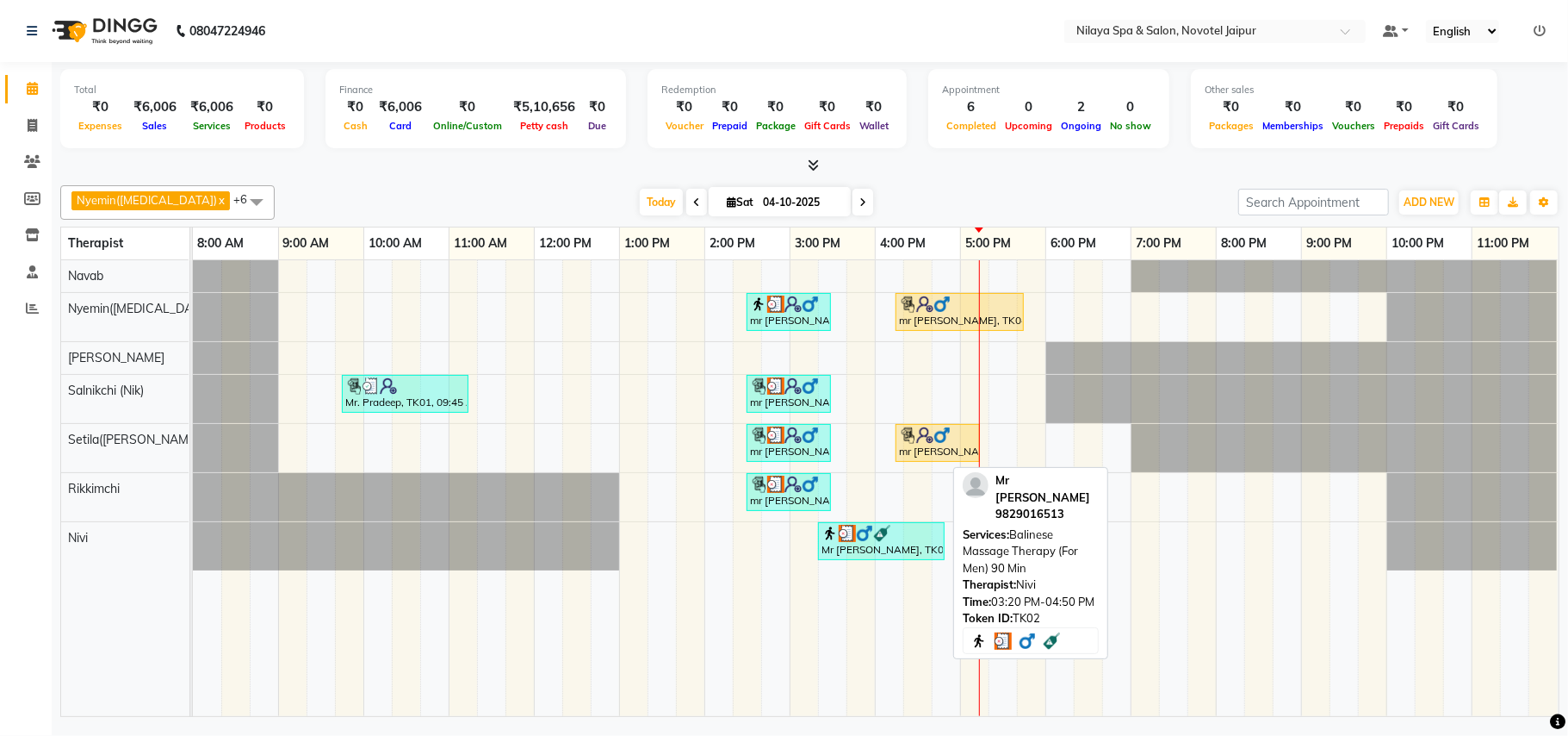
click at [887, 546] on div "Mr [PERSON_NAME], TK02, 03:20 PM-04:50 PM, Balinese Massage Therapy (For Men) 9…" at bounding box center [881, 541] width 123 height 32
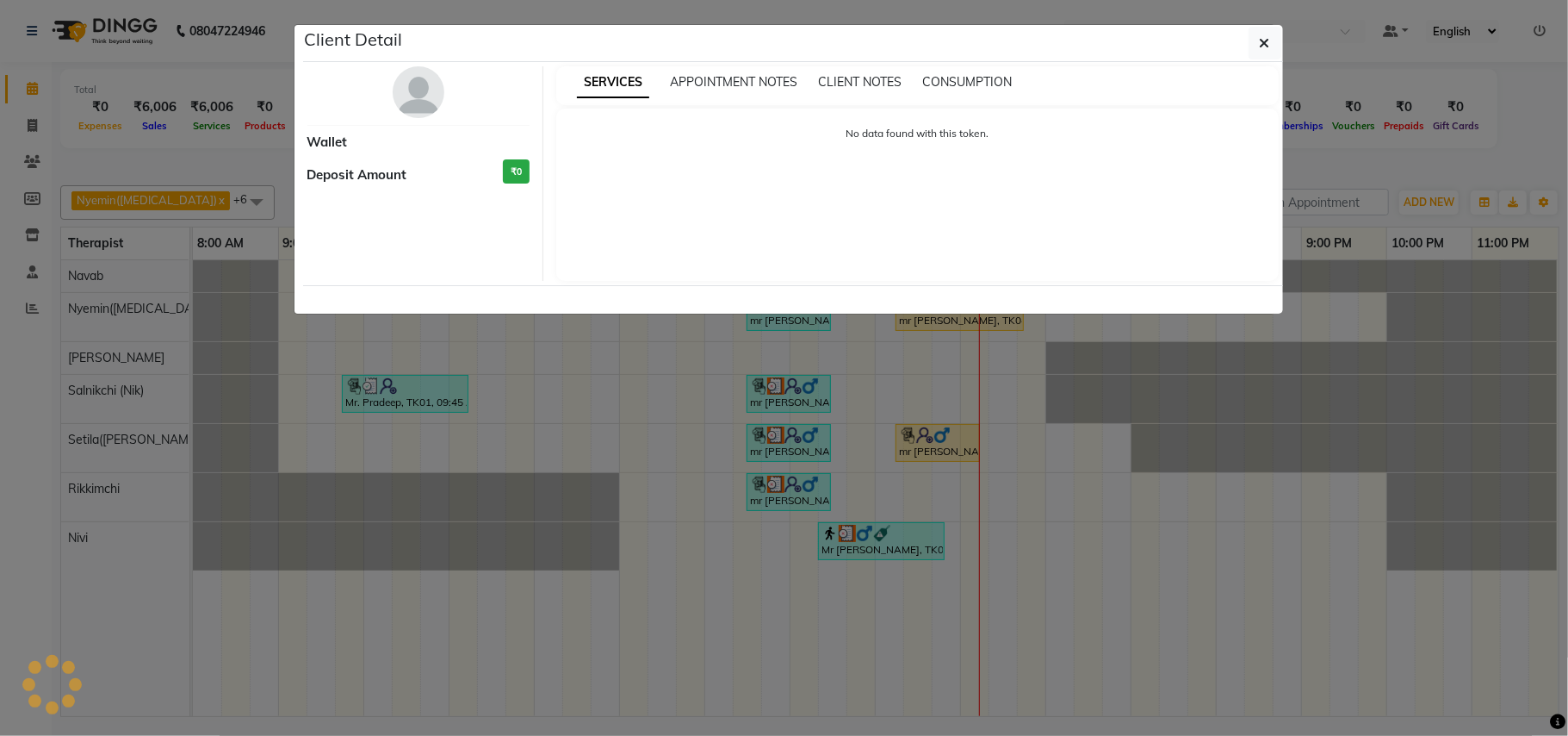
select select "3"
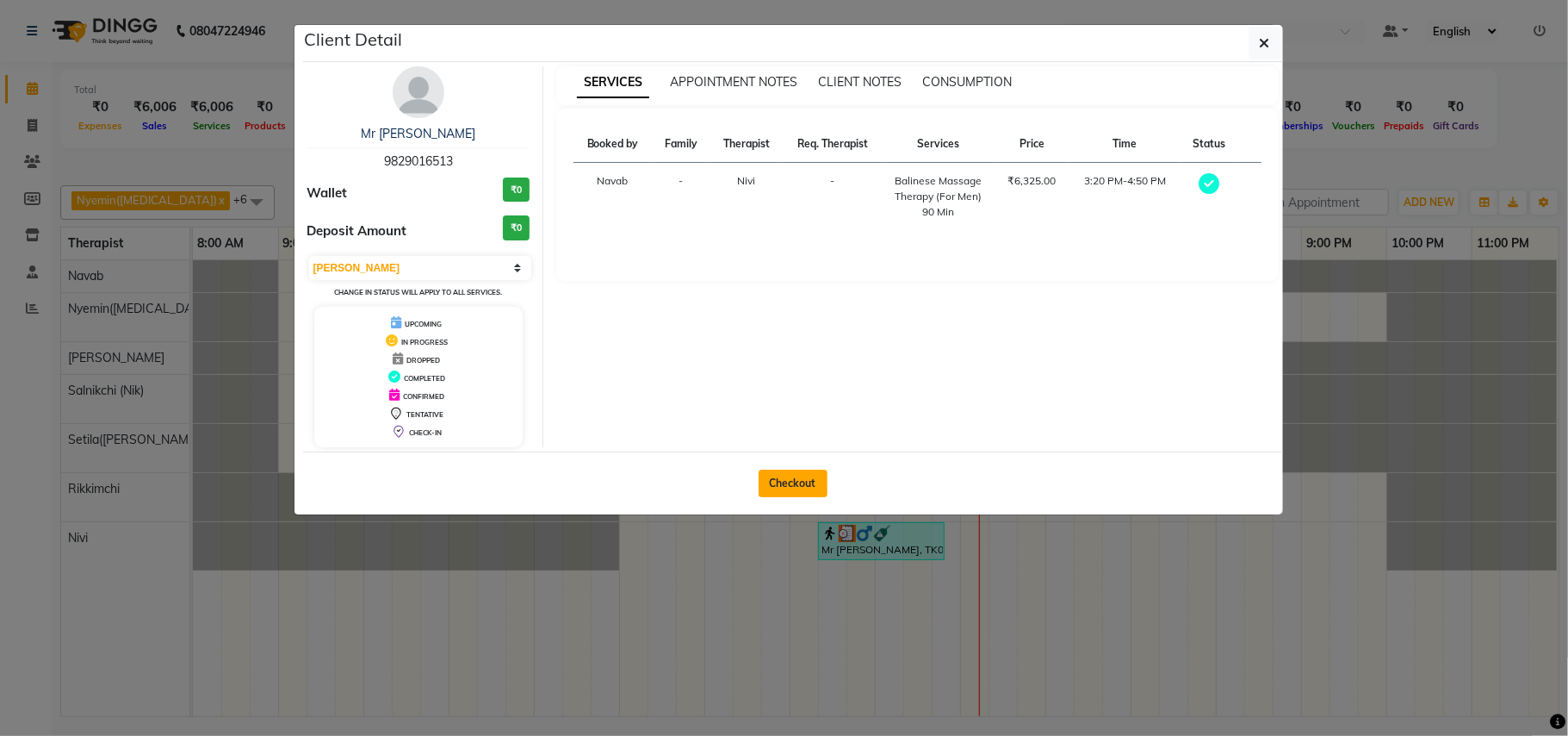
click at [814, 477] on button "Checkout" at bounding box center [793, 483] width 69 height 28
select select "8197"
select select "service"
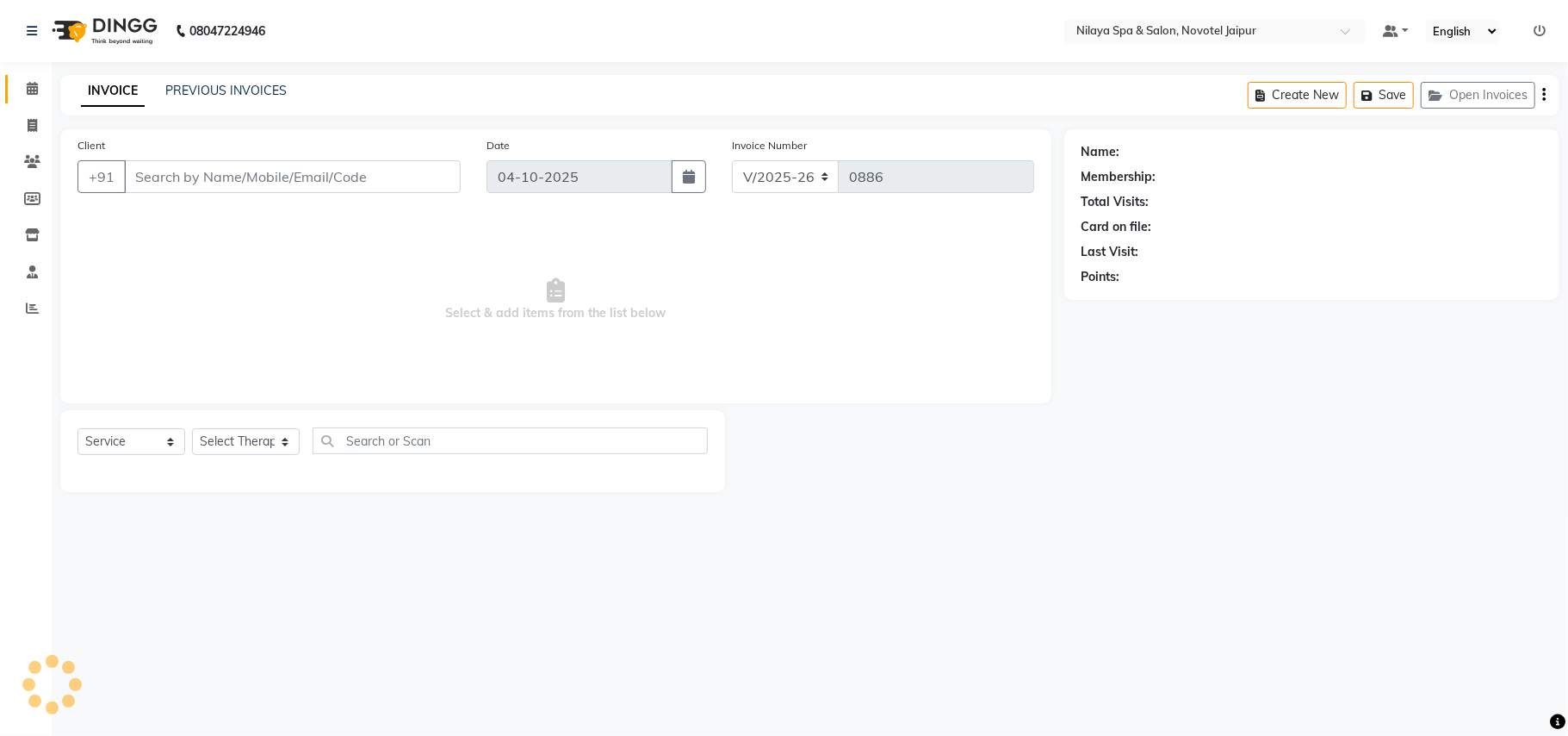
type input "98******13"
select select "92785"
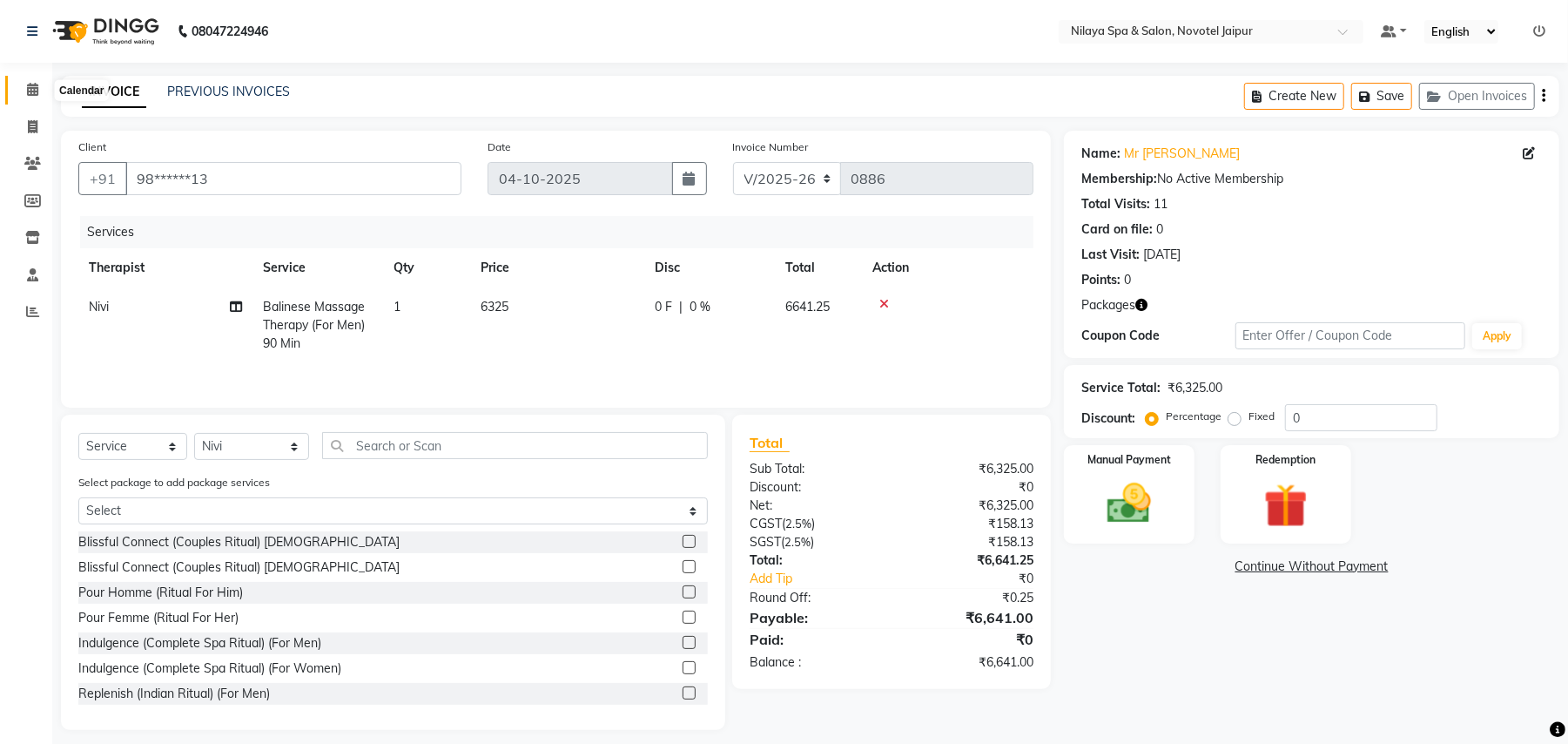
click at [33, 89] on icon at bounding box center [33, 90] width 12 height 14
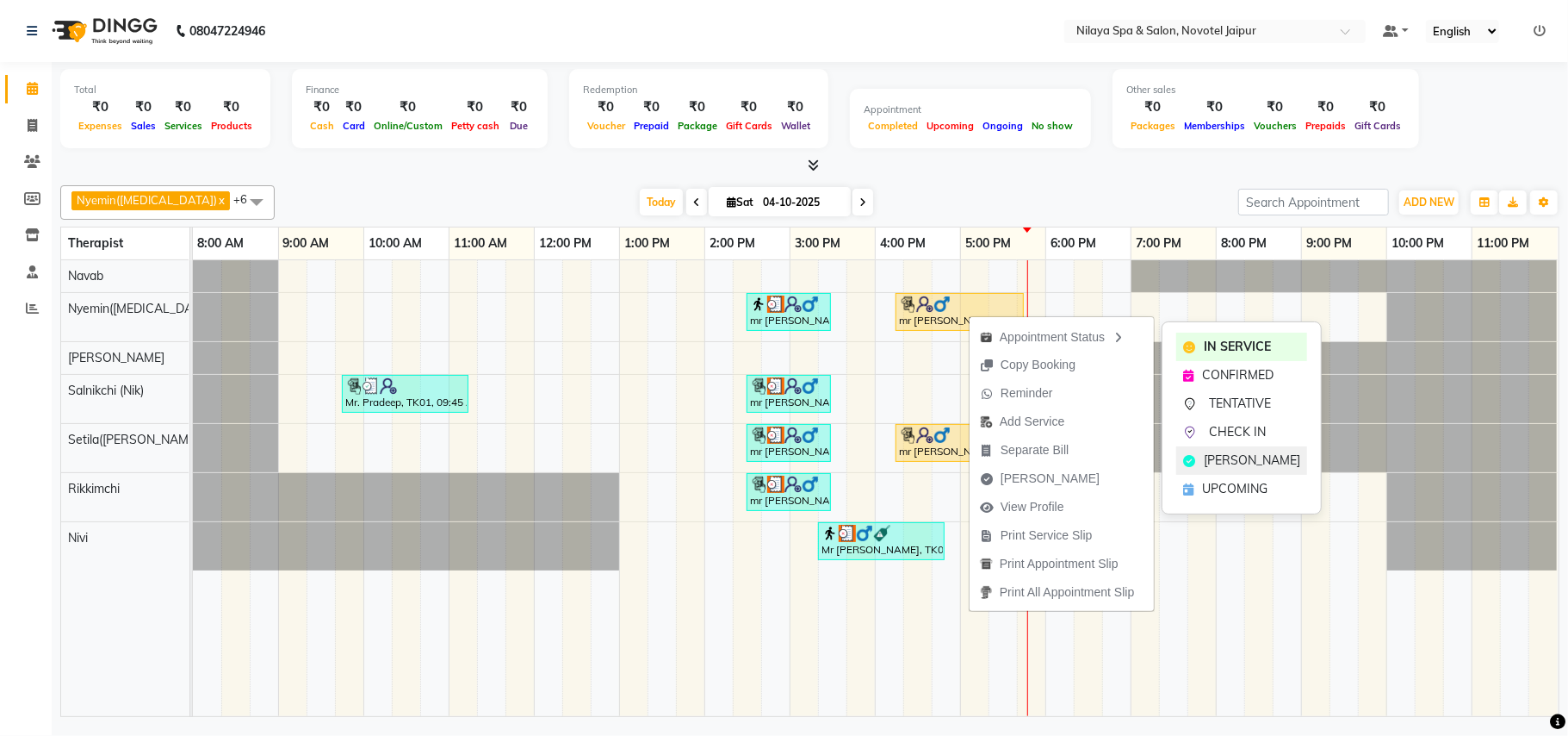
click at [1240, 463] on span "[PERSON_NAME]" at bounding box center [1252, 460] width 97 height 18
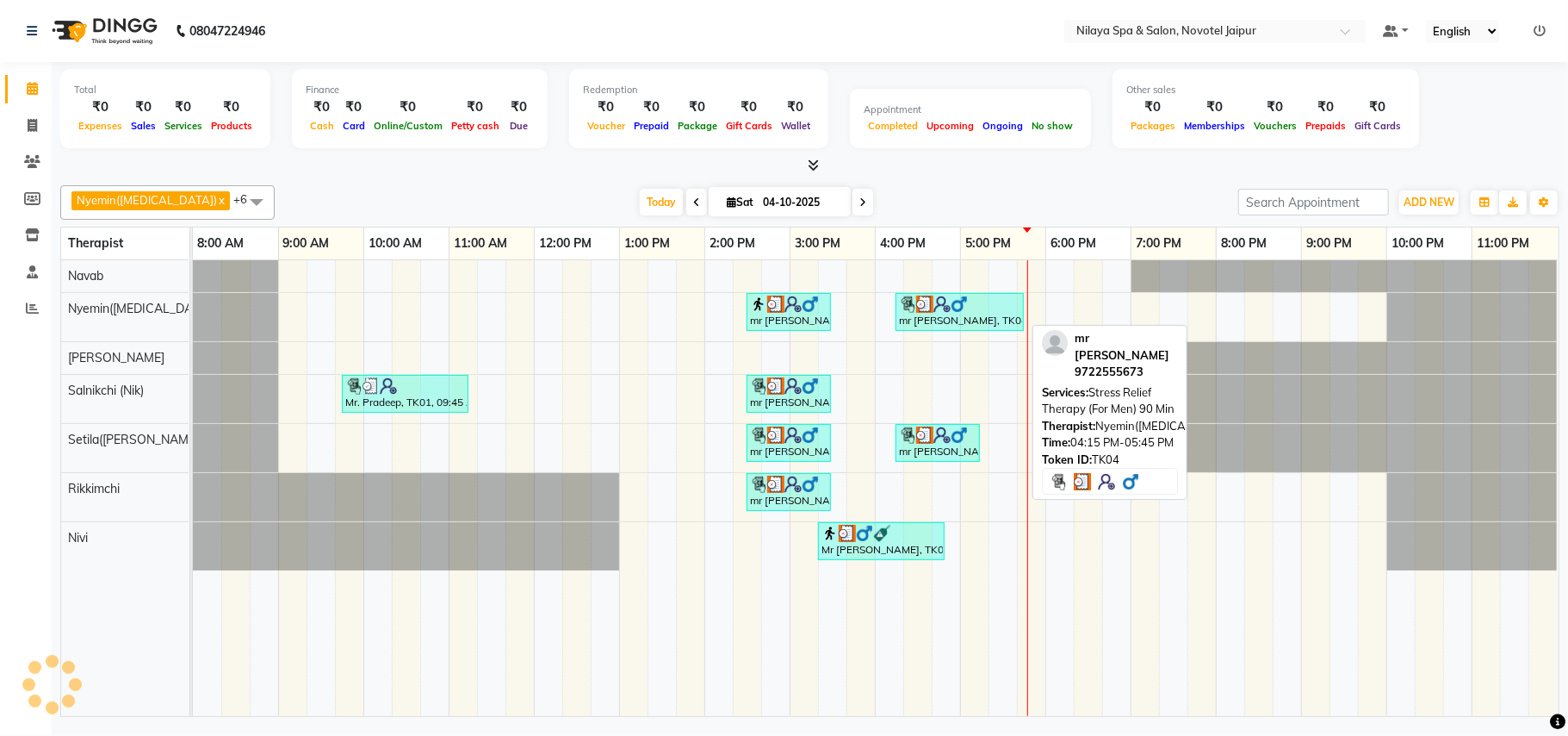
click at [965, 311] on img at bounding box center [959, 304] width 17 height 17
select select "3"
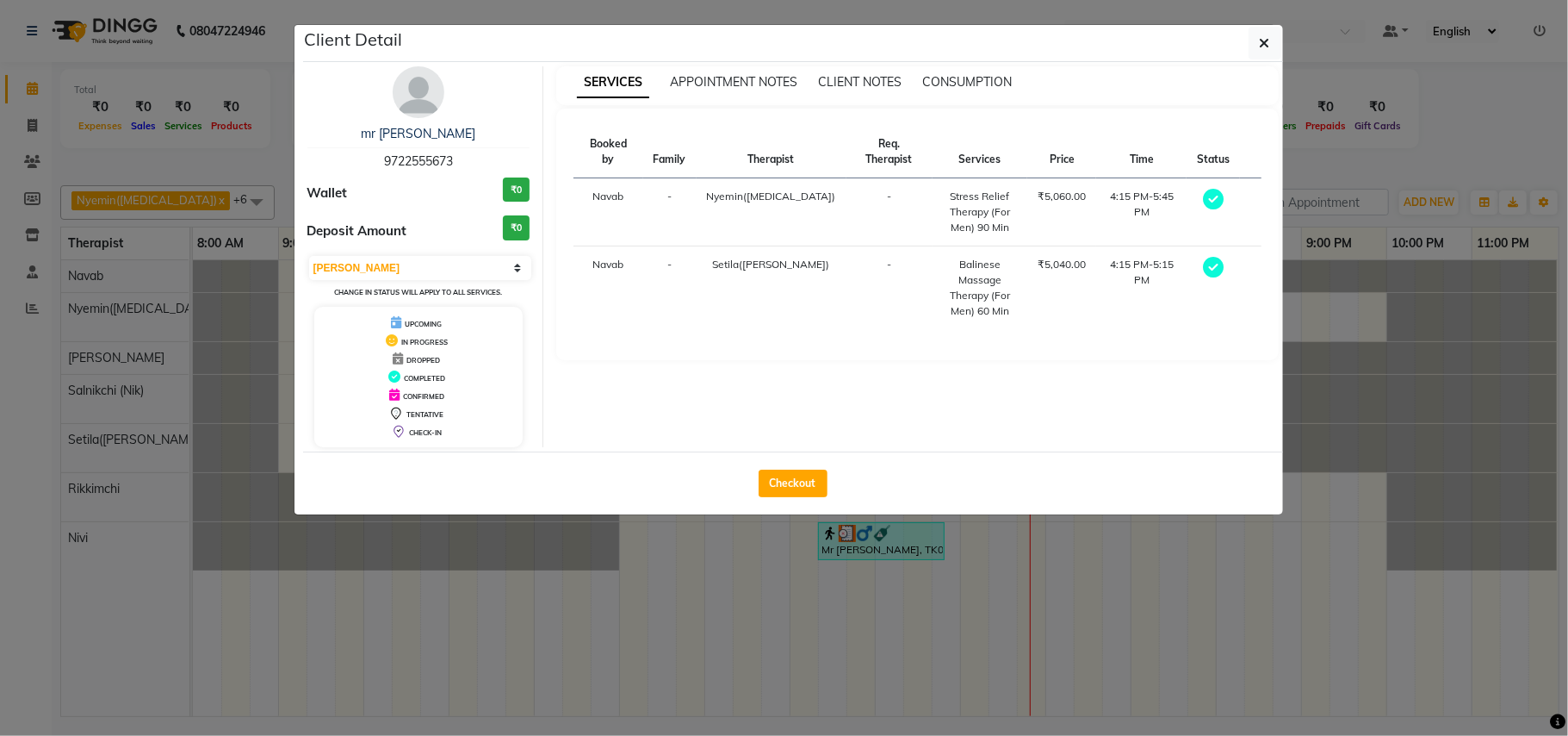
click at [38, 161] on ngb-modal-window "Client Detail mr [PERSON_NAME] 9722555673 Wallet ₹0 Deposit Amount ₹0 Select MA…" at bounding box center [784, 368] width 1568 height 736
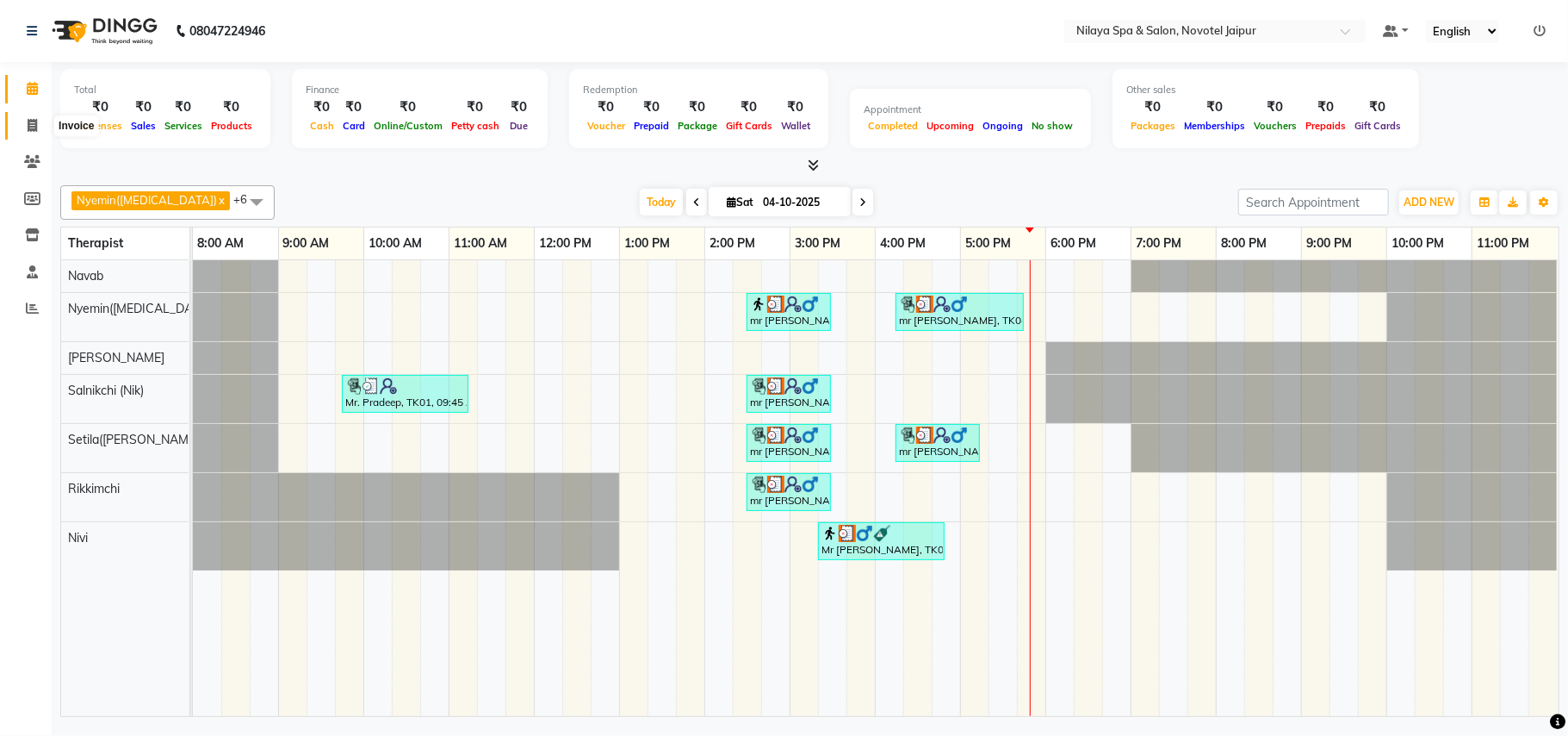
click at [35, 128] on icon at bounding box center [32, 125] width 10 height 13
select select "service"
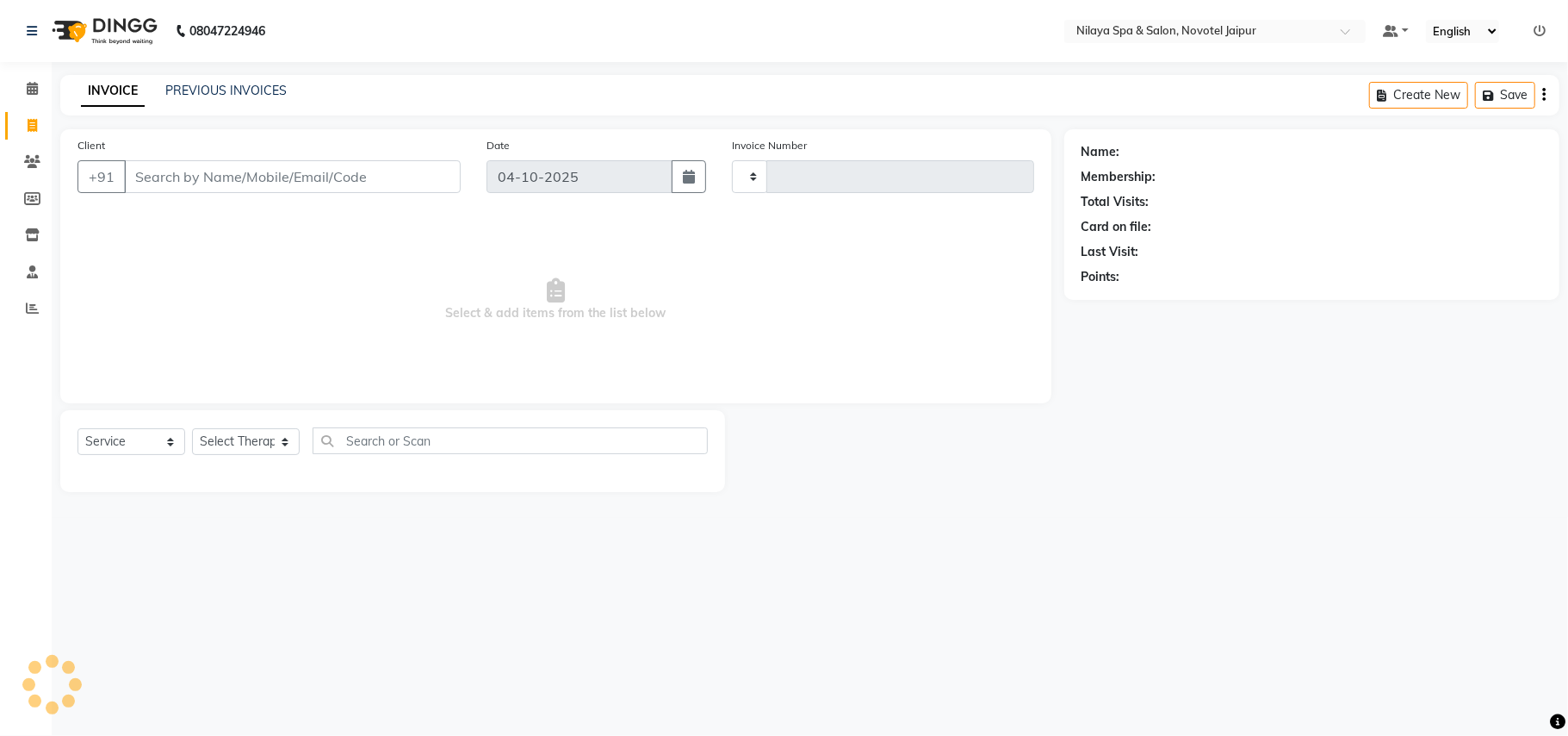
type input "0886"
select select "8197"
click at [359, 173] on input "Client" at bounding box center [292, 177] width 336 height 32
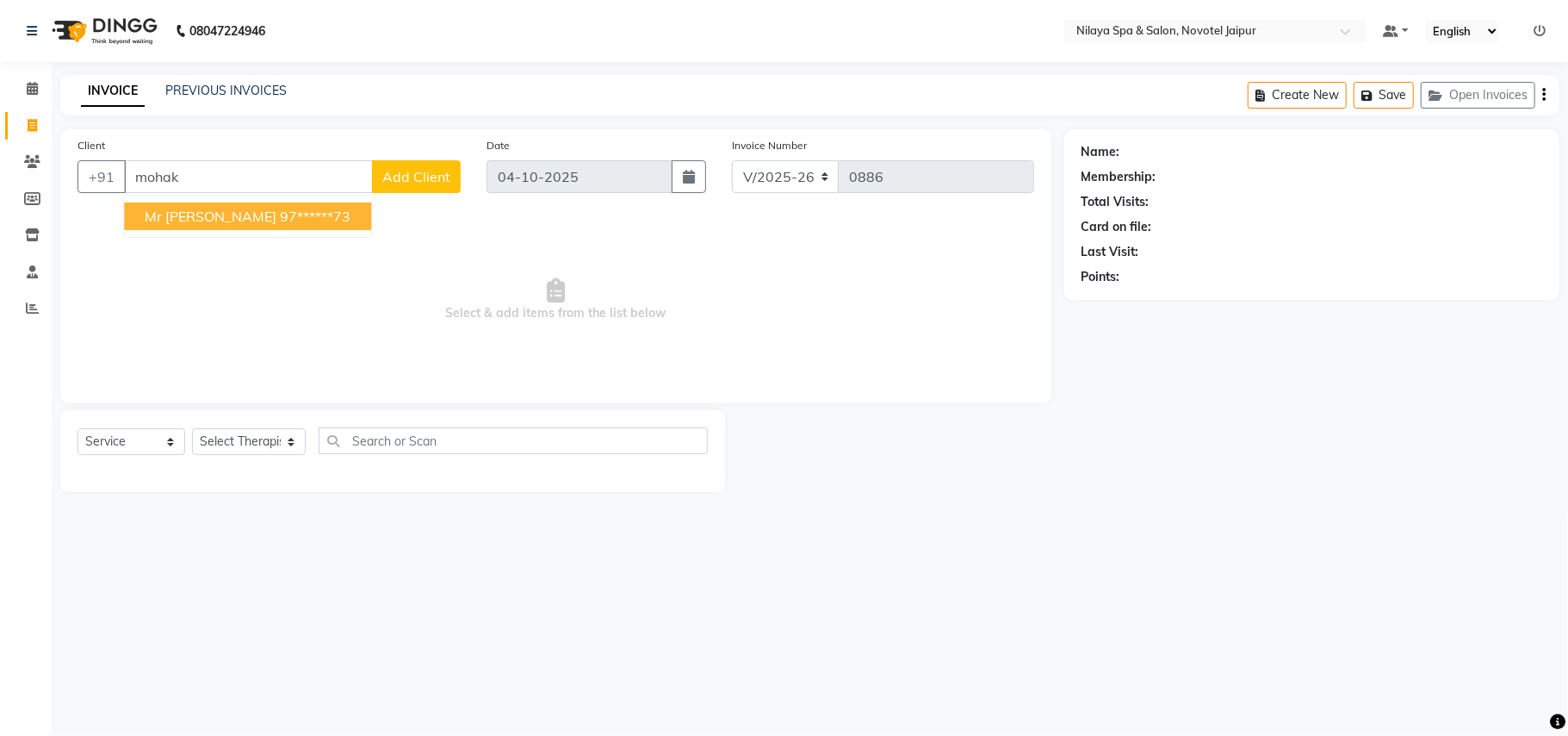
click at [283, 215] on ngb-highlight "97******73" at bounding box center [315, 216] width 71 height 17
type input "97******73"
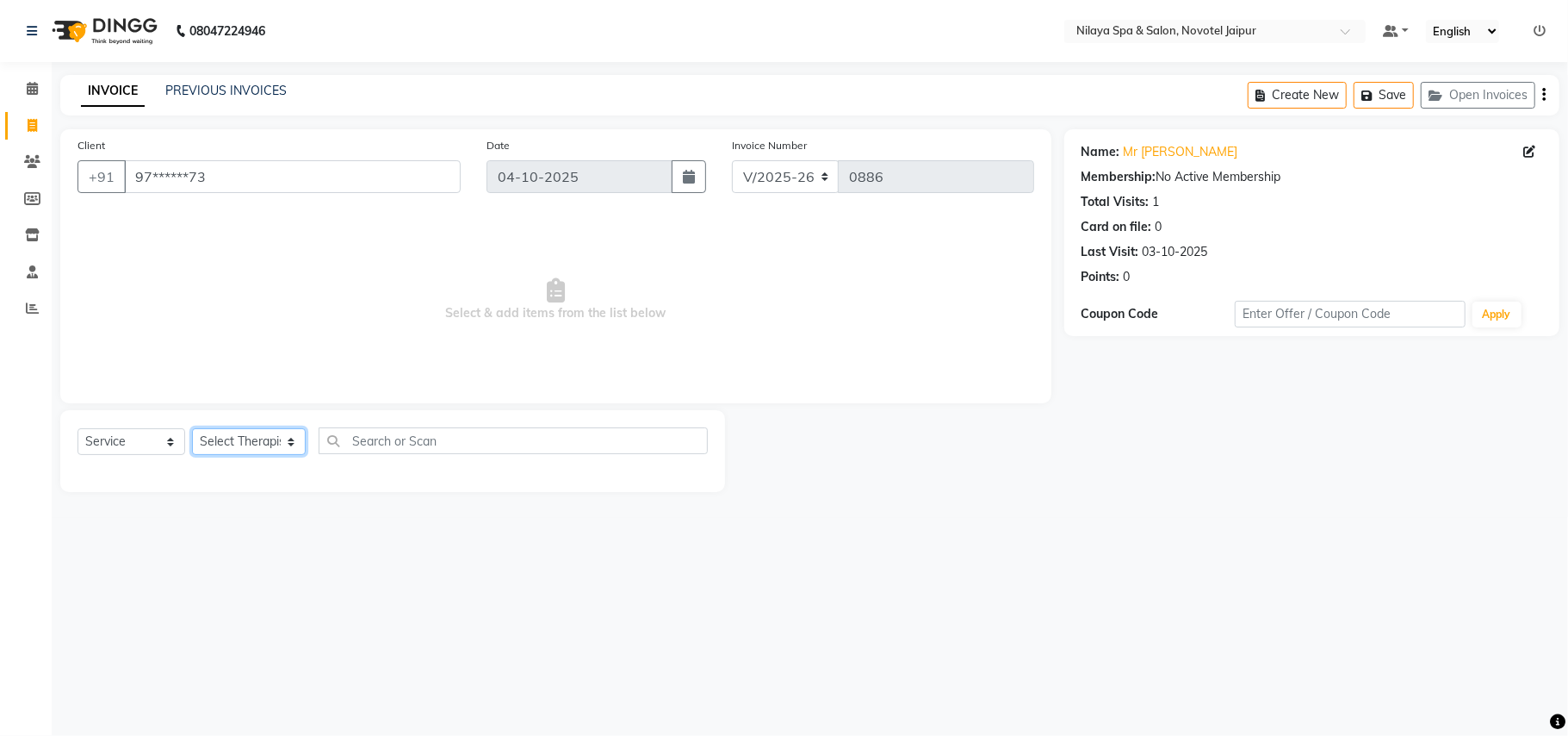
click at [281, 446] on select "Select Therapist Manager [PERSON_NAME] K Lehhan [PERSON_NAME] Nyemin([MEDICAL_D…" at bounding box center [248, 442] width 114 height 27
select select "77537"
click at [192, 428] on select "Select Therapist Manager [PERSON_NAME] K Lehhan [PERSON_NAME] Nyemin([MEDICAL_D…" at bounding box center [248, 442] width 114 height 27
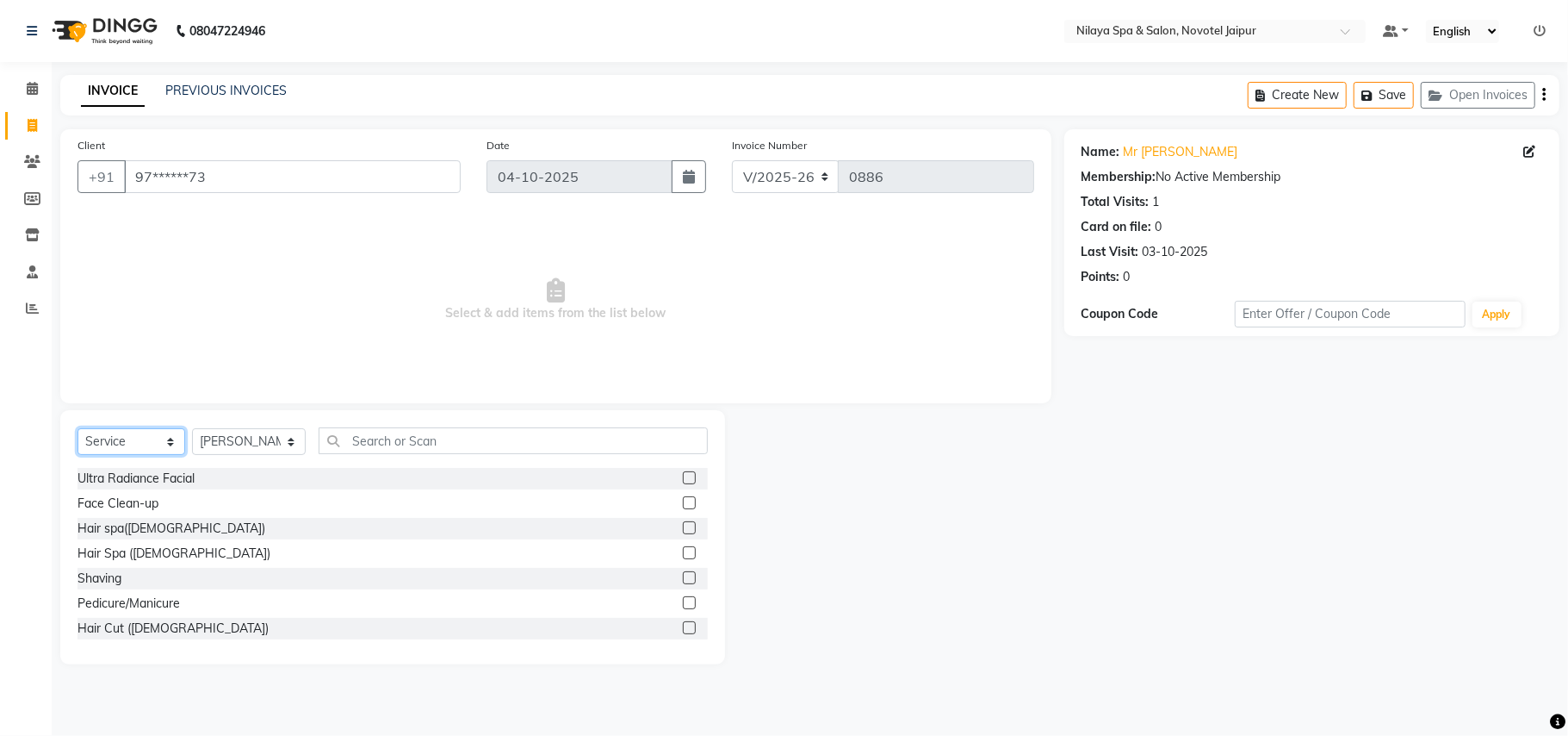
click at [145, 440] on select "Select Service Product Membership Package Voucher Prepaid Gift Card" at bounding box center [131, 442] width 108 height 27
select select "package"
click at [77, 428] on select "Select Service Product Membership Package Voucher Prepaid Gift Card" at bounding box center [131, 442] width 108 height 27
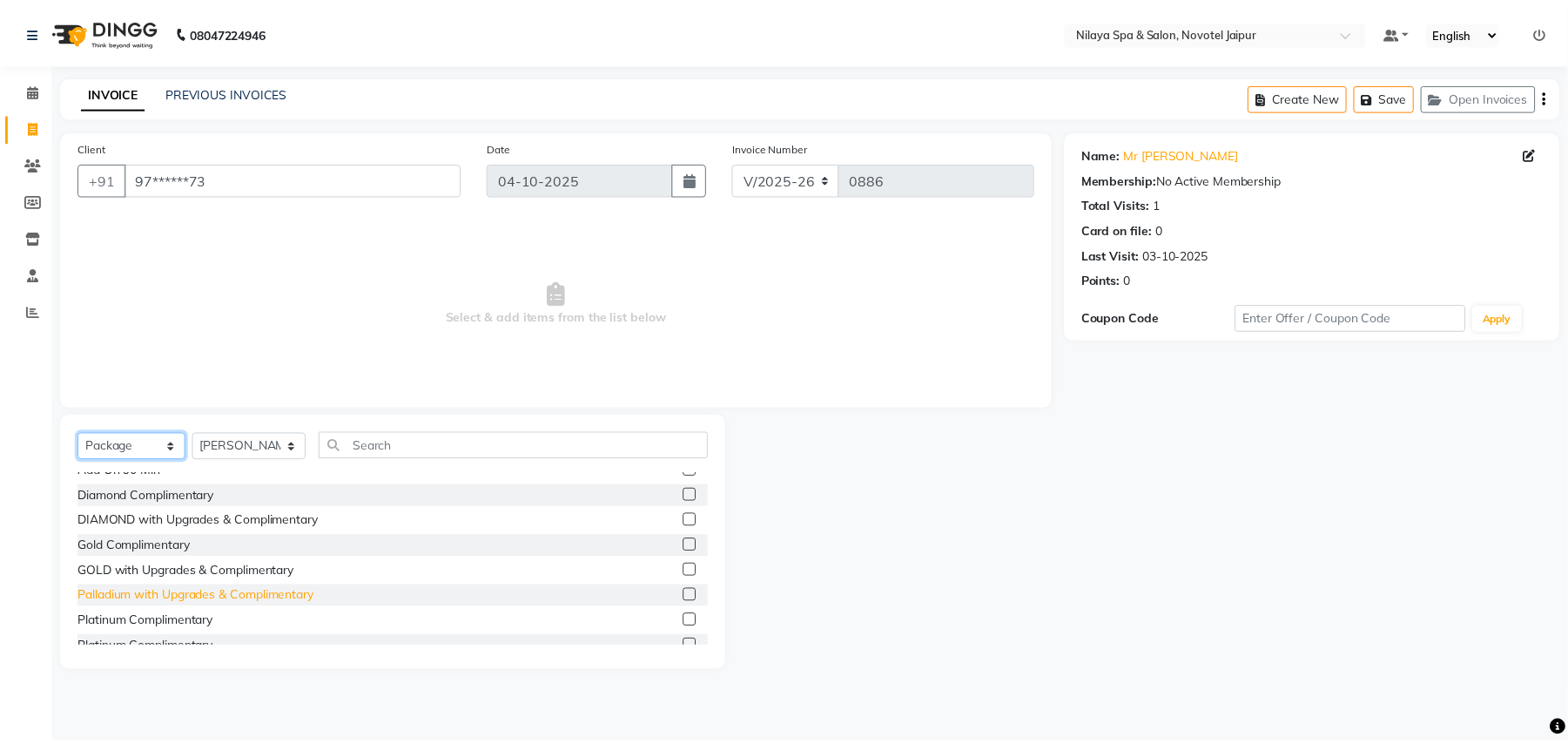
scroll to position [204, 0]
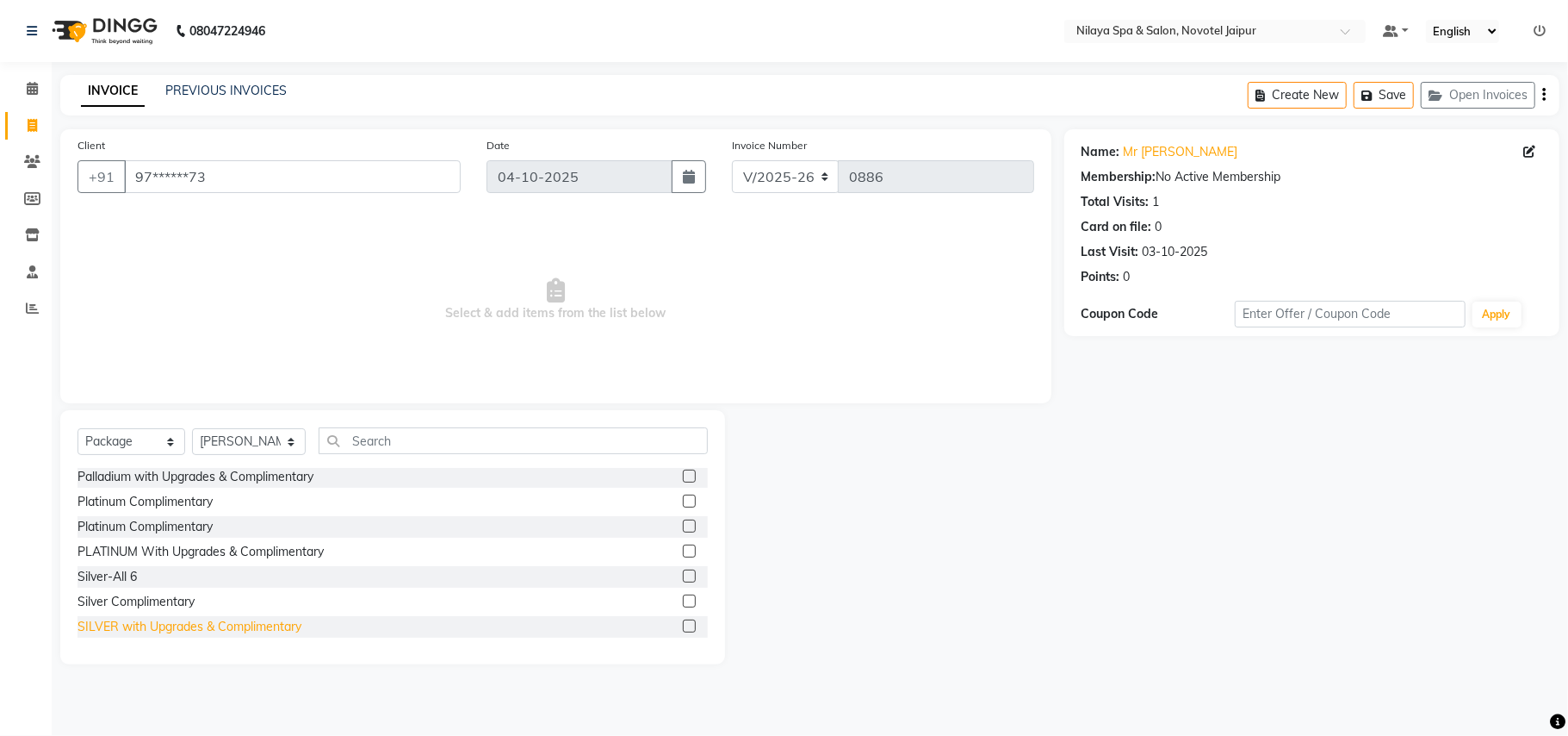
click at [177, 625] on div "SILVER with Upgrades & Complimentary" at bounding box center [189, 626] width 224 height 18
checkbox input "false"
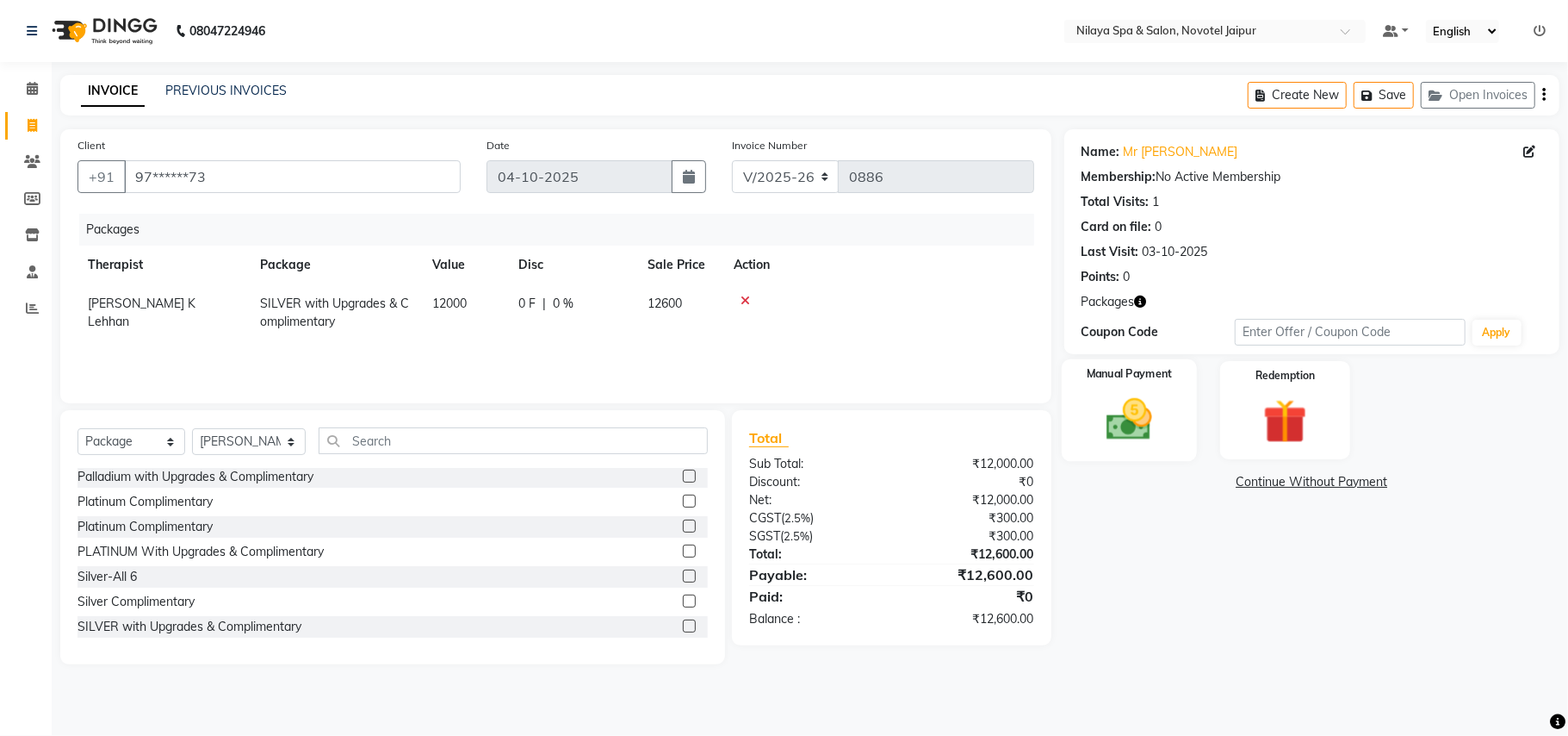
click at [1141, 400] on img at bounding box center [1129, 420] width 75 height 54
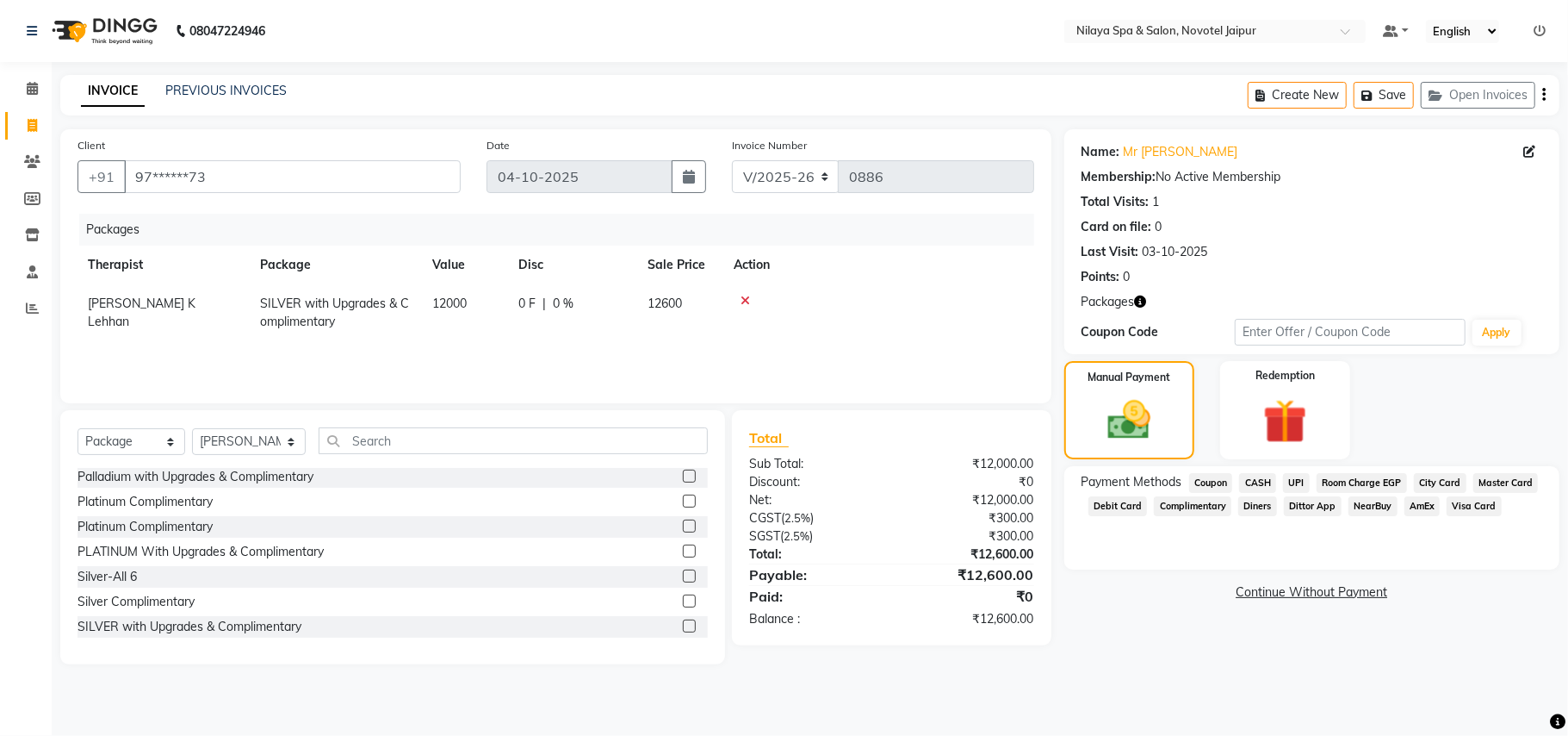
click at [1463, 507] on span "Visa Card" at bounding box center [1474, 506] width 55 height 20
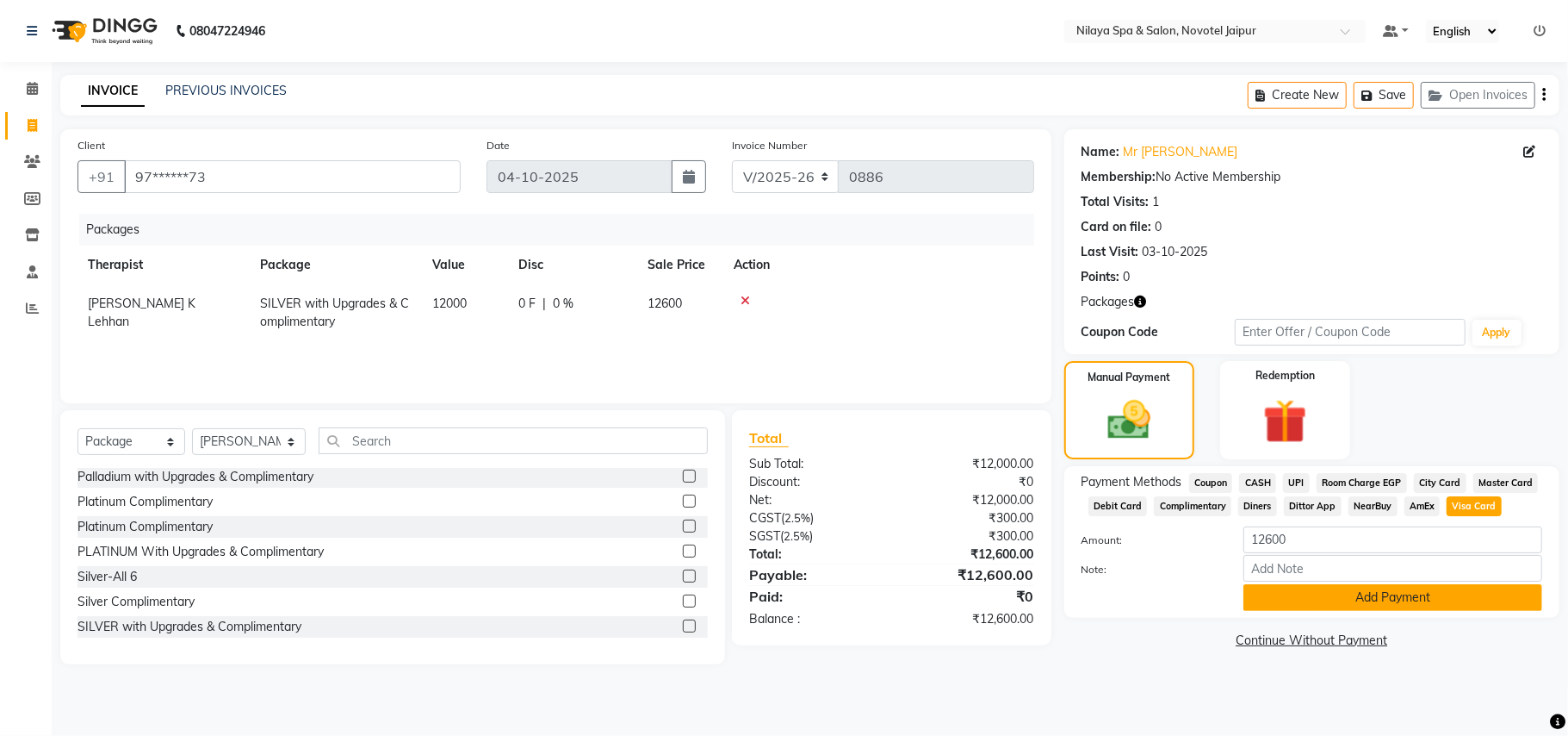
click at [1446, 593] on button "Add Payment" at bounding box center [1393, 597] width 299 height 27
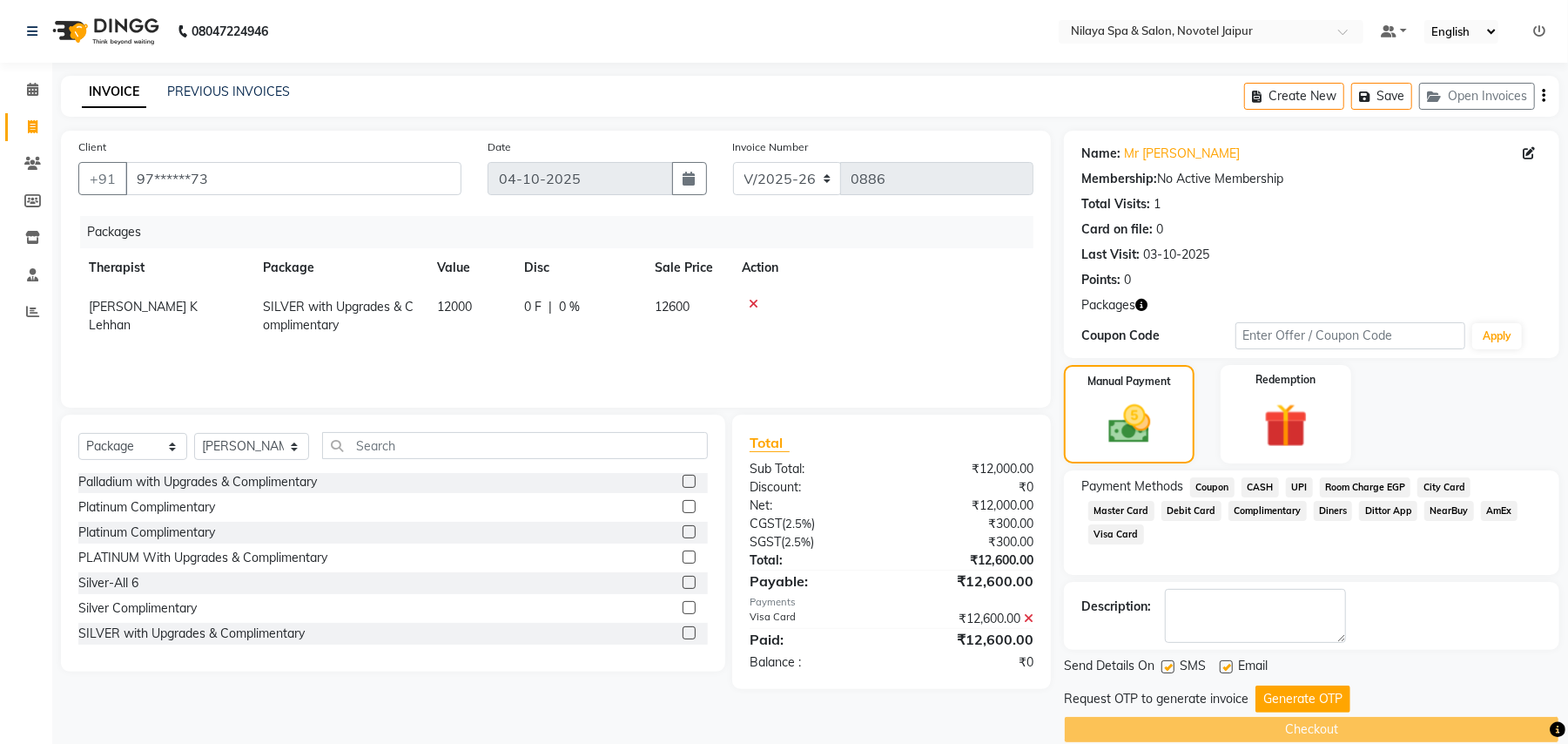
scroll to position [26, 0]
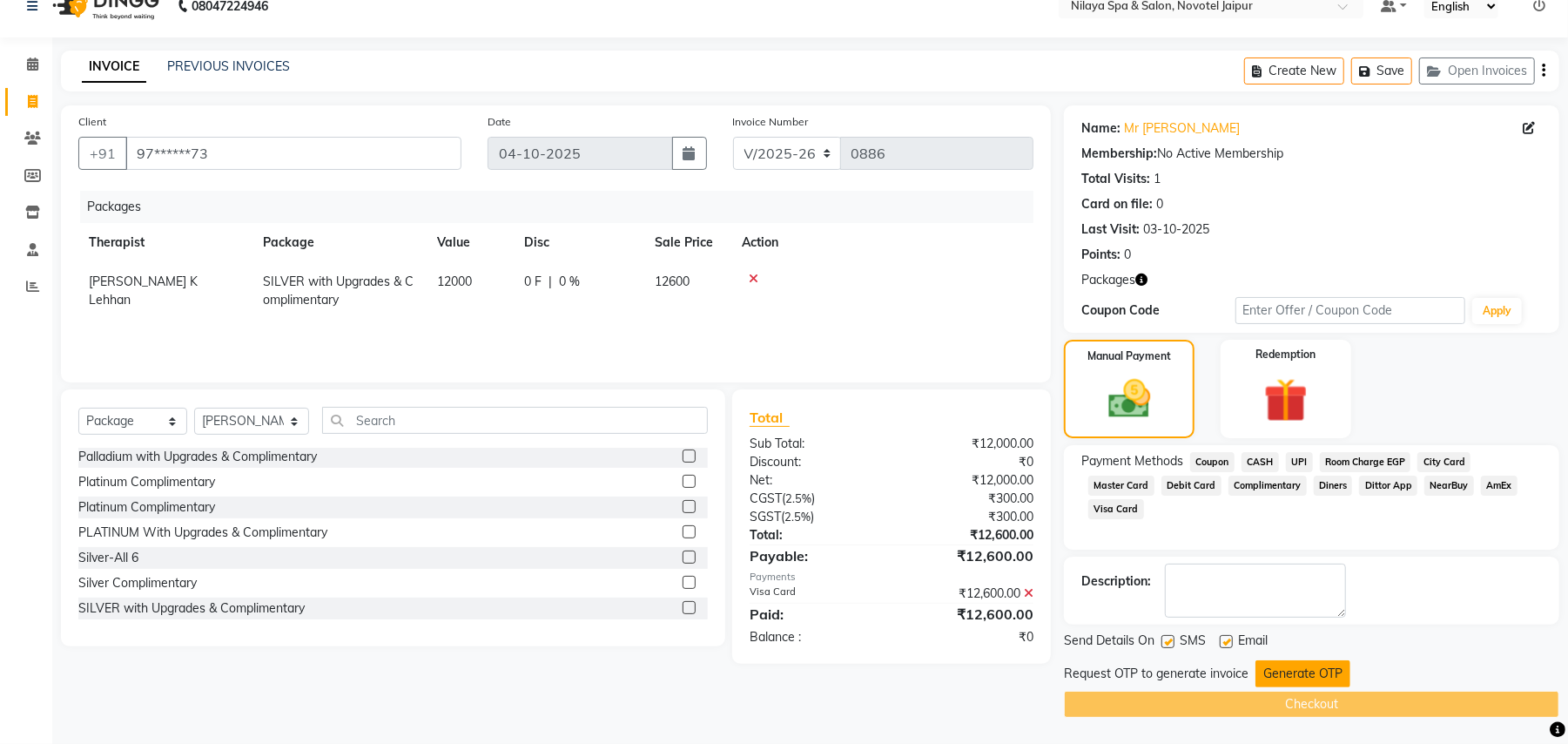
click at [1297, 667] on button "Generate OTP" at bounding box center [1303, 673] width 95 height 27
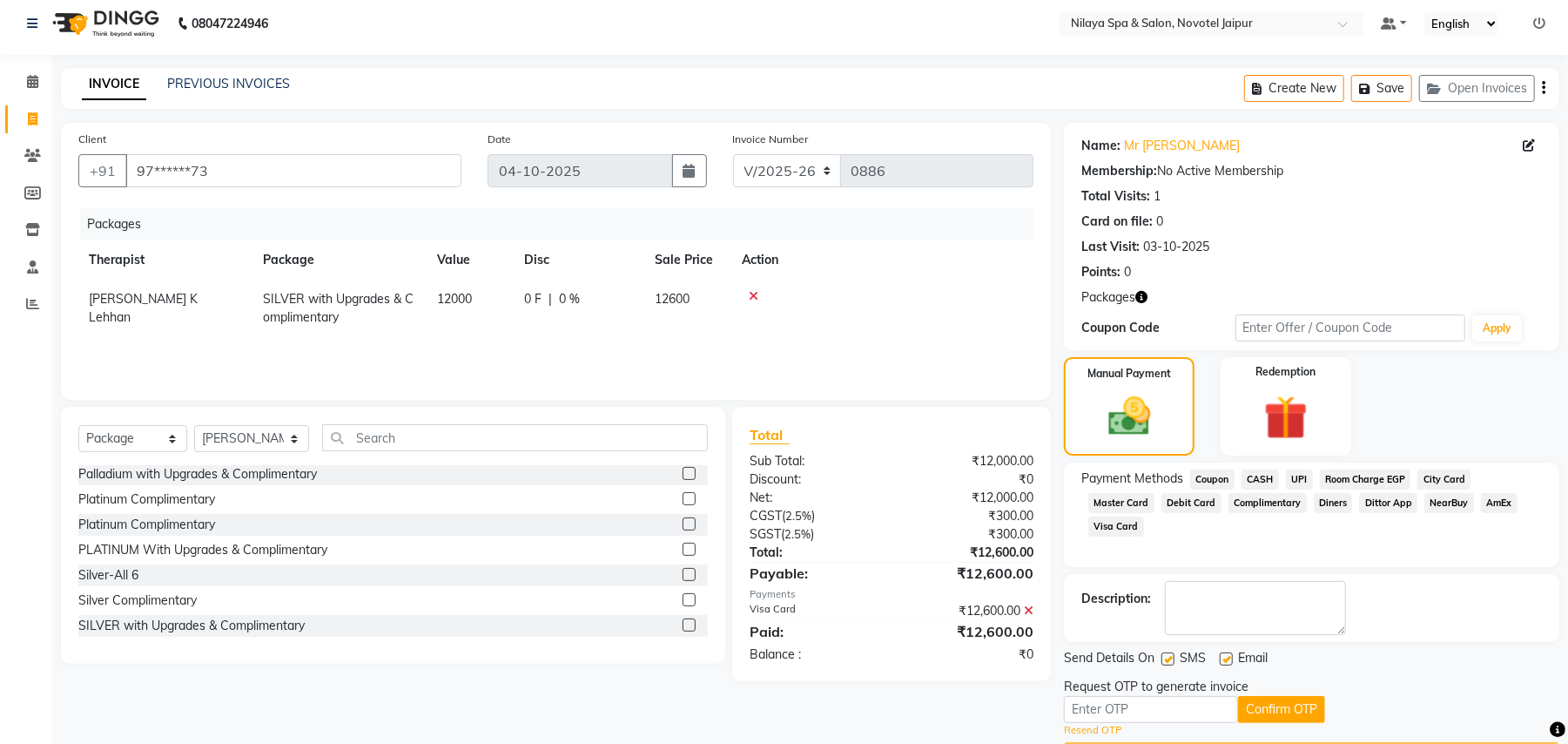
scroll to position [0, 0]
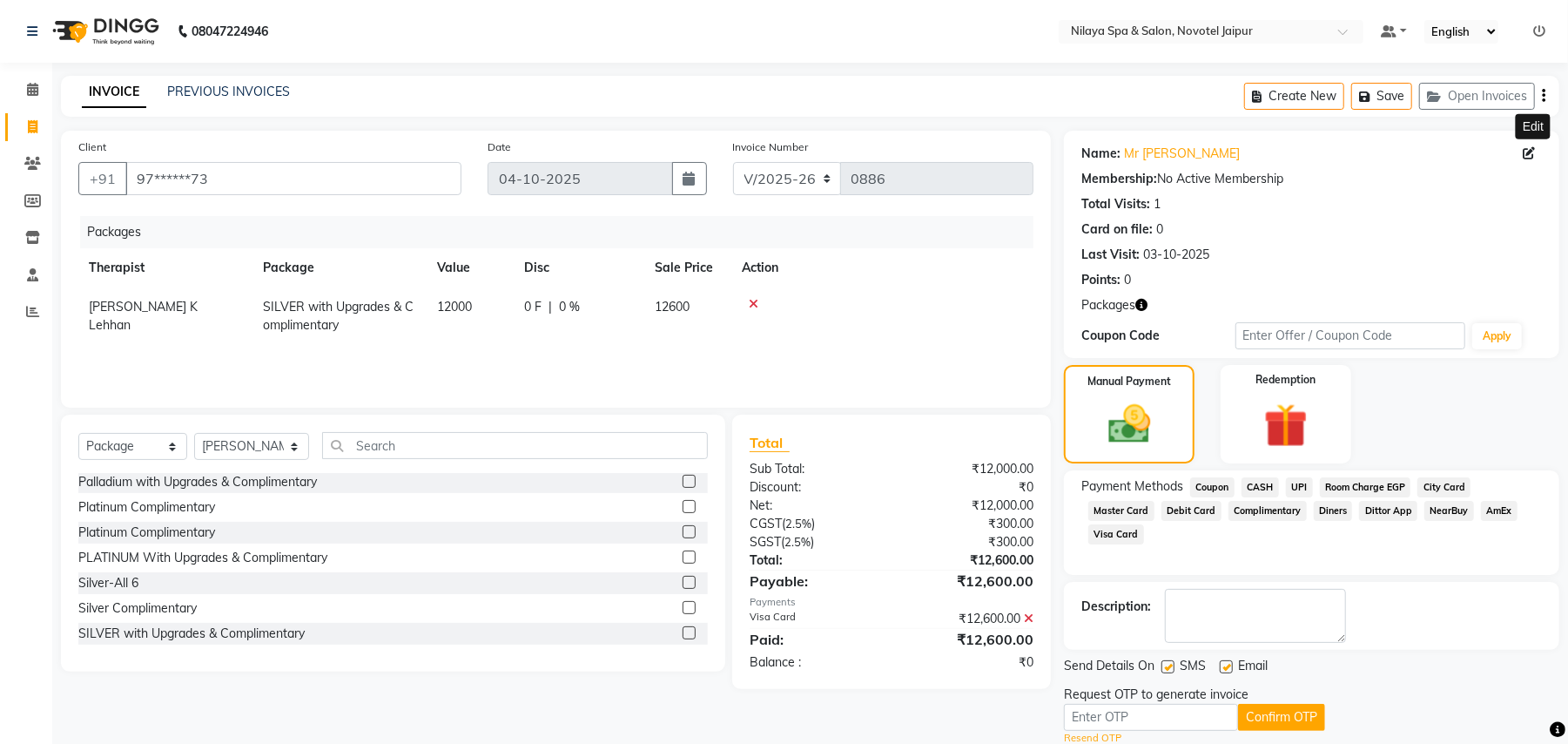
click at [1532, 154] on icon at bounding box center [1529, 153] width 13 height 13
select select "22"
select select "[DEMOGRAPHIC_DATA]"
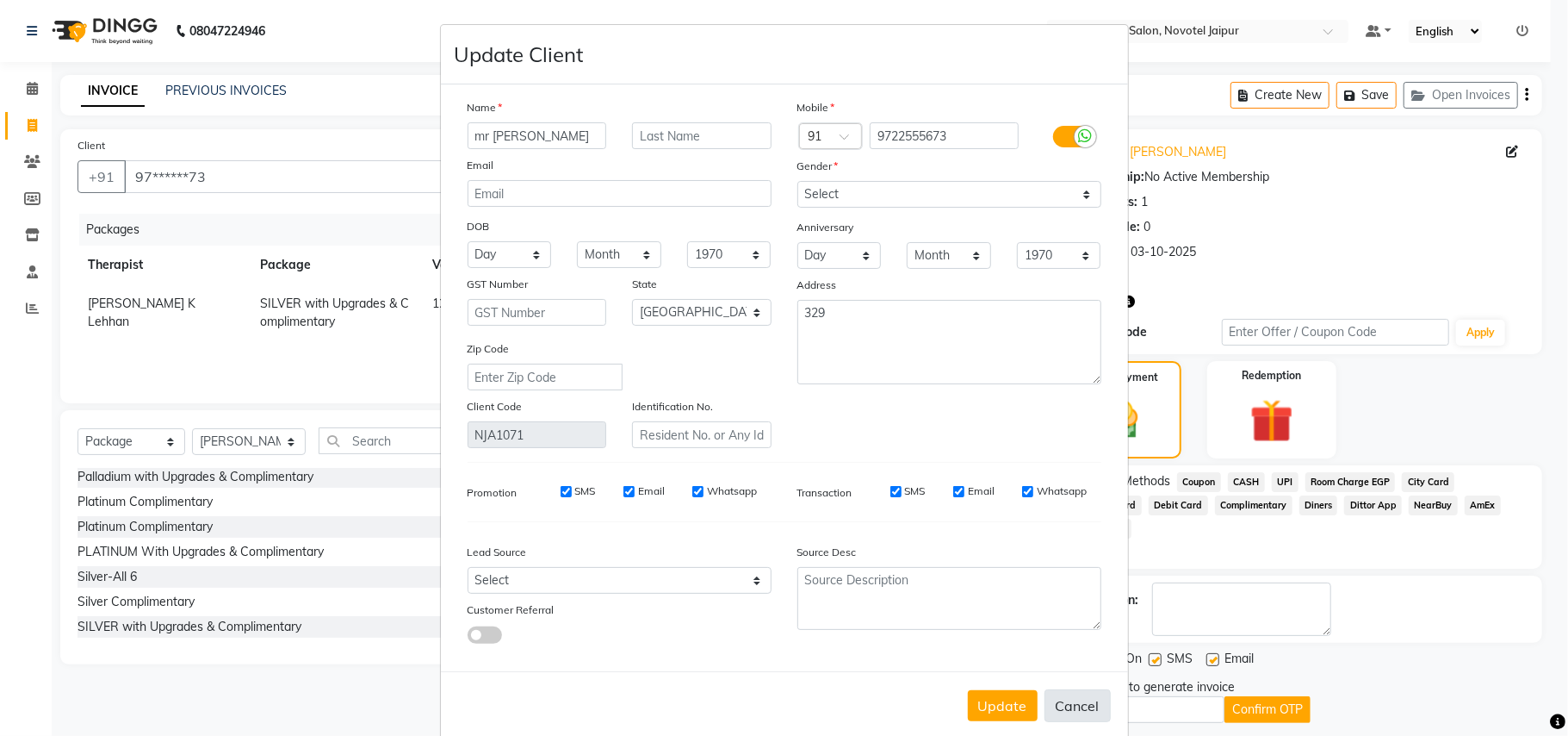
click at [1056, 702] on button "Cancel" at bounding box center [1077, 705] width 66 height 32
select select
select select "null"
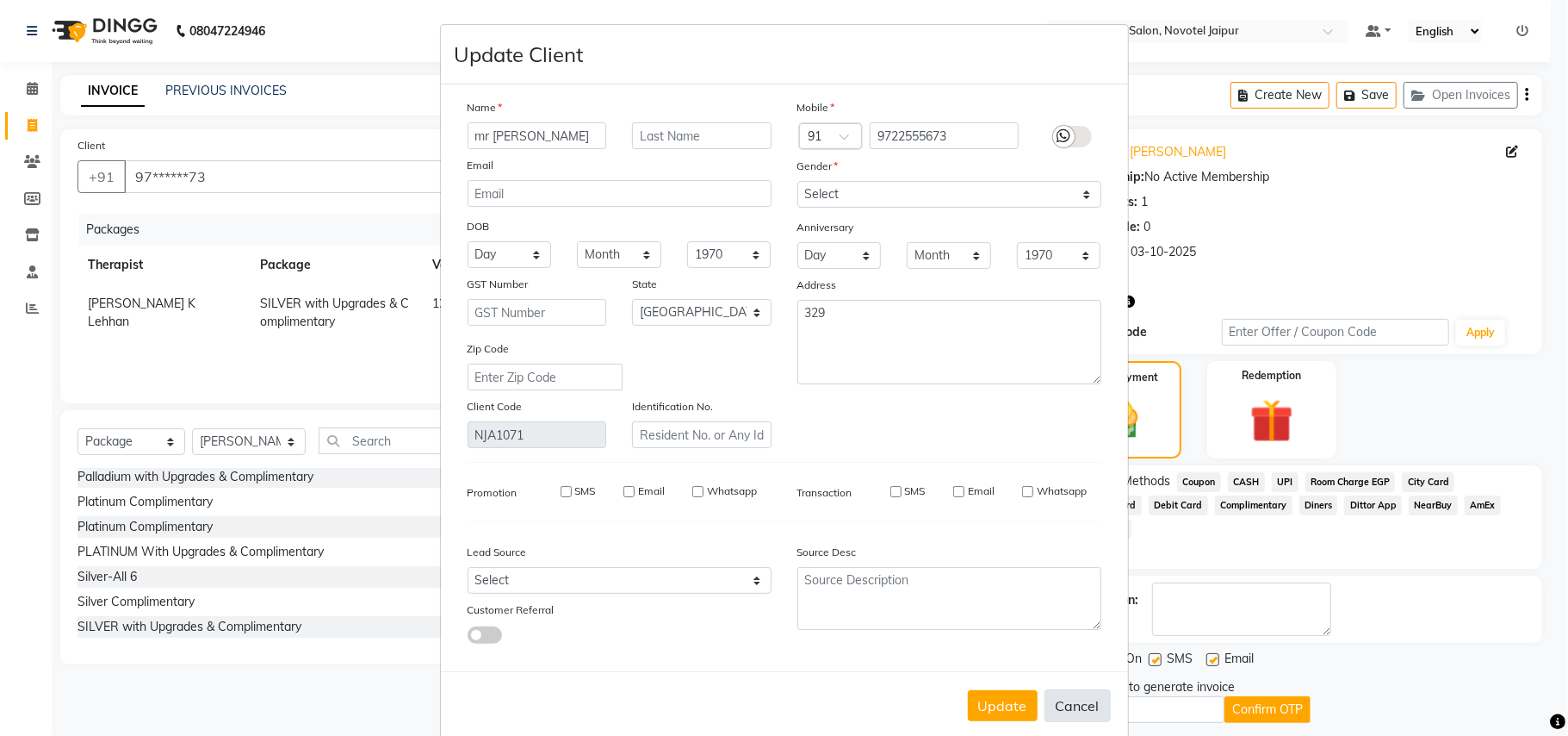
select select
checkbox input "false"
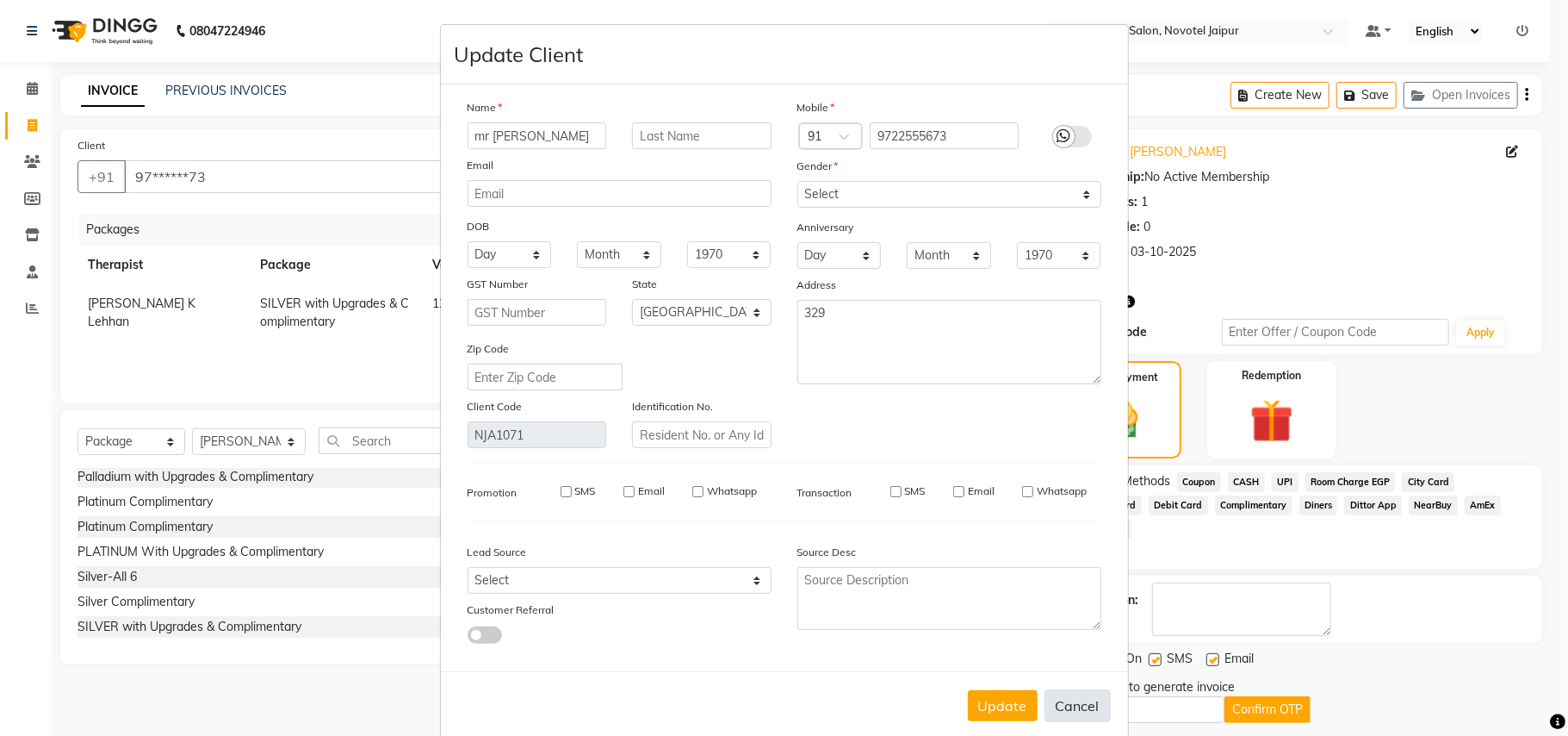
checkbox input "false"
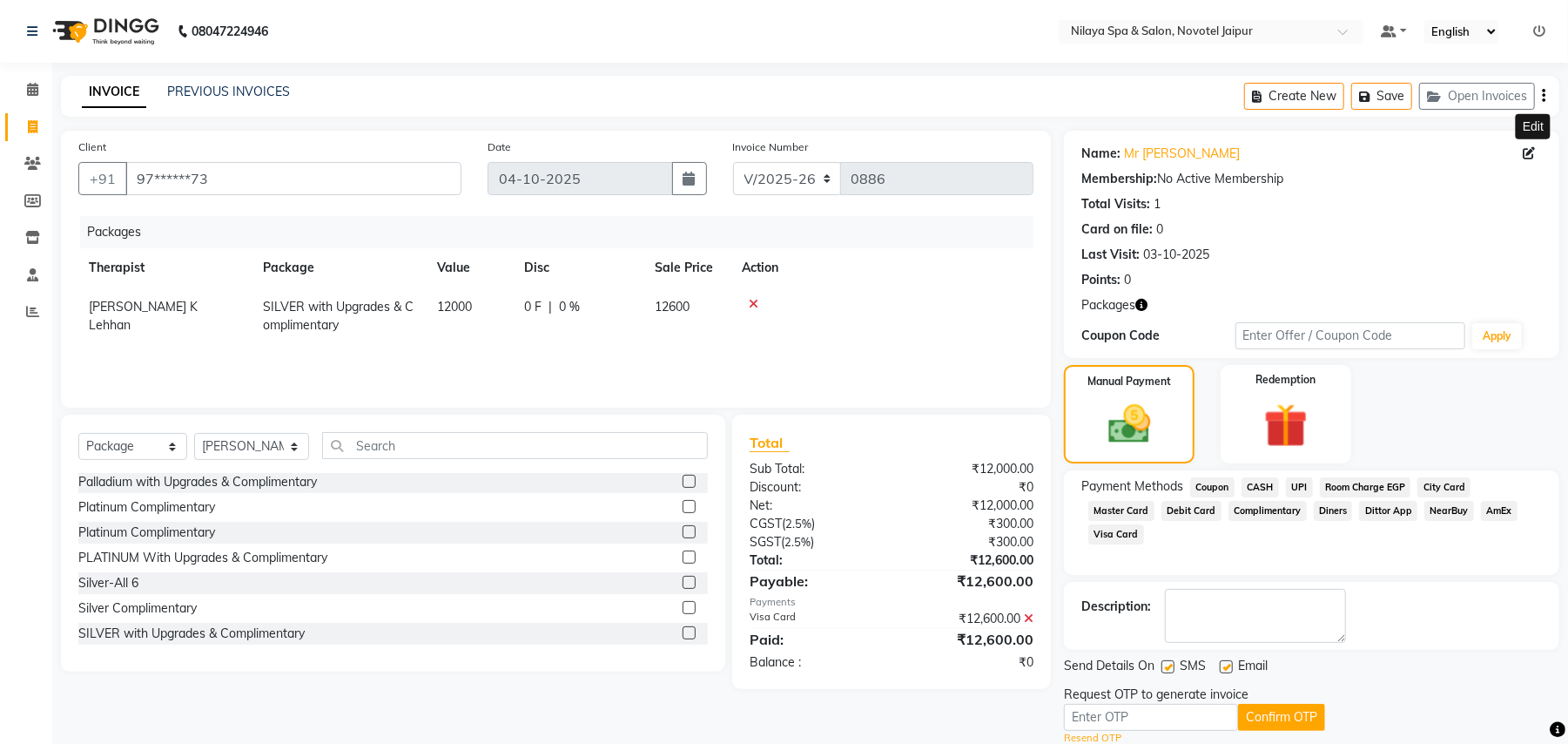
scroll to position [60, 0]
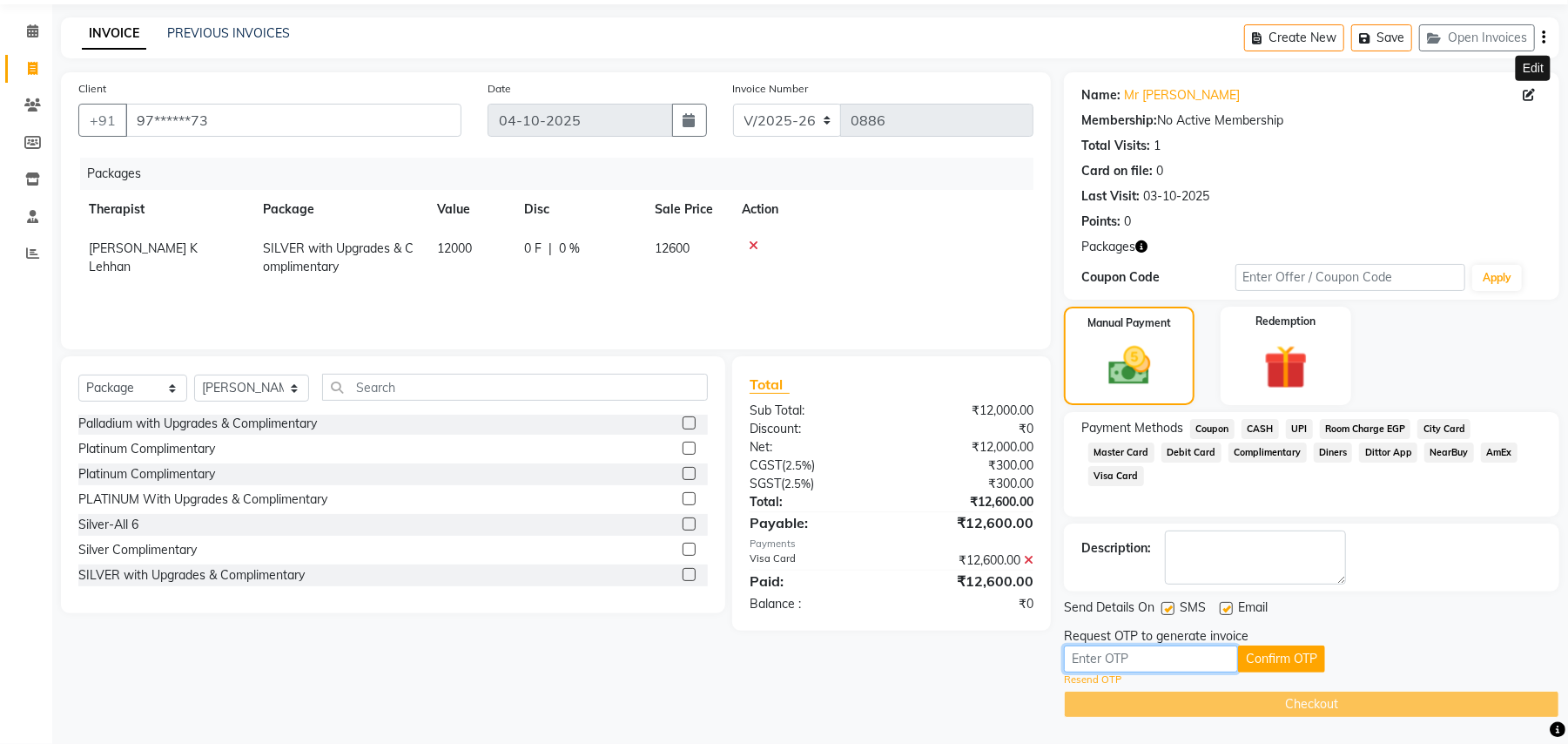
click at [1203, 655] on input "text" at bounding box center [1152, 659] width 174 height 27
type input "2068"
click at [1261, 648] on button "Confirm OTP" at bounding box center [1282, 659] width 87 height 27
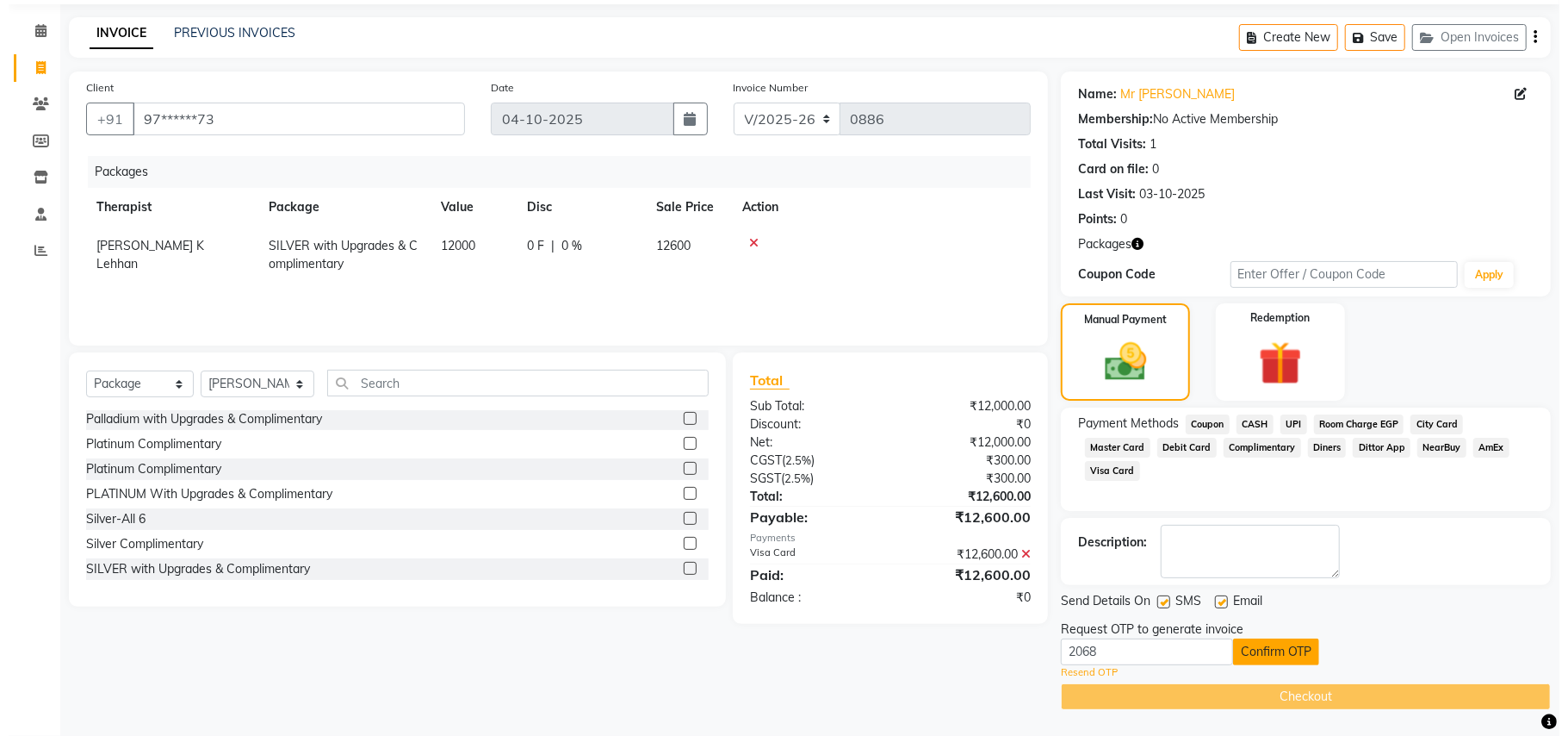
scroll to position [0, 0]
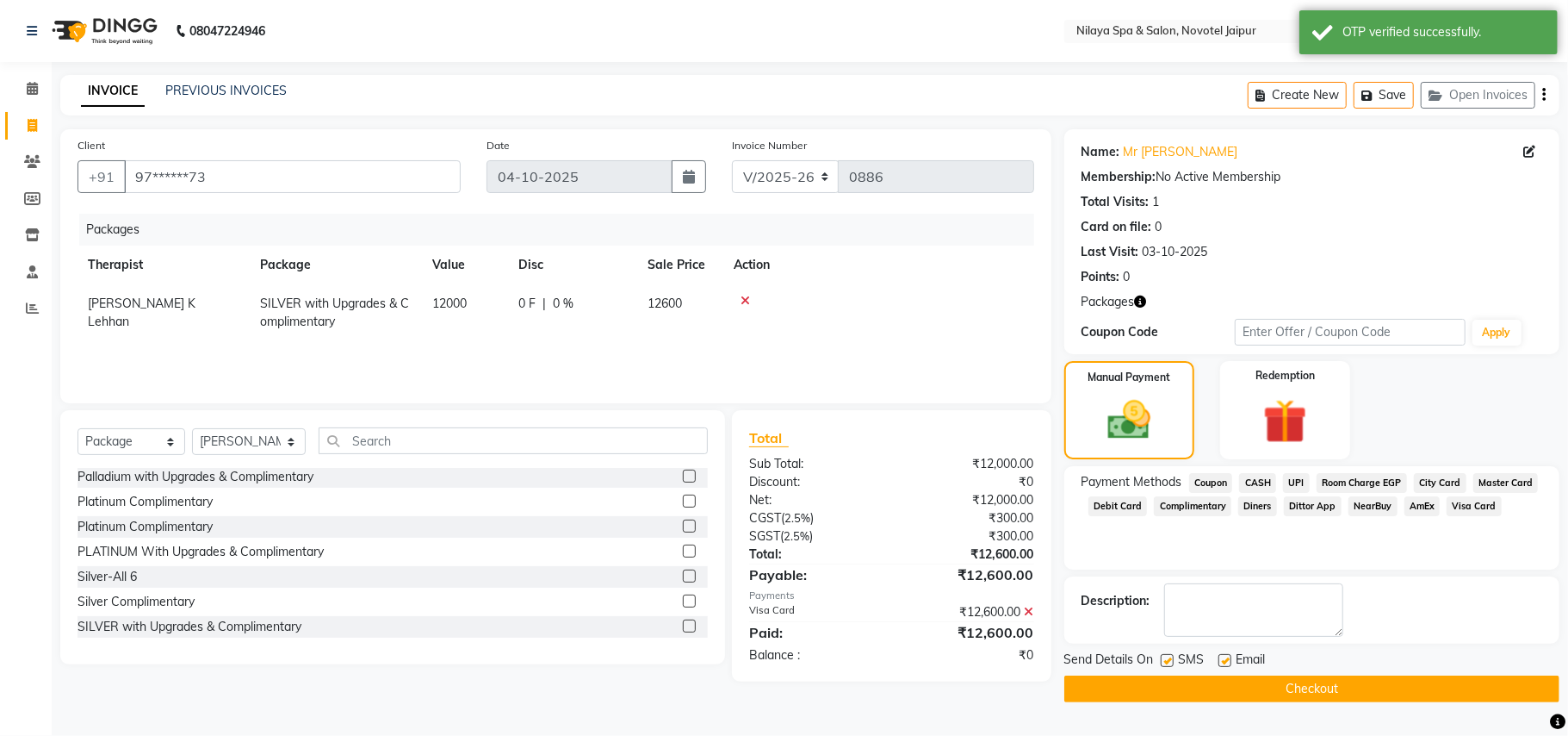
click at [1277, 689] on button "Checkout" at bounding box center [1312, 689] width 495 height 27
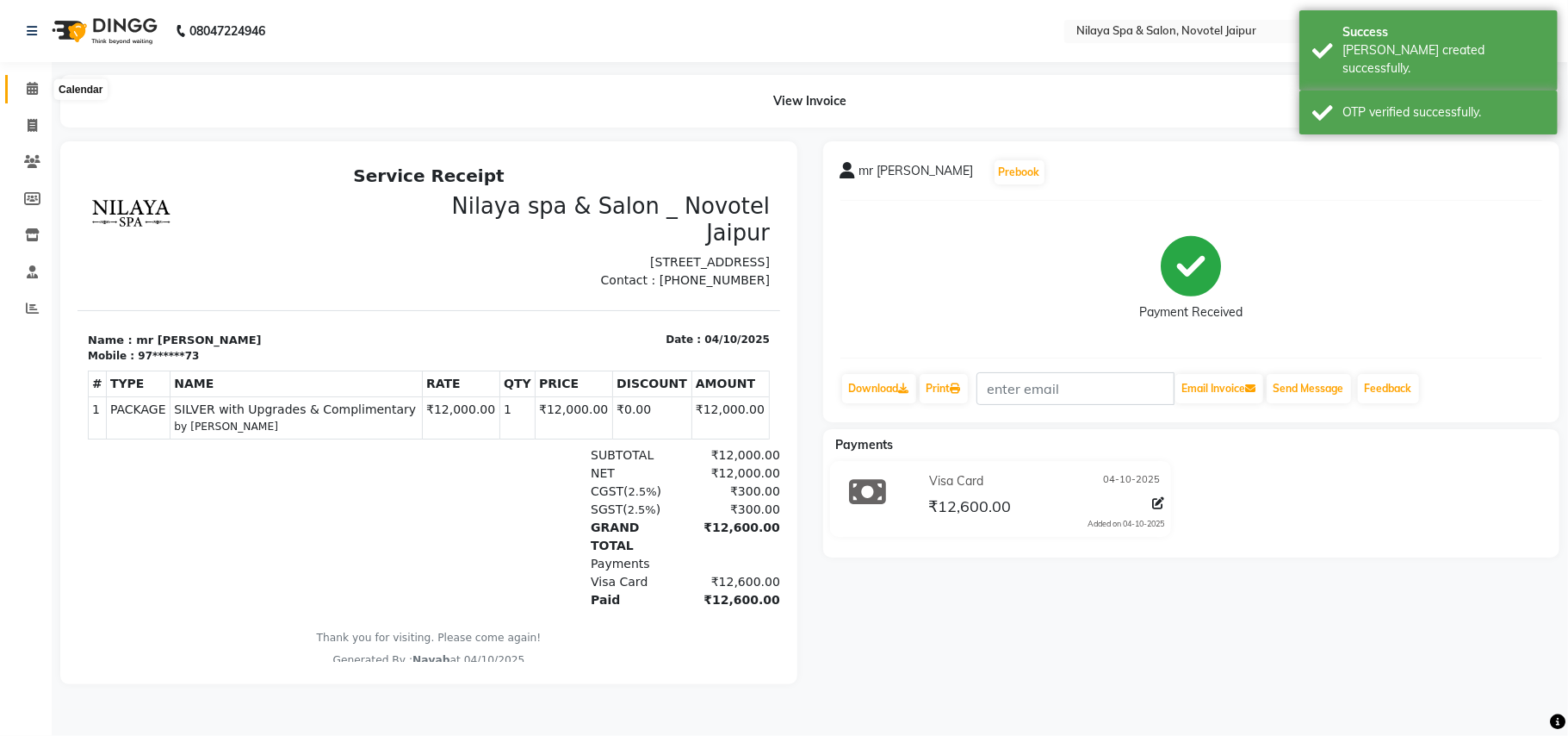
click at [28, 87] on icon at bounding box center [32, 89] width 11 height 13
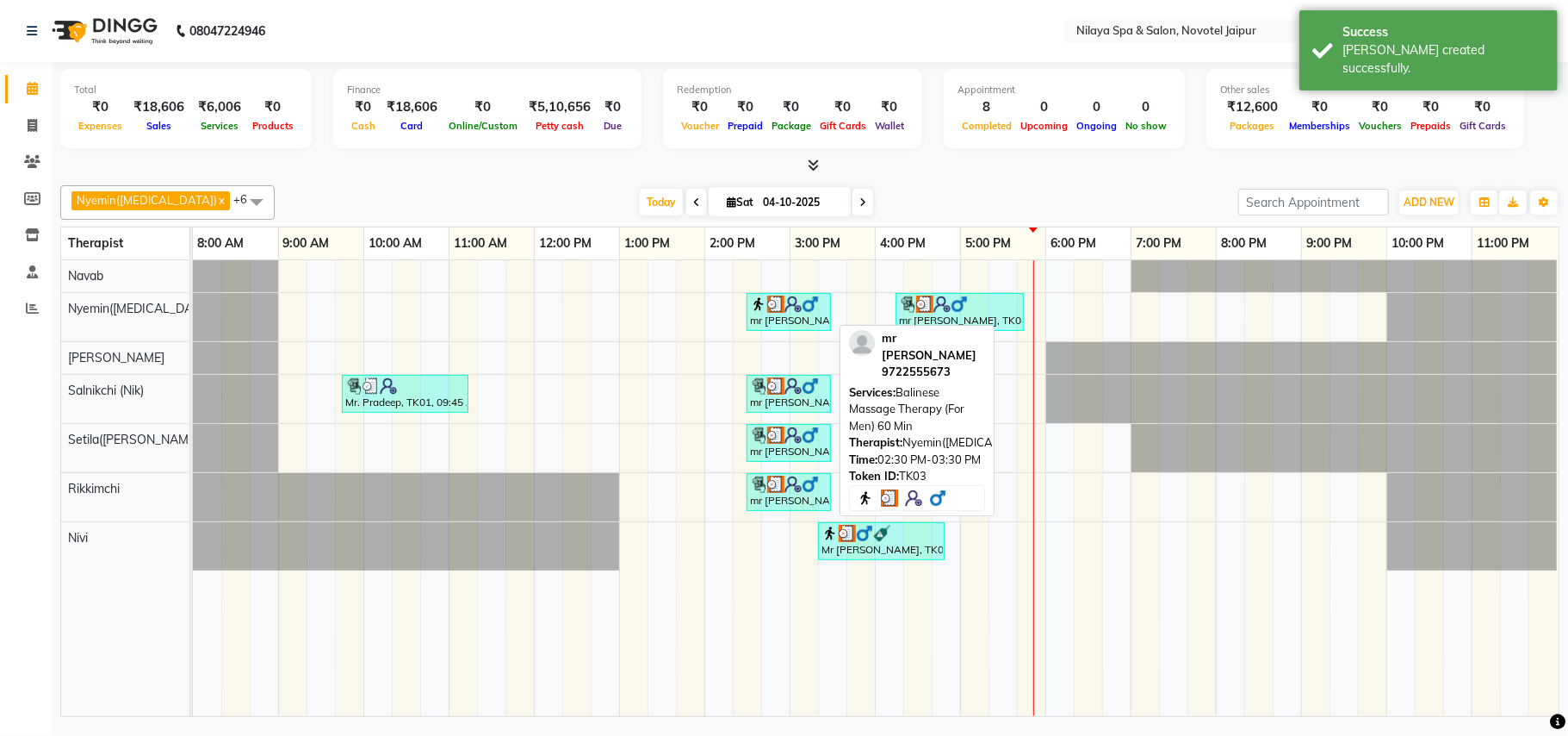
click at [779, 313] on img at bounding box center [776, 304] width 17 height 17
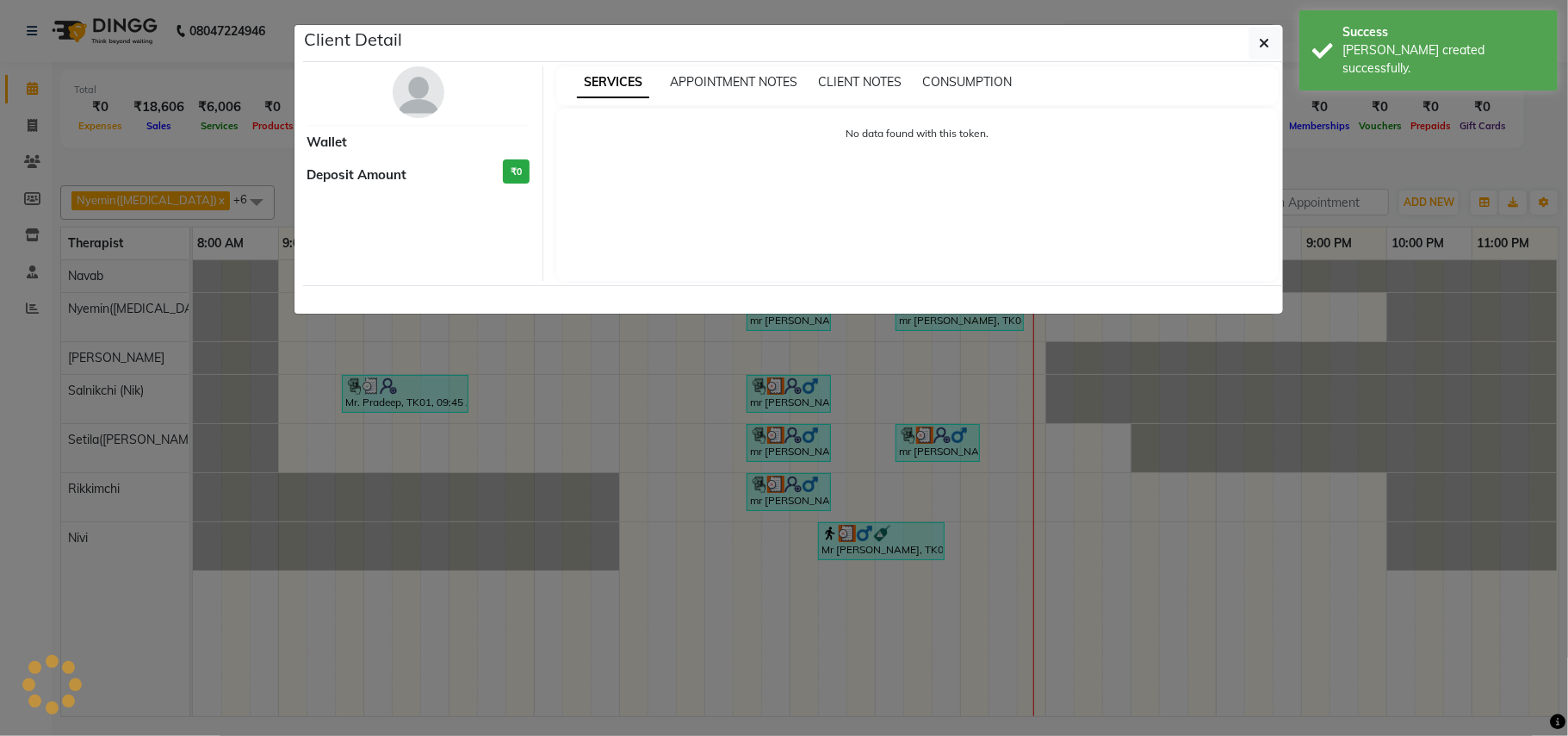
select select "3"
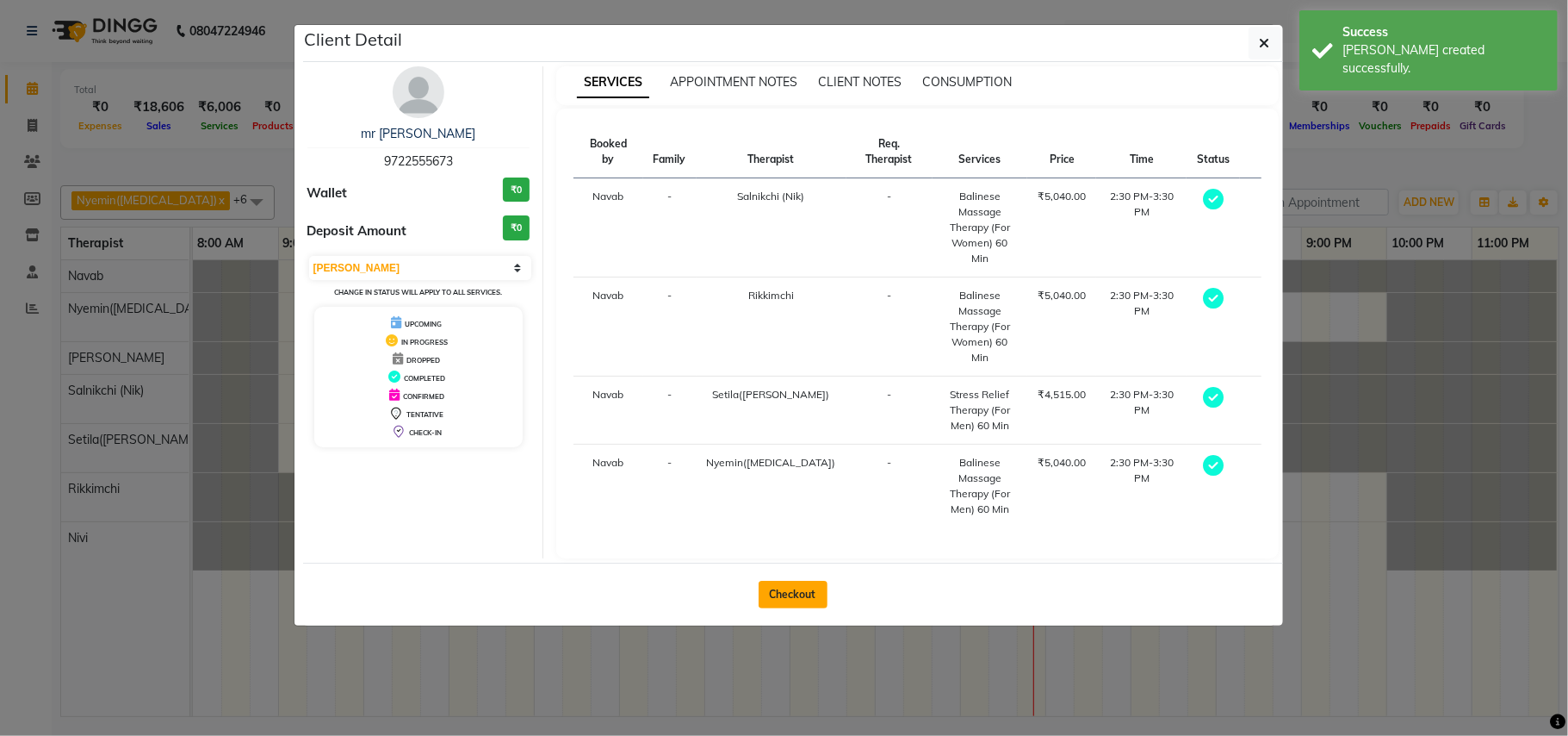
click at [804, 581] on button "Checkout" at bounding box center [793, 595] width 69 height 28
select select "service"
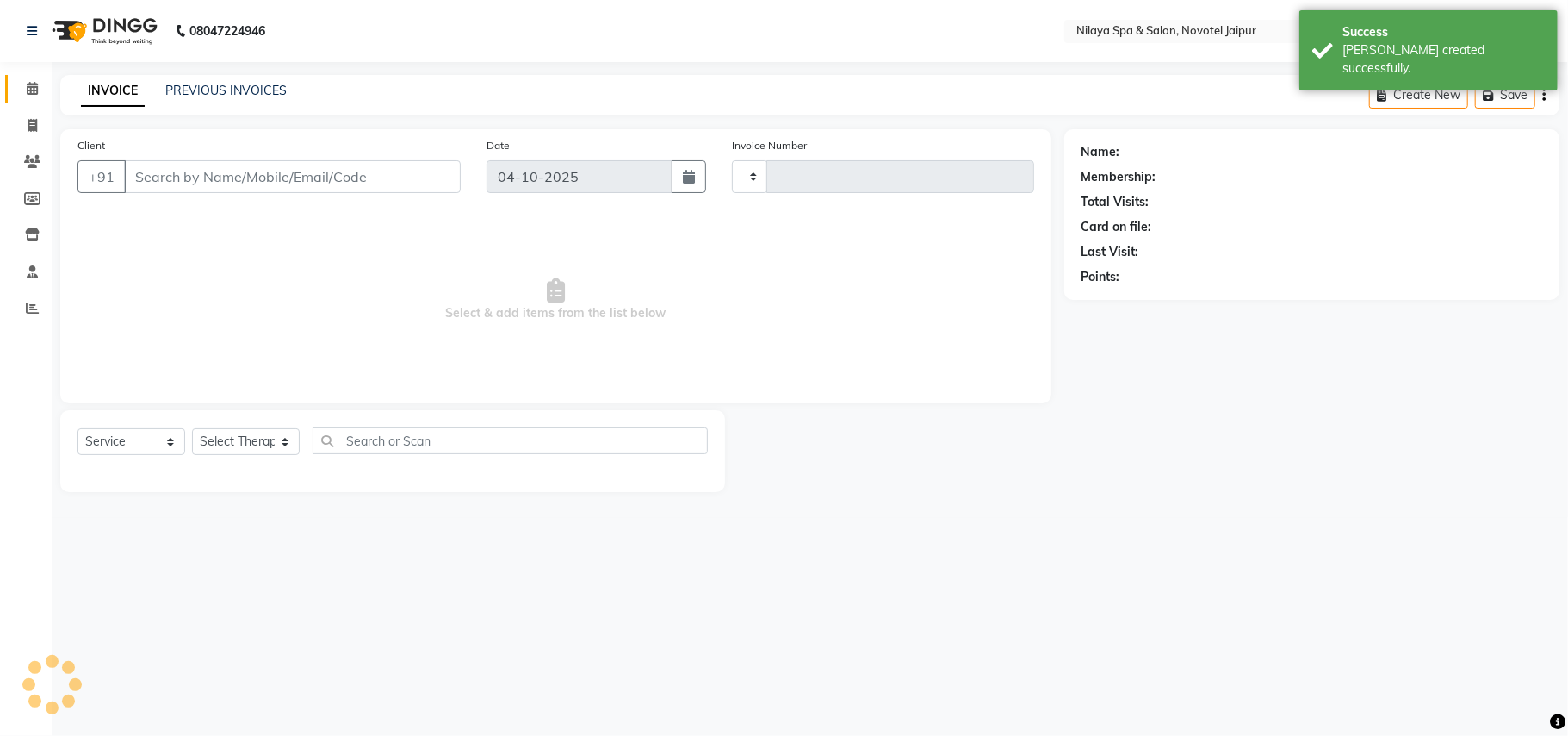
type input "0887"
select select "8197"
type input "97******73"
select select "80377"
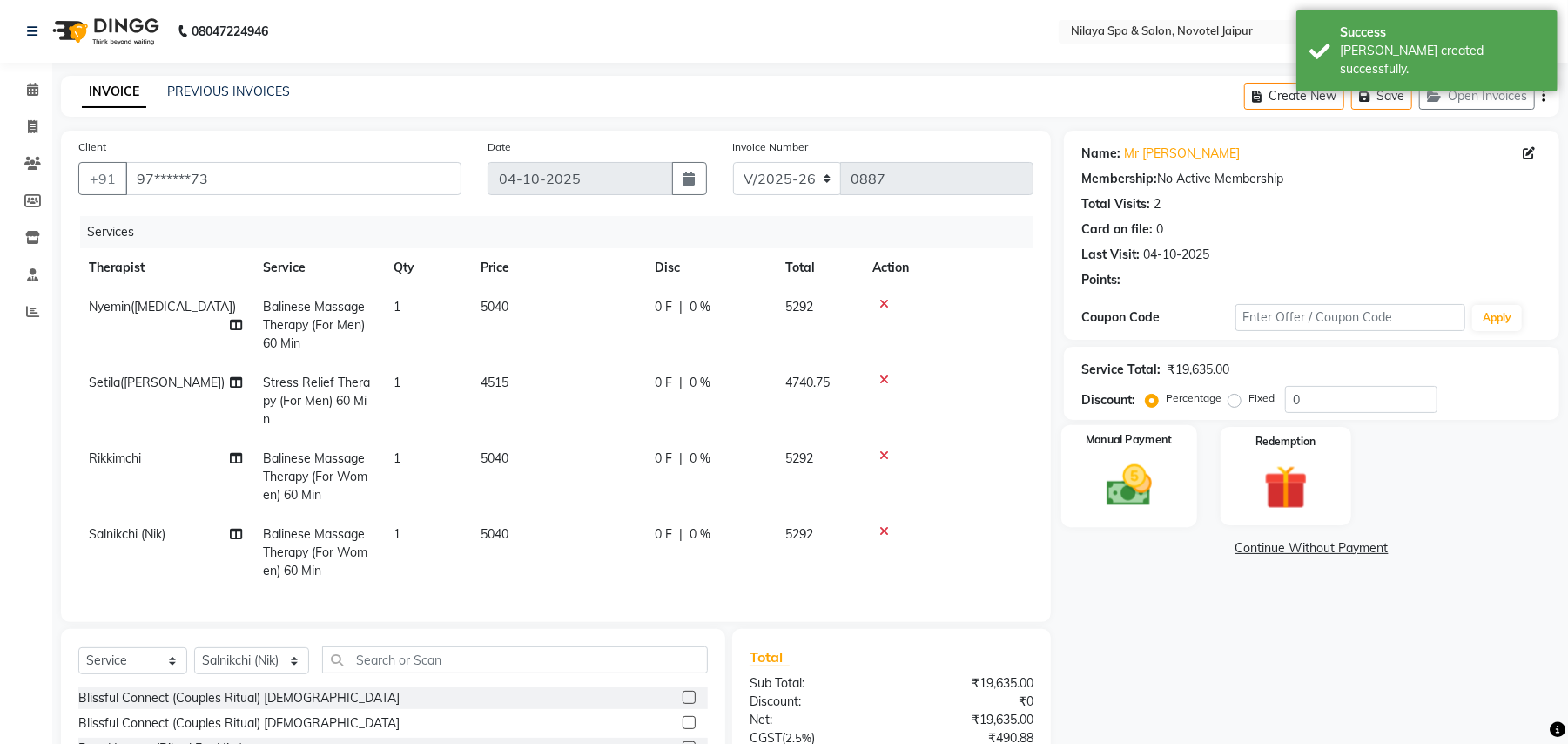
click at [1144, 464] on div "Manual Payment" at bounding box center [1129, 475] width 136 height 101
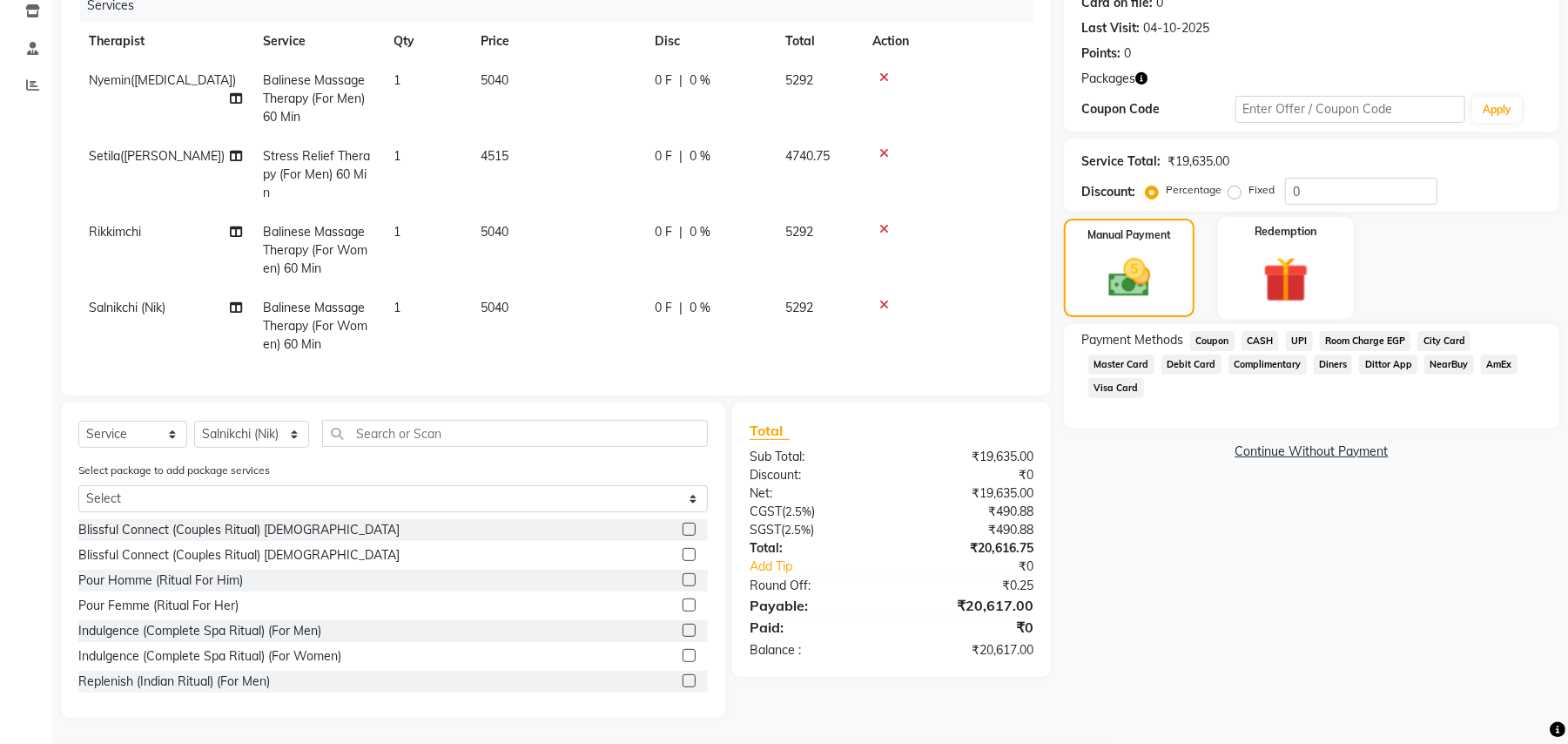
scroll to position [243, 0]
click at [1303, 251] on img at bounding box center [1287, 279] width 75 height 57
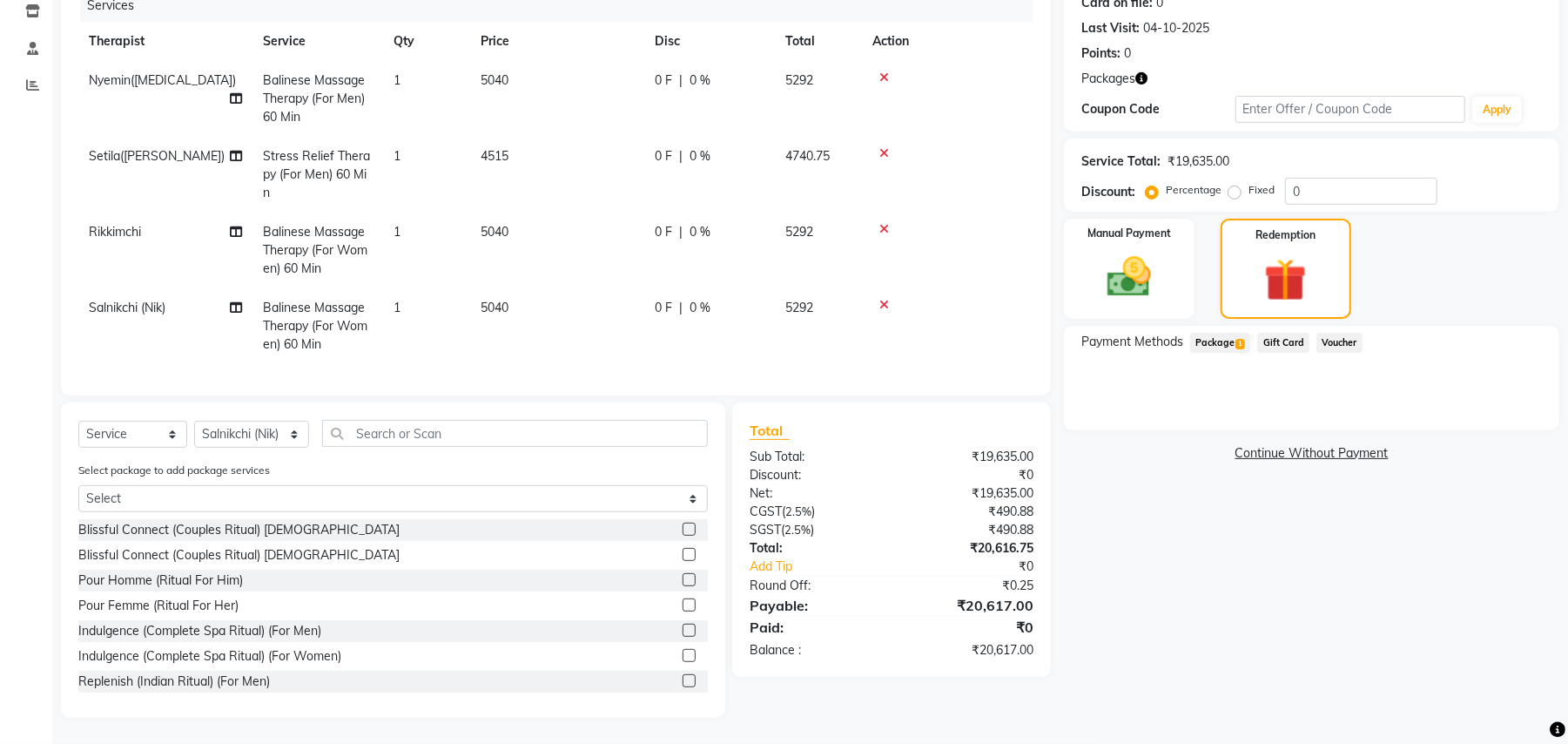
click at [1215, 332] on span "Package 1" at bounding box center [1220, 342] width 60 height 20
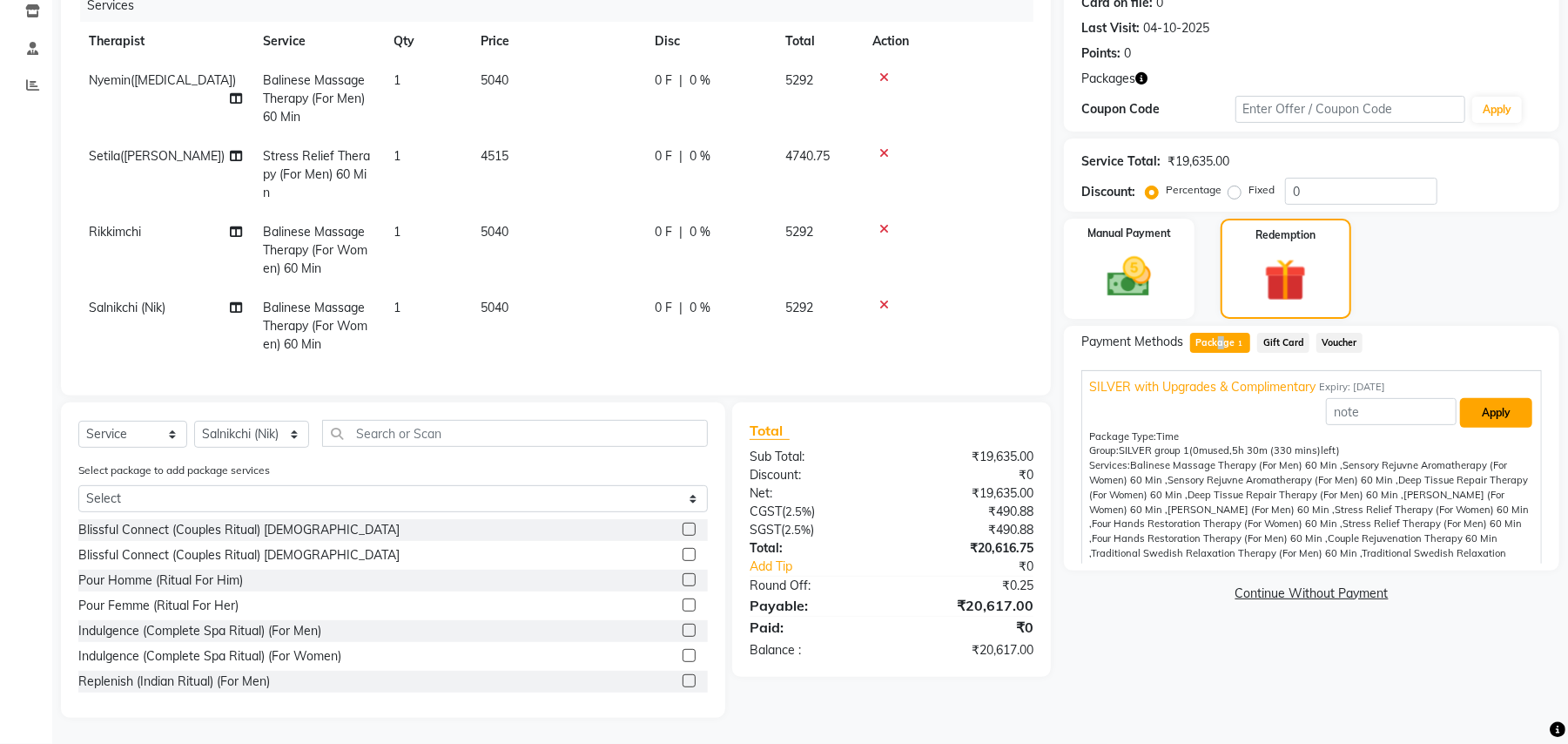
click at [1488, 398] on button "Apply" at bounding box center [1497, 413] width 72 height 30
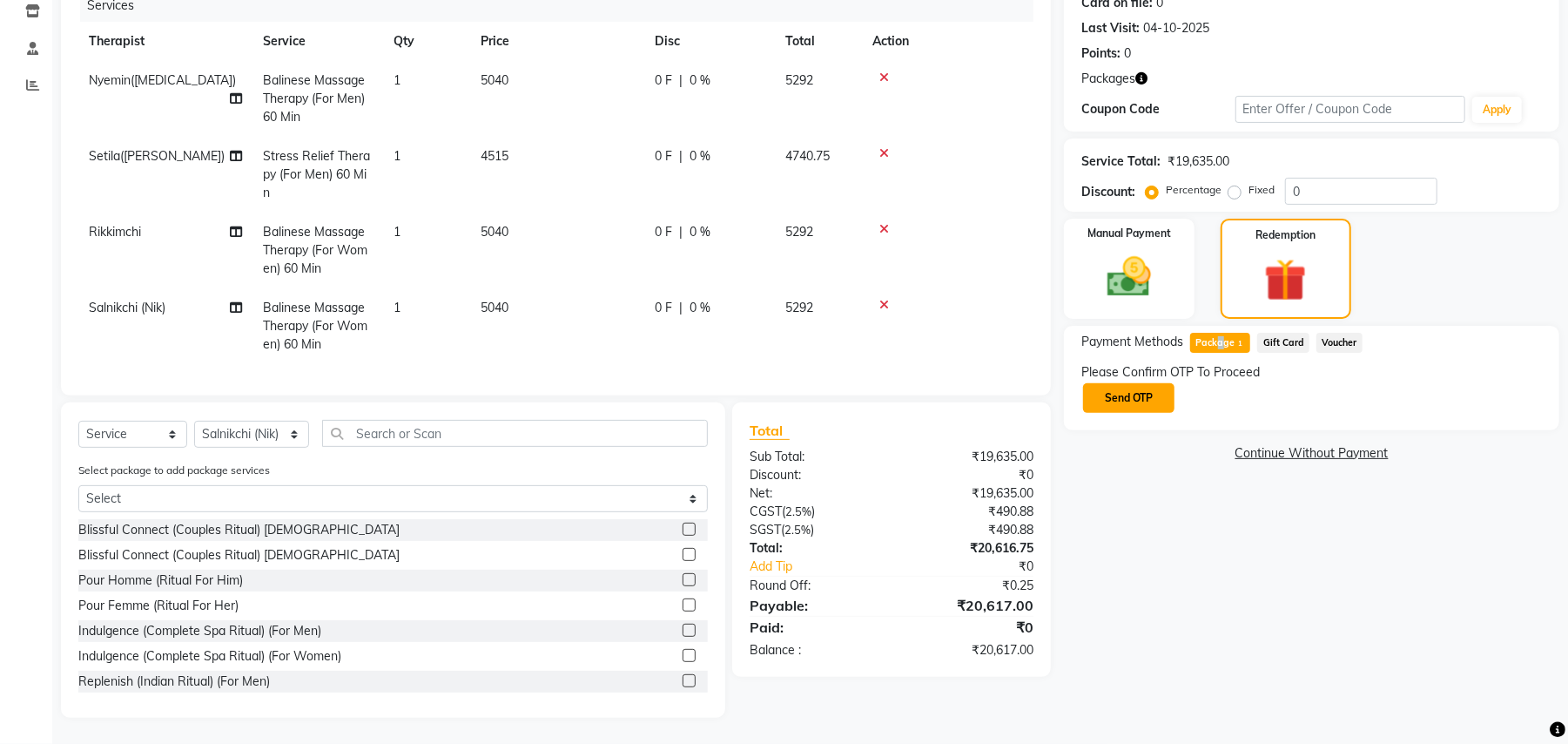
click at [1154, 385] on button "Send OTP" at bounding box center [1128, 398] width 92 height 30
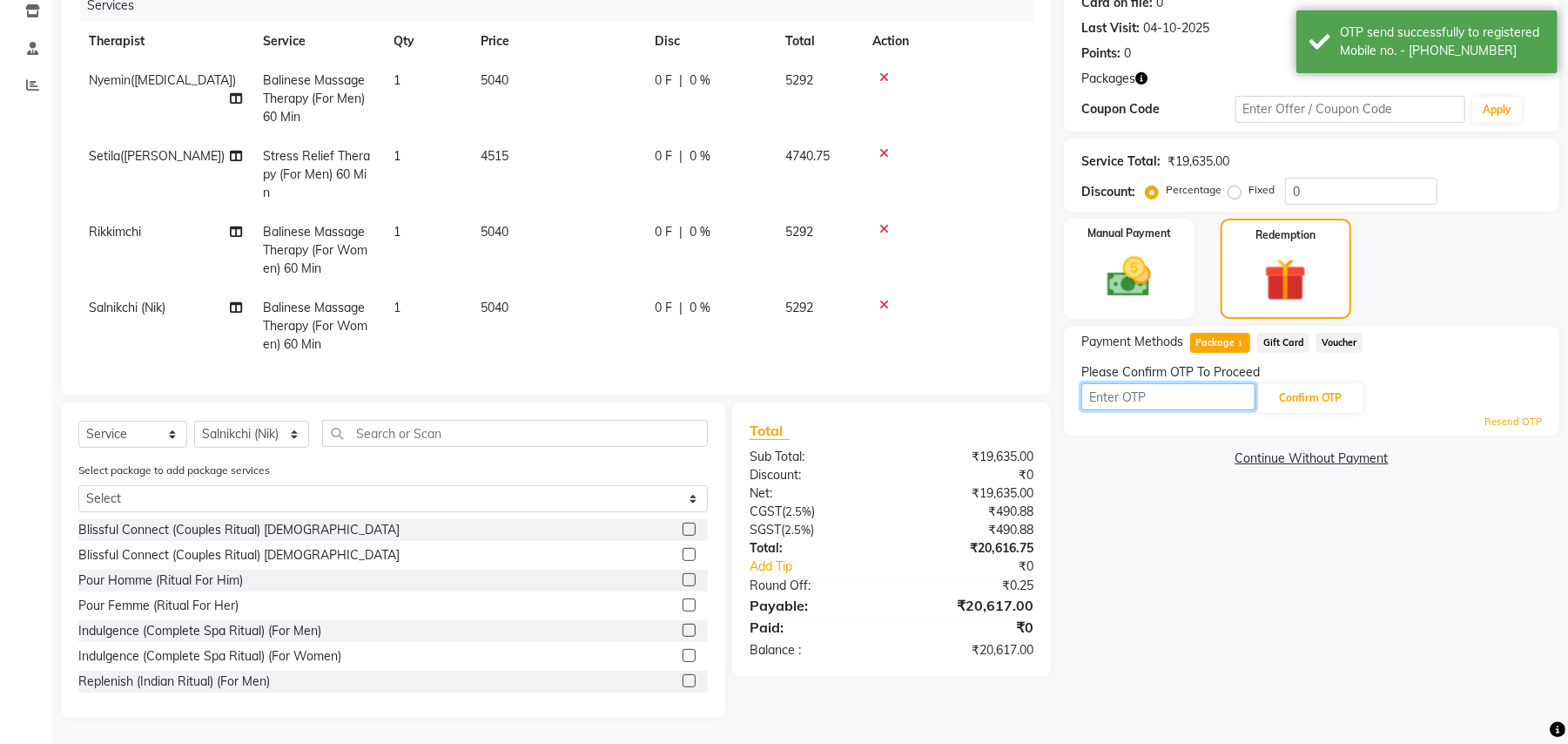
click at [1146, 385] on input "text" at bounding box center [1169, 397] width 174 height 27
type input "2068"
click at [1296, 384] on button "Confirm OTP" at bounding box center [1311, 398] width 106 height 30
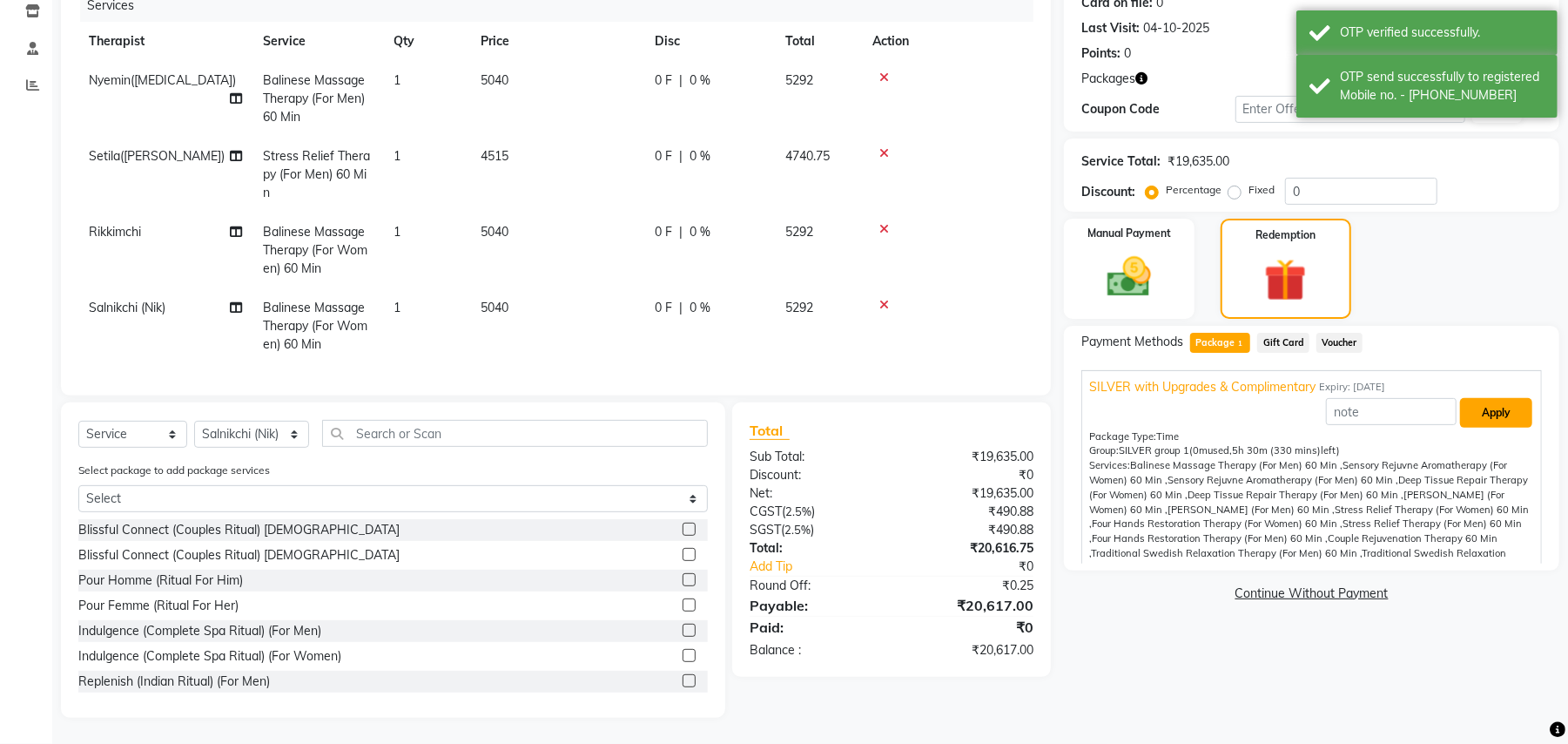
click at [1474, 398] on button "Apply" at bounding box center [1497, 413] width 72 height 30
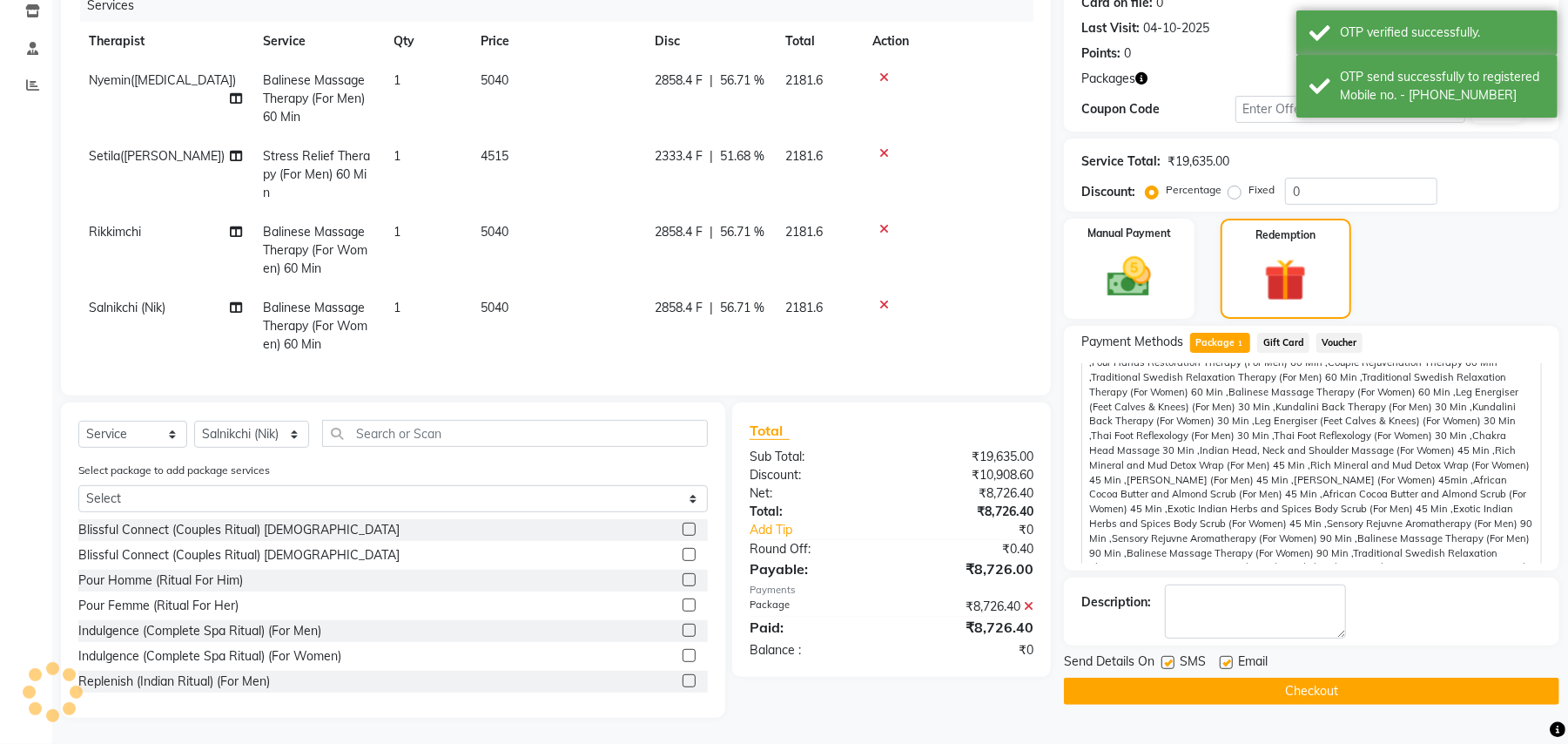
scroll to position [298, 0]
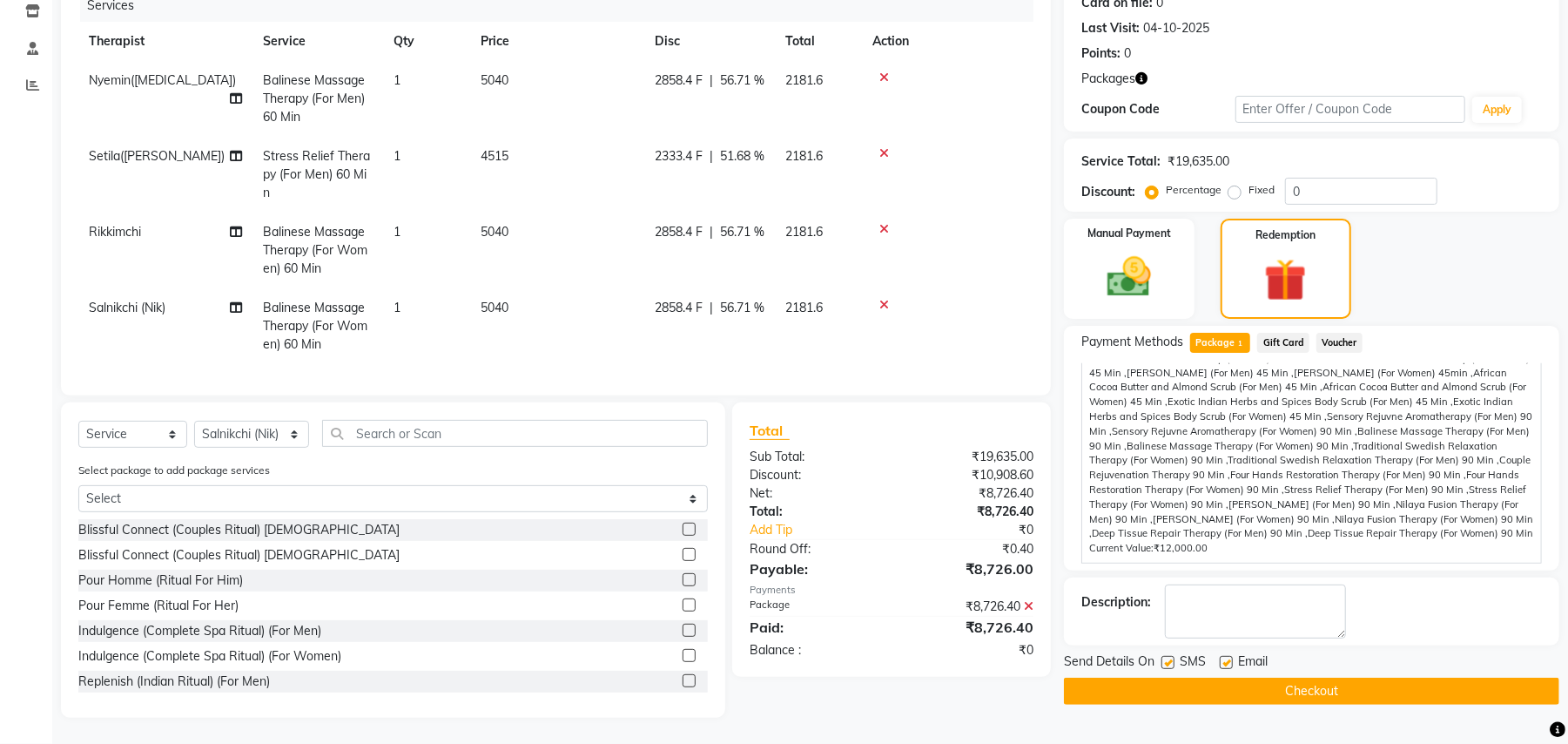
click at [1341, 686] on button "Checkout" at bounding box center [1312, 691] width 496 height 27
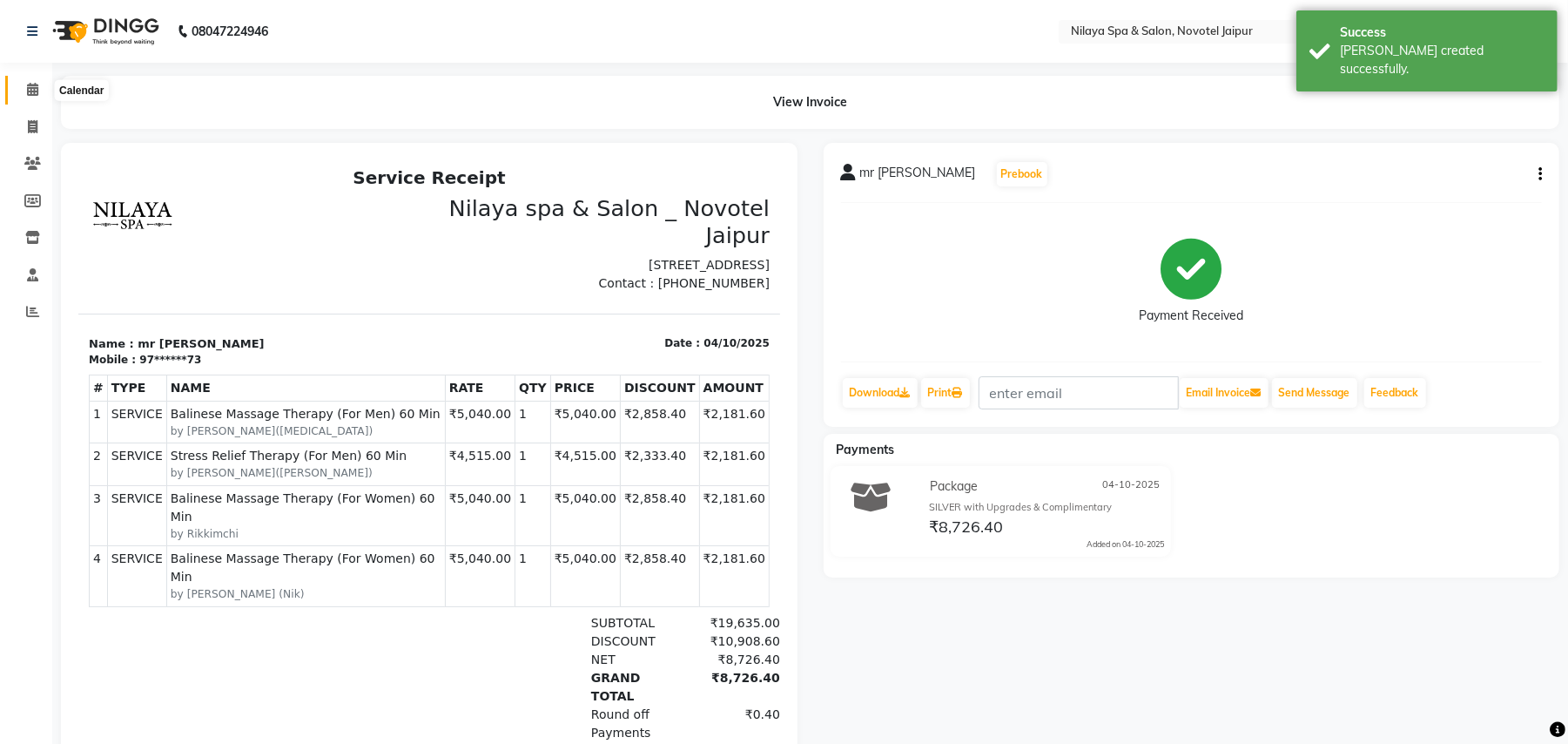
click at [27, 84] on icon at bounding box center [33, 90] width 12 height 14
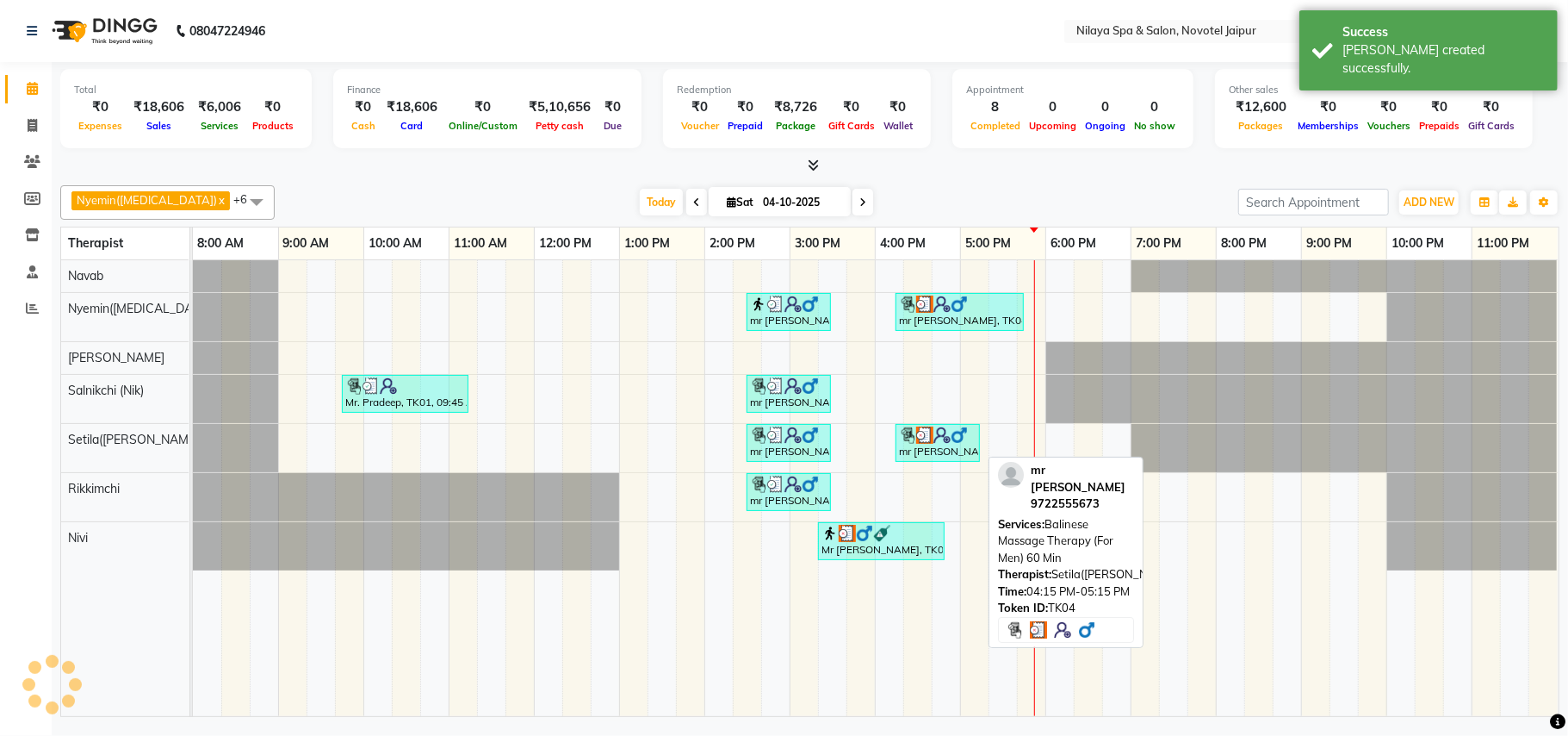
click at [959, 449] on div "mr [PERSON_NAME], TK04, 04:15 PM-05:15 PM, Balinese Massage Therapy (For Men) 6…" at bounding box center [937, 443] width 81 height 32
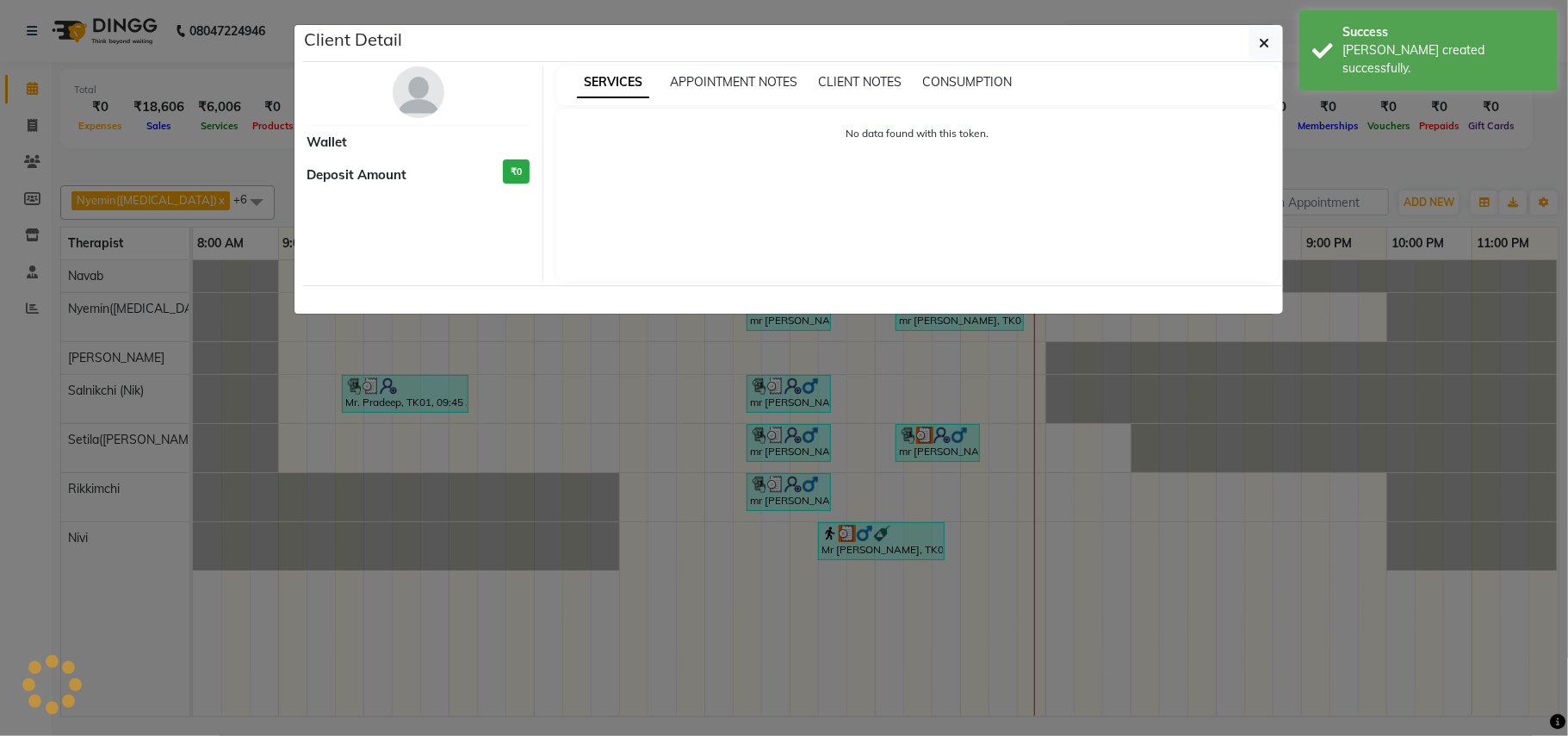
select select "3"
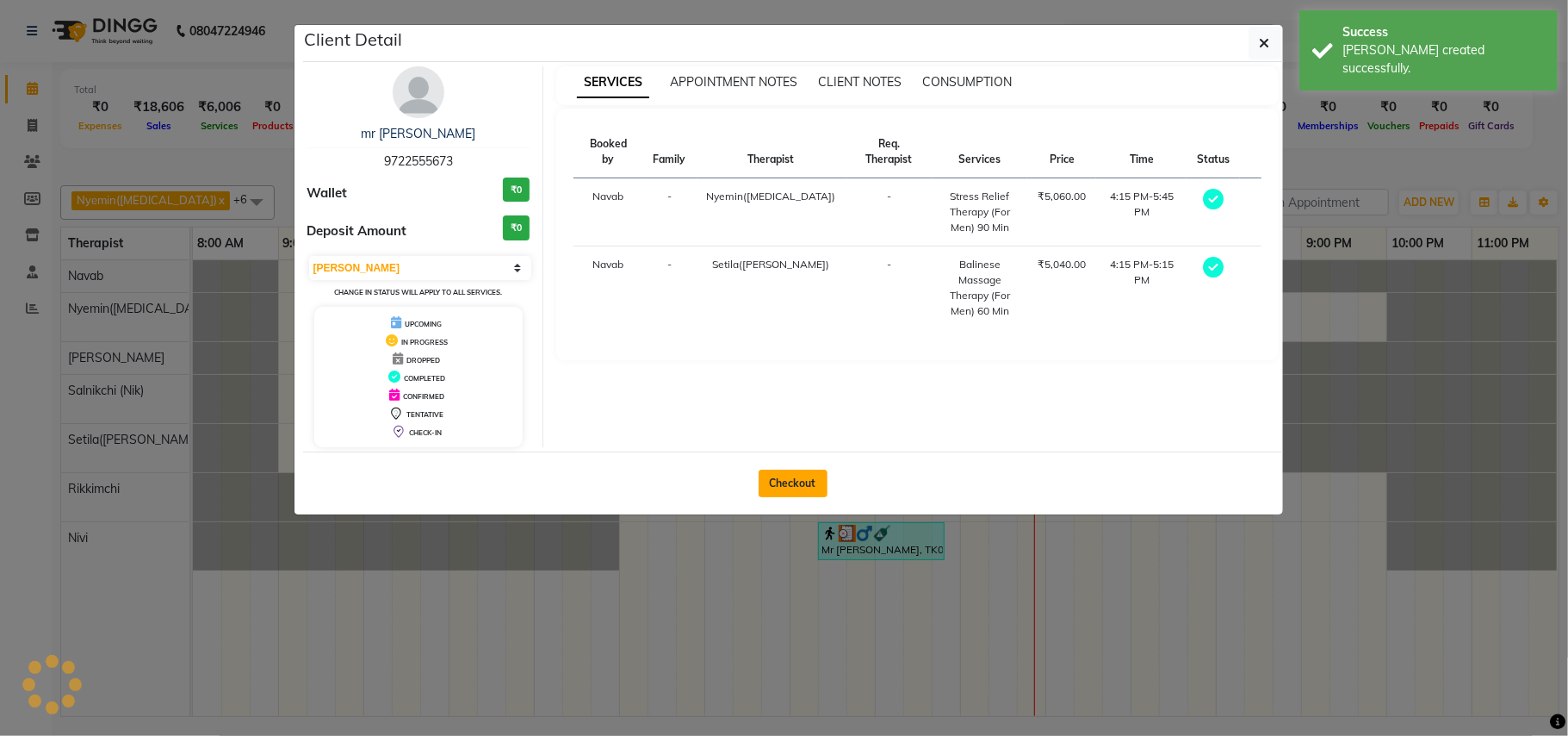
click at [798, 480] on button "Checkout" at bounding box center [793, 483] width 69 height 28
select select "service"
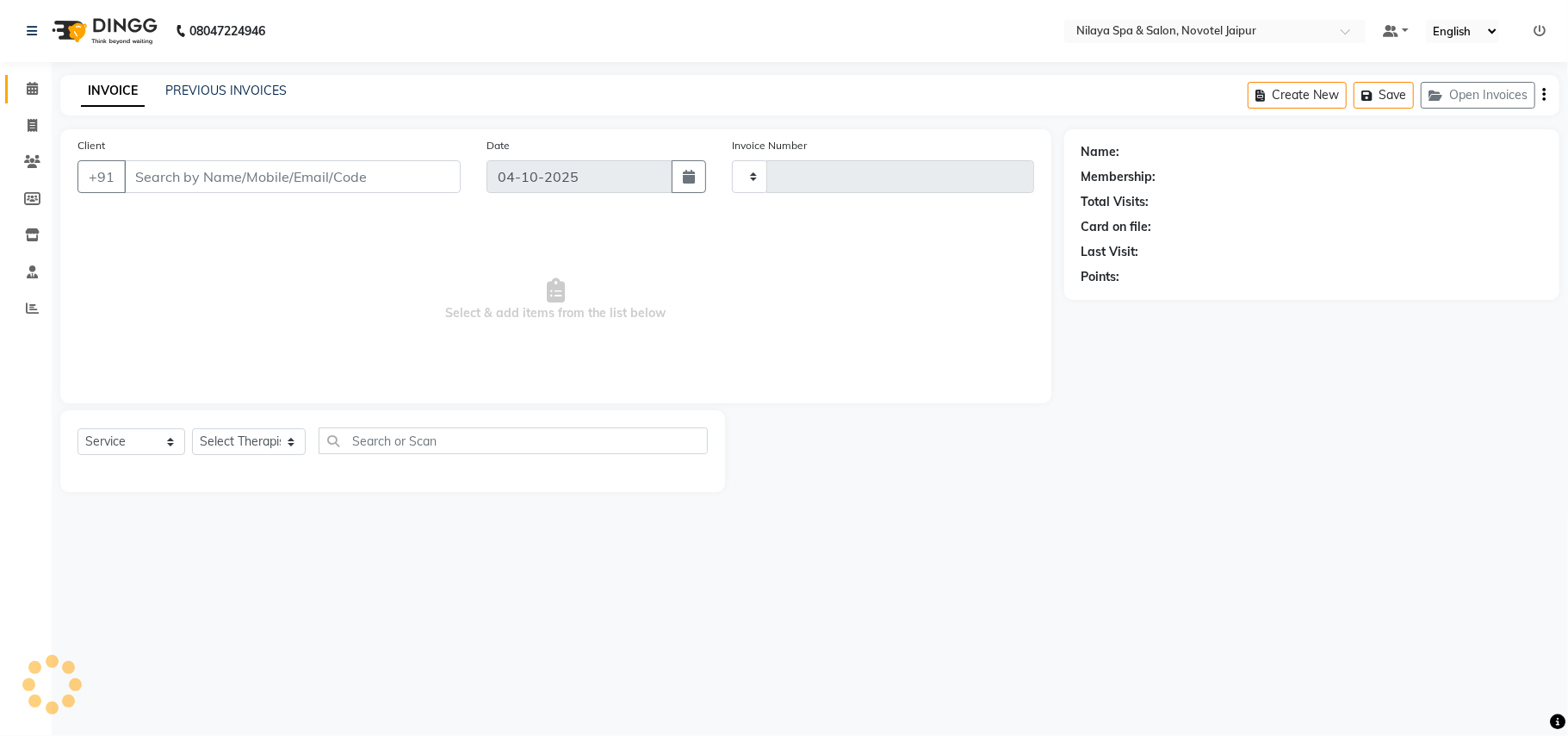
type input "97******73"
select select "77566"
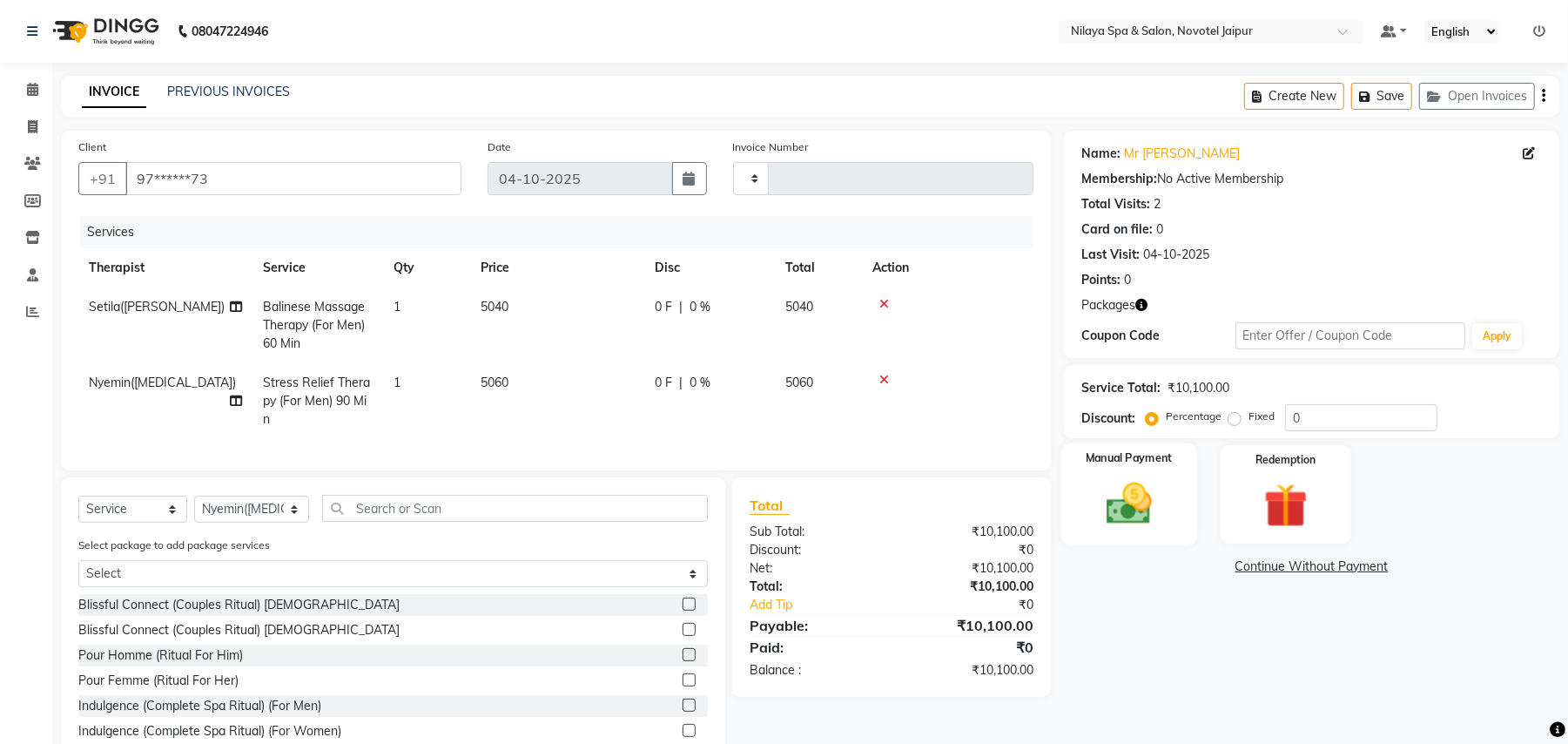
click at [1182, 485] on div "Manual Payment" at bounding box center [1129, 494] width 136 height 101
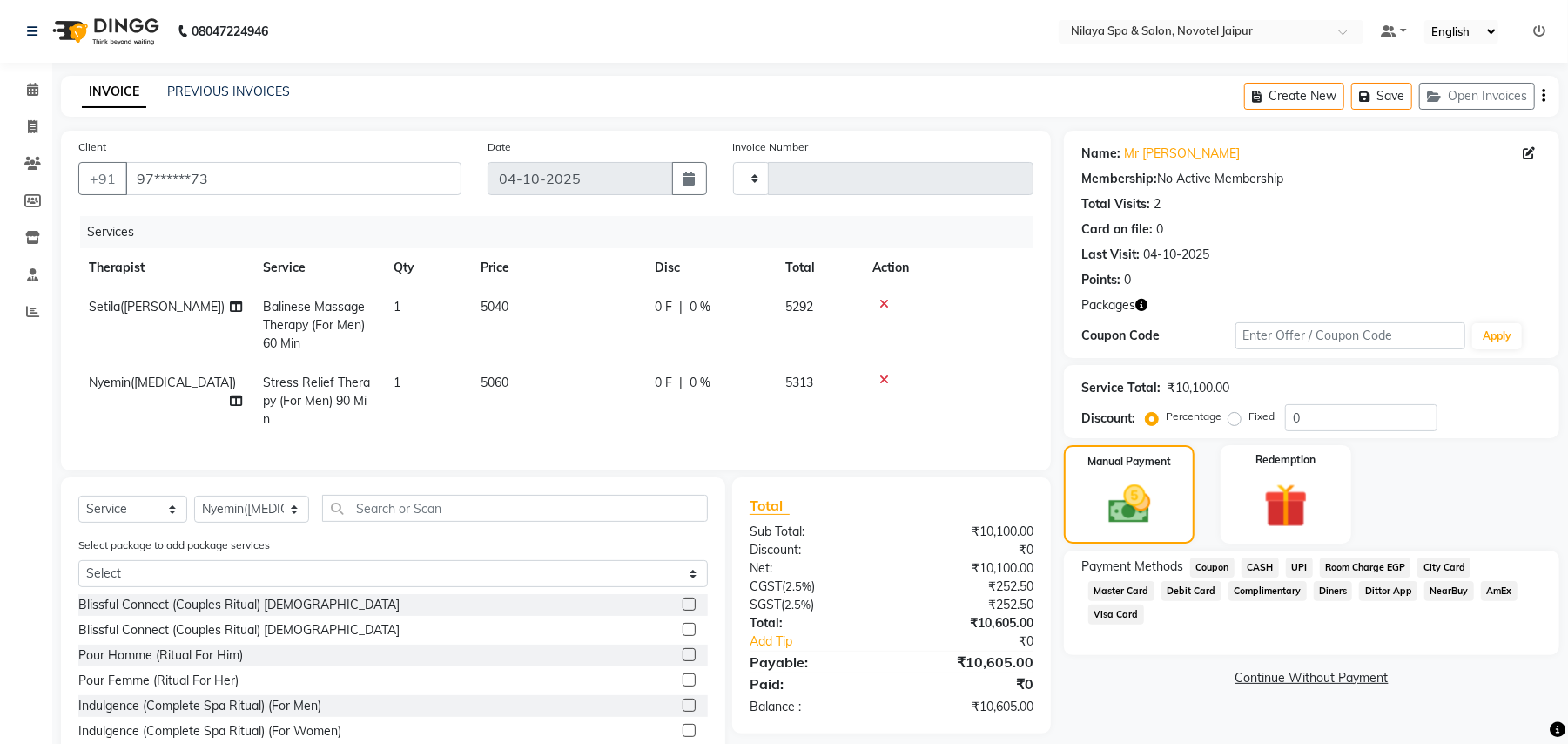
click at [1144, 605] on span "Visa Card" at bounding box center [1117, 615] width 56 height 20
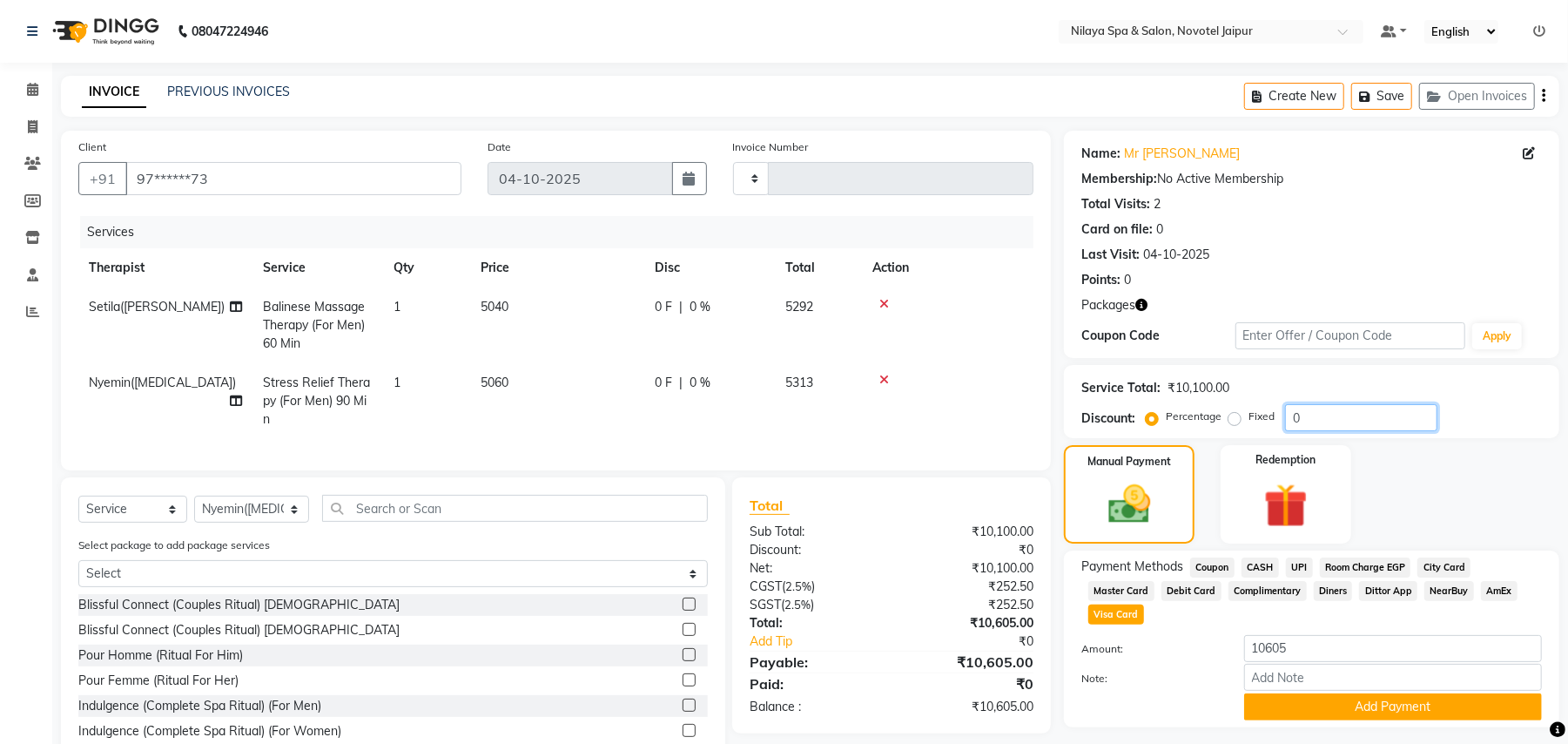
click at [1321, 419] on input "0" at bounding box center [1361, 417] width 153 height 27
type input "3"
click at [21, 87] on span at bounding box center [33, 90] width 31 height 20
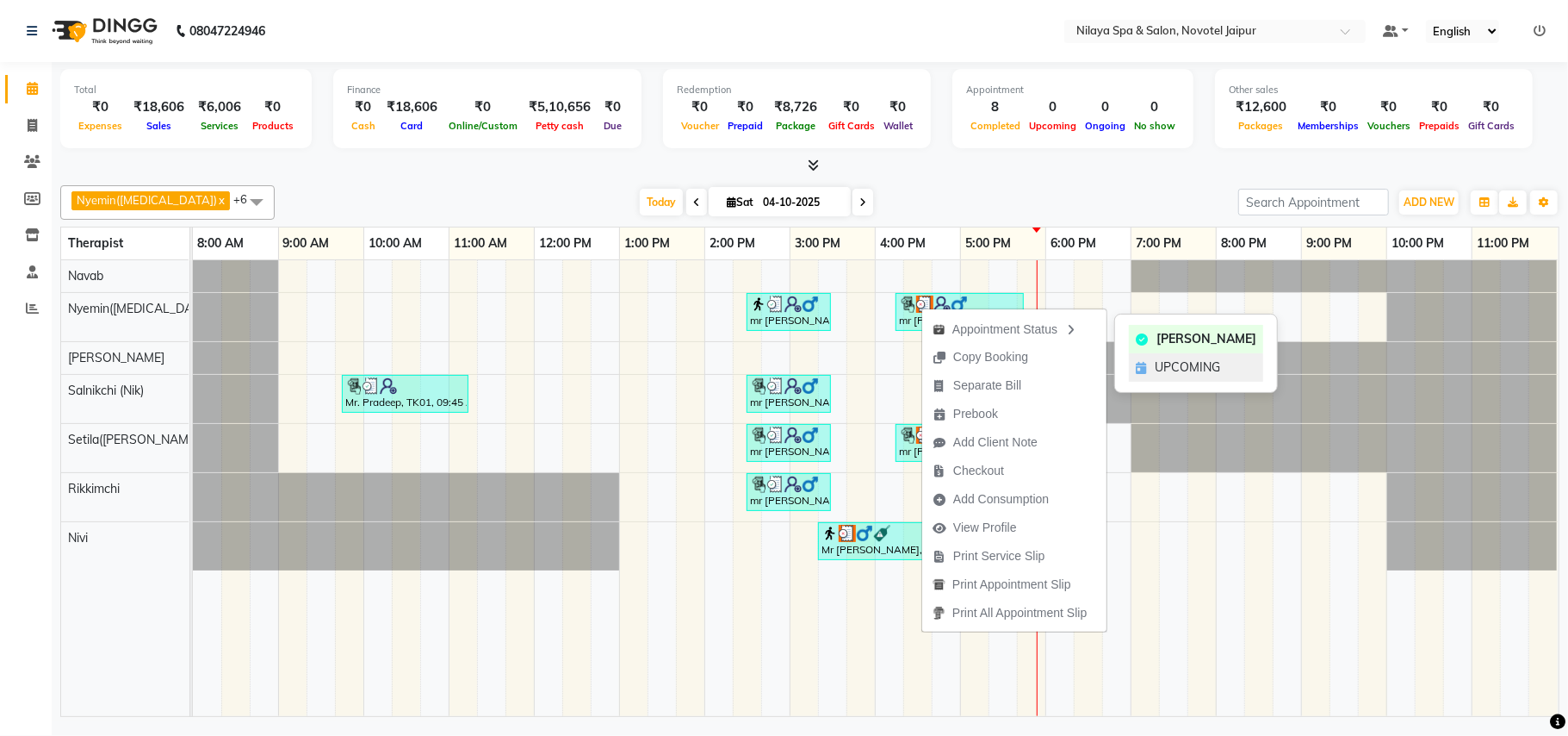
click at [1167, 362] on span "UPCOMING" at bounding box center [1188, 367] width 66 height 18
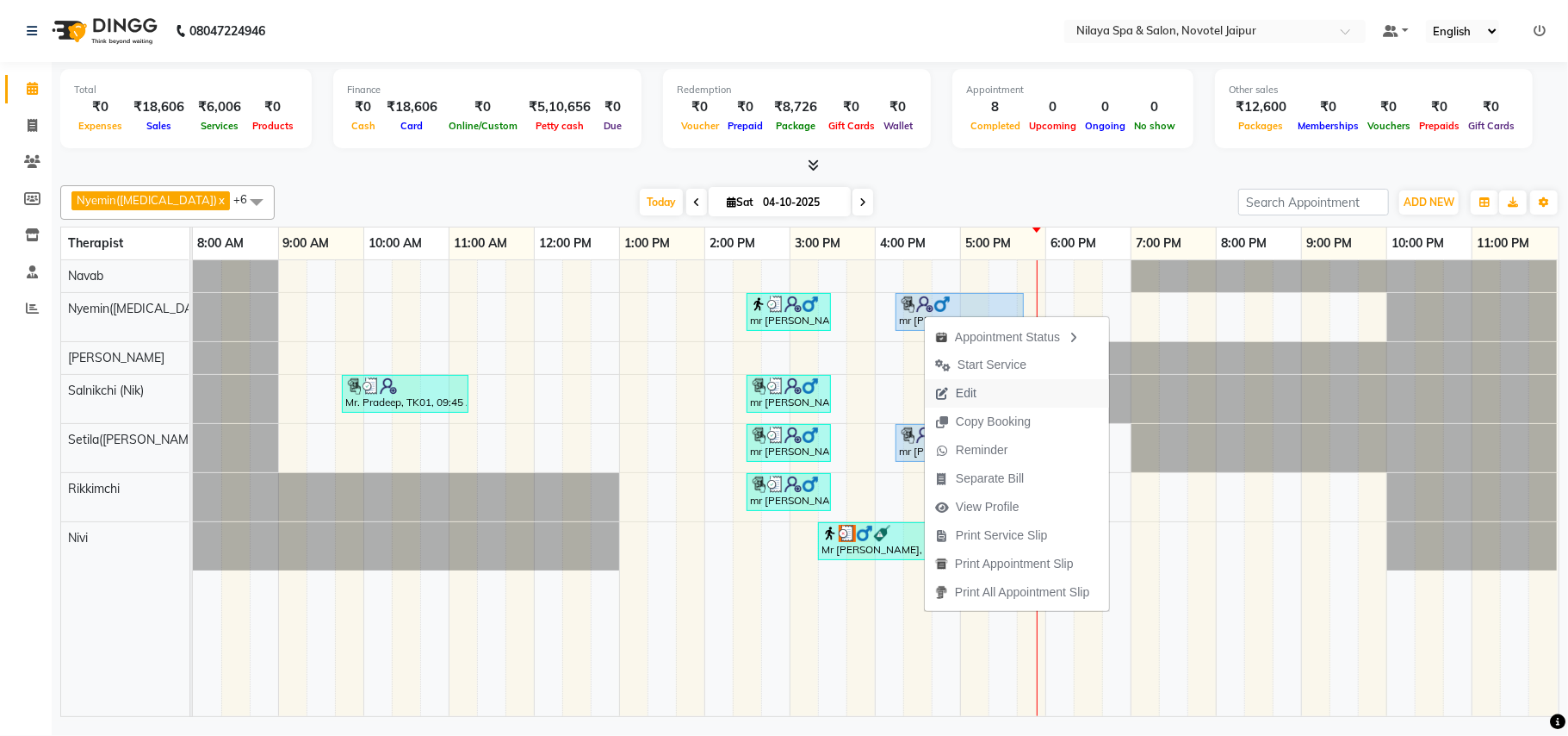
click at [982, 398] on span "Edit" at bounding box center [956, 394] width 62 height 29
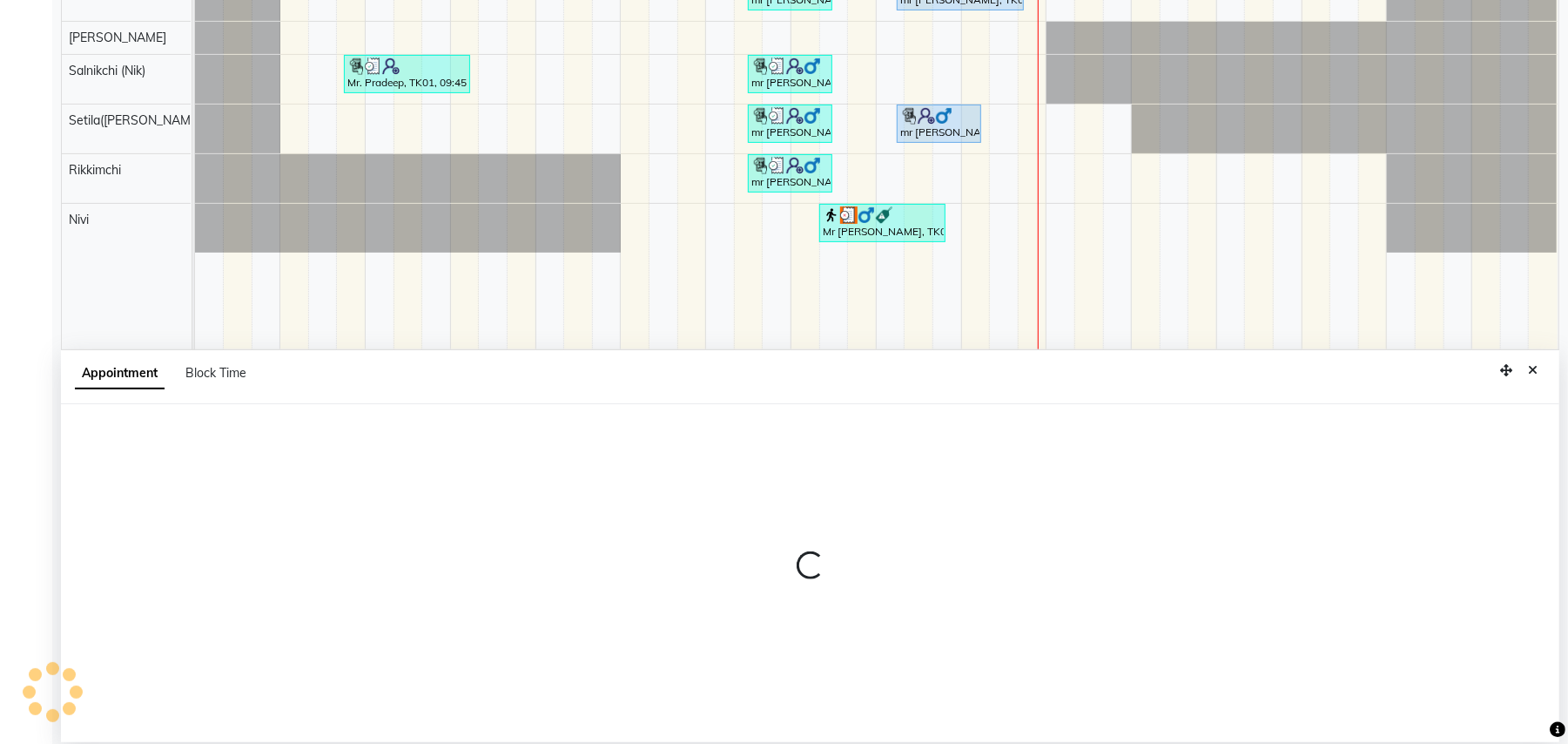
scroll to position [328, 0]
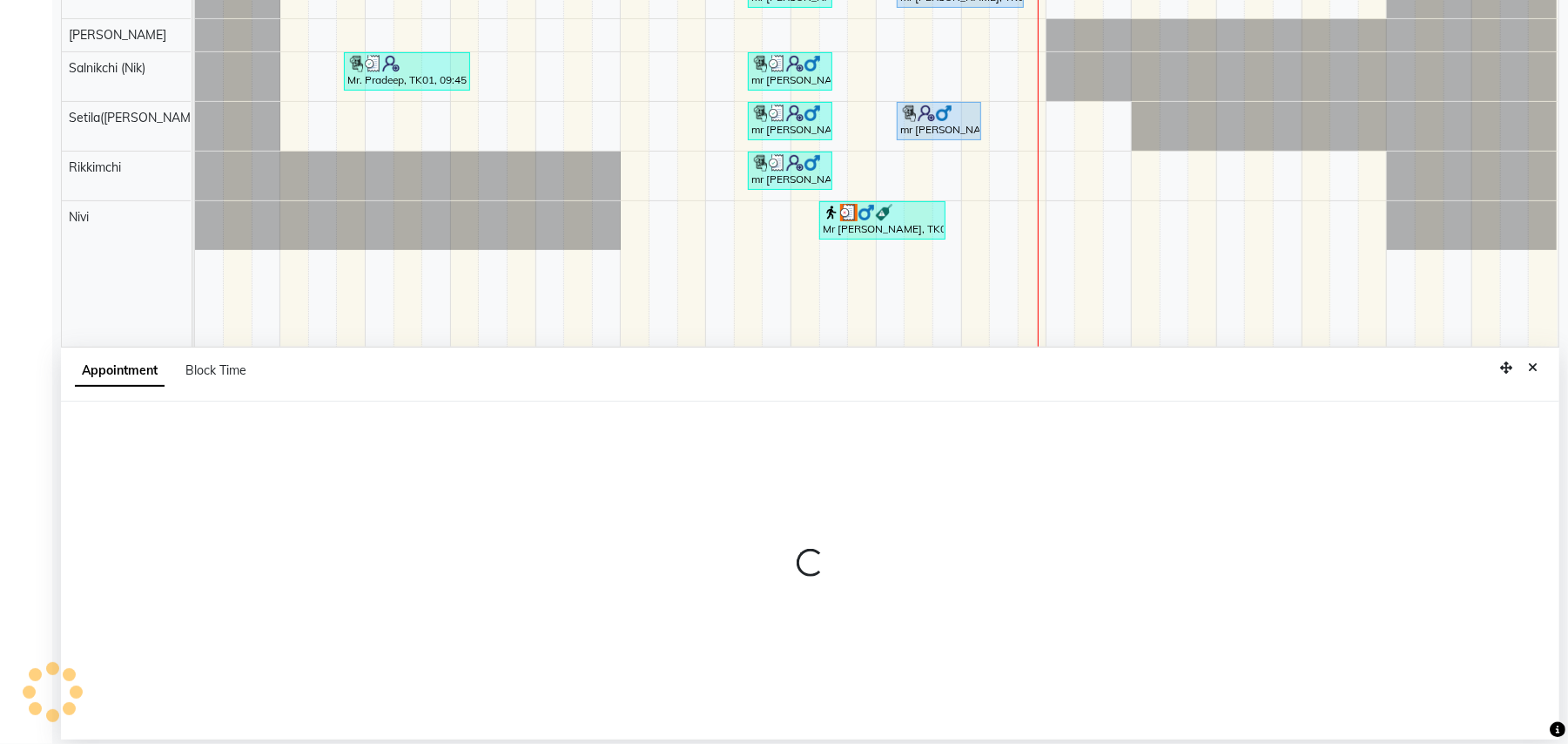
select select "tentative"
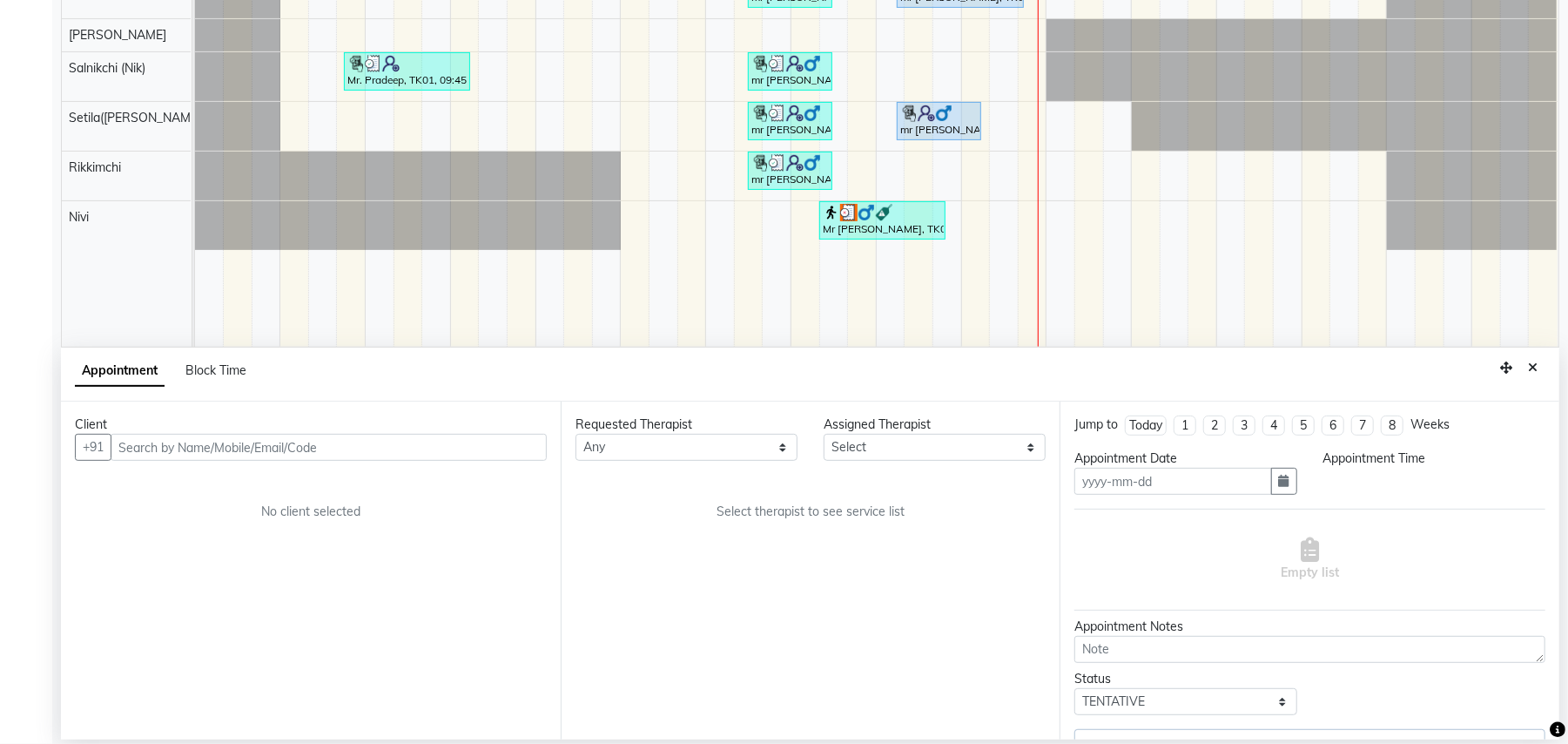
type input "04-10-2025"
select select "upcoming"
select select "975"
select select "77566"
select select "4120"
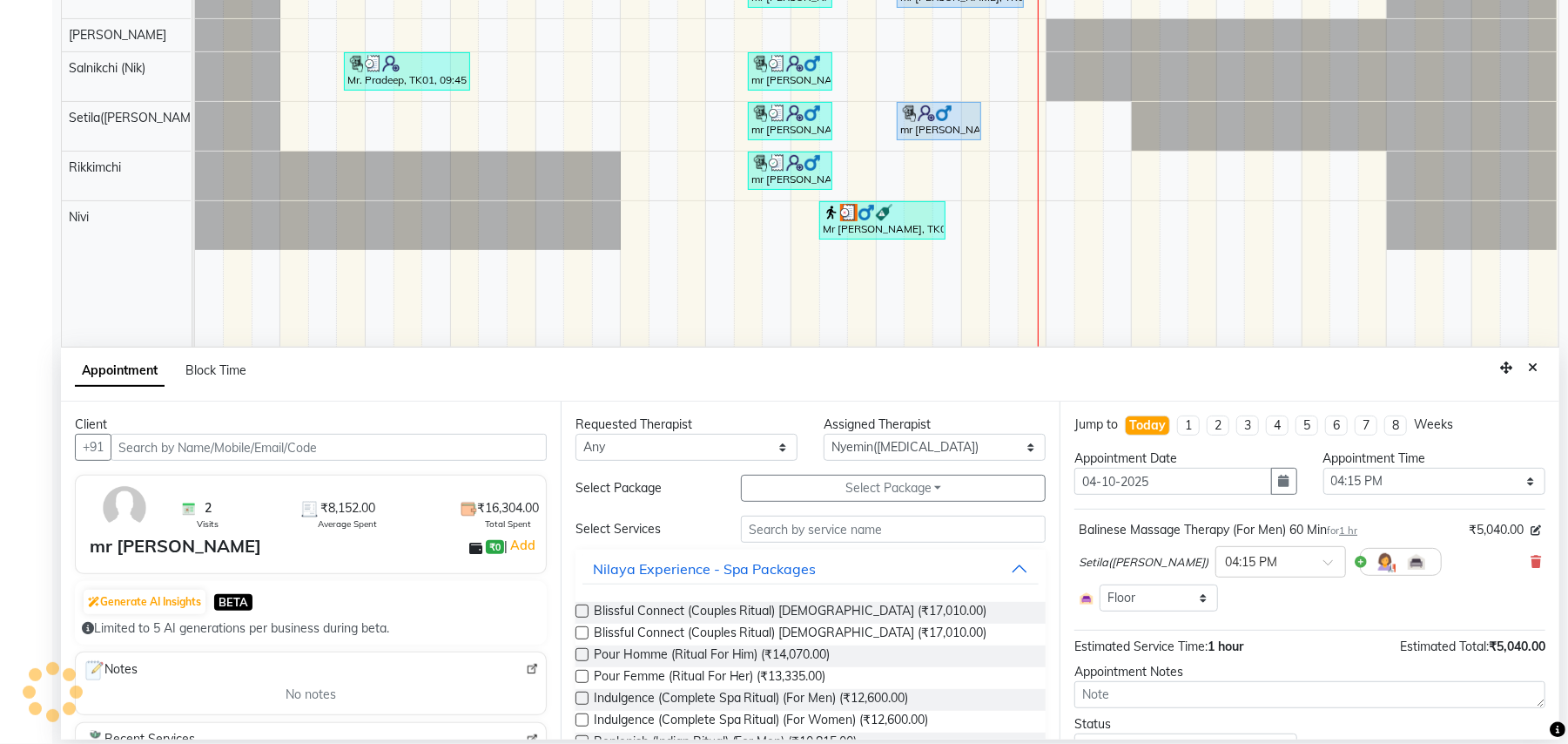
select select "4120"
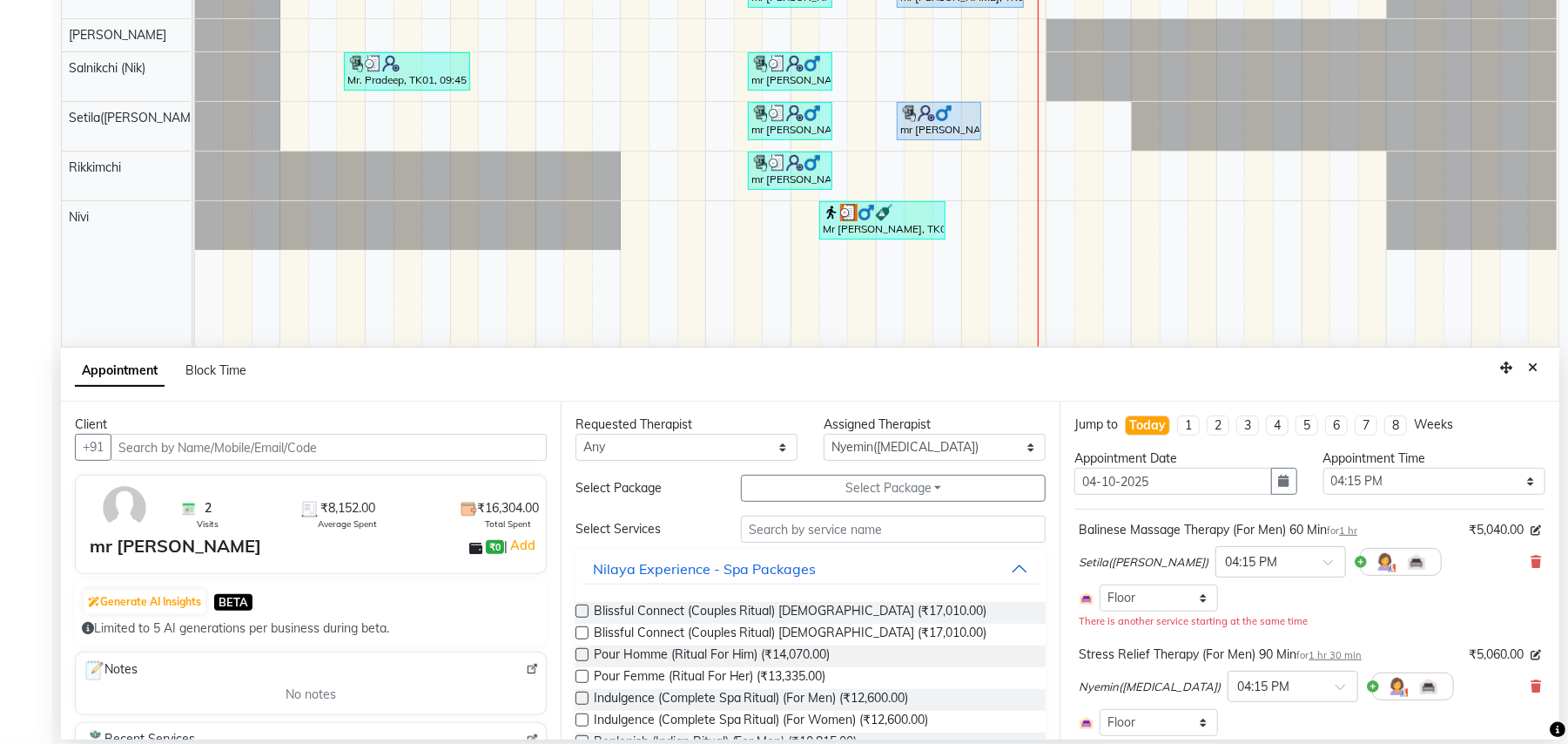
scroll to position [116, 0]
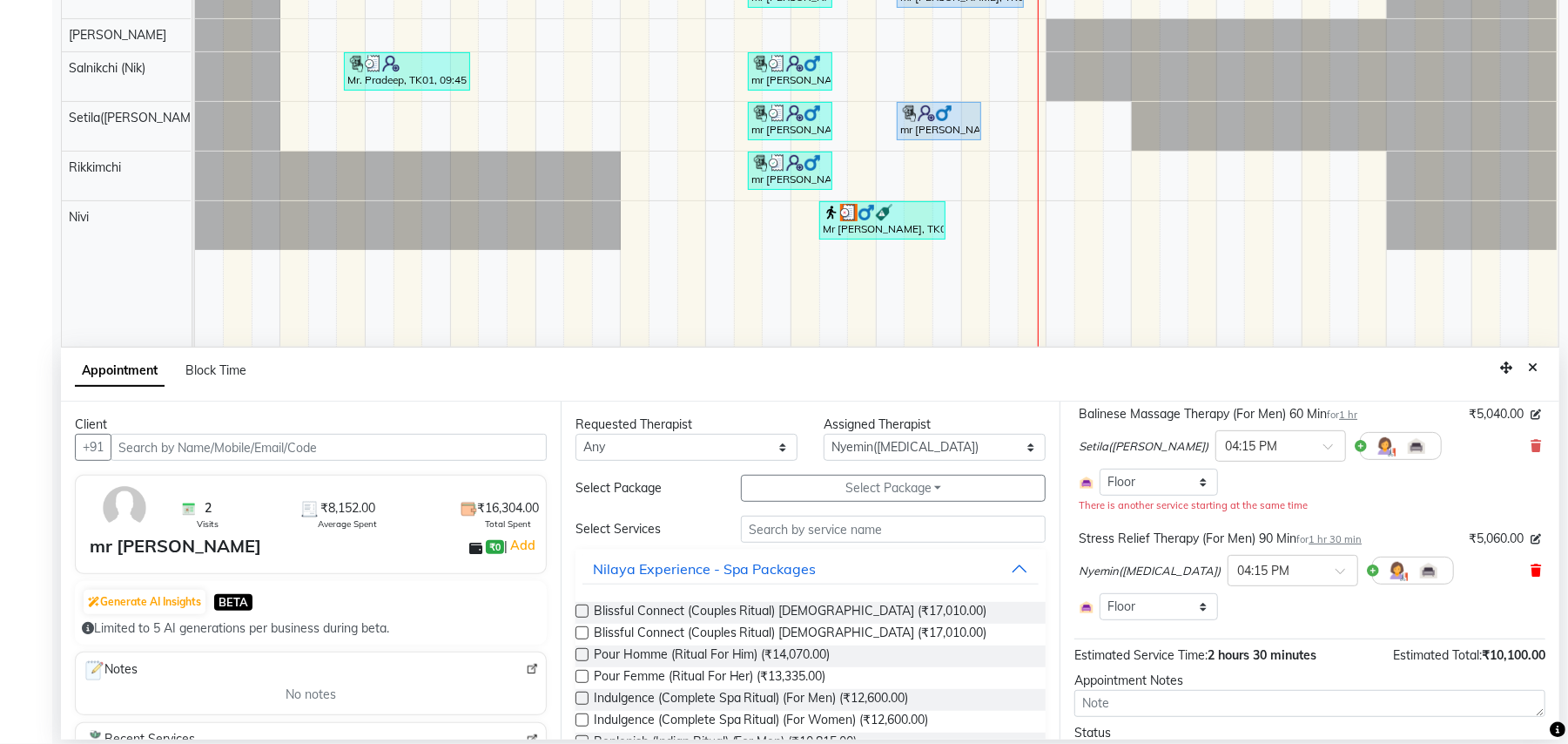
click at [1531, 572] on icon at bounding box center [1536, 570] width 11 height 13
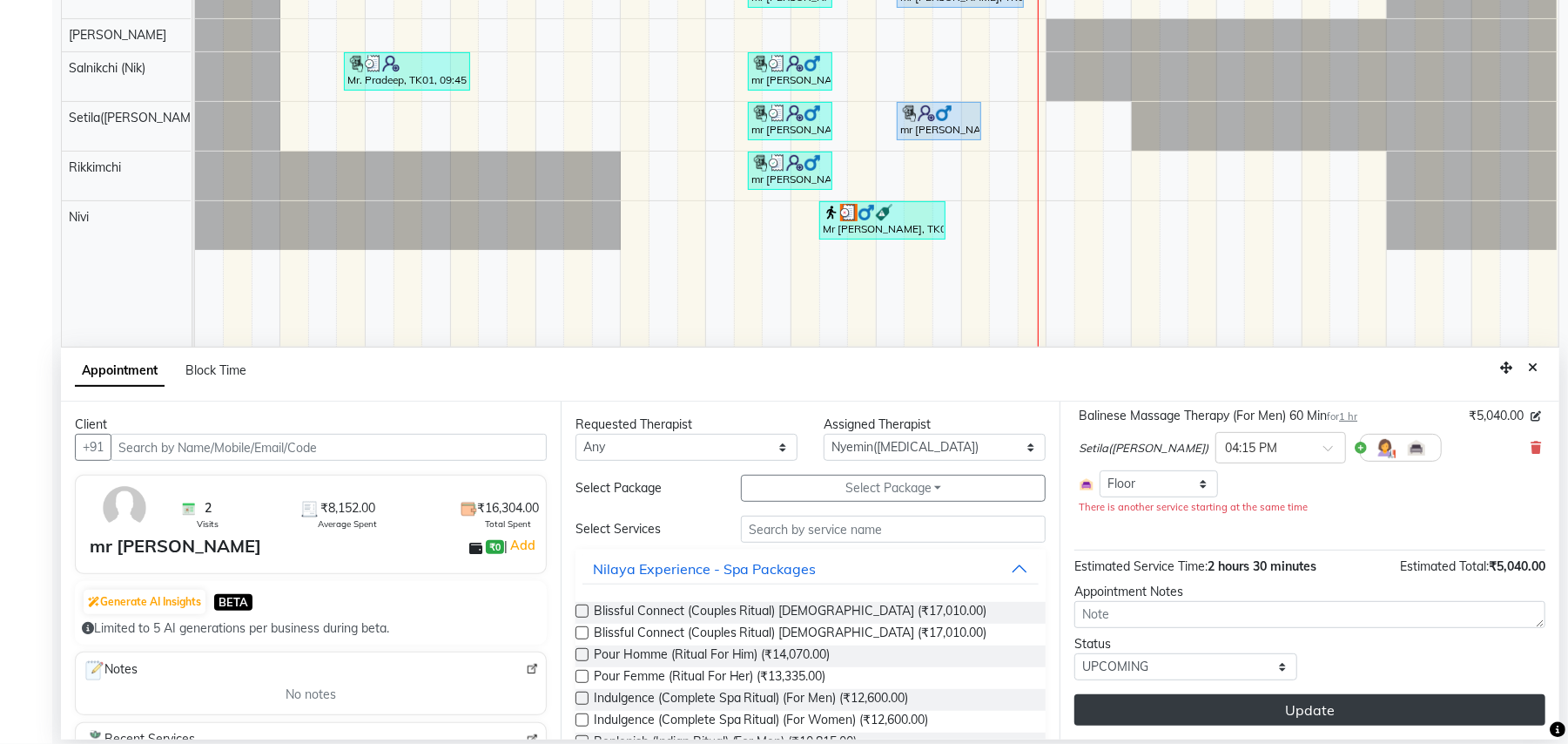
click at [1301, 714] on button "Update" at bounding box center [1310, 709] width 471 height 31
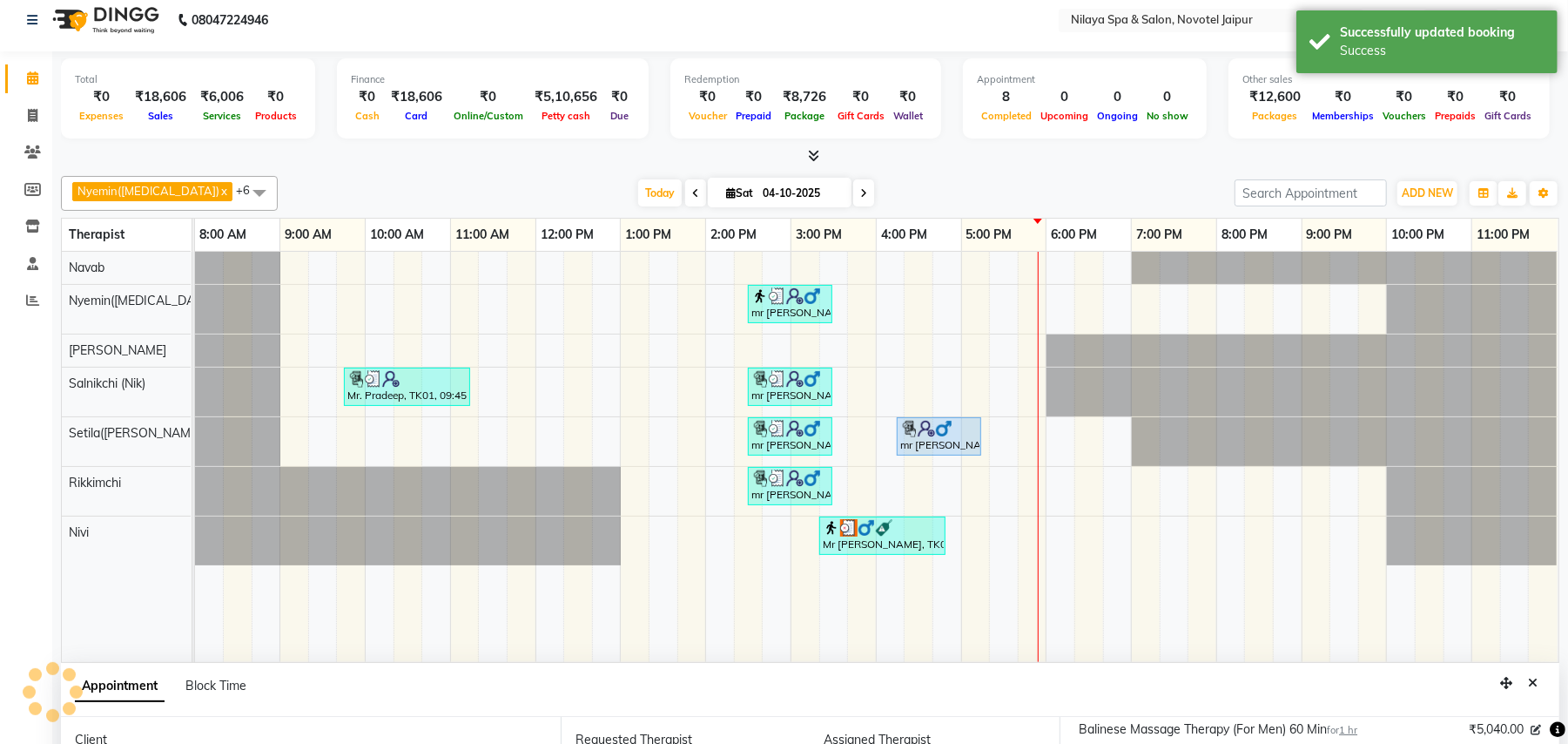
scroll to position [0, 0]
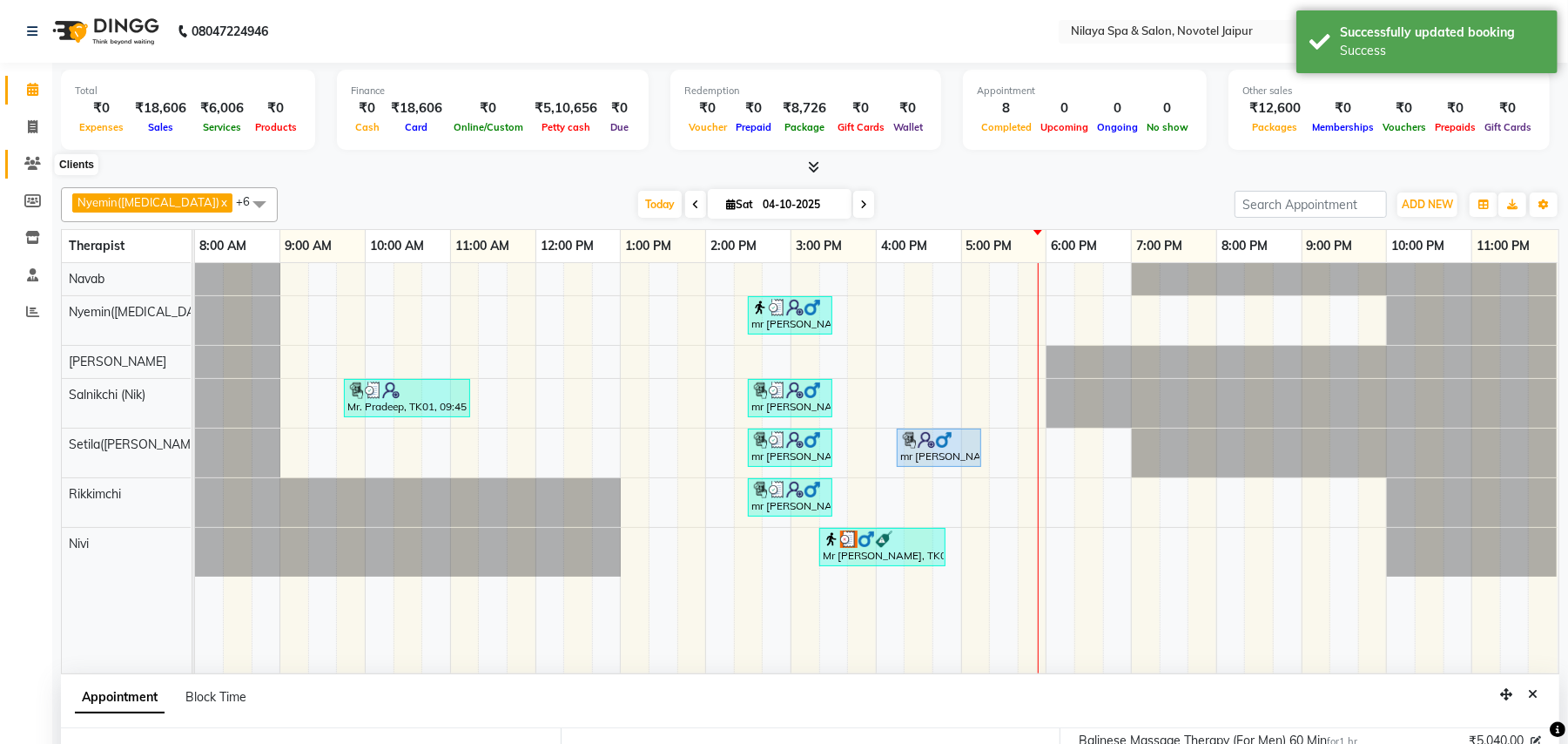
click at [24, 161] on icon at bounding box center [32, 163] width 16 height 14
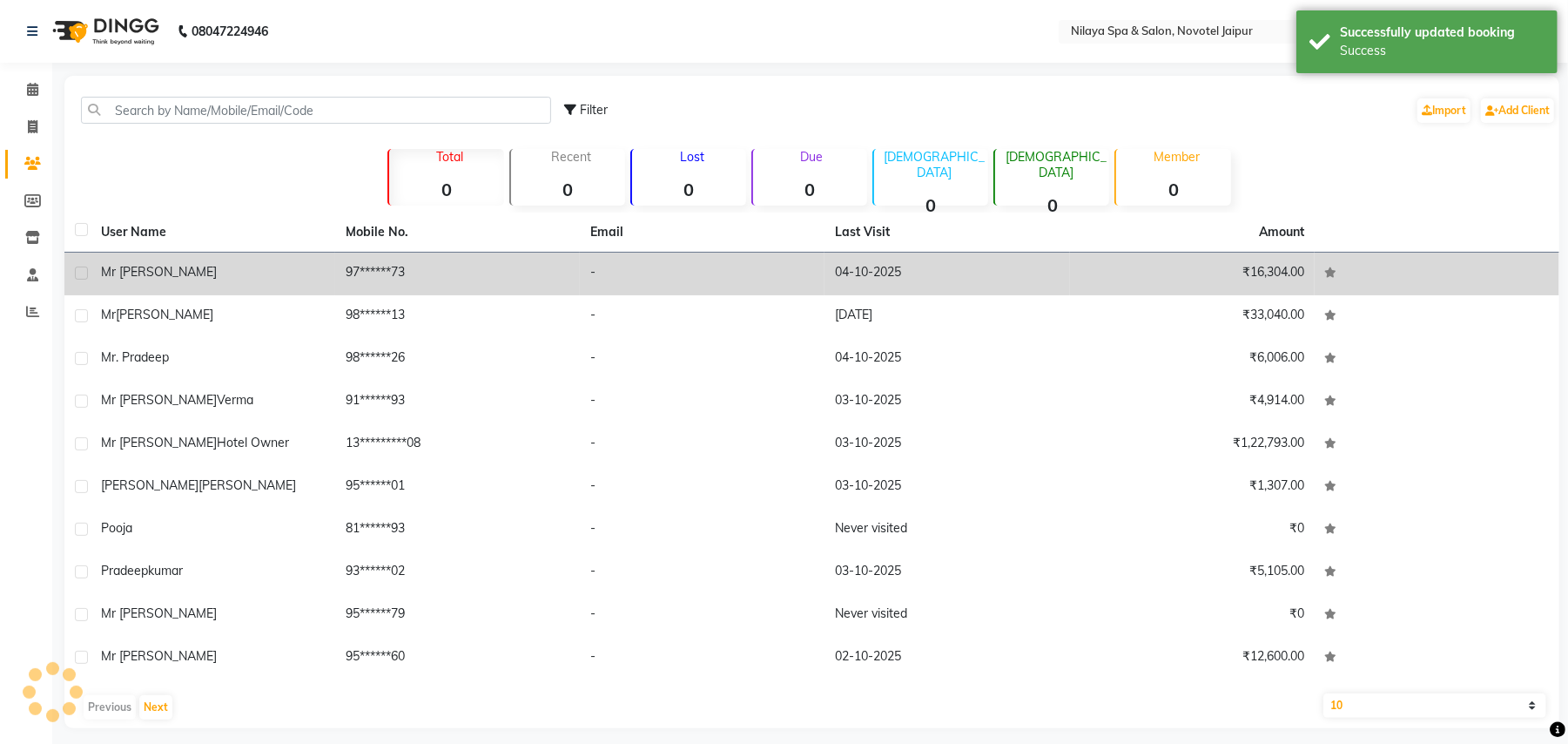
click at [152, 287] on td "mr [PERSON_NAME]" at bounding box center [213, 273] width 244 height 43
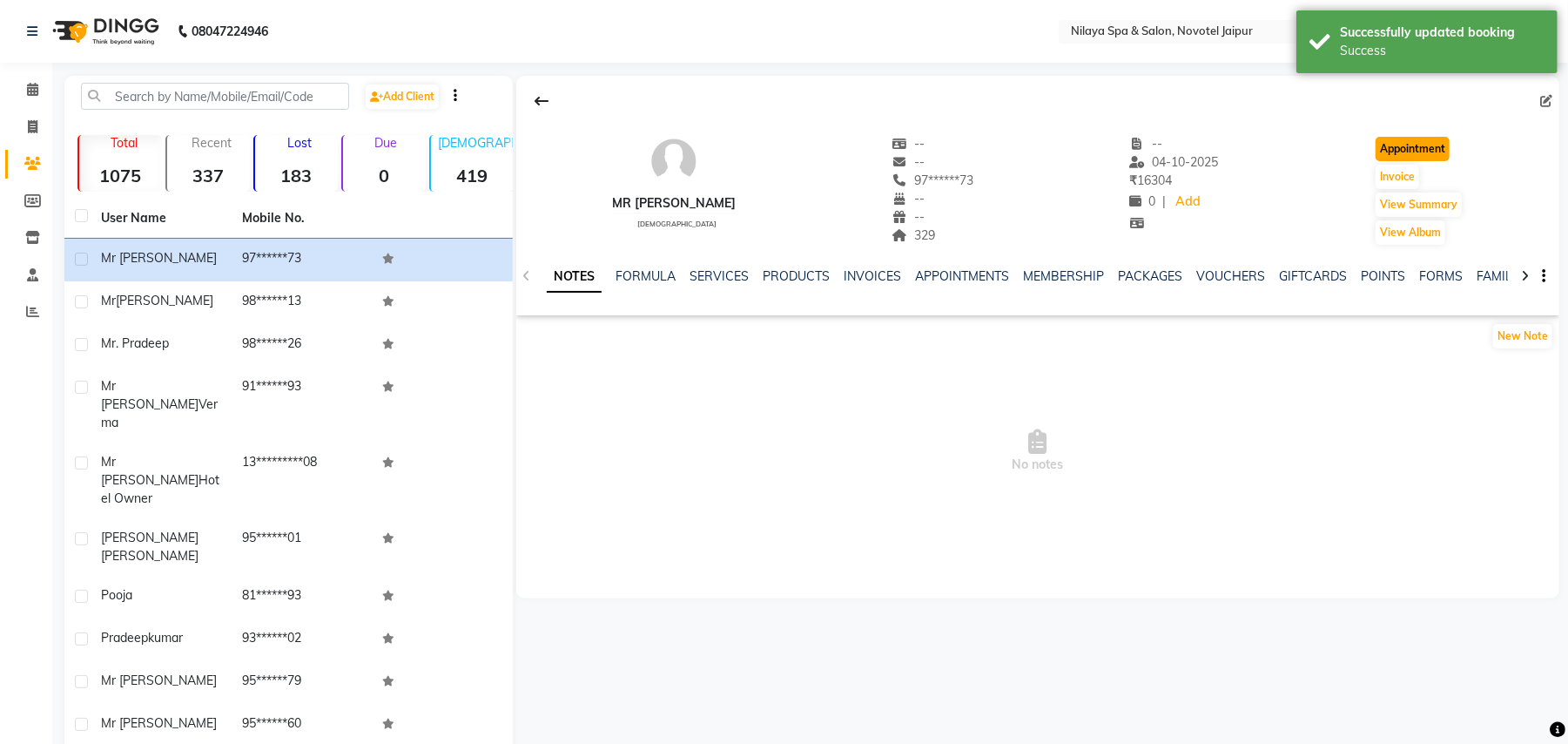
click at [1443, 147] on button "Appointment" at bounding box center [1412, 149] width 74 height 24
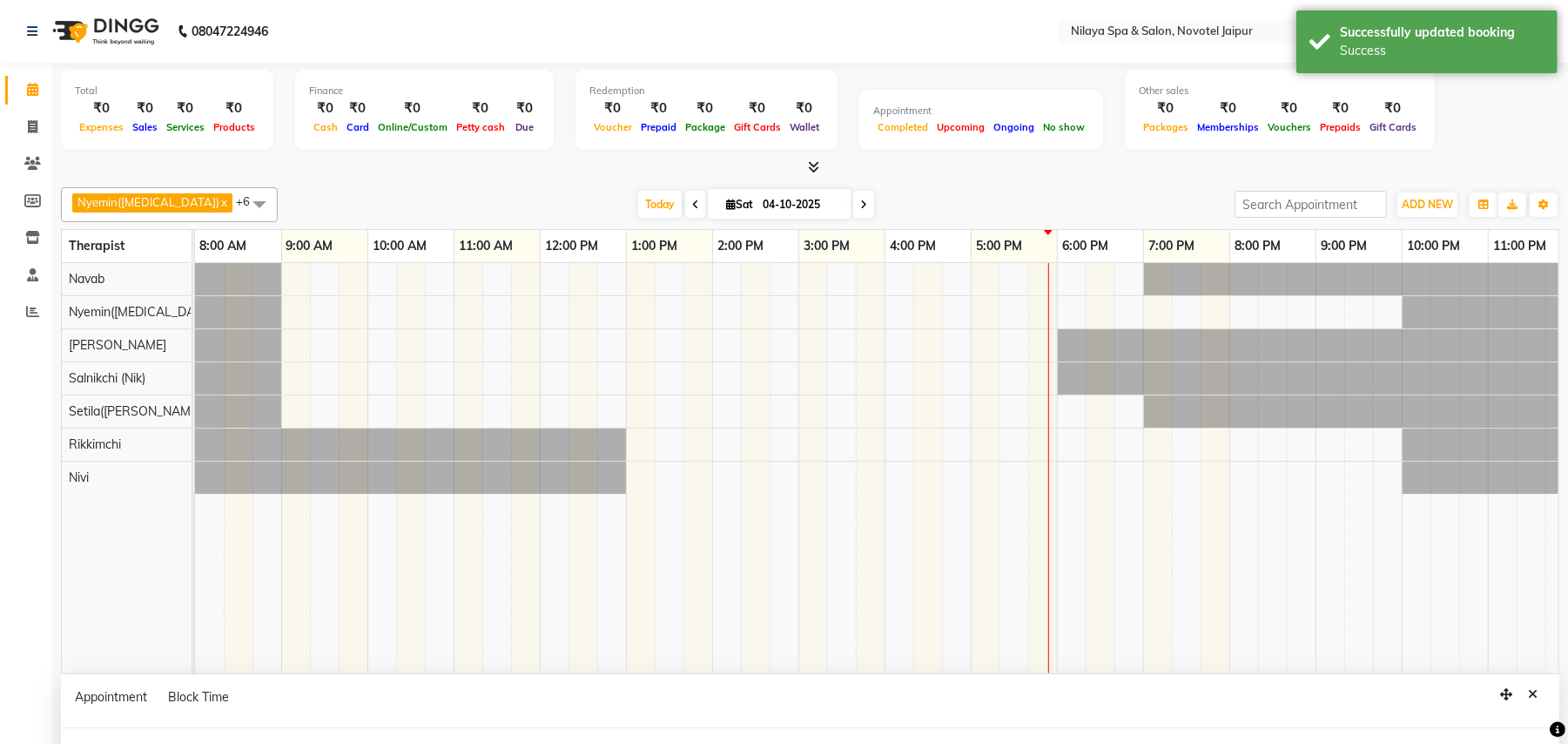
select select "540"
select select "tentative"
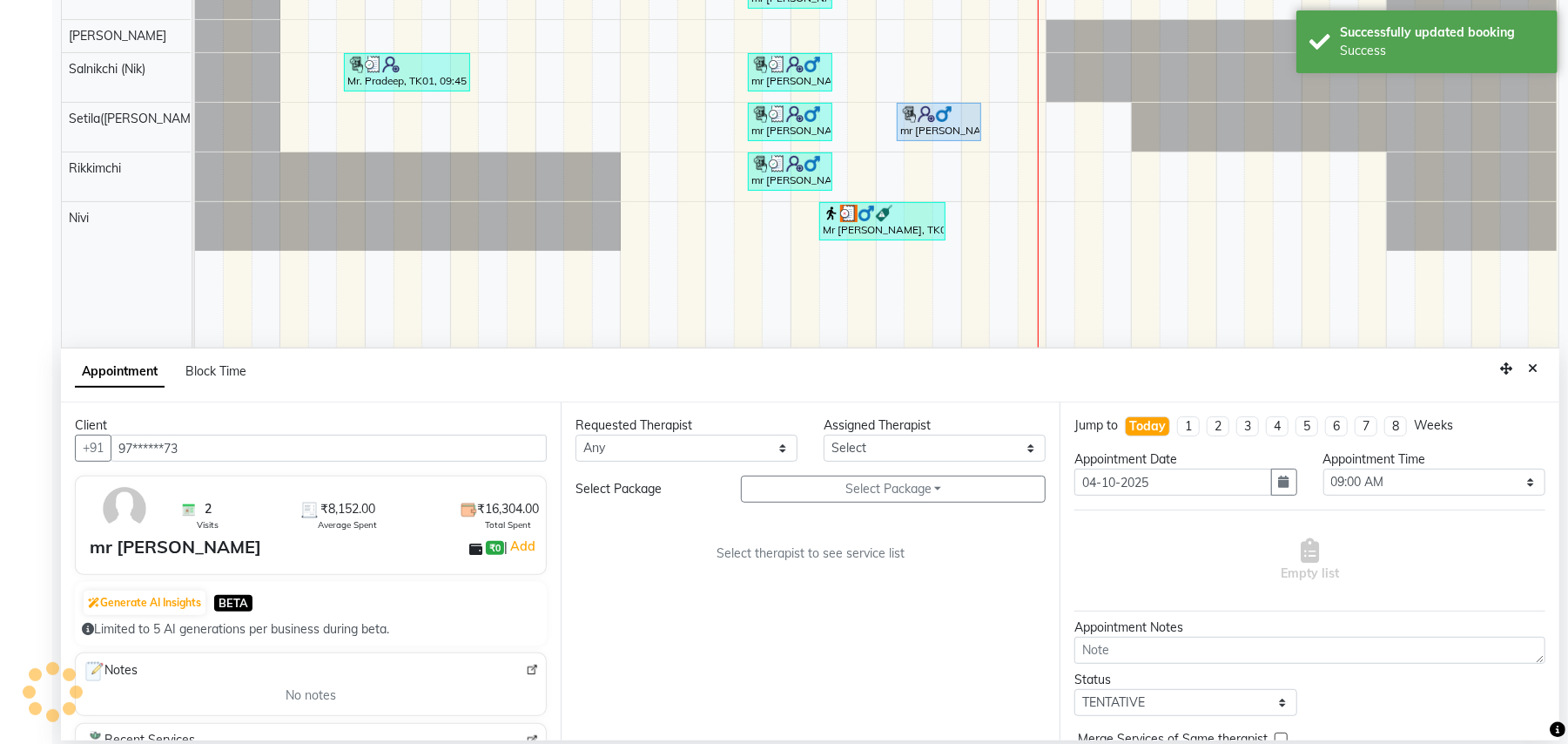
scroll to position [328, 0]
click at [1008, 451] on select "Select [PERSON_NAME]([MEDICAL_DATA]) [PERSON_NAME] Rikkimchi [PERSON_NAME] Saln…" at bounding box center [935, 447] width 222 height 27
select select "77566"
click at [824, 435] on select "Select [PERSON_NAME]([MEDICAL_DATA]) [PERSON_NAME] Rikkimchi [PERSON_NAME] Saln…" at bounding box center [935, 447] width 222 height 27
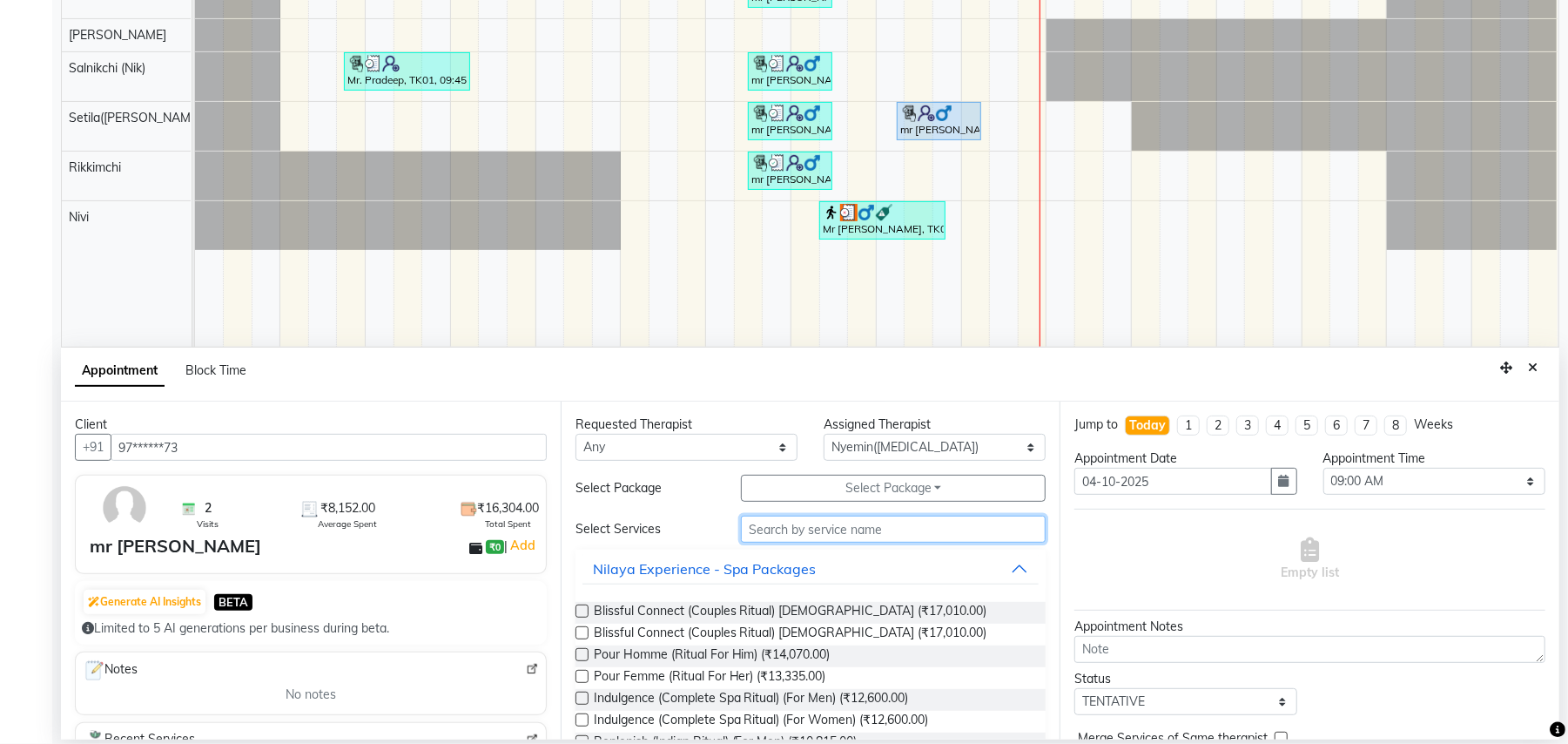
click at [829, 529] on input "text" at bounding box center [893, 529] width 304 height 27
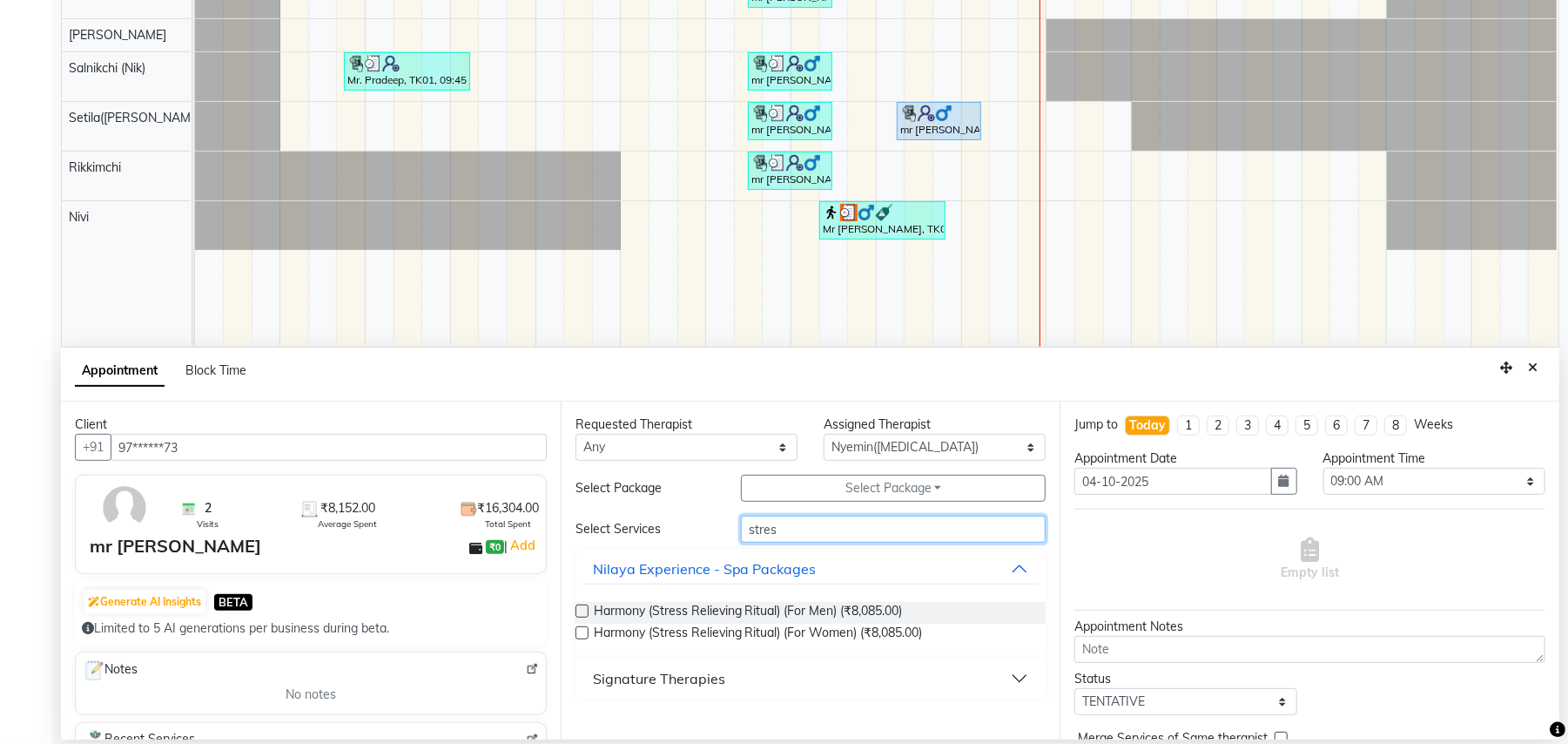
type input "stres"
click at [652, 680] on div "Signature Therapies" at bounding box center [659, 678] width 132 height 21
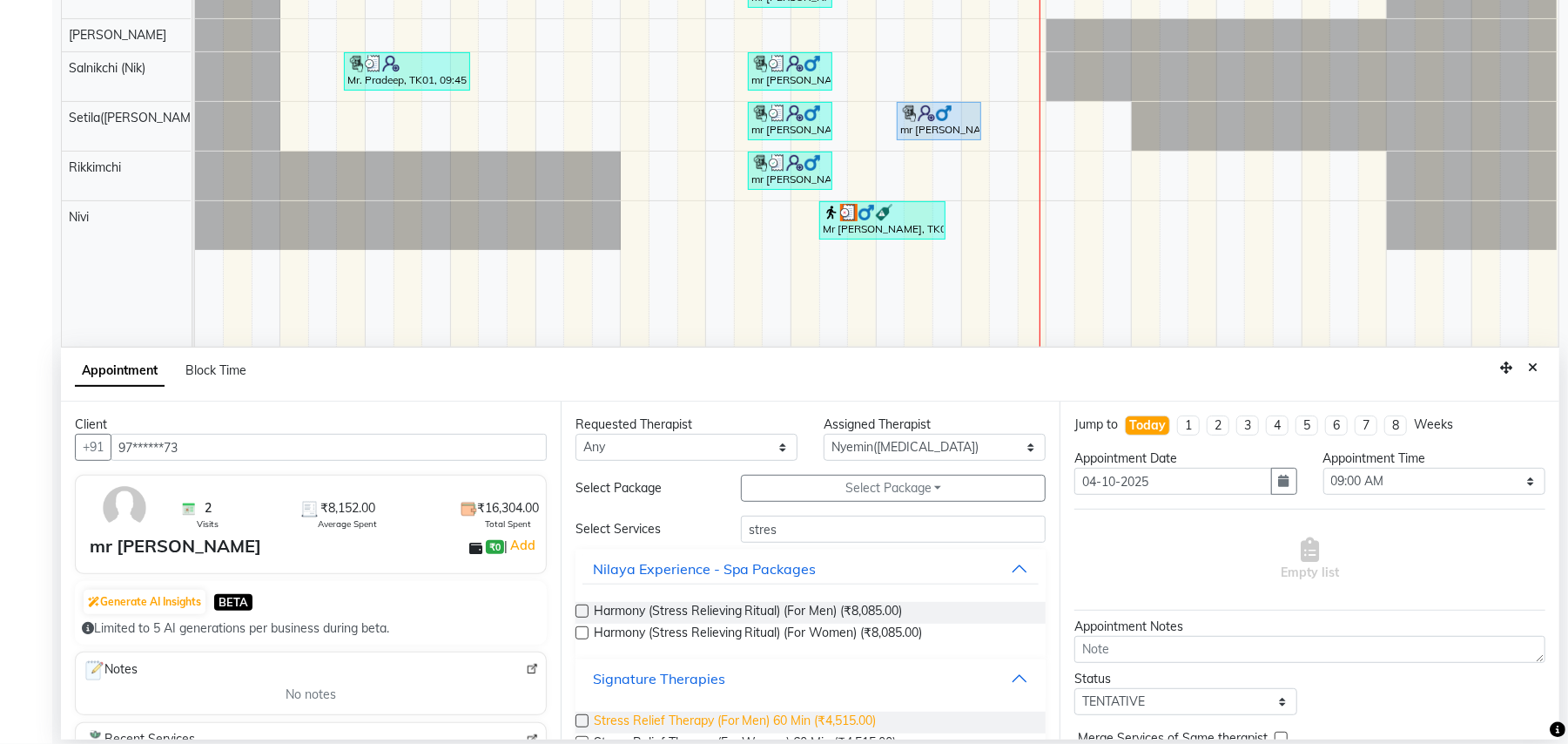
scroll to position [87, 0]
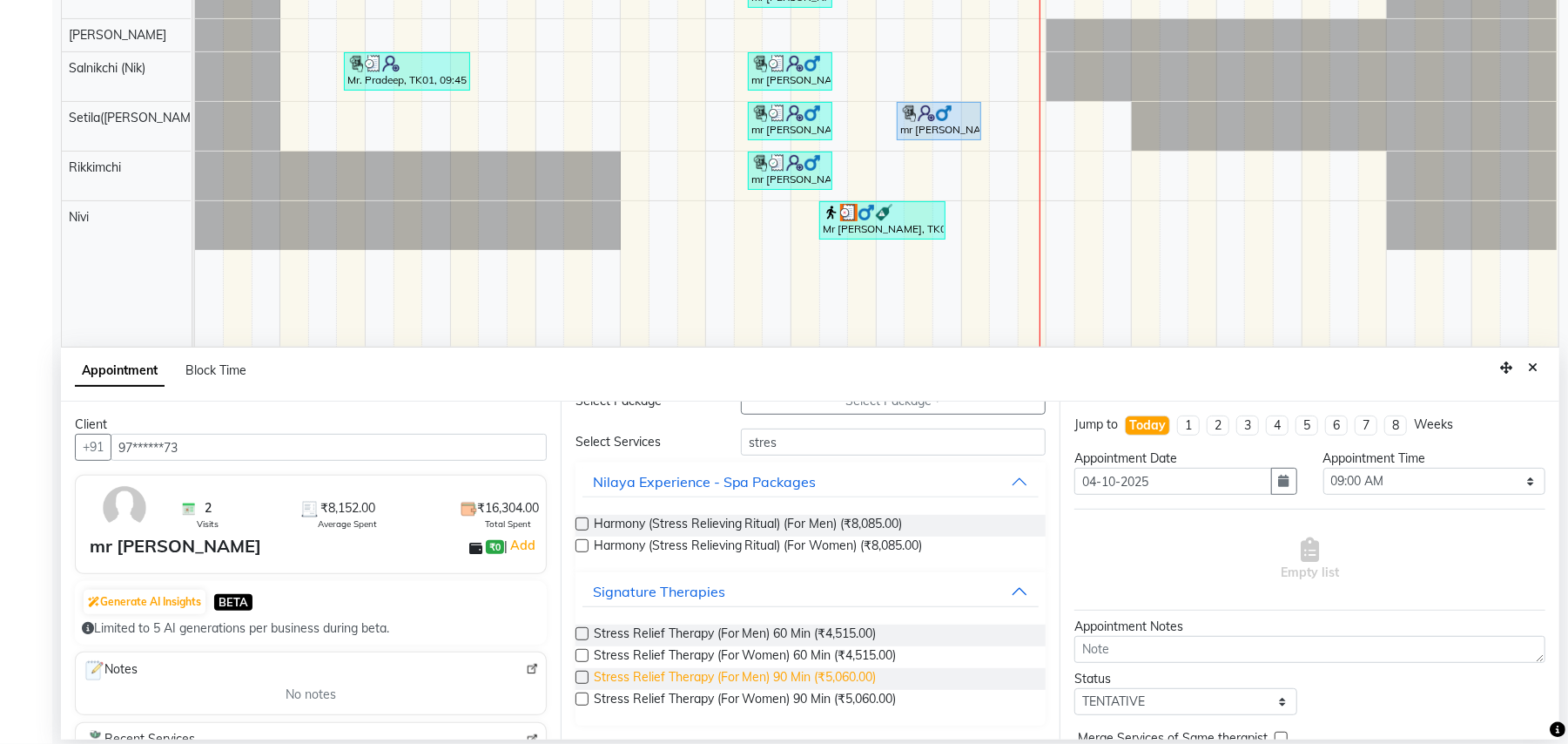
click at [833, 681] on span "Stress Relief Therapy (For Men) 90 Min (₹5,060.00)" at bounding box center [735, 678] width 283 height 22
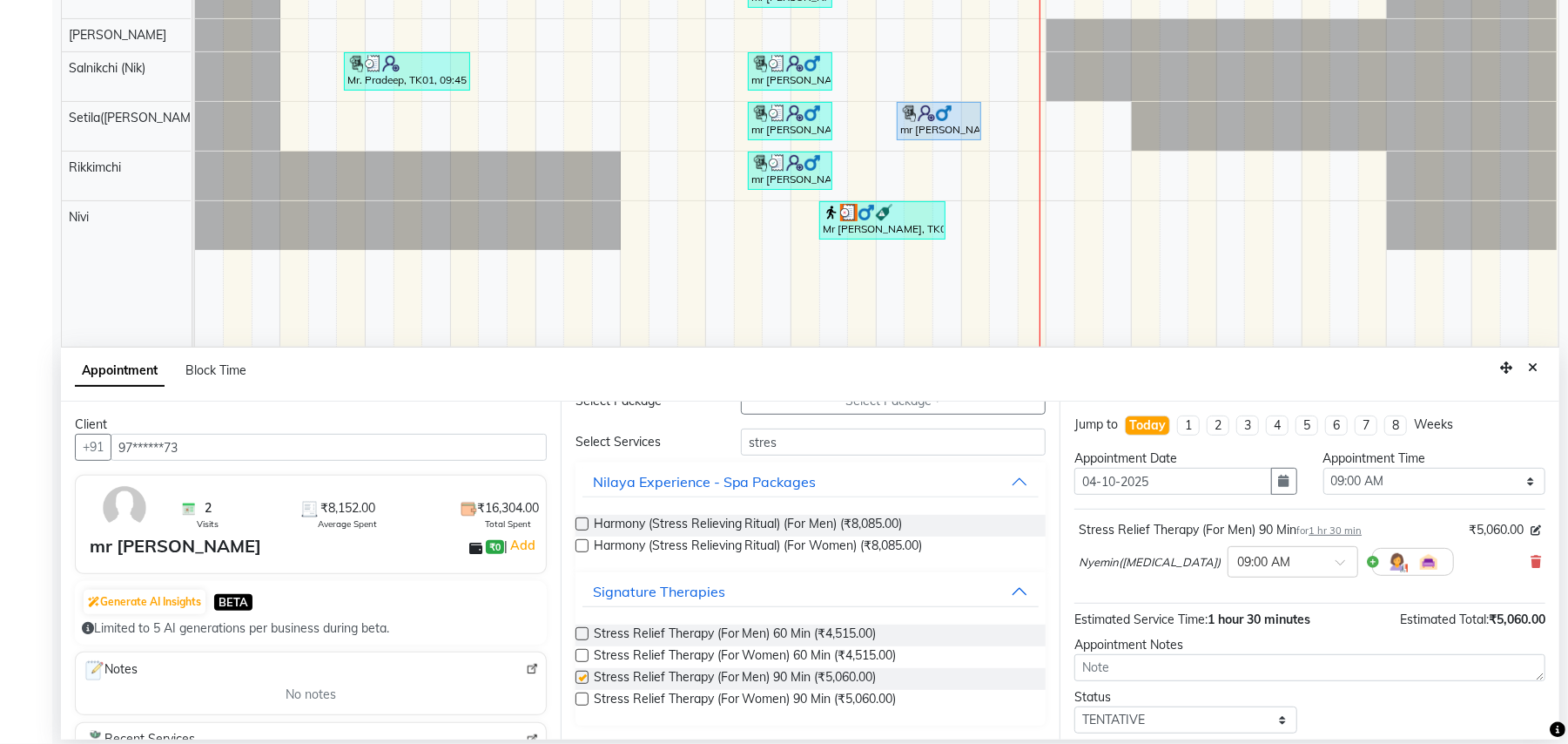
checkbox input "false"
click at [1336, 569] on span at bounding box center [1347, 567] width 22 height 18
click at [1229, 721] on div "04:15 PM" at bounding box center [1293, 722] width 128 height 32
click at [1280, 558] on div at bounding box center [1293, 560] width 128 height 18
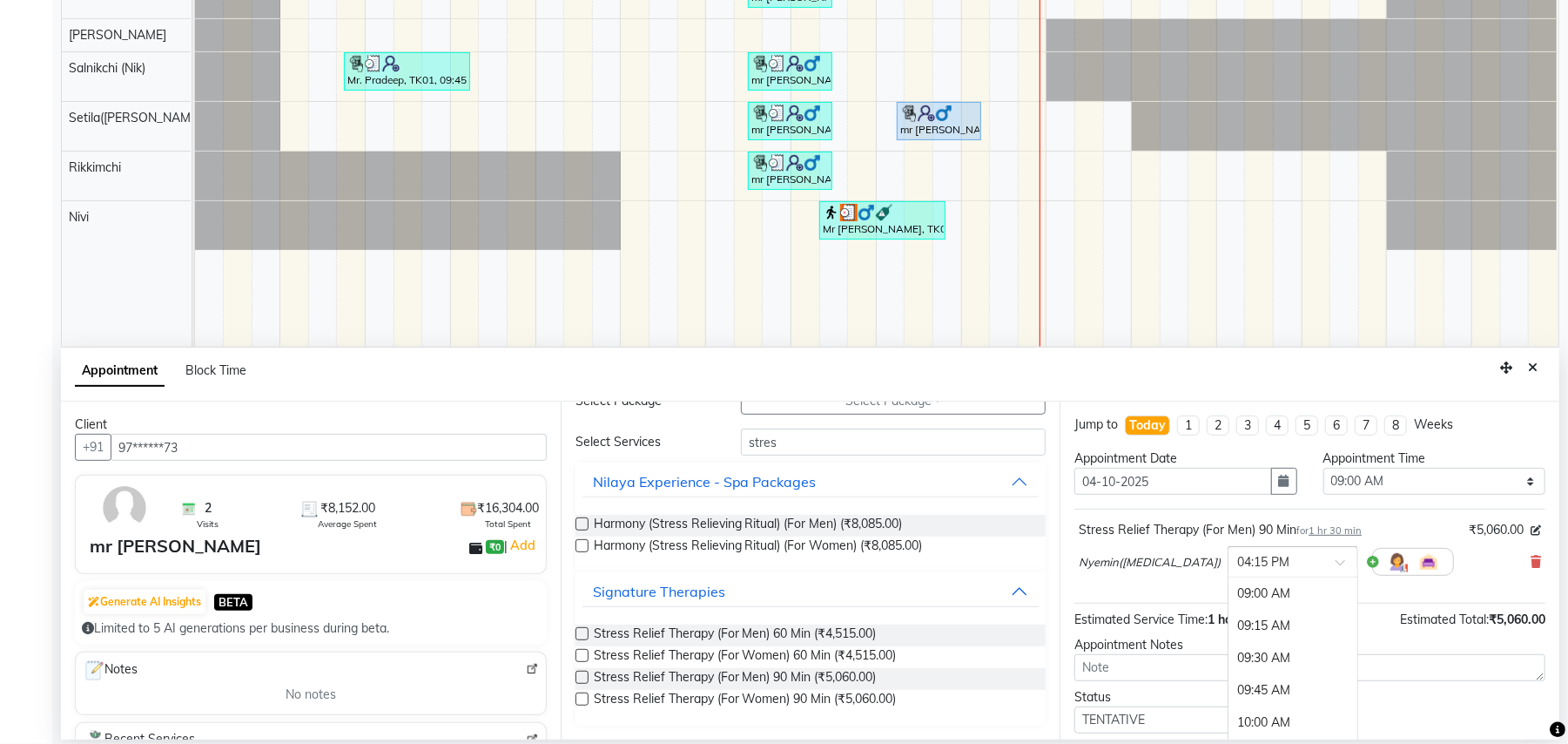
scroll to position [944, 0]
click at [1231, 625] on div "04:30 PM" at bounding box center [1293, 622] width 128 height 32
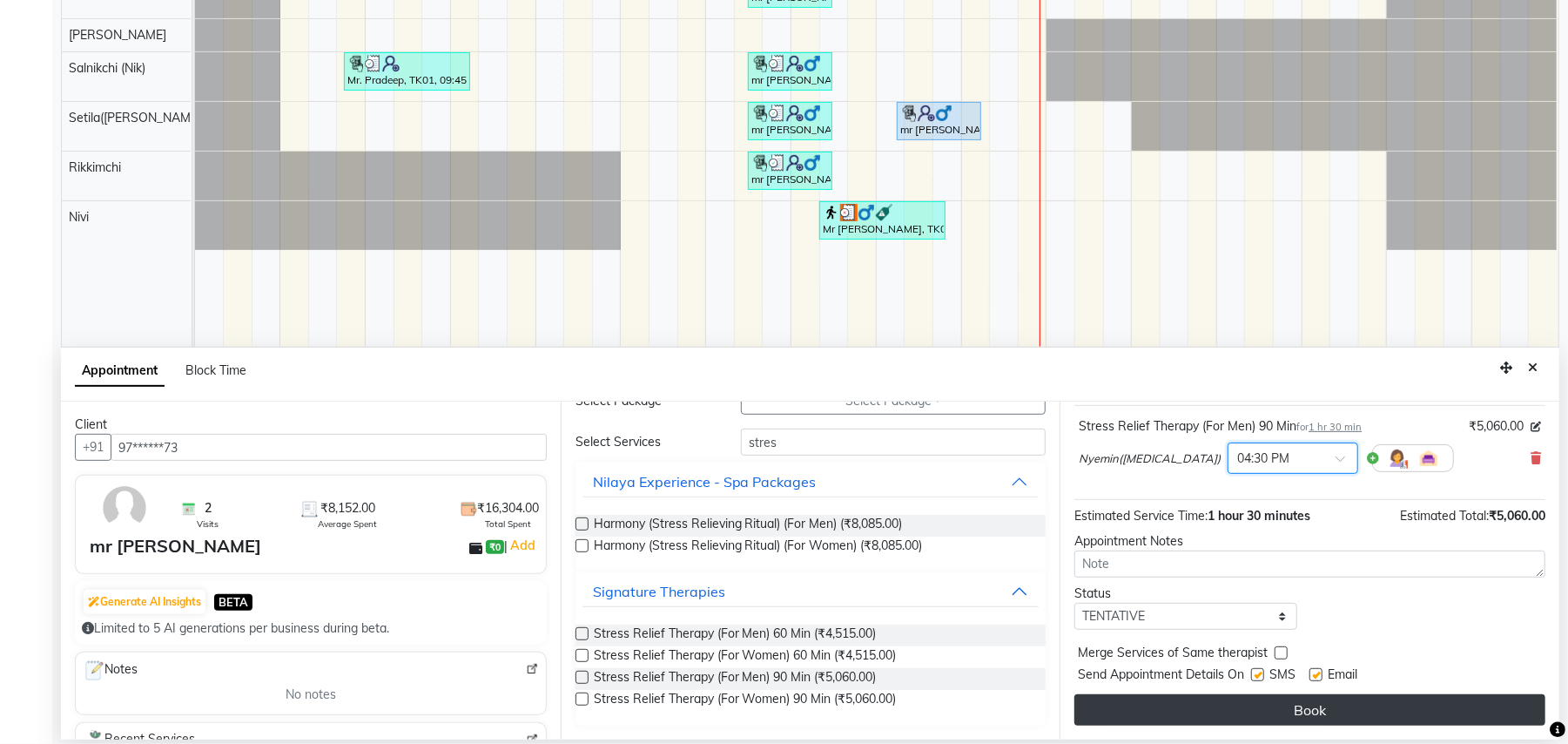
click at [1331, 712] on button "Book" at bounding box center [1310, 709] width 471 height 31
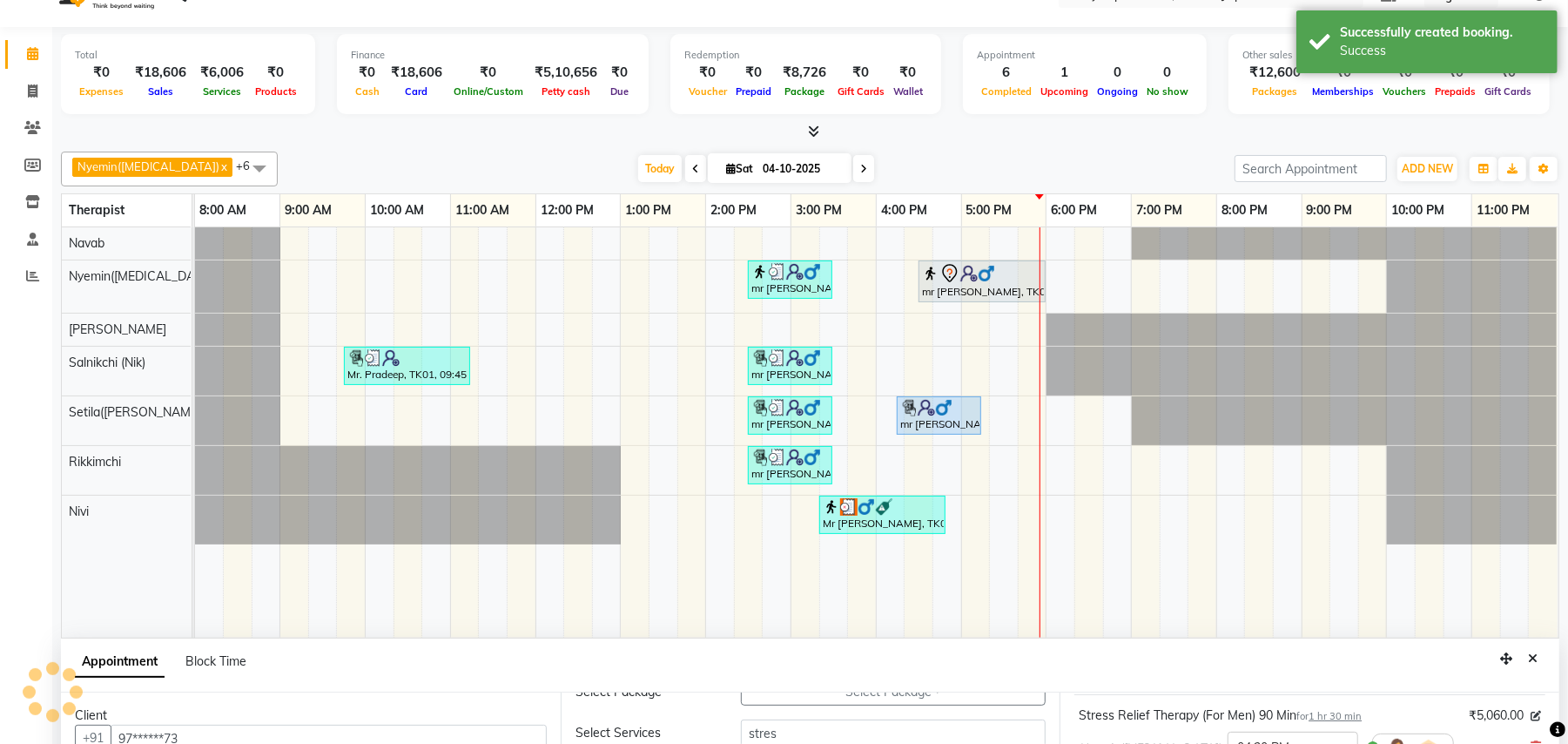
scroll to position [0, 0]
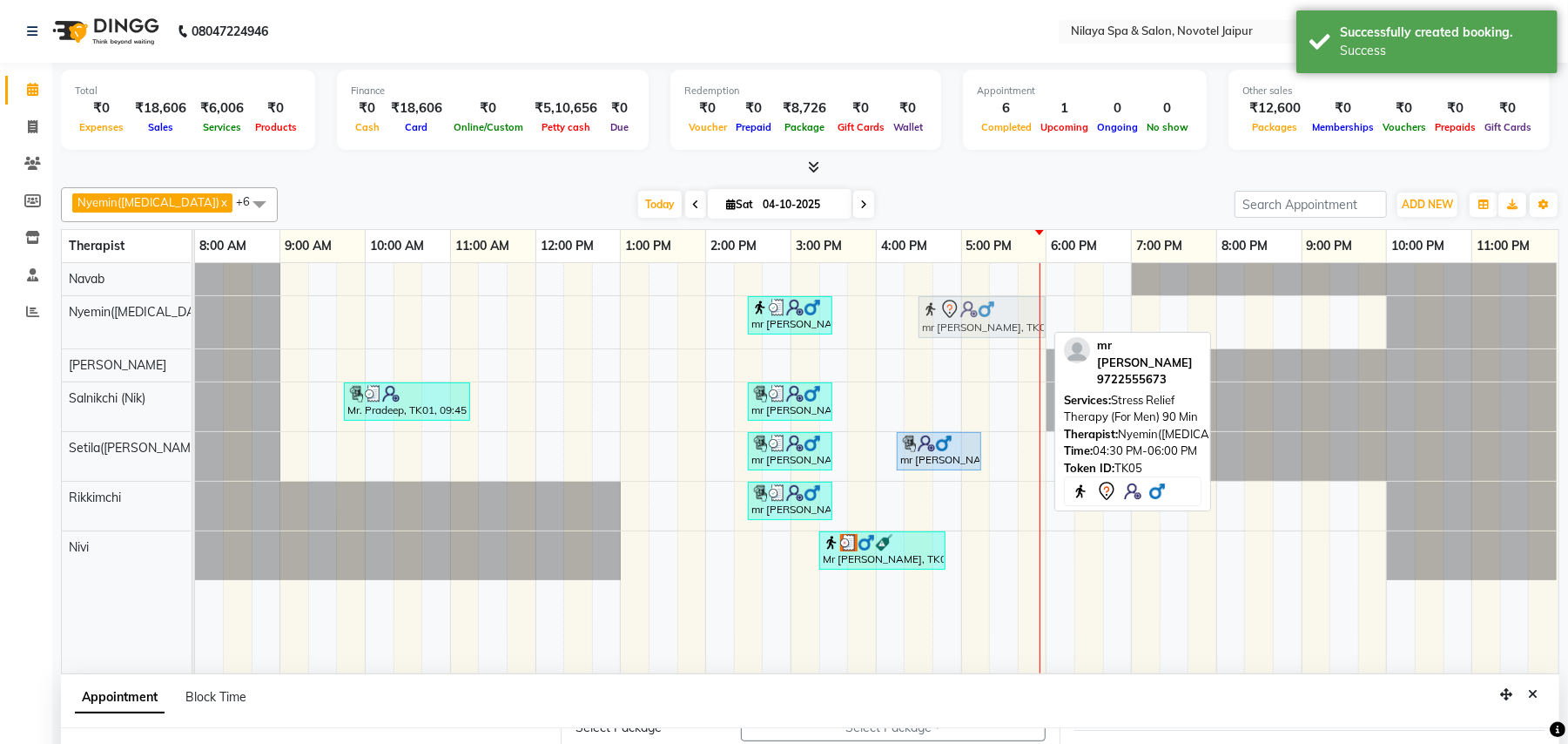
drag, startPoint x: 944, startPoint y: 311, endPoint x: 930, endPoint y: 312, distance: 14.0
click at [195, 312] on div "mr [PERSON_NAME], TK03, 02:30 PM-03:30 PM, Balinese Massage Therapy (For Men) 6…" at bounding box center [195, 322] width 0 height 52
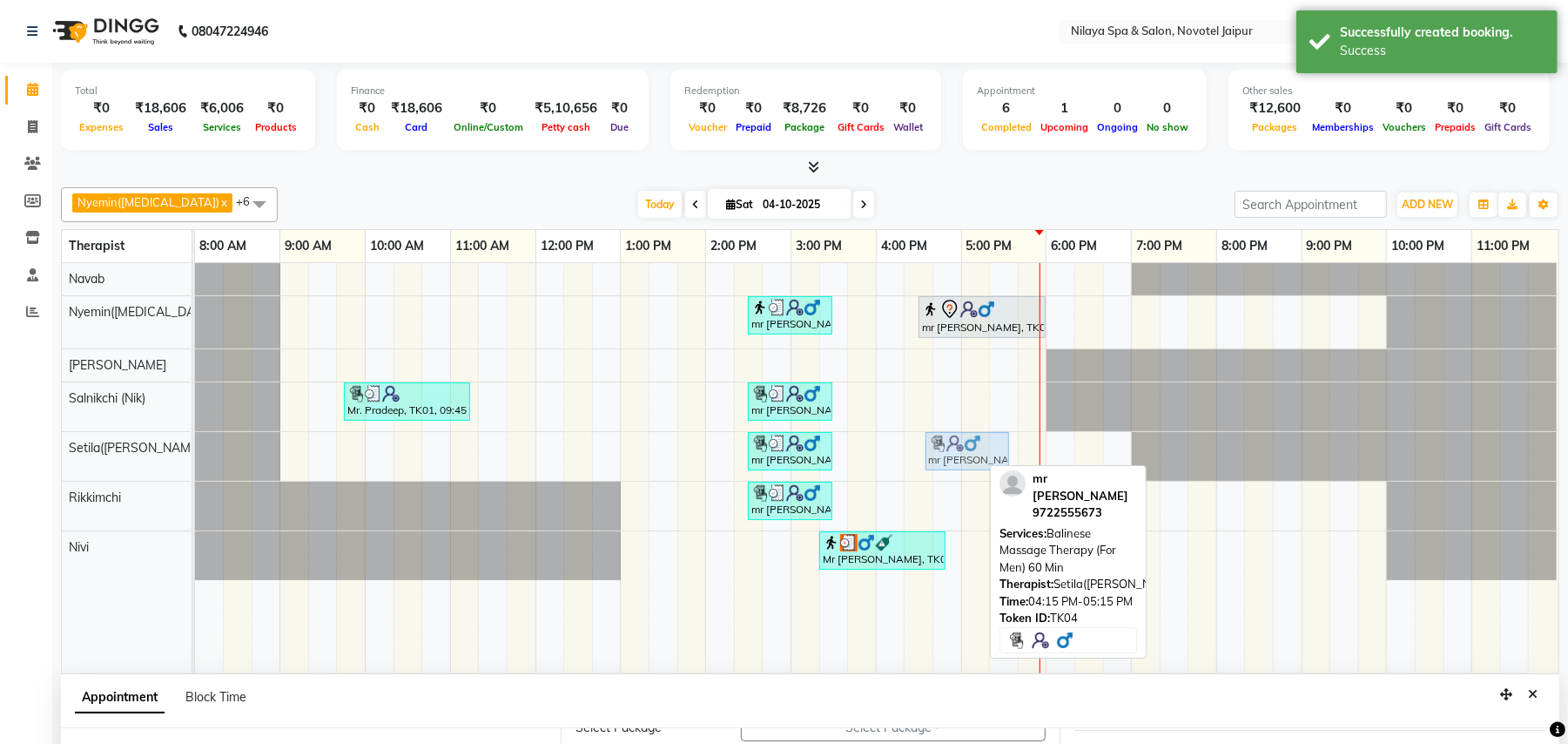
drag, startPoint x: 914, startPoint y: 468, endPoint x: 935, endPoint y: 468, distance: 21.0
click at [195, 468] on div "mr [PERSON_NAME], TK03, 02:30 PM-03:30 PM, Stress Relief Therapy (For Men) 60 M…" at bounding box center [195, 456] width 0 height 48
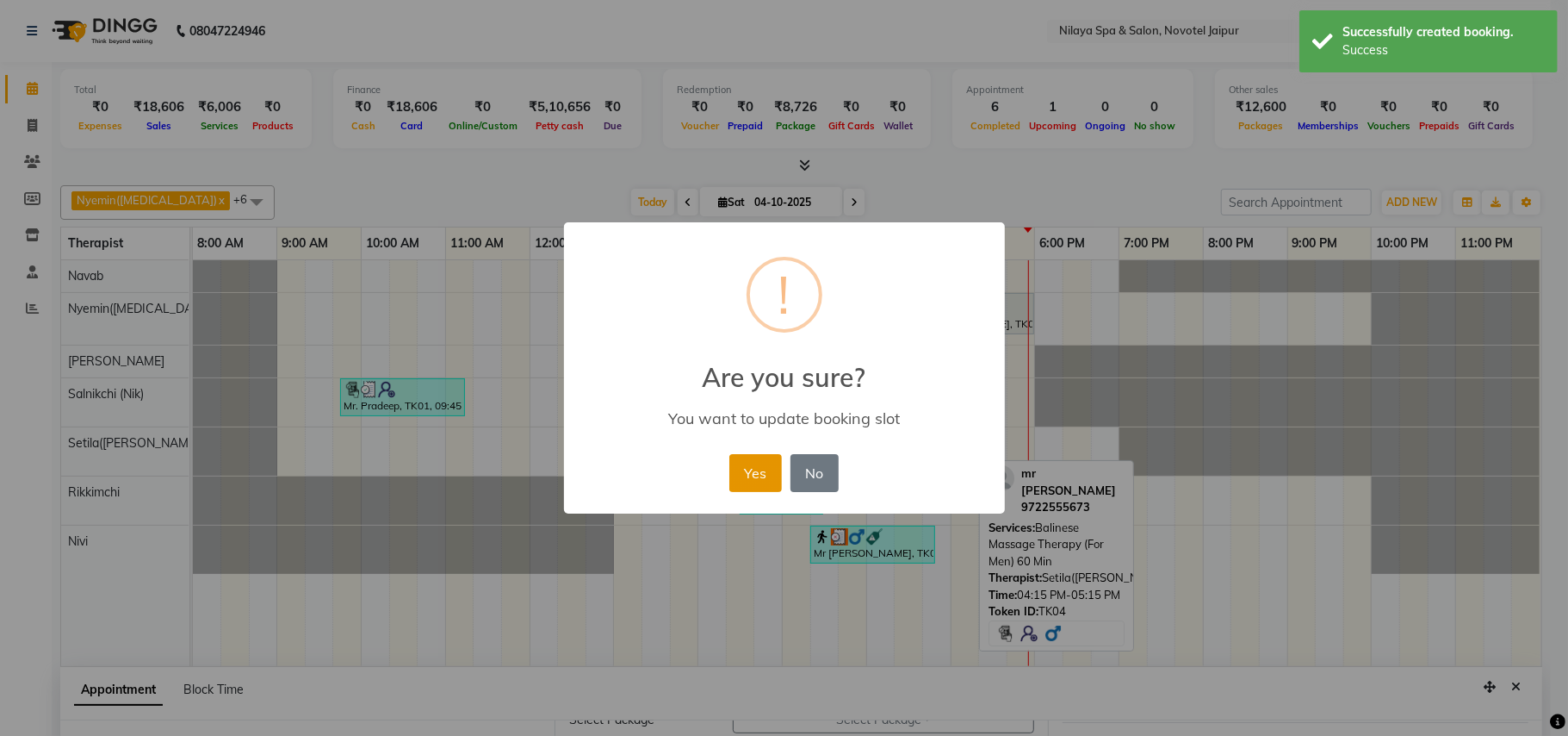
click at [760, 479] on button "Yes" at bounding box center [755, 473] width 53 height 38
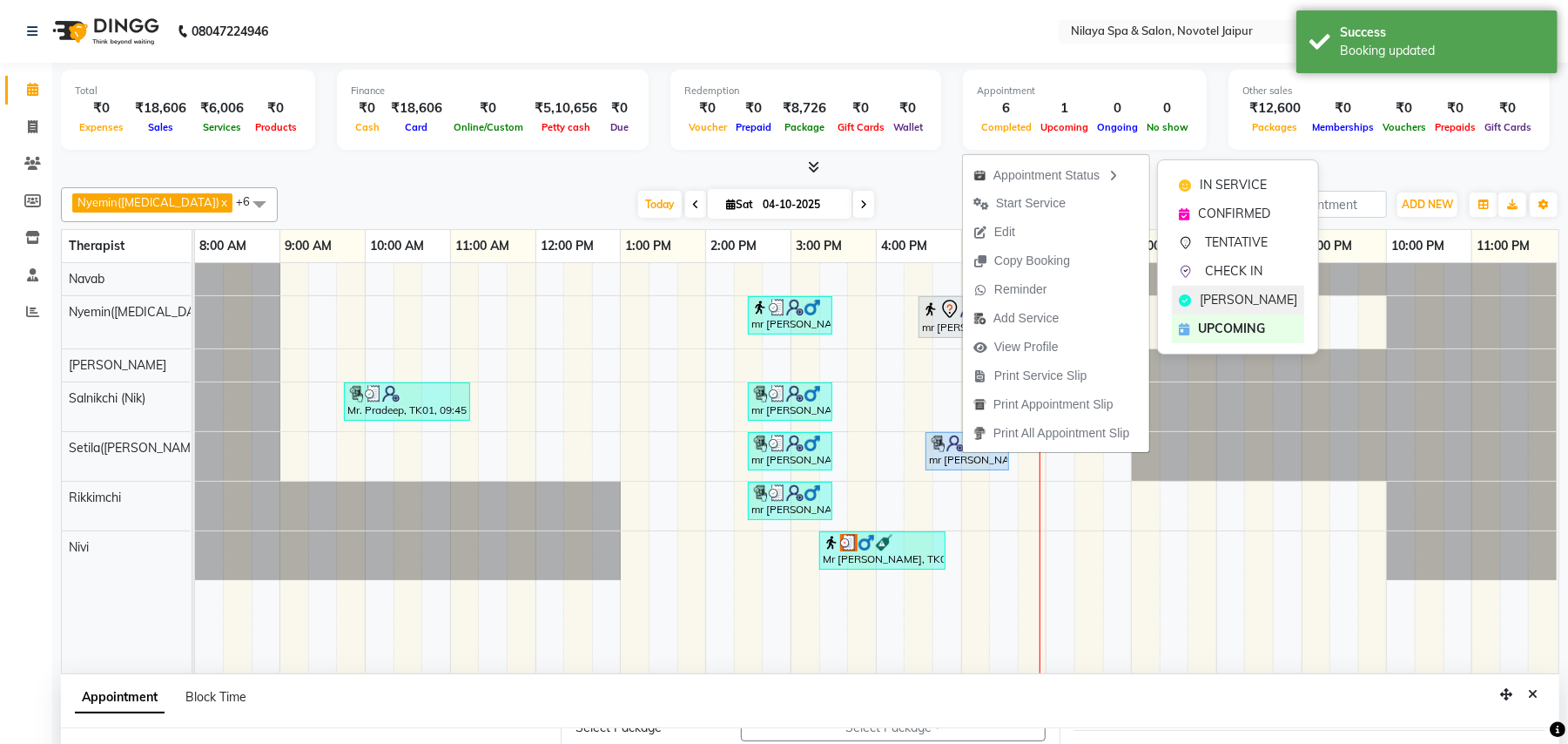
click at [1215, 306] on span "[PERSON_NAME]" at bounding box center [1248, 300] width 98 height 18
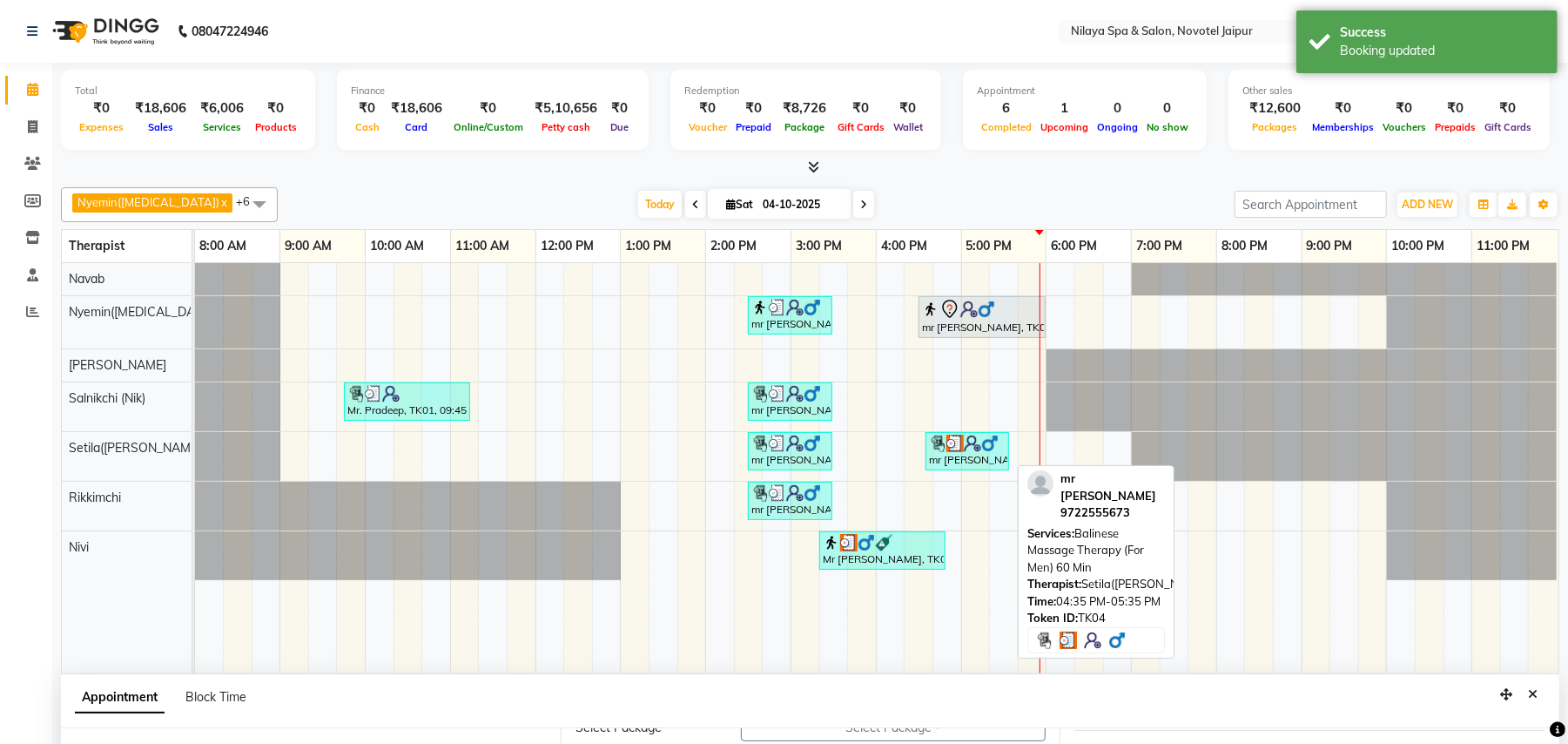
click at [947, 446] on img at bounding box center [955, 444] width 17 height 17
click at [955, 455] on div "mr [PERSON_NAME], TK04, 04:35 PM-05:35 PM, Balinese Massage Therapy (For Men) 6…" at bounding box center [967, 451] width 80 height 33
select select "3"
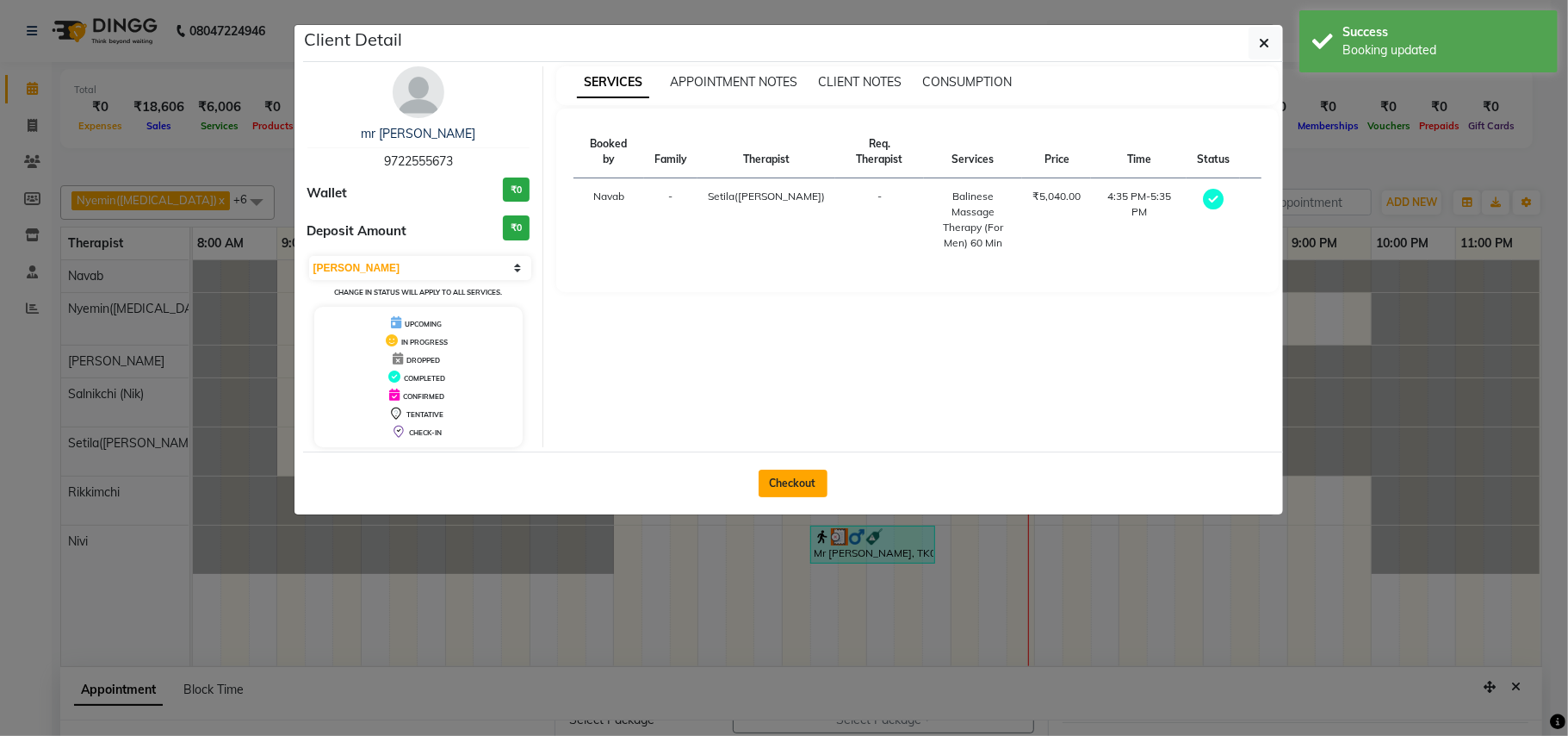
click at [800, 487] on button "Checkout" at bounding box center [793, 483] width 69 height 28
select select "8197"
select select "service"
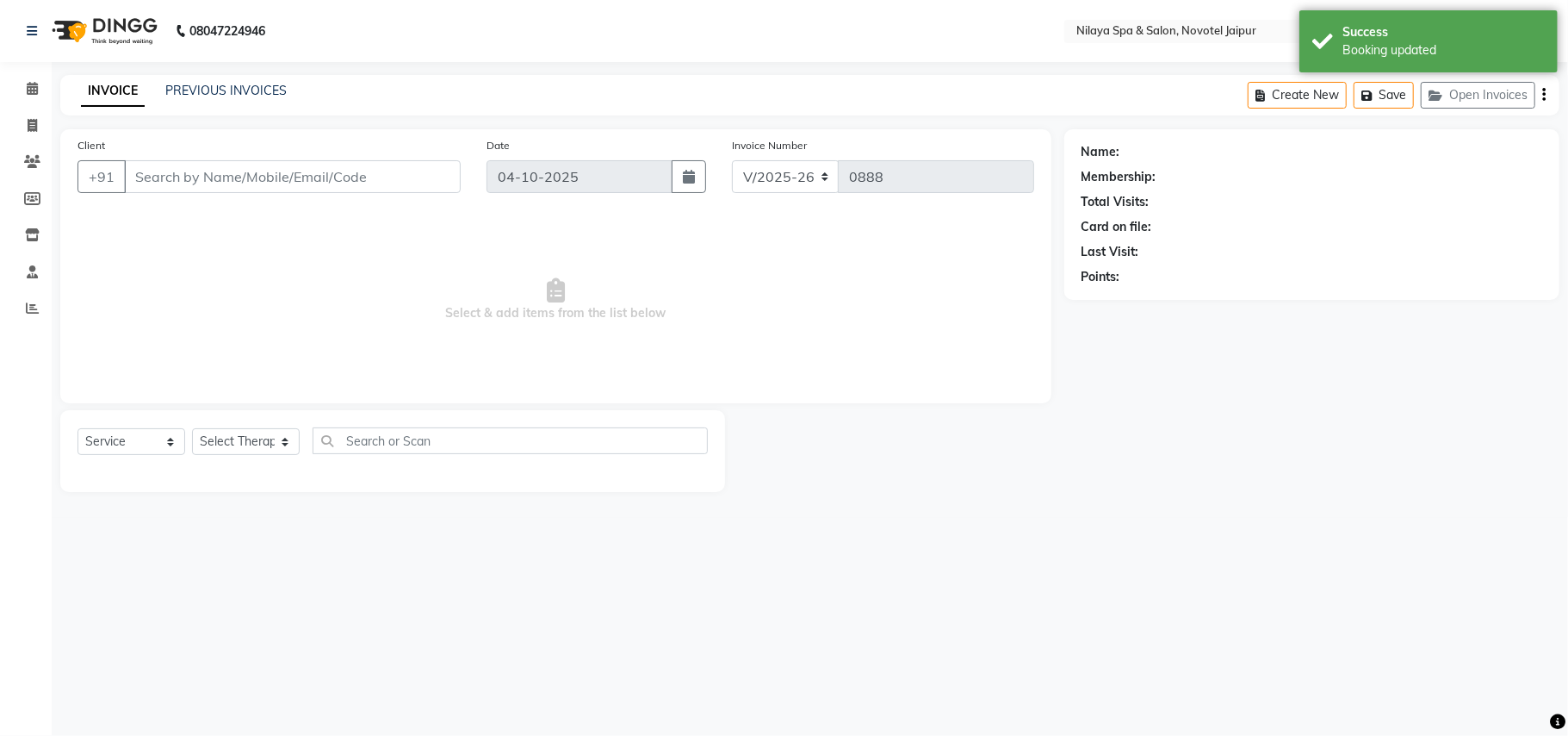
type input "97******73"
select select "77567"
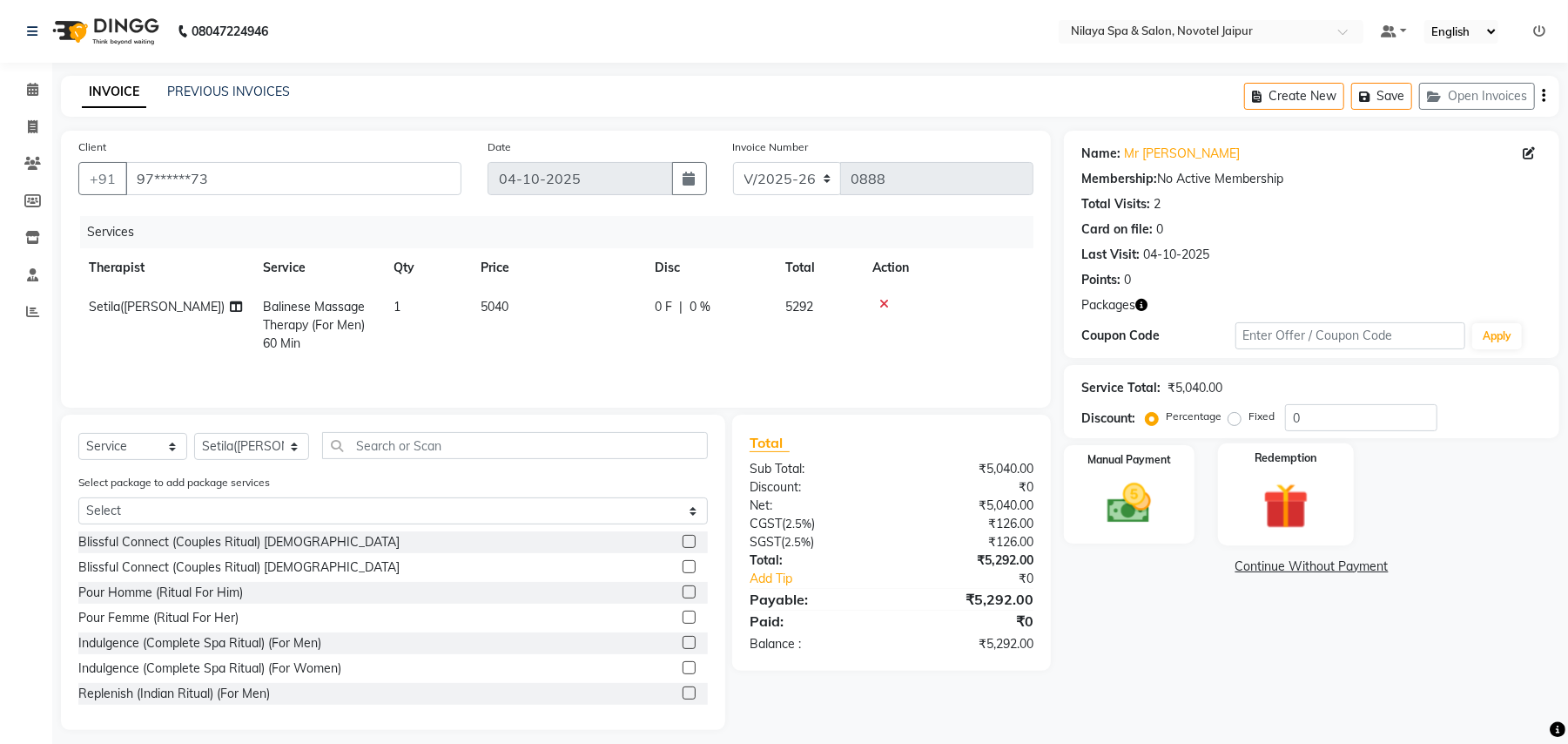
click at [1286, 460] on label "Redemption" at bounding box center [1286, 458] width 63 height 16
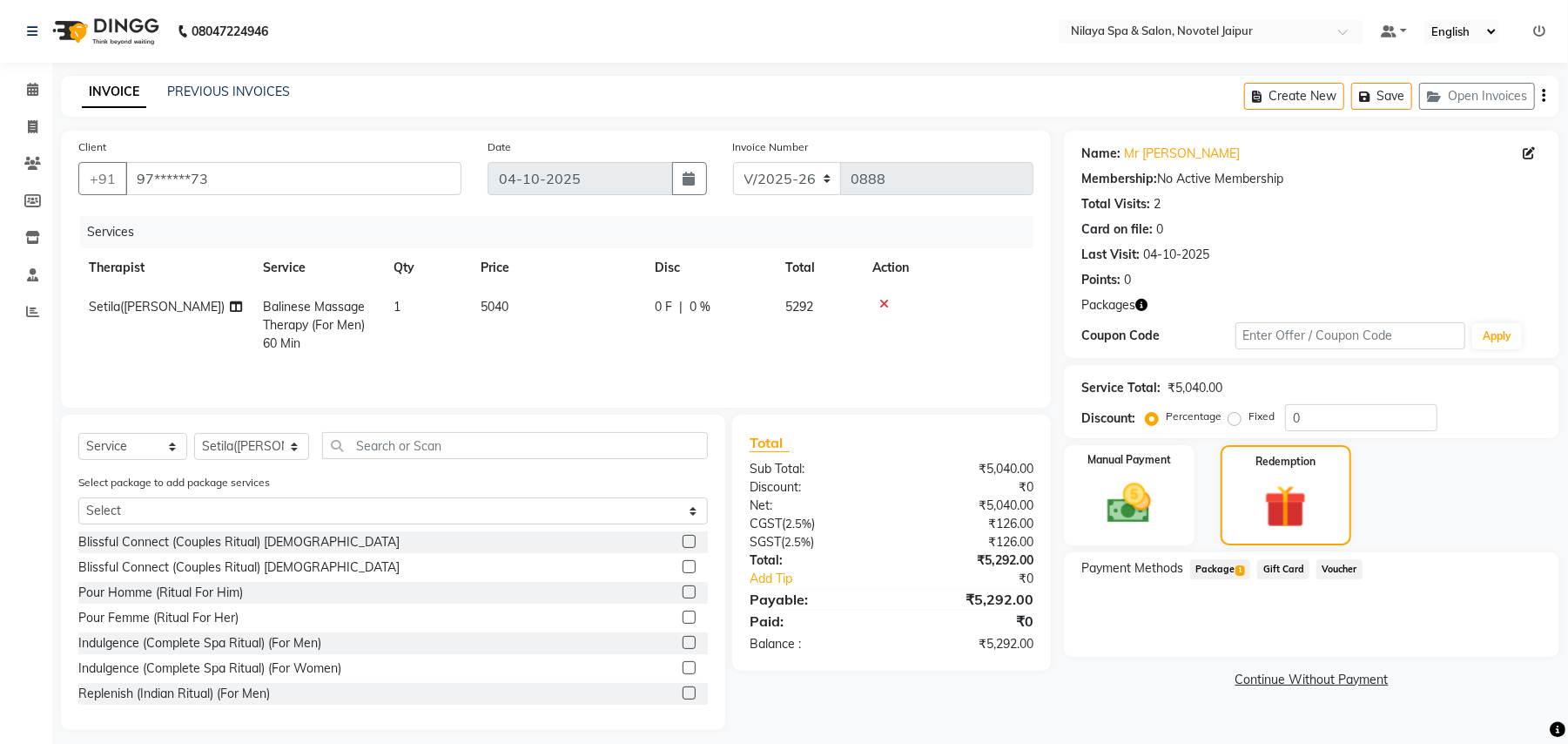
click at [1232, 572] on span "Package 1" at bounding box center [1220, 569] width 60 height 20
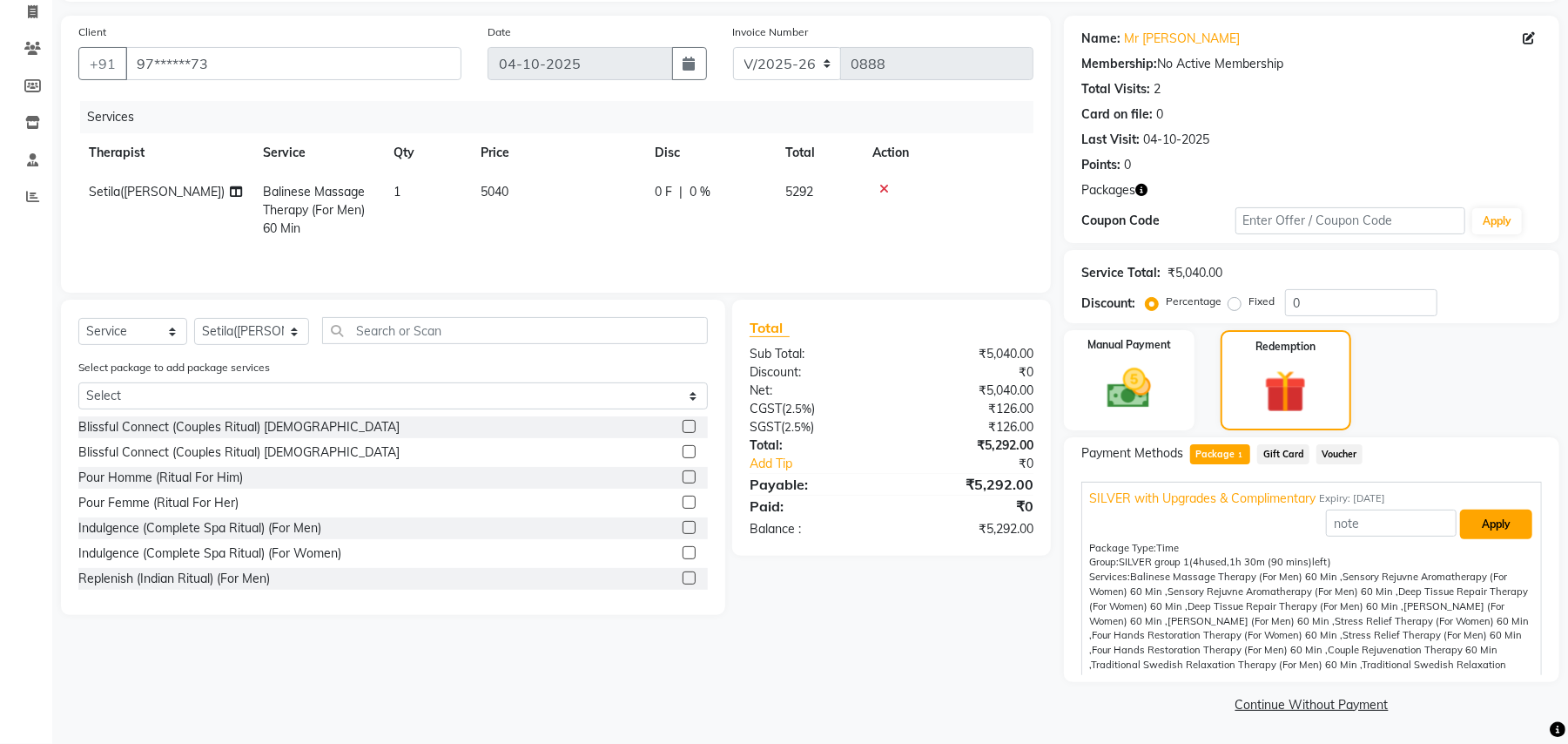
click at [1480, 521] on button "Apply" at bounding box center [1497, 524] width 72 height 30
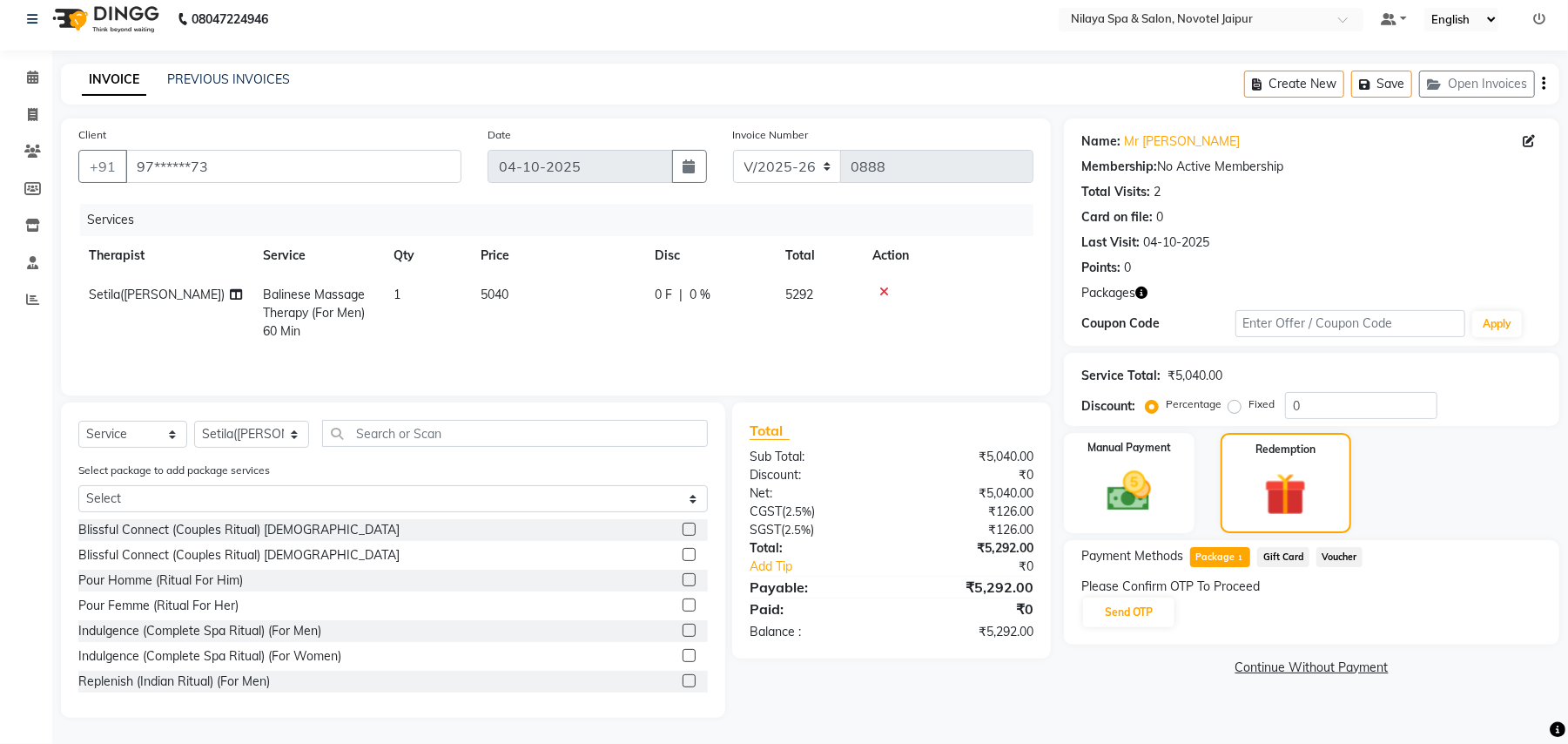
scroll to position [14, 0]
click at [1160, 614] on button "Send OTP" at bounding box center [1128, 612] width 92 height 30
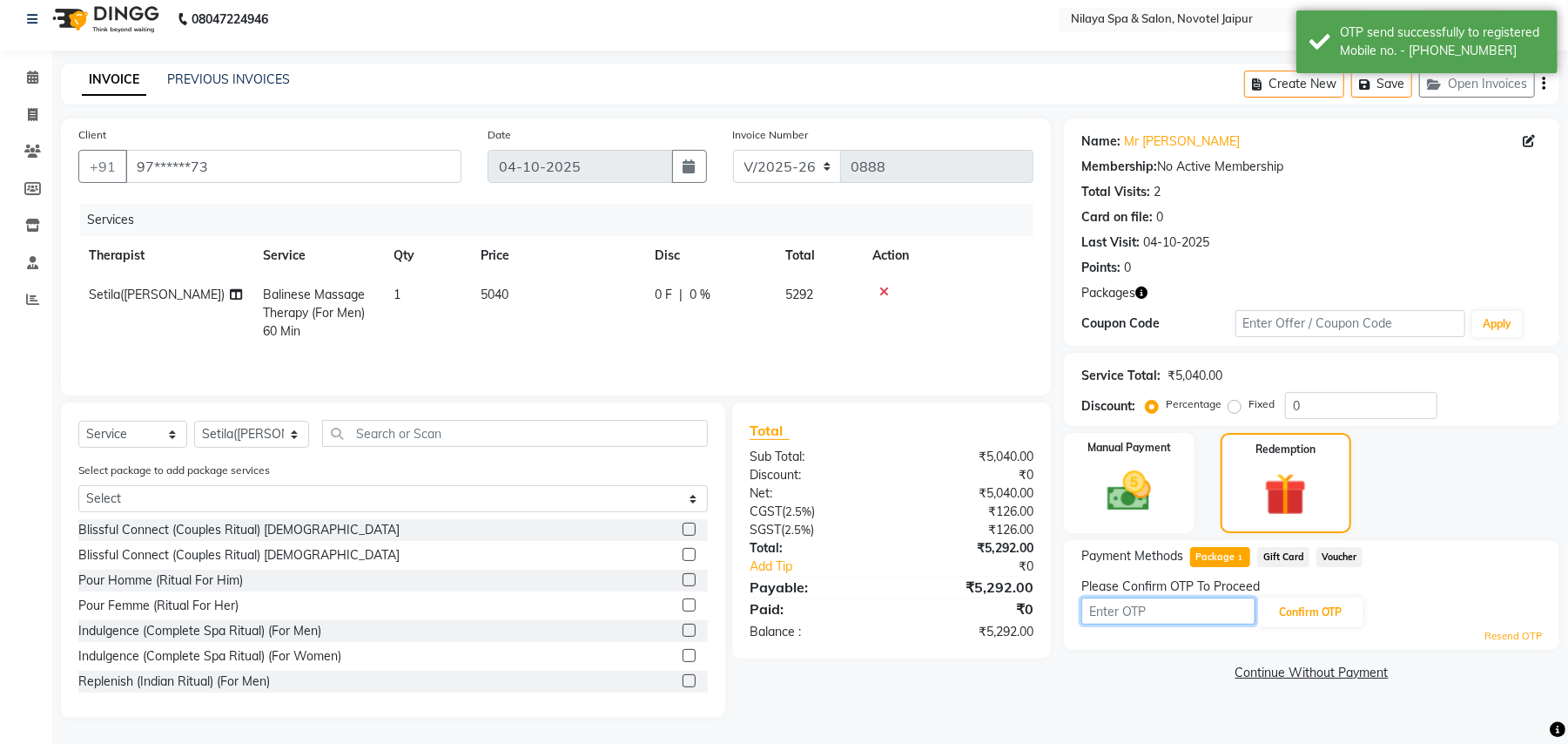
click at [1136, 615] on input "text" at bounding box center [1169, 611] width 174 height 27
click at [1321, 614] on button "Confirm OTP" at bounding box center [1311, 612] width 106 height 30
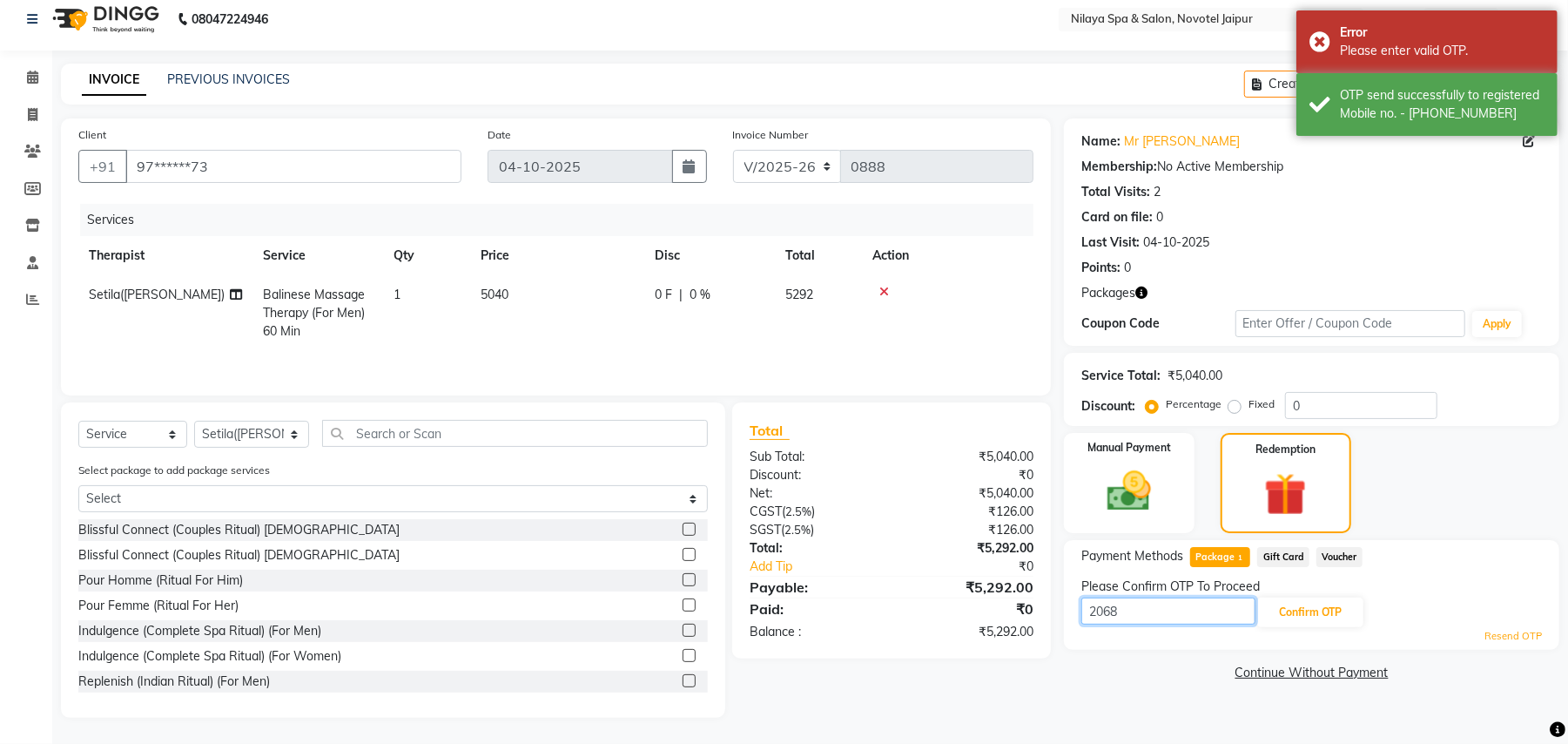
click at [1195, 612] on input "2068" at bounding box center [1169, 611] width 174 height 27
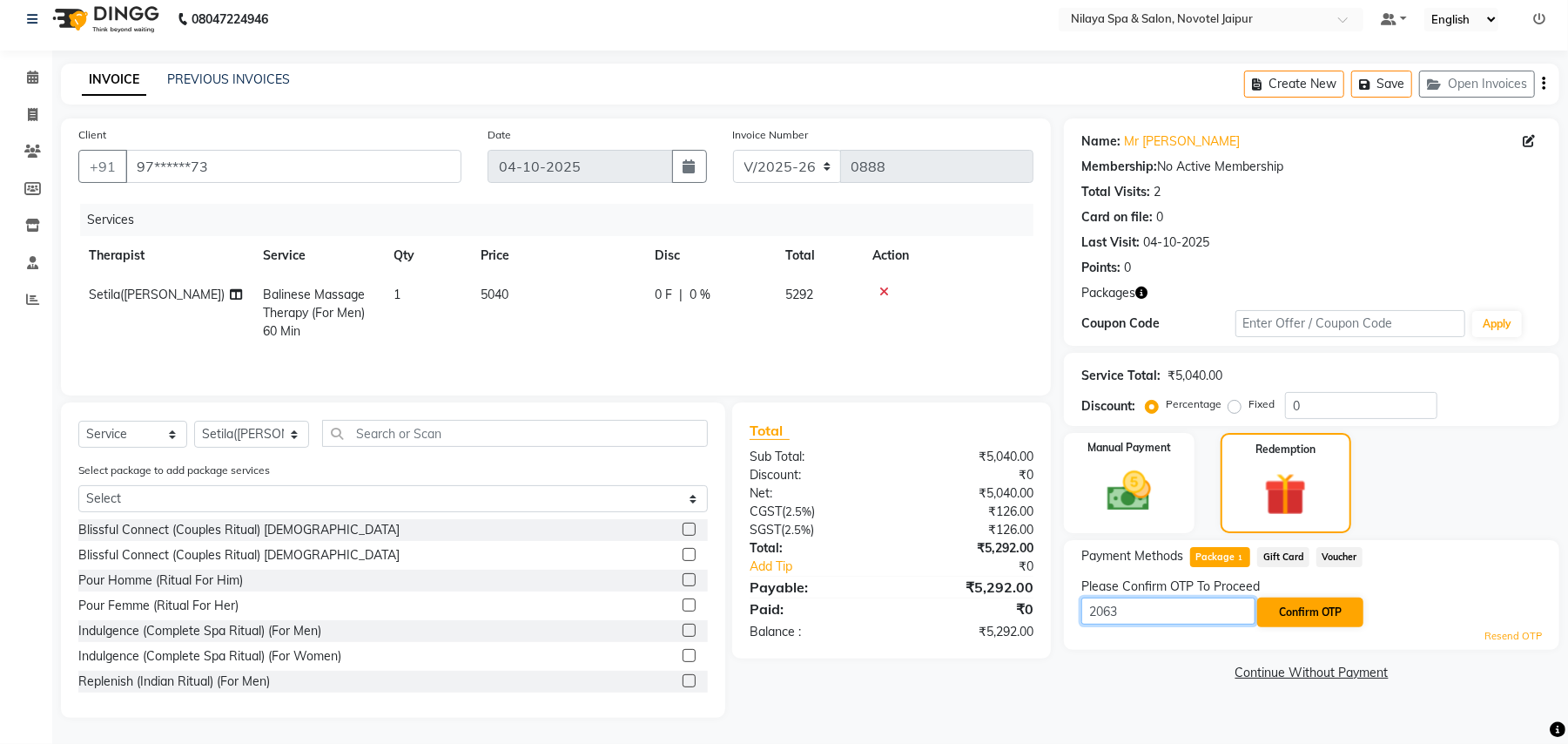
type input "2063"
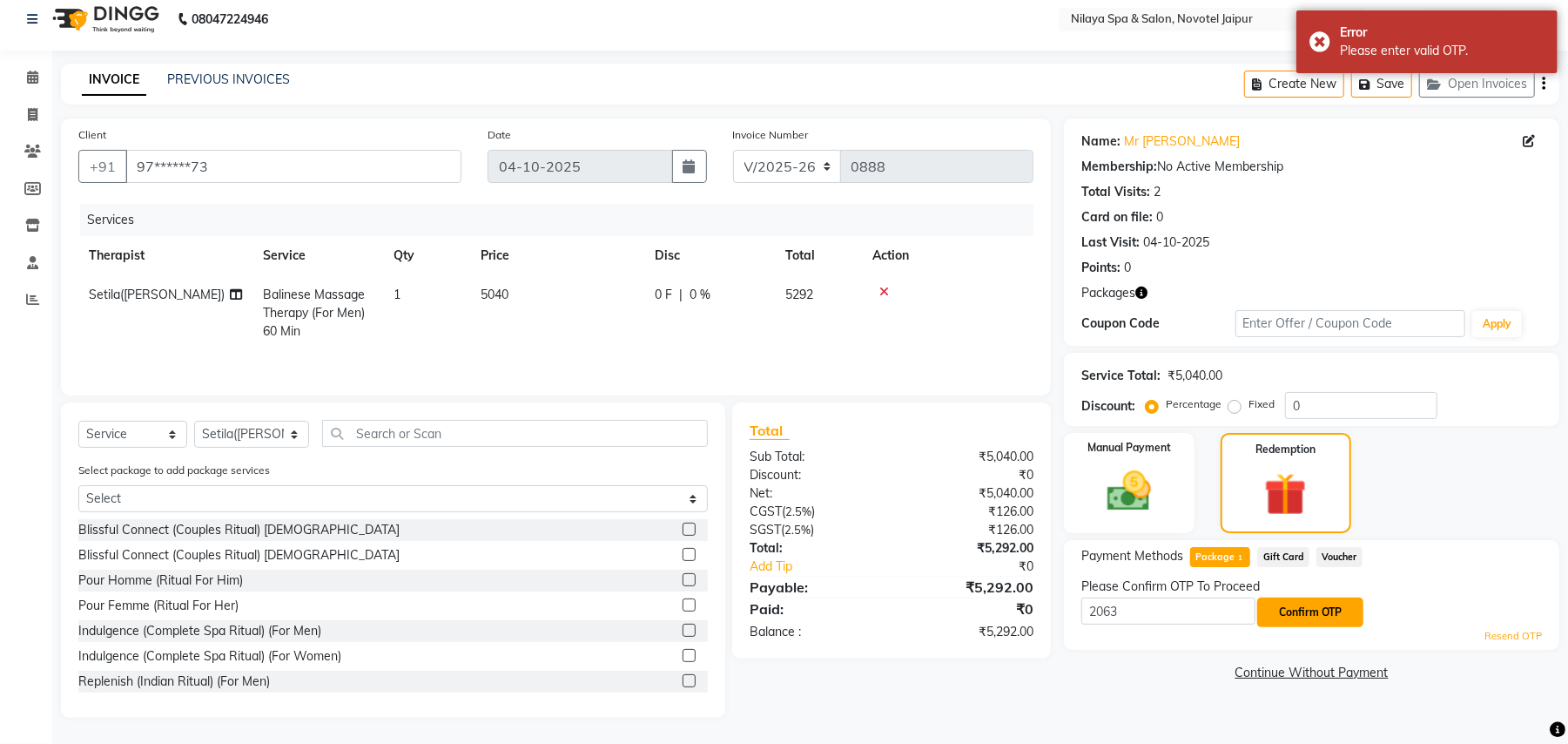
click at [1319, 604] on button "Confirm OTP" at bounding box center [1311, 612] width 106 height 30
drag, startPoint x: 1181, startPoint y: 606, endPoint x: 1029, endPoint y: 614, distance: 152.2
click at [1029, 614] on div "Client +91 97******73 Date [DATE] Invoice Number V/2025 V/[PHONE_NUMBER] Servic…" at bounding box center [811, 418] width 1525 height 599
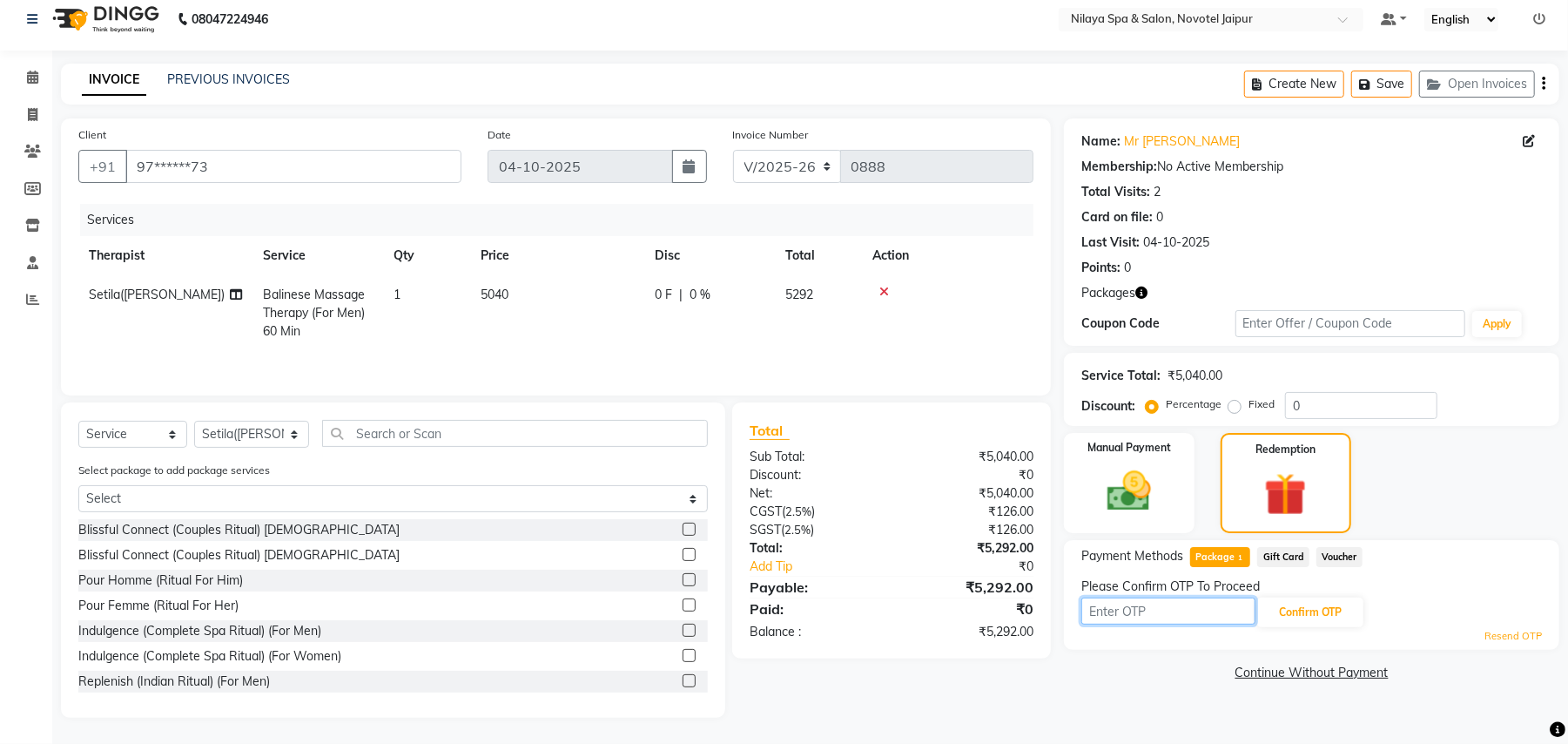
click at [1115, 618] on input "text" at bounding box center [1169, 611] width 174 height 27
click at [1192, 597] on input "text" at bounding box center [1169, 611] width 174 height 27
click at [1171, 610] on input "text" at bounding box center [1169, 611] width 174 height 27
type input "2191"
click at [1293, 614] on button "Confirm OTP" at bounding box center [1311, 612] width 106 height 30
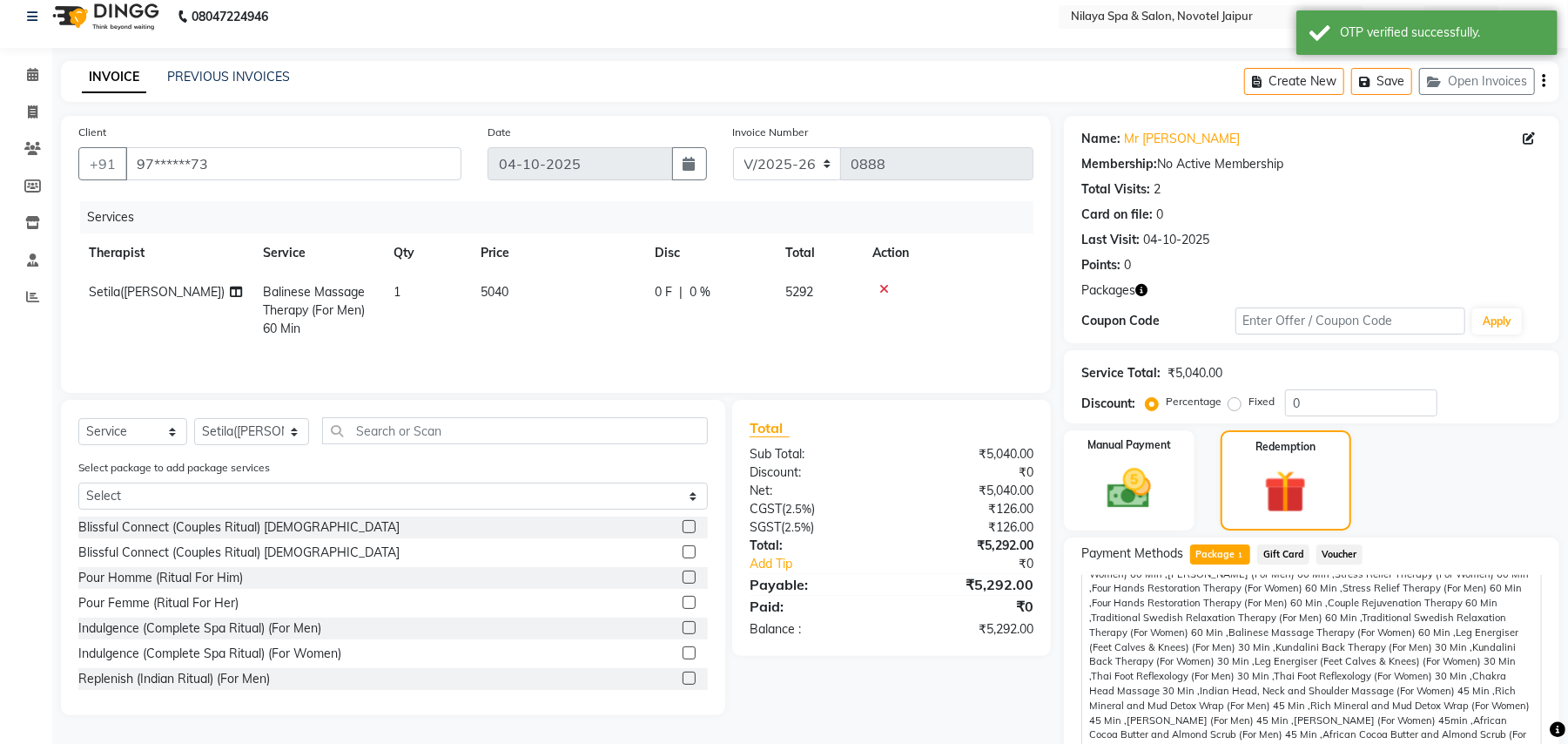
scroll to position [0, 0]
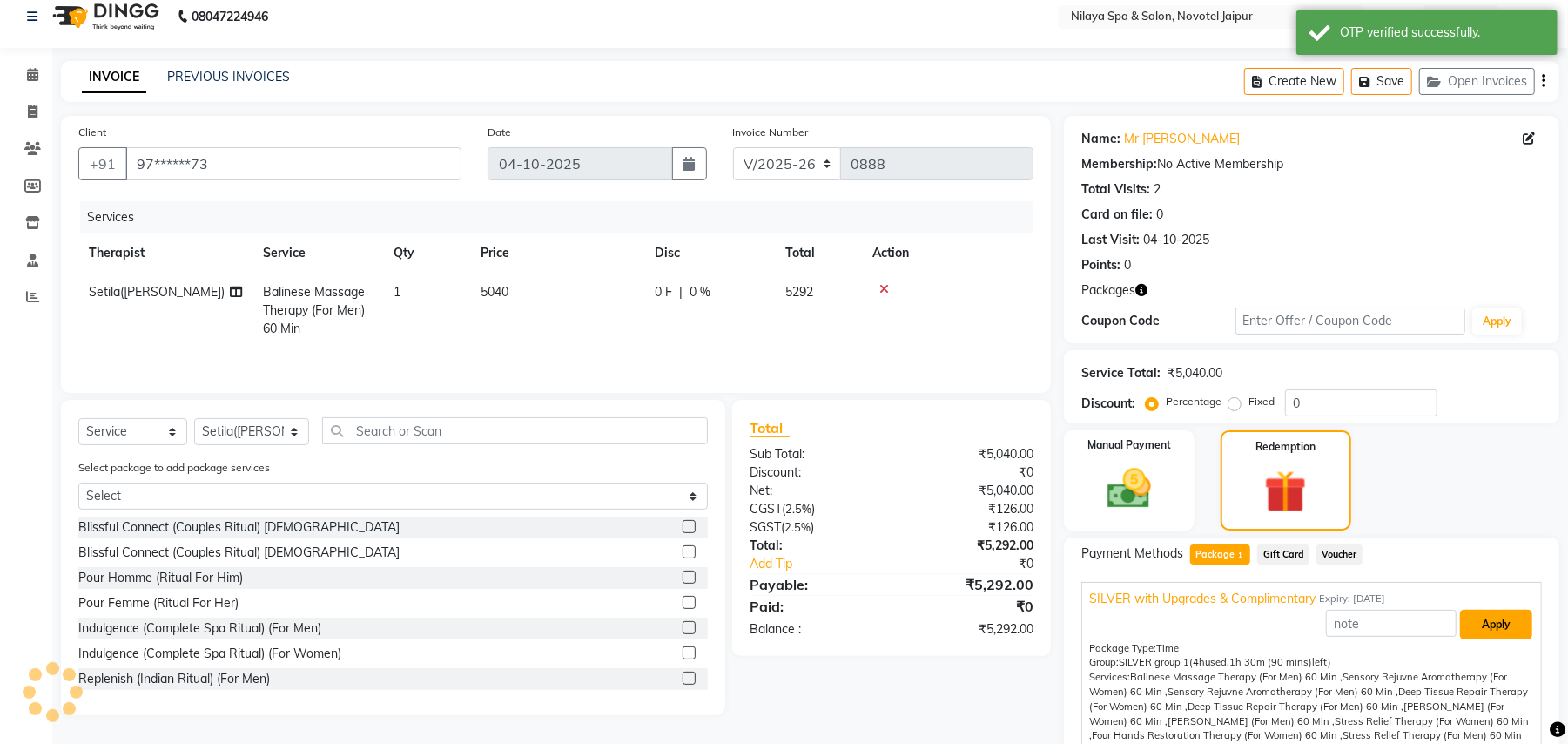
click at [1473, 629] on button "Apply" at bounding box center [1497, 624] width 72 height 30
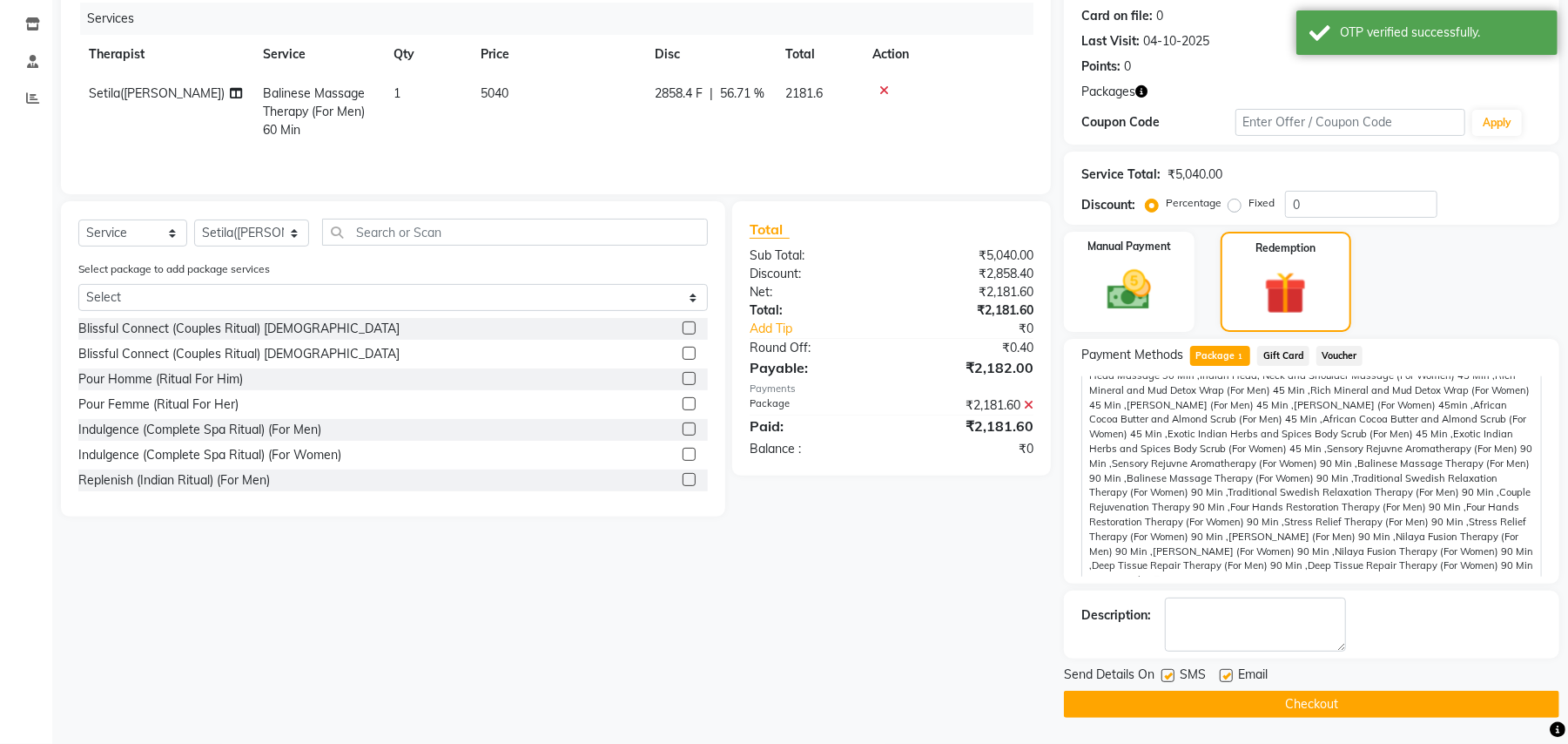
scroll to position [298, 0]
click at [1295, 709] on button "Checkout" at bounding box center [1312, 704] width 496 height 27
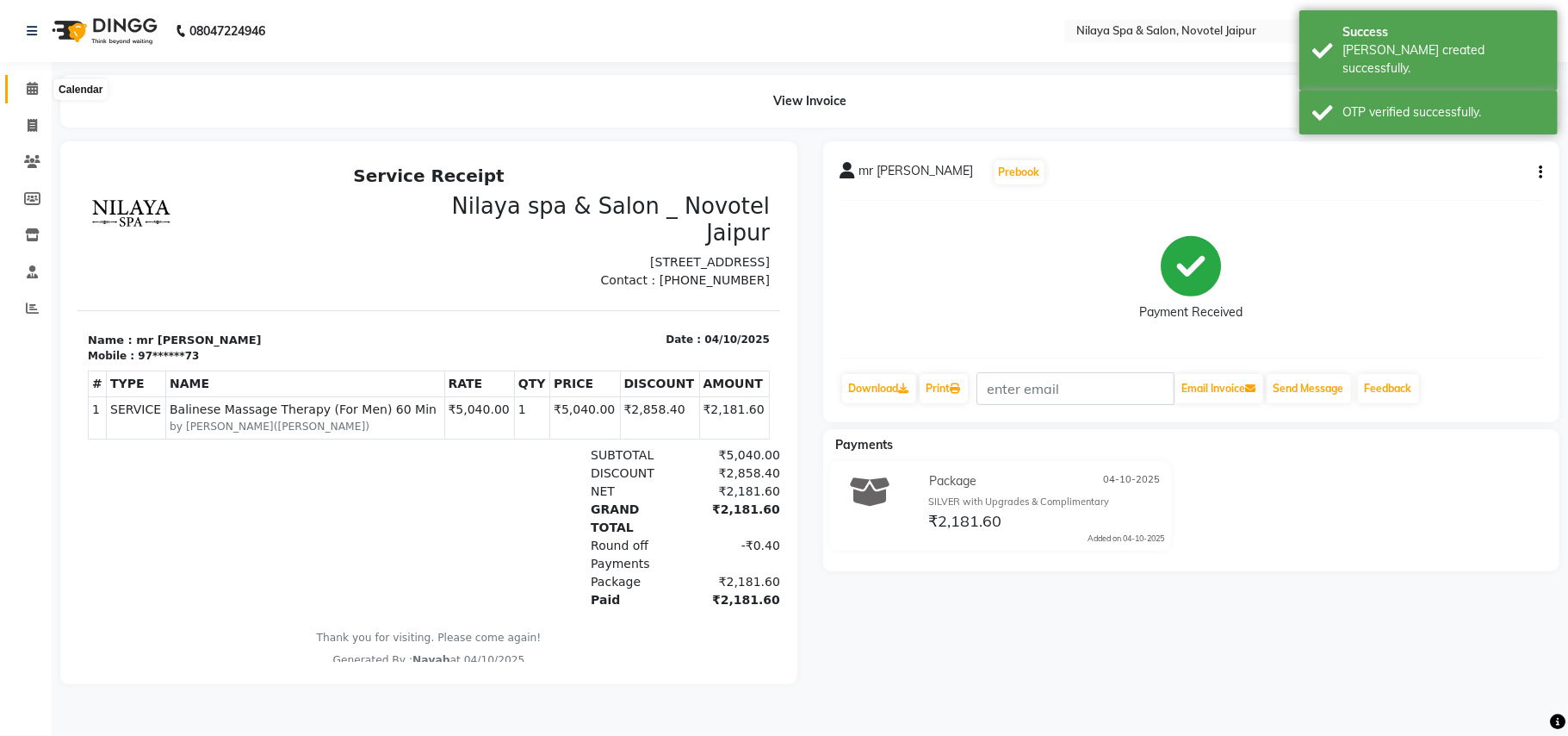
click at [35, 97] on span at bounding box center [32, 89] width 31 height 20
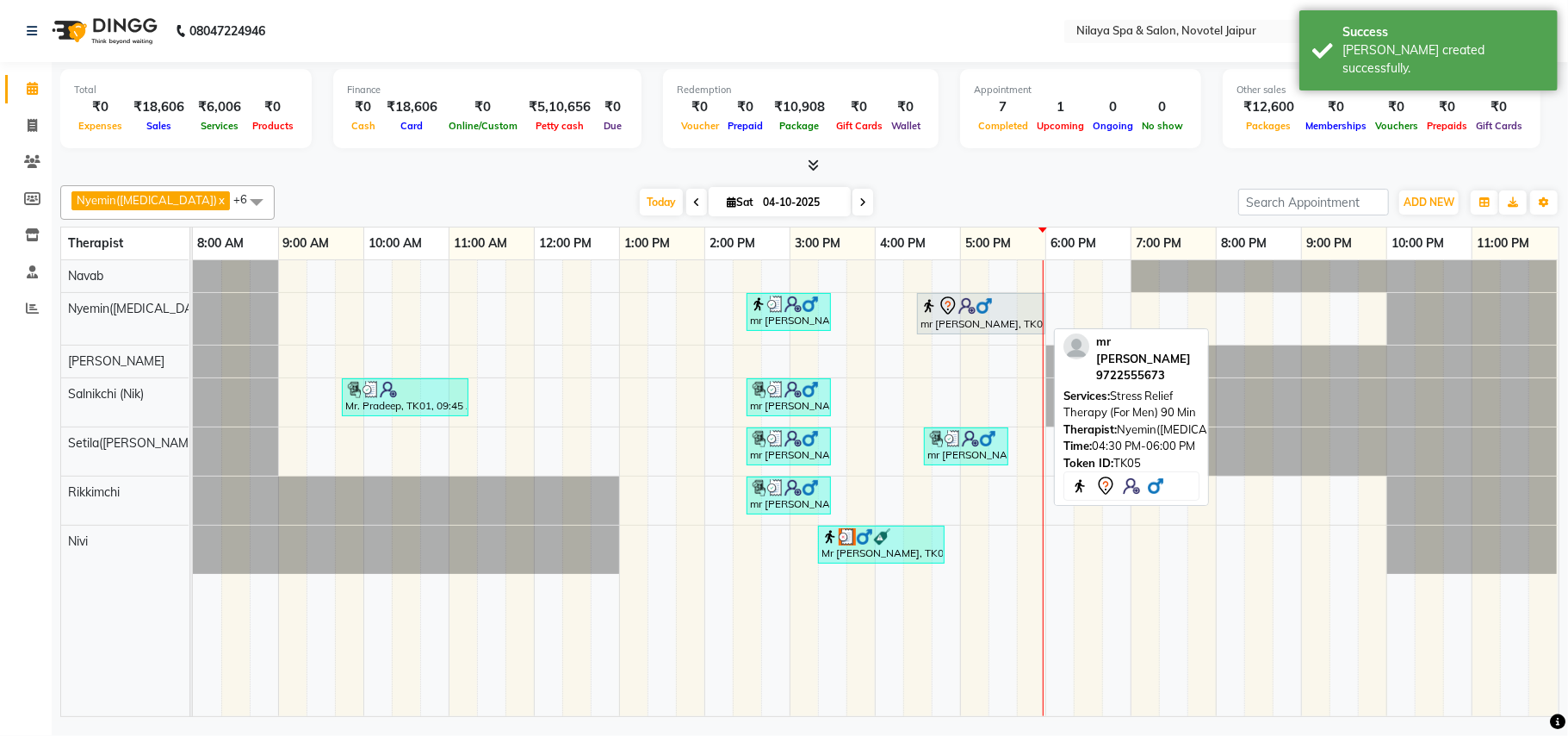
click at [966, 322] on div "mr [PERSON_NAME], TK05, 04:30 PM-06:00 PM, Stress Relief Therapy (For Men) 90 M…" at bounding box center [981, 314] width 125 height 36
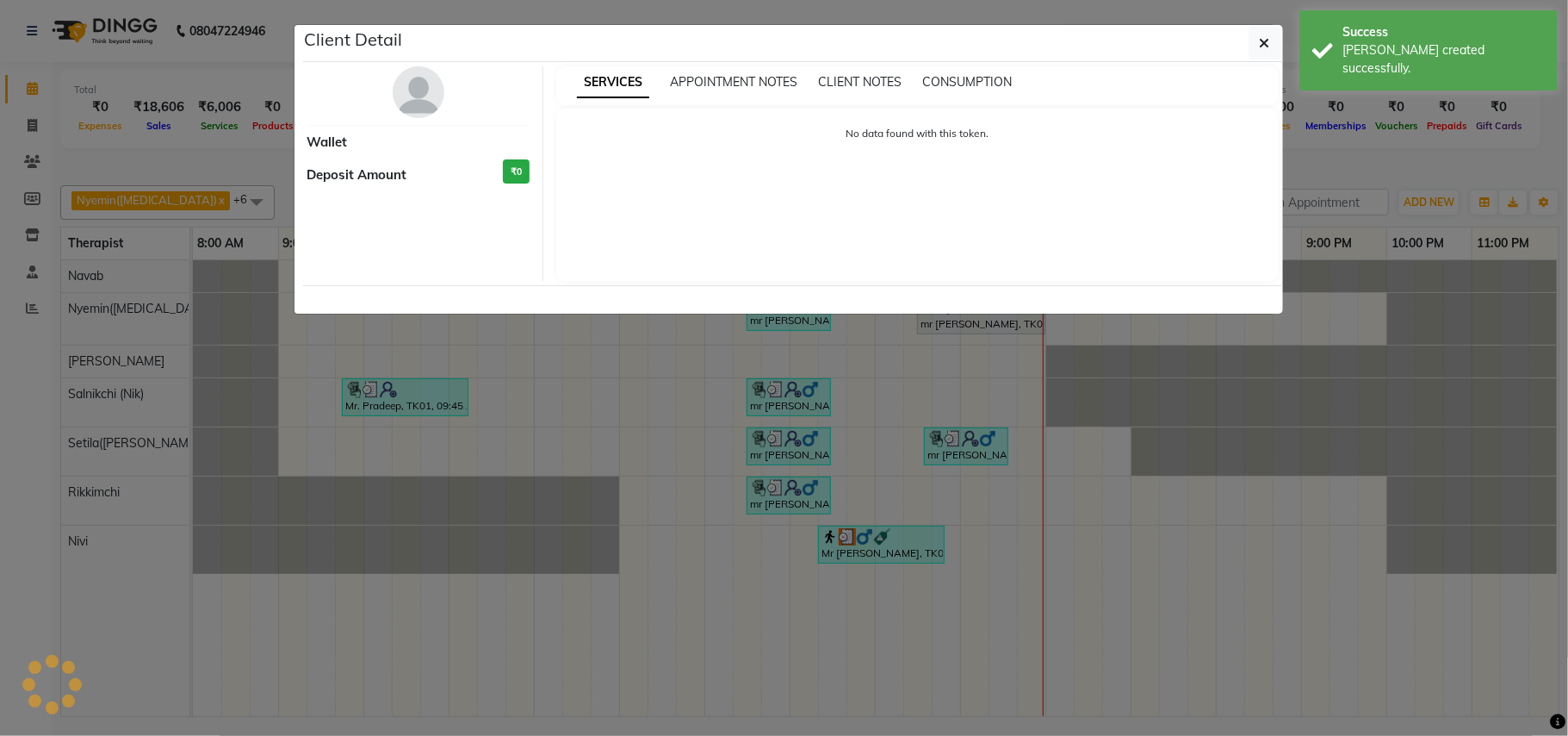
select select "7"
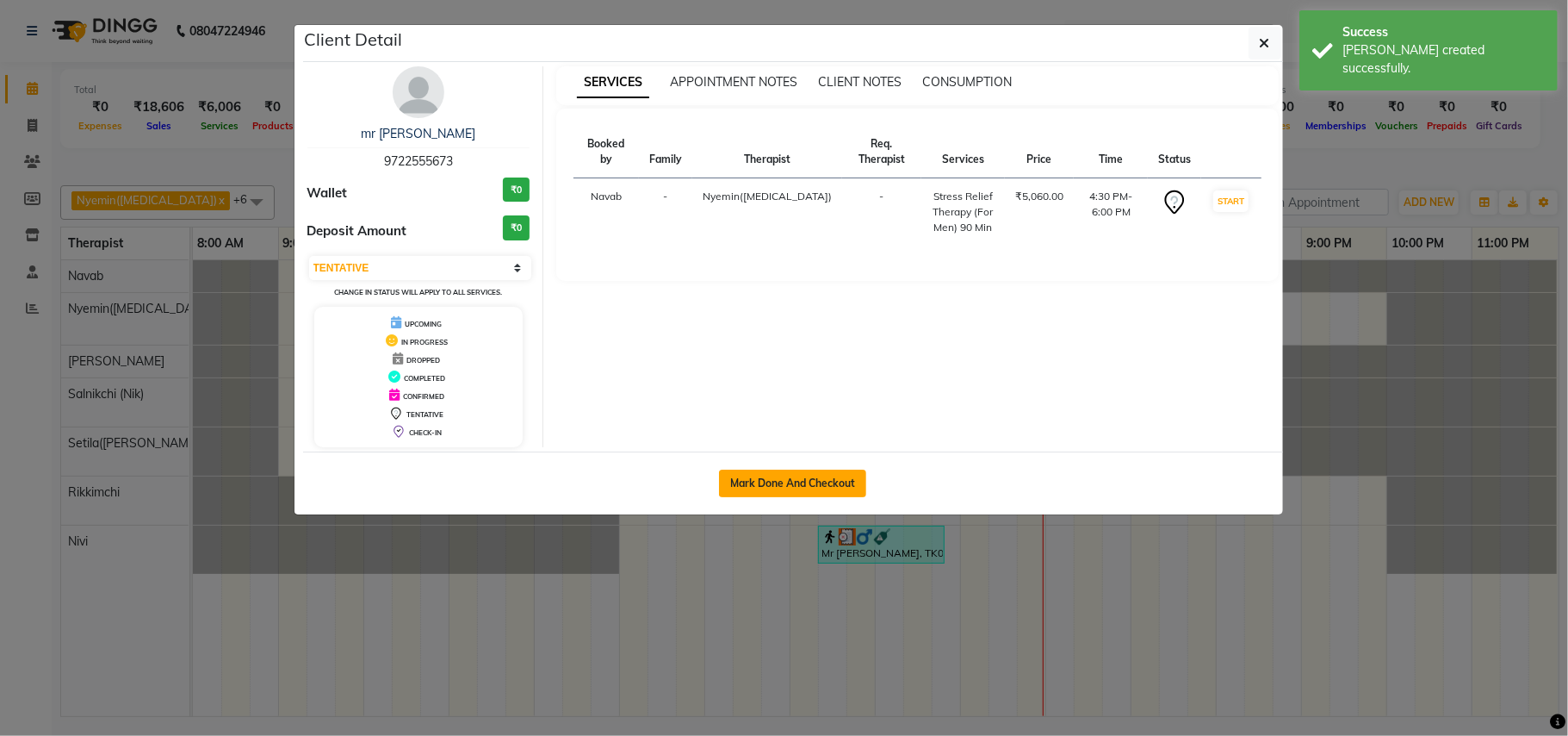
click at [782, 491] on button "Mark Done And Checkout" at bounding box center [793, 483] width 147 height 28
select select "service"
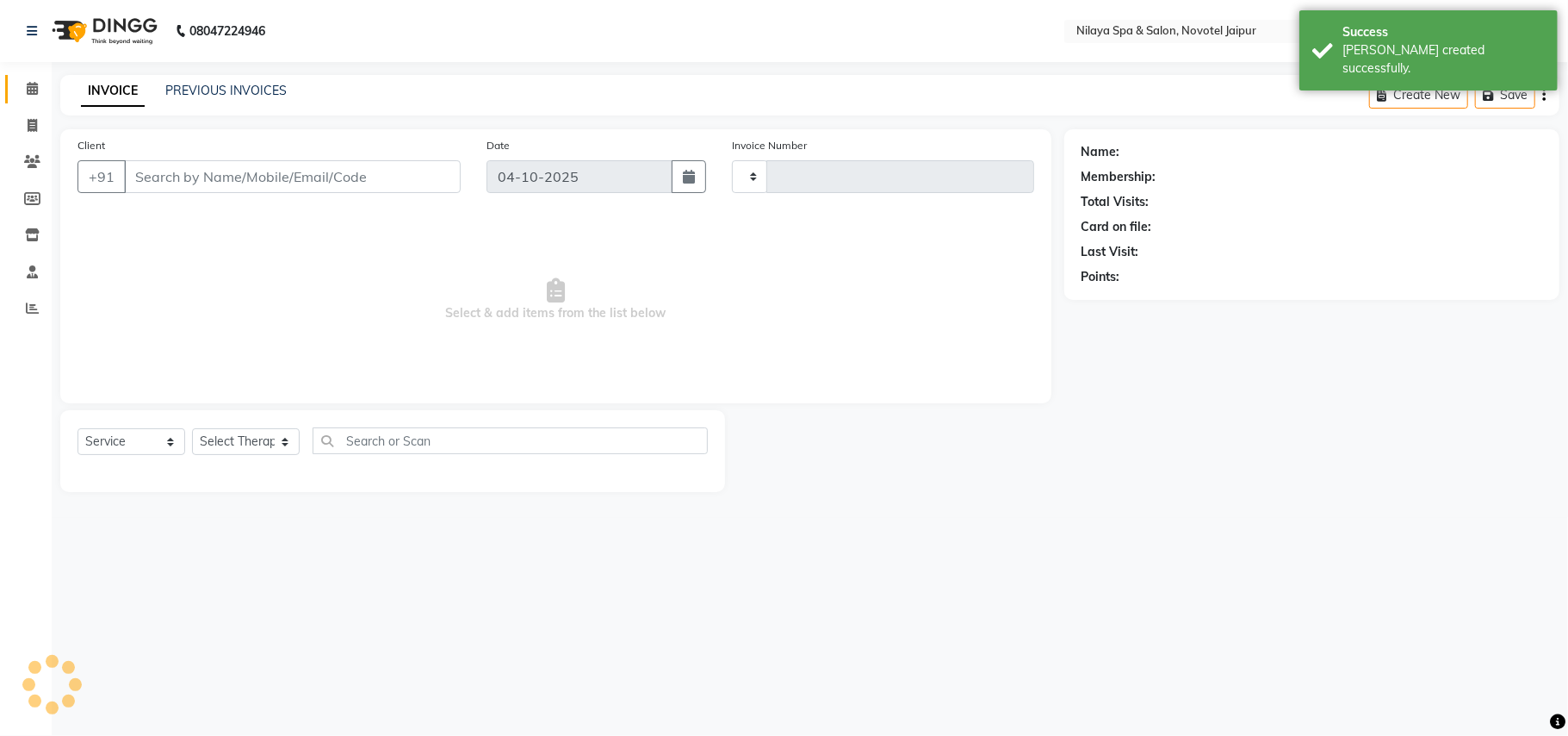
type input "0889"
select select "8197"
type input "97******73"
select select "77566"
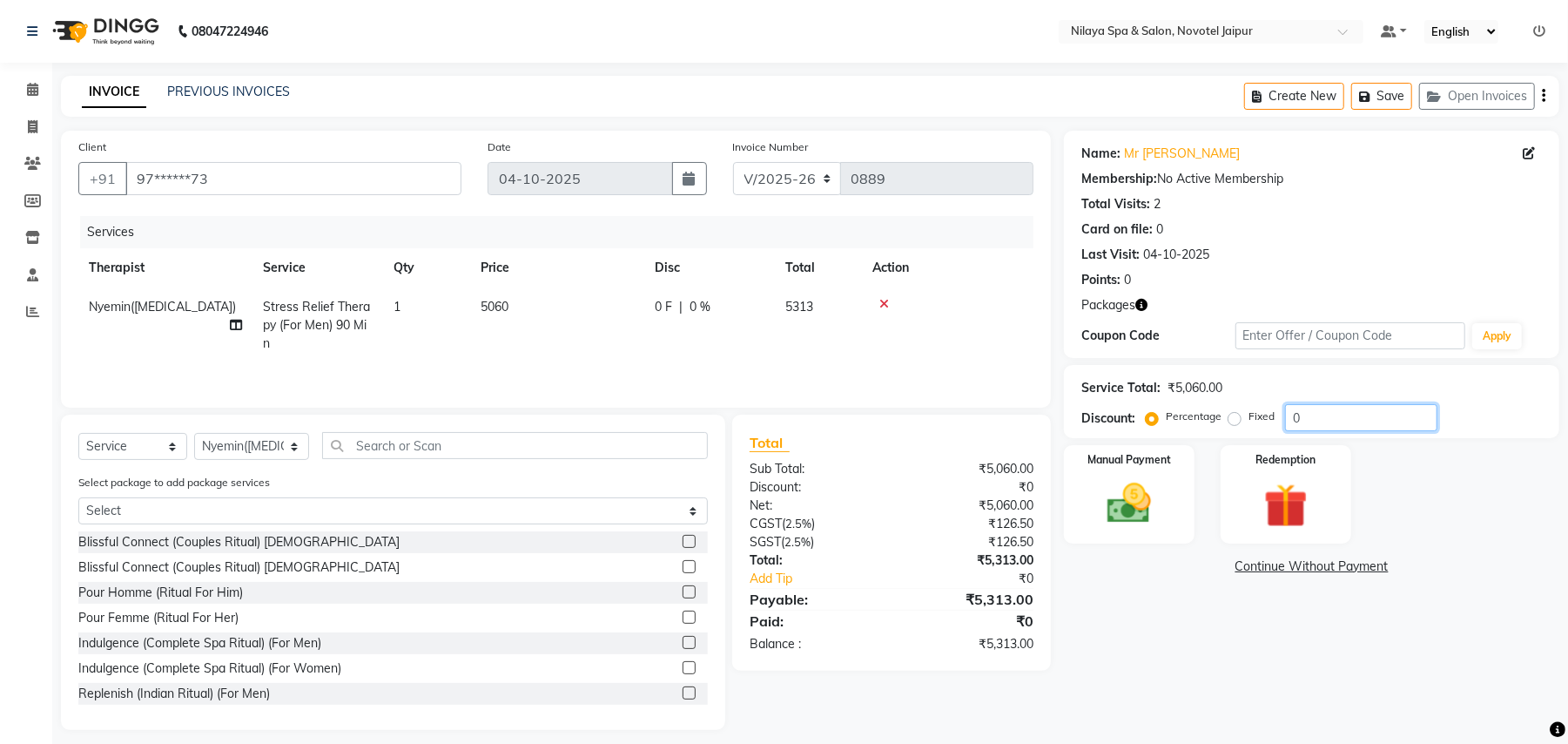
click at [1318, 425] on input "0" at bounding box center [1361, 417] width 153 height 27
type input "30"
click at [1158, 496] on img at bounding box center [1129, 503] width 75 height 53
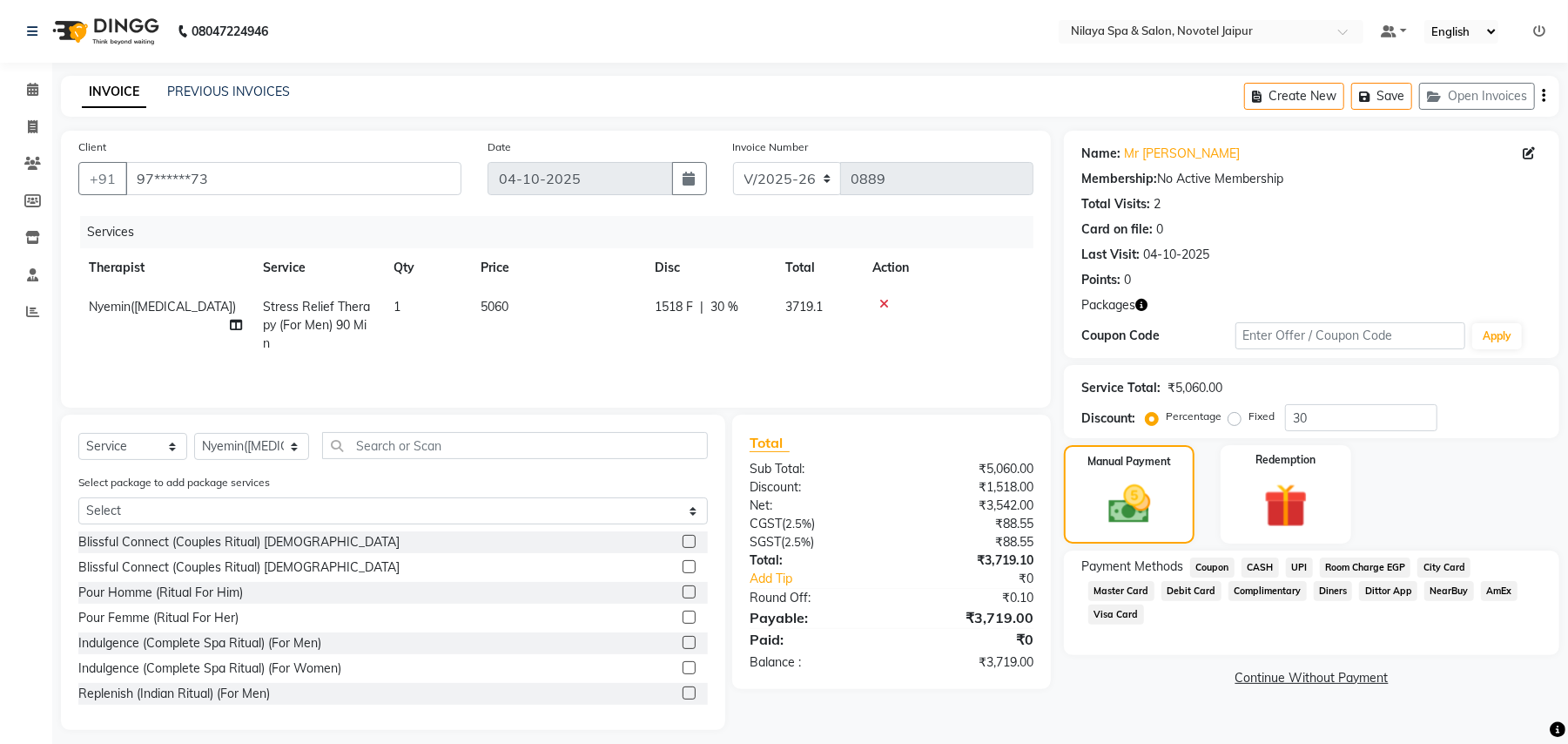
click at [1144, 605] on span "Visa Card" at bounding box center [1117, 615] width 56 height 20
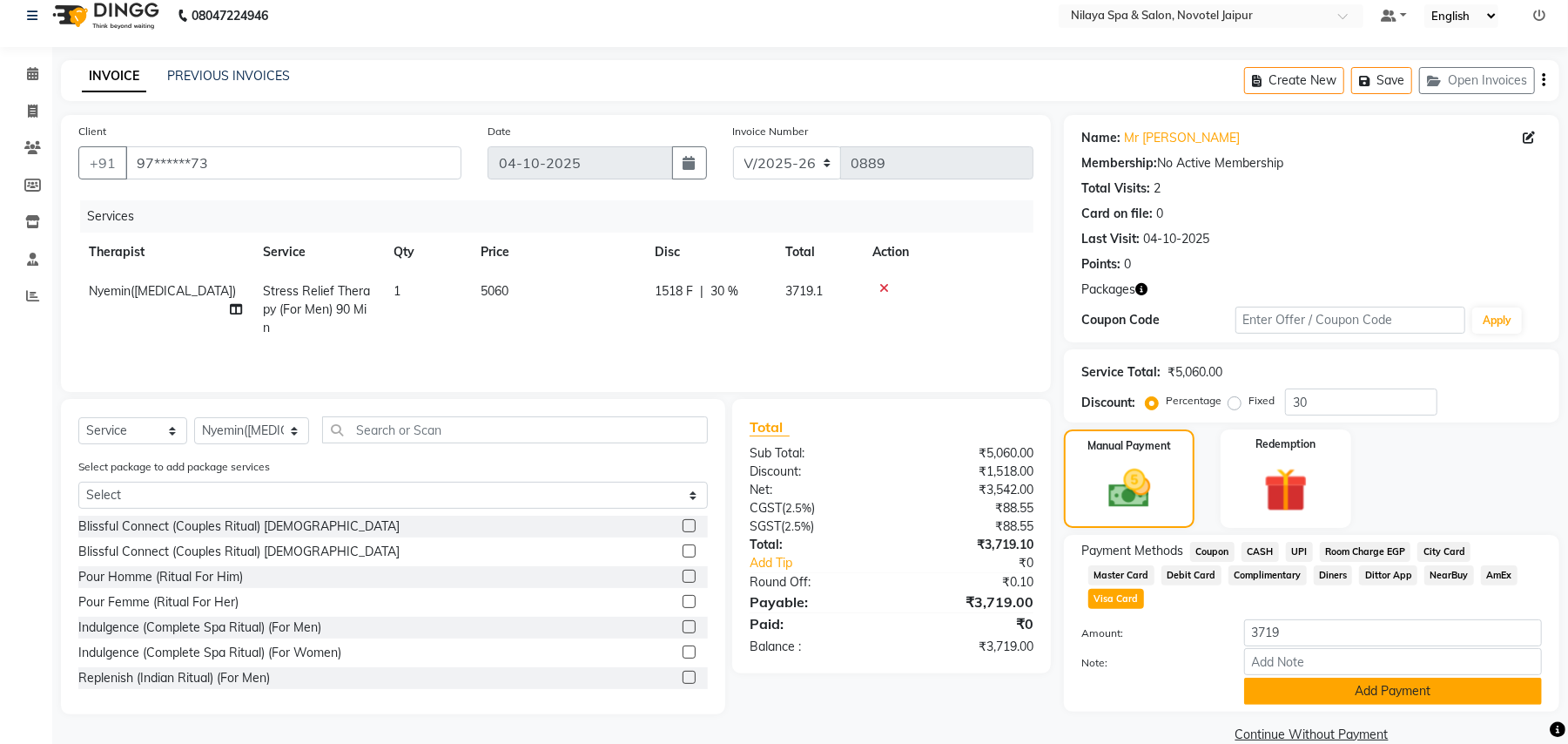
scroll to position [22, 0]
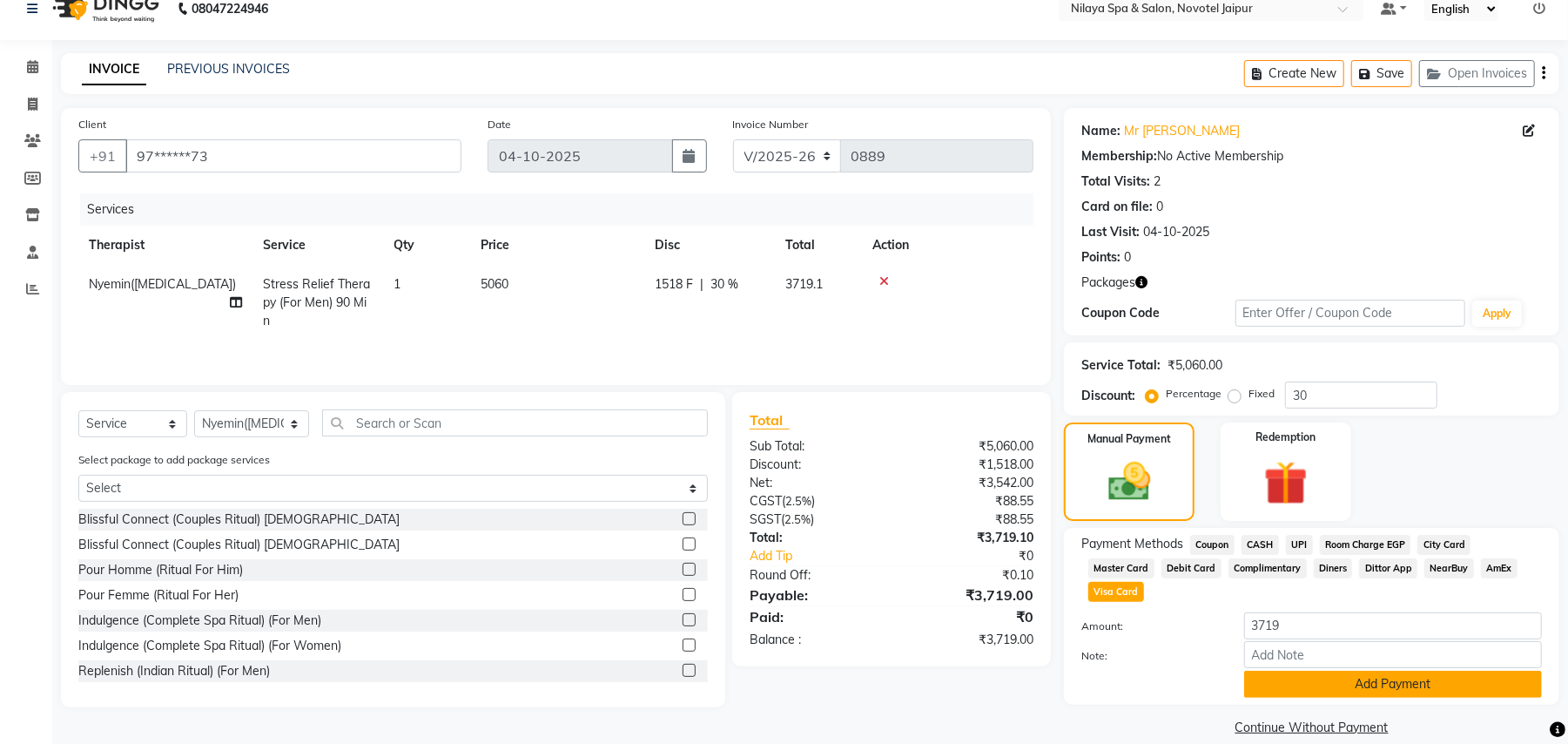
click at [1391, 671] on button "Add Payment" at bounding box center [1393, 684] width 298 height 27
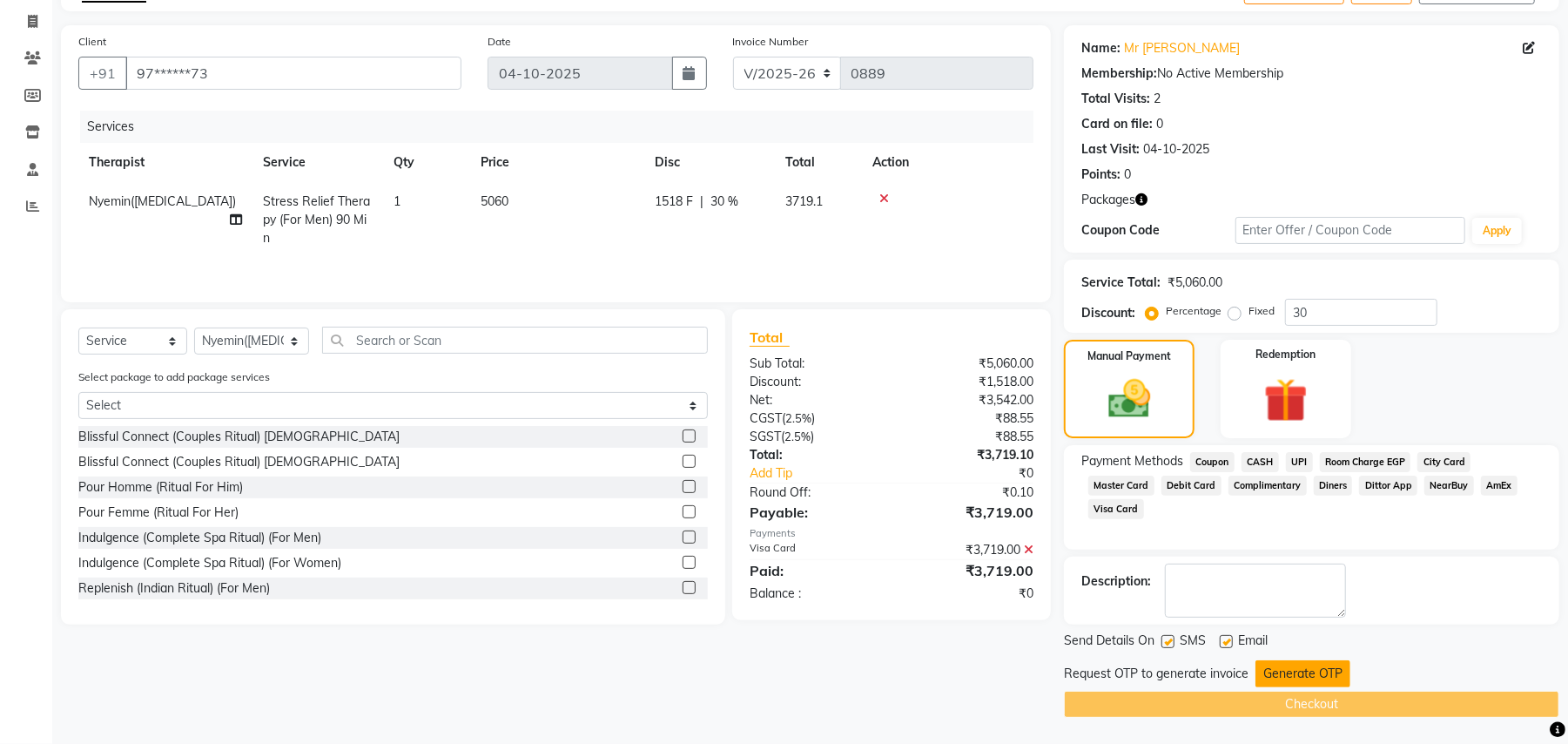
scroll to position [106, 0]
click at [1308, 667] on button "Generate OTP" at bounding box center [1303, 673] width 95 height 27
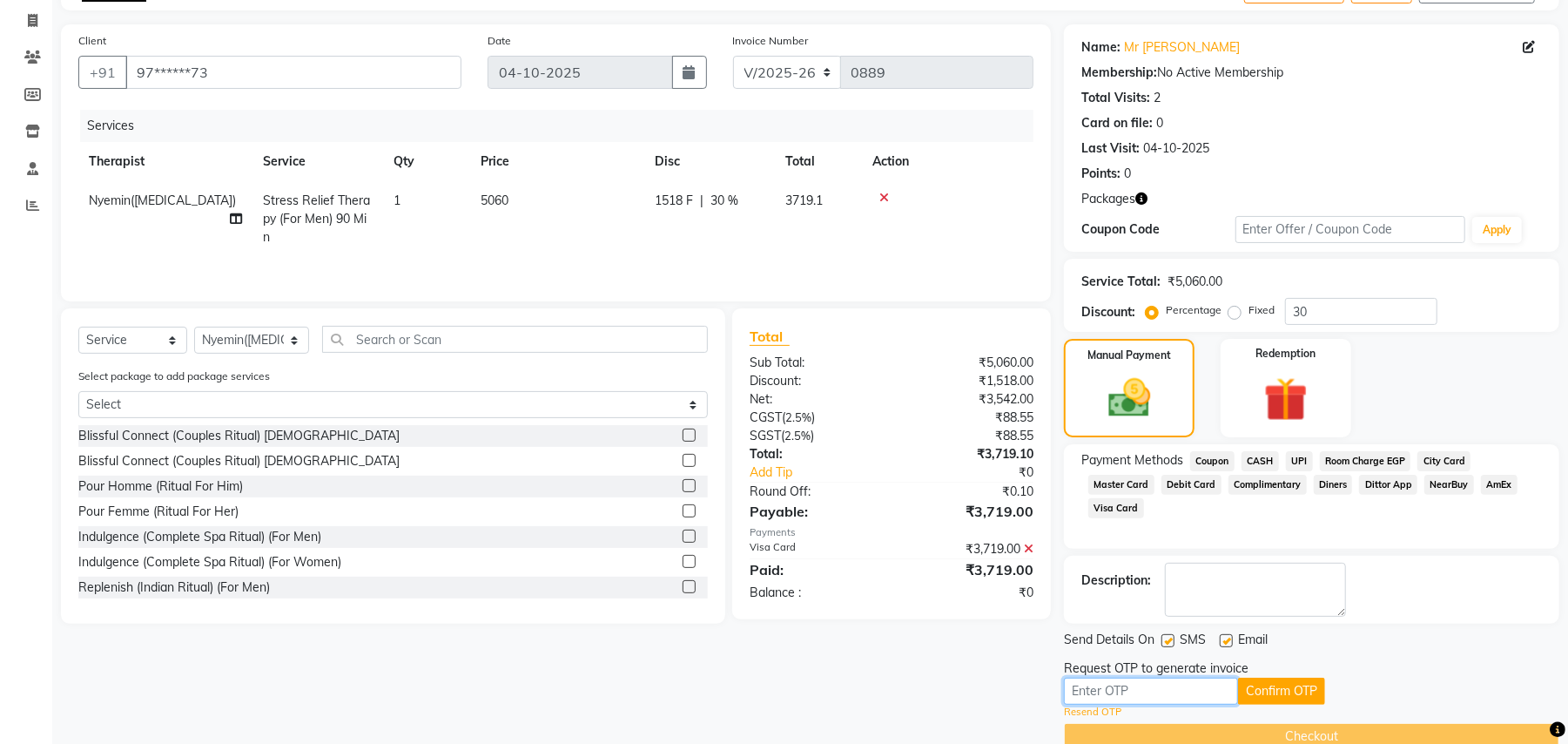
click at [1172, 680] on input "text" at bounding box center [1152, 691] width 174 height 27
type input "2191"
click at [1263, 691] on button "Confirm OTP" at bounding box center [1282, 691] width 87 height 27
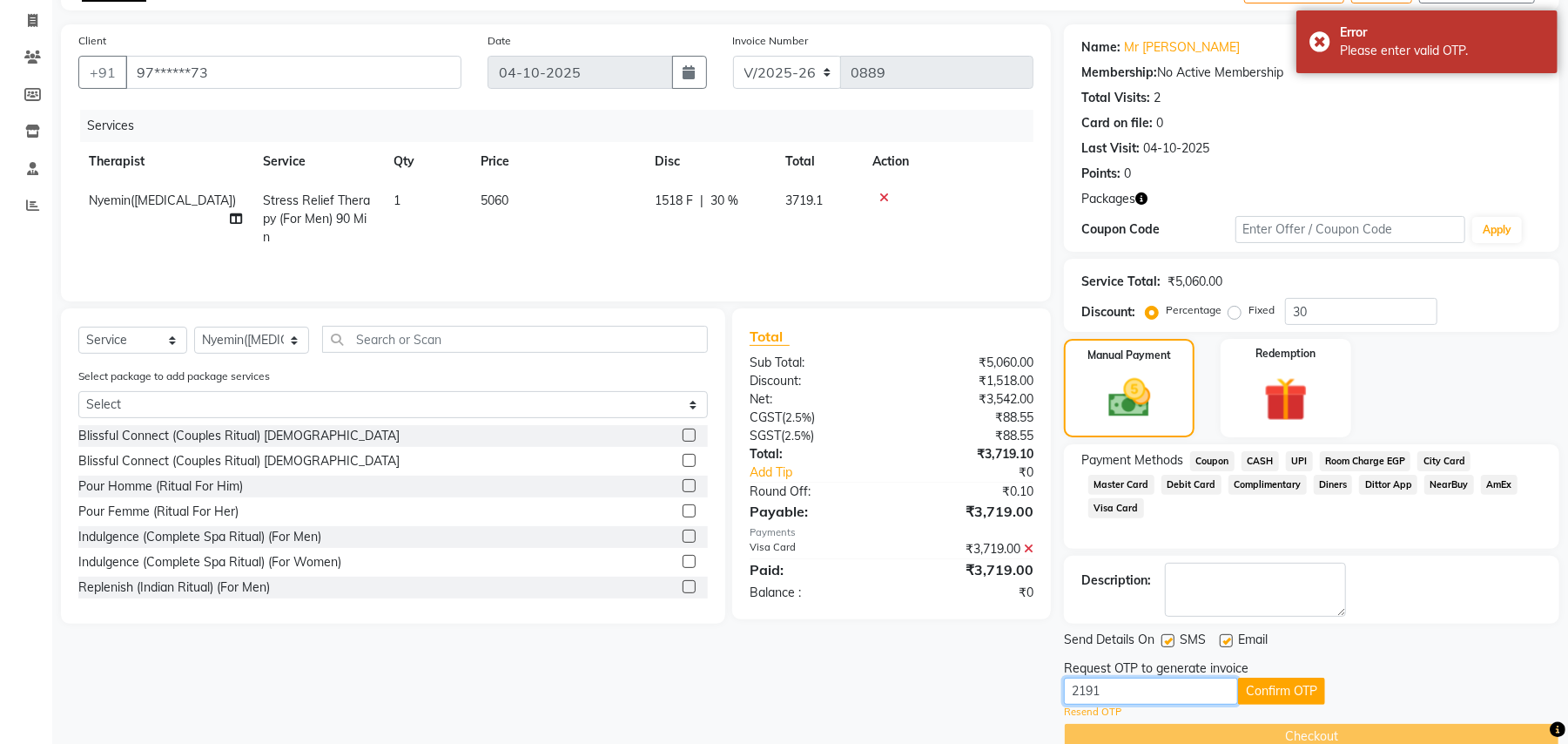
drag, startPoint x: 1147, startPoint y: 698, endPoint x: 1001, endPoint y: 691, distance: 146.2
click at [1001, 691] on div "Client +91 97******73 Date [DATE] Invoice Number V/2025 V/[PHONE_NUMBER] Servic…" at bounding box center [811, 386] width 1525 height 726
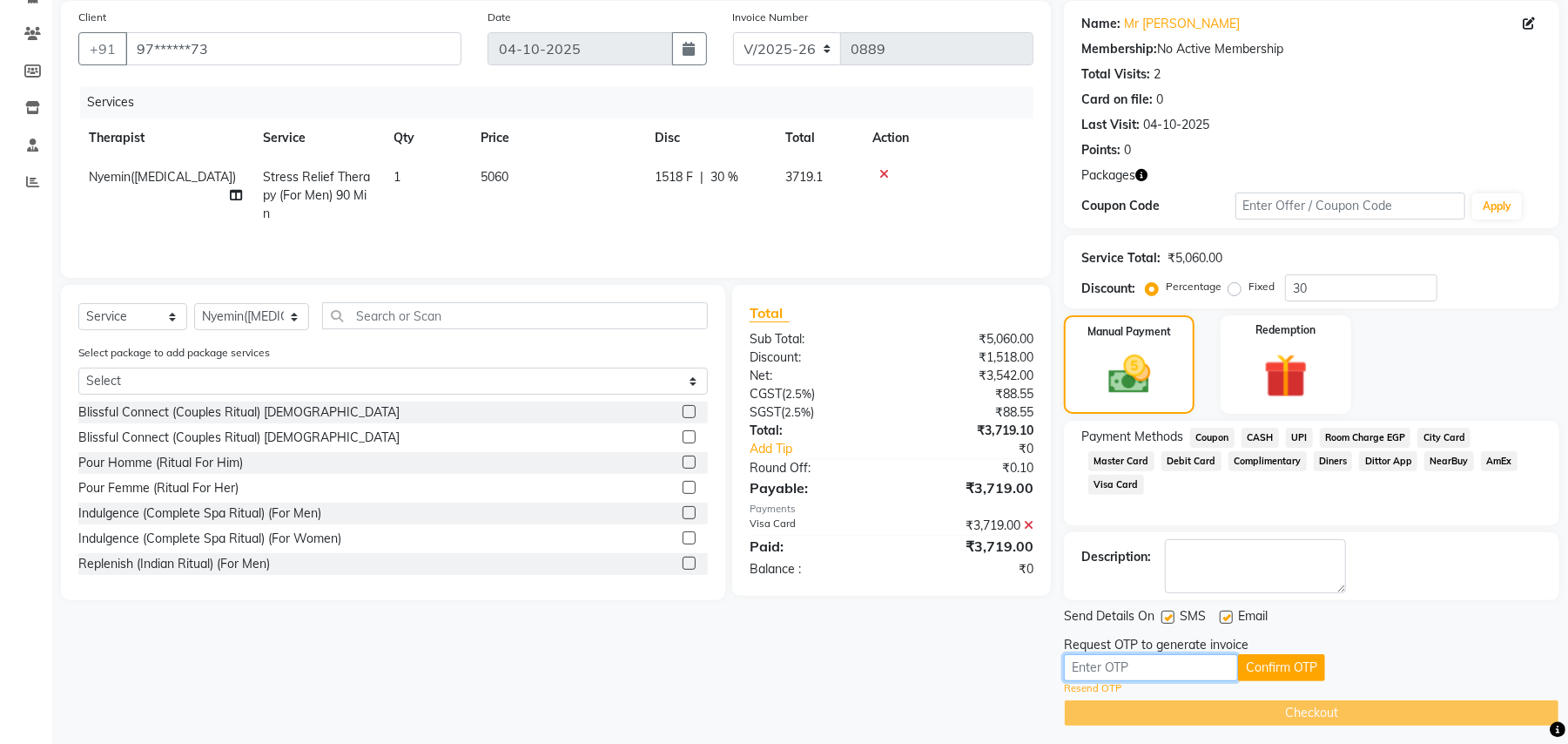
scroll to position [140, 0]
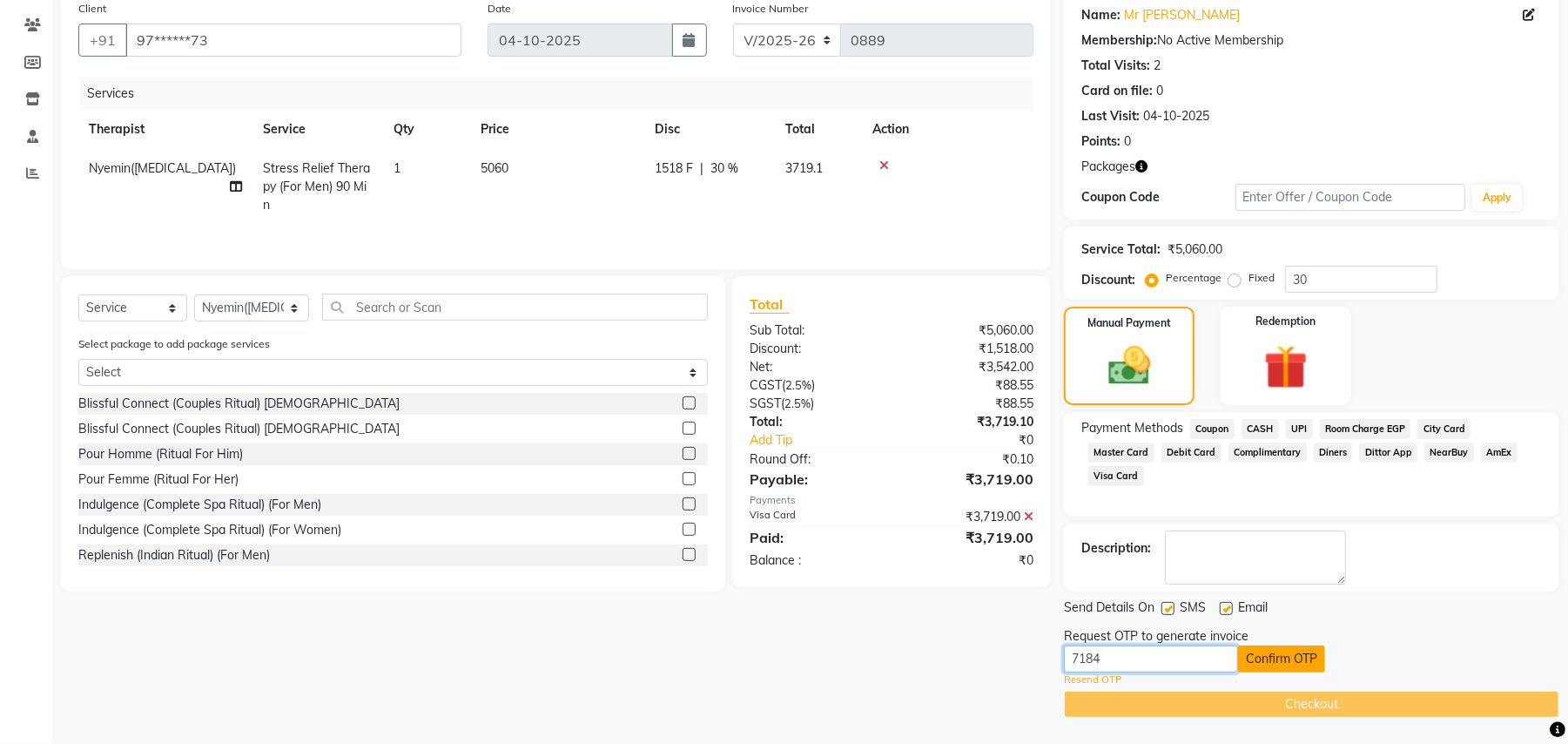
type input "7184"
click at [1280, 657] on button "Confirm OTP" at bounding box center [1282, 659] width 87 height 27
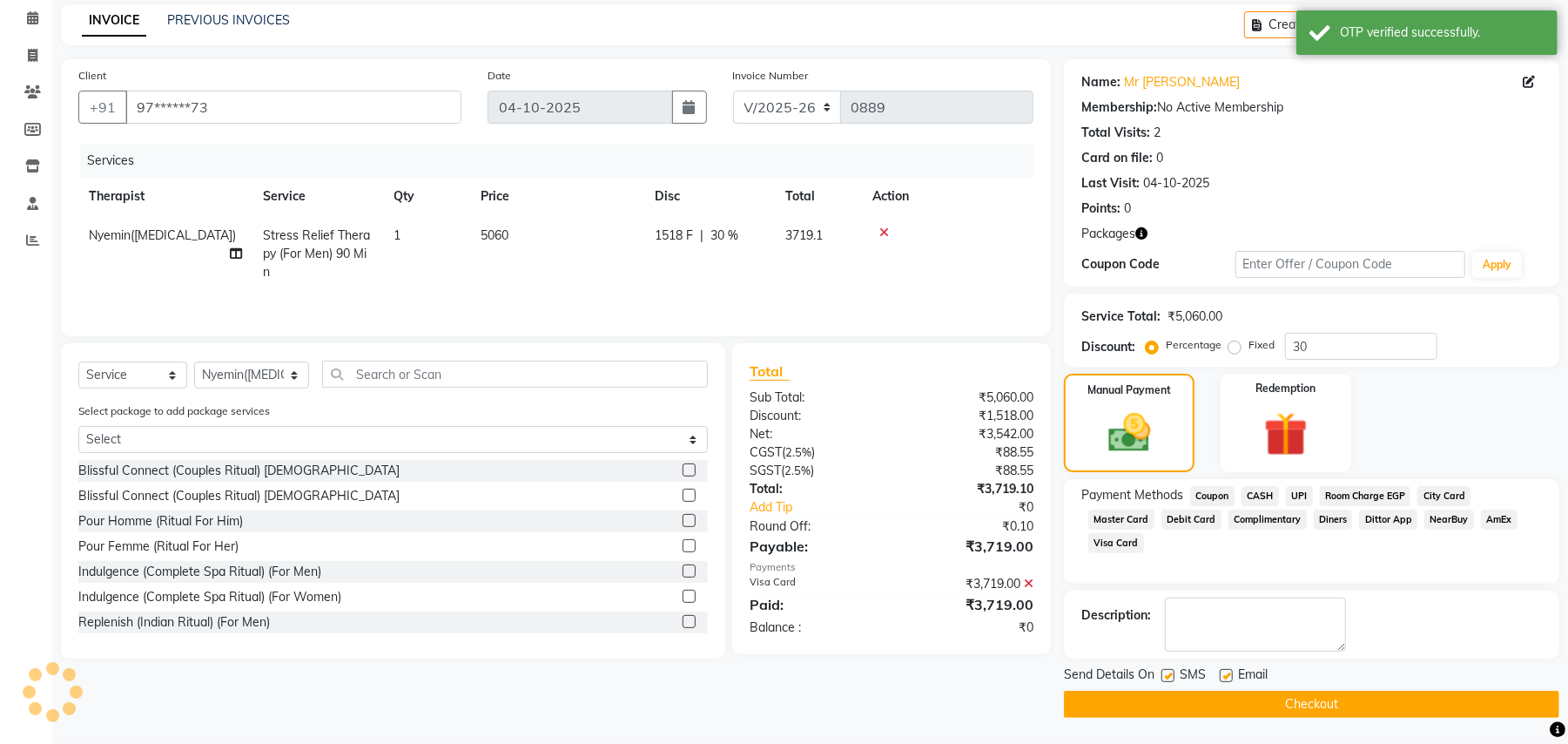
scroll to position [72, 0]
click at [1275, 707] on button "Checkout" at bounding box center [1312, 704] width 496 height 27
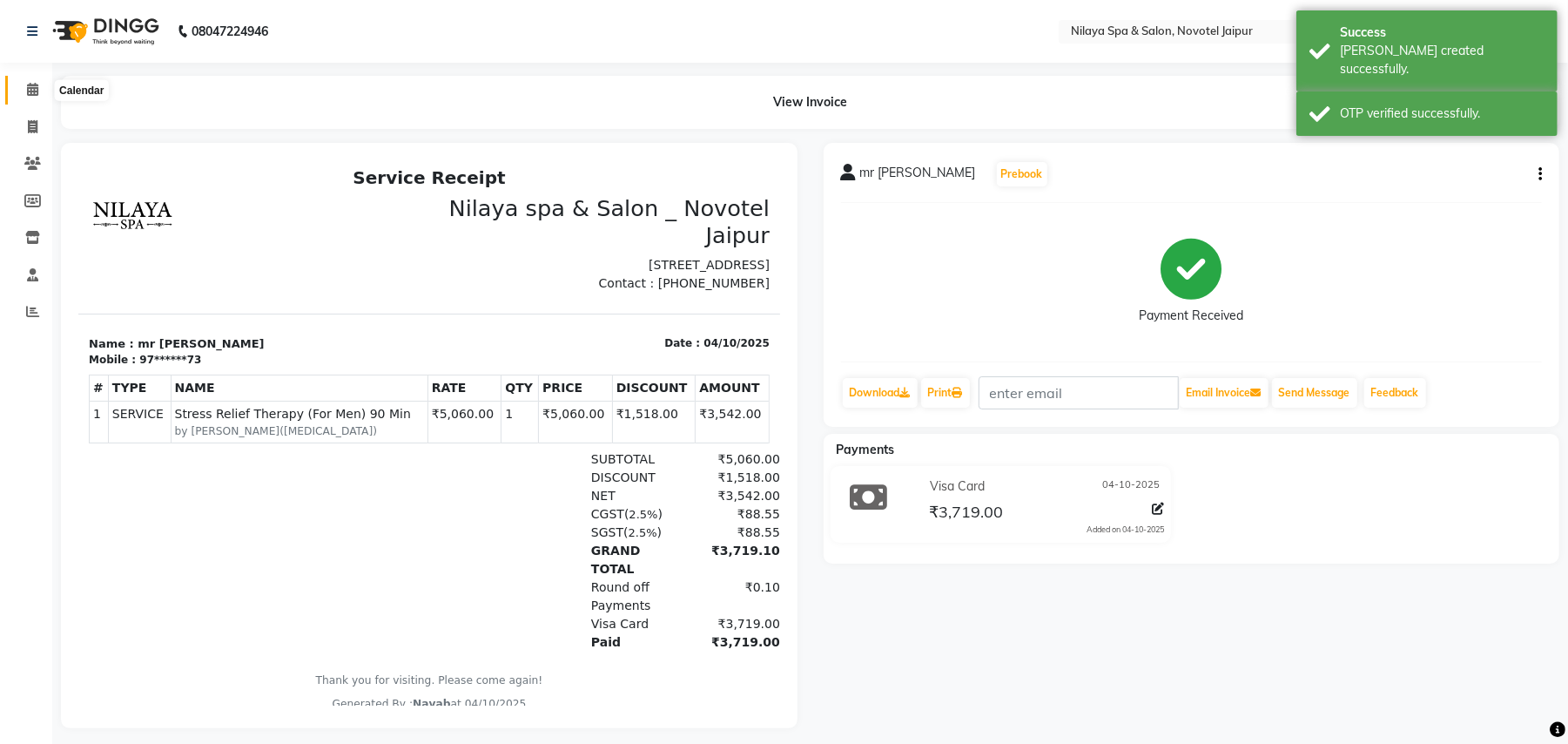
click at [28, 87] on icon at bounding box center [33, 90] width 12 height 14
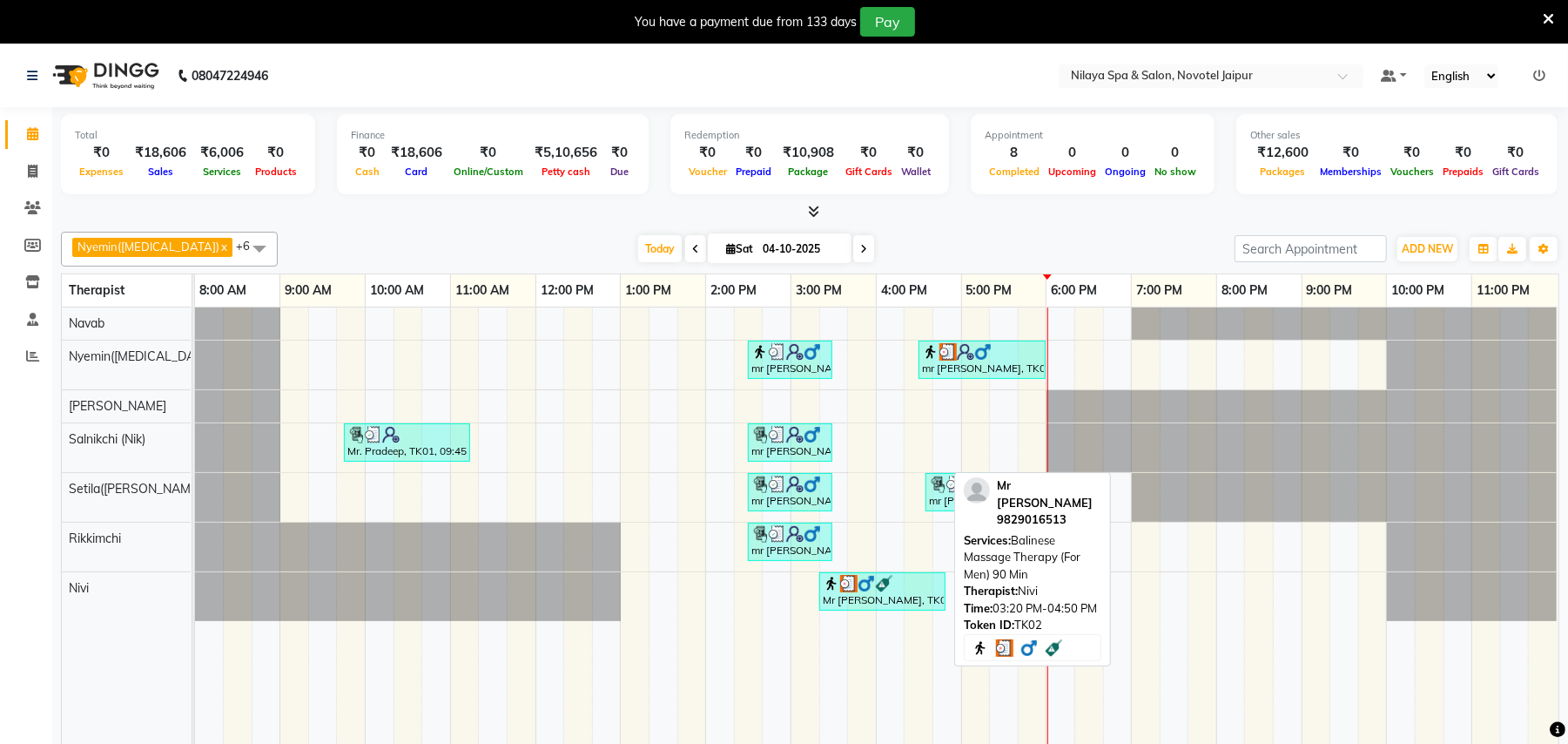
click at [874, 599] on div "Mr [PERSON_NAME], TK02, 03:20 PM-04:50 PM, Balinese Massage Therapy (For Men) 9…" at bounding box center [882, 591] width 123 height 33
select select "3"
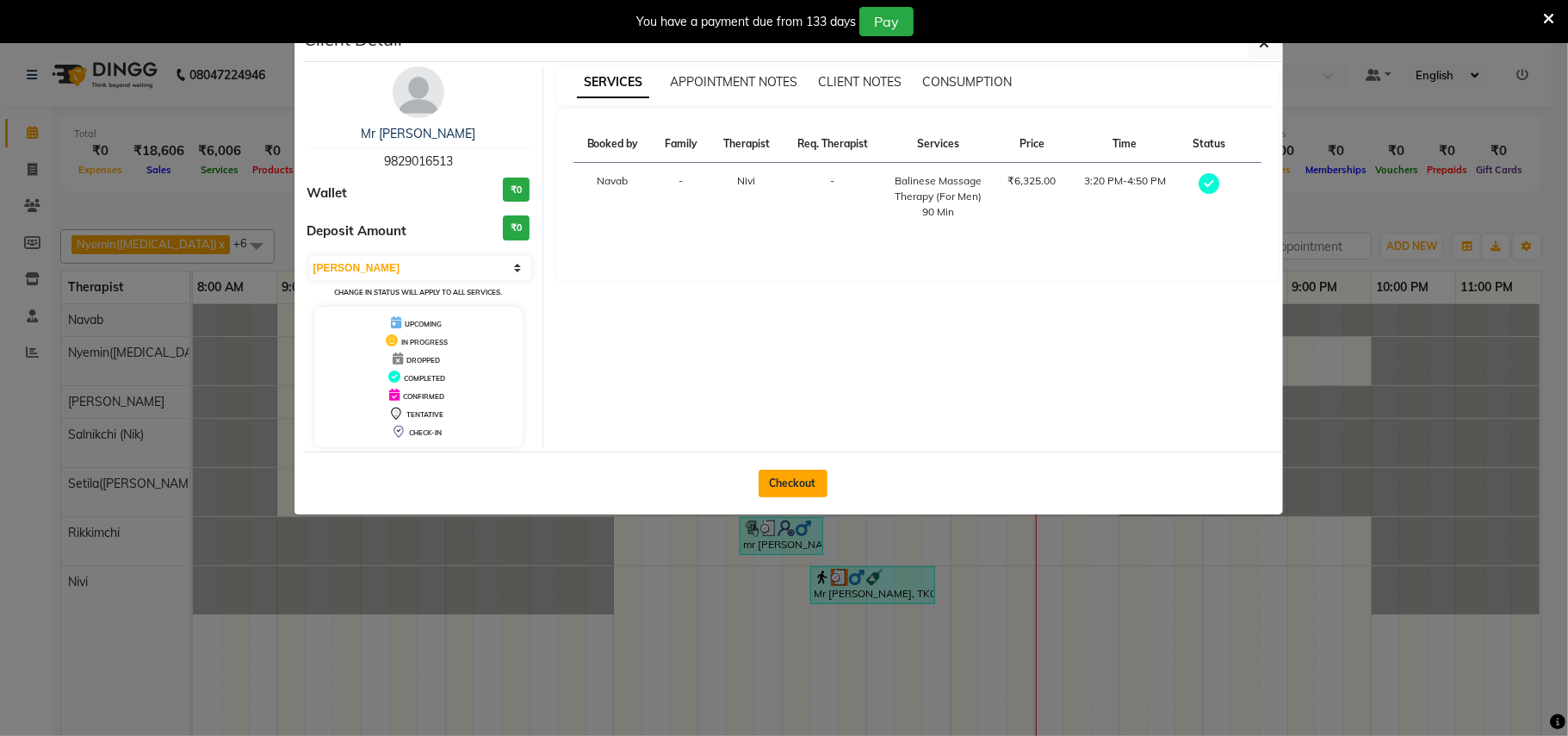
click at [800, 483] on button "Checkout" at bounding box center [793, 483] width 69 height 28
select select "service"
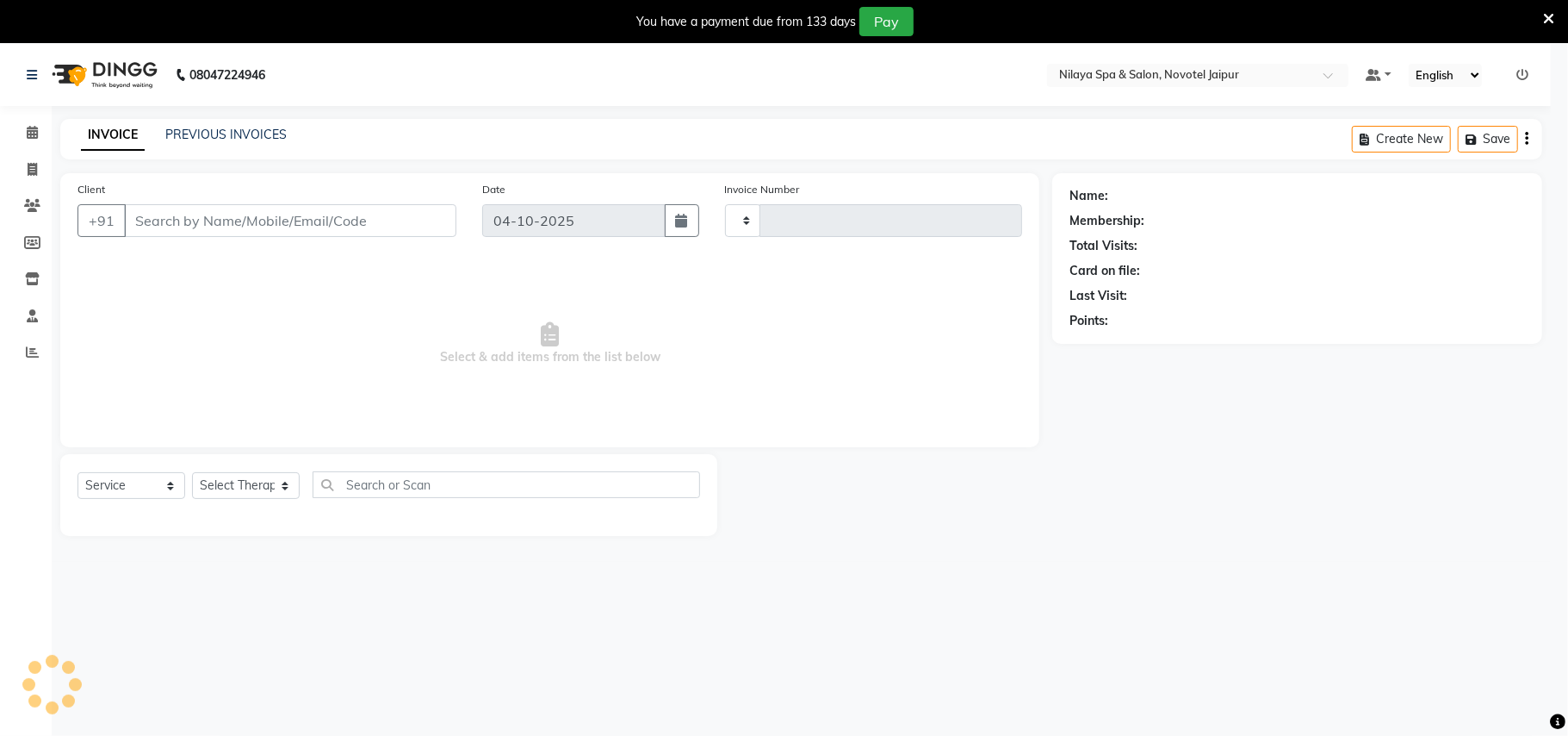
type input "0889"
select select "8197"
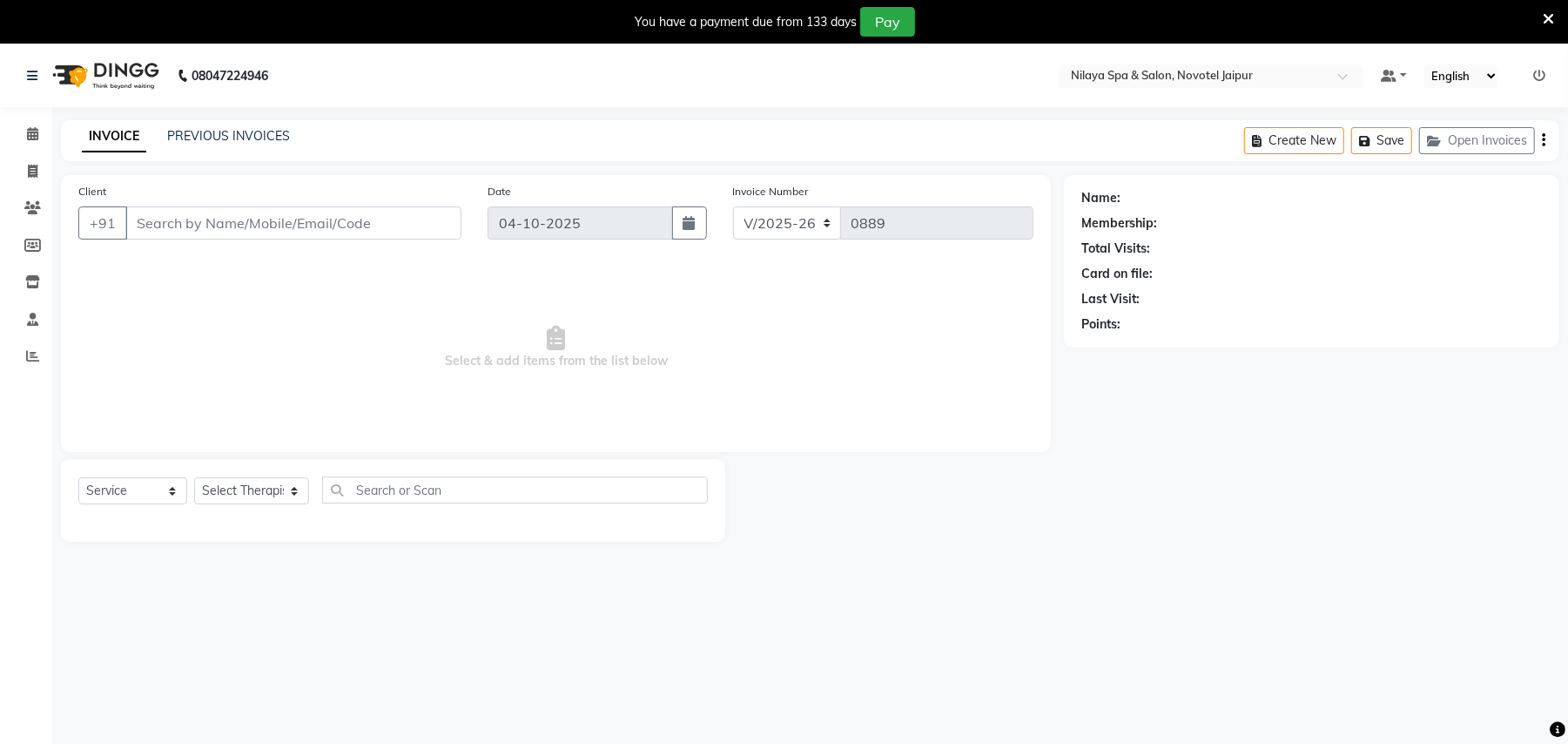
type input "98******13"
select select "92785"
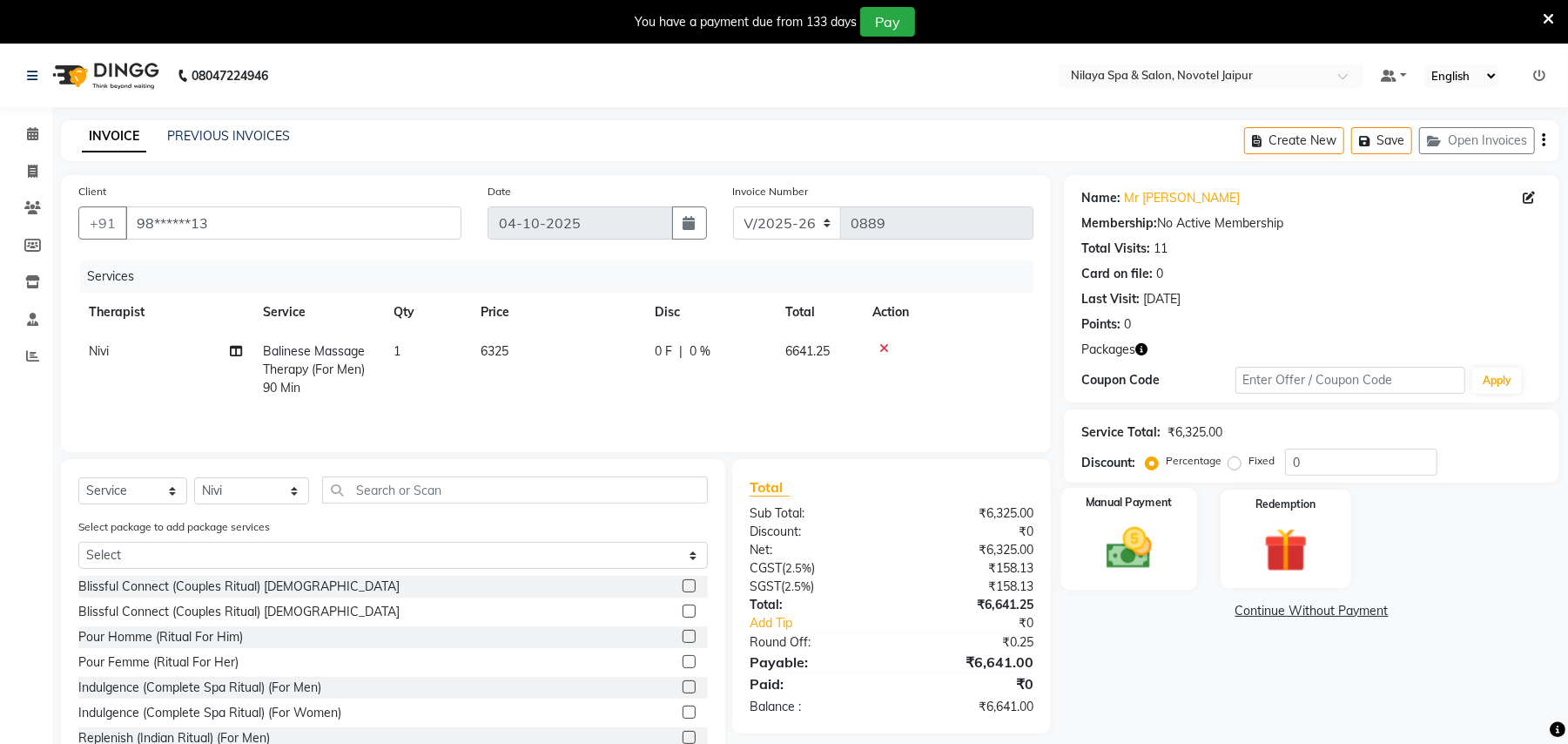
click at [1134, 527] on img at bounding box center [1129, 548] width 75 height 53
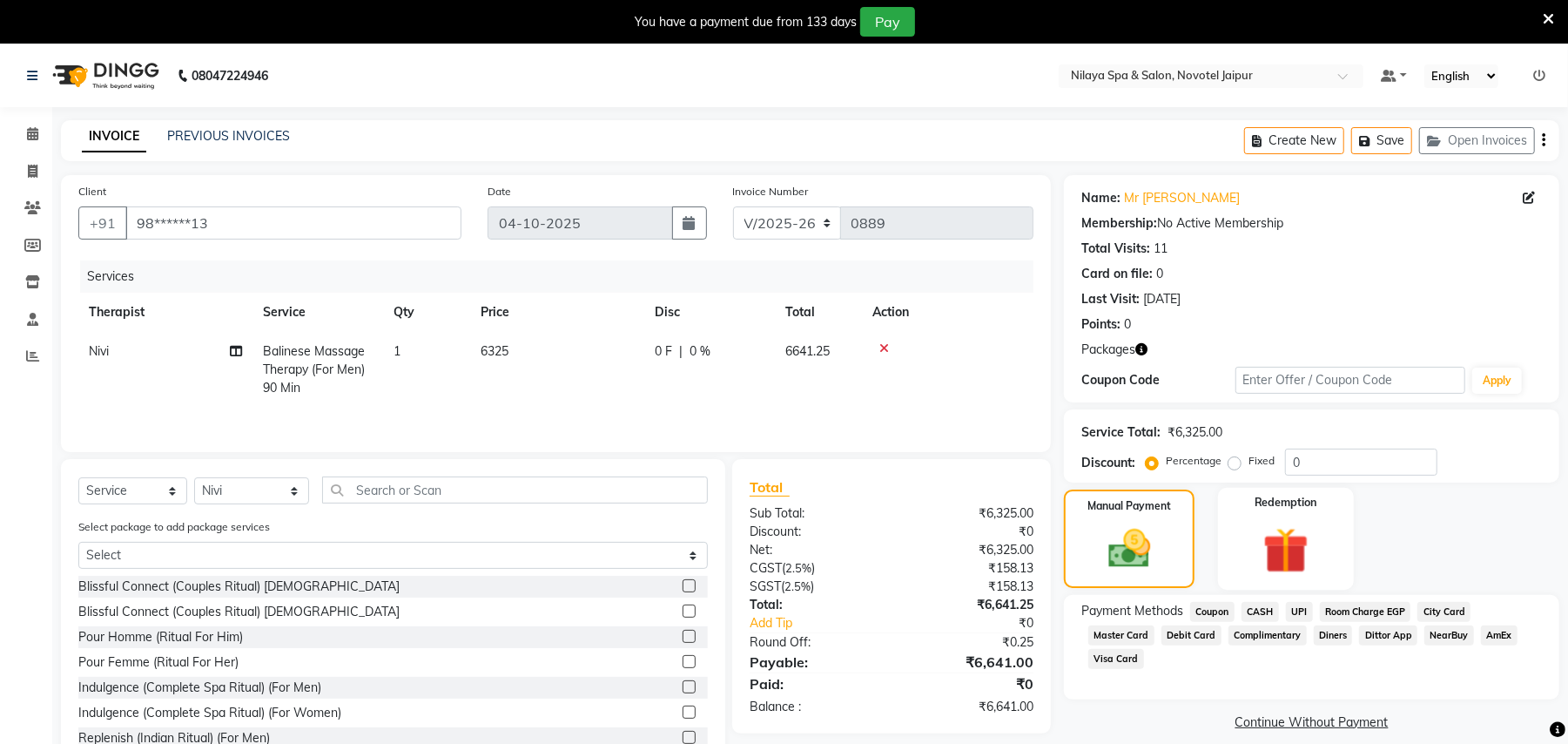
click at [1265, 531] on img at bounding box center [1287, 550] width 75 height 57
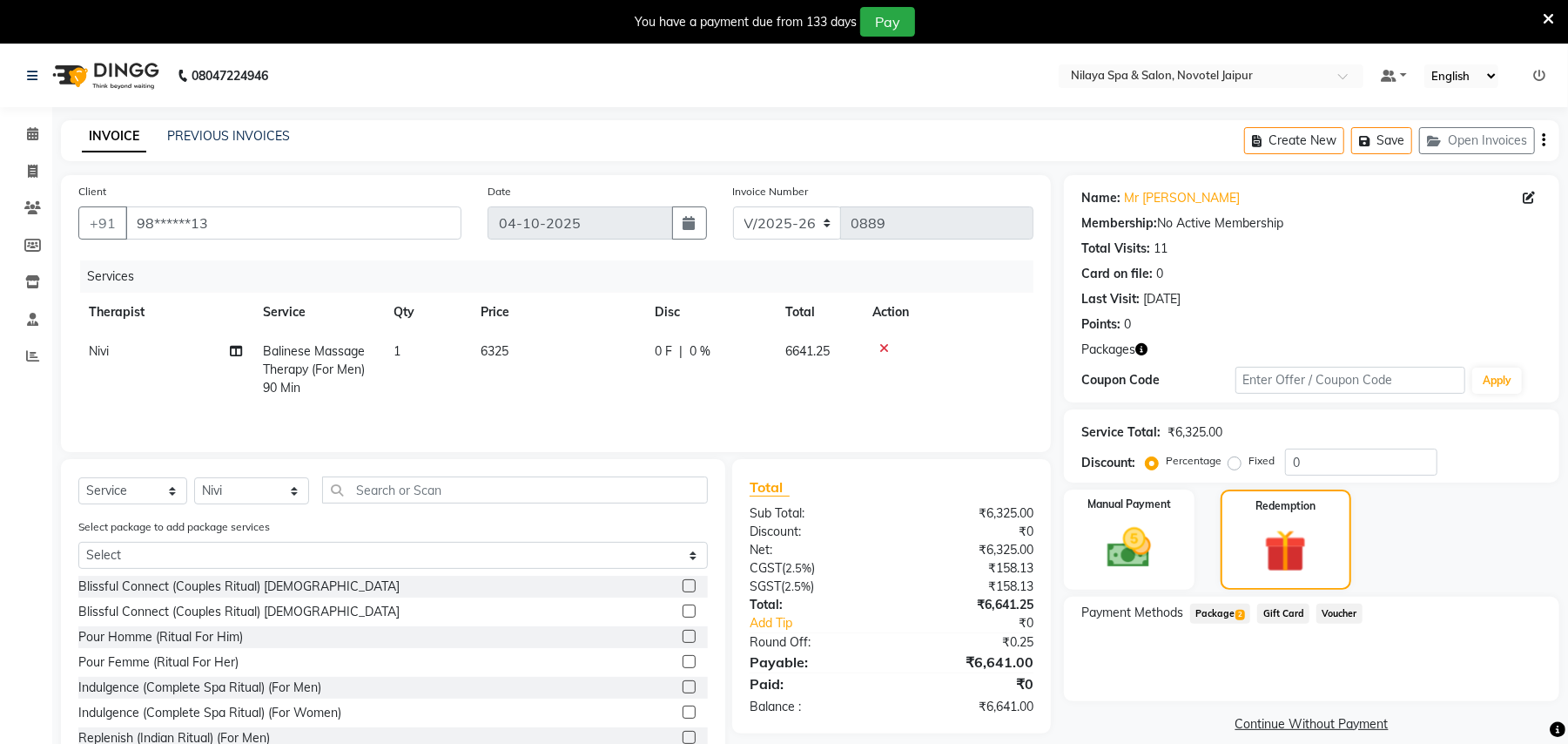
click at [1234, 616] on span "Package 2" at bounding box center [1220, 614] width 60 height 20
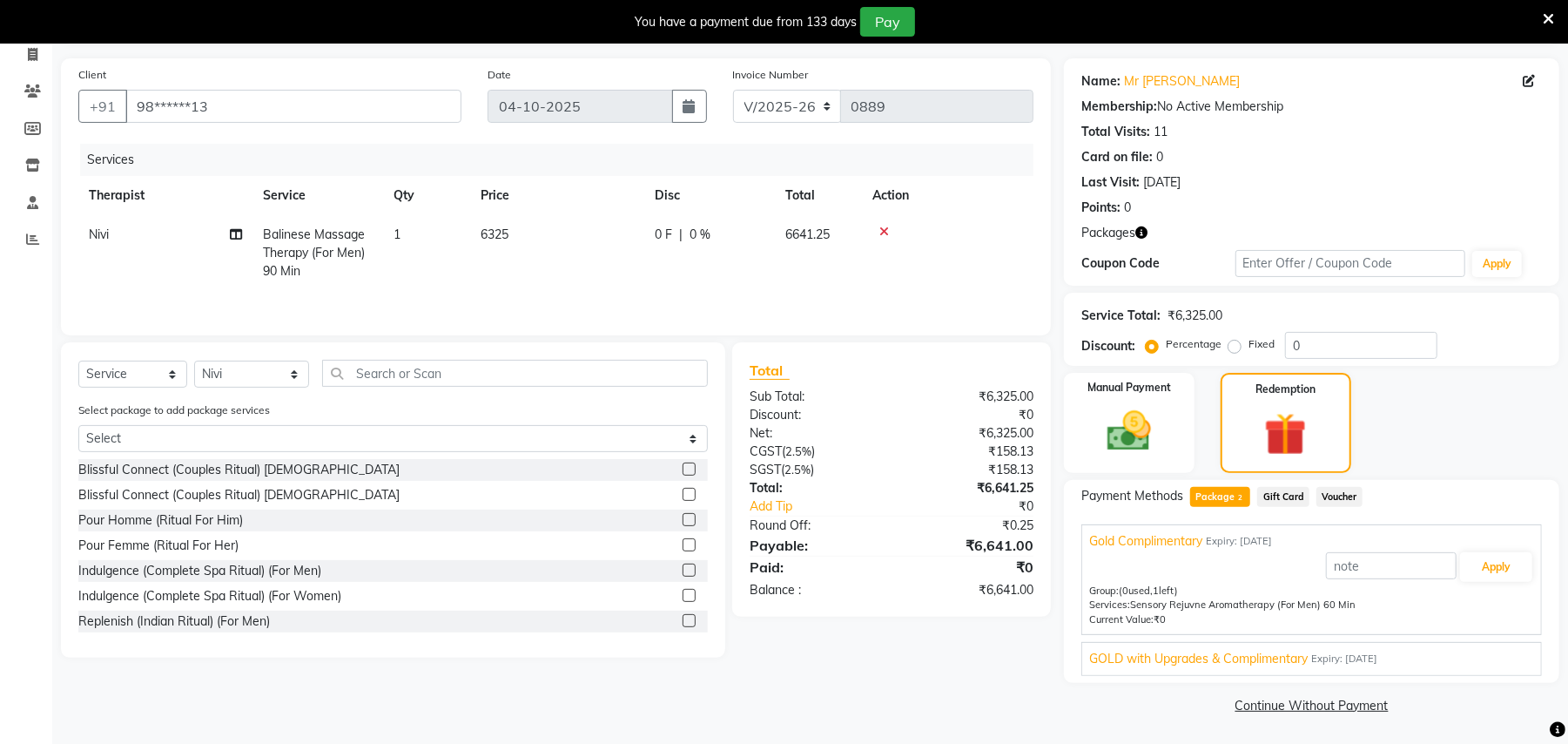
scroll to position [119, 0]
click at [1497, 561] on button "Apply" at bounding box center [1497, 566] width 72 height 30
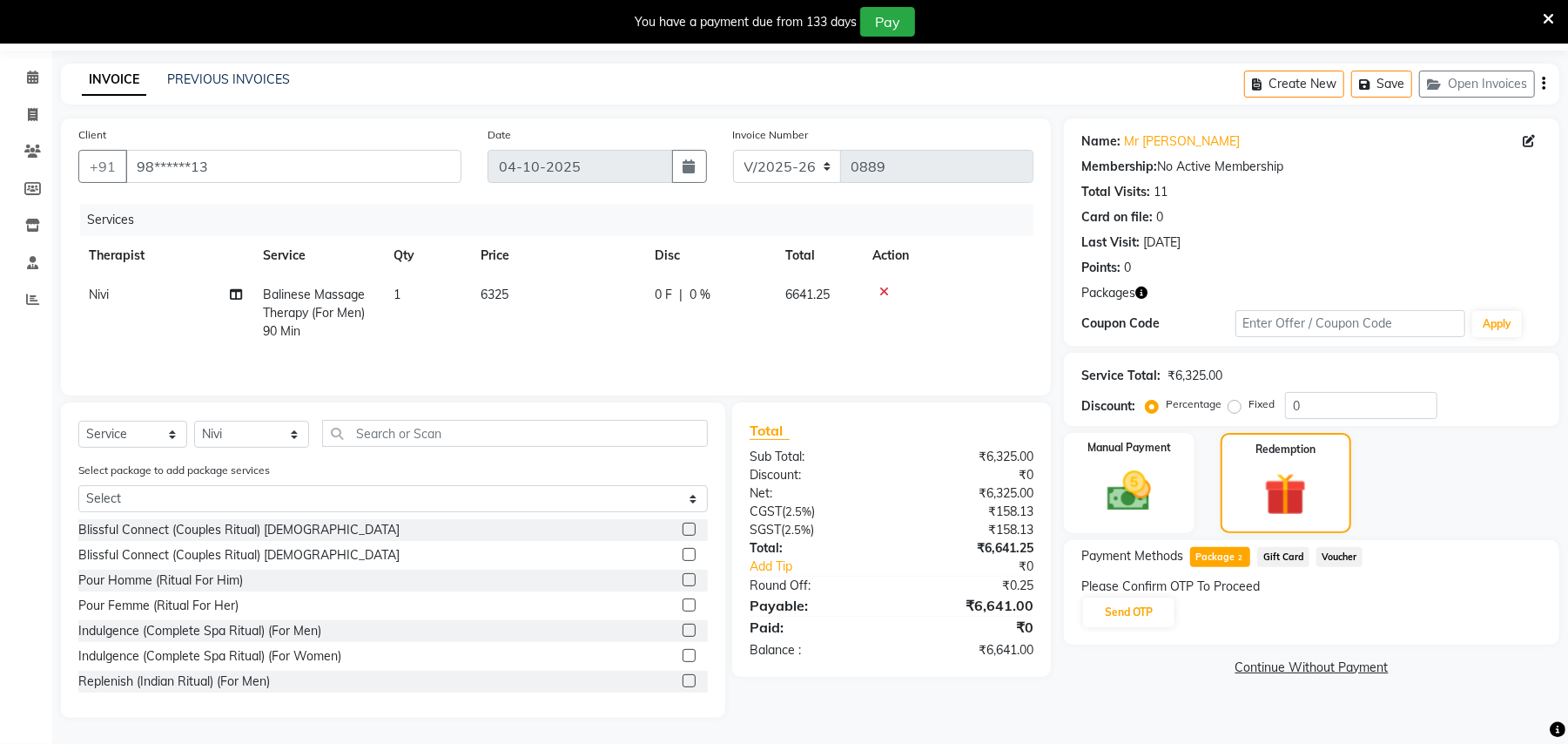
click at [1237, 553] on span "2" at bounding box center [1240, 558] width 10 height 11
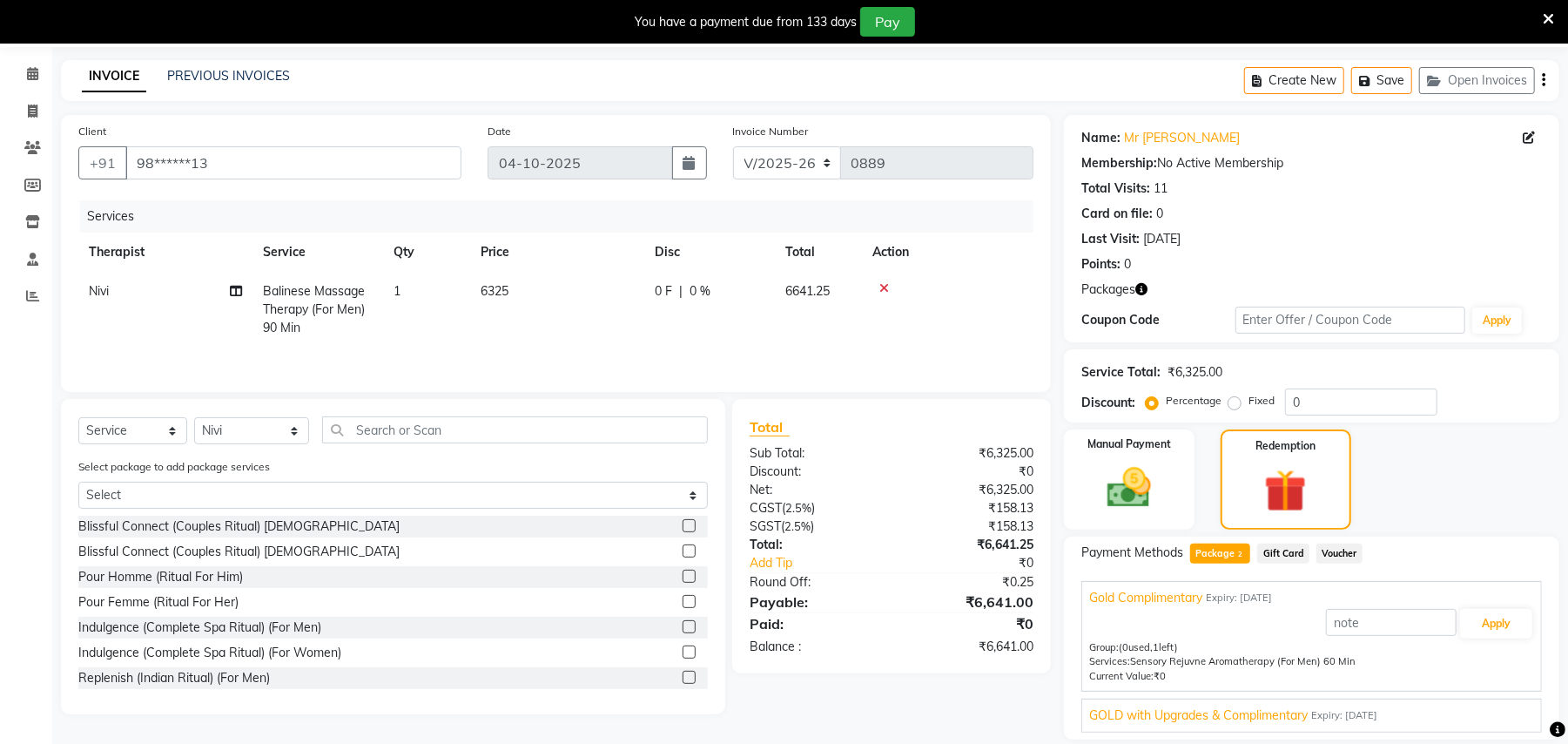
scroll to position [119, 0]
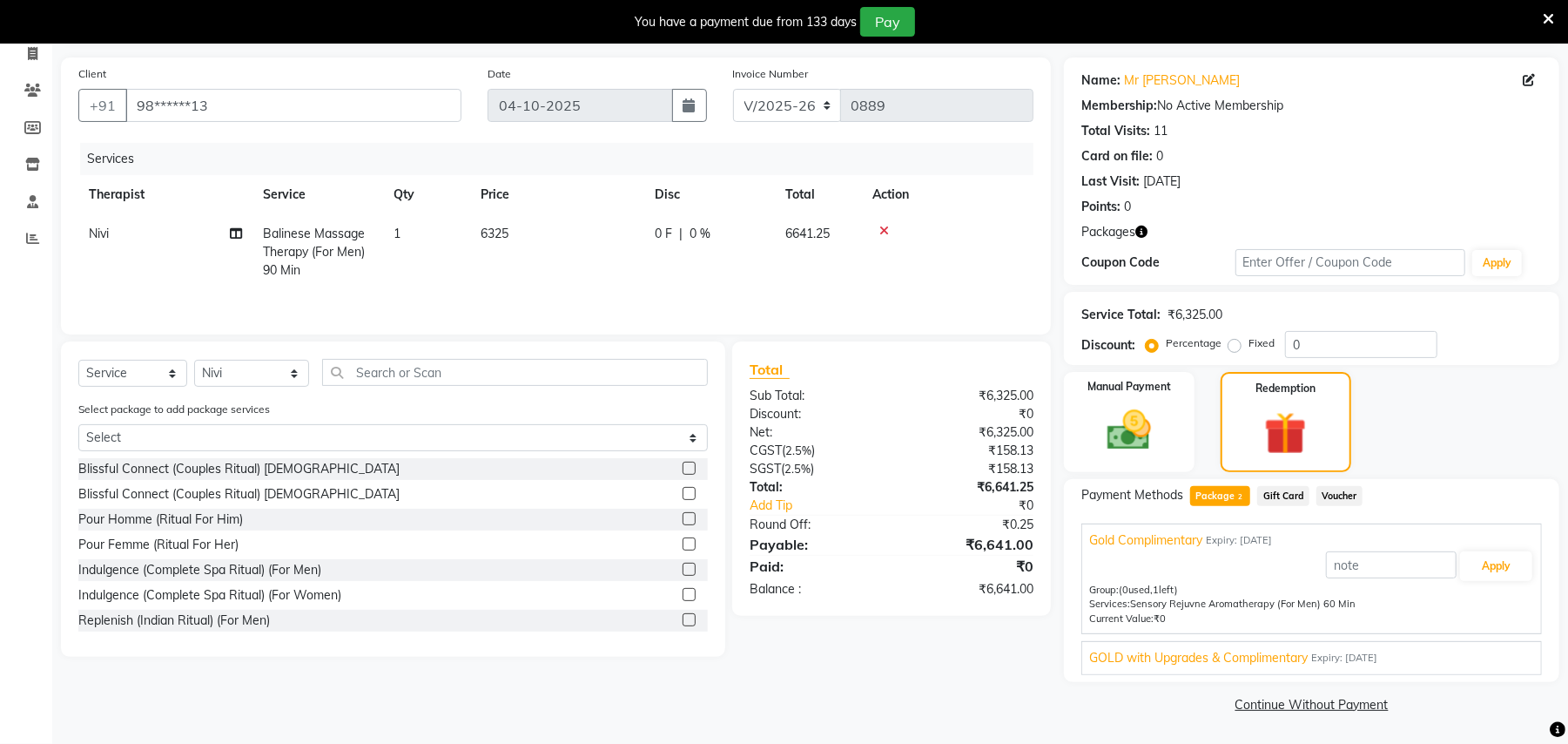
click at [1296, 659] on span "GOLD with Upgrades & Complimentary" at bounding box center [1199, 658] width 218 height 18
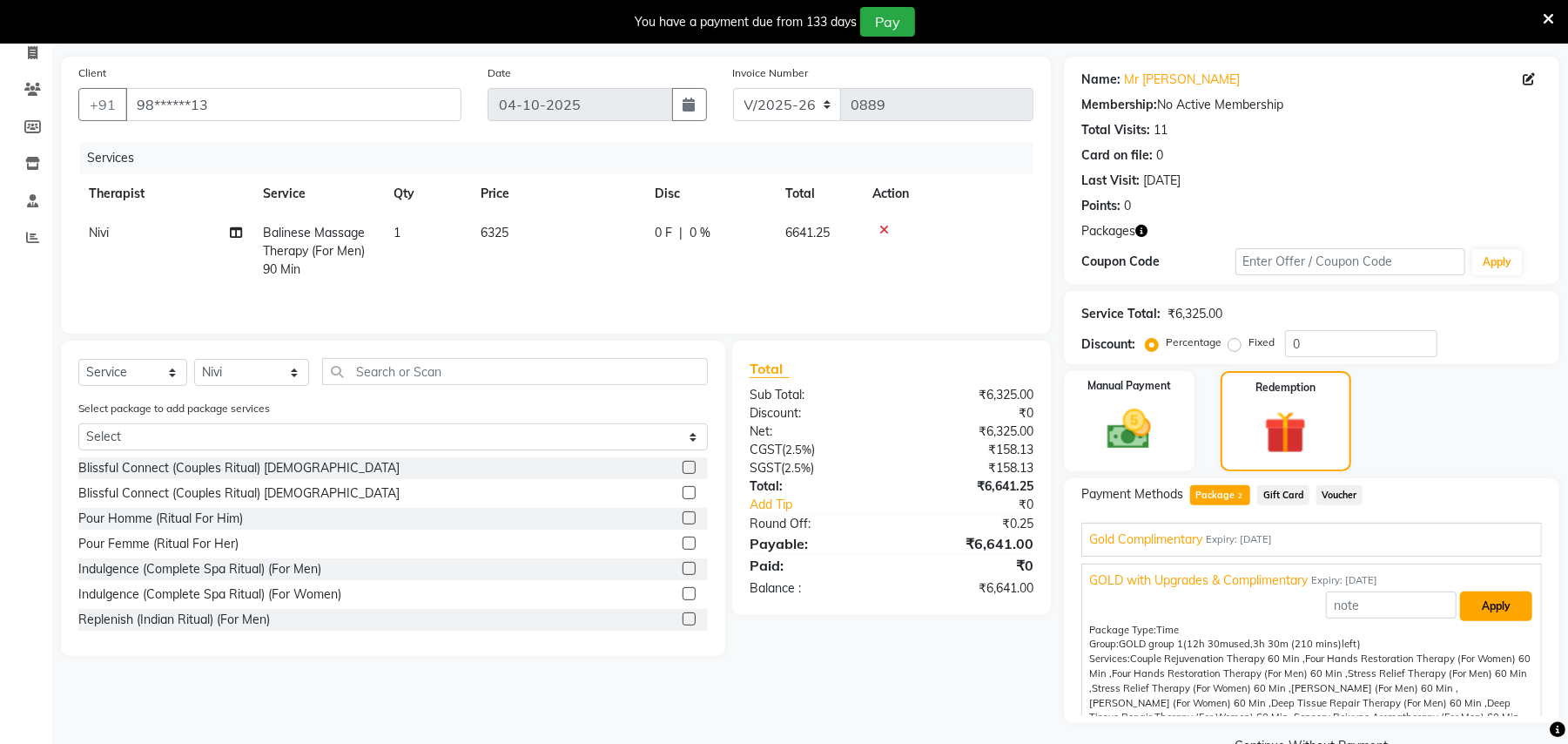
click at [1484, 596] on button "Apply" at bounding box center [1497, 606] width 72 height 30
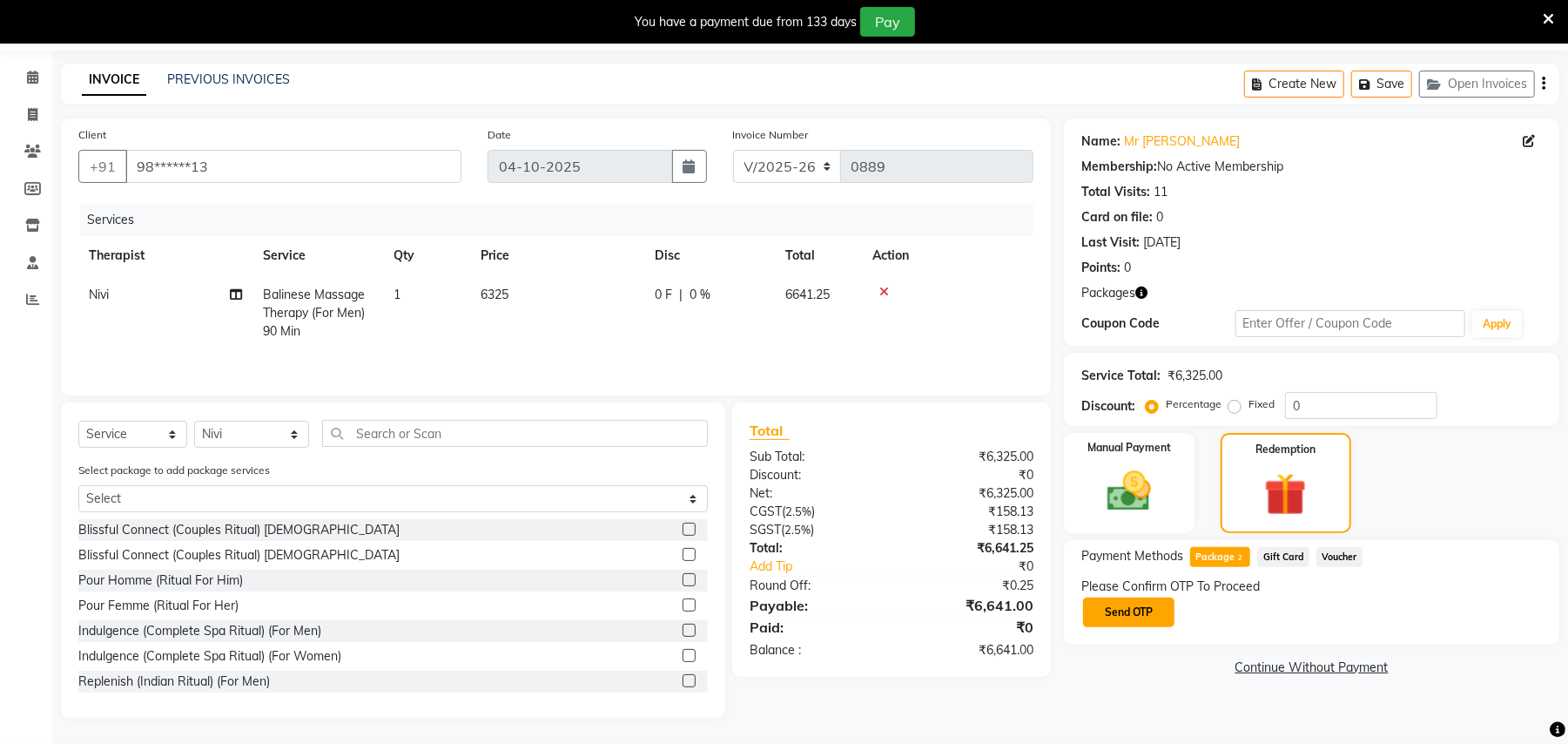
click at [1160, 616] on button "Send OTP" at bounding box center [1128, 612] width 92 height 30
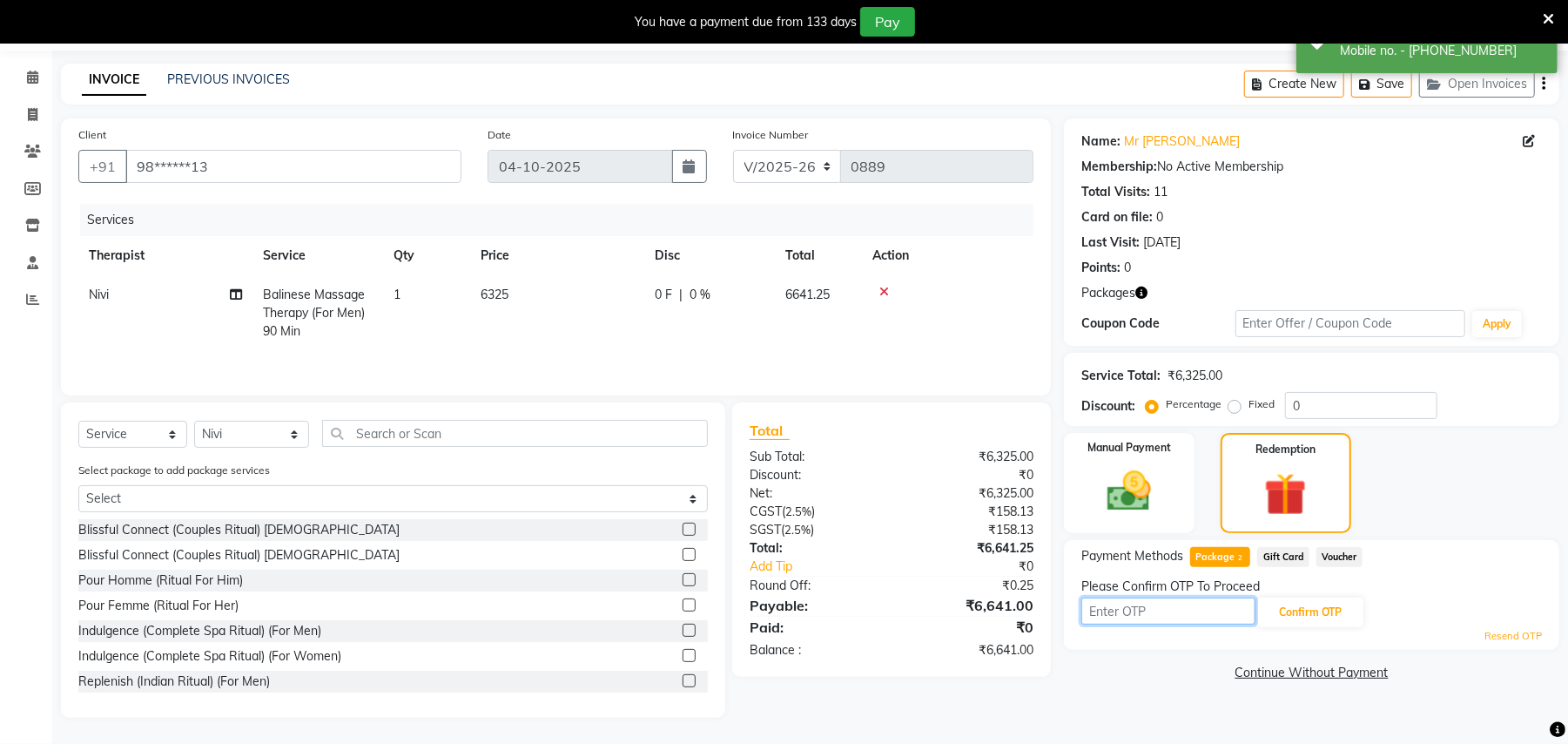
click at [1141, 607] on input "text" at bounding box center [1169, 611] width 174 height 27
type input "2068"
click at [1303, 606] on button "Confirm OTP" at bounding box center [1311, 612] width 106 height 30
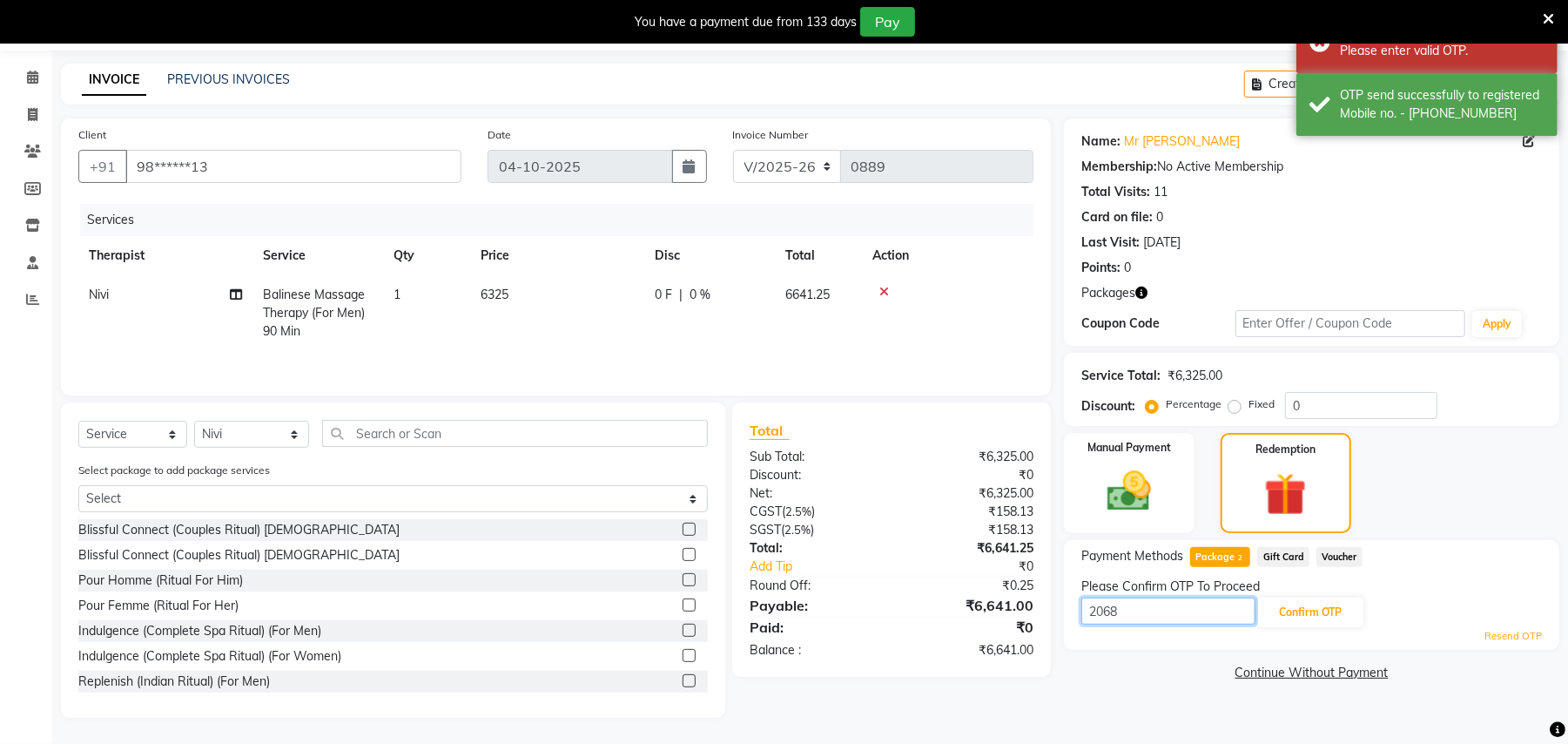
drag, startPoint x: 1200, startPoint y: 606, endPoint x: 1029, endPoint y: 589, distance: 171.8
click at [1029, 589] on div "Client +91 98******13 Date 04-10-2025 Invoice Number V/2025 V/2025-26 0889 Serv…" at bounding box center [811, 418] width 1525 height 599
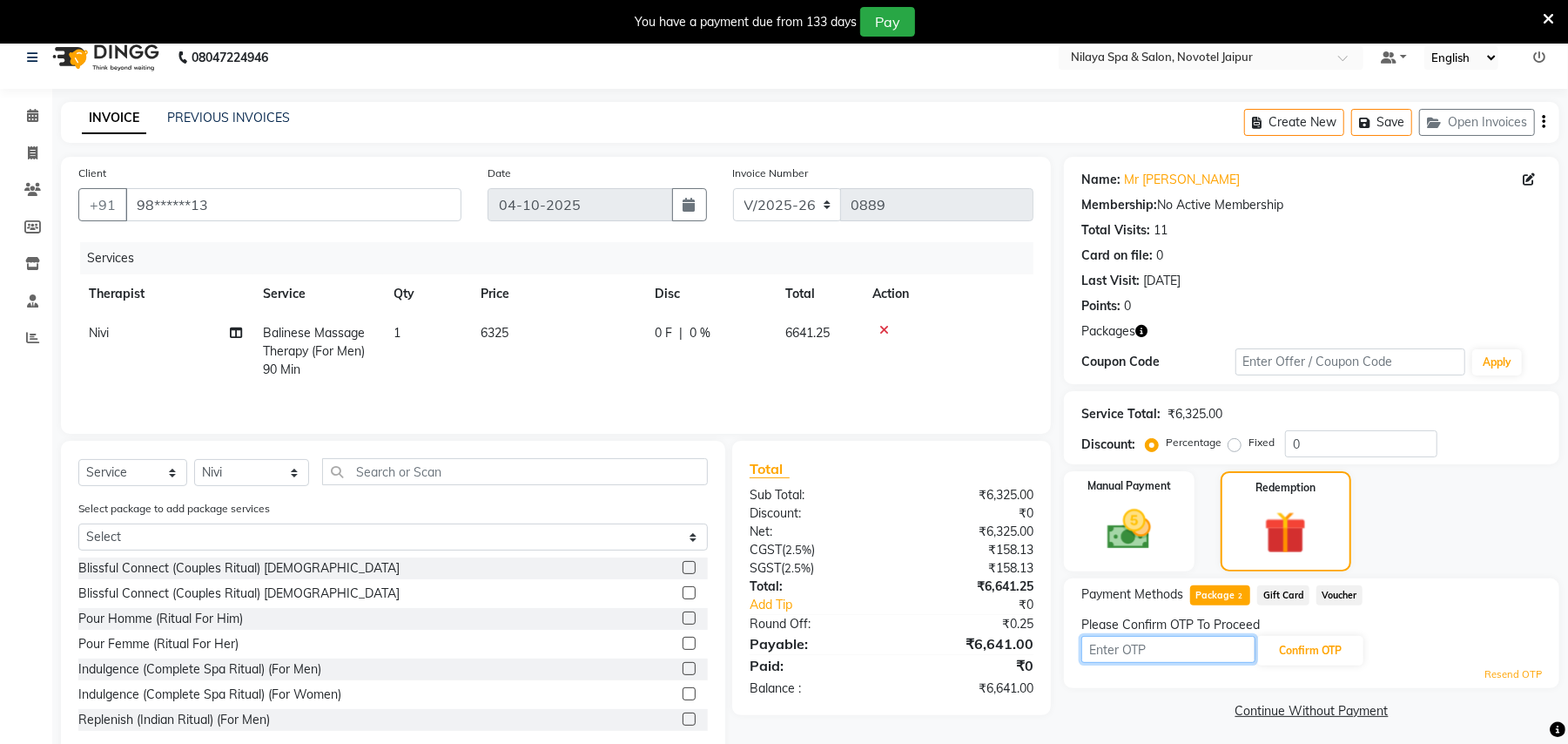
scroll to position [0, 0]
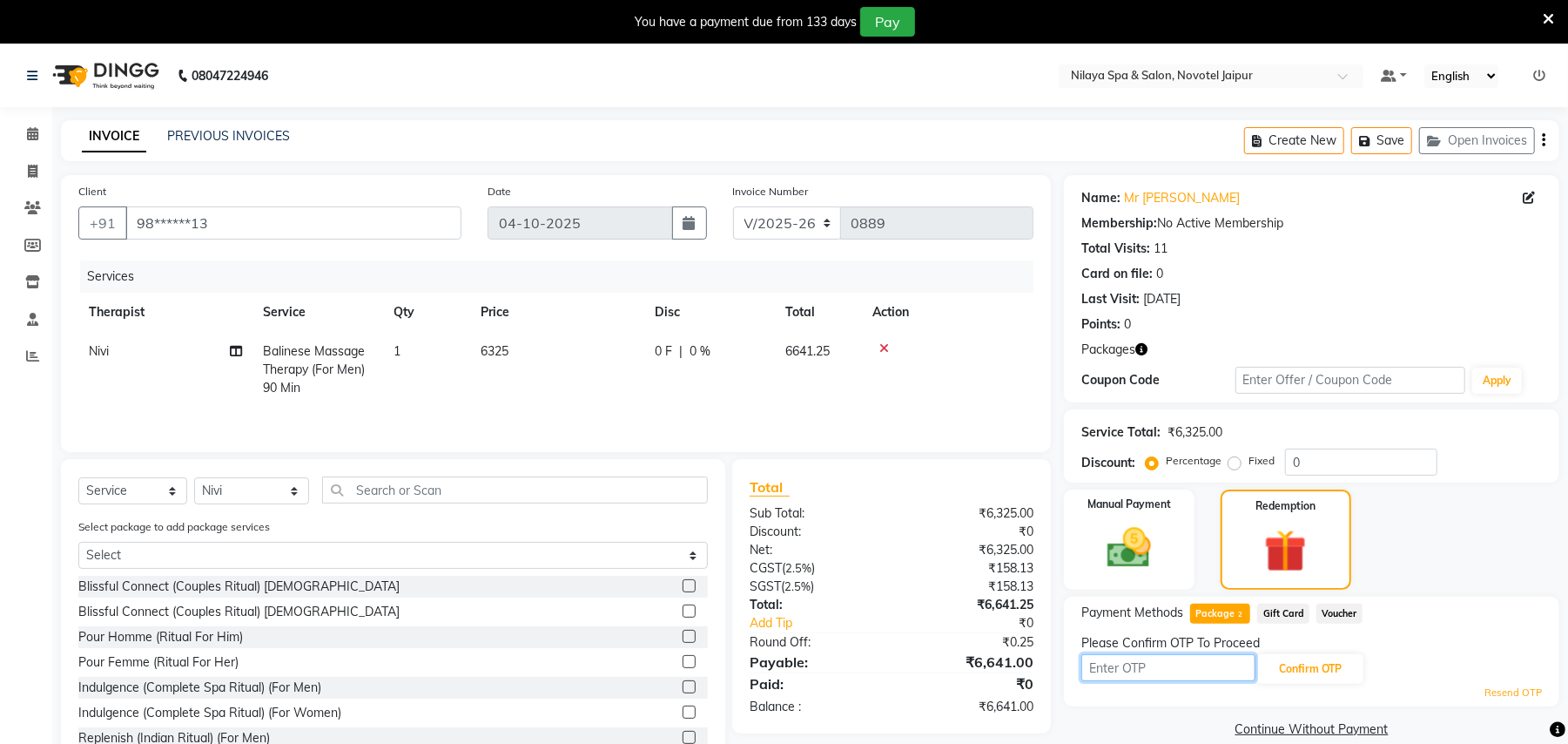
click at [1195, 669] on input "text" at bounding box center [1169, 668] width 174 height 27
type input "7184"
click at [1347, 672] on button "Confirm OTP" at bounding box center [1311, 669] width 106 height 30
drag, startPoint x: 1220, startPoint y: 664, endPoint x: 1133, endPoint y: 659, distance: 87.1
click at [1133, 659] on input "7184" at bounding box center [1169, 668] width 174 height 27
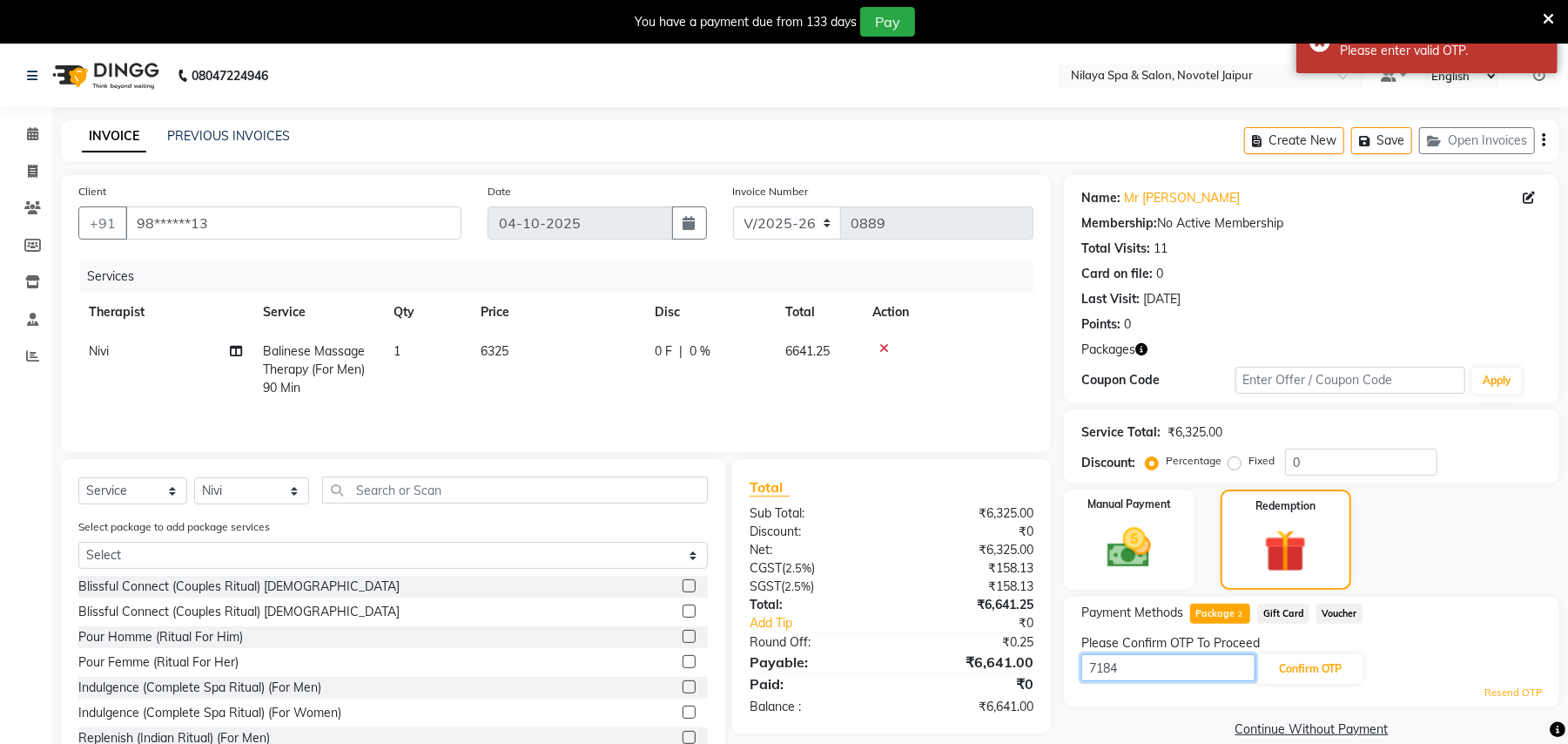
drag, startPoint x: 1137, startPoint y: 671, endPoint x: 1059, endPoint y: 675, distance: 78.1
click at [1059, 675] on div "Client +91 98******13 Date 04-10-2025 Invoice Number V/2025 V/2025-26 0889 Serv…" at bounding box center [811, 474] width 1525 height 599
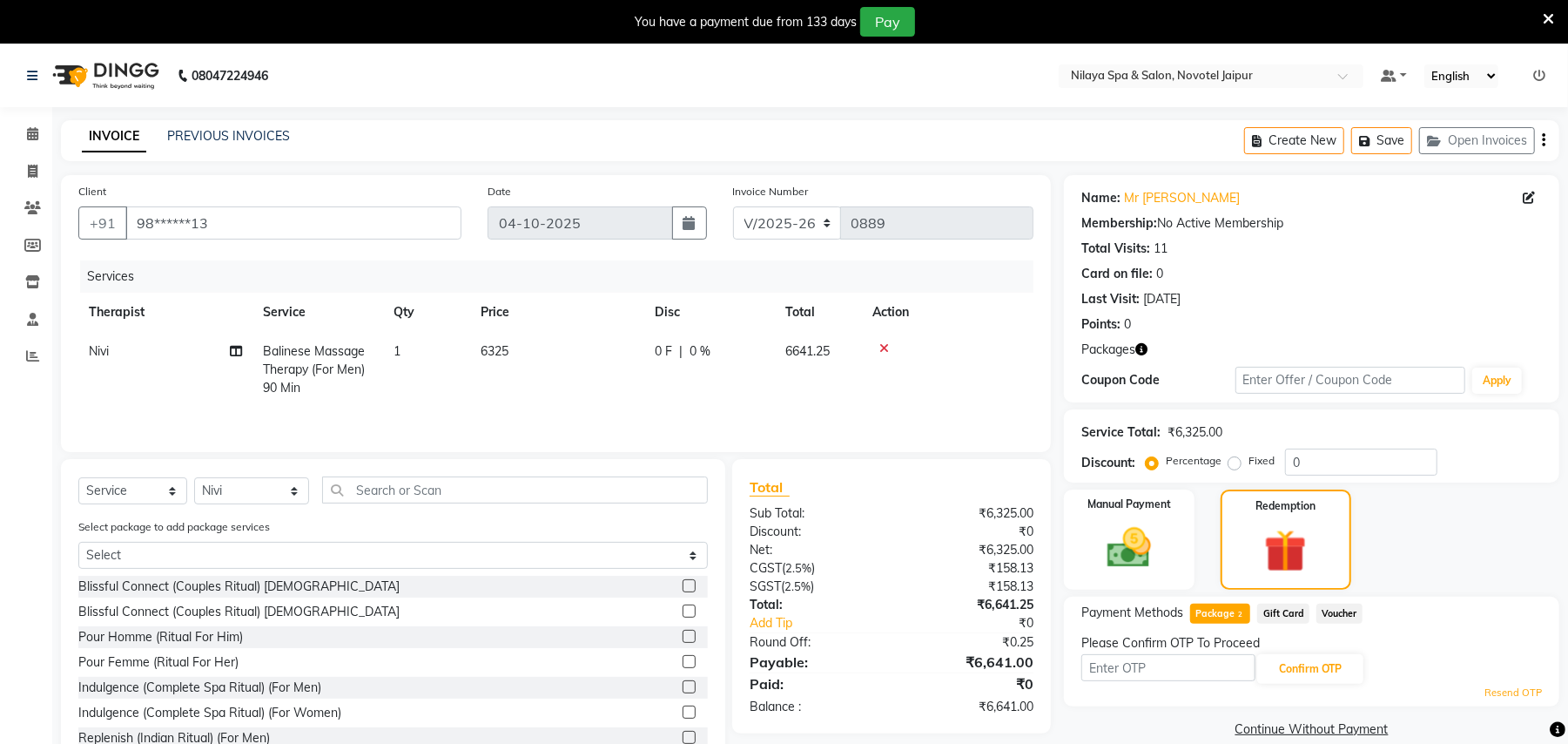
click at [1554, 14] on div "You have a payment due from 133 days Pay" at bounding box center [784, 21] width 1568 height 43
click at [1551, 15] on icon at bounding box center [1549, 19] width 12 height 15
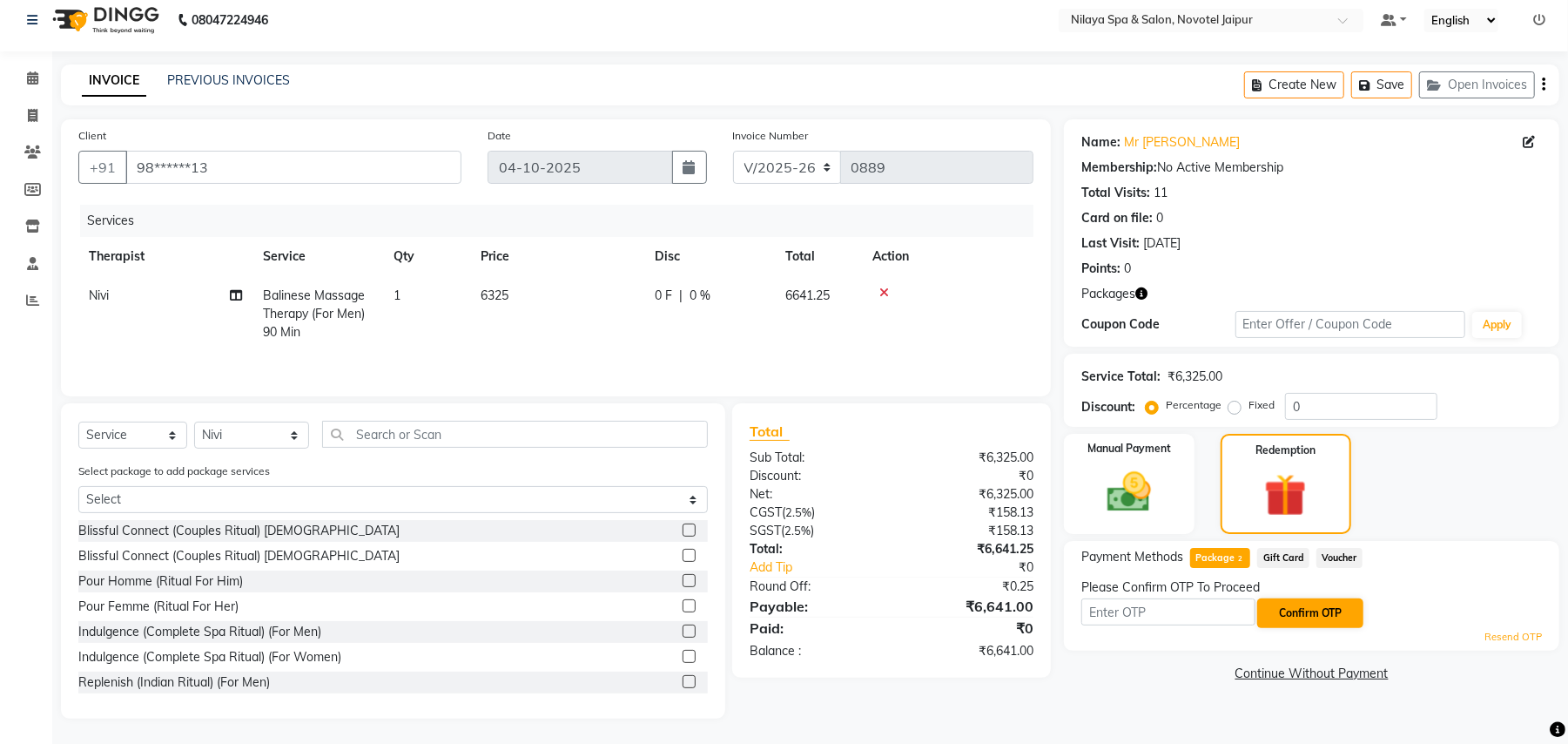
scroll to position [14, 0]
click at [1172, 607] on input "text" at bounding box center [1169, 611] width 174 height 27
type input "5922"
click at [1338, 610] on button "Confirm OTP" at bounding box center [1311, 612] width 106 height 30
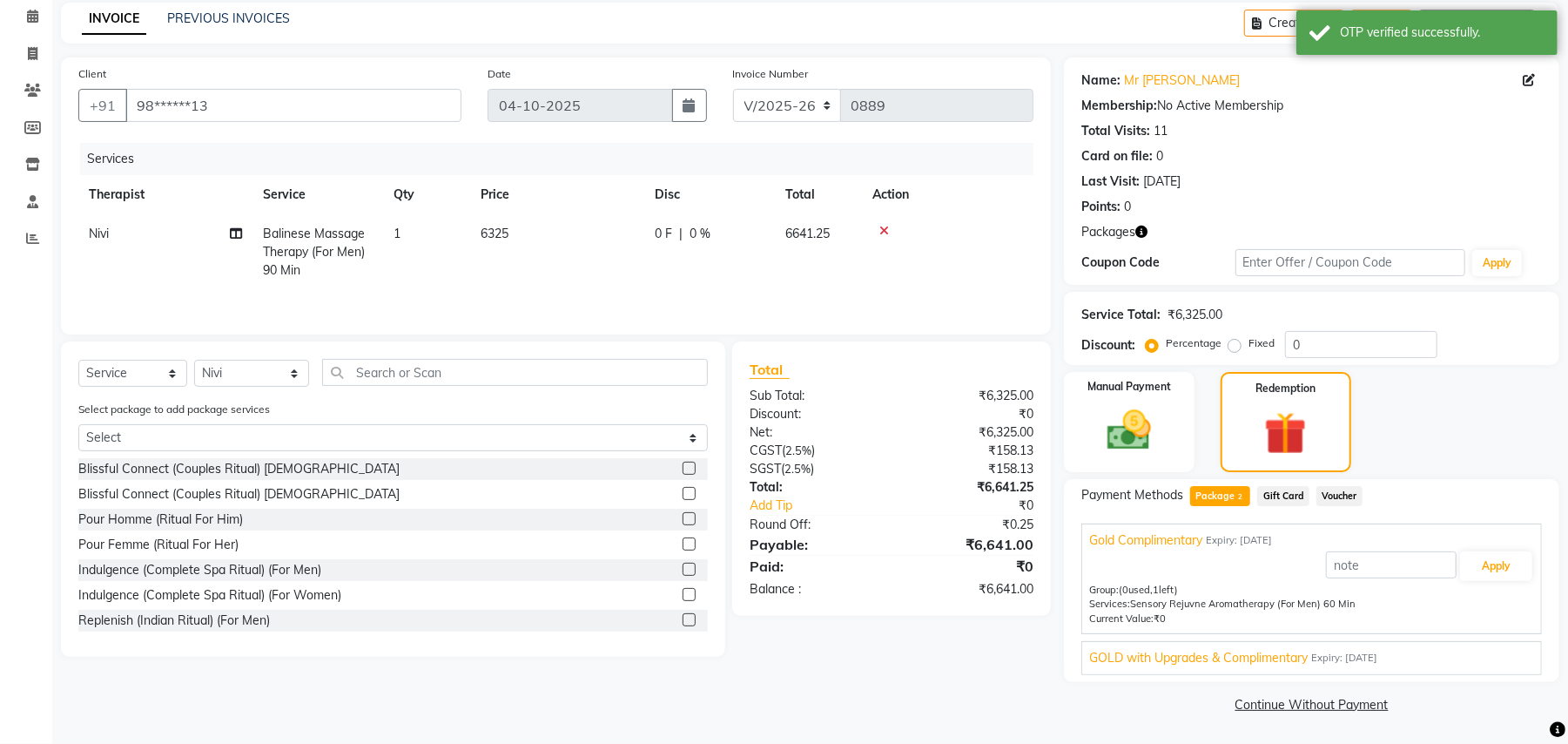
scroll to position [74, 0]
click at [1252, 655] on span "GOLD with Upgrades & Complimentary" at bounding box center [1199, 658] width 218 height 18
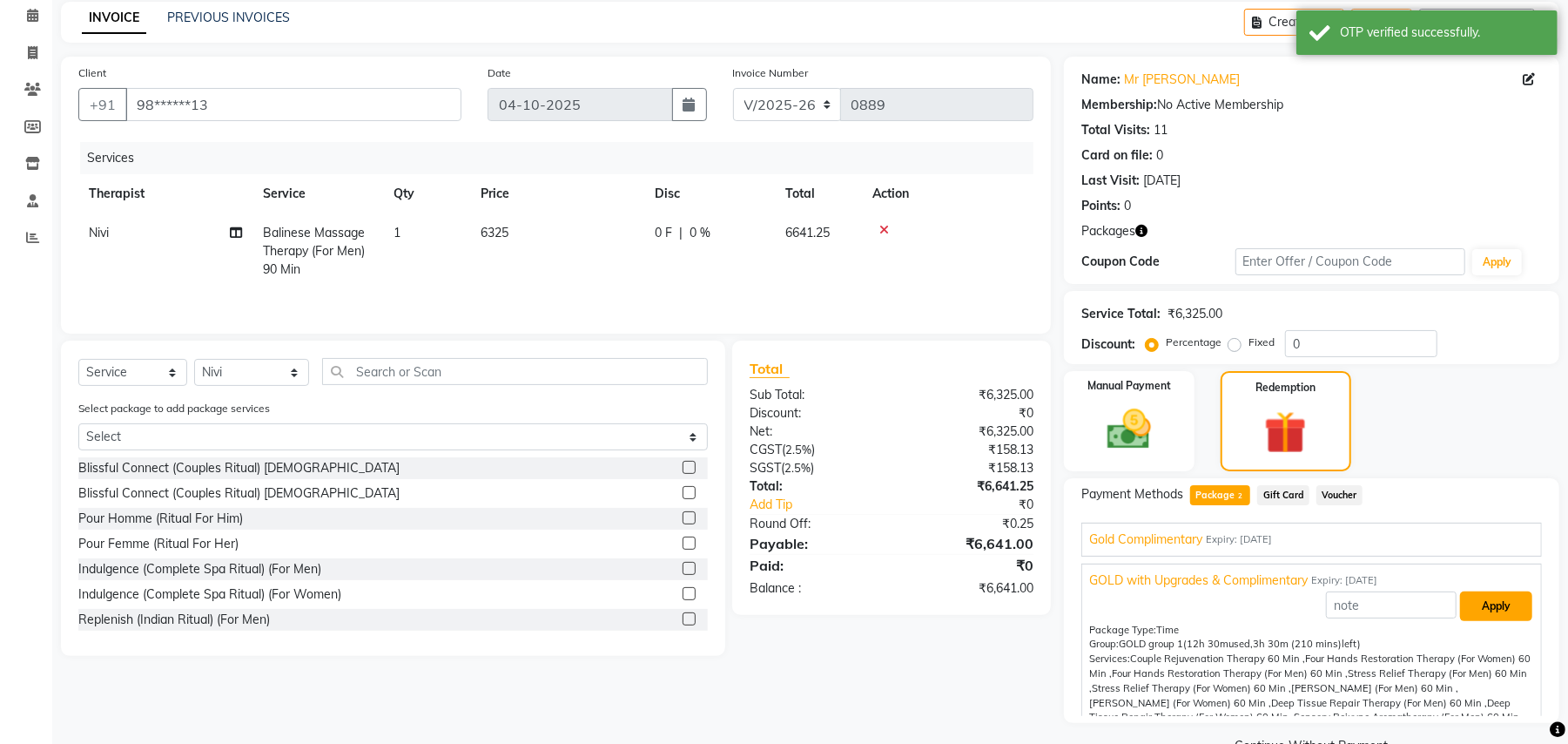
click at [1479, 608] on button "Apply" at bounding box center [1497, 606] width 72 height 30
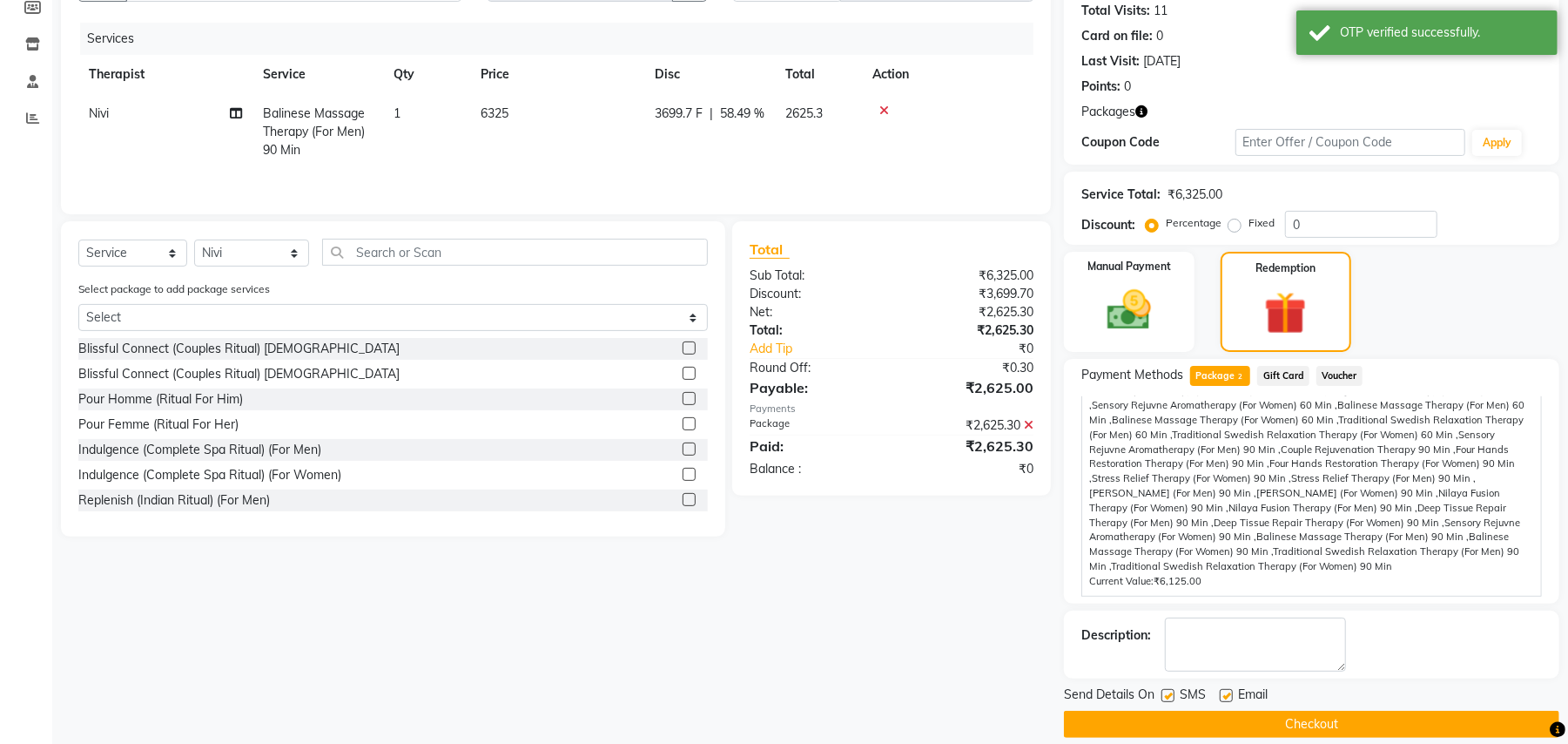
scroll to position [214, 0]
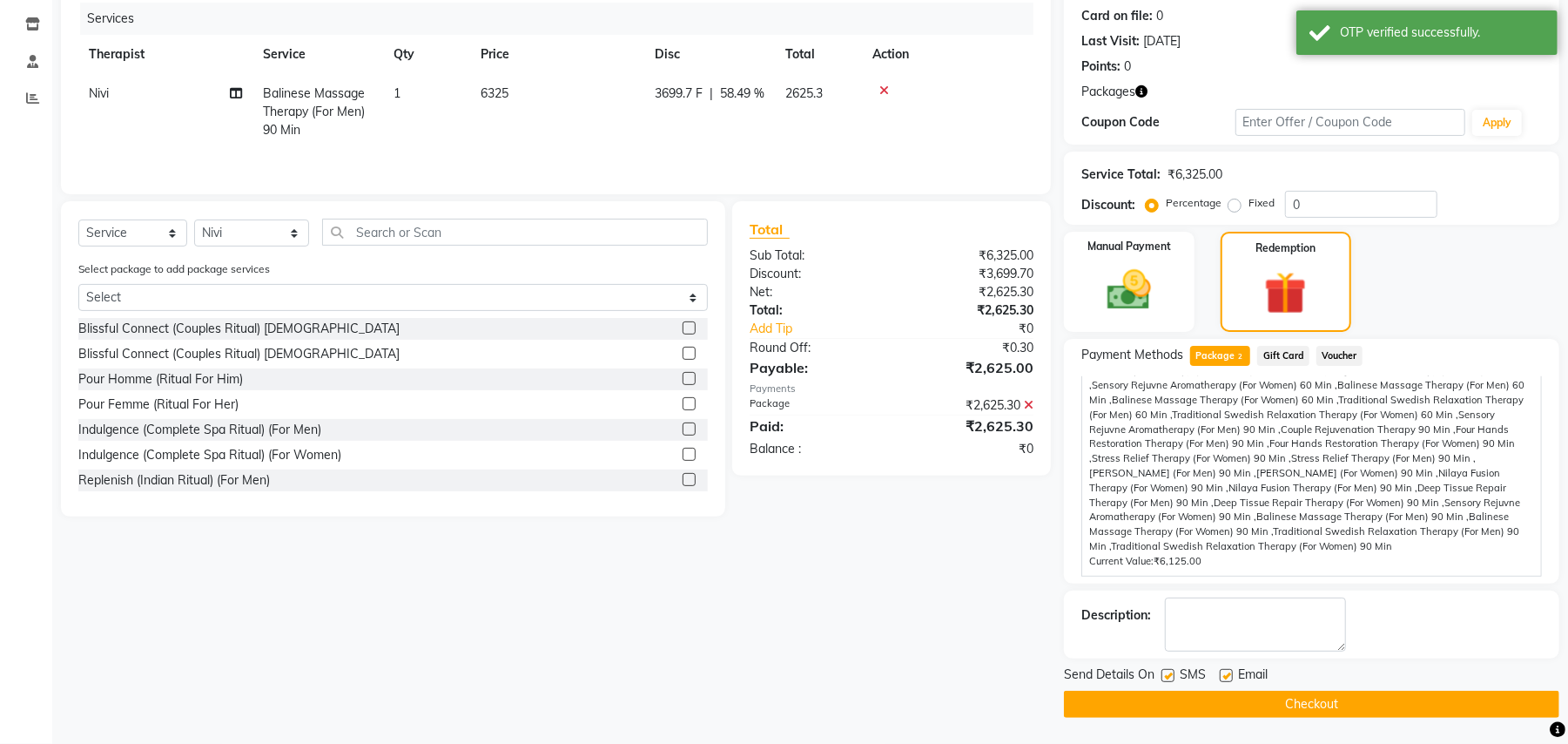
click at [1282, 698] on button "Checkout" at bounding box center [1312, 704] width 496 height 27
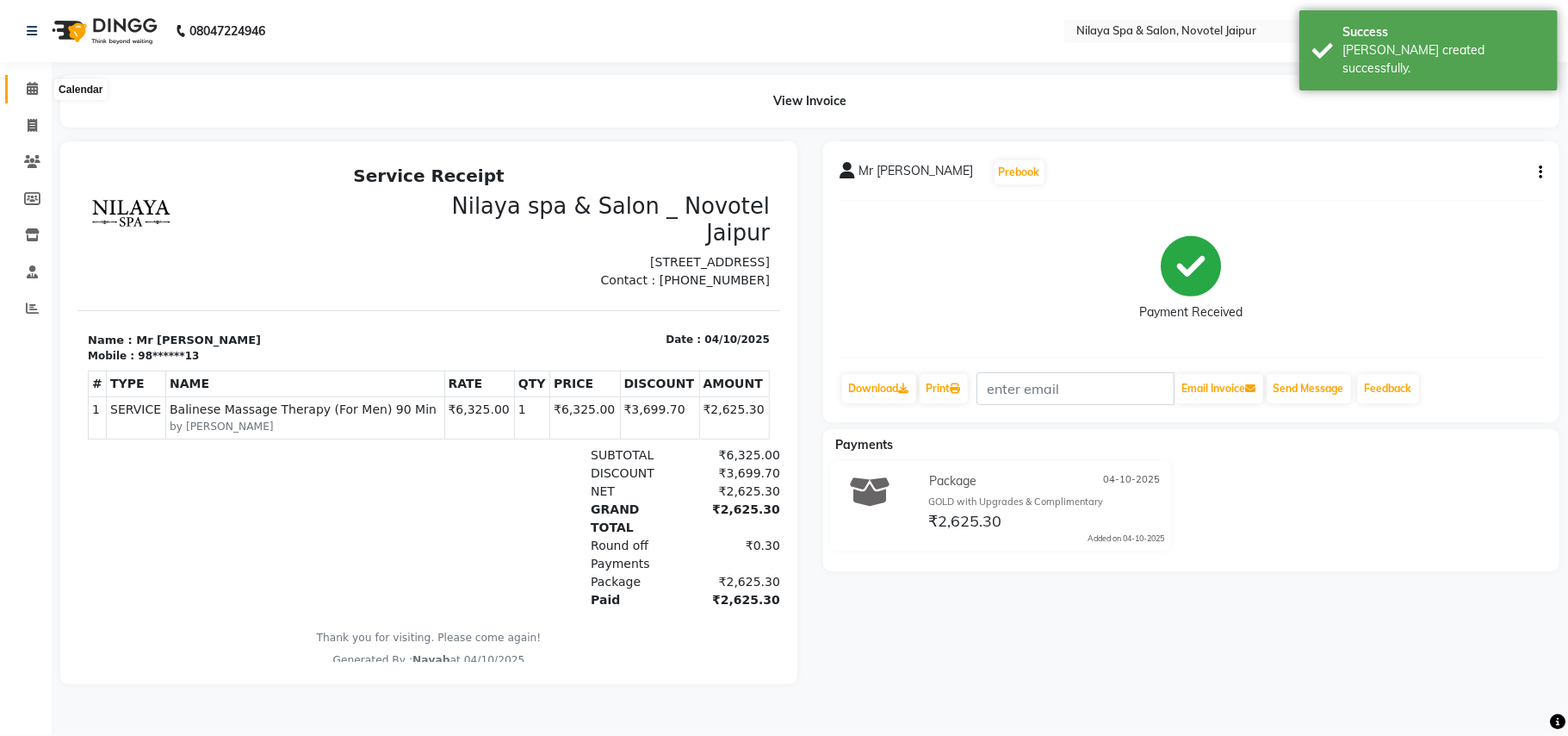
click at [30, 95] on icon at bounding box center [32, 89] width 11 height 13
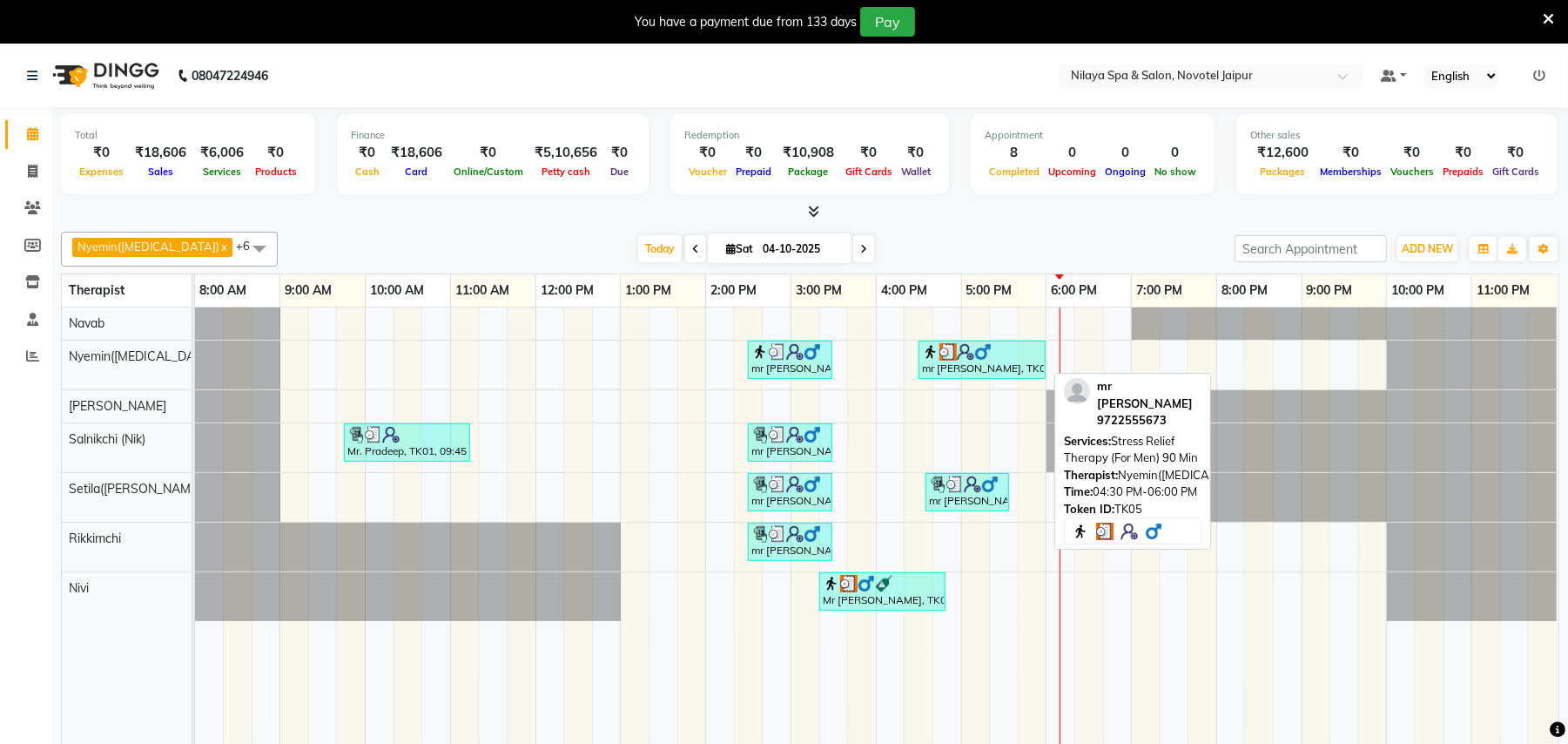
click at [998, 358] on div at bounding box center [983, 352] width 120 height 17
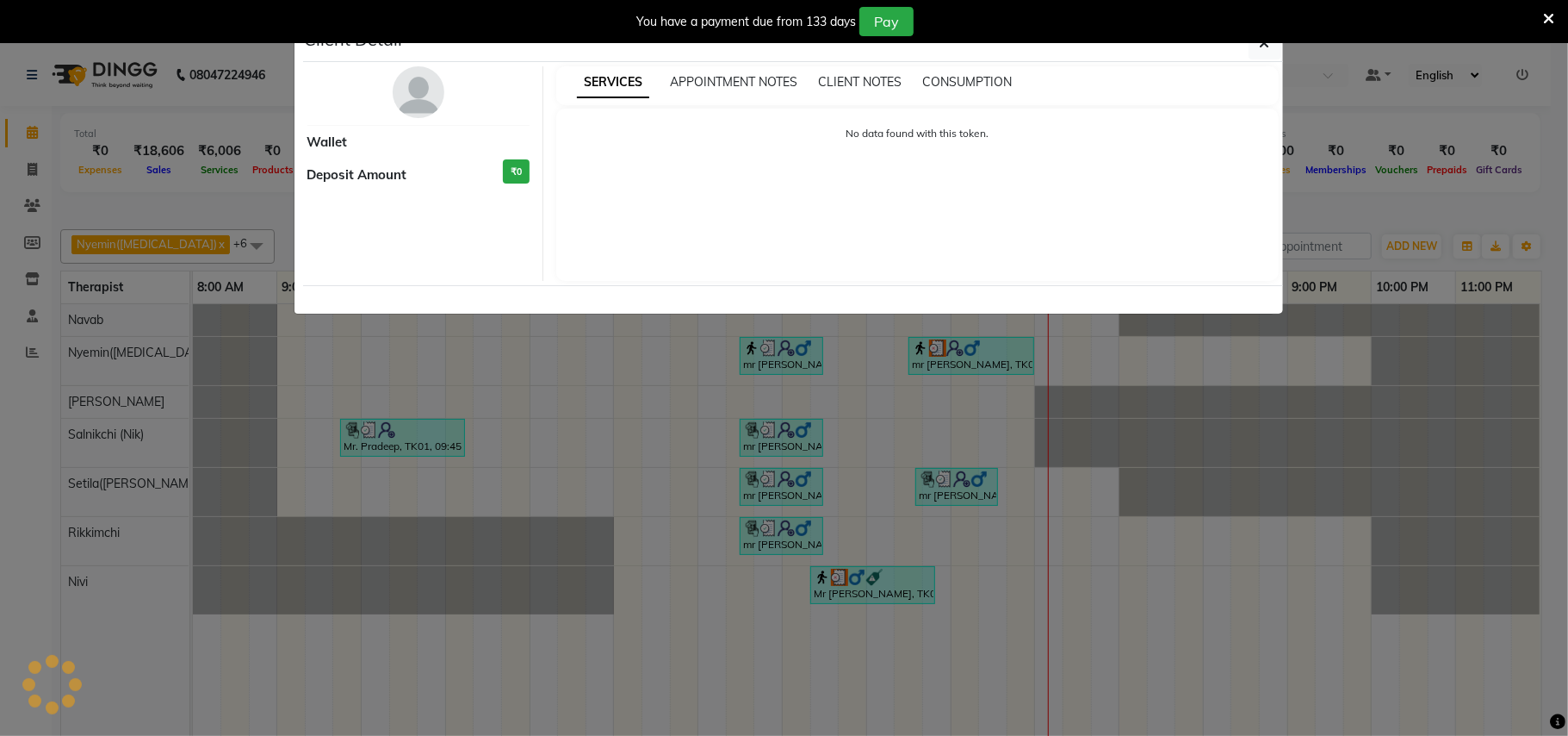
select select "3"
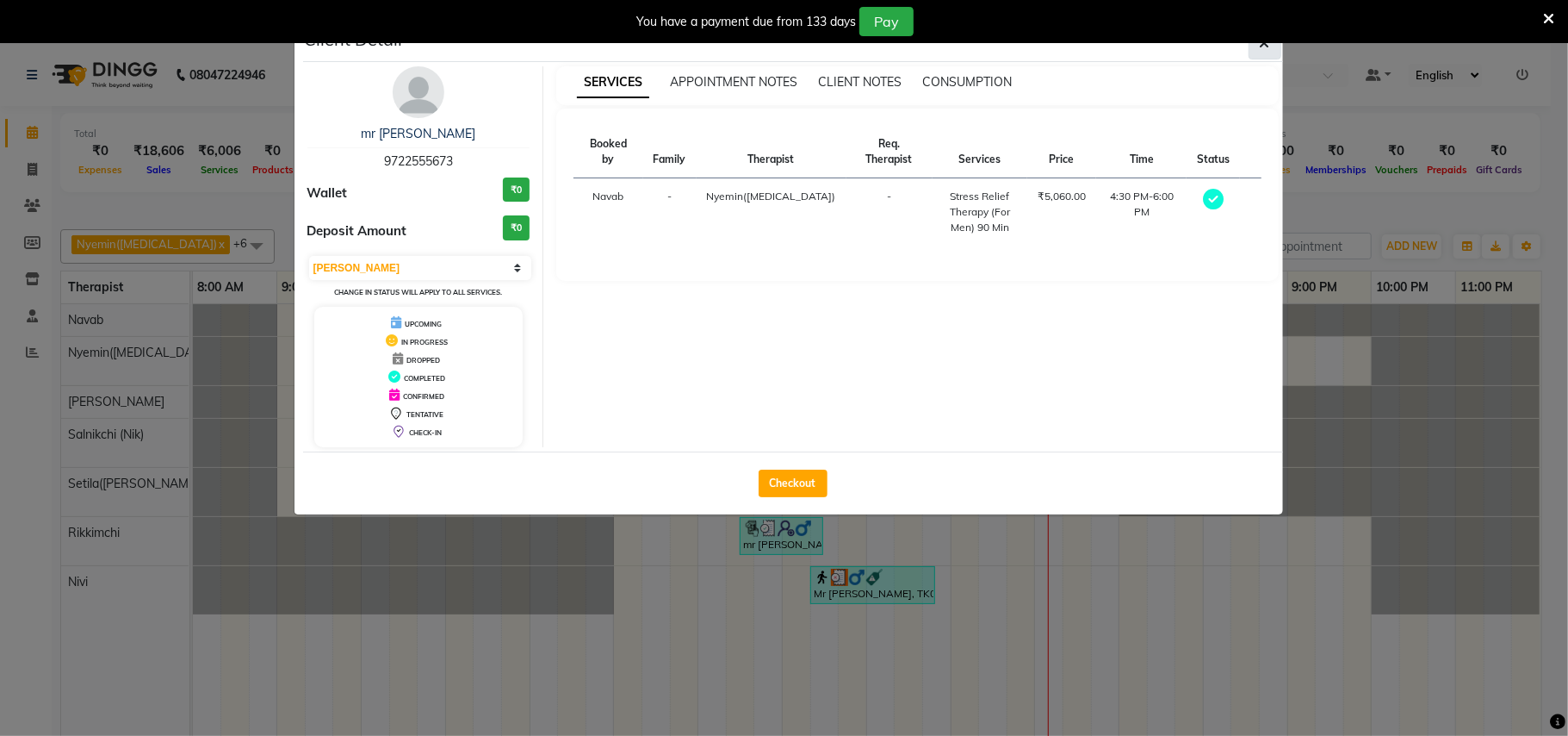
click at [1262, 48] on icon "button" at bounding box center [1265, 43] width 11 height 13
